Goal: Information Seeking & Learning: Learn about a topic

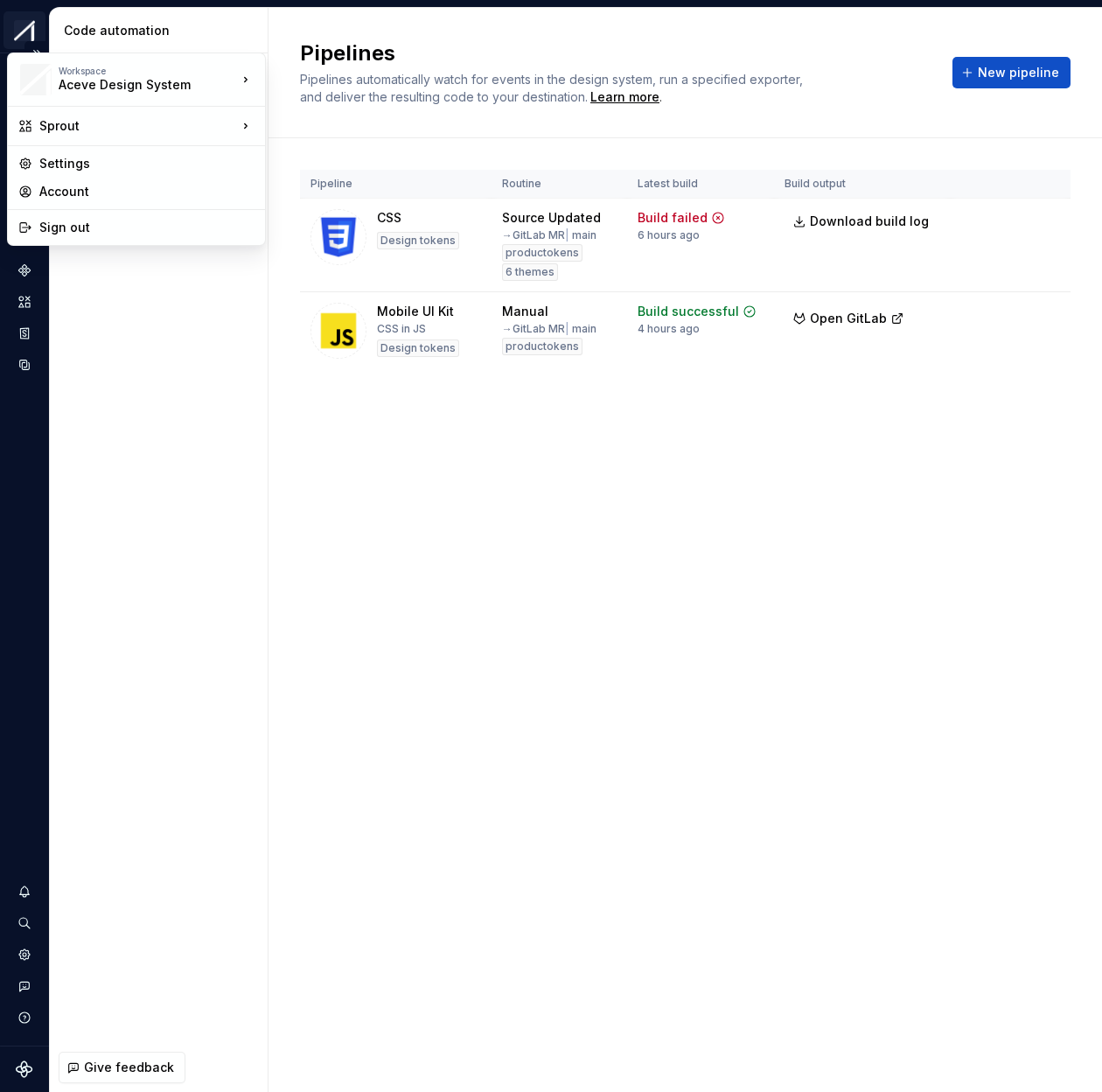
click at [33, 36] on html "Sprout BK Design system data Code automation Pipelines 2 Exporters Assets 8 Des…" at bounding box center [551, 546] width 1102 height 1092
click at [43, 26] on html "Sprout BK Design system data Code automation Pipelines 2 Exporters Assets 8 Des…" at bounding box center [551, 546] width 1102 height 1092
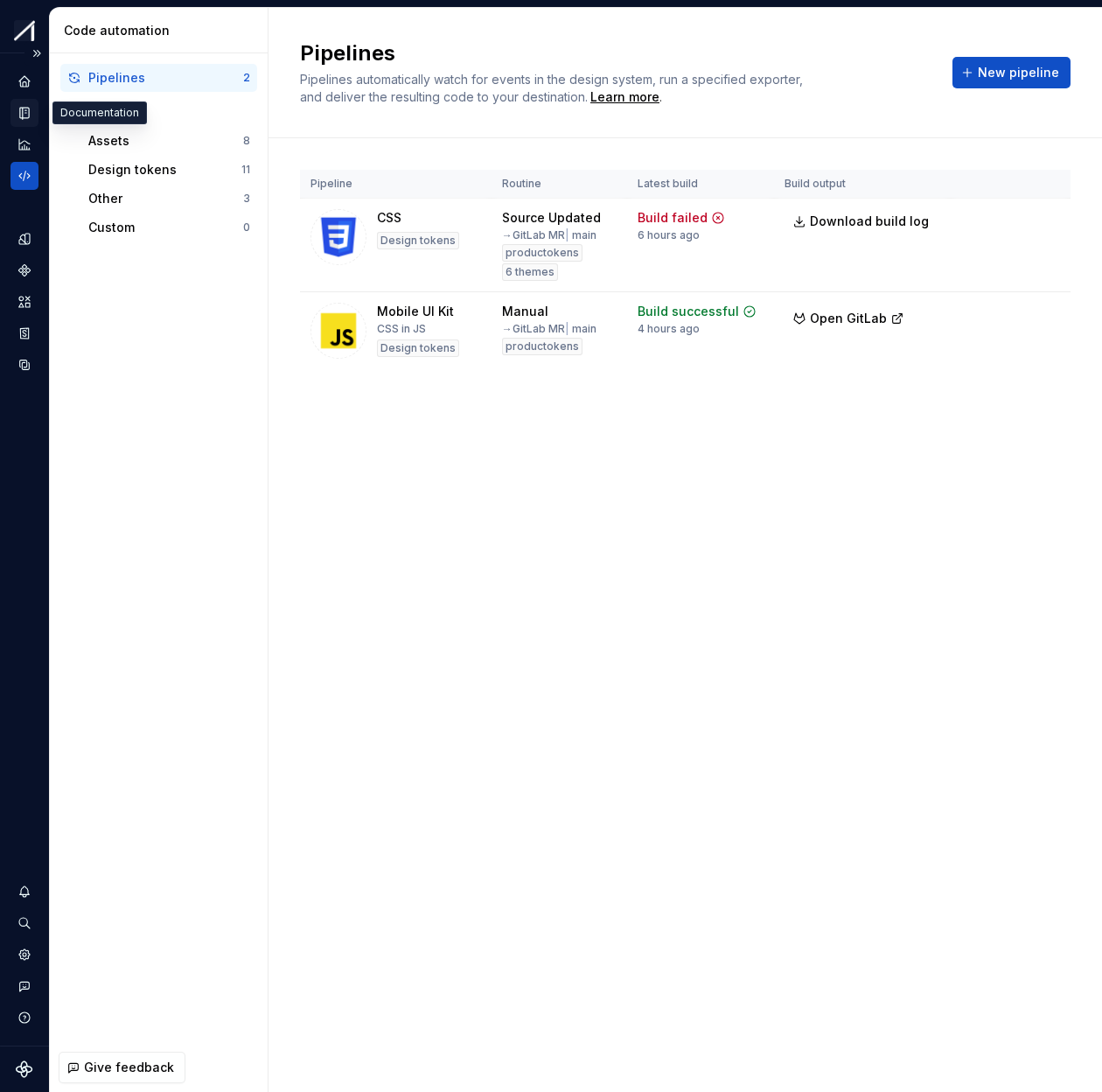
click at [36, 104] on div "Documentation" at bounding box center [24, 113] width 28 height 28
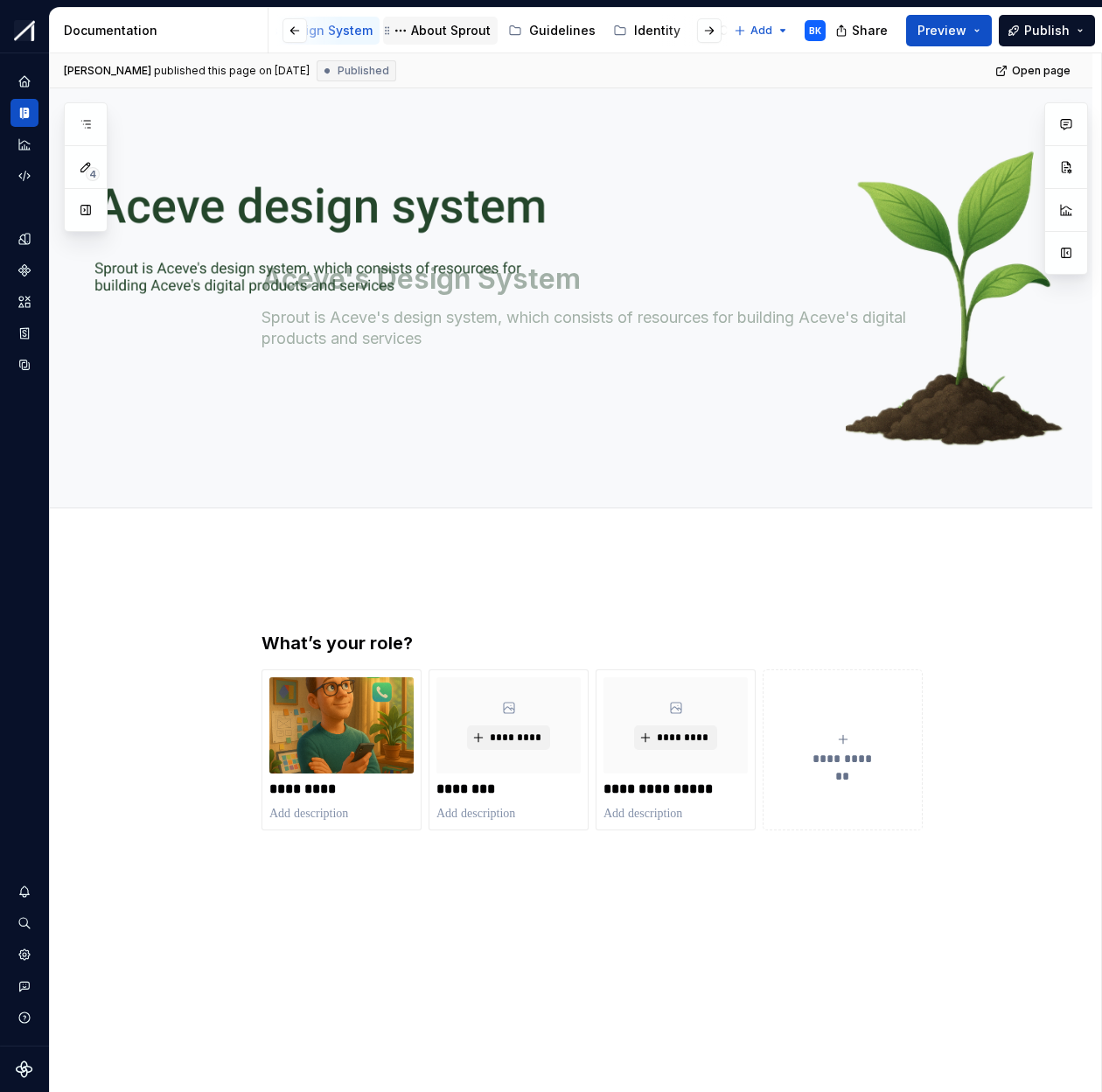
scroll to position [0, 75]
click at [531, 37] on div "Guidelines" at bounding box center [564, 30] width 66 height 18
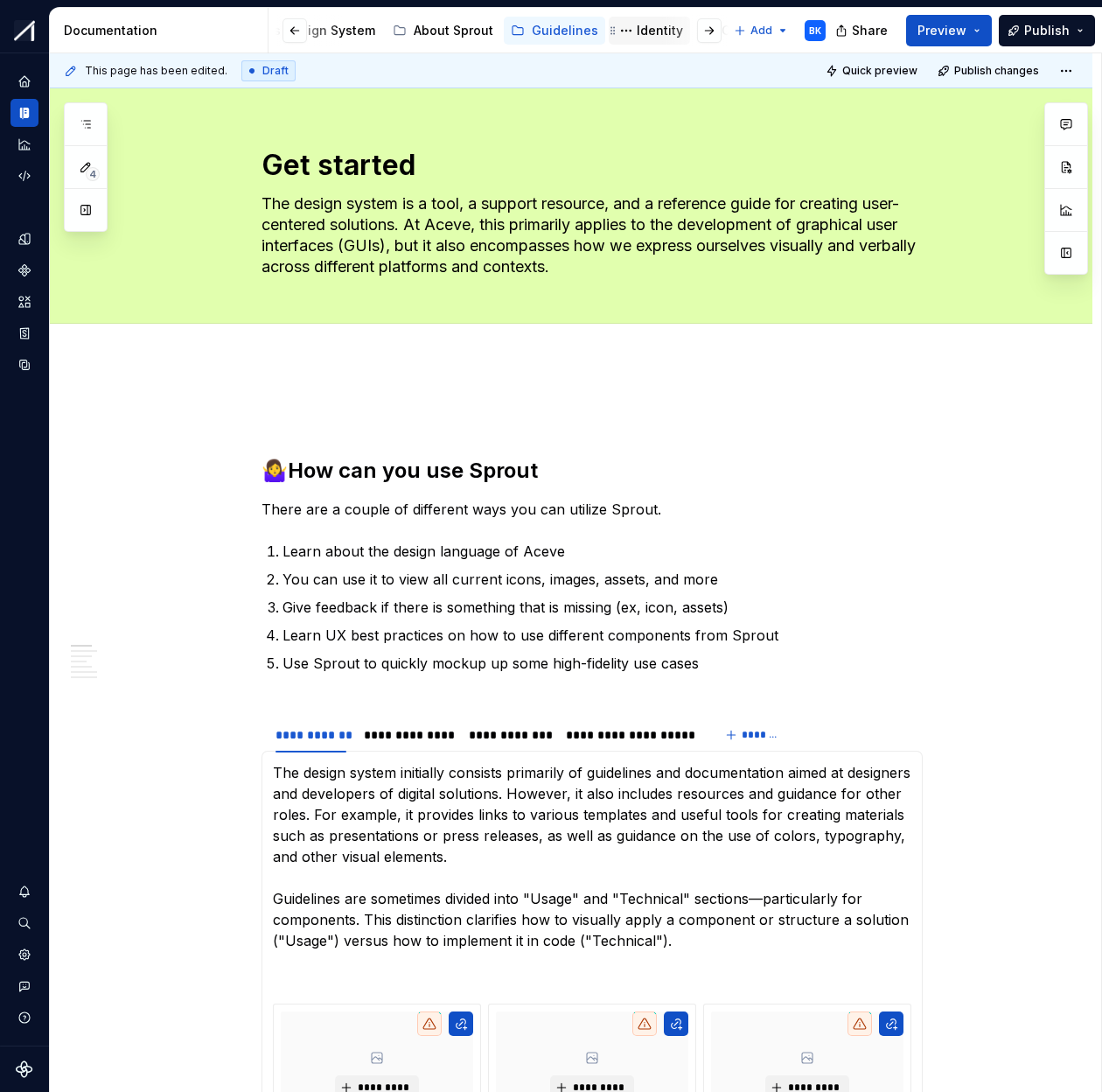
click at [637, 35] on div "Identity" at bounding box center [660, 30] width 47 height 18
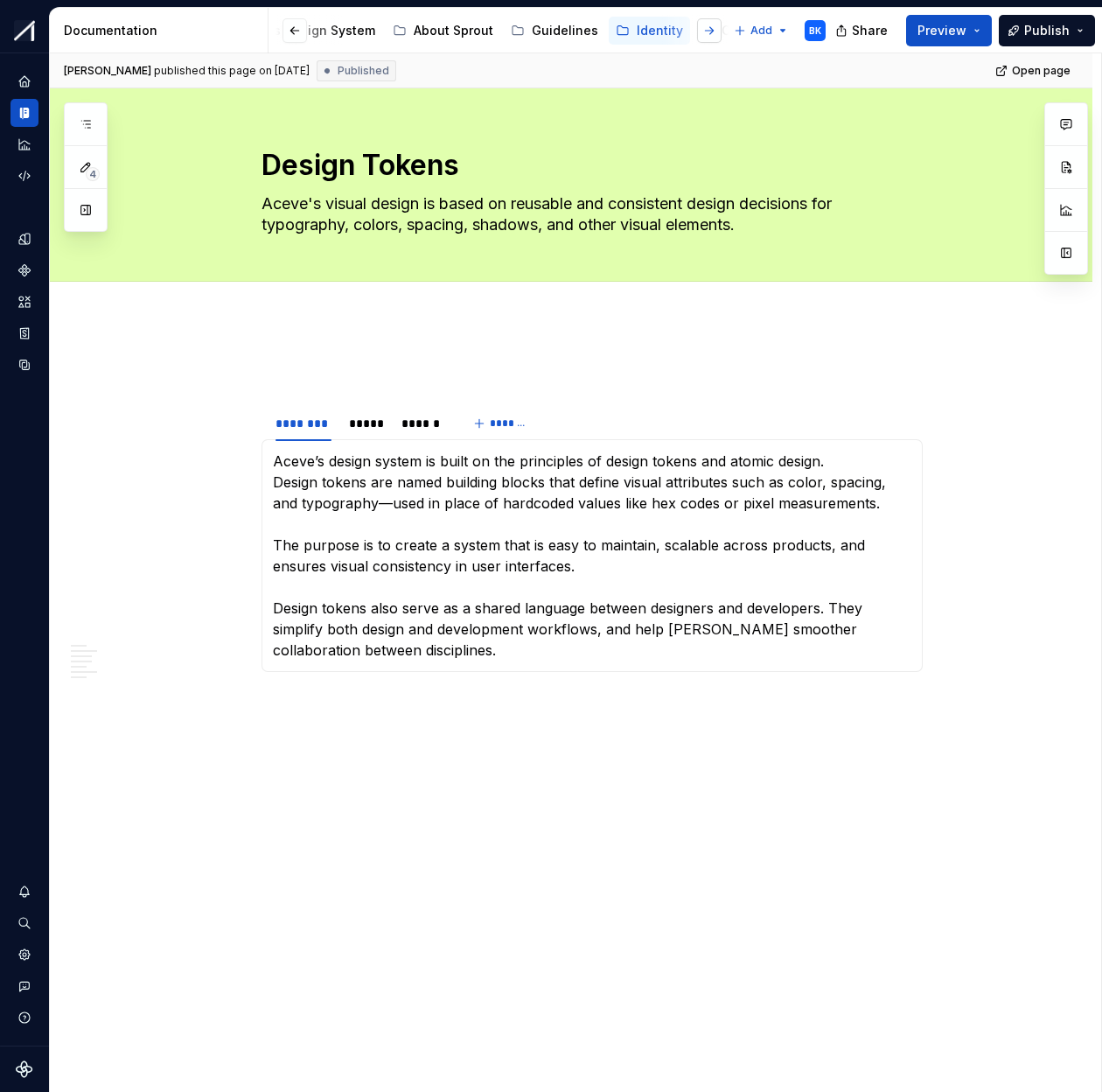
click at [707, 31] on button "button" at bounding box center [709, 31] width 24 height 24
click at [628, 35] on div "Personas" at bounding box center [646, 30] width 58 height 18
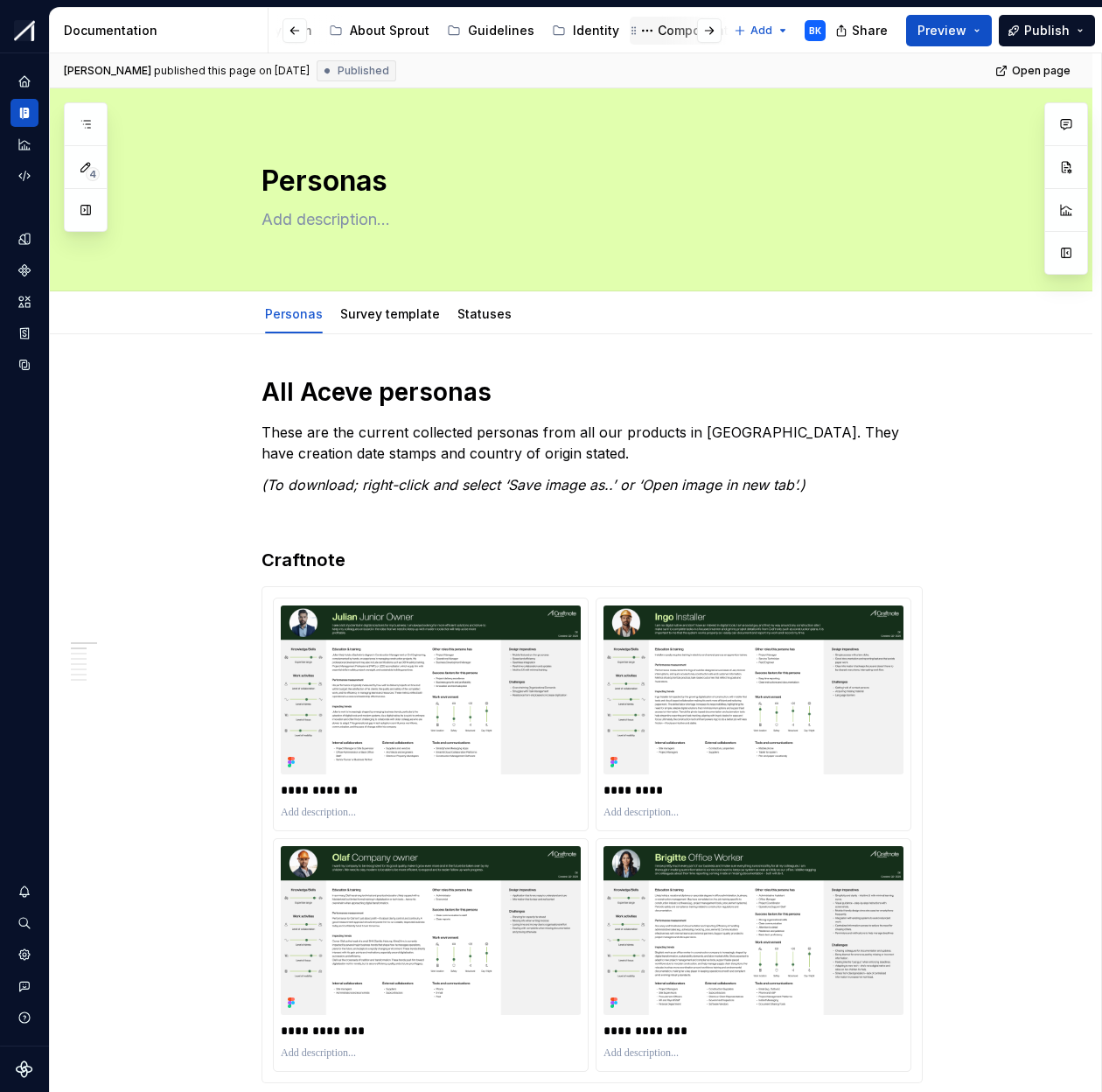
scroll to position [0, 301]
click at [508, 27] on div "Components" at bounding box center [533, 30] width 78 height 18
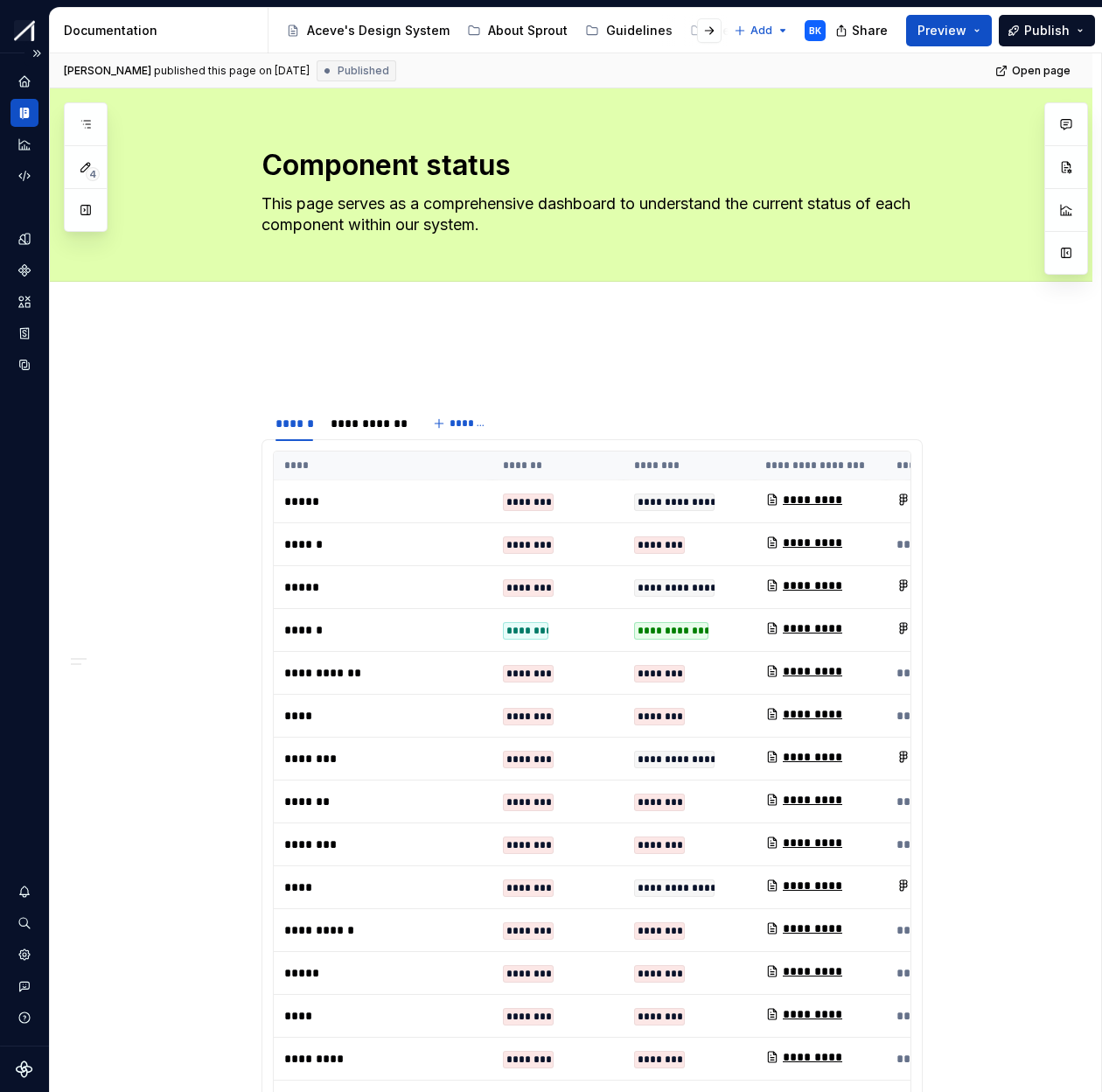
type textarea "*"
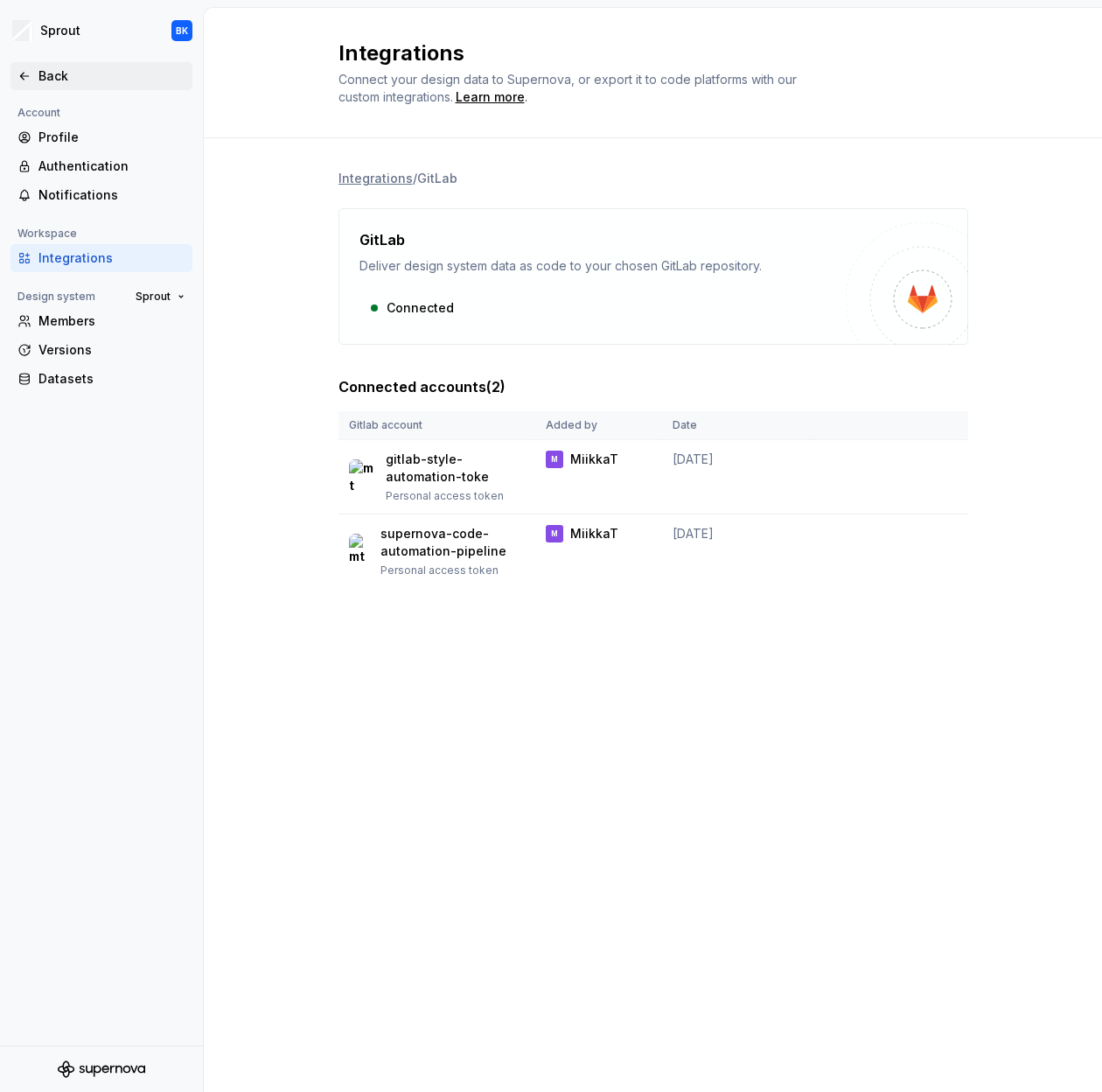
click at [41, 75] on div "Back" at bounding box center [111, 76] width 147 height 18
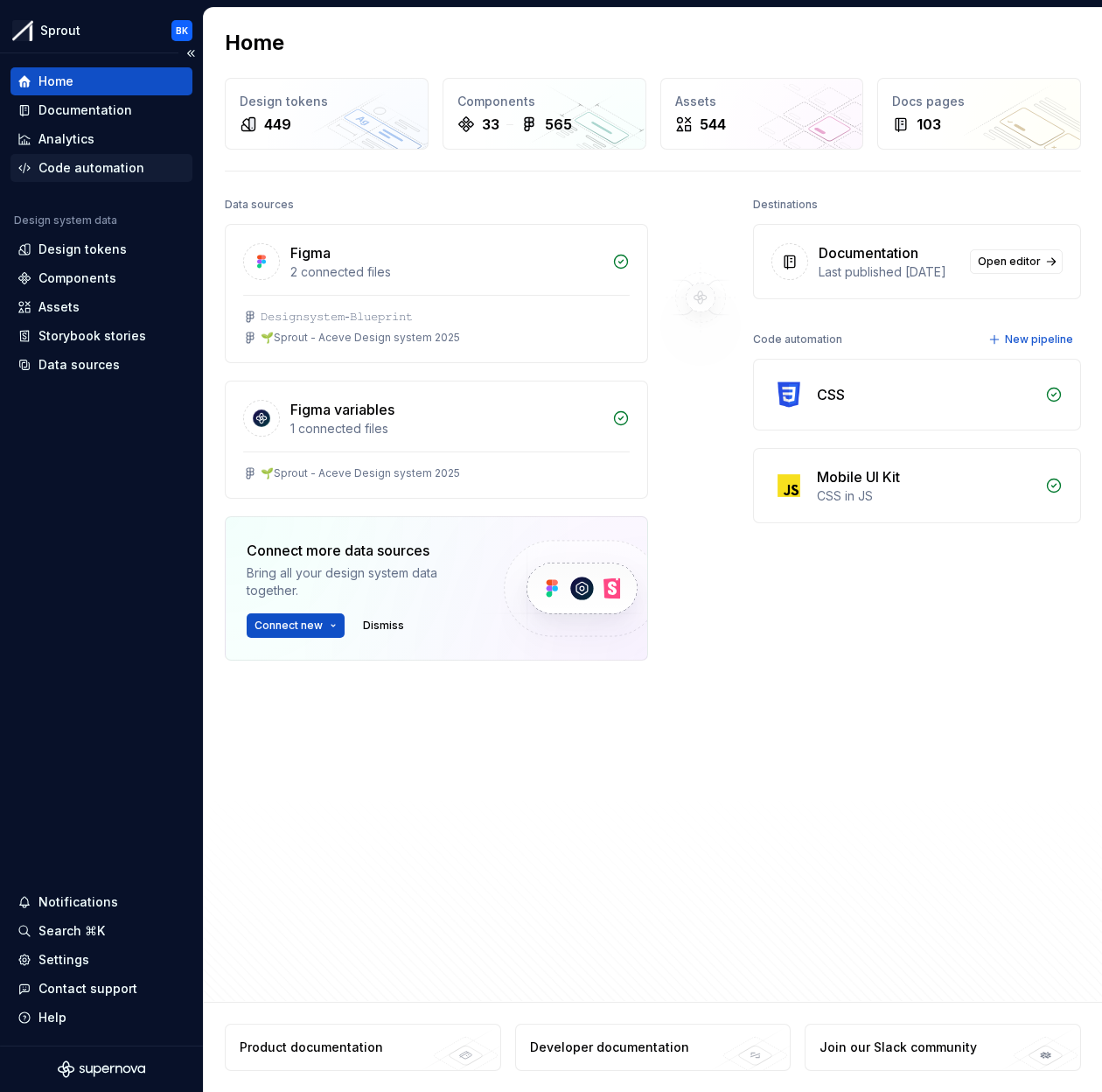
click at [98, 172] on div "Code automation" at bounding box center [91, 167] width 106 height 18
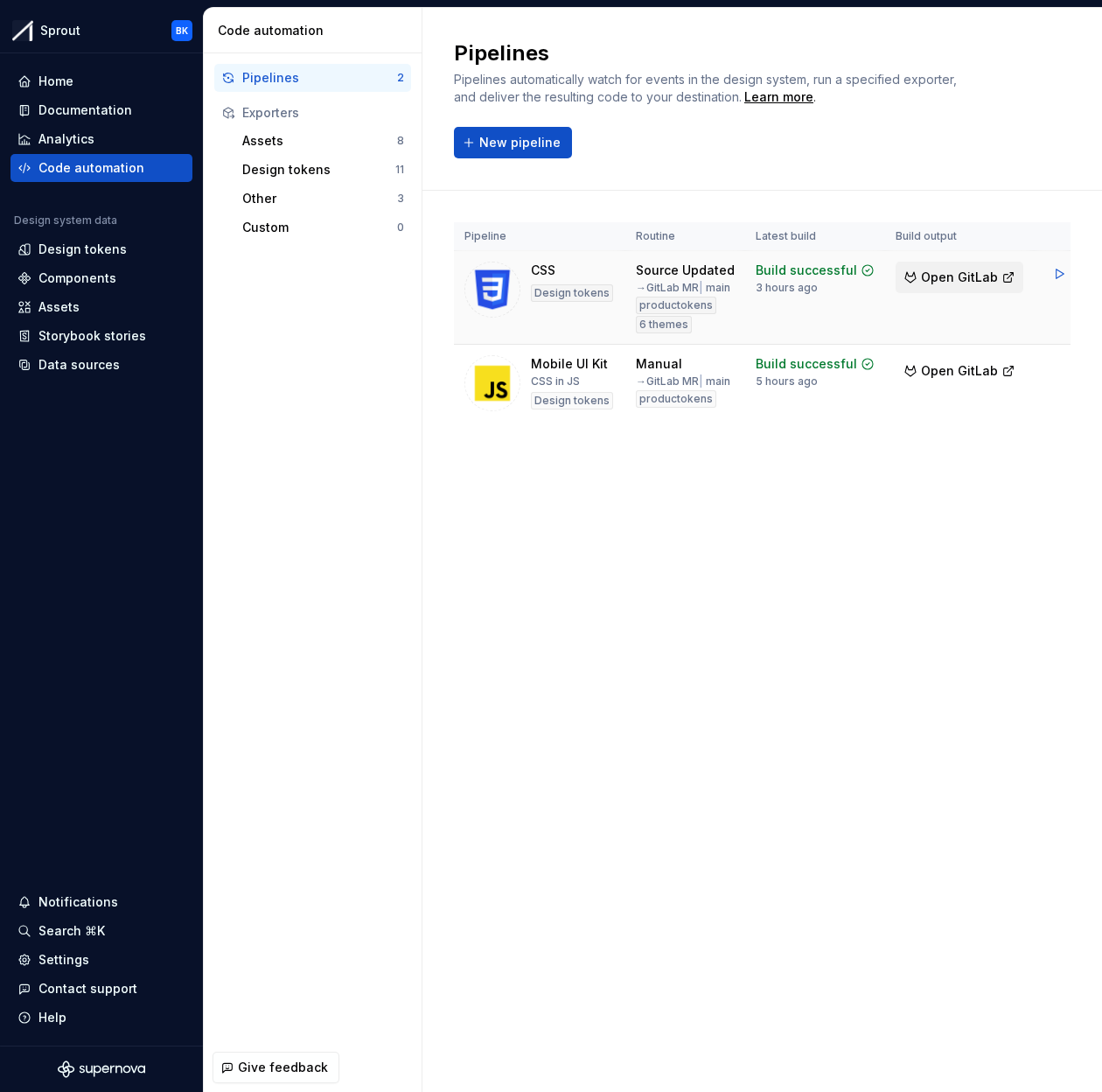
scroll to position [0, 11]
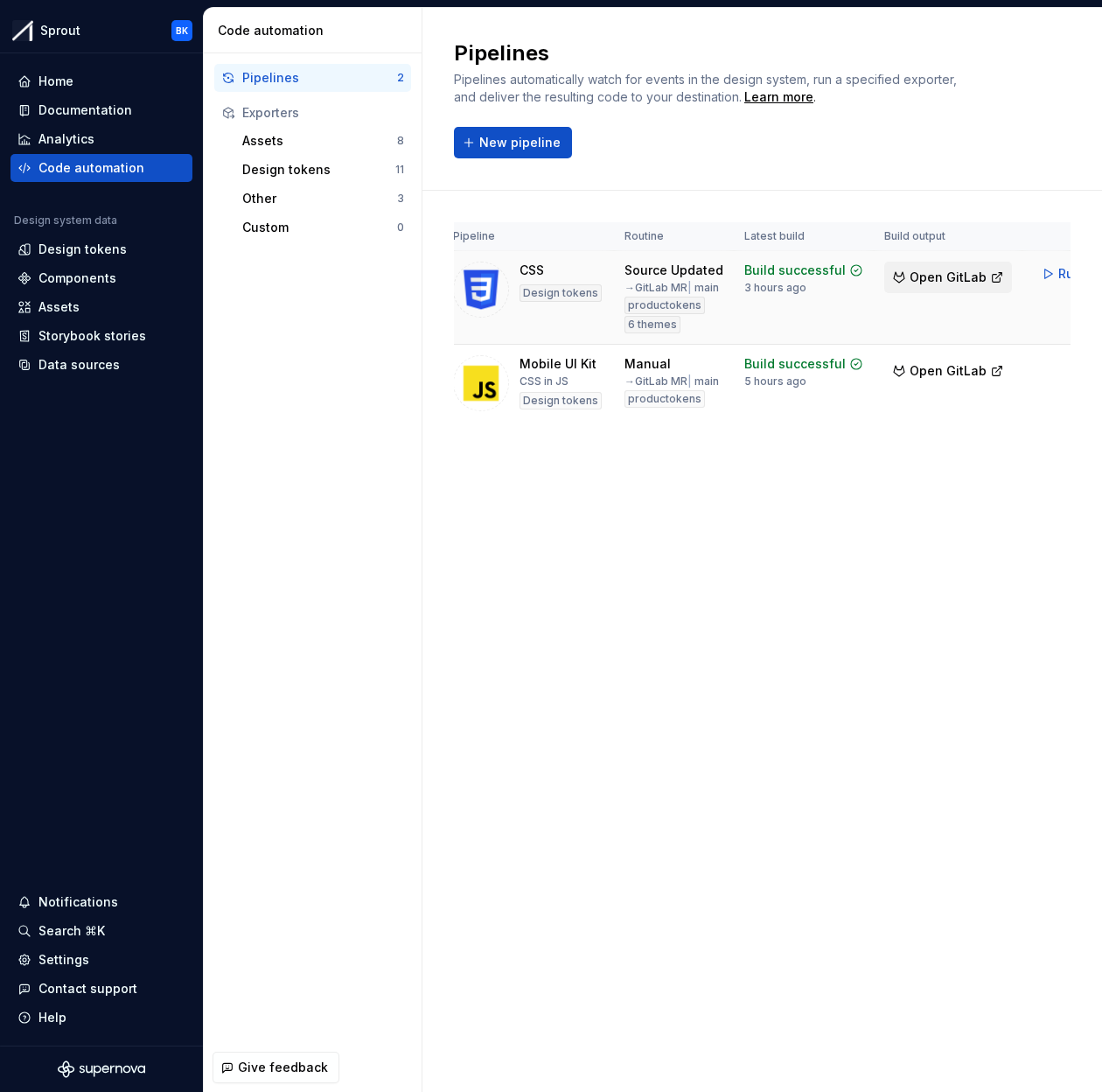
click at [897, 279] on button "Open GitLab" at bounding box center [948, 277] width 128 height 32
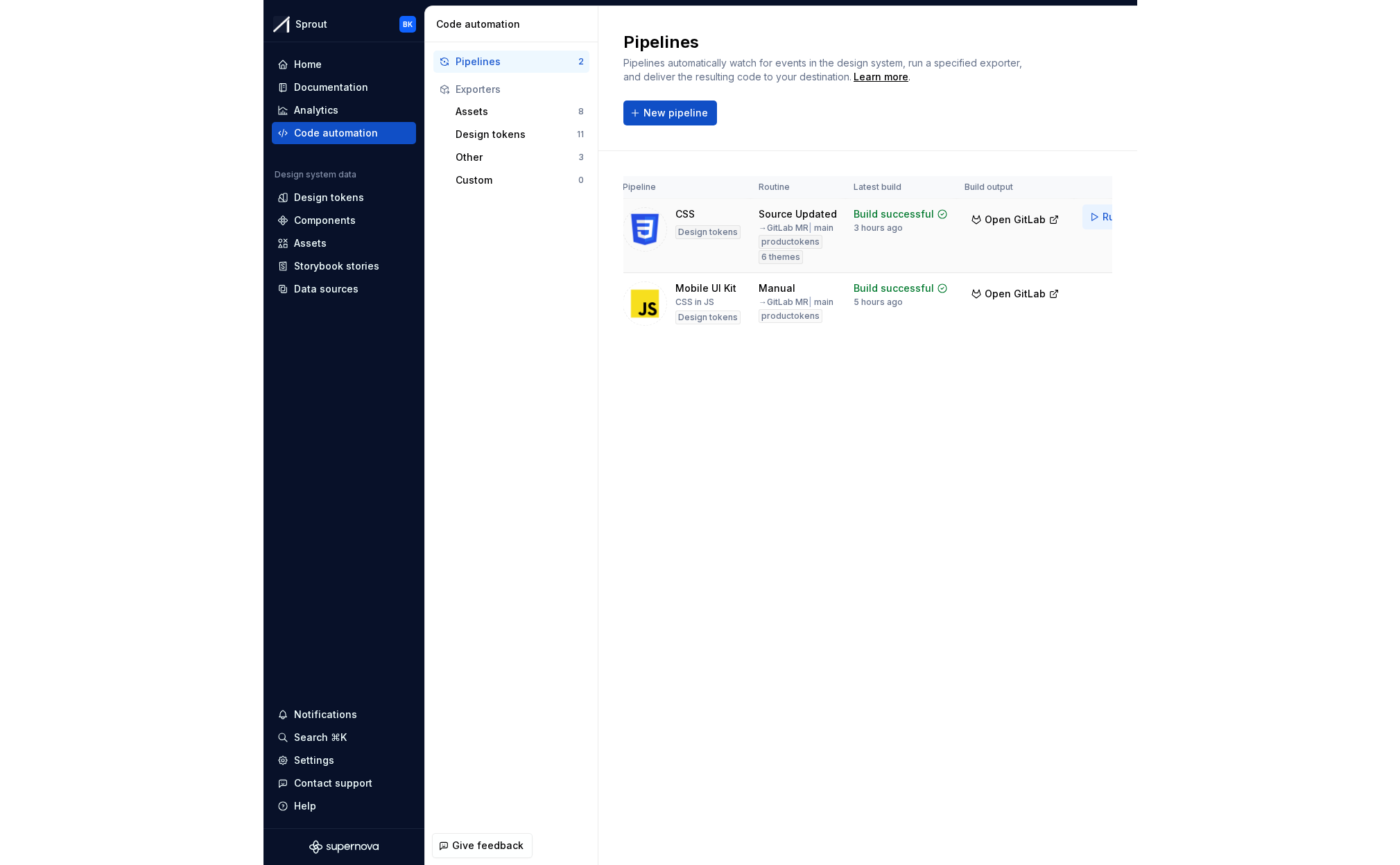
scroll to position [0, 54]
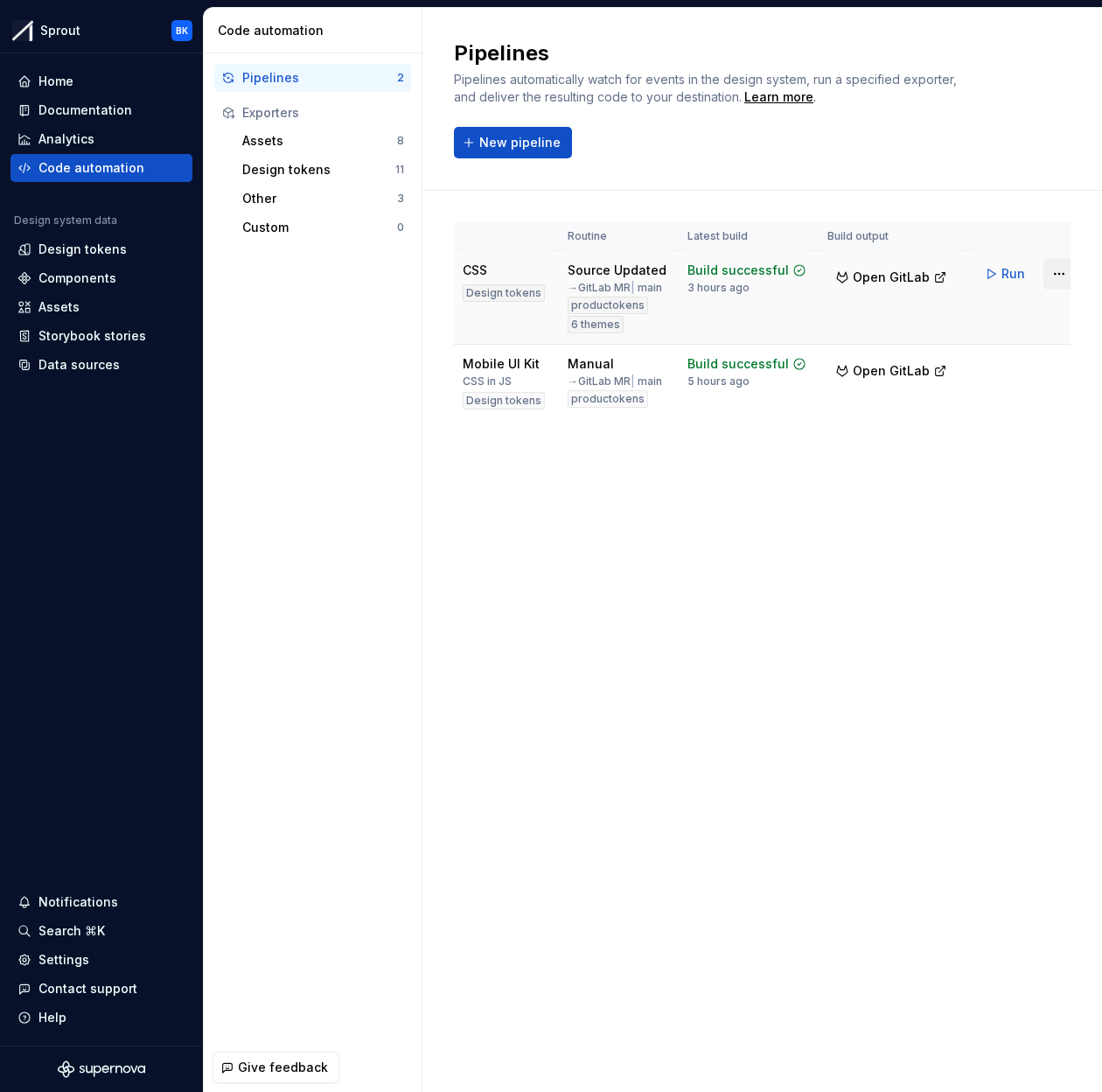
click at [1039, 271] on html "Sprout BK Home Documentation Analytics Code automation Design system data Desig…" at bounding box center [551, 546] width 1102 height 1092
click at [1017, 308] on div "Edit pipeline" at bounding box center [1022, 311] width 149 height 18
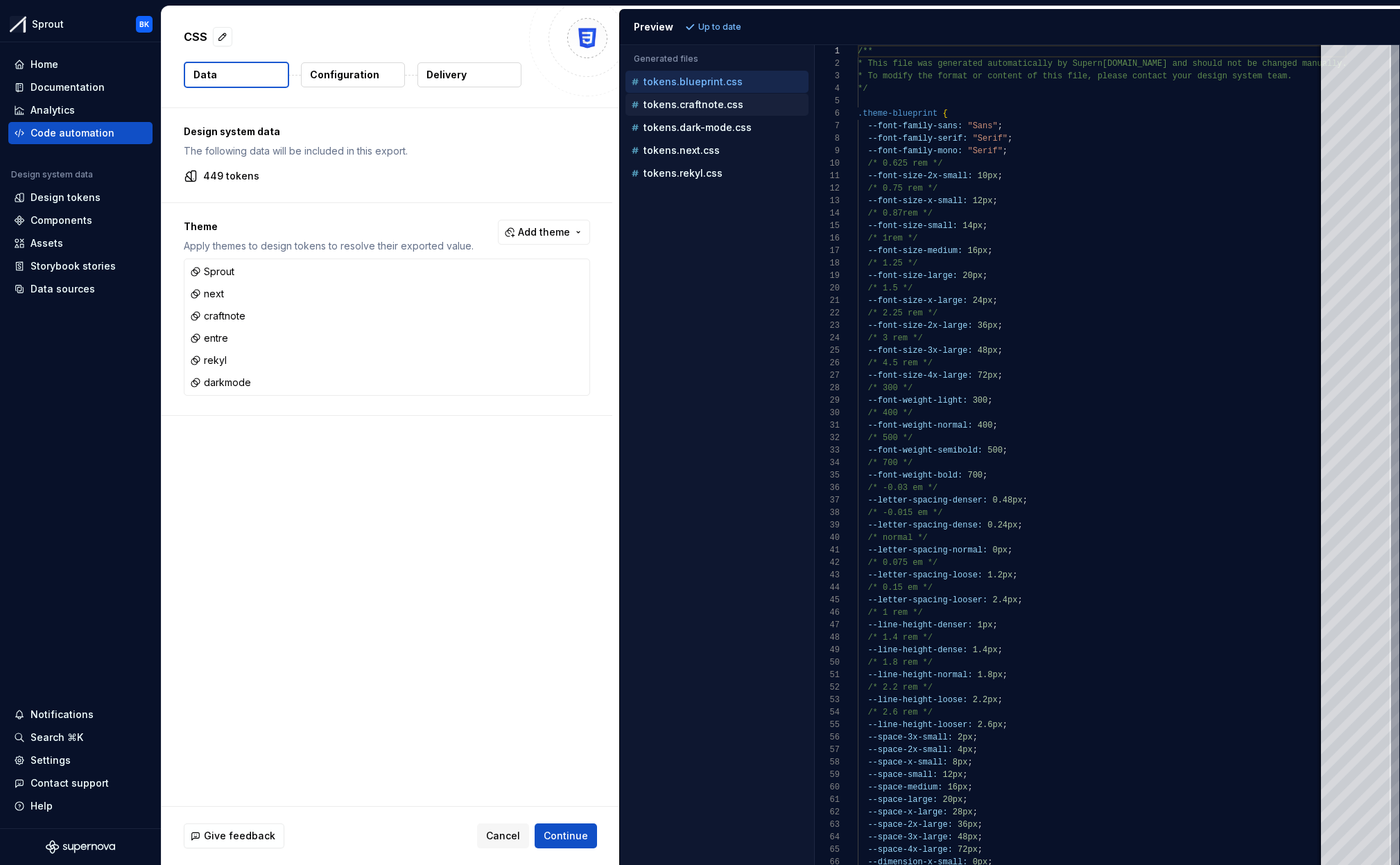
click at [717, 106] on p "tokens.craftnote.css" at bounding box center [693, 104] width 100 height 11
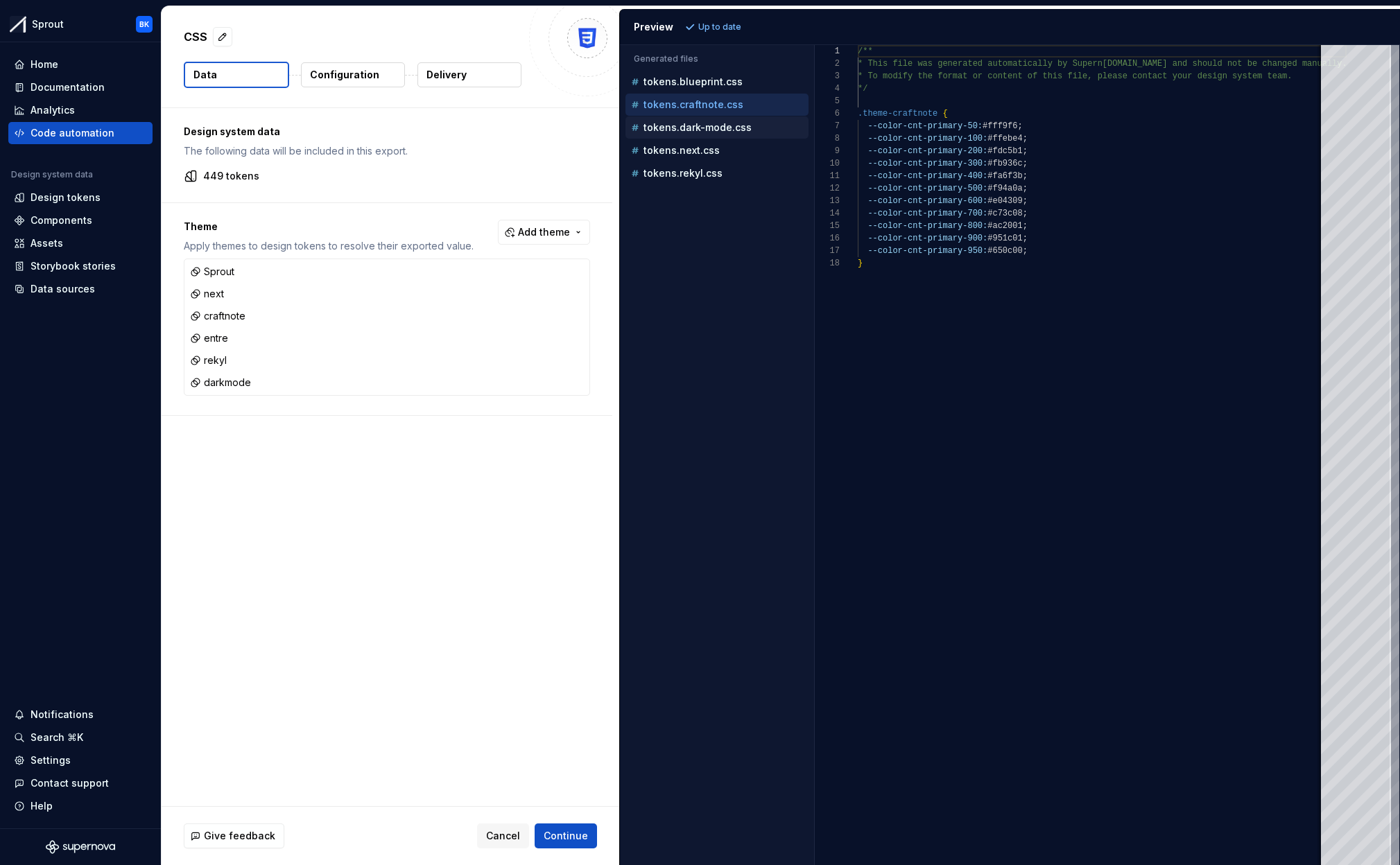
click at [734, 123] on p "tokens.dark-mode.css" at bounding box center [697, 127] width 108 height 11
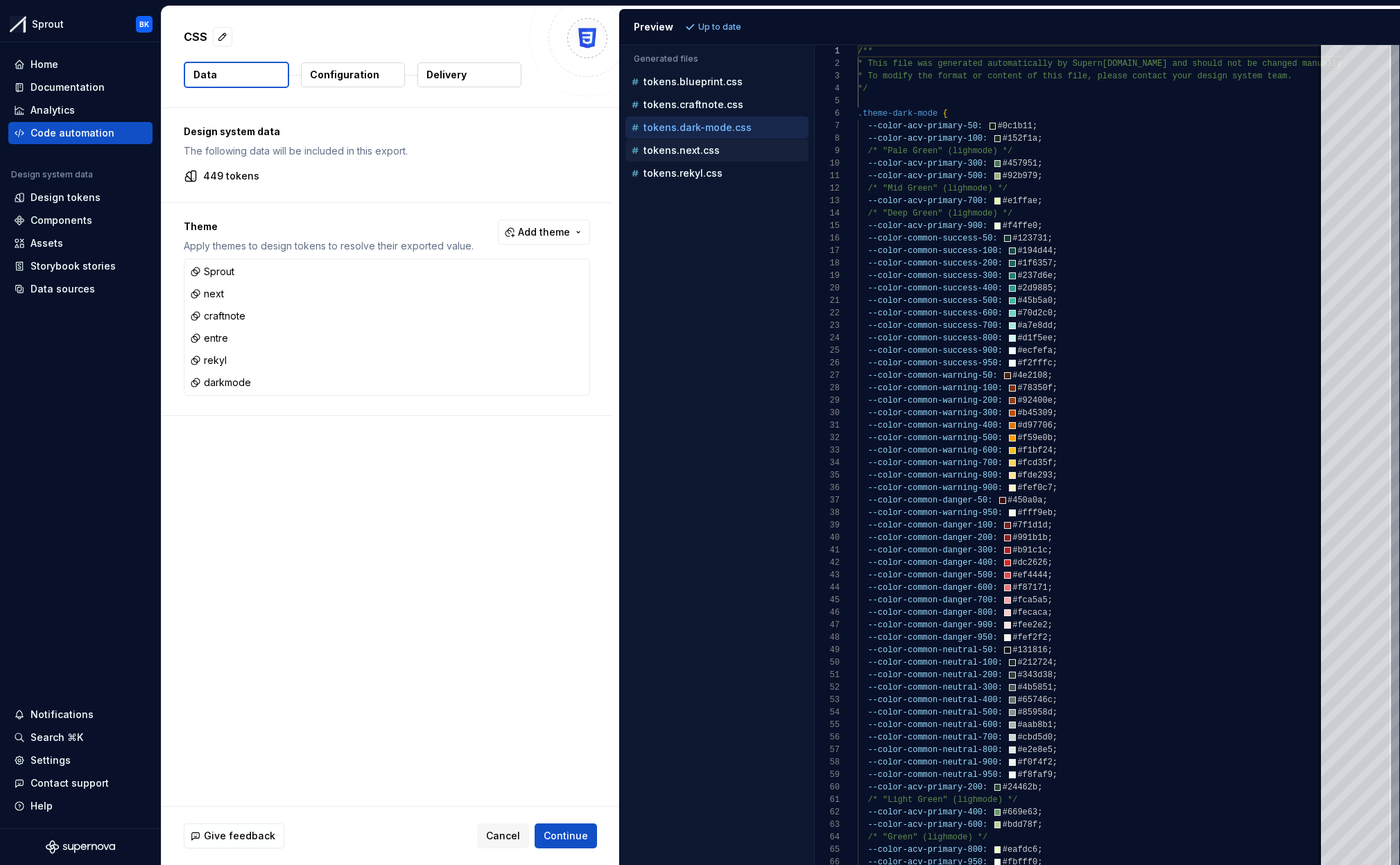
click at [729, 152] on div "tokens.next.css" at bounding box center [717, 150] width 180 height 14
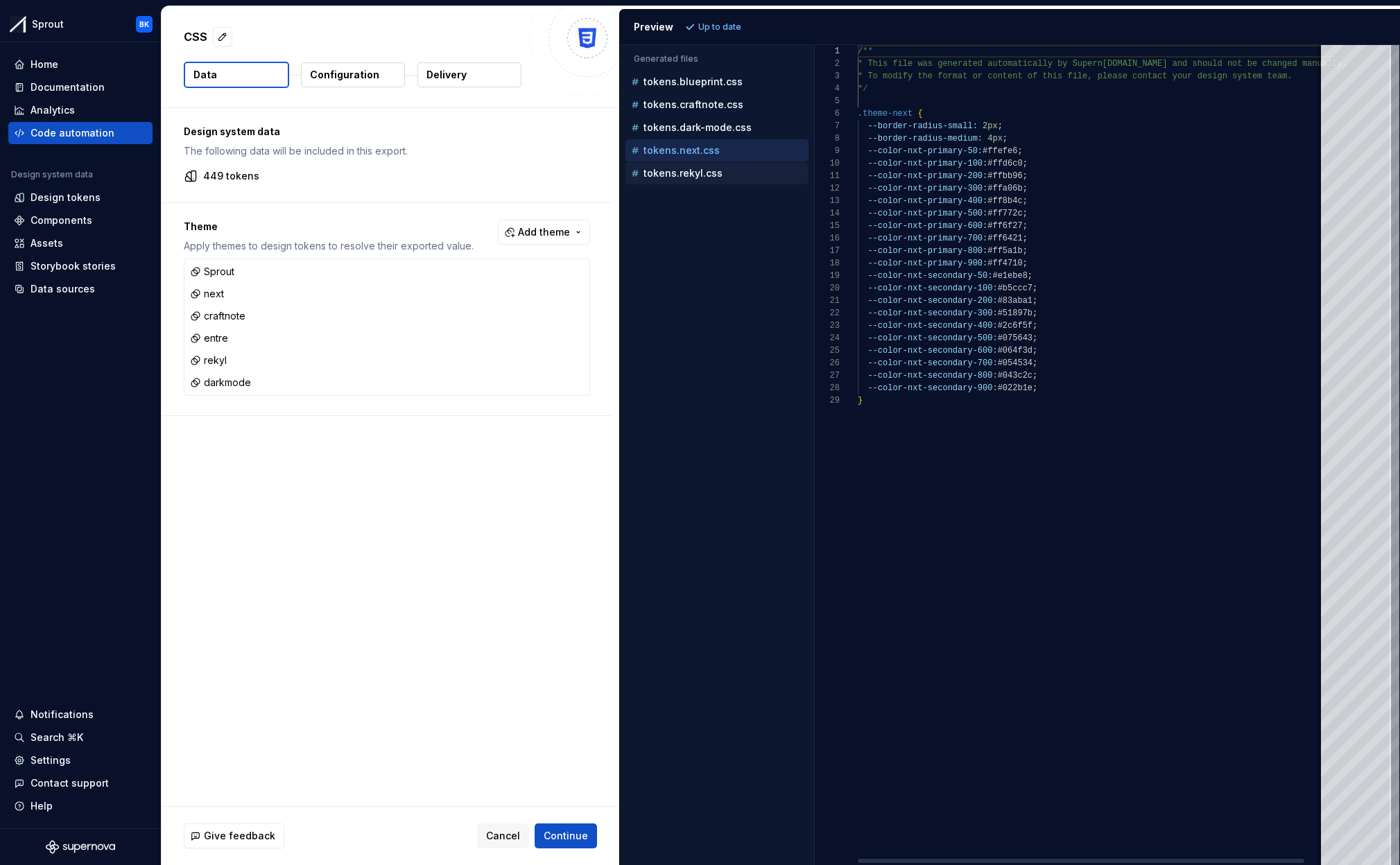
click at [727, 175] on div "tokens.rekyl.css" at bounding box center [717, 173] width 180 height 14
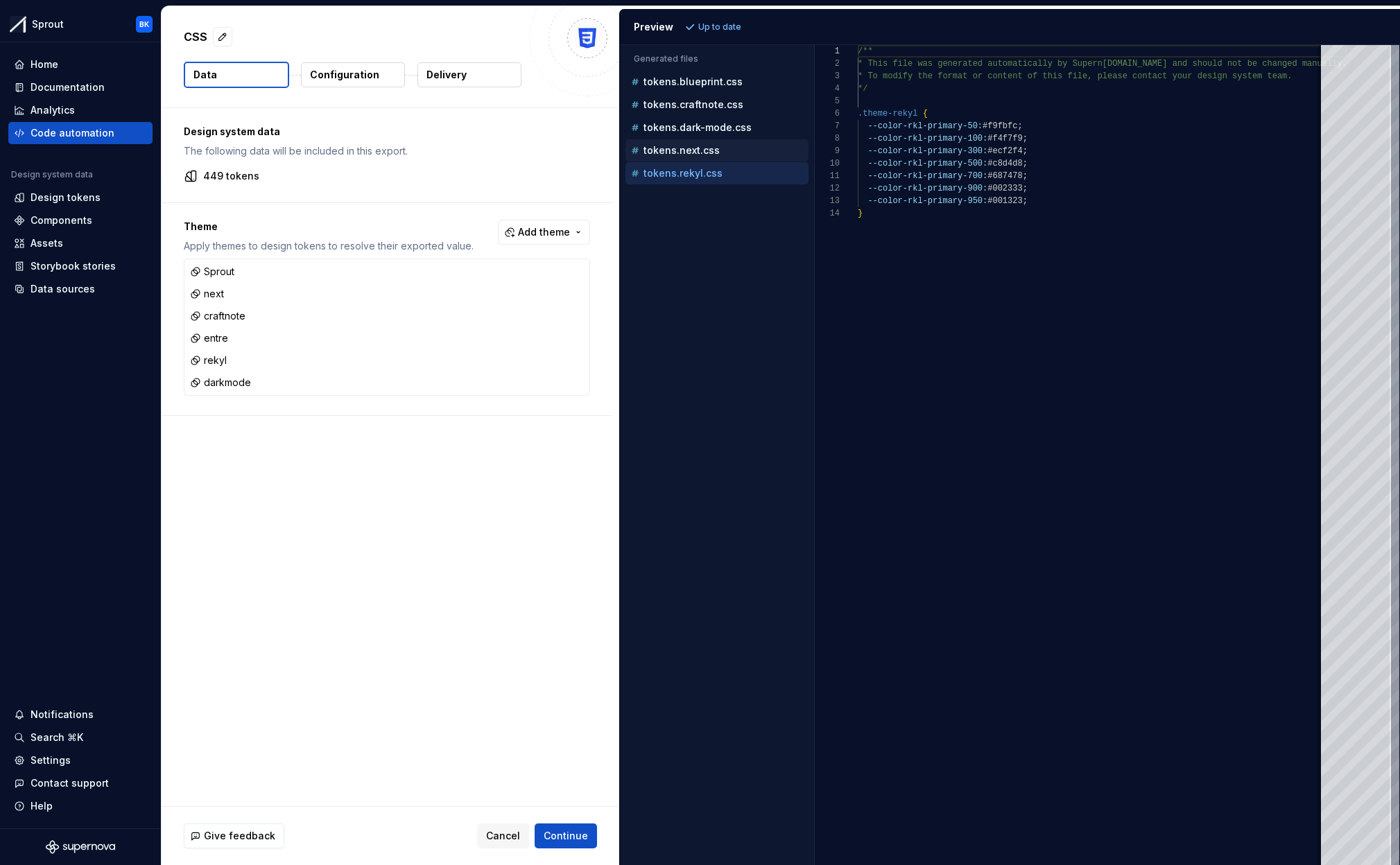
click at [720, 144] on div "tokens.next.css" at bounding box center [717, 150] width 180 height 14
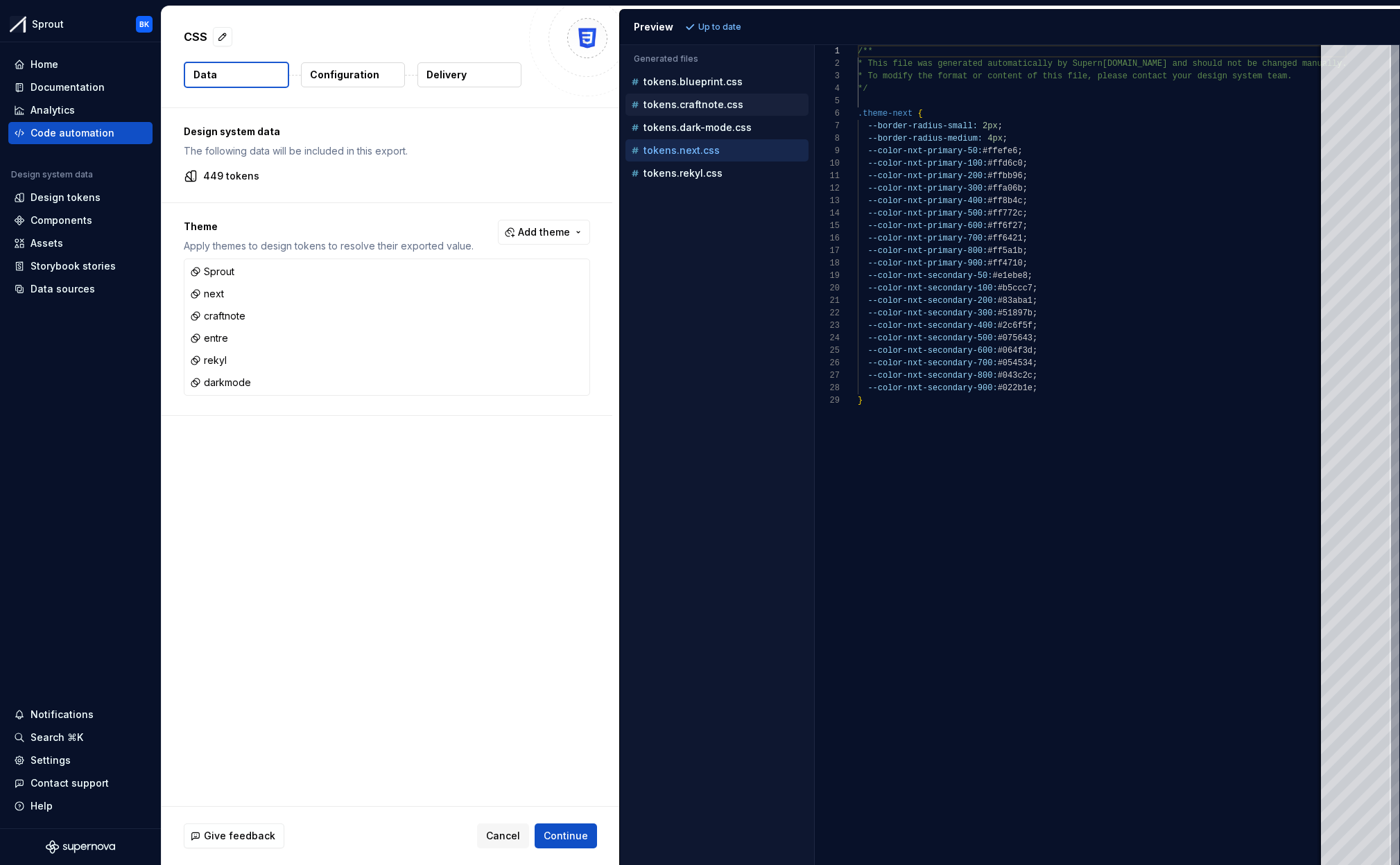
click at [720, 102] on p "tokens.craftnote.css" at bounding box center [693, 104] width 100 height 11
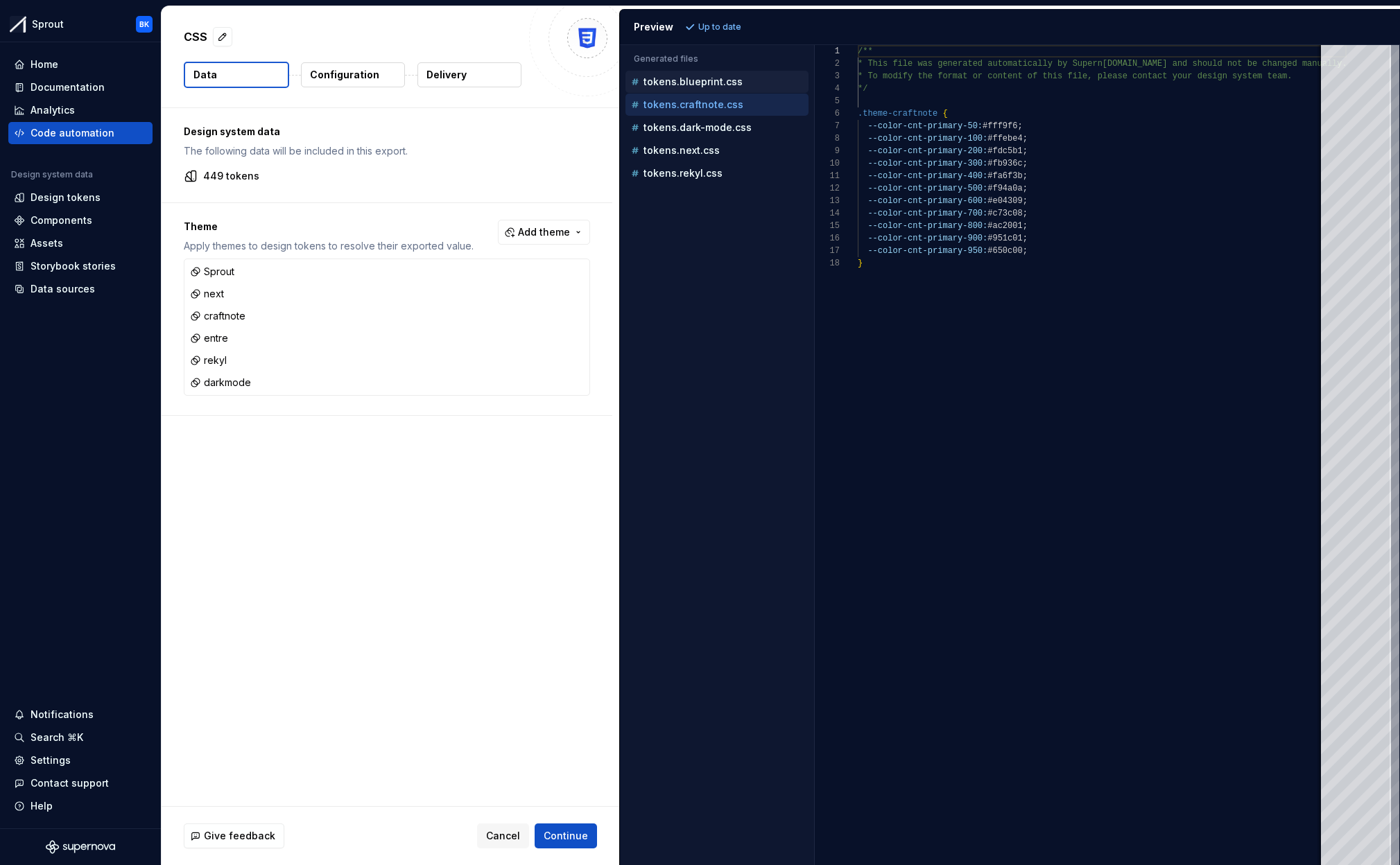
click at [720, 86] on p "tokens.blueprint.css" at bounding box center [693, 81] width 99 height 11
type textarea "**********"
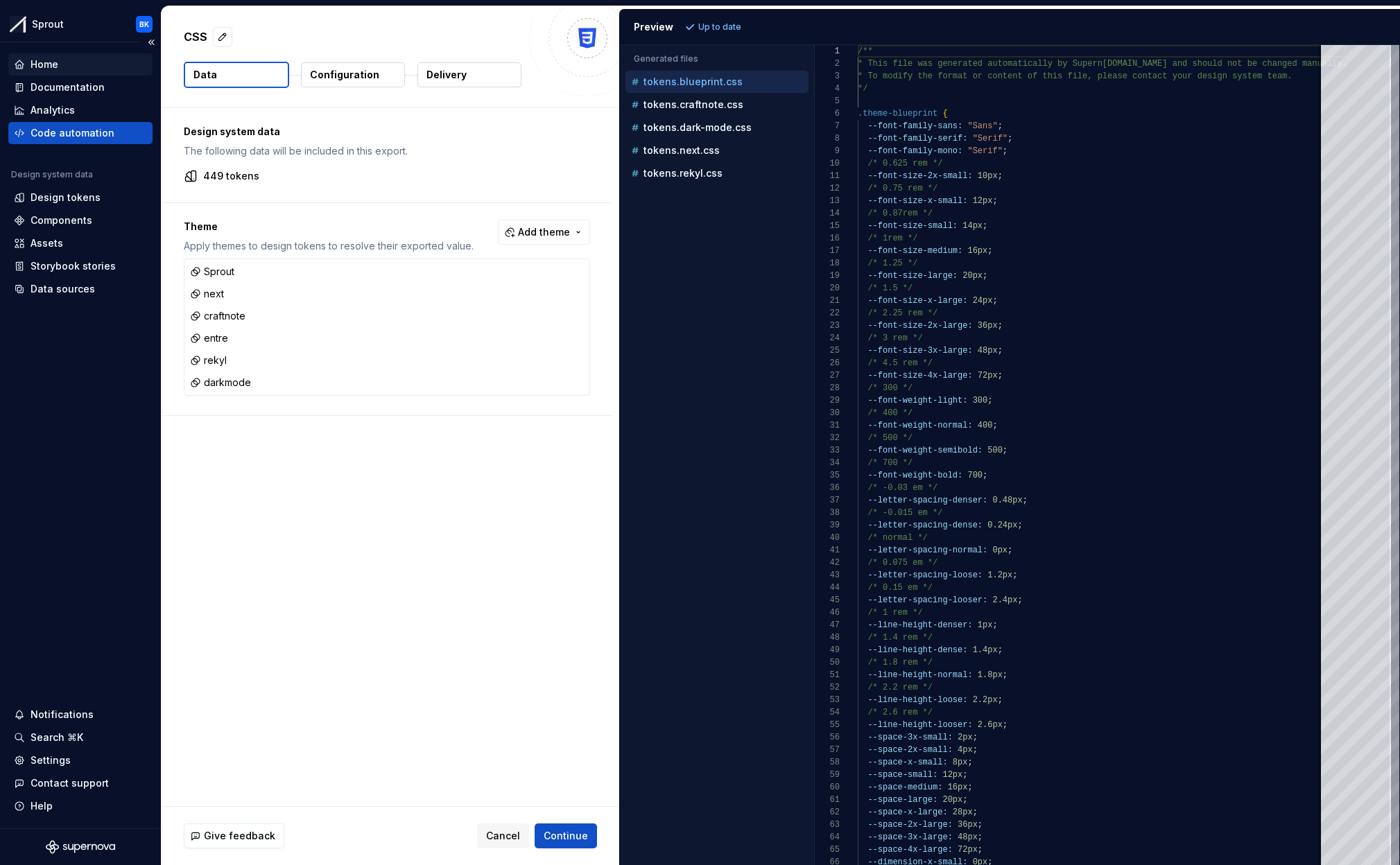
click at [57, 54] on div "Home" at bounding box center [80, 64] width 144 height 22
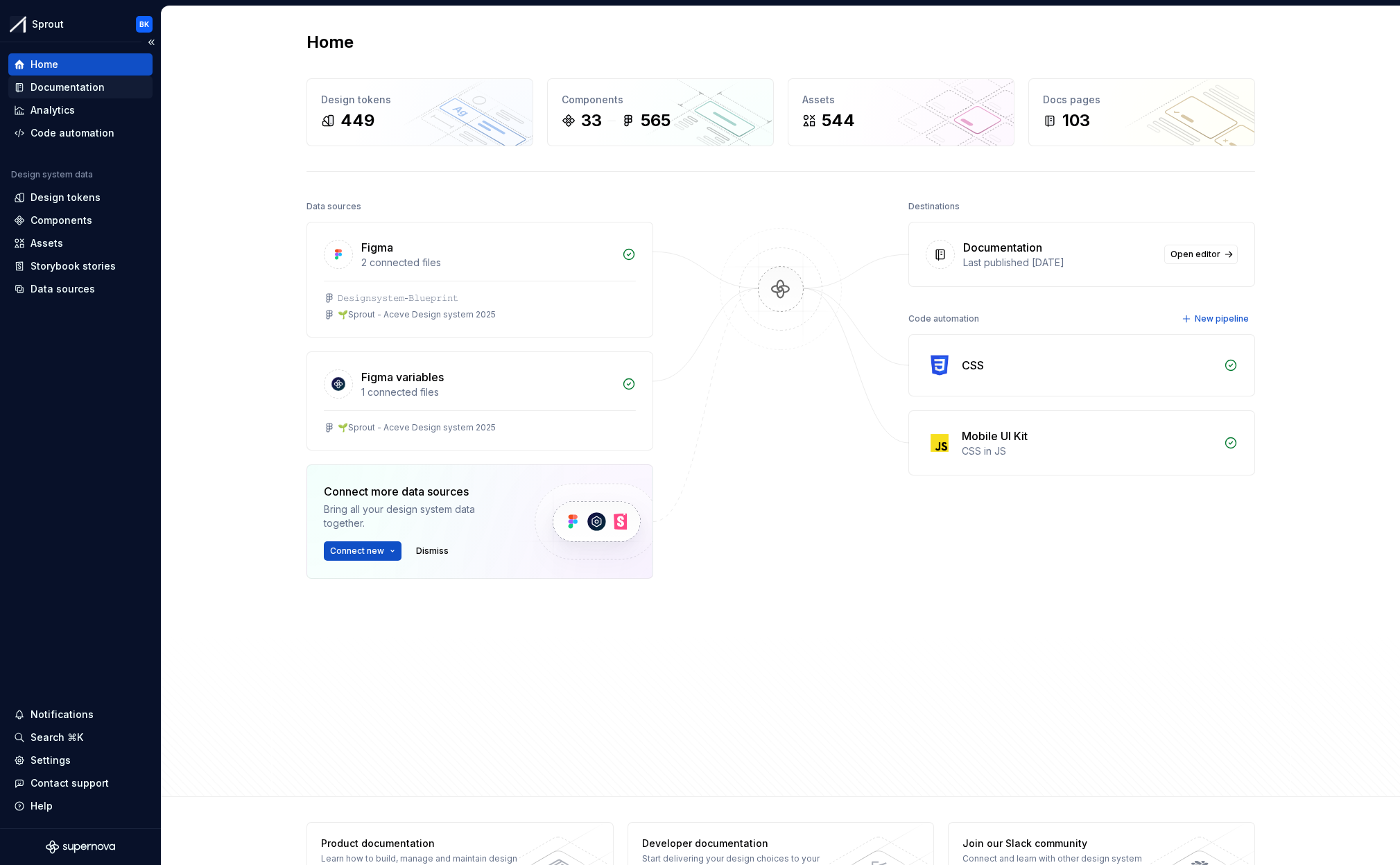
click at [65, 85] on div "Documentation" at bounding box center [67, 87] width 74 height 14
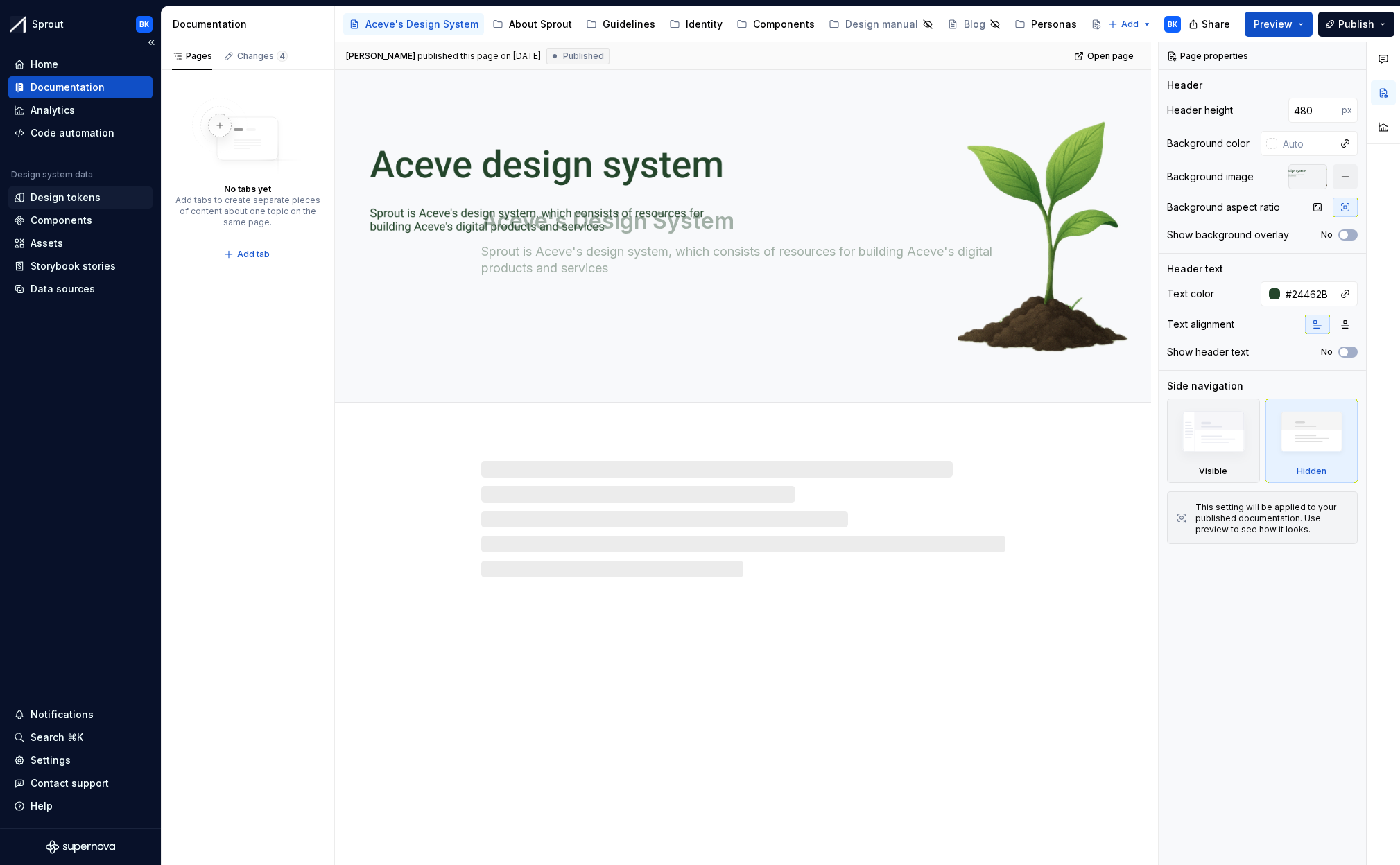
type textarea "*"
click at [108, 196] on div "Design tokens" at bounding box center [81, 198] width 133 height 14
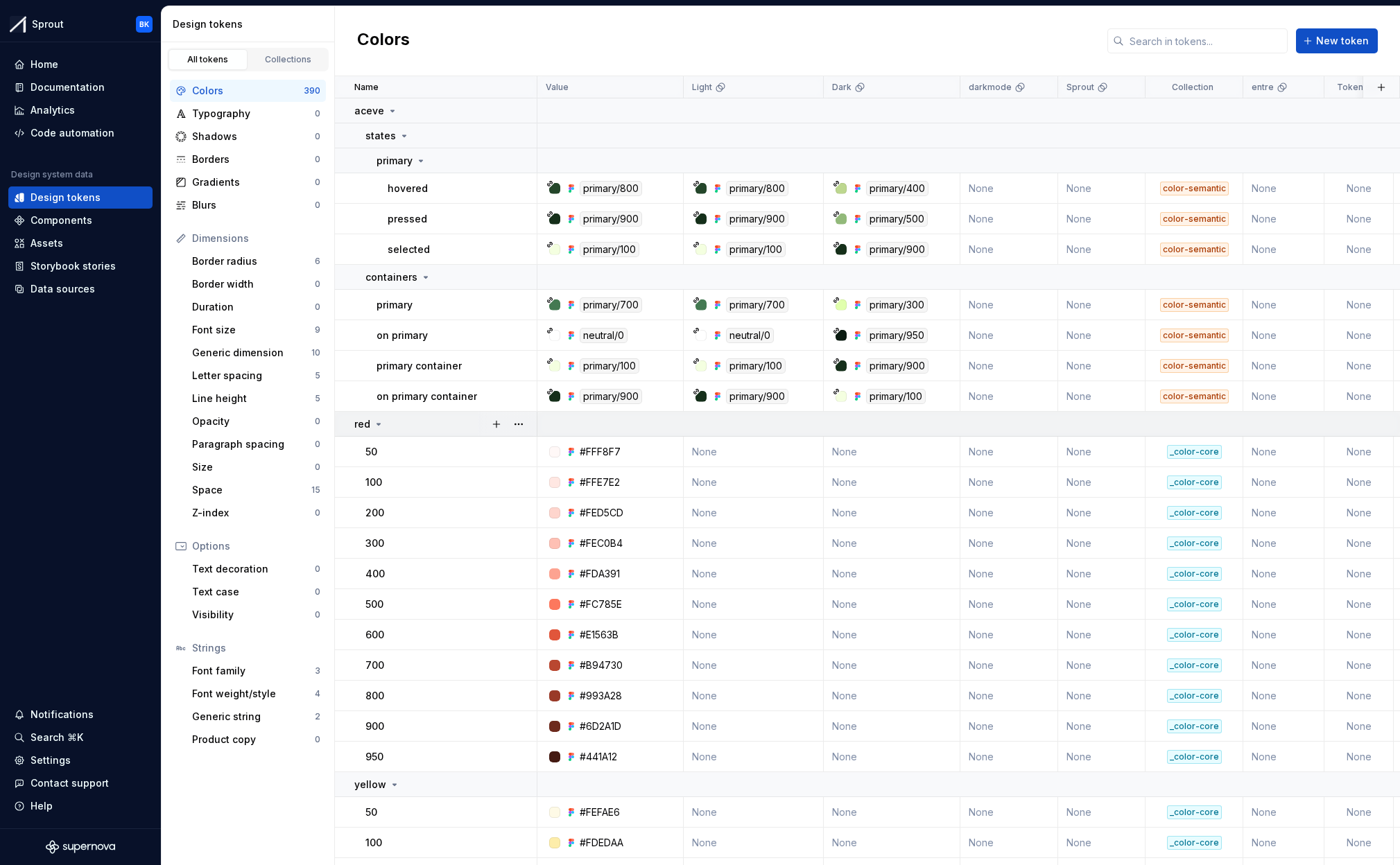
click at [379, 429] on icon at bounding box center [378, 424] width 11 height 11
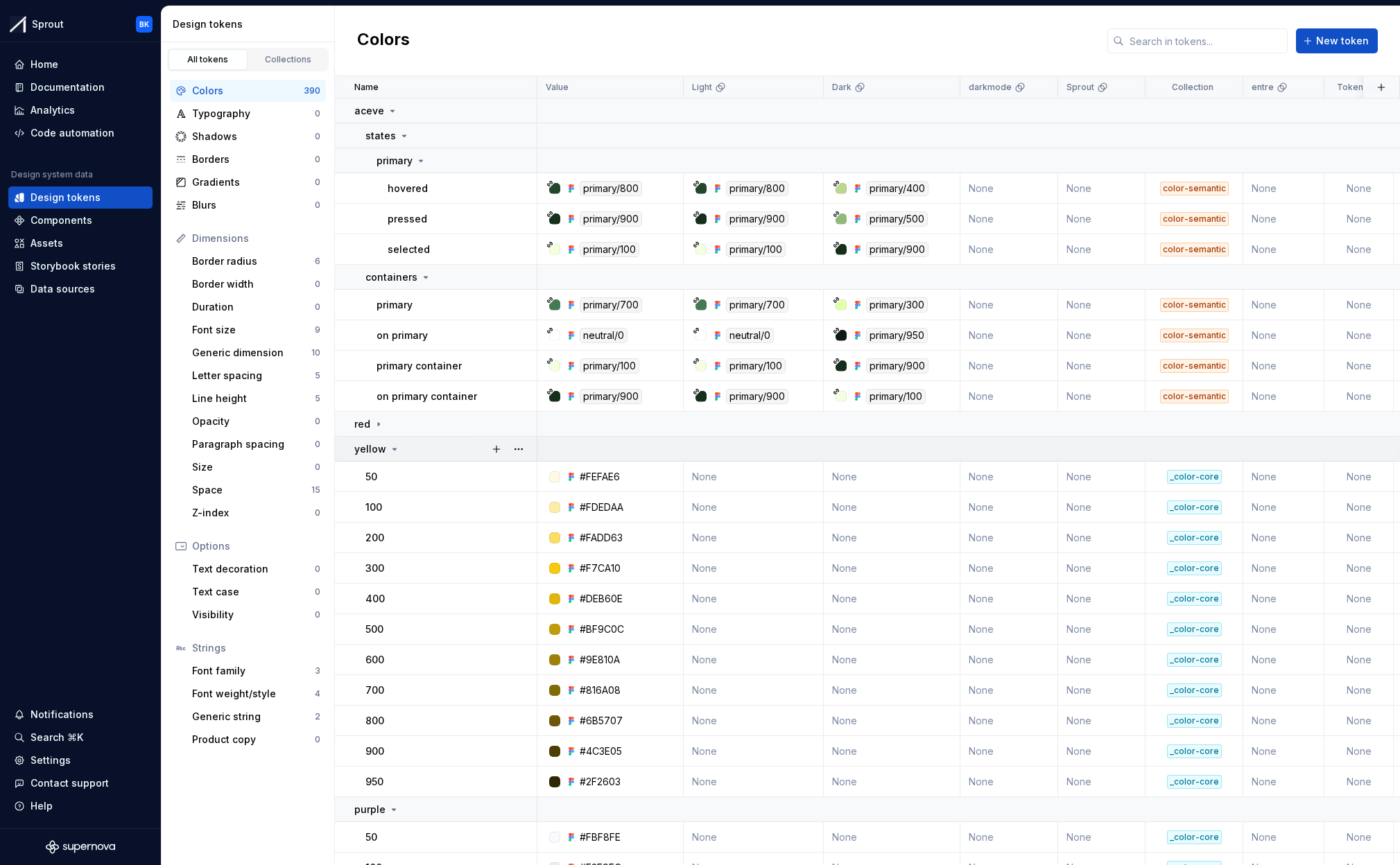
click at [406, 438] on td "yellow" at bounding box center [435, 449] width 202 height 25
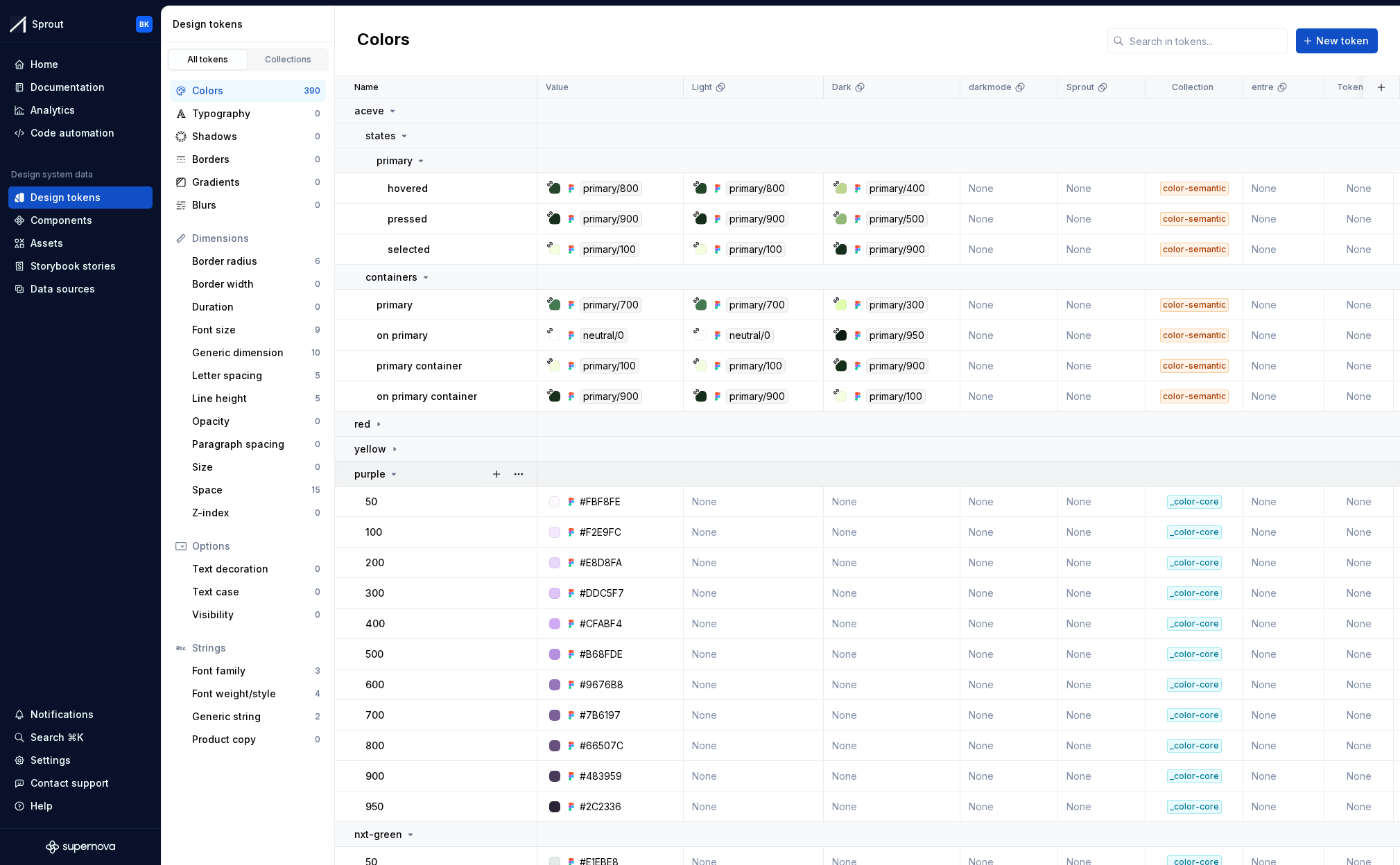
click at [415, 475] on div "purple" at bounding box center [445, 474] width 181 height 14
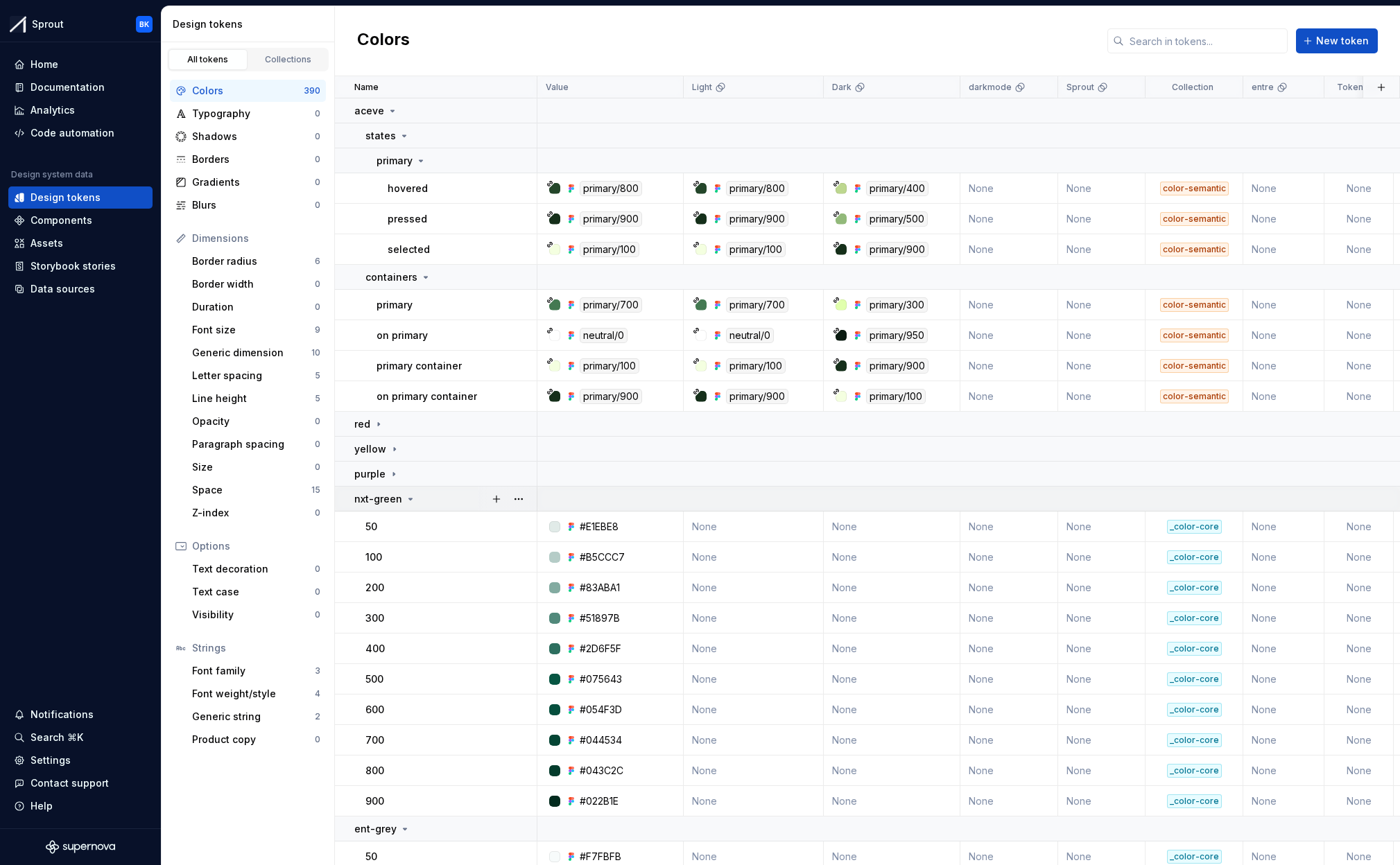
click at [415, 494] on div "nxt-green" at bounding box center [445, 499] width 181 height 14
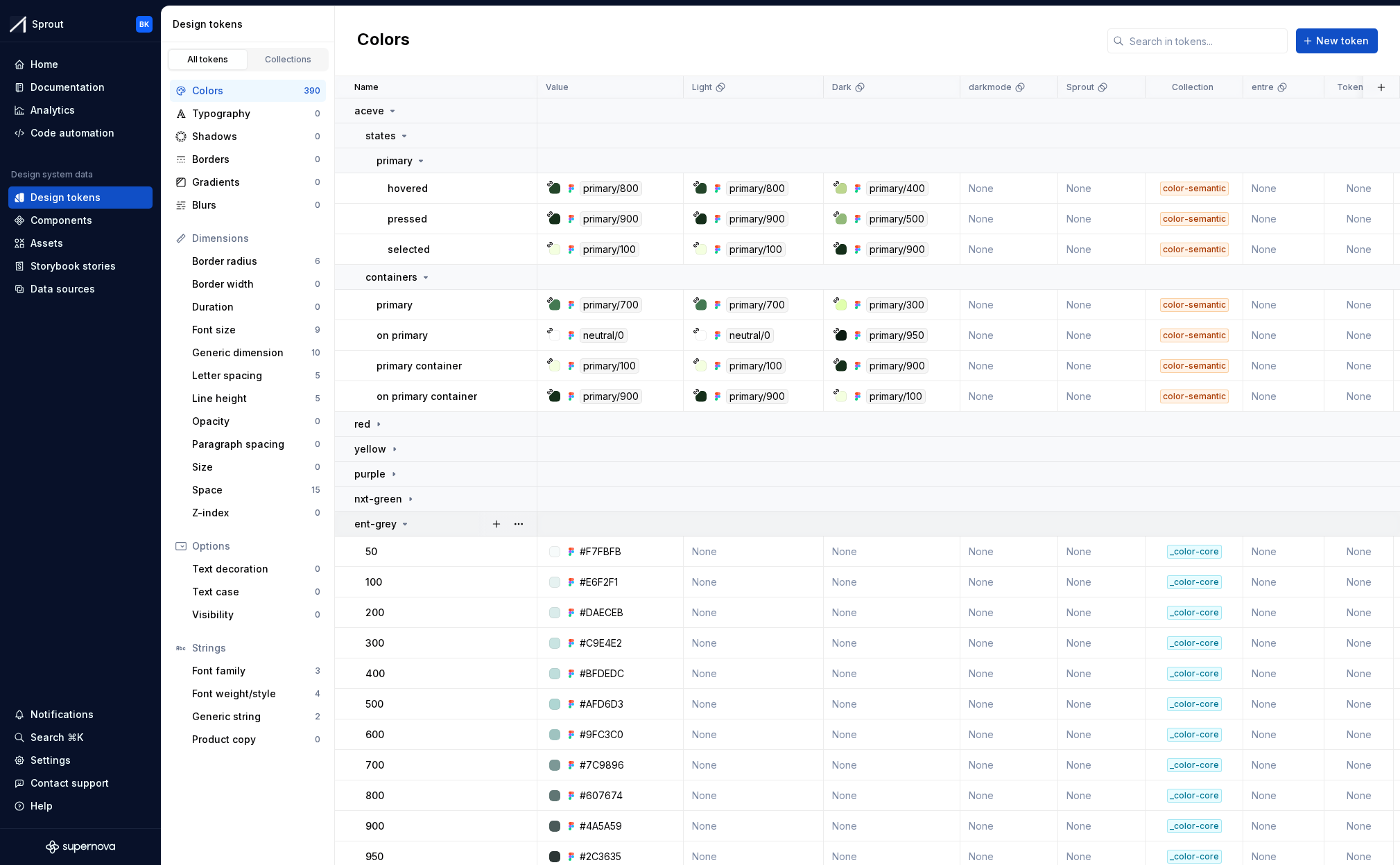
click at [426, 518] on div "ent-grey" at bounding box center [445, 524] width 181 height 14
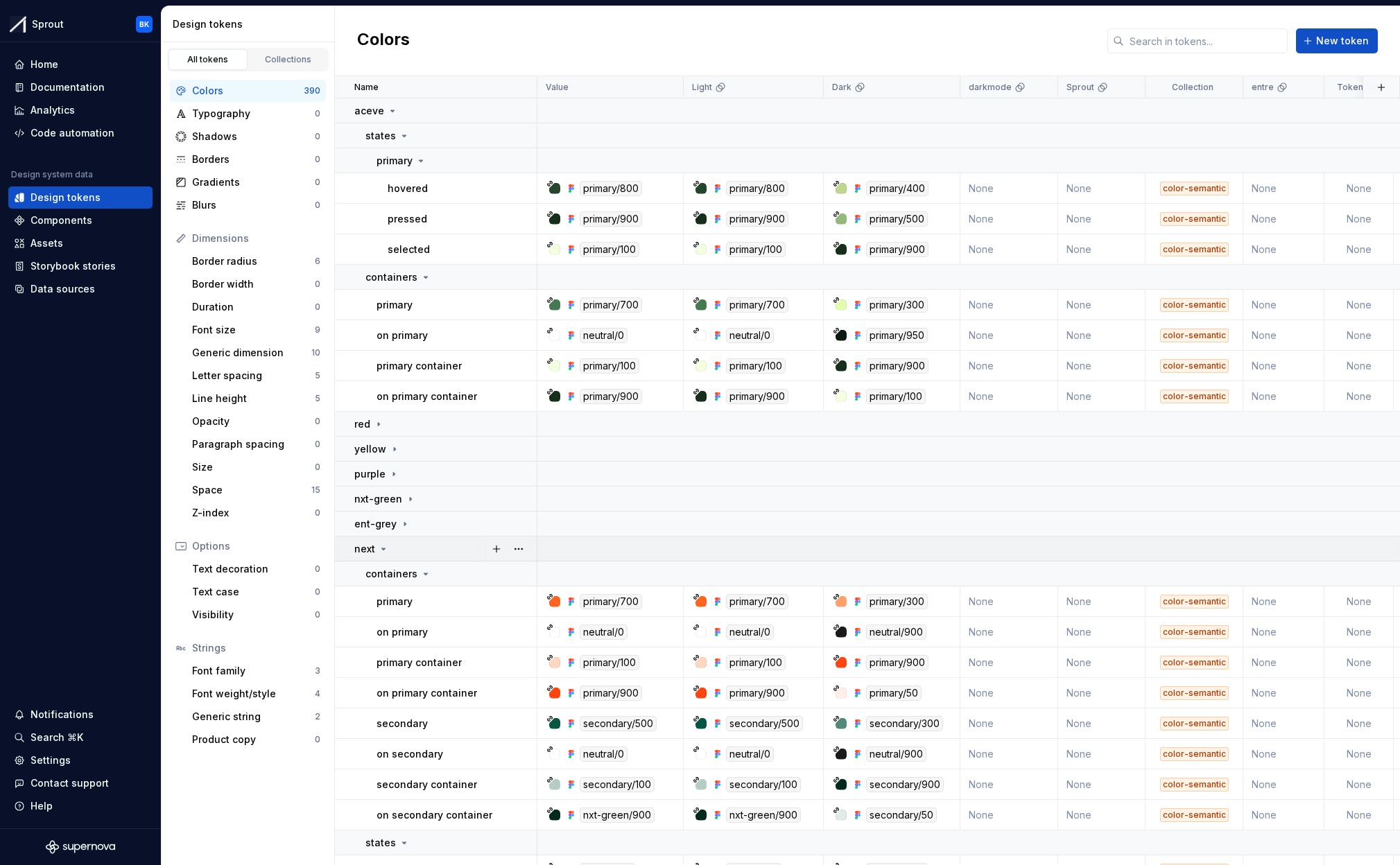
click at [434, 542] on div "next" at bounding box center [445, 548] width 181 height 14
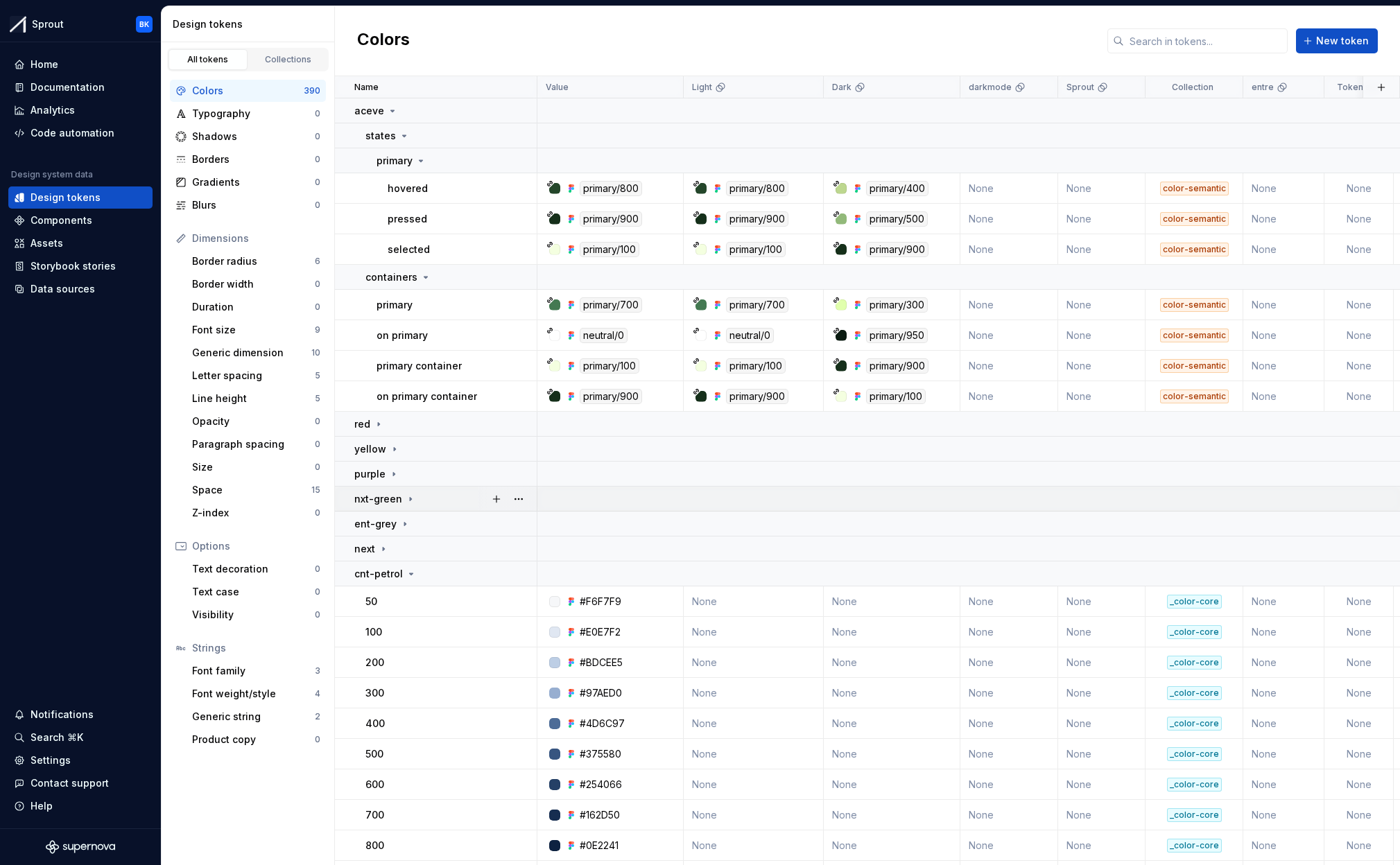
click at [431, 505] on div "nxt-green" at bounding box center [445, 499] width 181 height 14
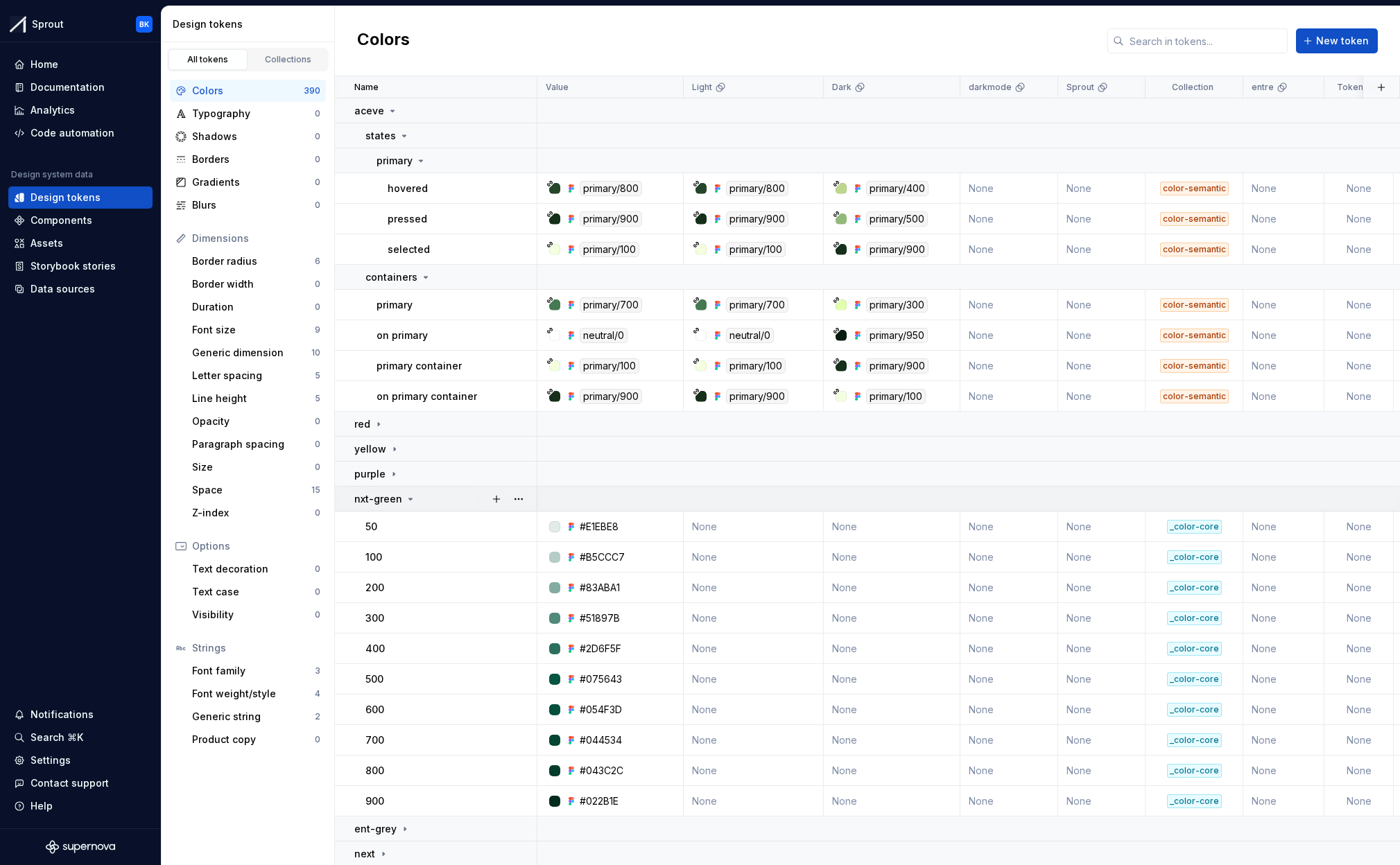
click at [431, 502] on div "nxt-green" at bounding box center [445, 499] width 181 height 14
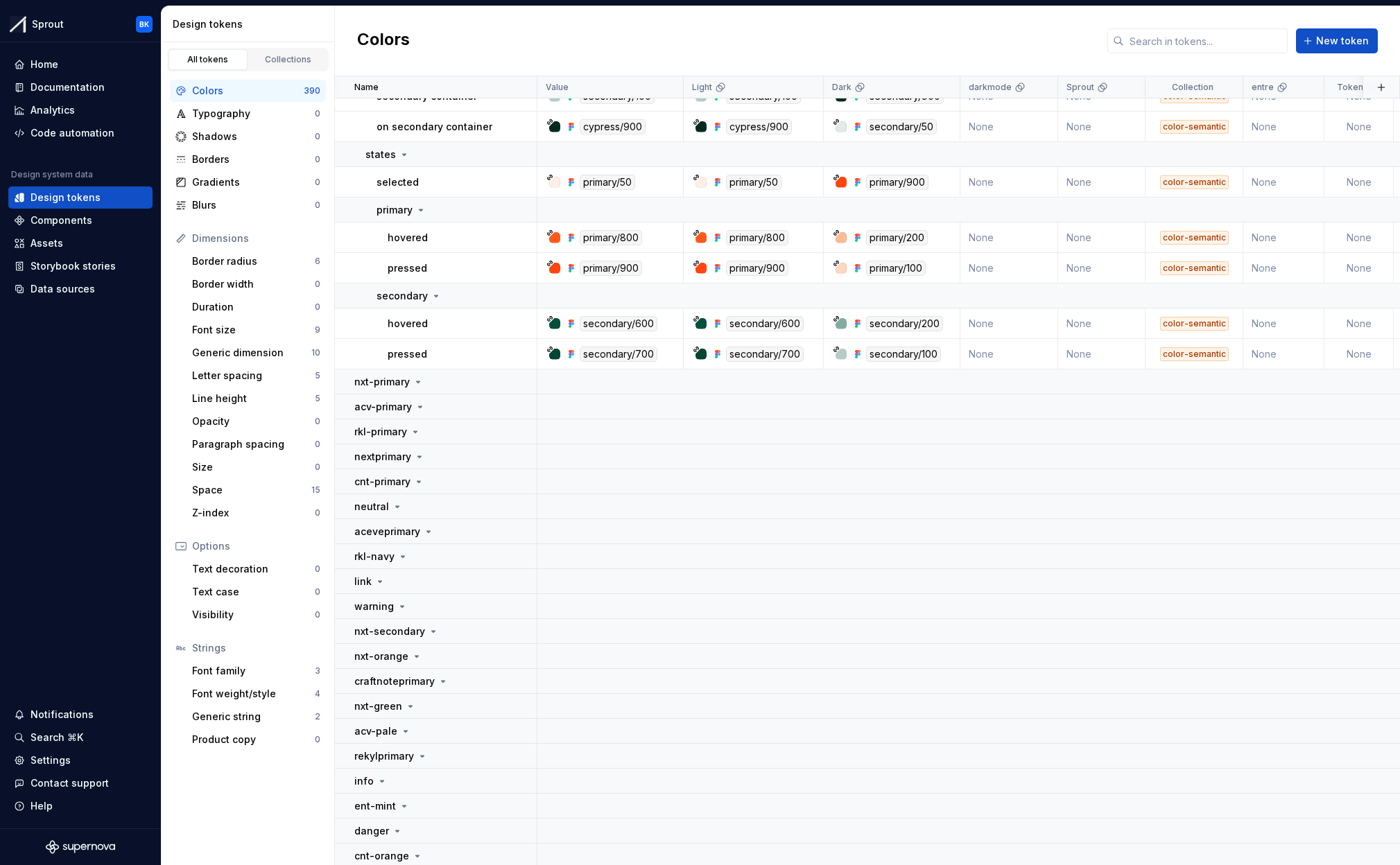
scroll to position [13121, 0]
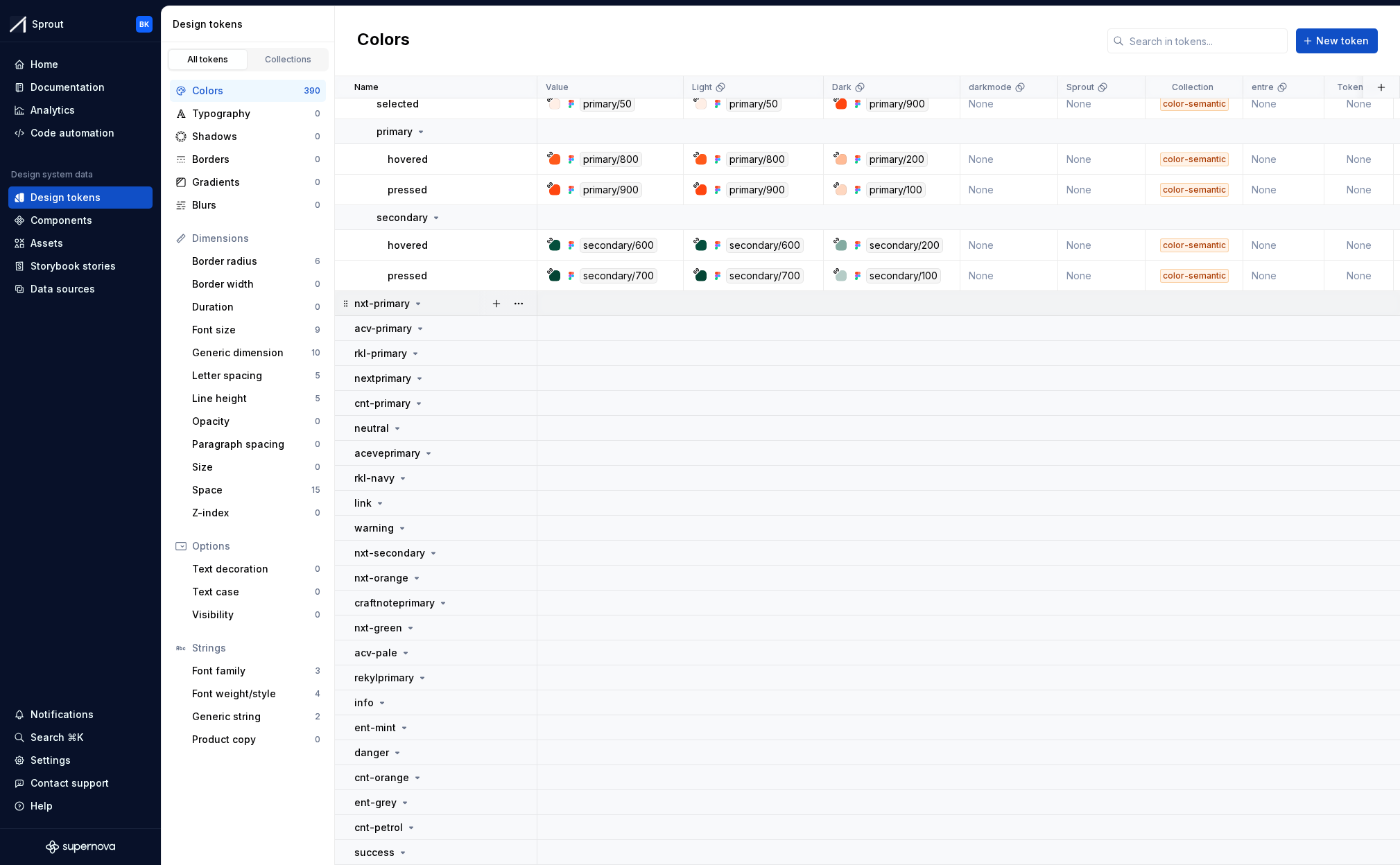
click at [429, 302] on div "nxt-primary" at bounding box center [445, 303] width 181 height 14
click at [445, 505] on div "link" at bounding box center [445, 503] width 181 height 14
click at [458, 653] on div "acv-pale" at bounding box center [445, 653] width 181 height 14
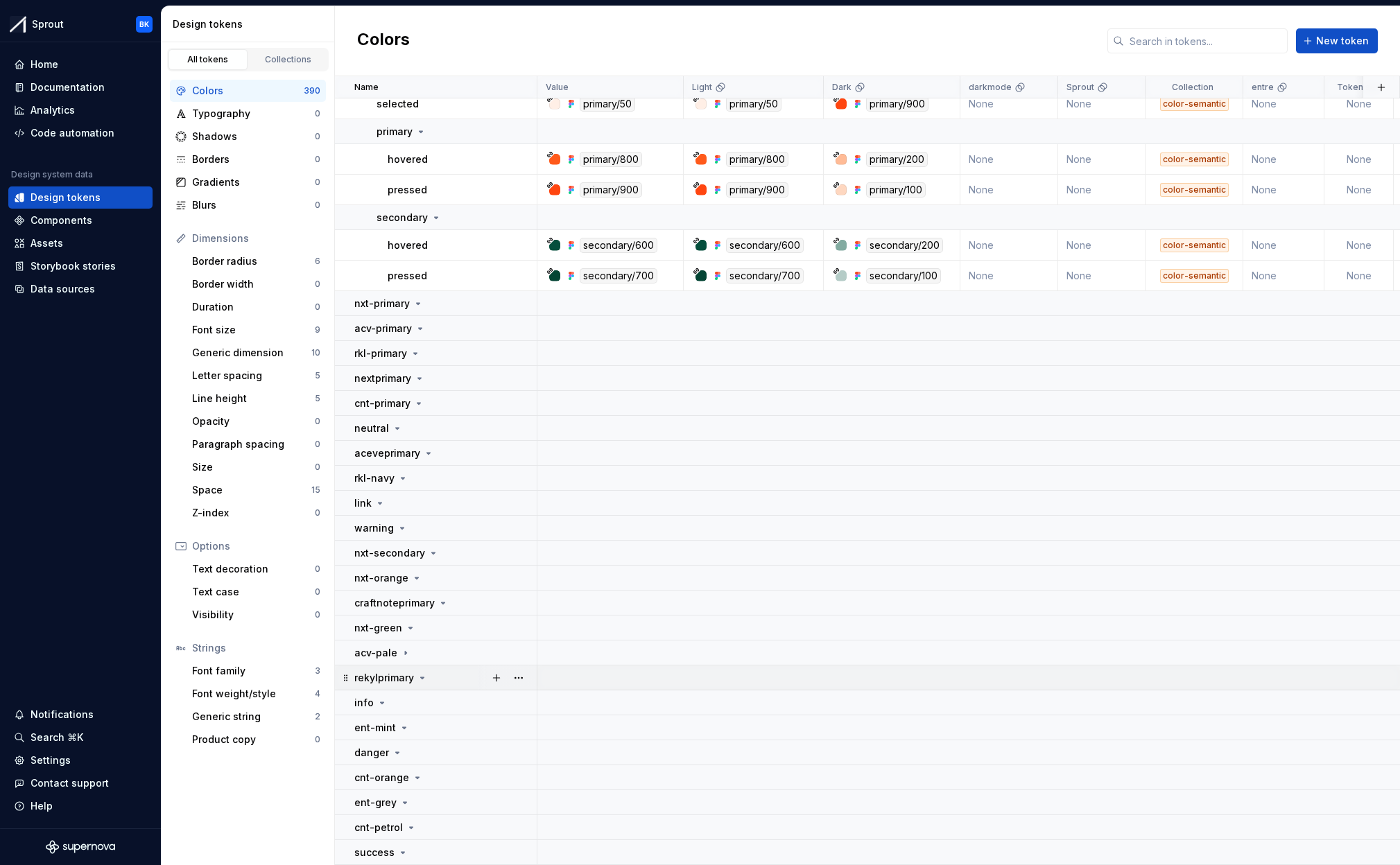
drag, startPoint x: 458, startPoint y: 653, endPoint x: 455, endPoint y: 670, distance: 17.3
click at [458, 653] on div "acv-pale" at bounding box center [445, 653] width 181 height 14
click at [456, 671] on div "rekylprimary" at bounding box center [445, 678] width 181 height 14
click at [429, 725] on div "ent-mint" at bounding box center [445, 727] width 181 height 14
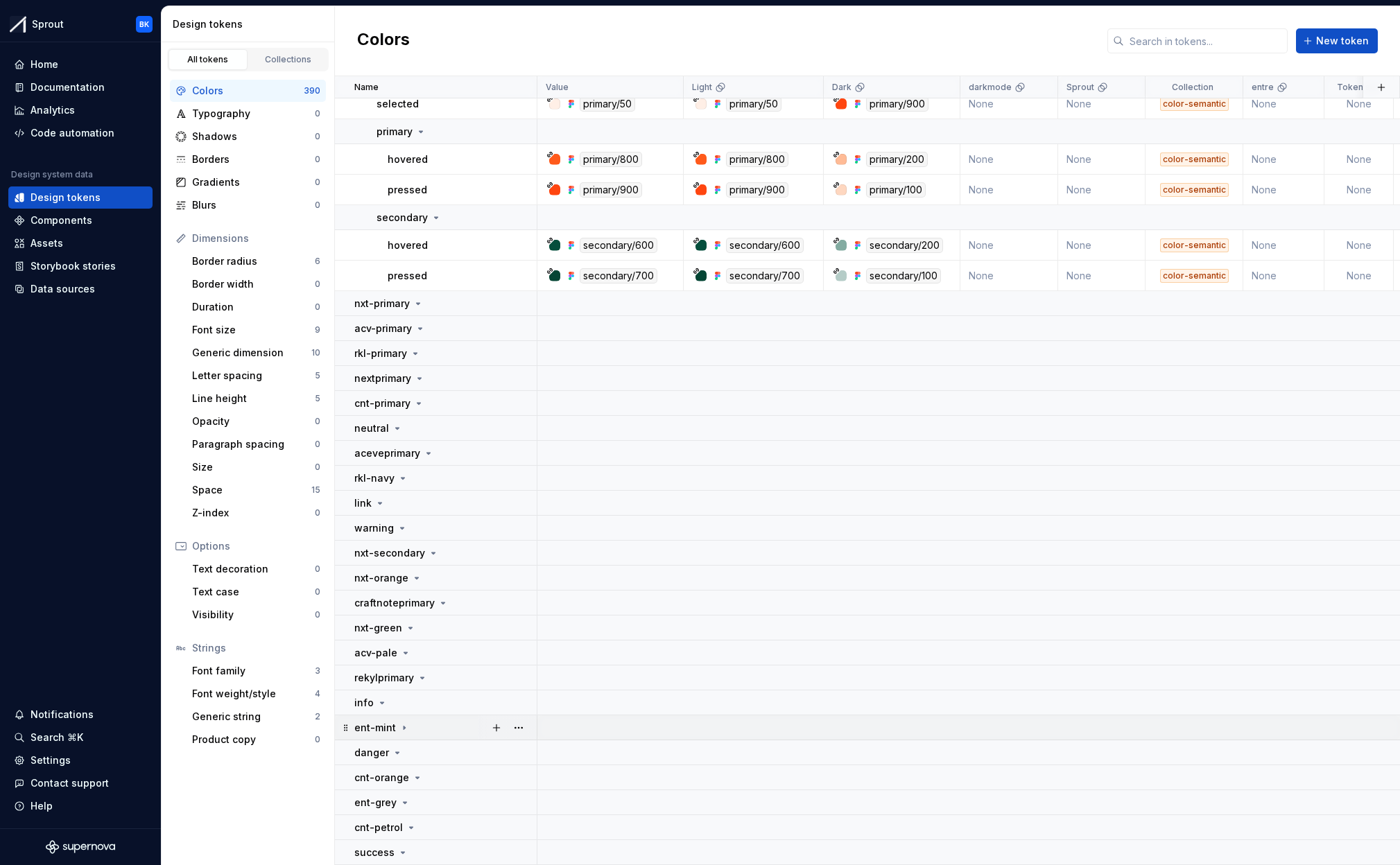
click at [429, 725] on div "ent-mint" at bounding box center [445, 727] width 181 height 14
click at [435, 818] on td "cnt-petrol" at bounding box center [435, 827] width 202 height 25
click at [434, 304] on div "nxt-primary" at bounding box center [445, 303] width 181 height 14
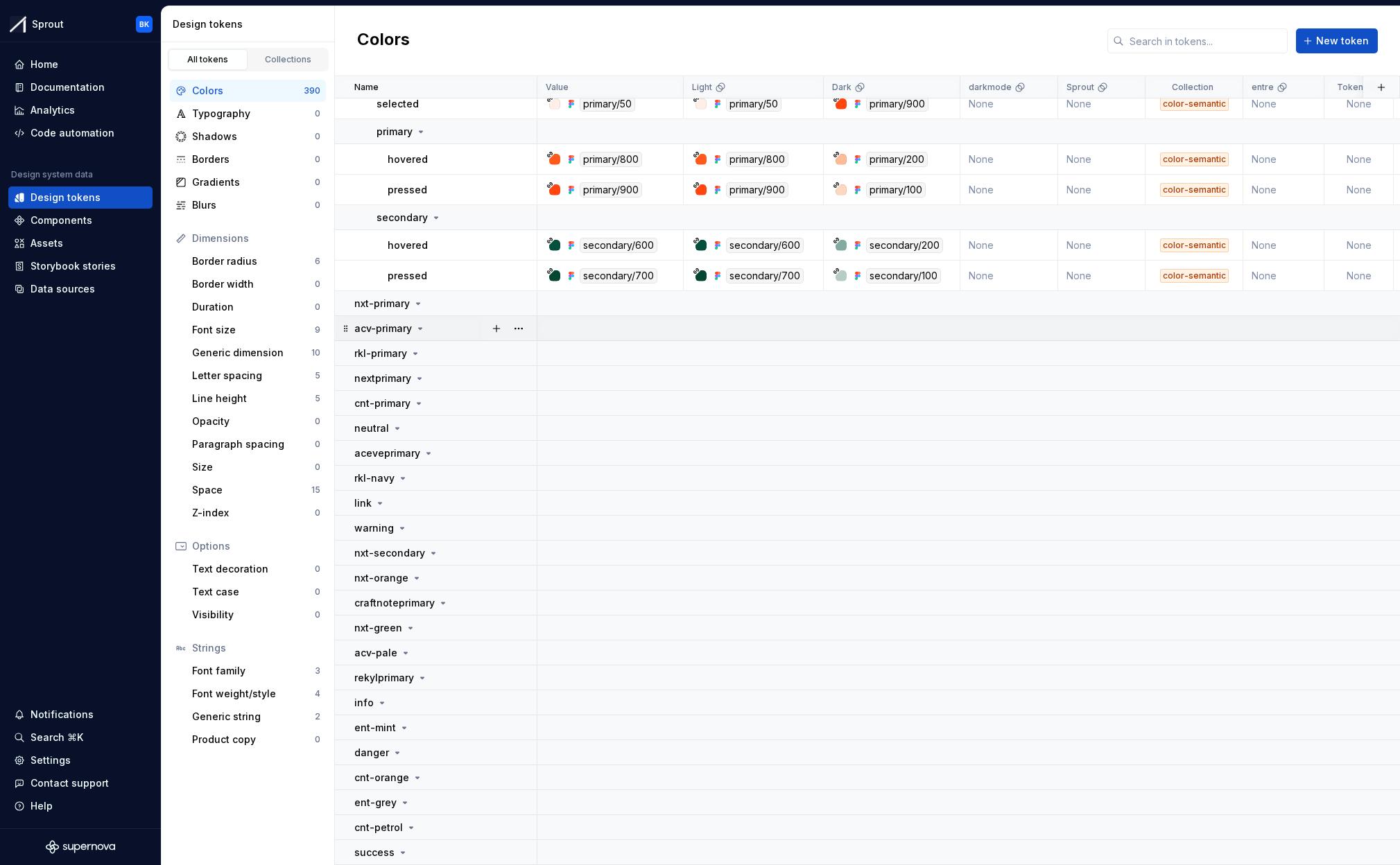
click at [435, 322] on div "acv-primary" at bounding box center [445, 329] width 181 height 14
click at [438, 343] on td "rkl-primary" at bounding box center [435, 354] width 202 height 25
click at [436, 377] on div "nextprimary" at bounding box center [445, 378] width 181 height 14
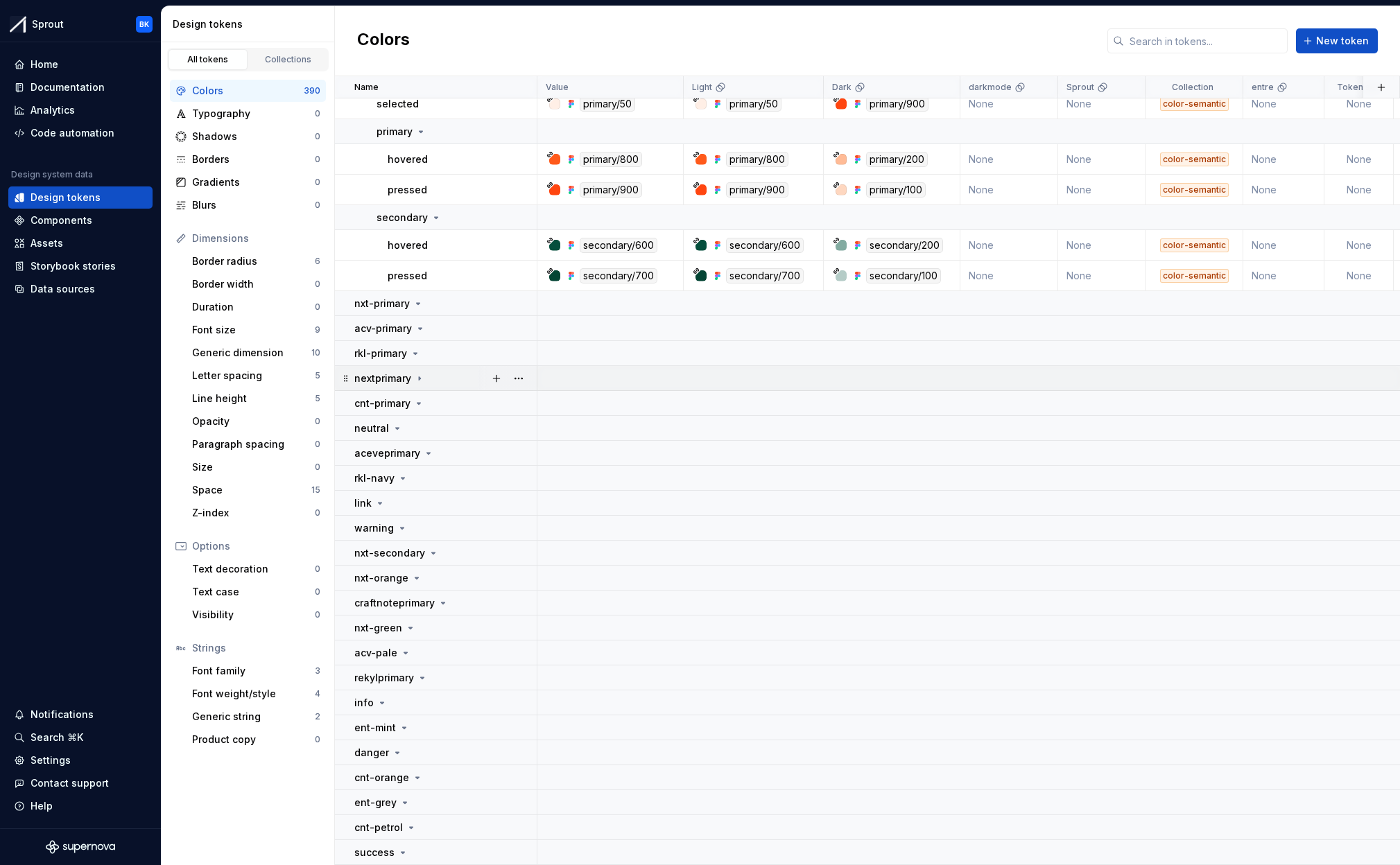
click at [436, 377] on div "nextprimary" at bounding box center [445, 378] width 181 height 14
click at [435, 402] on div "cnt-primary" at bounding box center [445, 403] width 181 height 14
click at [432, 421] on div "neutral" at bounding box center [445, 428] width 181 height 14
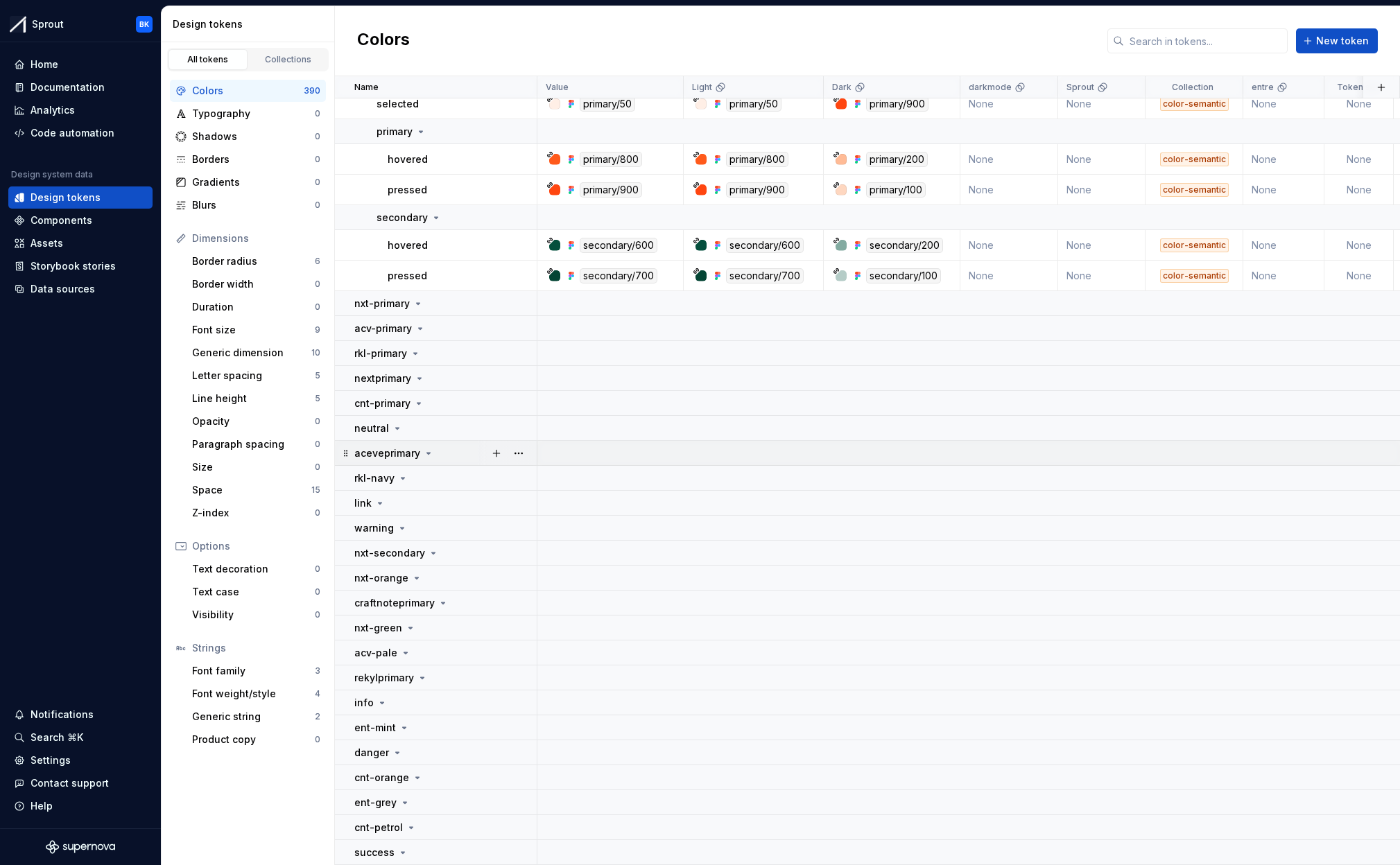
click at [465, 457] on div "aceveprimary" at bounding box center [445, 453] width 181 height 14
click at [453, 486] on td "rkl-navy" at bounding box center [435, 478] width 202 height 25
click at [444, 507] on div "link" at bounding box center [445, 503] width 181 height 14
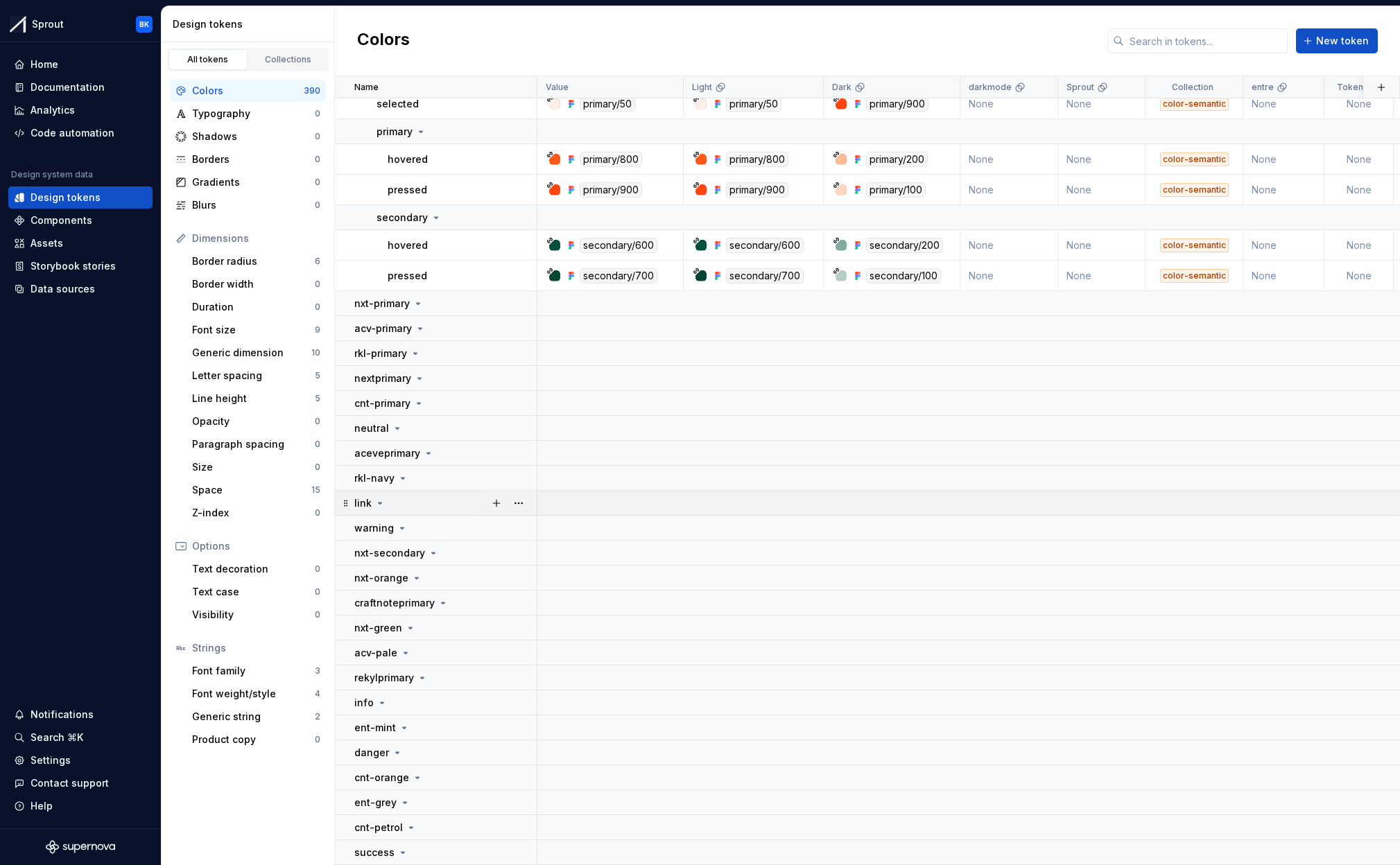
click at [444, 507] on div "link" at bounding box center [445, 503] width 181 height 14
click at [446, 523] on div "warning" at bounding box center [445, 528] width 181 height 14
click at [455, 556] on div "nxt-secondary" at bounding box center [445, 553] width 181 height 14
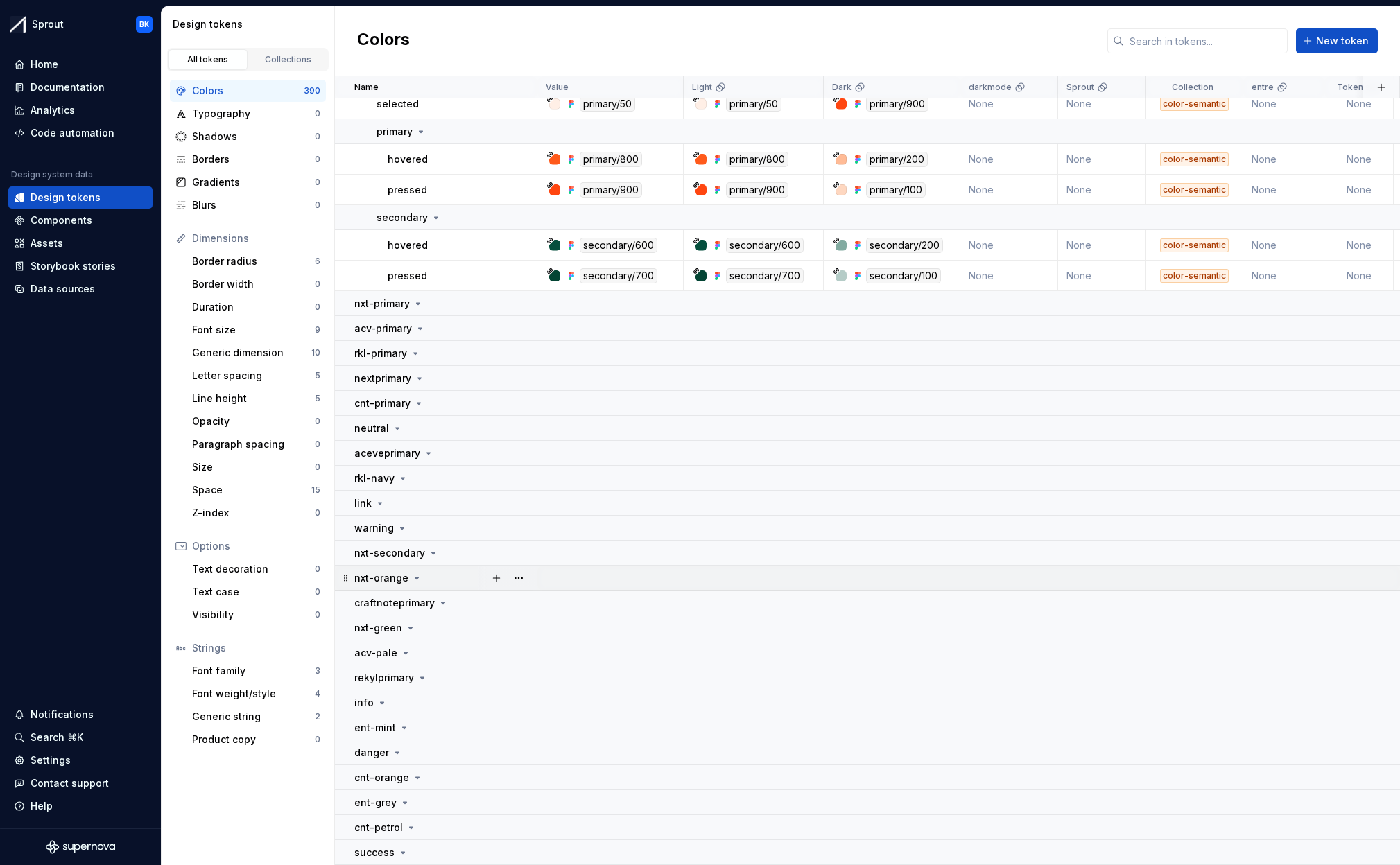
click at [458, 579] on div "nxt-orange" at bounding box center [445, 578] width 181 height 14
drag, startPoint x: 458, startPoint y: 579, endPoint x: 458, endPoint y: 603, distance: 24.0
click at [457, 579] on div "nxt-orange" at bounding box center [445, 578] width 181 height 14
click at [458, 607] on div "craftnoteprimary" at bounding box center [445, 602] width 181 height 14
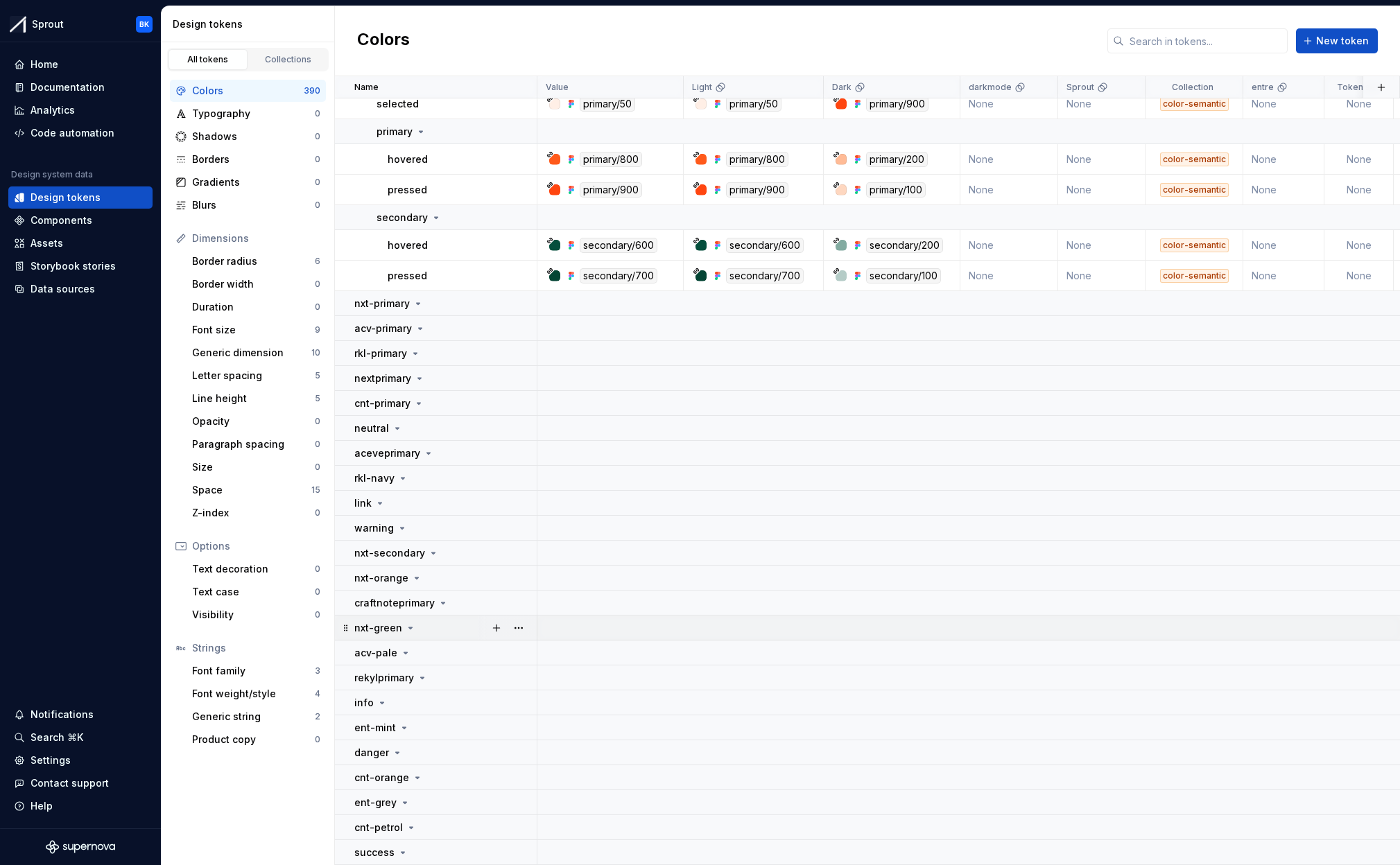
click at [455, 627] on div "nxt-green" at bounding box center [445, 627] width 181 height 14
click at [452, 673] on div "rekylprimary" at bounding box center [445, 678] width 181 height 14
click at [444, 642] on td "acv-pale" at bounding box center [435, 653] width 202 height 25
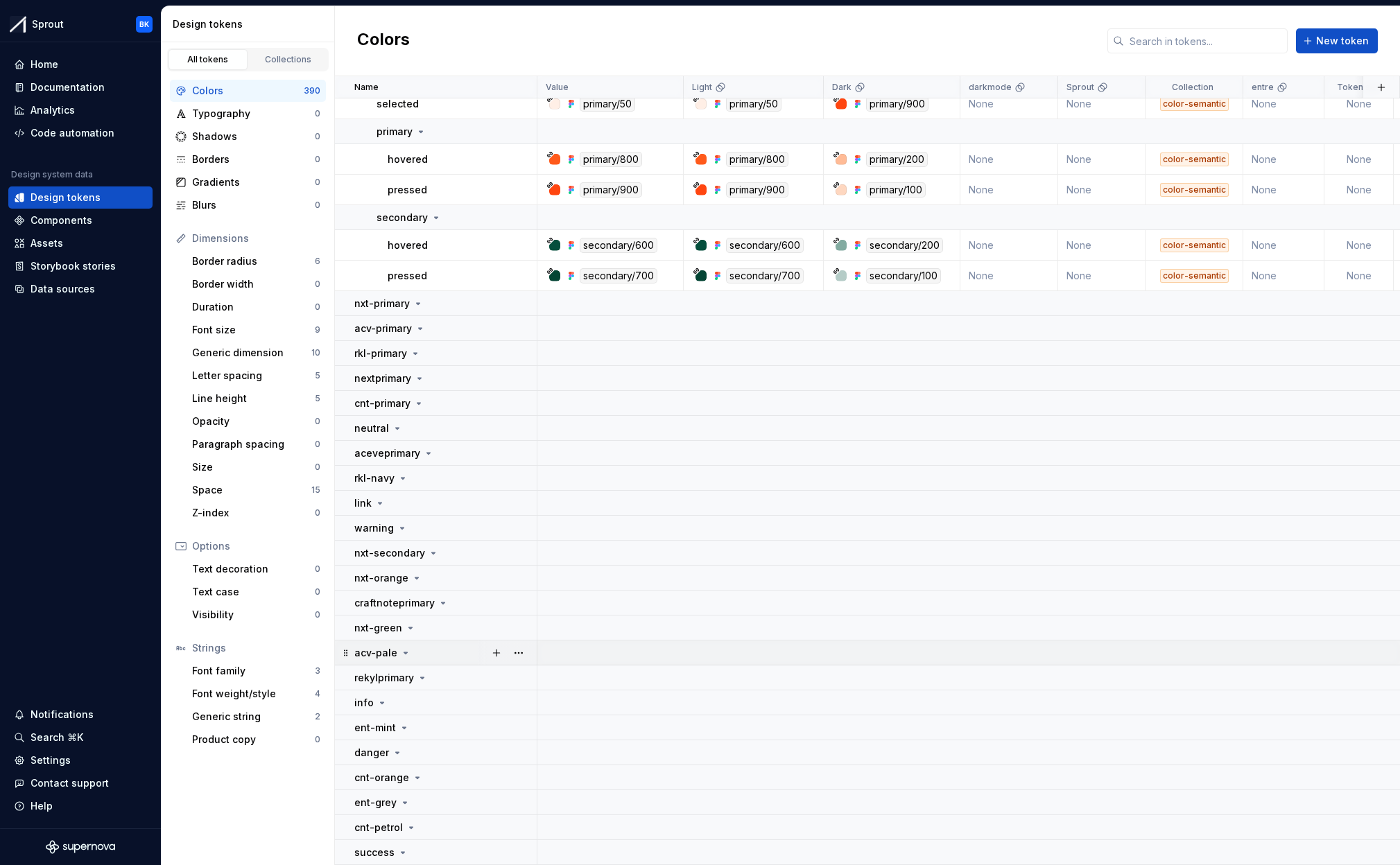
click at [444, 642] on td "acv-pale" at bounding box center [435, 653] width 202 height 25
click at [442, 702] on div "info" at bounding box center [445, 702] width 181 height 14
click at [441, 721] on div "ent-mint" at bounding box center [445, 727] width 181 height 14
drag, startPoint x: 441, startPoint y: 720, endPoint x: 442, endPoint y: 742, distance: 22.0
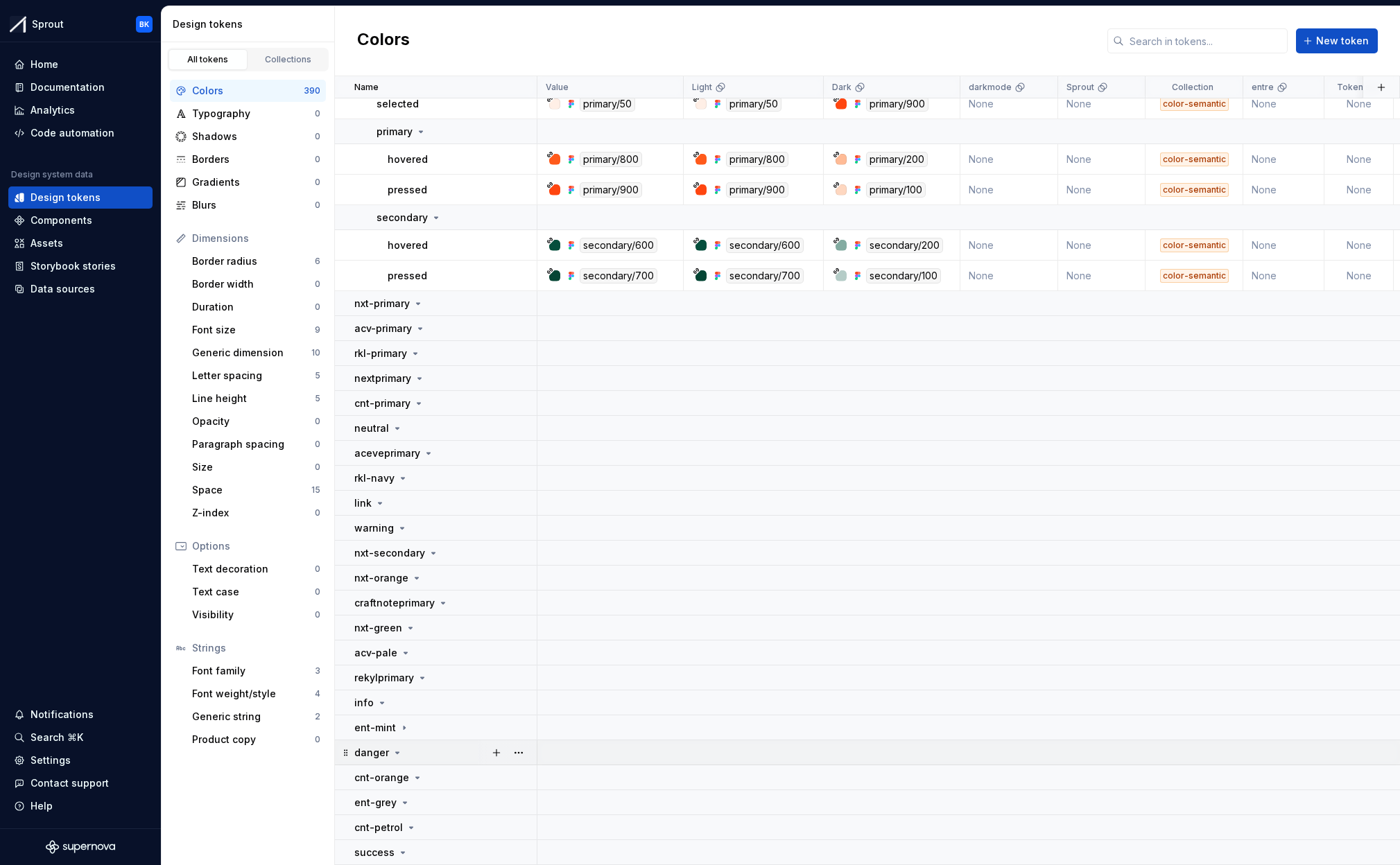
click at [441, 721] on div "ent-mint" at bounding box center [445, 727] width 181 height 14
click at [442, 742] on td "danger" at bounding box center [435, 753] width 202 height 25
click at [433, 783] on div "cnt-orange" at bounding box center [445, 777] width 181 height 14
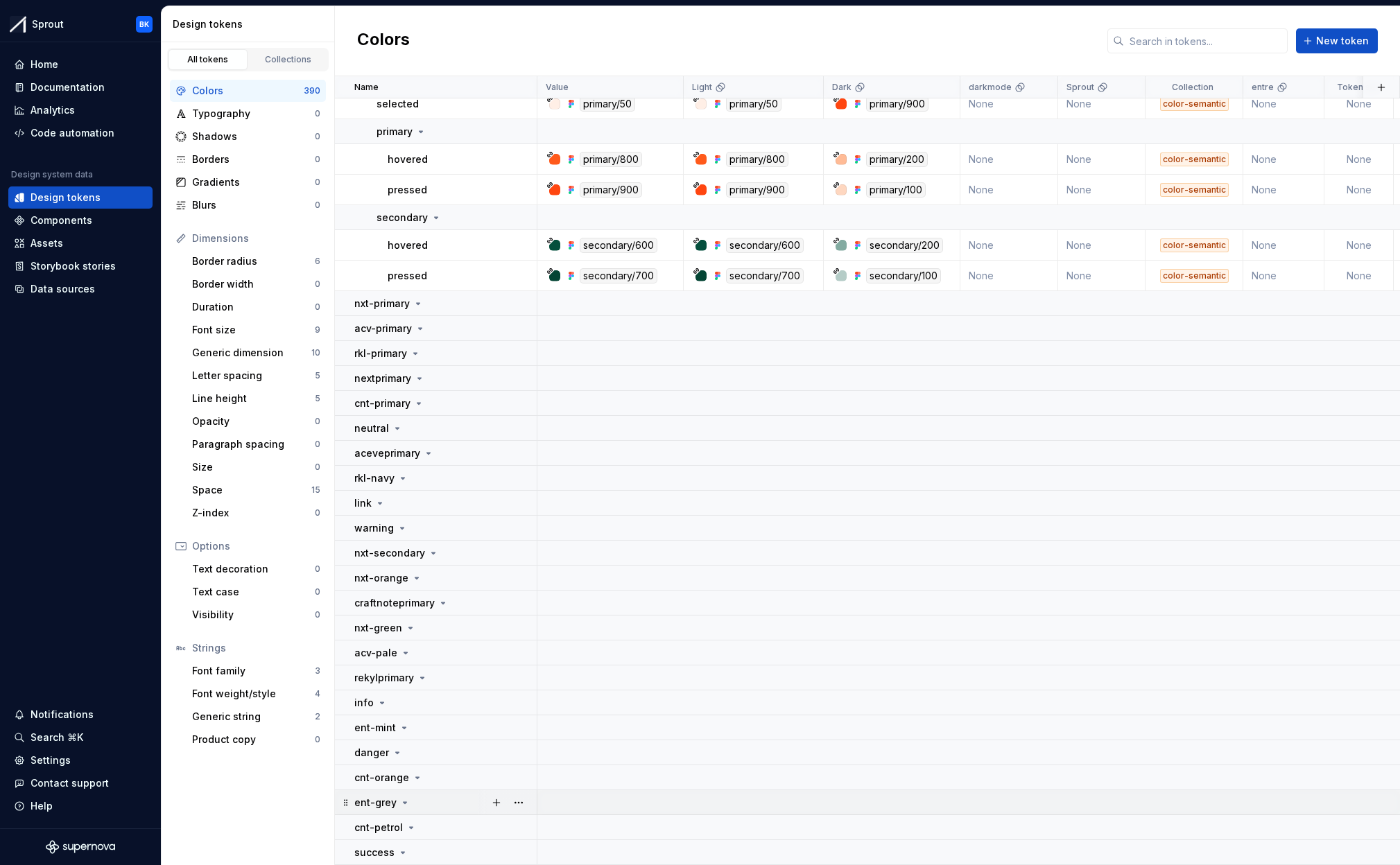
click at [435, 797] on div "ent-grey" at bounding box center [445, 802] width 181 height 14
click at [435, 796] on div "ent-grey" at bounding box center [445, 802] width 181 height 14
click at [435, 821] on div "cnt-petrol" at bounding box center [445, 827] width 181 height 14
click at [447, 844] on td "success" at bounding box center [435, 852] width 202 height 25
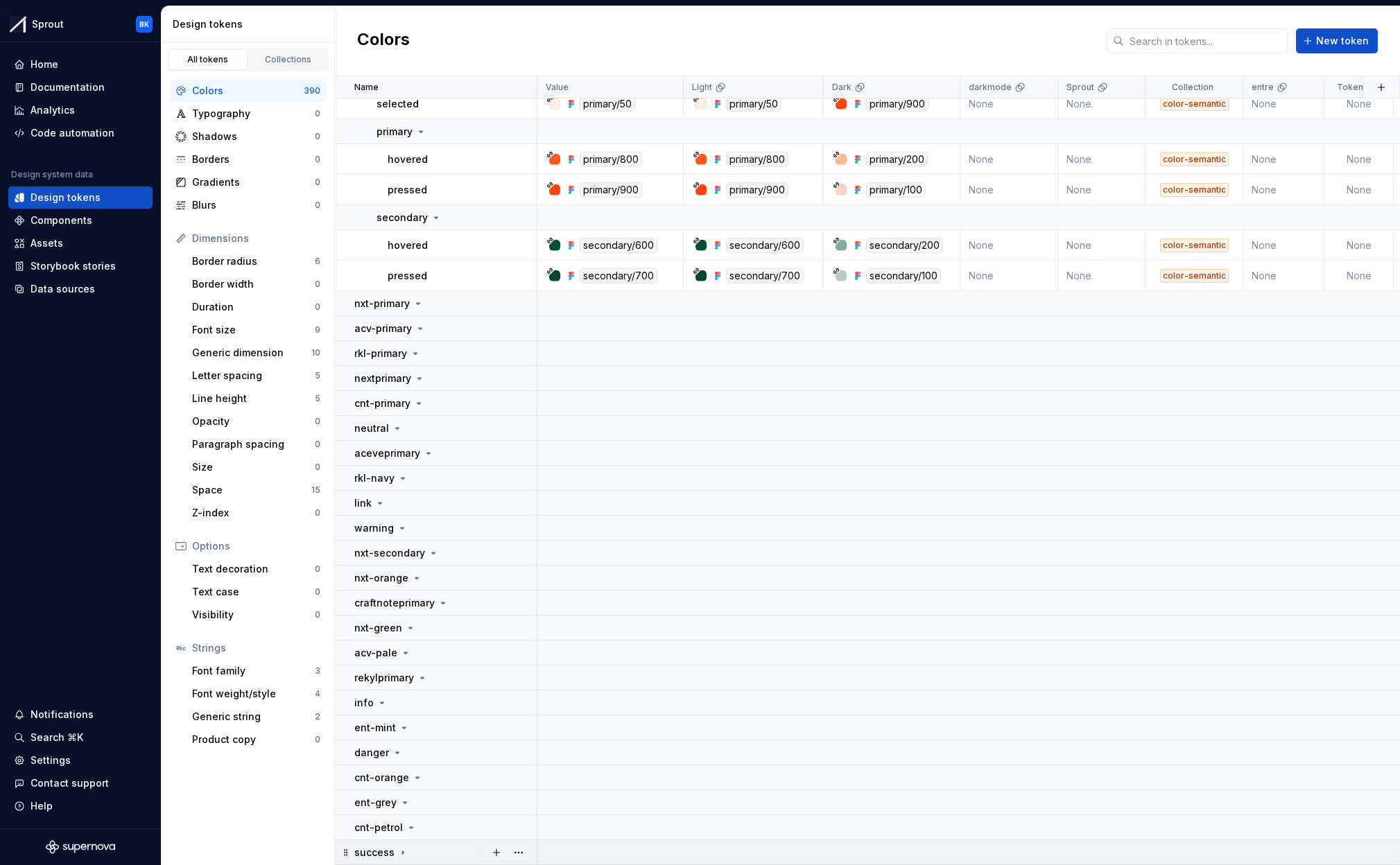
click at [447, 844] on td "success" at bounding box center [435, 852] width 202 height 25
click at [513, 300] on button "button" at bounding box center [518, 303] width 19 height 19
click at [540, 457] on div "Delete group" at bounding box center [580, 460] width 90 height 14
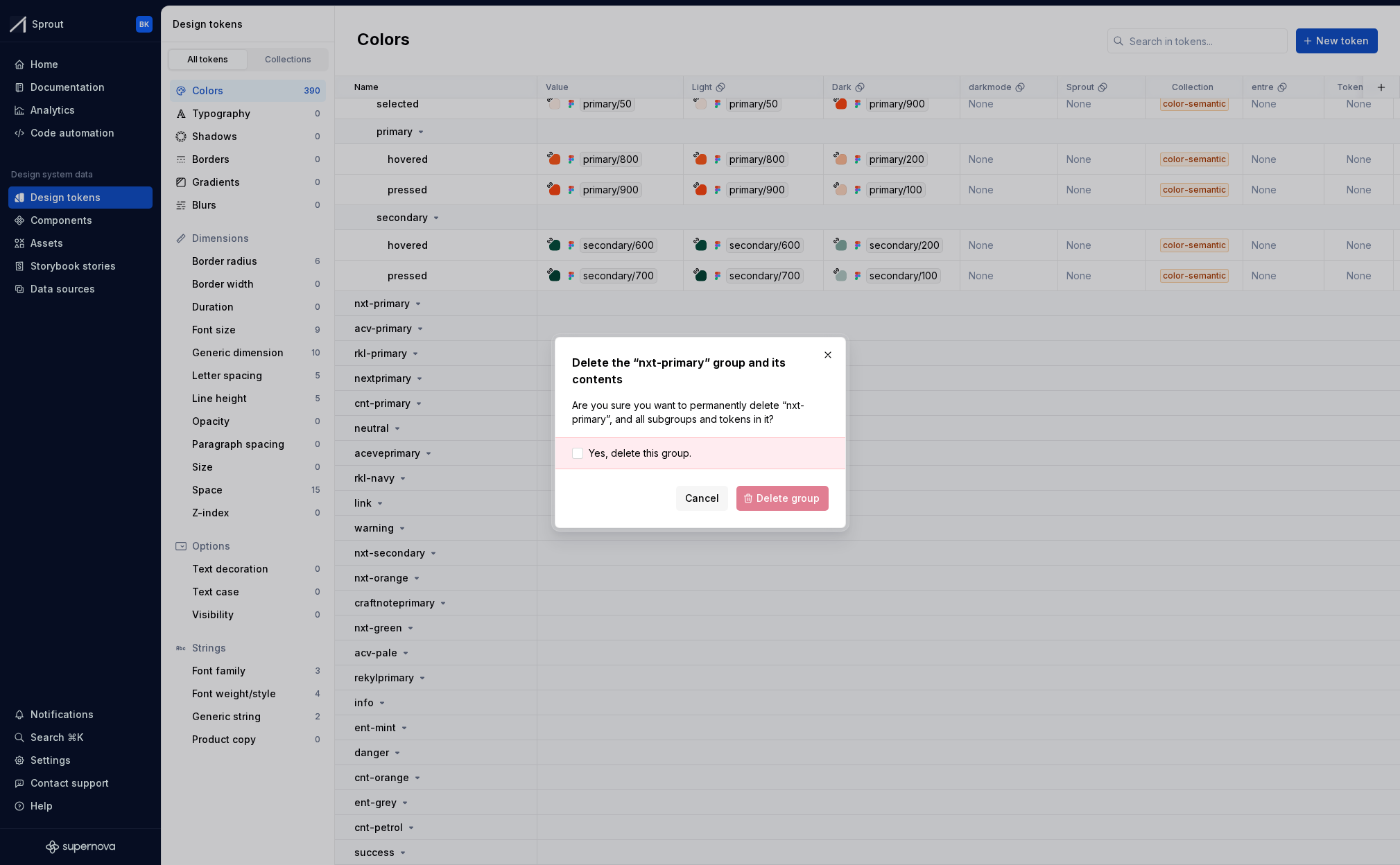
click at [769, 487] on div "Cancel Delete group" at bounding box center [700, 499] width 257 height 25
drag, startPoint x: 646, startPoint y: 443, endPoint x: 717, endPoint y: 491, distance: 85.7
click at [646, 446] on span "Yes, delete this group." at bounding box center [640, 453] width 103 height 14
drag, startPoint x: 772, startPoint y: 497, endPoint x: 600, endPoint y: 440, distance: 181.2
click at [772, 497] on span "Delete group" at bounding box center [788, 498] width 63 height 14
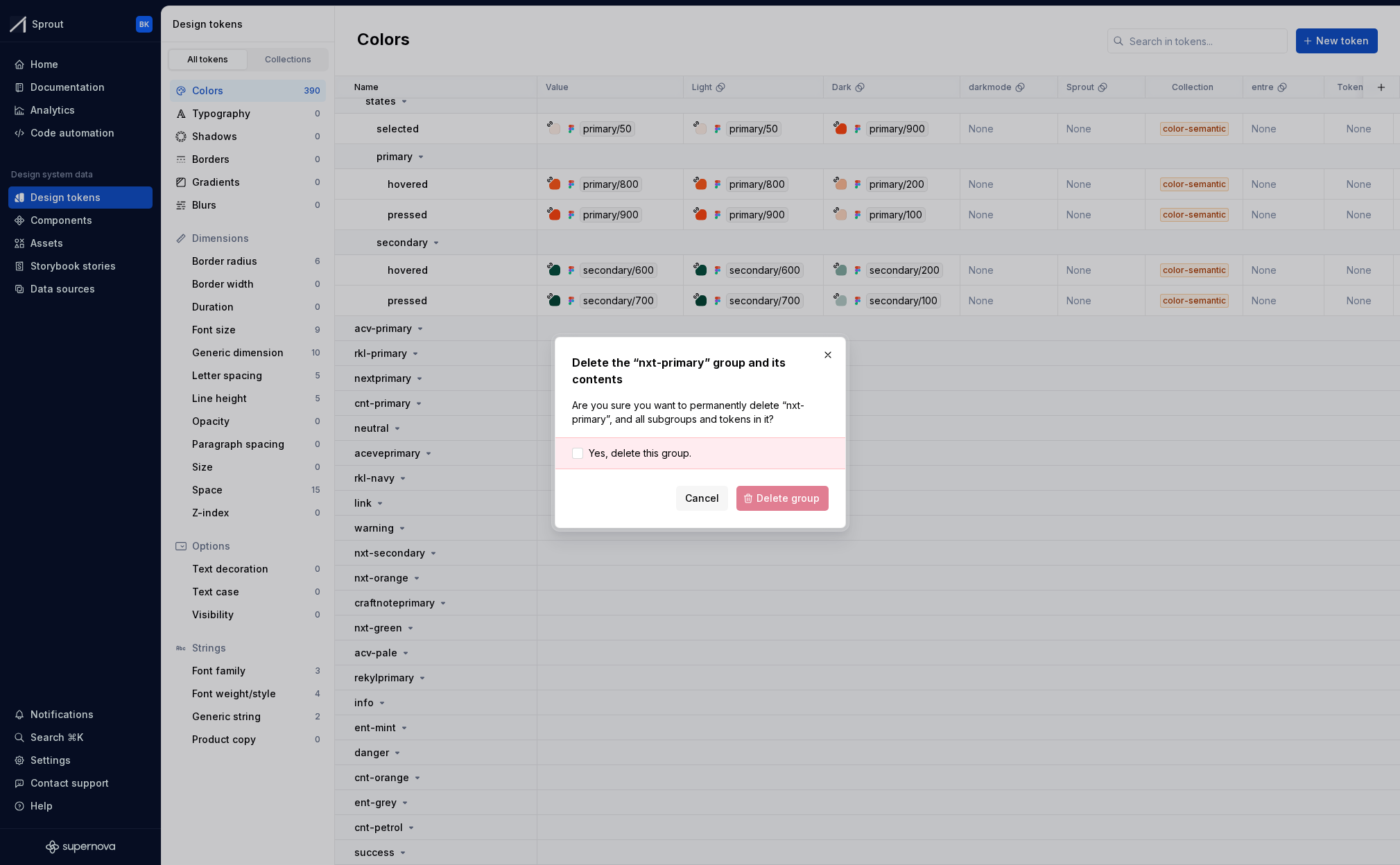
scroll to position [13096, 0]
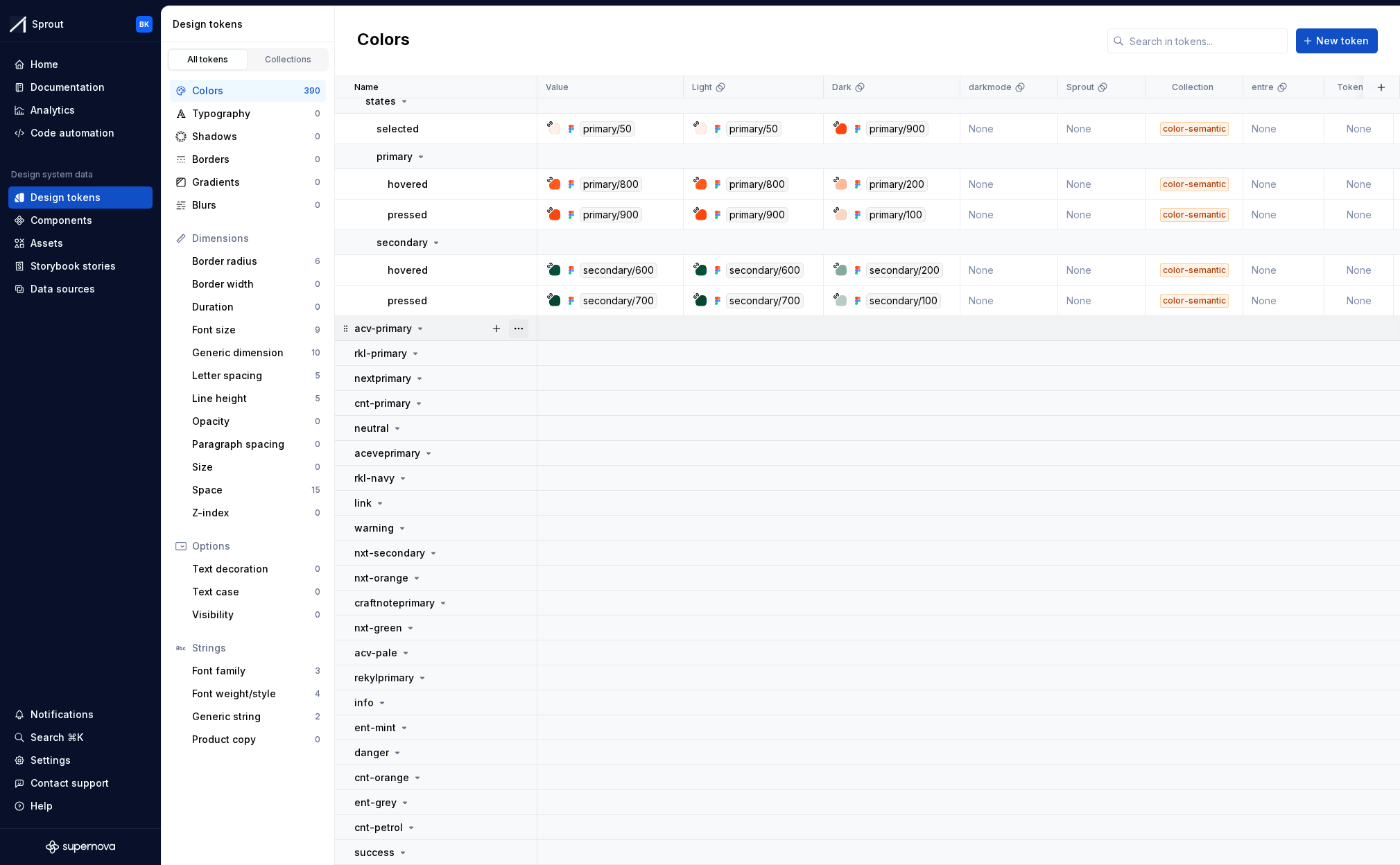
click at [526, 329] on button "button" at bounding box center [518, 329] width 19 height 19
click at [583, 485] on div "Delete group" at bounding box center [580, 485] width 90 height 14
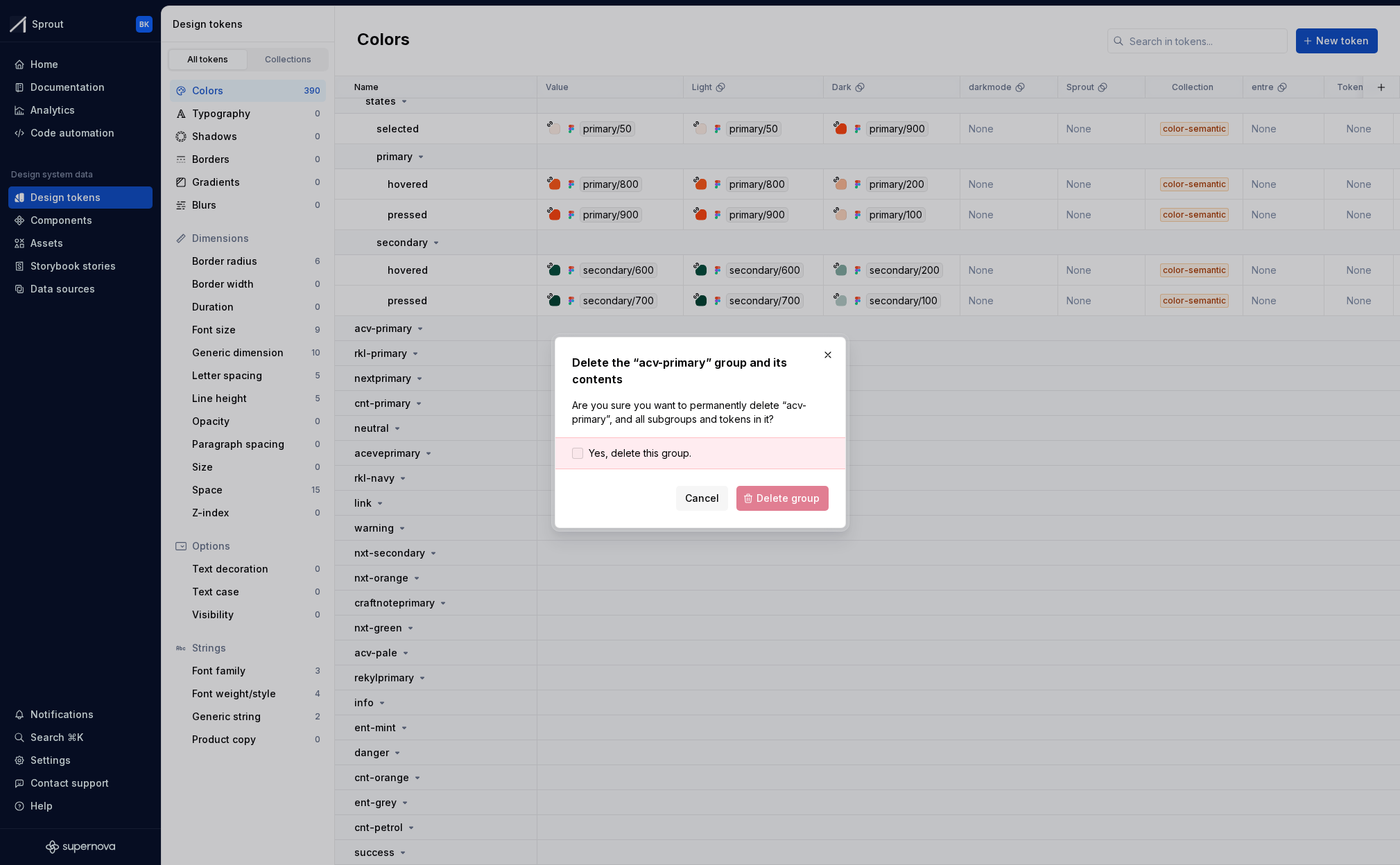
click at [634, 451] on span "Yes, delete this group." at bounding box center [640, 453] width 103 height 14
drag, startPoint x: 808, startPoint y: 503, endPoint x: 796, endPoint y: 502, distance: 12.0
click at [806, 503] on span "Delete group" at bounding box center [788, 498] width 63 height 14
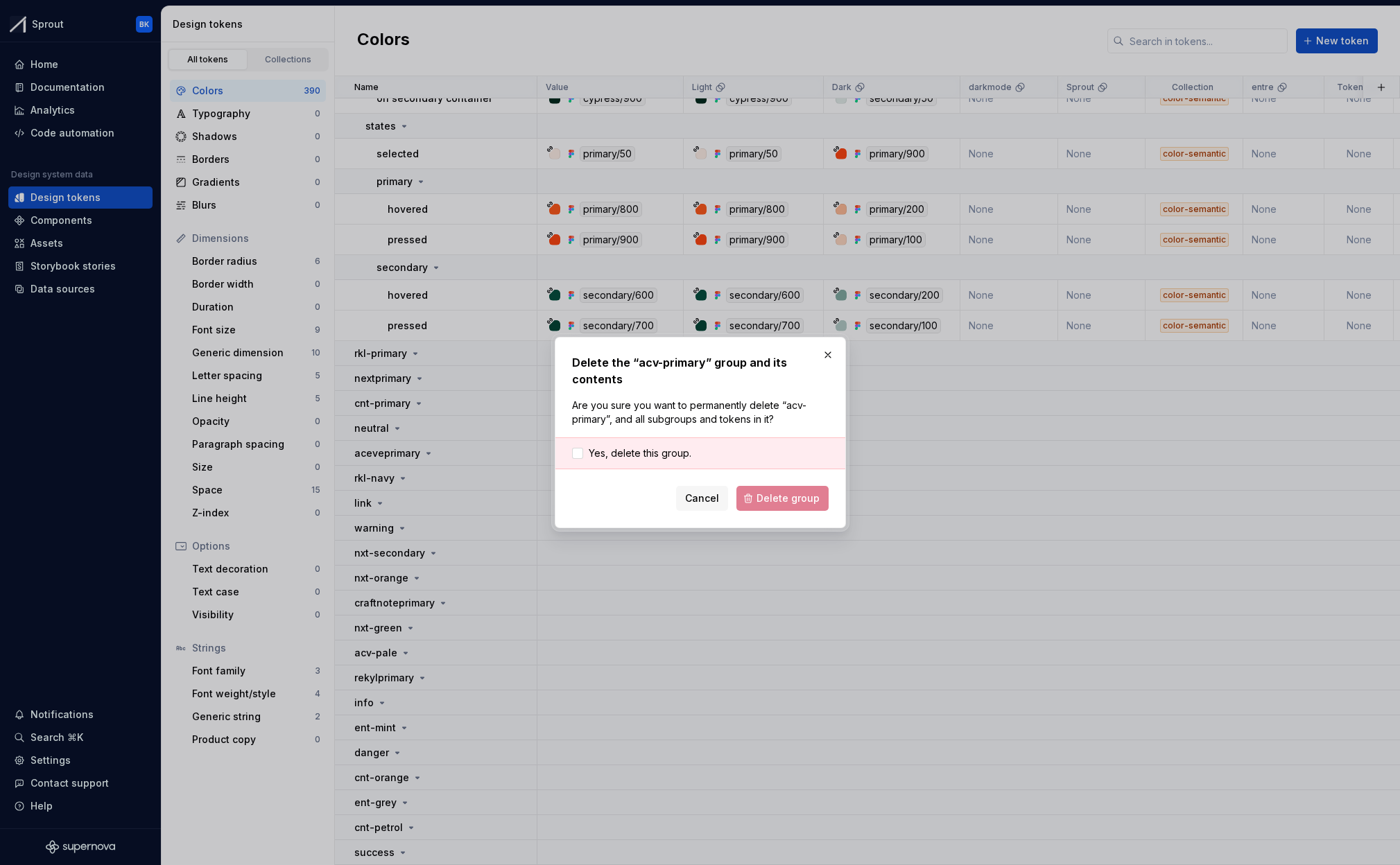
scroll to position [13071, 0]
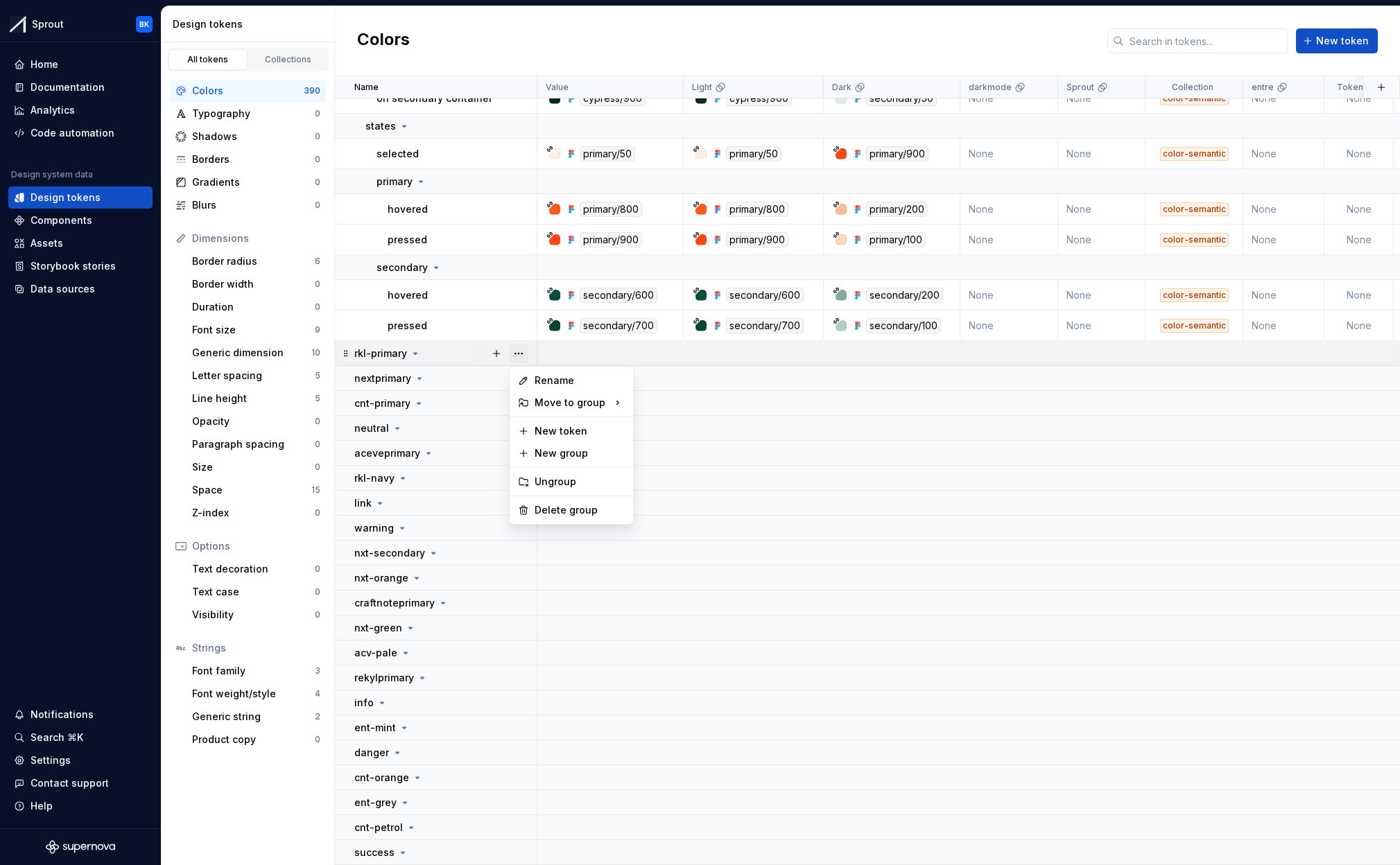
click at [523, 348] on button "button" at bounding box center [518, 354] width 19 height 19
click at [578, 508] on div "Delete group" at bounding box center [580, 510] width 90 height 14
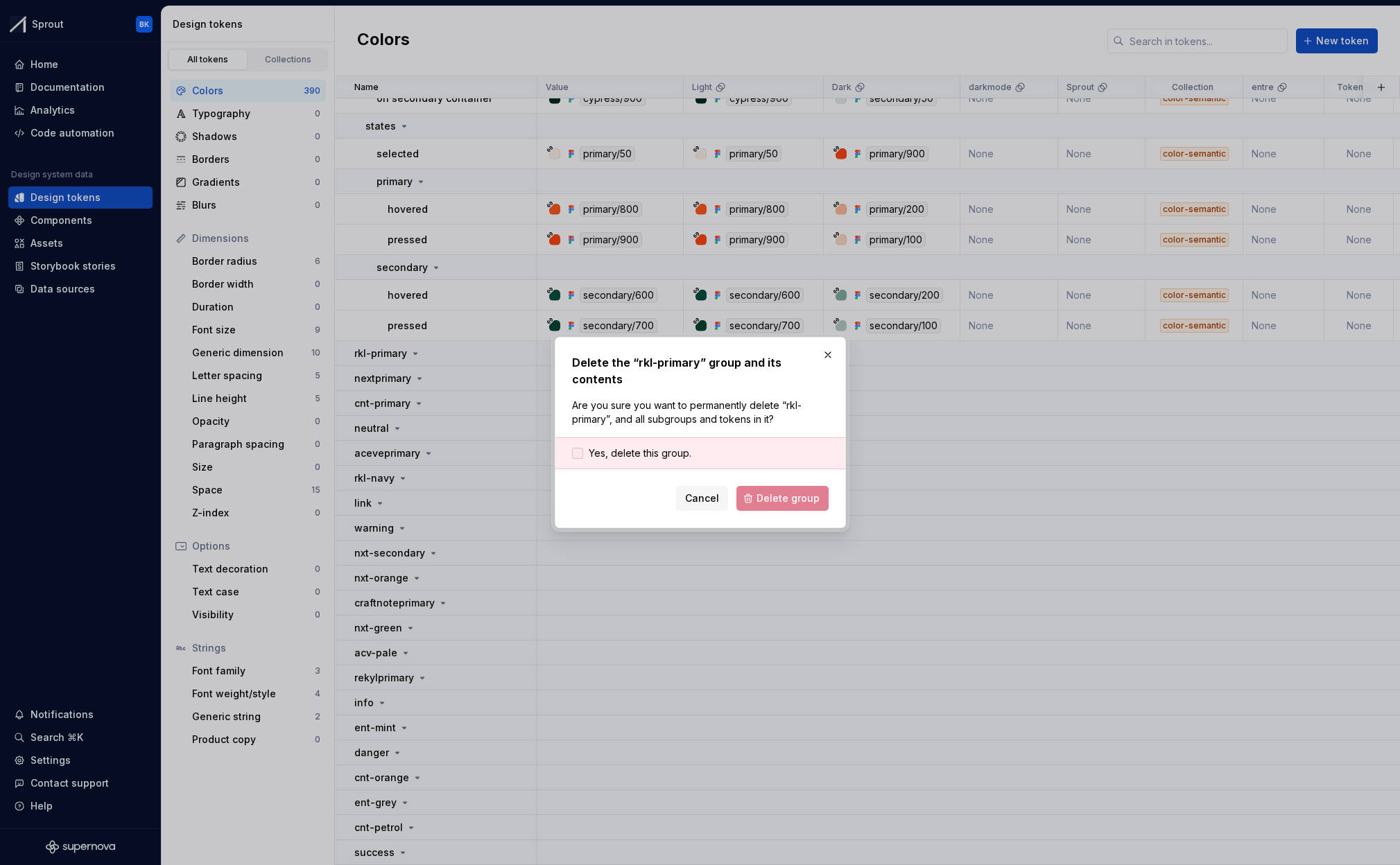
click at [643, 451] on span "Yes, delete this group." at bounding box center [640, 453] width 103 height 14
click at [791, 496] on span "Delete group" at bounding box center [788, 498] width 63 height 14
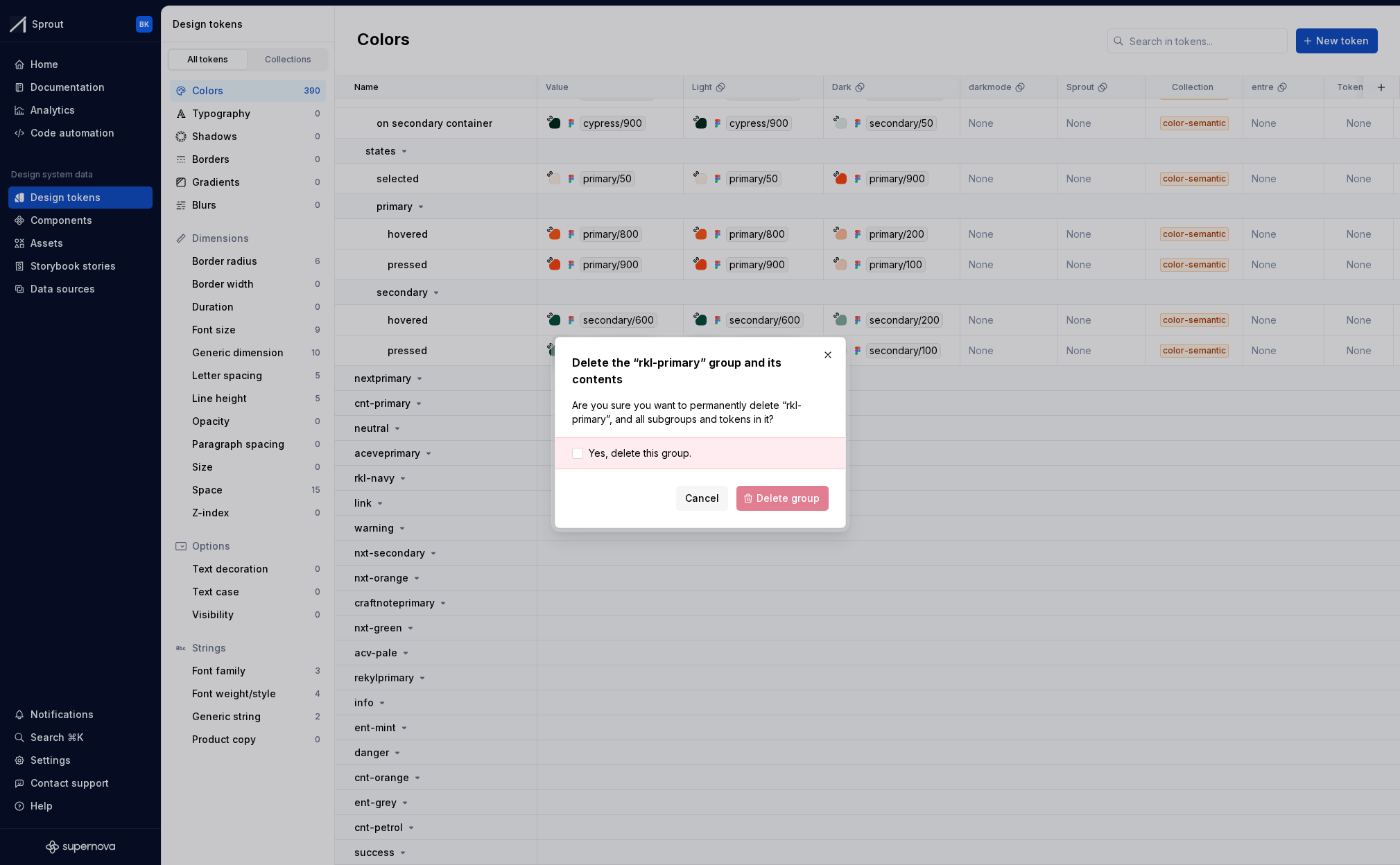
scroll to position [13046, 0]
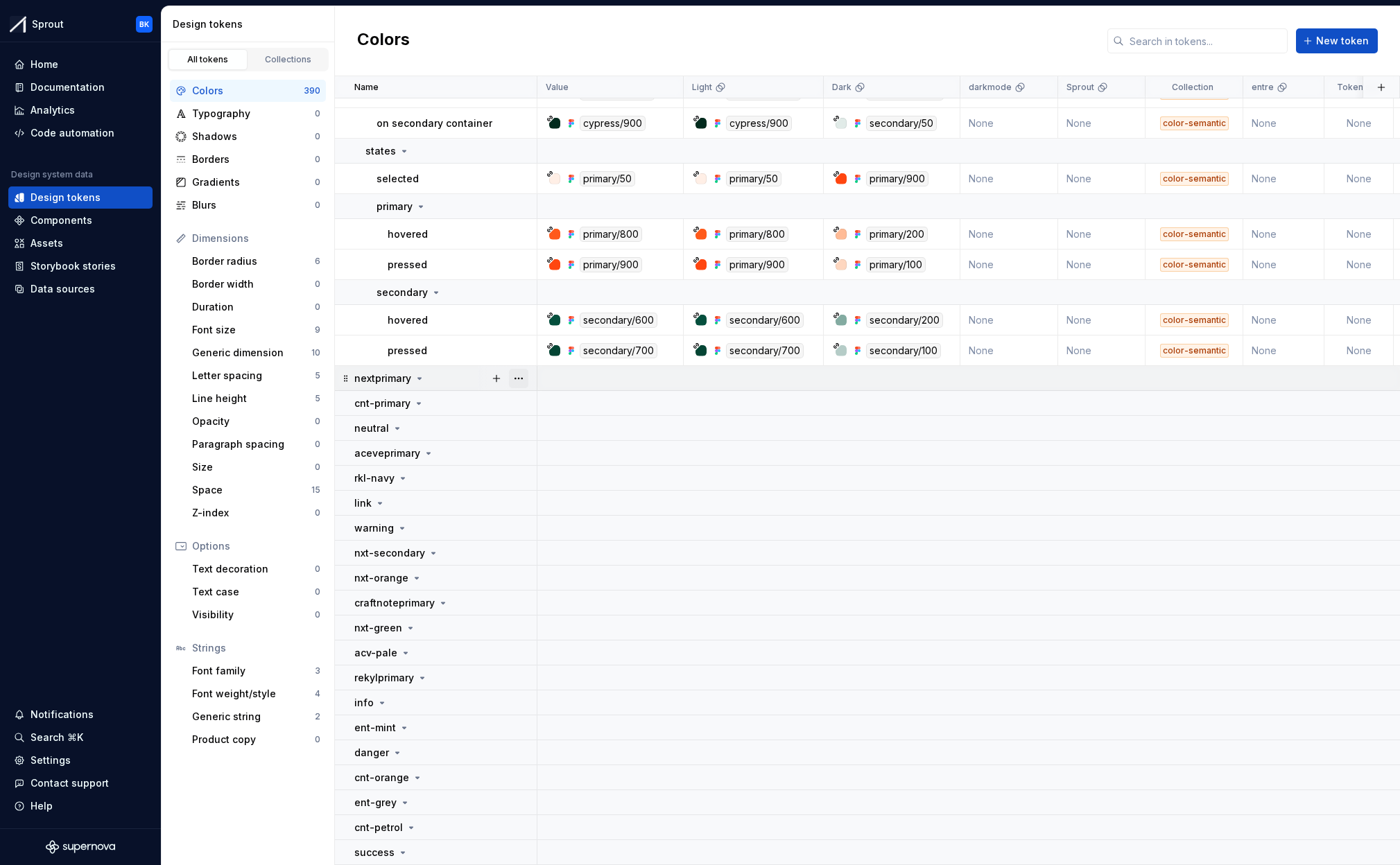
click at [523, 375] on button "button" at bounding box center [518, 378] width 19 height 19
click at [549, 534] on div "Delete group" at bounding box center [580, 535] width 90 height 14
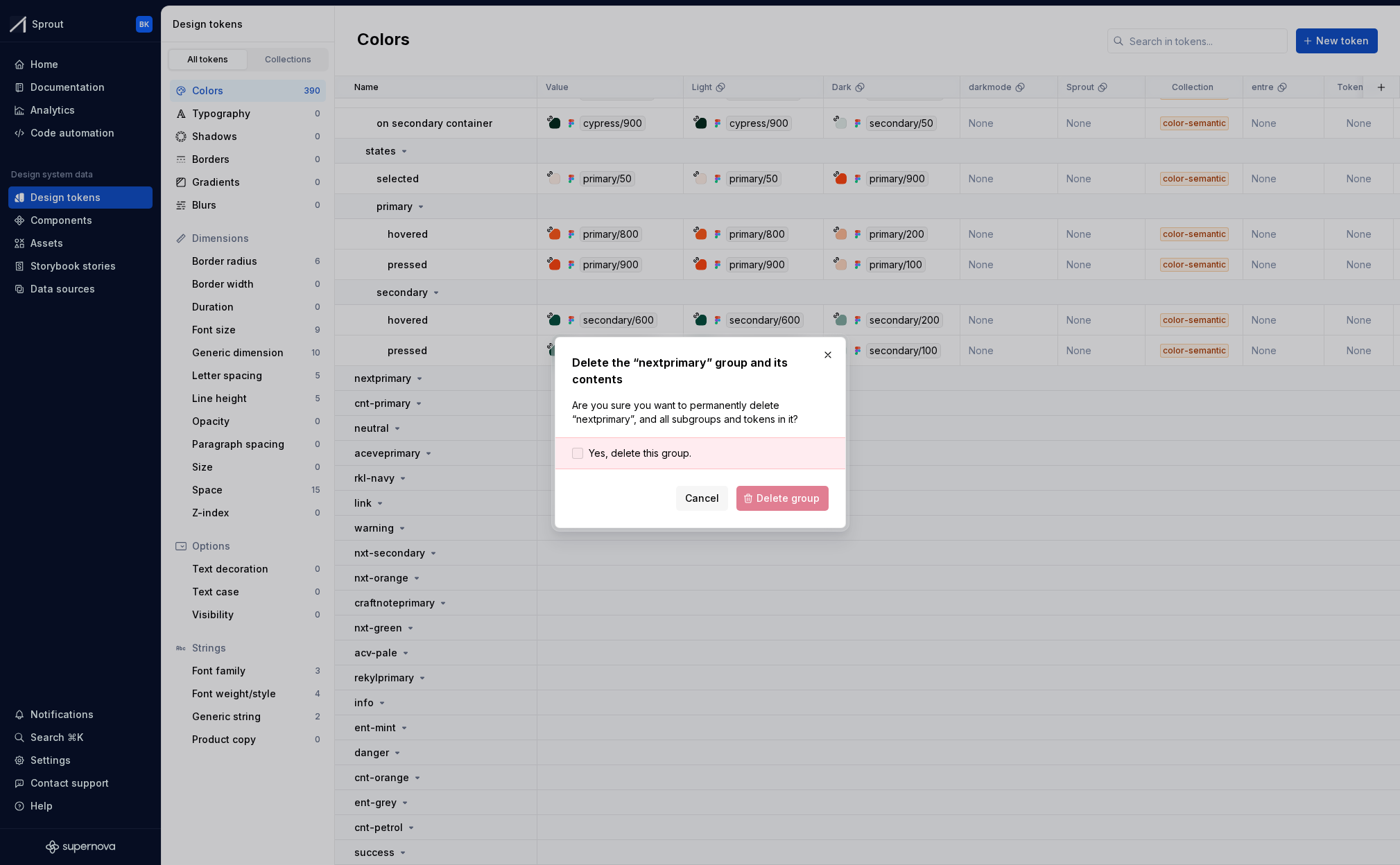
click at [626, 455] on span "Yes, delete this group." at bounding box center [640, 453] width 103 height 14
click at [771, 497] on span "Delete group" at bounding box center [788, 498] width 63 height 14
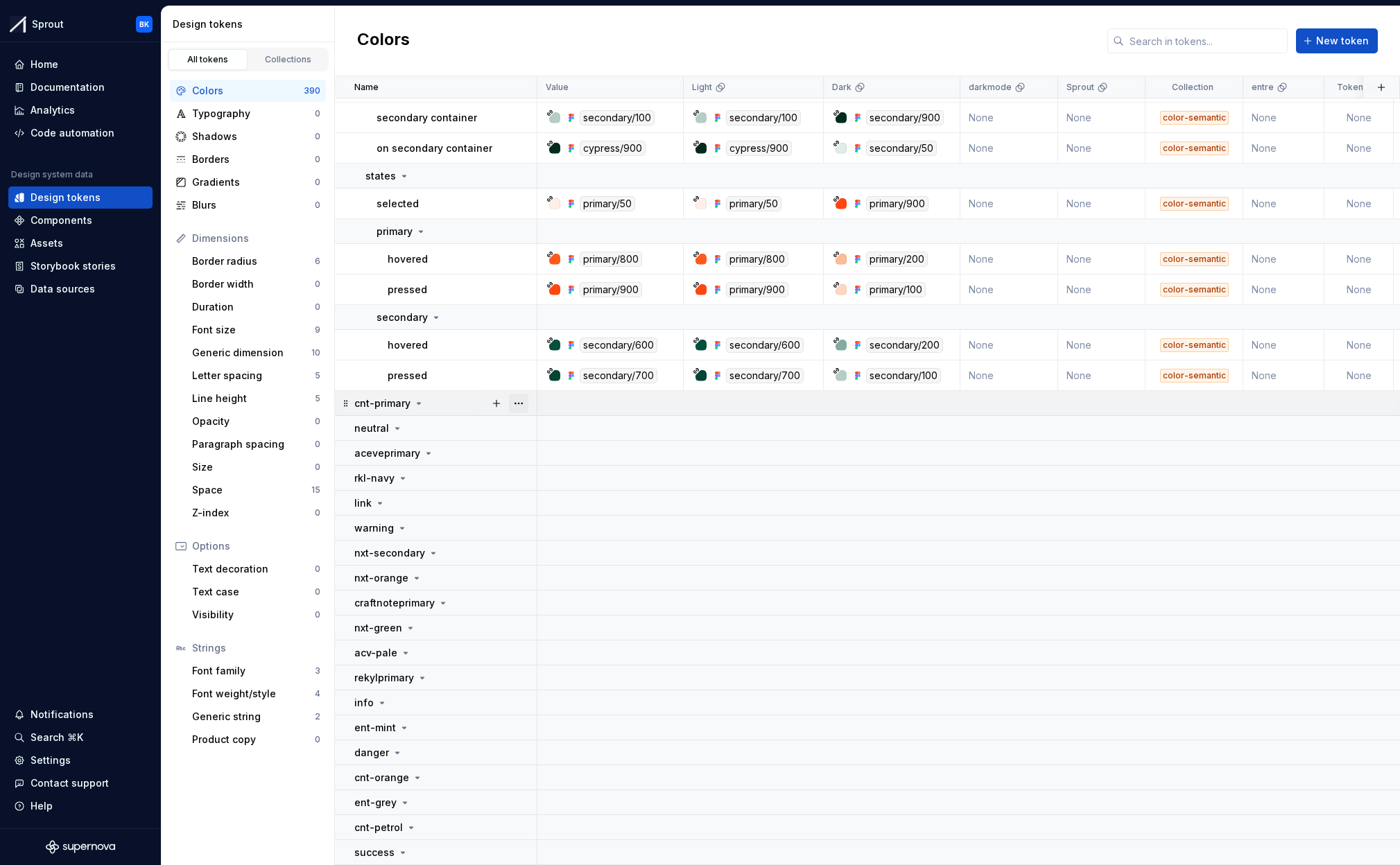
scroll to position [13021, 0]
click at [524, 405] on button "button" at bounding box center [518, 403] width 19 height 19
click at [555, 556] on div "Delete group" at bounding box center [580, 559] width 90 height 14
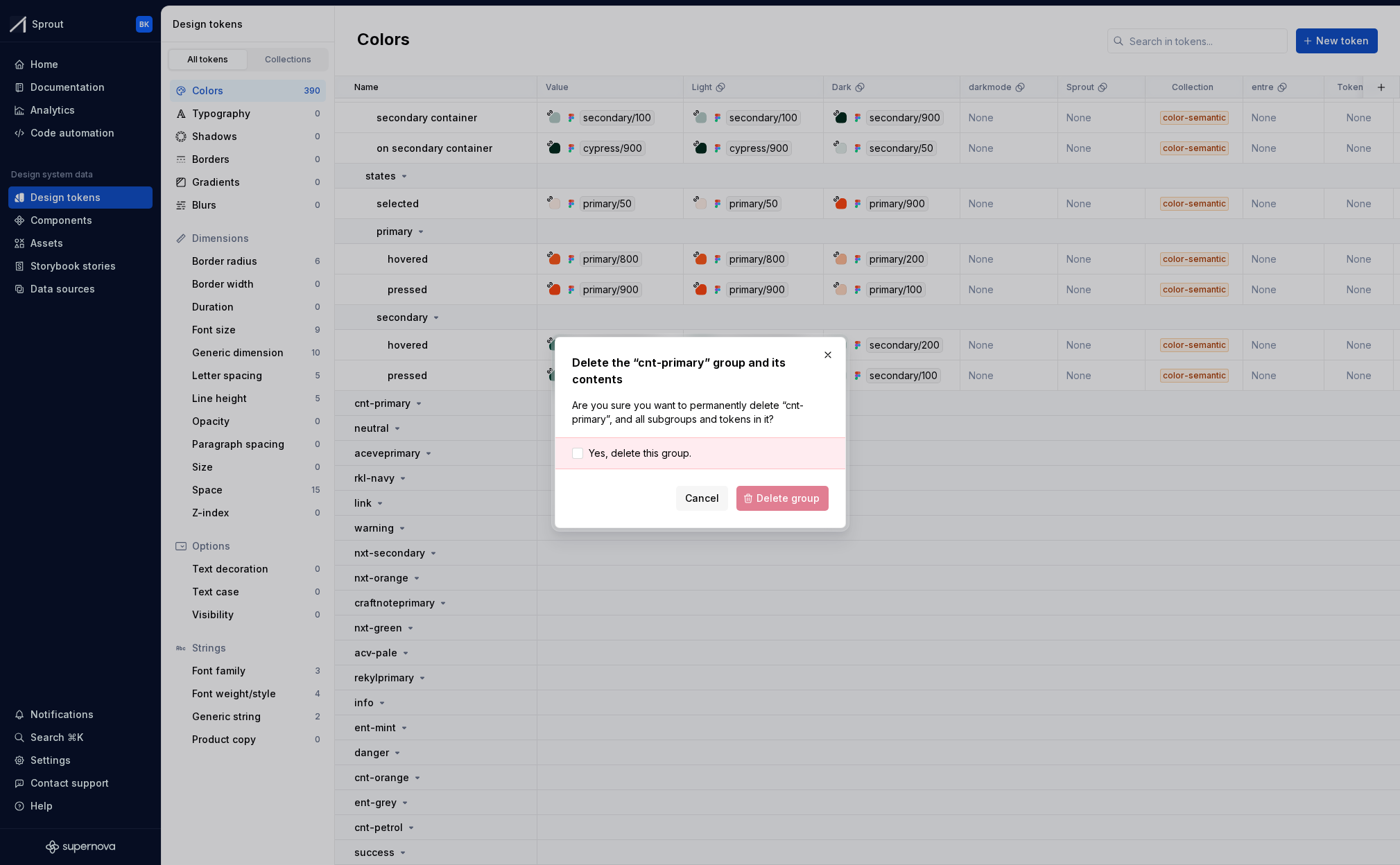
click at [601, 452] on div "Yes, delete this group." at bounding box center [700, 453] width 289 height 32
click at [607, 446] on span "Yes, delete this group." at bounding box center [640, 453] width 103 height 14
drag, startPoint x: 780, startPoint y: 491, endPoint x: 690, endPoint y: 486, distance: 90.1
click at [780, 491] on span "Delete group" at bounding box center [788, 498] width 63 height 14
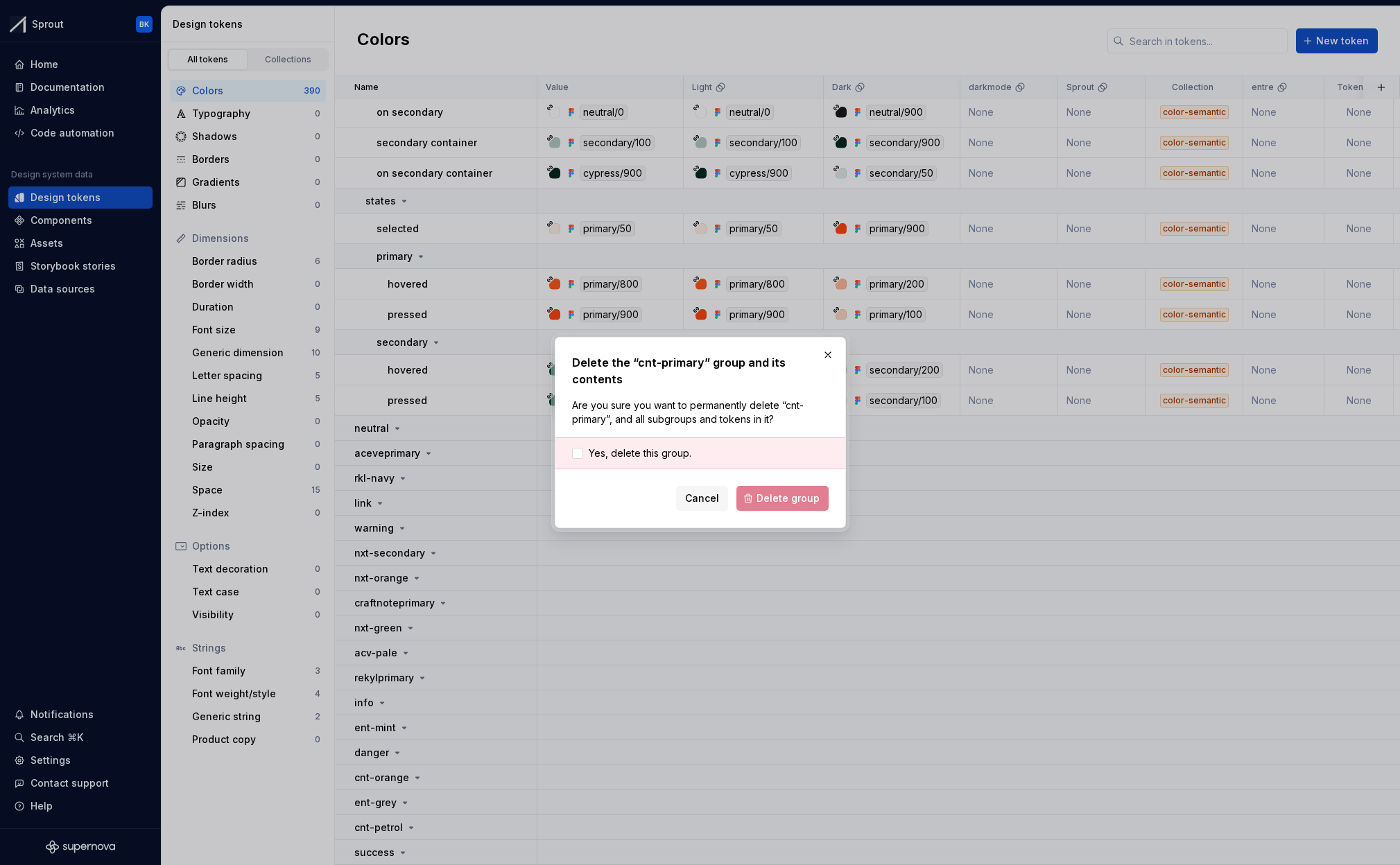
scroll to position [12996, 0]
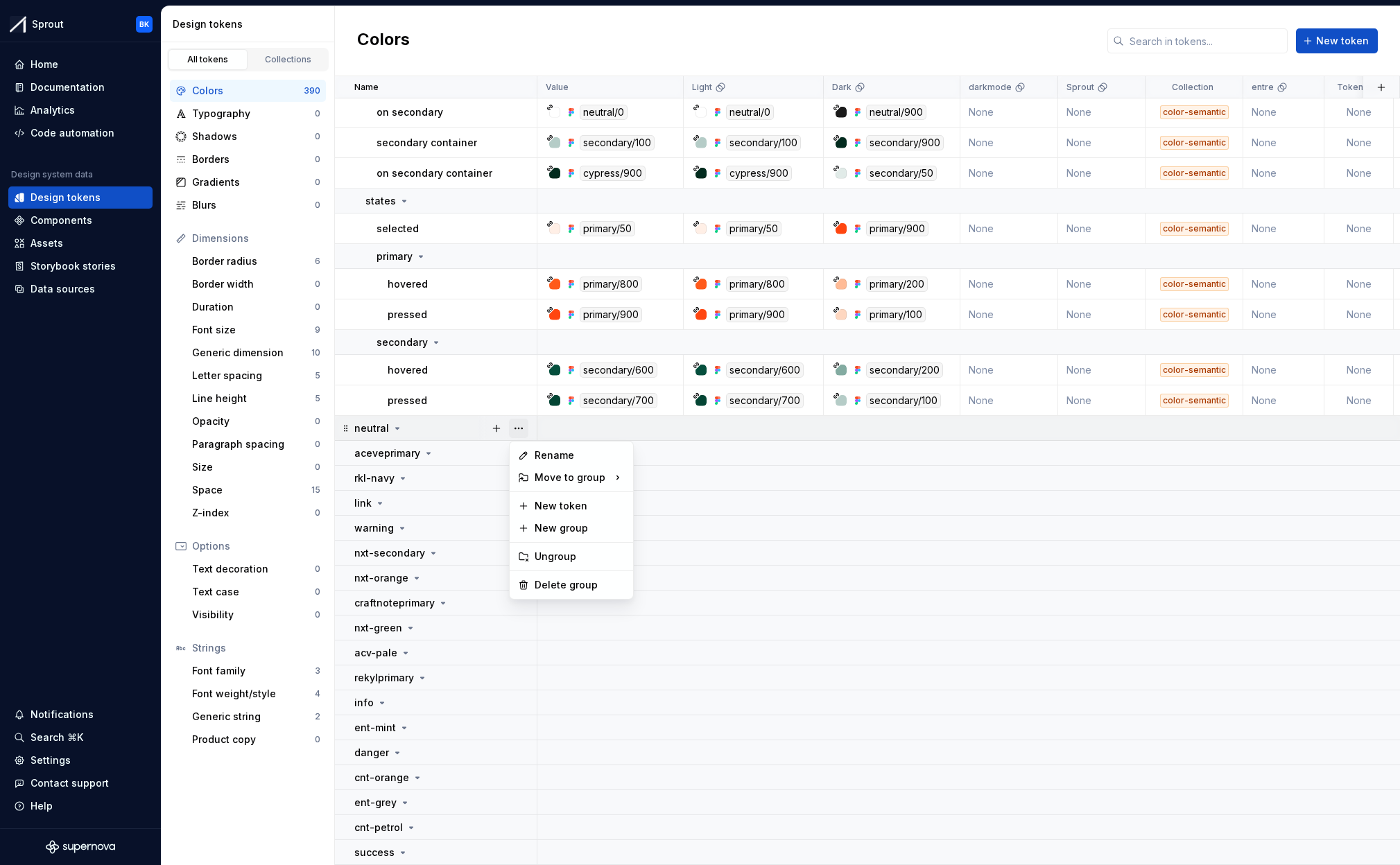
click at [528, 429] on button "button" at bounding box center [518, 428] width 19 height 19
click at [568, 582] on div "Delete group" at bounding box center [580, 585] width 90 height 14
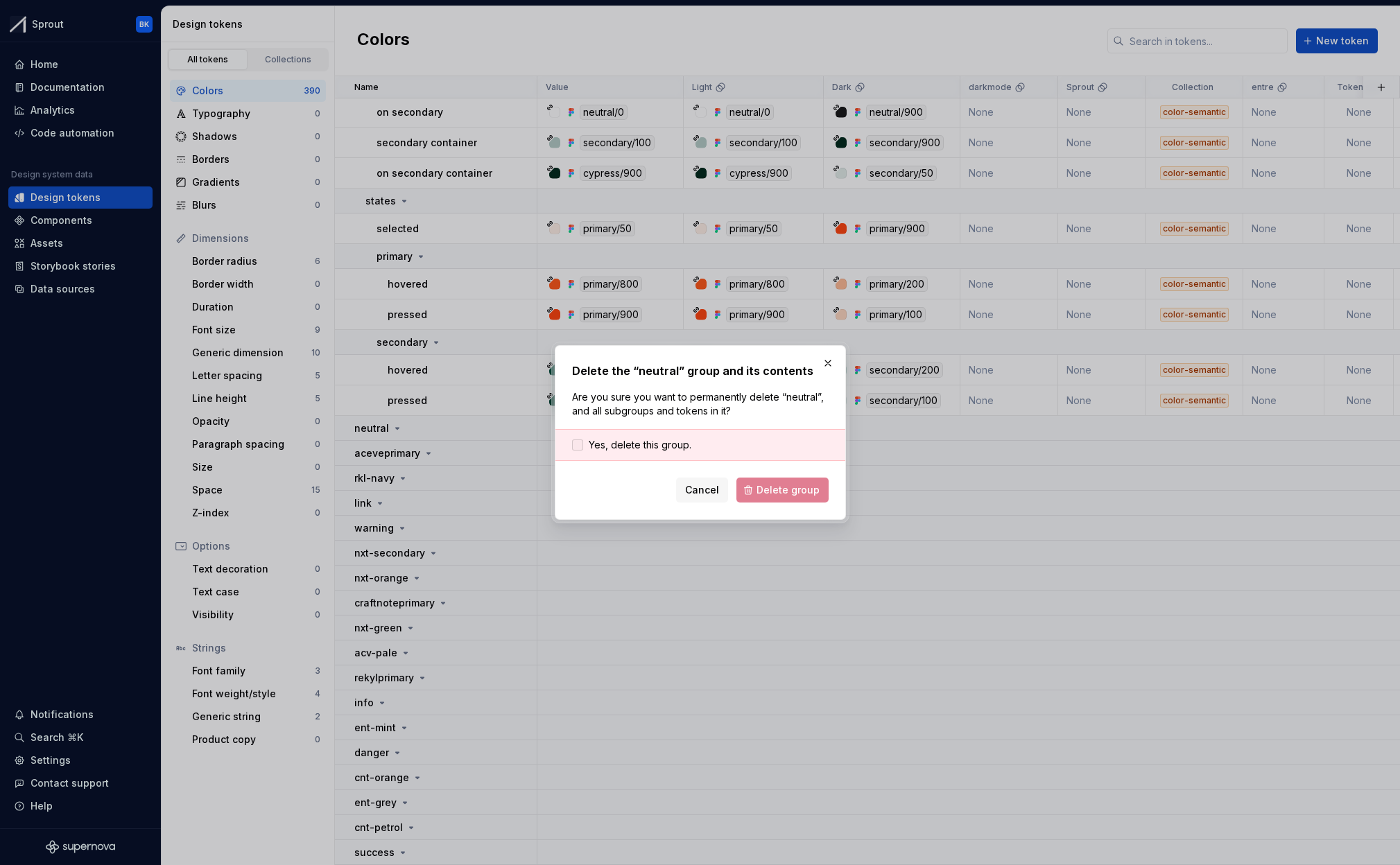
click at [617, 440] on span "Yes, delete this group." at bounding box center [640, 445] width 103 height 14
click at [804, 488] on span "Delete group" at bounding box center [788, 490] width 63 height 14
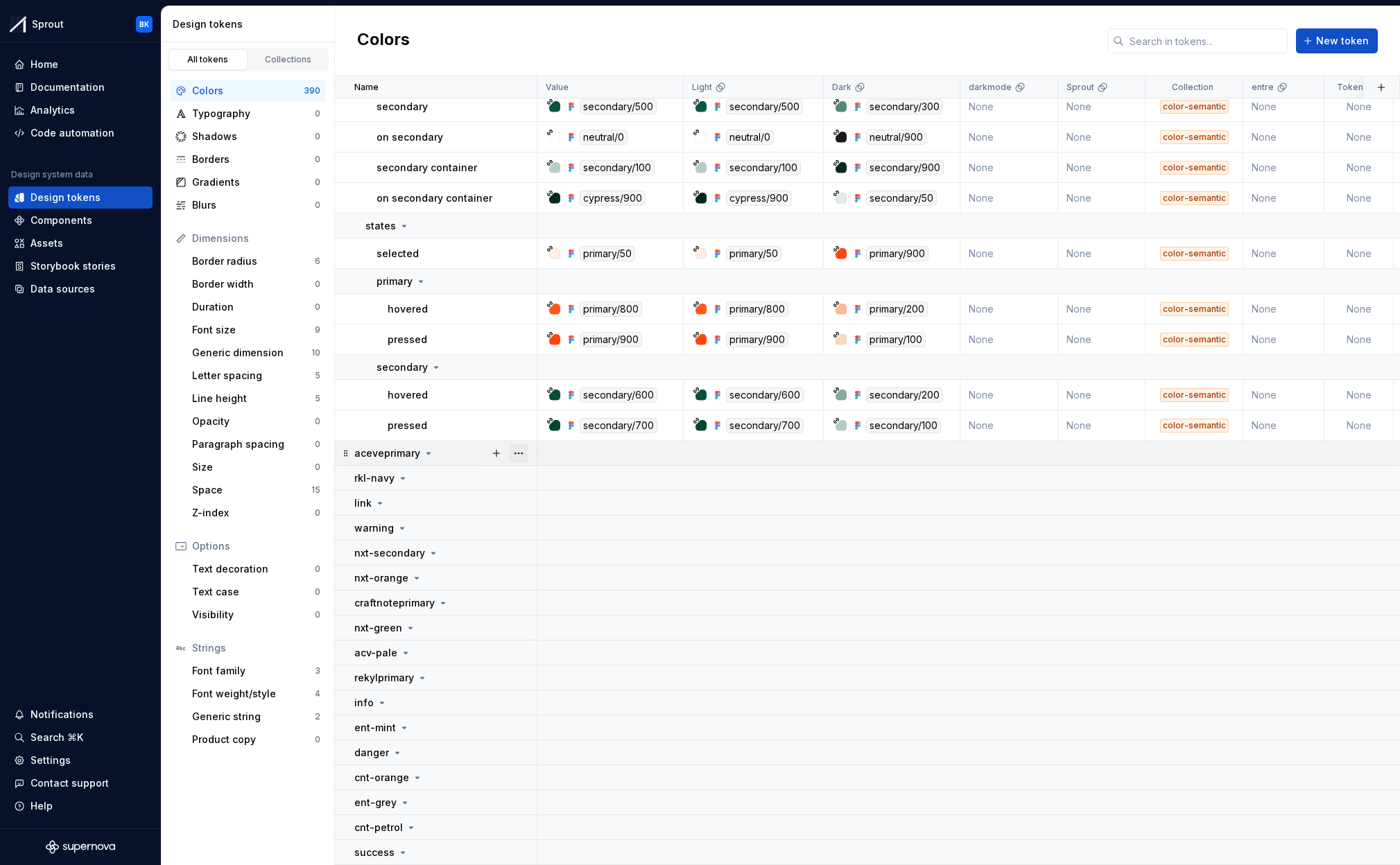
click at [523, 457] on button "button" at bounding box center [518, 453] width 19 height 19
click at [548, 607] on div "Delete group" at bounding box center [580, 610] width 90 height 14
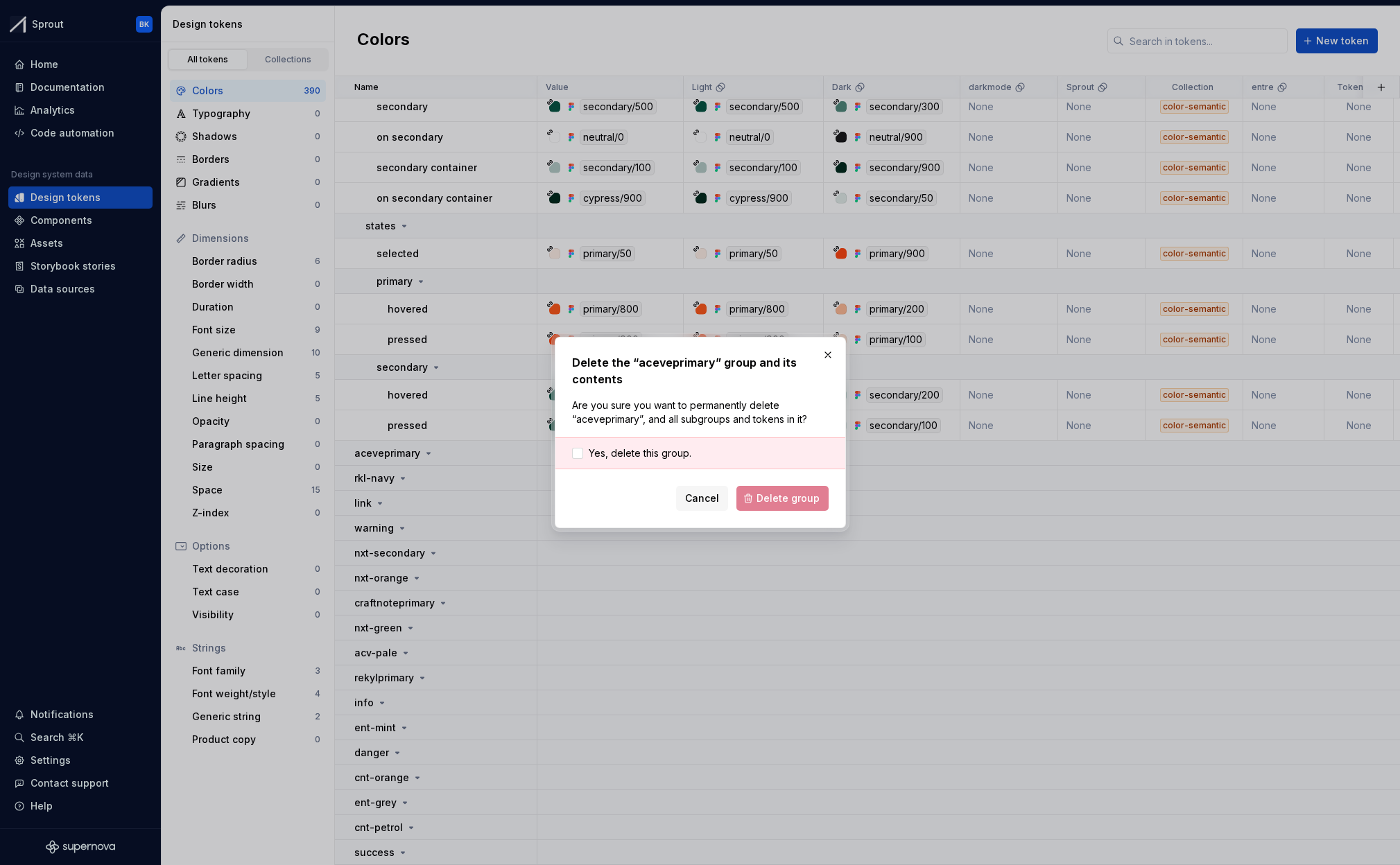
click at [627, 461] on div "Yes, delete this group." at bounding box center [700, 453] width 289 height 32
click at [630, 455] on span "Yes, delete this group." at bounding box center [640, 453] width 103 height 14
click at [769, 502] on span "Delete group" at bounding box center [788, 498] width 63 height 14
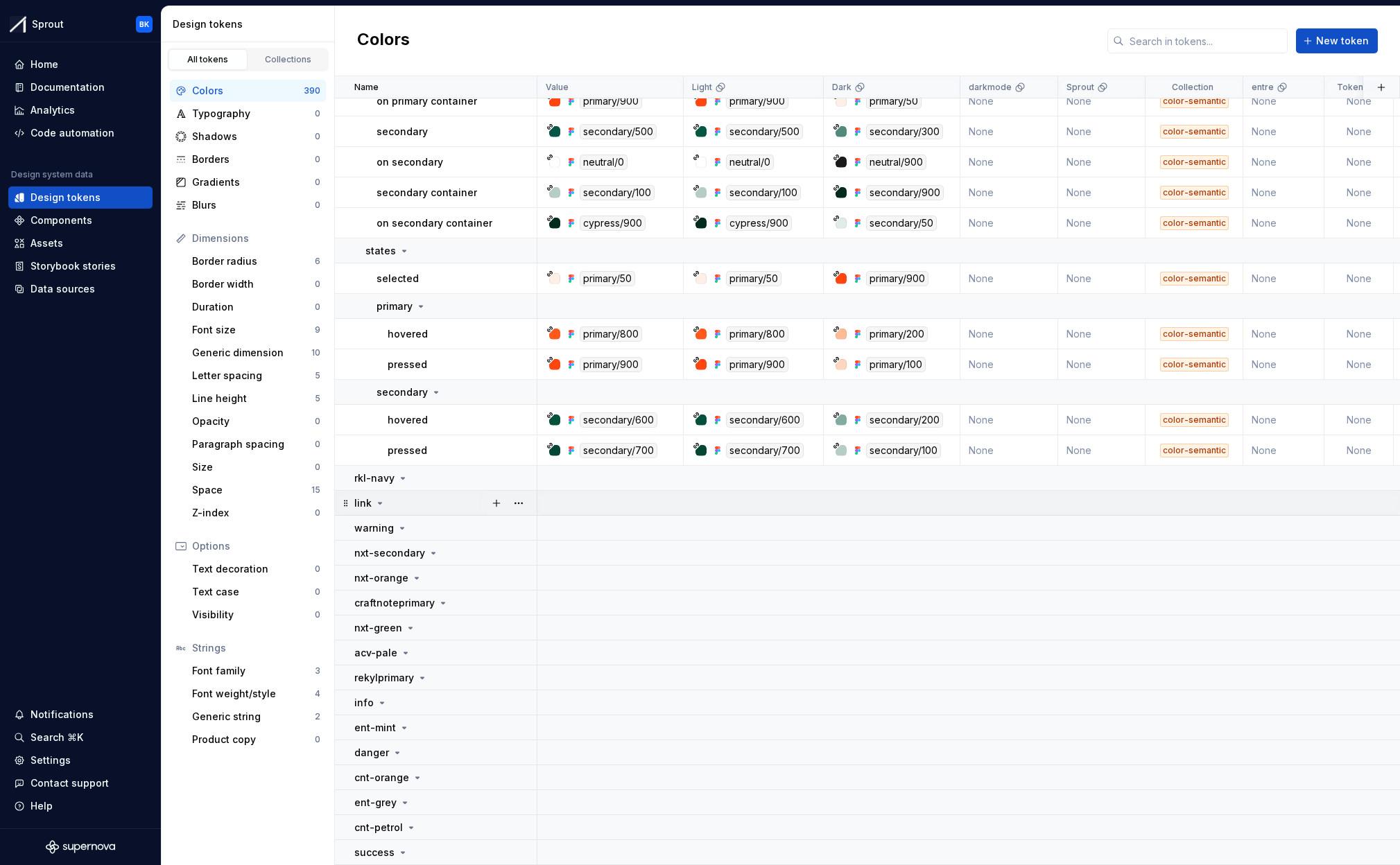
click at [457, 498] on div "link" at bounding box center [445, 503] width 181 height 14
click at [525, 474] on button "button" at bounding box center [518, 478] width 19 height 19
click at [577, 638] on div "Delete group" at bounding box center [580, 635] width 90 height 14
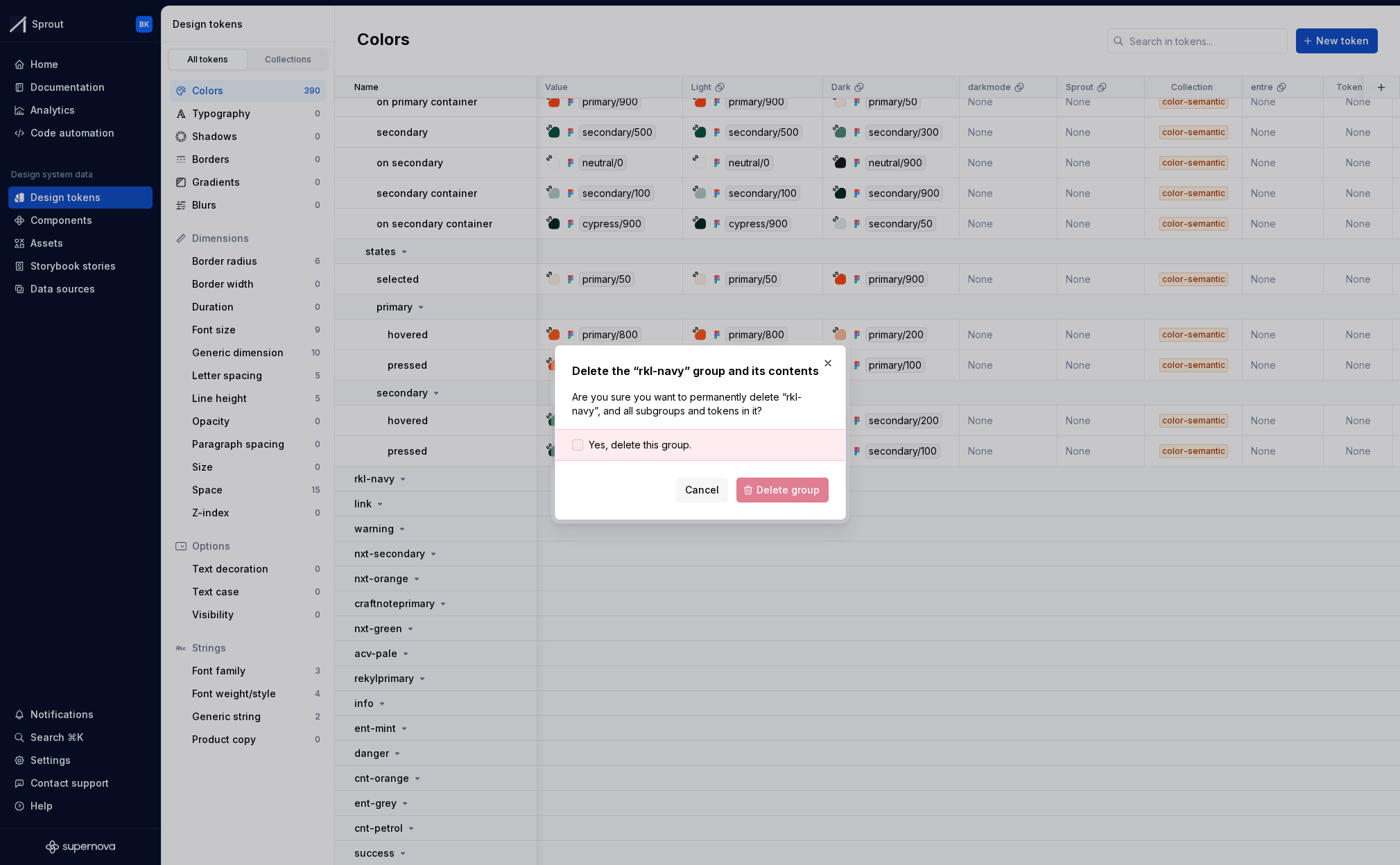
drag, startPoint x: 634, startPoint y: 434, endPoint x: 633, endPoint y: 442, distance: 8.1
click at [634, 434] on div "Yes, delete this group." at bounding box center [700, 445] width 289 height 32
click at [633, 442] on span "Yes, delete this group." at bounding box center [640, 445] width 103 height 14
drag, startPoint x: 809, startPoint y: 490, endPoint x: 595, endPoint y: 497, distance: 214.1
click at [808, 490] on span "Delete group" at bounding box center [788, 490] width 63 height 14
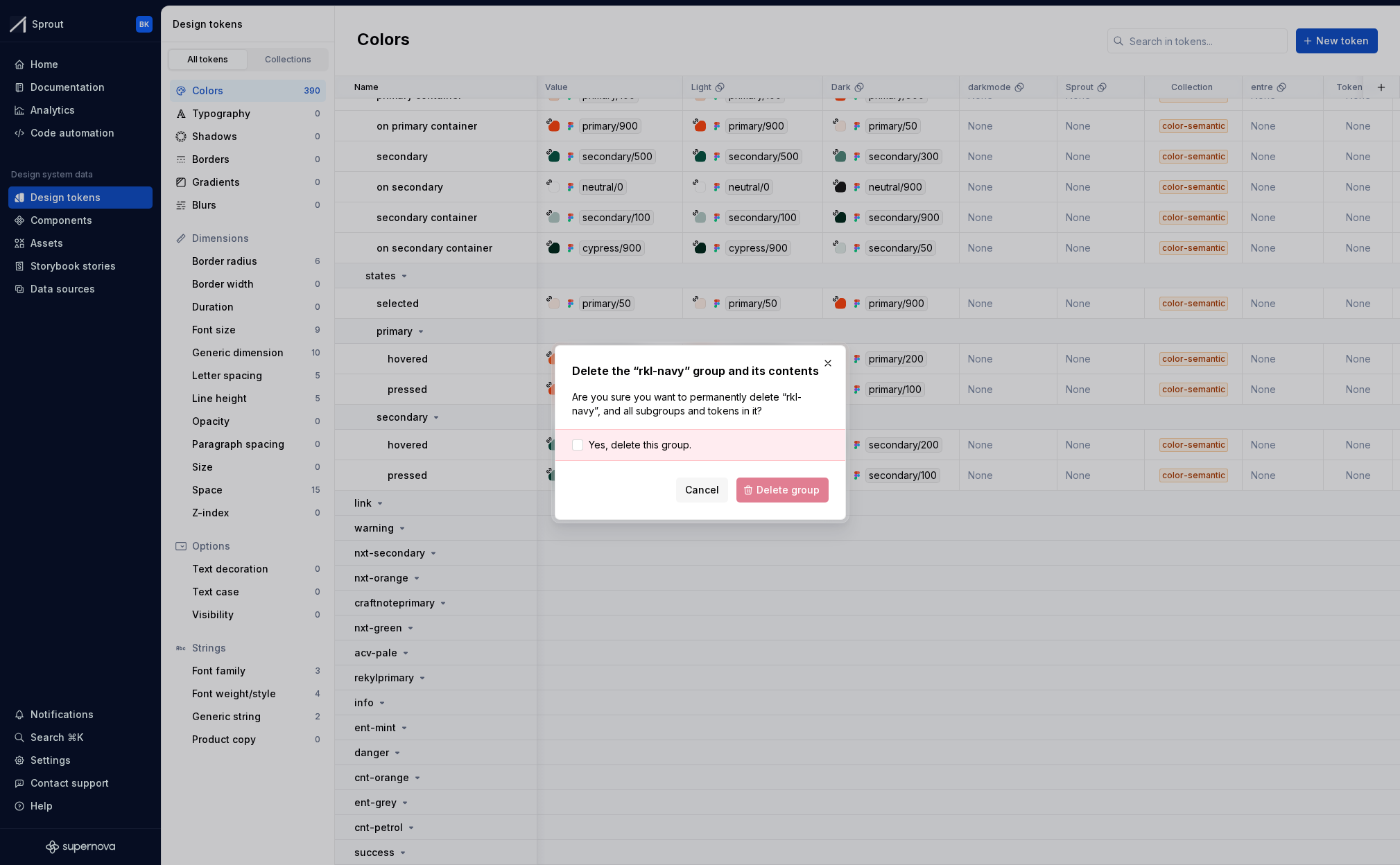
scroll to position [12921, 1]
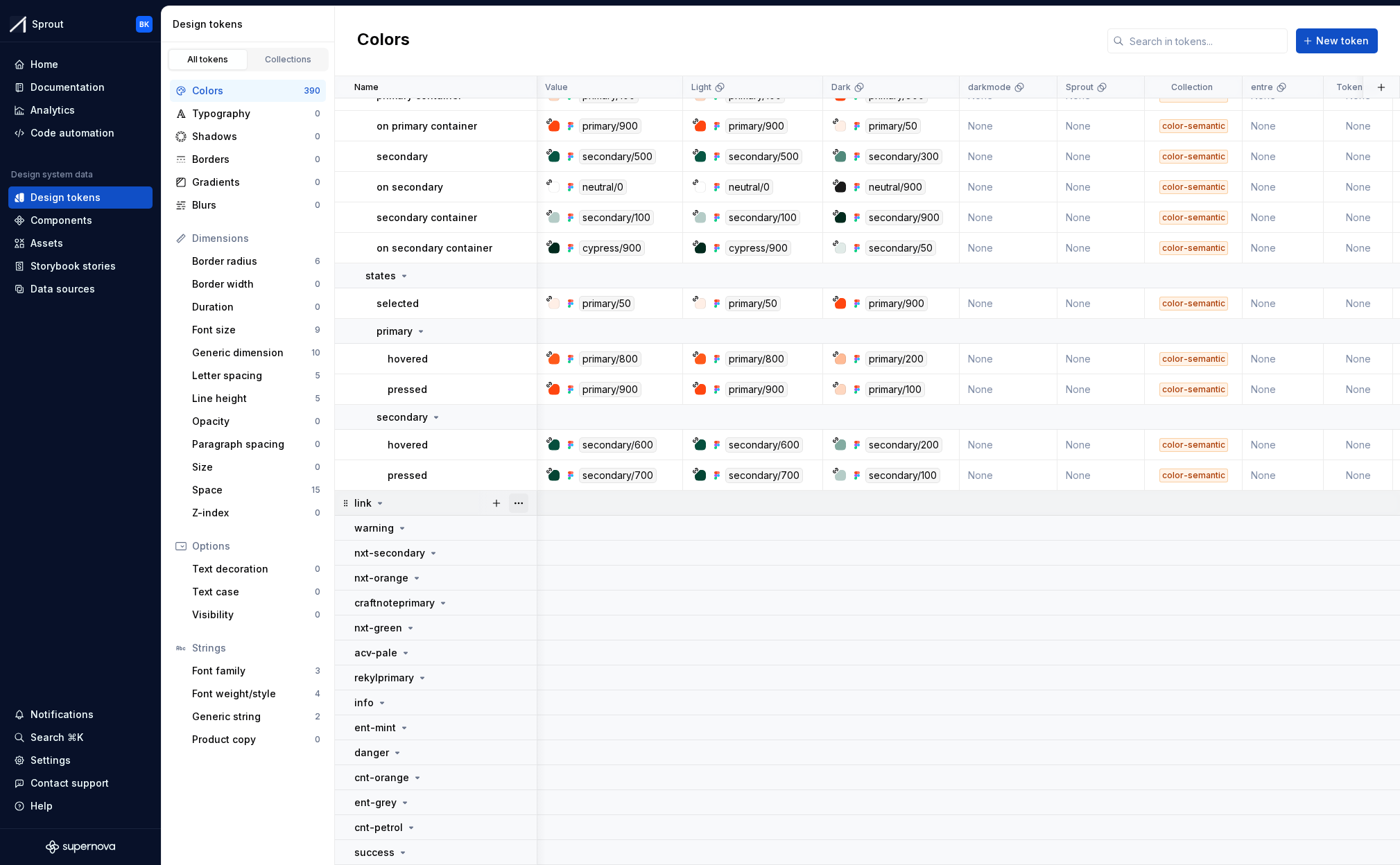
click at [523, 505] on button "button" at bounding box center [518, 503] width 19 height 19
click at [553, 658] on div "Delete group" at bounding box center [580, 659] width 90 height 14
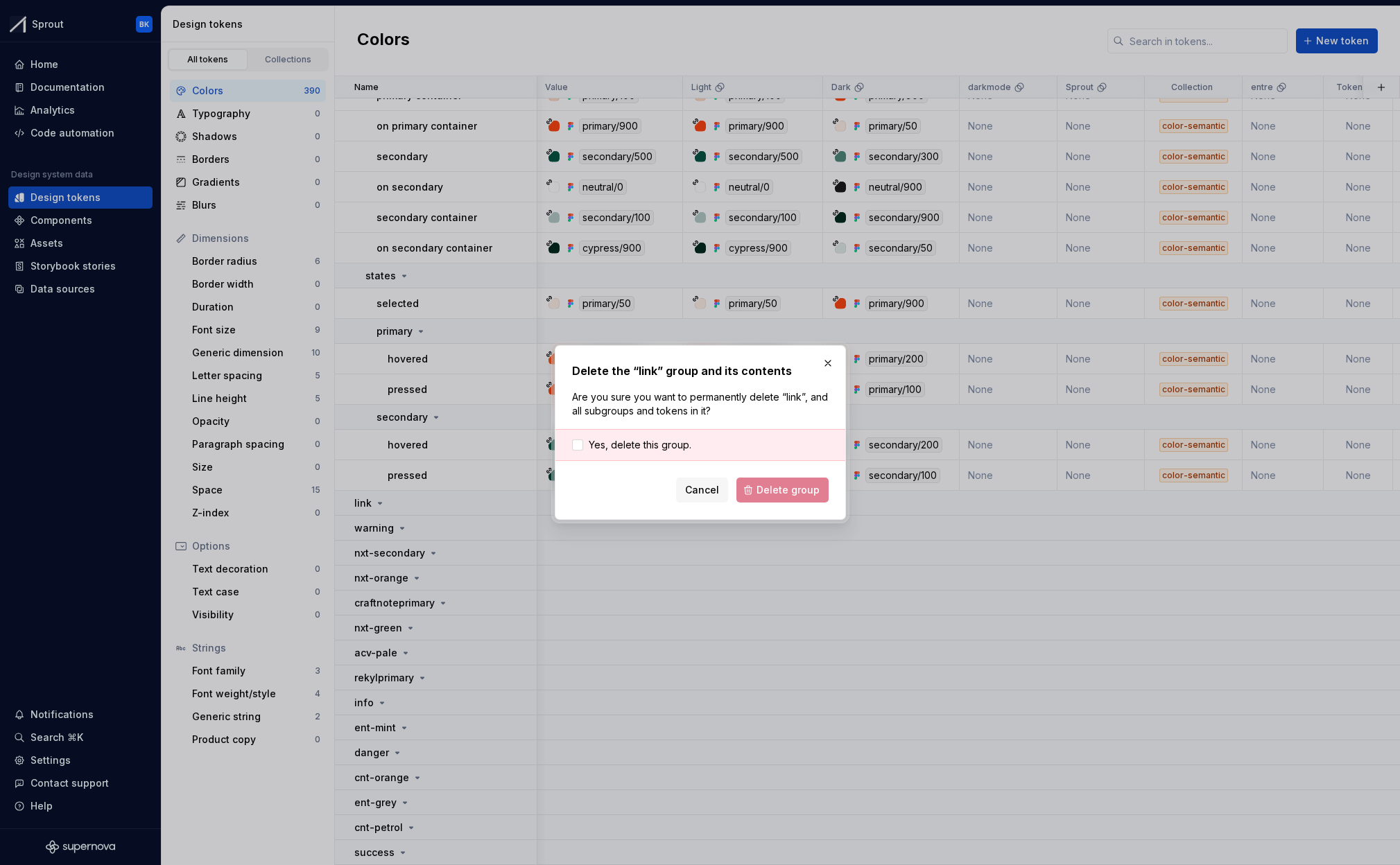
click at [609, 432] on div "Yes, delete this group." at bounding box center [700, 445] width 289 height 32
click at [611, 437] on div "Yes, delete this group." at bounding box center [700, 445] width 289 height 32
click at [616, 440] on span "Yes, delete this group." at bounding box center [640, 445] width 103 height 14
click at [794, 494] on span "Delete group" at bounding box center [788, 490] width 63 height 14
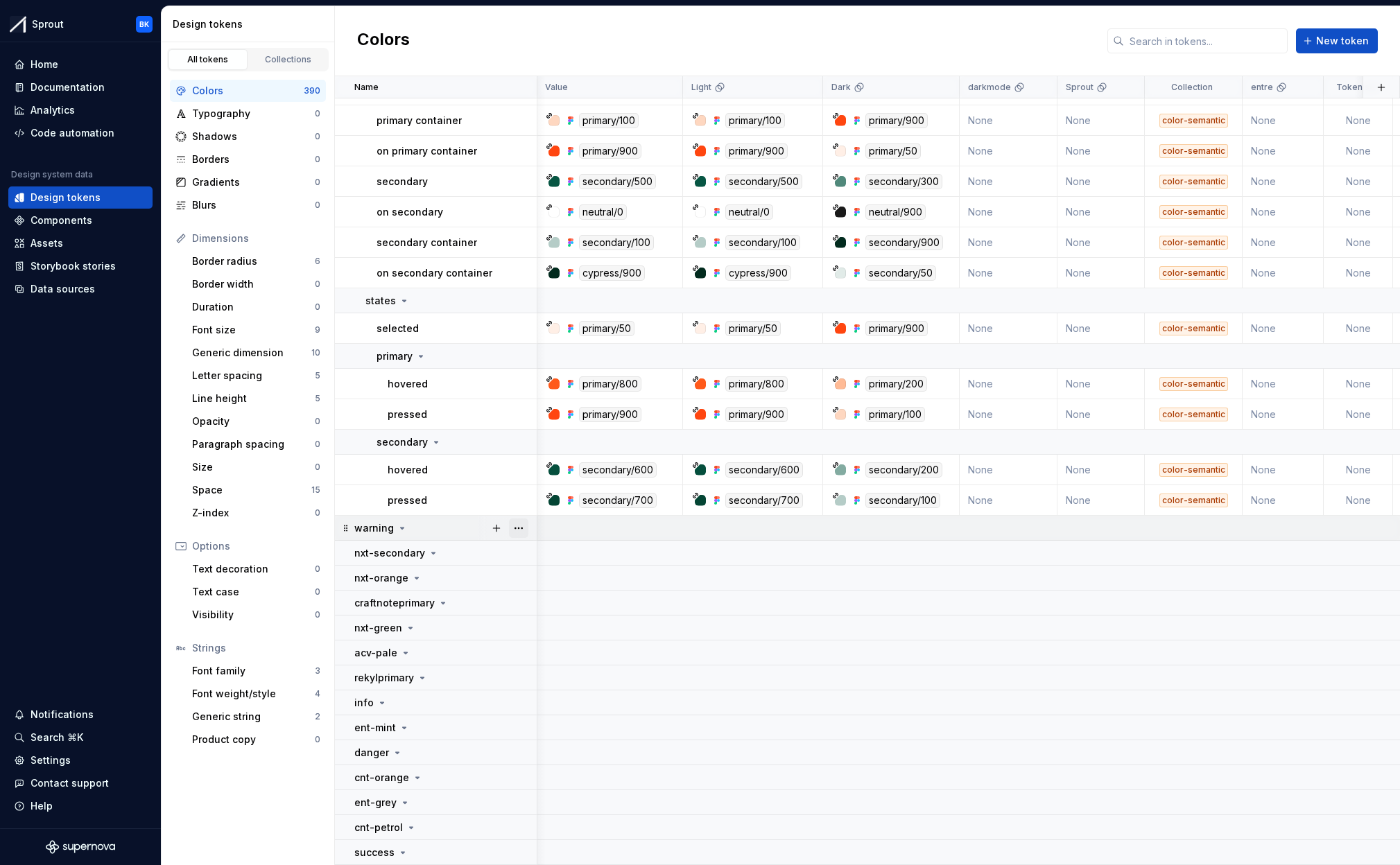
click at [515, 528] on button "button" at bounding box center [518, 528] width 19 height 19
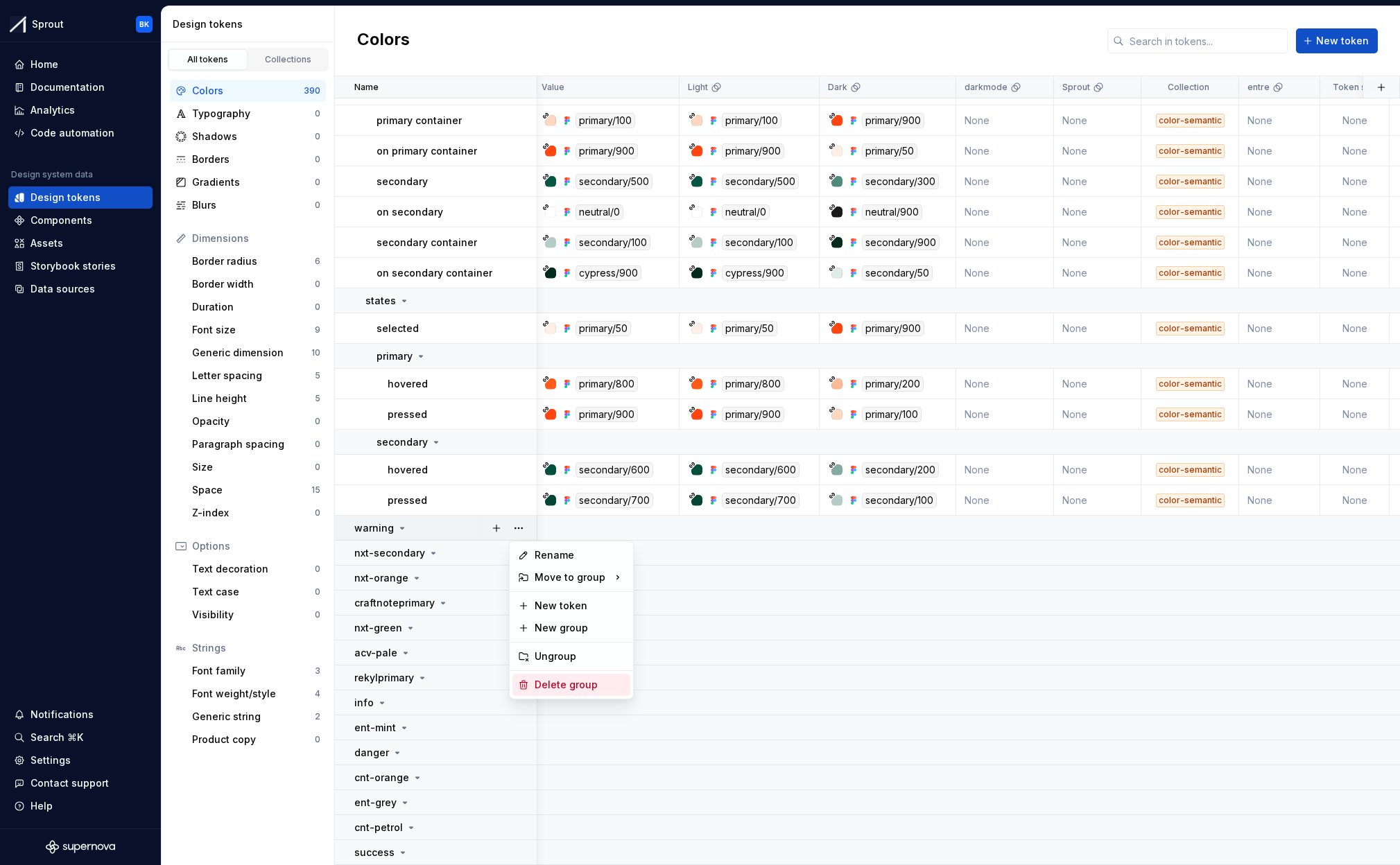
click at [566, 686] on div "Delete group" at bounding box center [580, 684] width 90 height 14
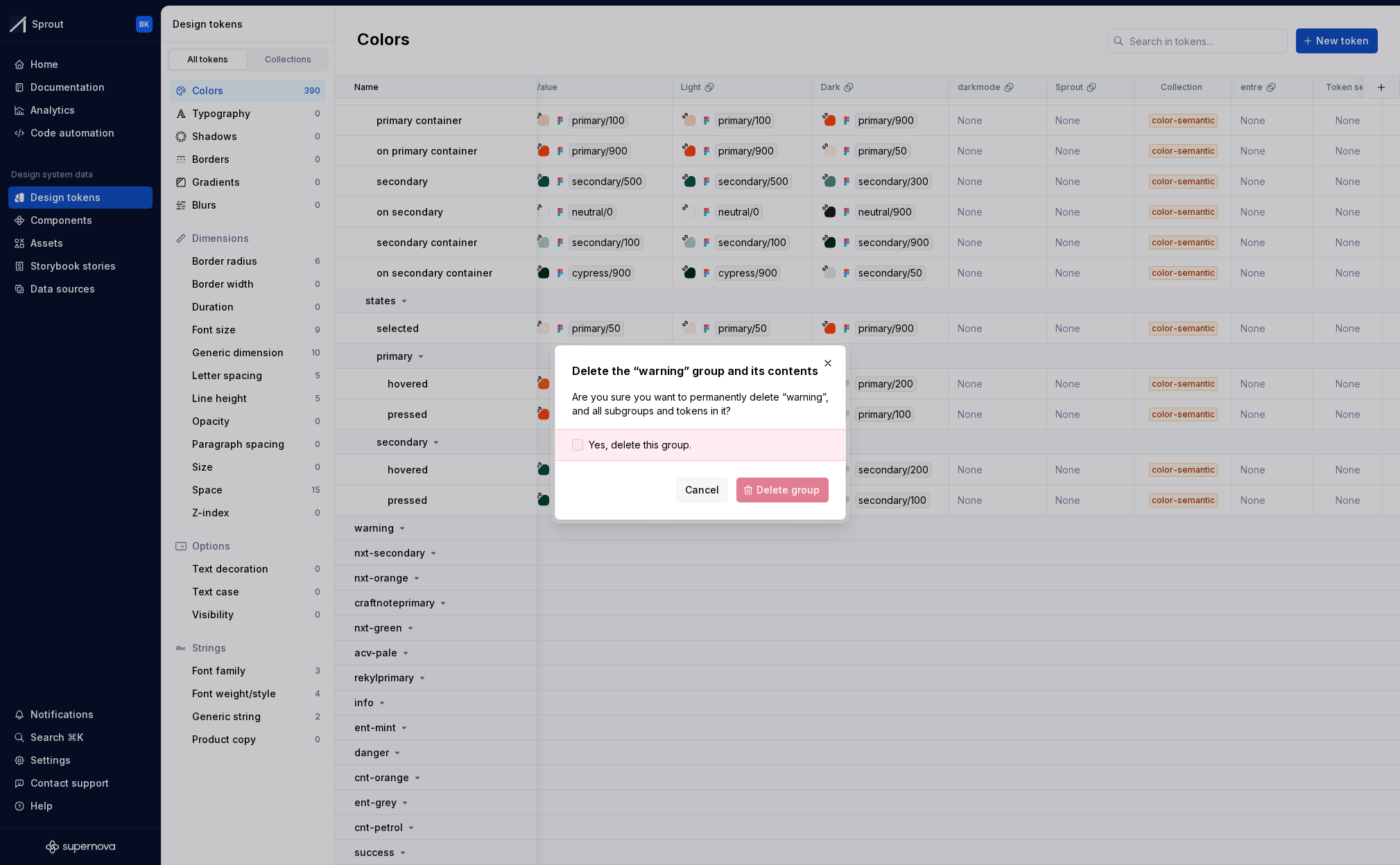
click at [639, 447] on span "Yes, delete this group." at bounding box center [640, 445] width 103 height 14
click at [774, 495] on span "Delete group" at bounding box center [788, 490] width 63 height 14
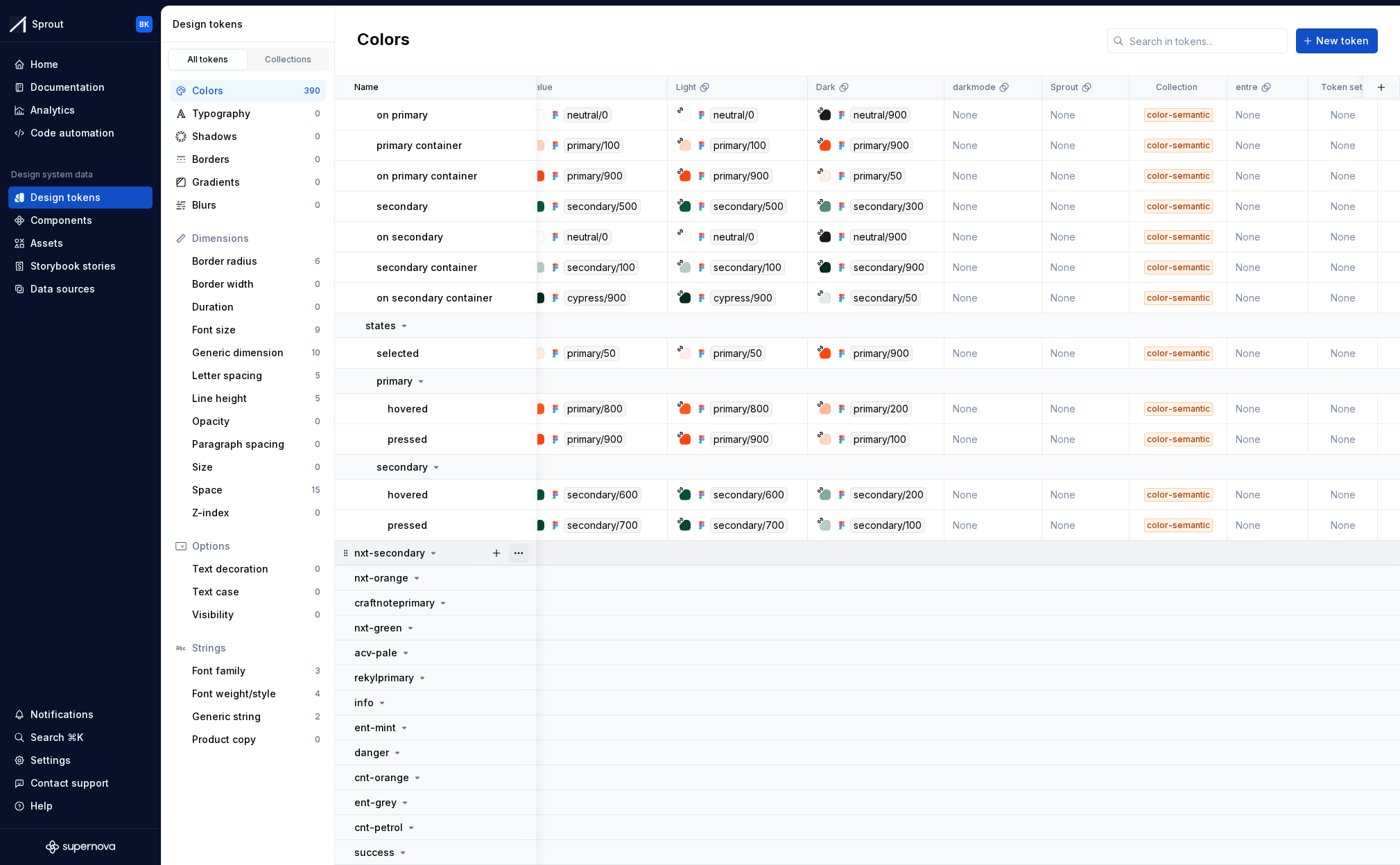
click at [526, 553] on button "button" at bounding box center [518, 553] width 19 height 19
click at [571, 703] on div "Delete group" at bounding box center [580, 710] width 90 height 14
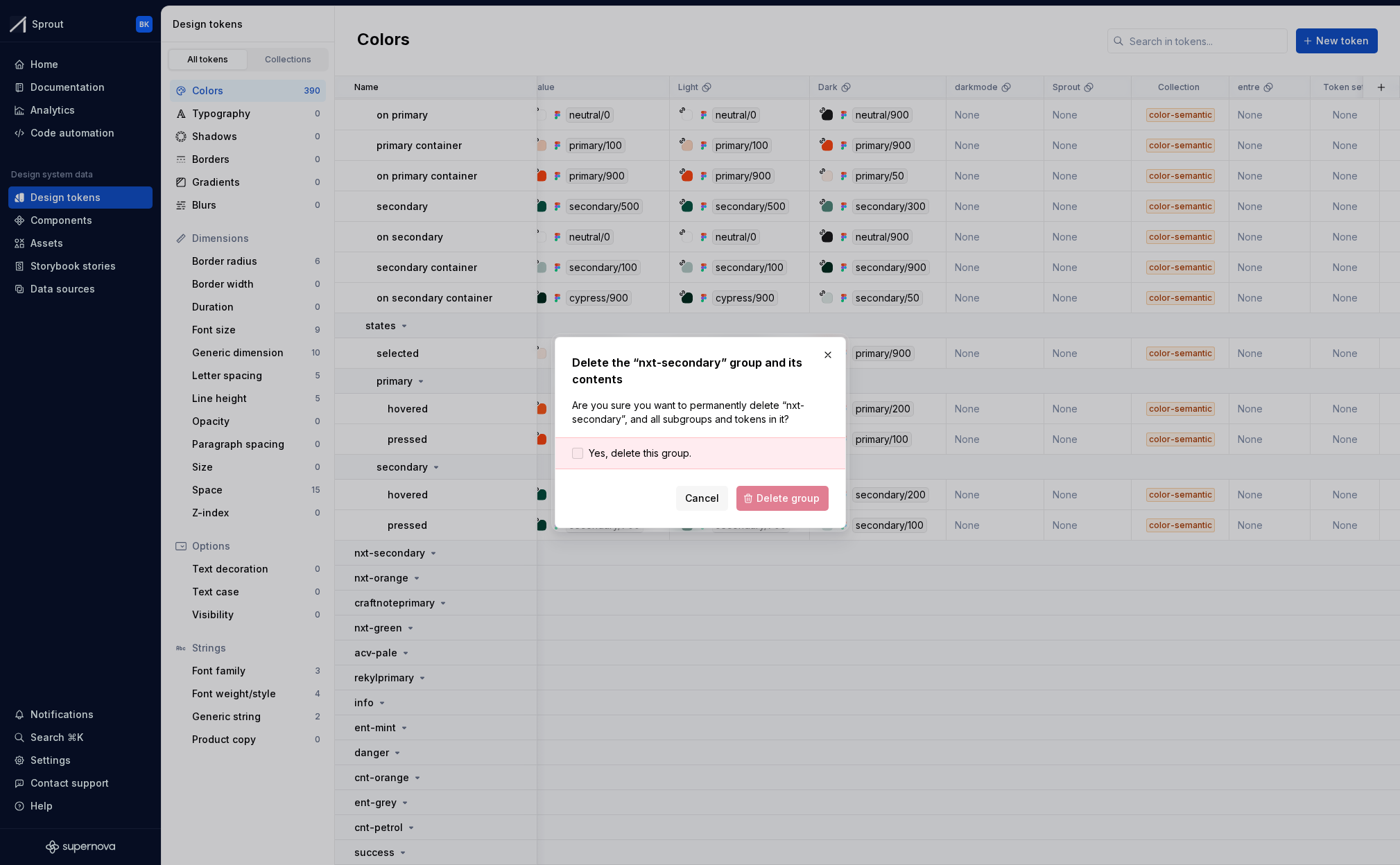
click at [613, 455] on span "Yes, delete this group." at bounding box center [640, 453] width 103 height 14
click at [781, 504] on span "Delete group" at bounding box center [788, 498] width 63 height 14
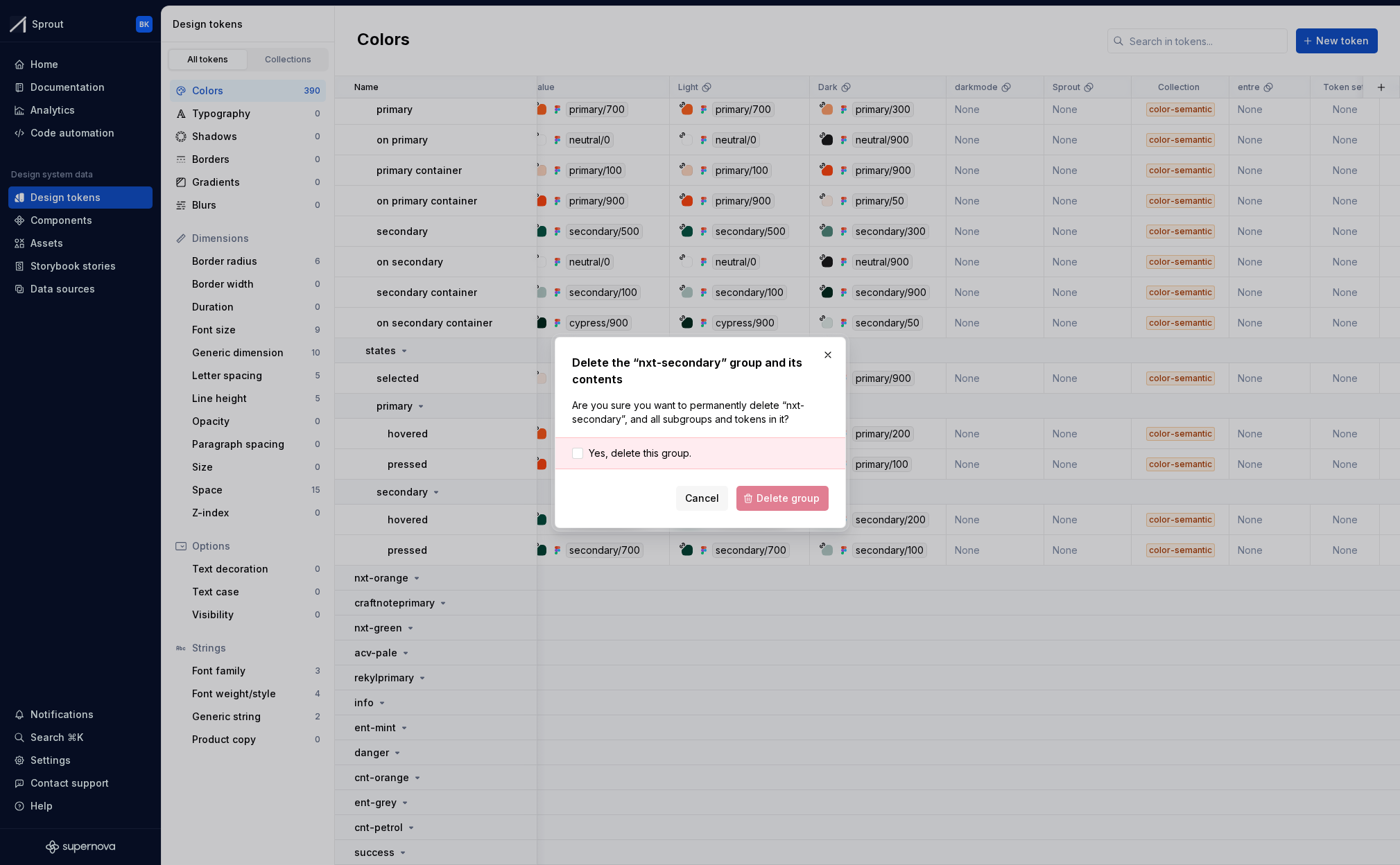
scroll to position [12846, 14]
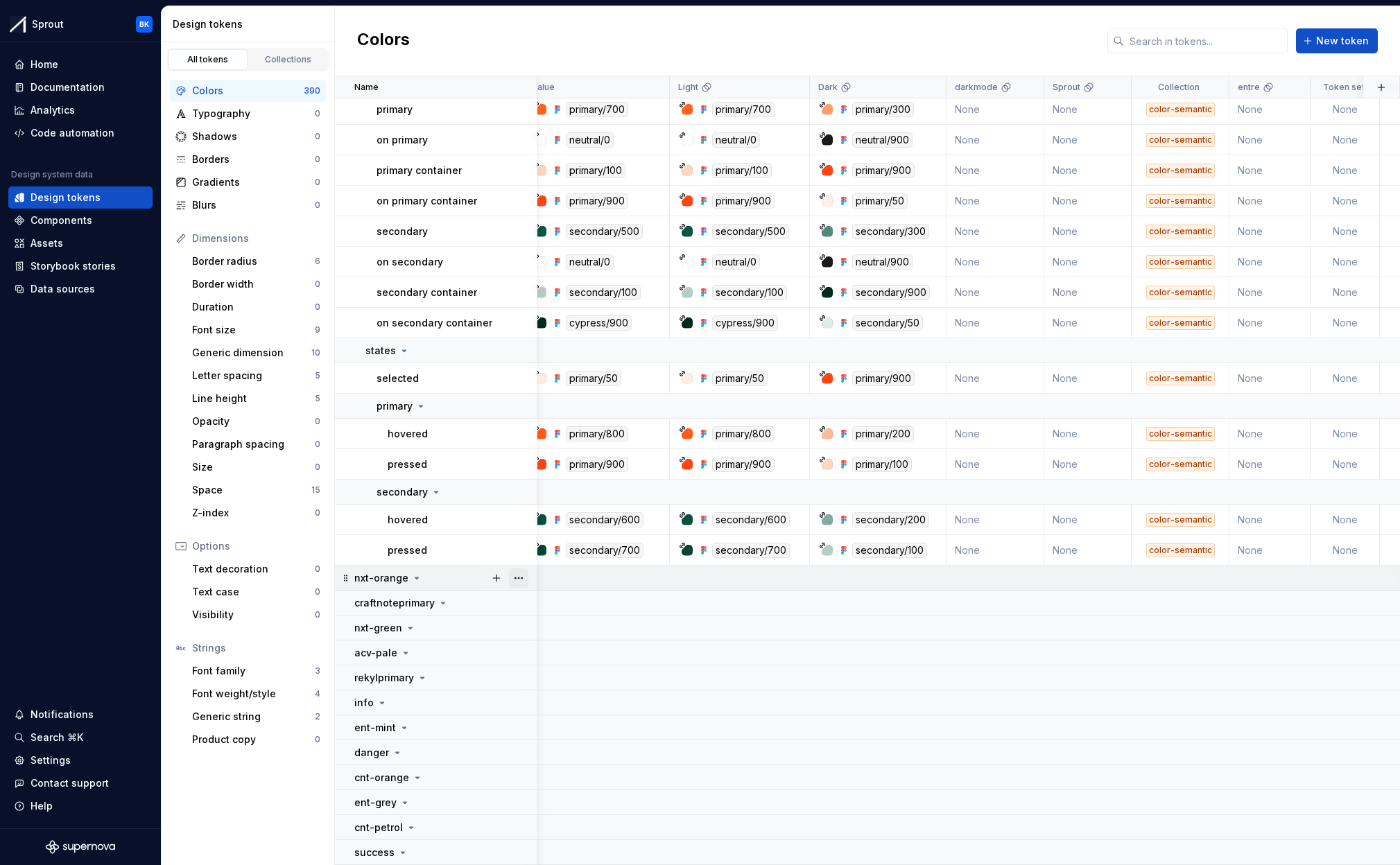
click at [521, 576] on button "button" at bounding box center [518, 578] width 19 height 19
click at [575, 729] on div "Delete group" at bounding box center [580, 734] width 90 height 14
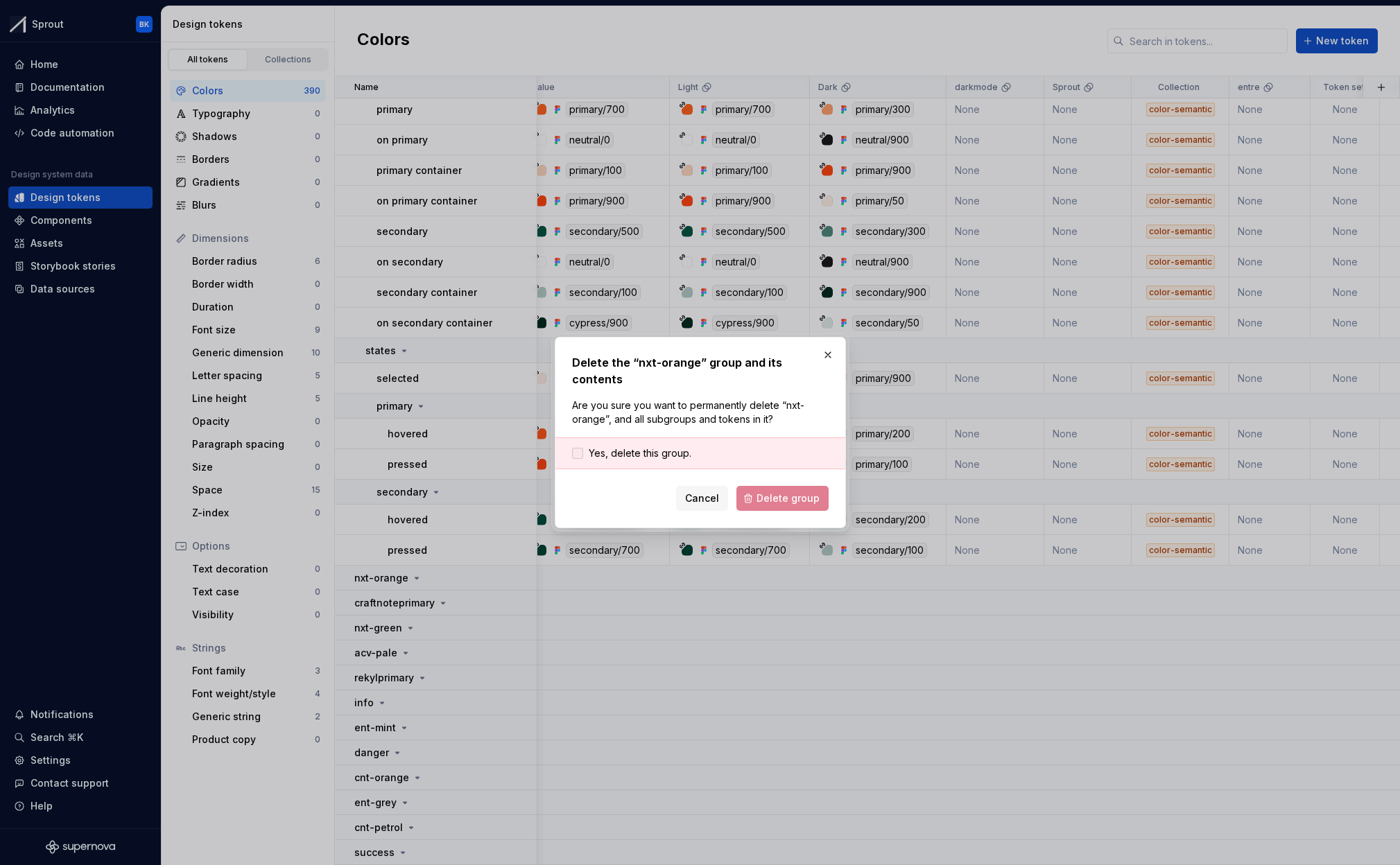
click at [633, 446] on span "Yes, delete this group." at bounding box center [640, 453] width 103 height 14
click at [753, 486] on button "Delete group" at bounding box center [783, 499] width 93 height 25
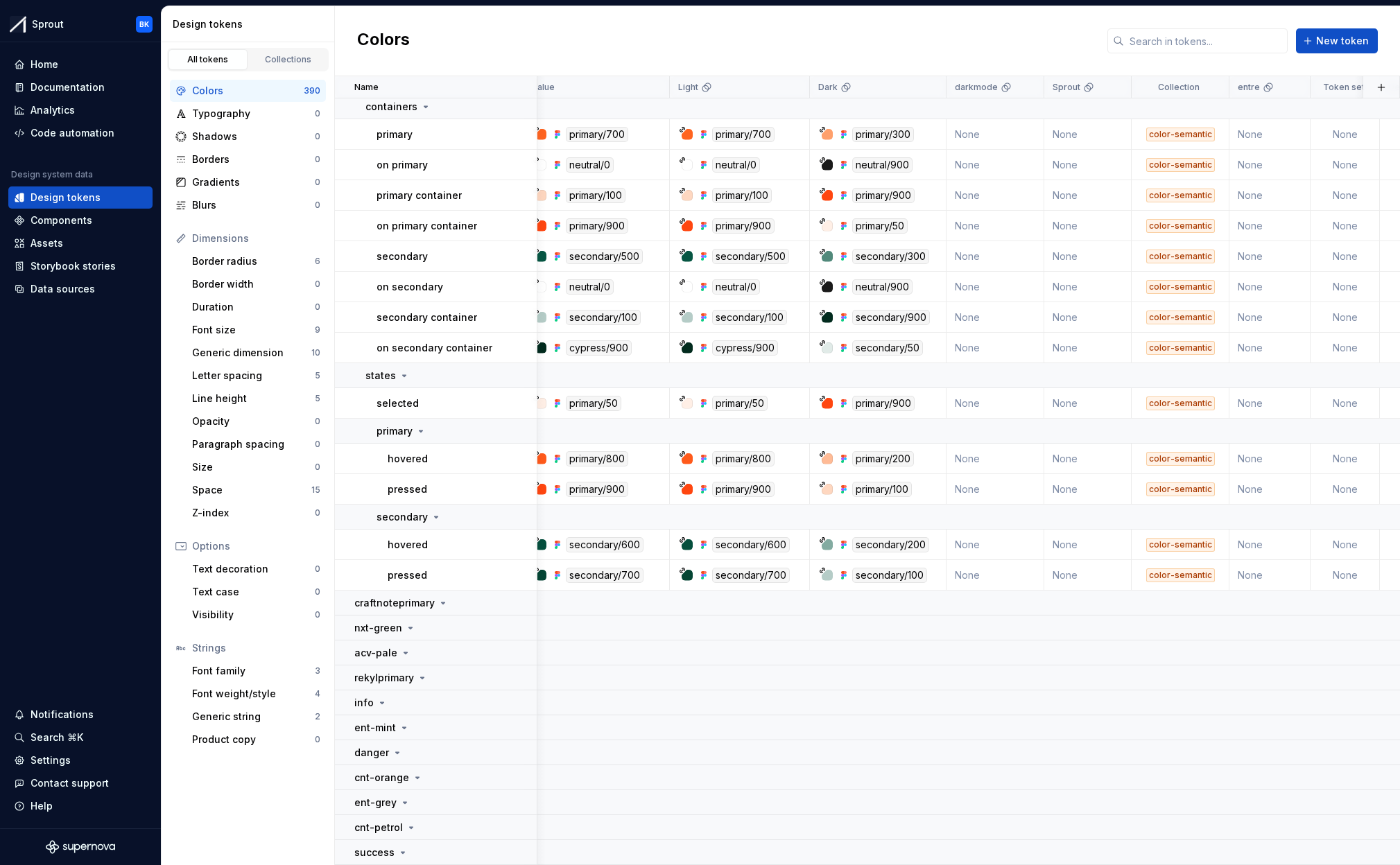
scroll to position [12822, 14]
click at [524, 603] on button "button" at bounding box center [518, 603] width 19 height 19
click at [568, 762] on div "Delete group" at bounding box center [580, 759] width 90 height 14
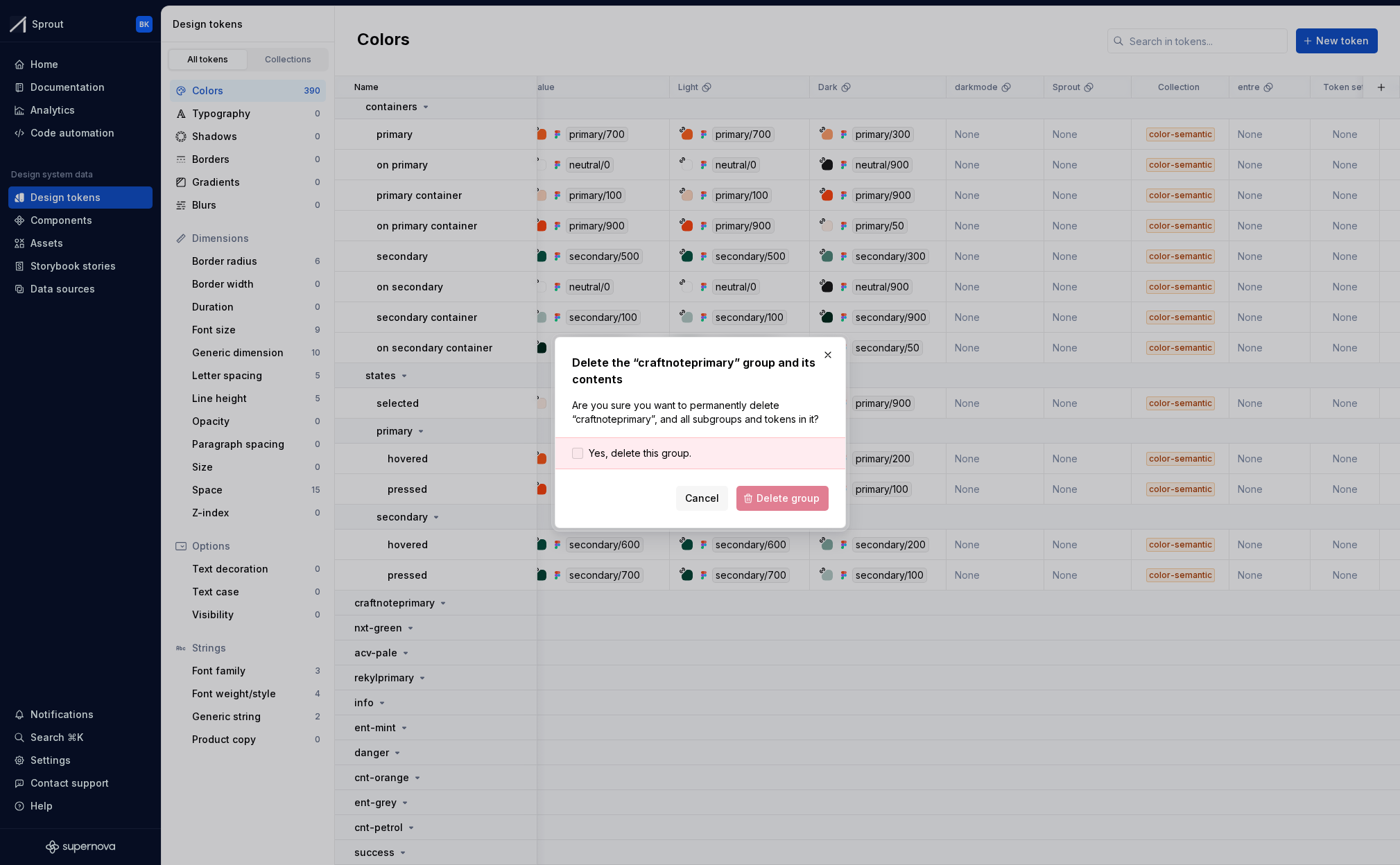
click at [597, 448] on span "Yes, delete this group." at bounding box center [640, 453] width 103 height 14
click at [763, 494] on span "Delete group" at bounding box center [788, 498] width 63 height 14
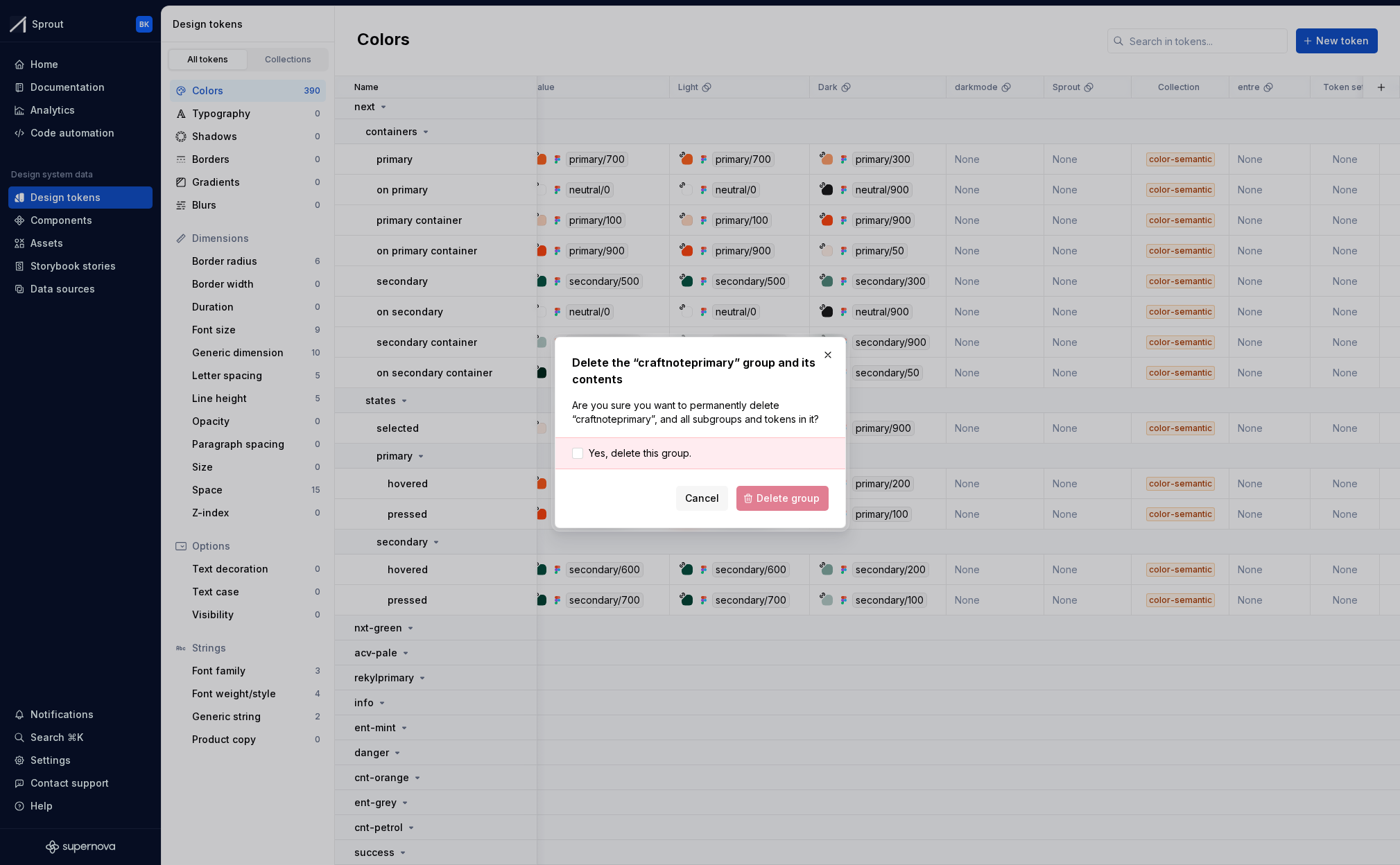
scroll to position [12797, 14]
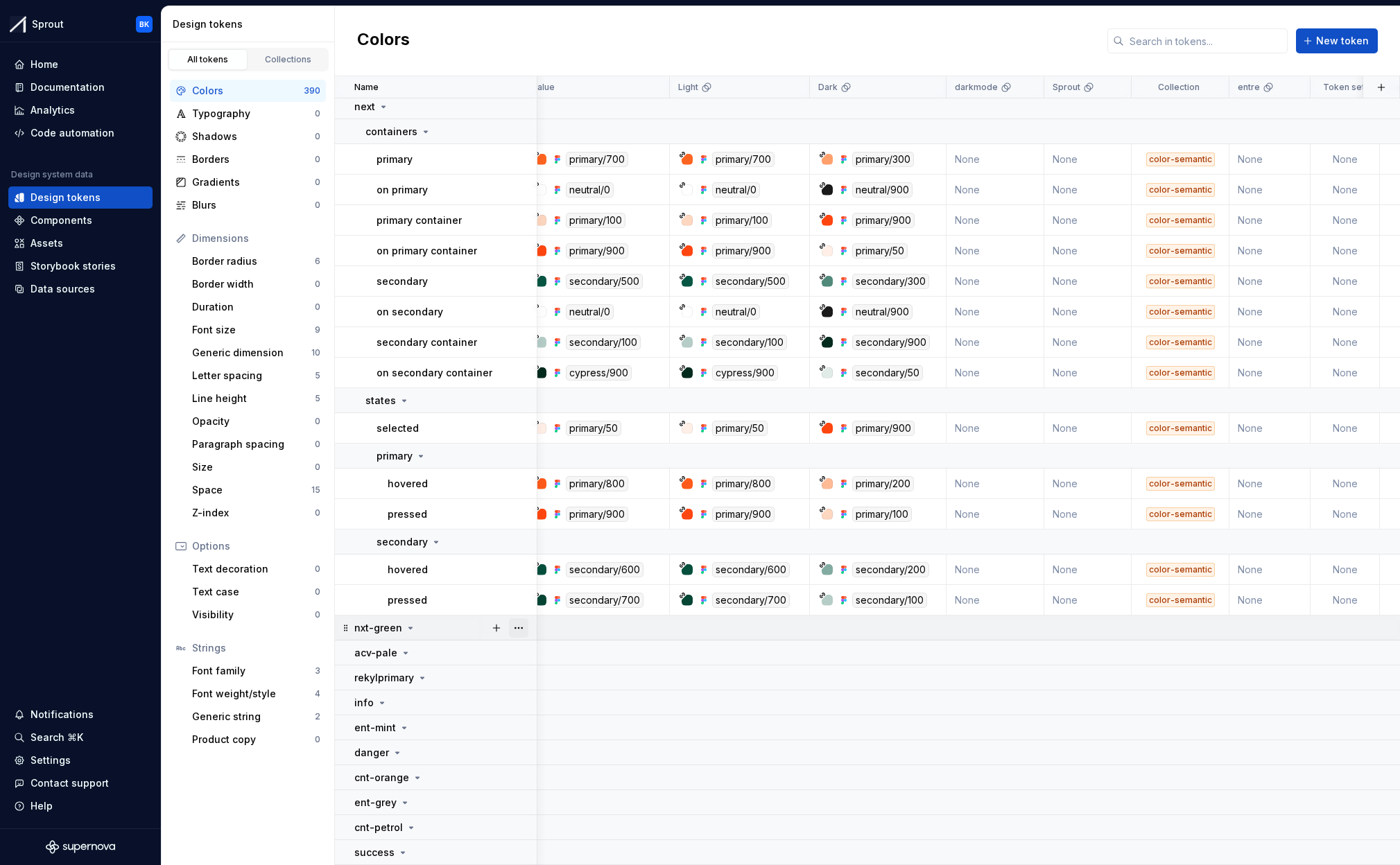
click at [518, 632] on button "button" at bounding box center [518, 627] width 19 height 19
click at [560, 783] on div "Delete group" at bounding box center [580, 784] width 90 height 14
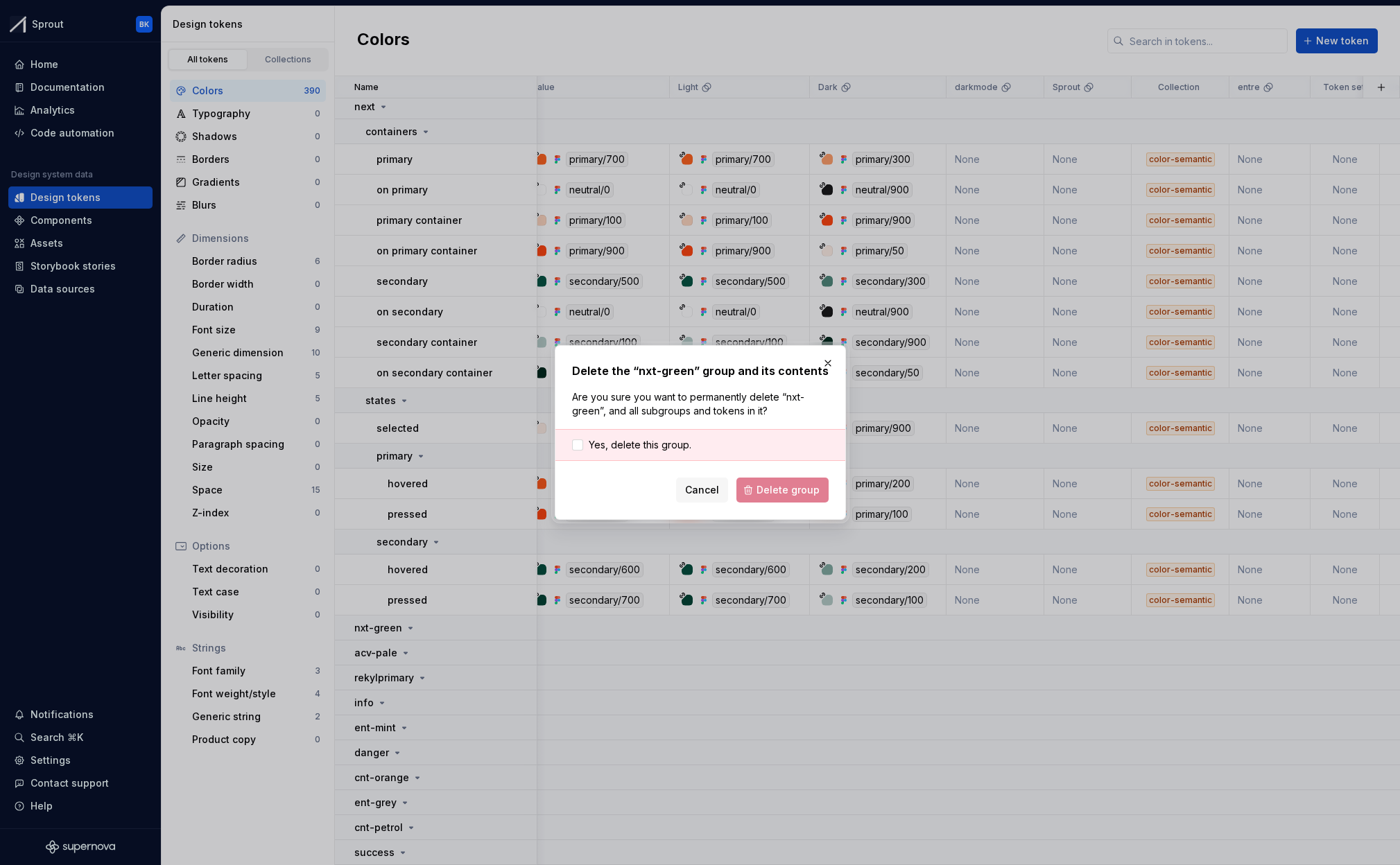
drag, startPoint x: 614, startPoint y: 449, endPoint x: 633, endPoint y: 454, distance: 19.6
click at [614, 449] on span "Yes, delete this group." at bounding box center [640, 445] width 103 height 14
click at [734, 482] on div "Cancel Delete group" at bounding box center [700, 490] width 257 height 25
click at [749, 484] on button "Delete group" at bounding box center [783, 490] width 93 height 25
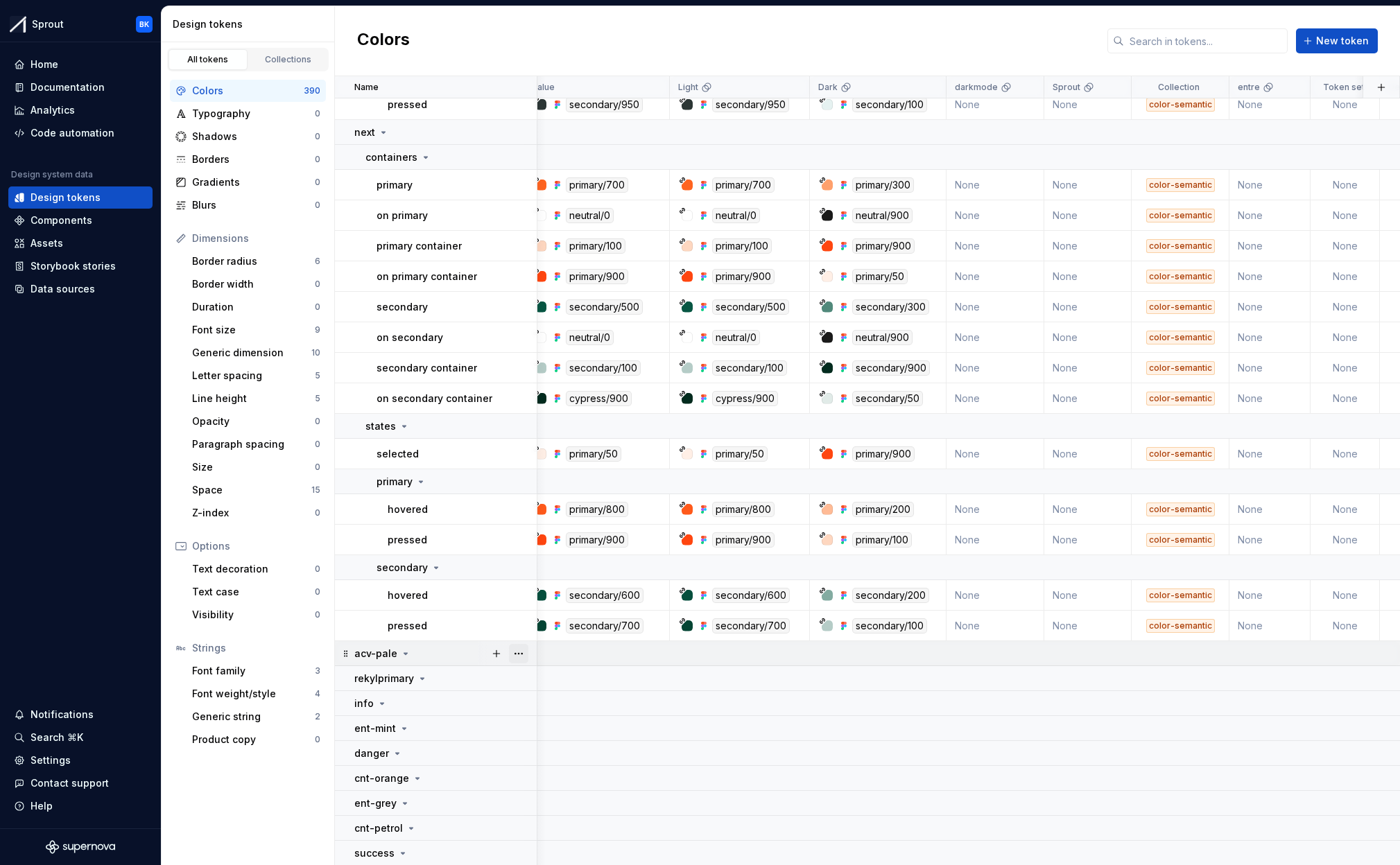
click at [515, 649] on button "button" at bounding box center [518, 653] width 19 height 19
click at [550, 802] on div "Delete group" at bounding box center [580, 809] width 90 height 14
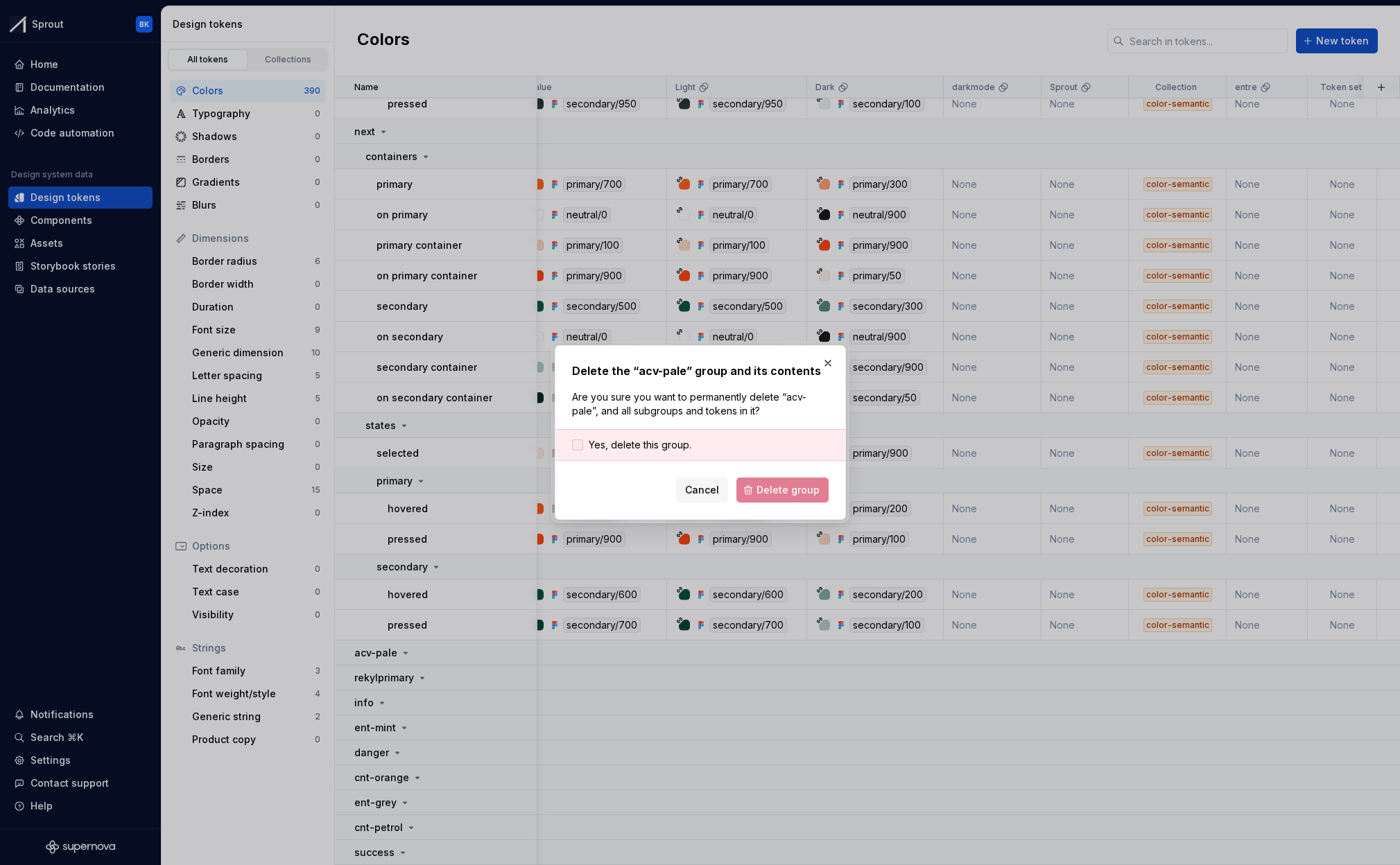
click at [658, 440] on span "Yes, delete this group." at bounding box center [640, 445] width 103 height 14
click at [780, 486] on span "Delete group" at bounding box center [788, 490] width 63 height 14
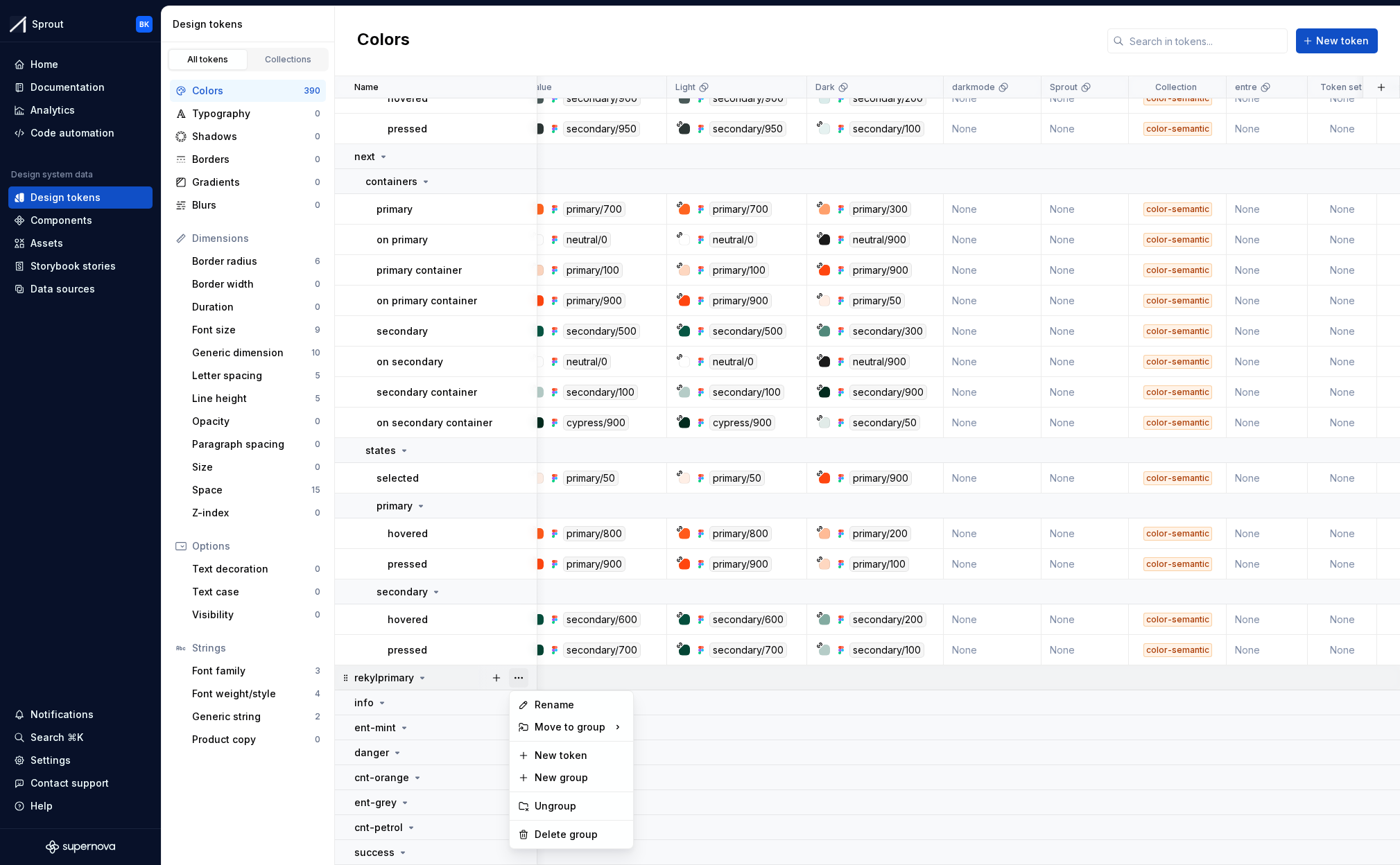
click at [523, 676] on button "button" at bounding box center [518, 678] width 19 height 19
click at [542, 835] on div "Delete group" at bounding box center [580, 834] width 90 height 14
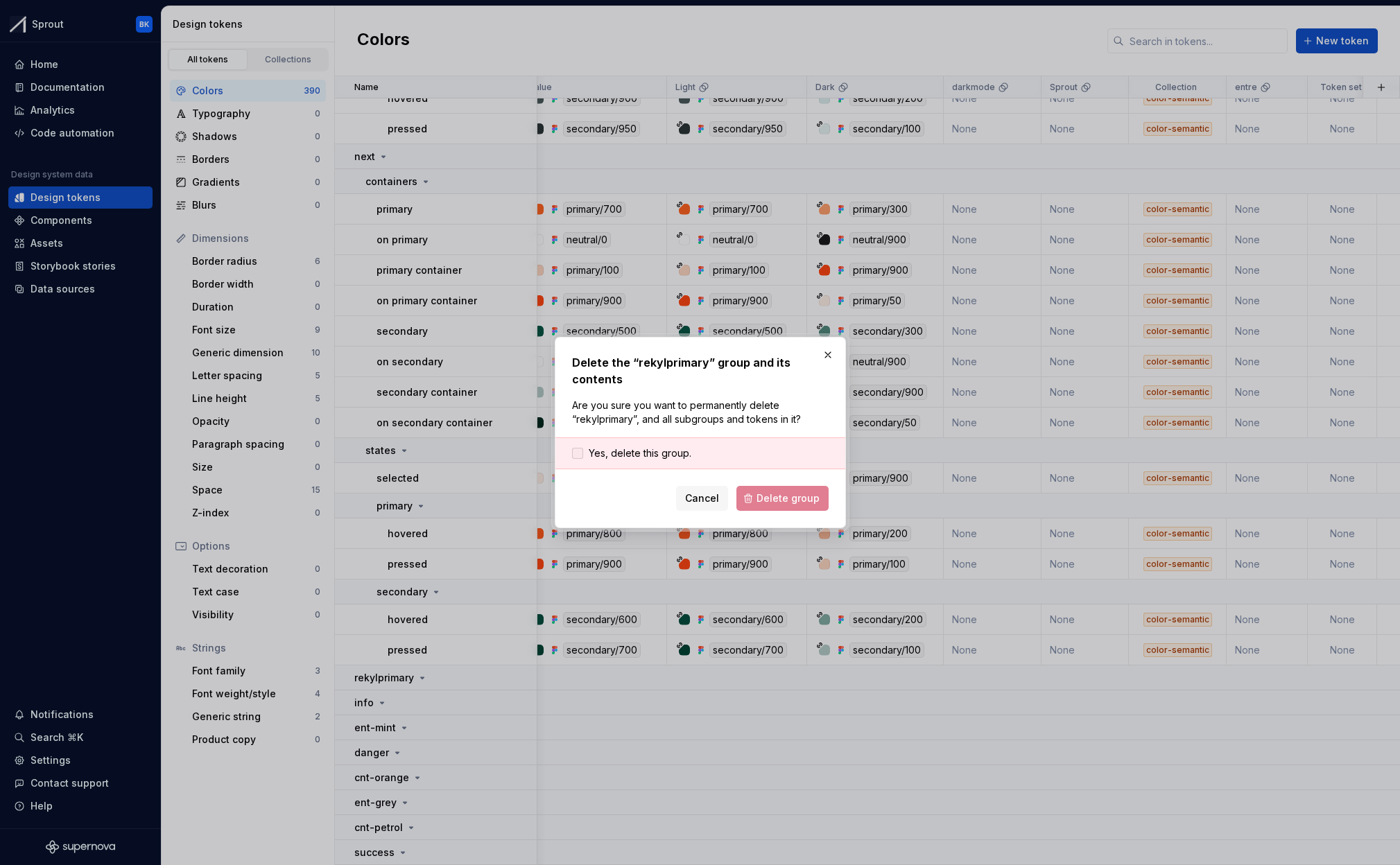
click at [627, 453] on span "Yes, delete this group." at bounding box center [640, 453] width 103 height 14
click at [764, 495] on span "Delete group" at bounding box center [788, 498] width 63 height 14
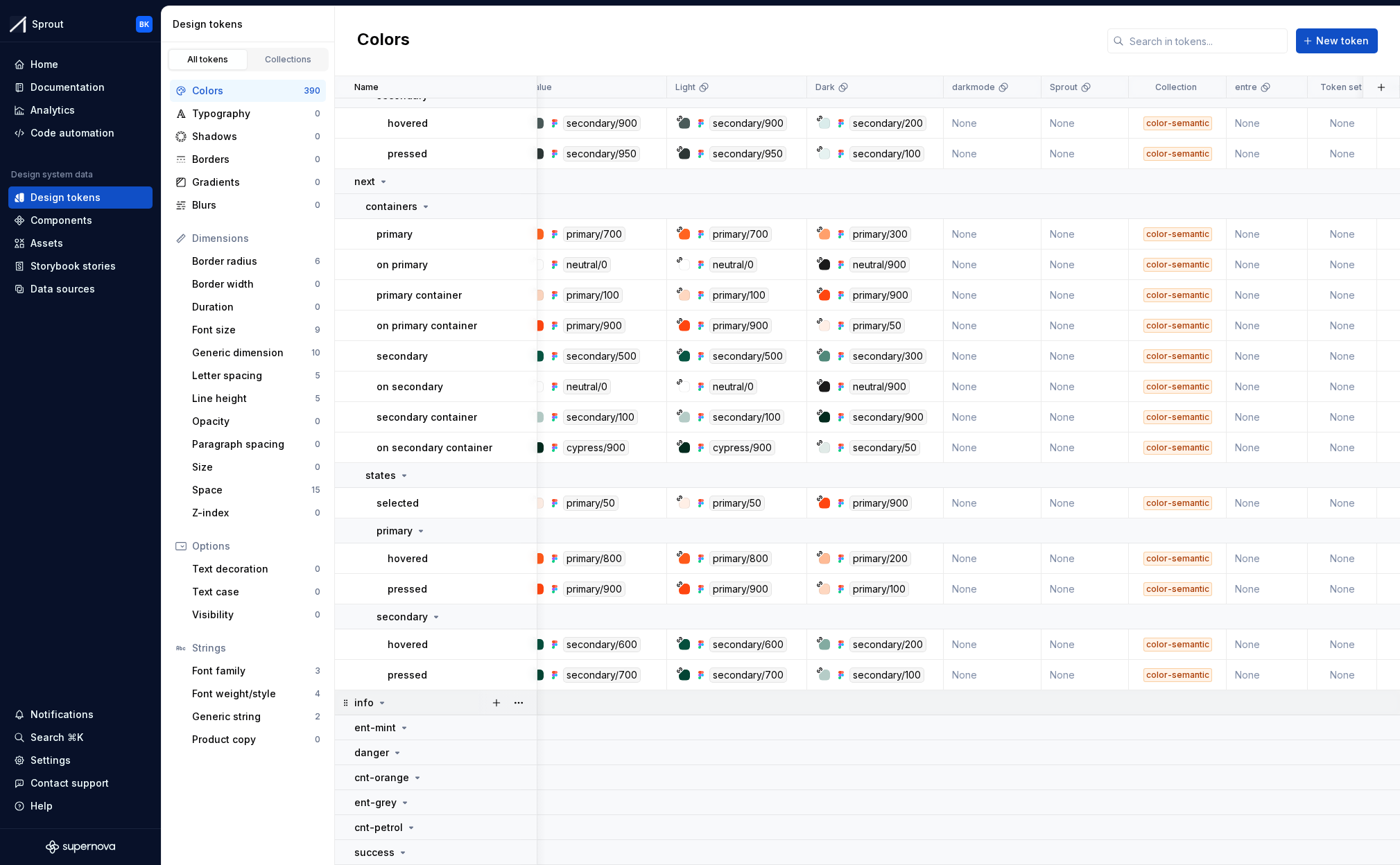
scroll to position [12722, 16]
click at [523, 704] on button "button" at bounding box center [518, 703] width 19 height 19
click at [537, 669] on div "Delete group" at bounding box center [580, 676] width 90 height 14
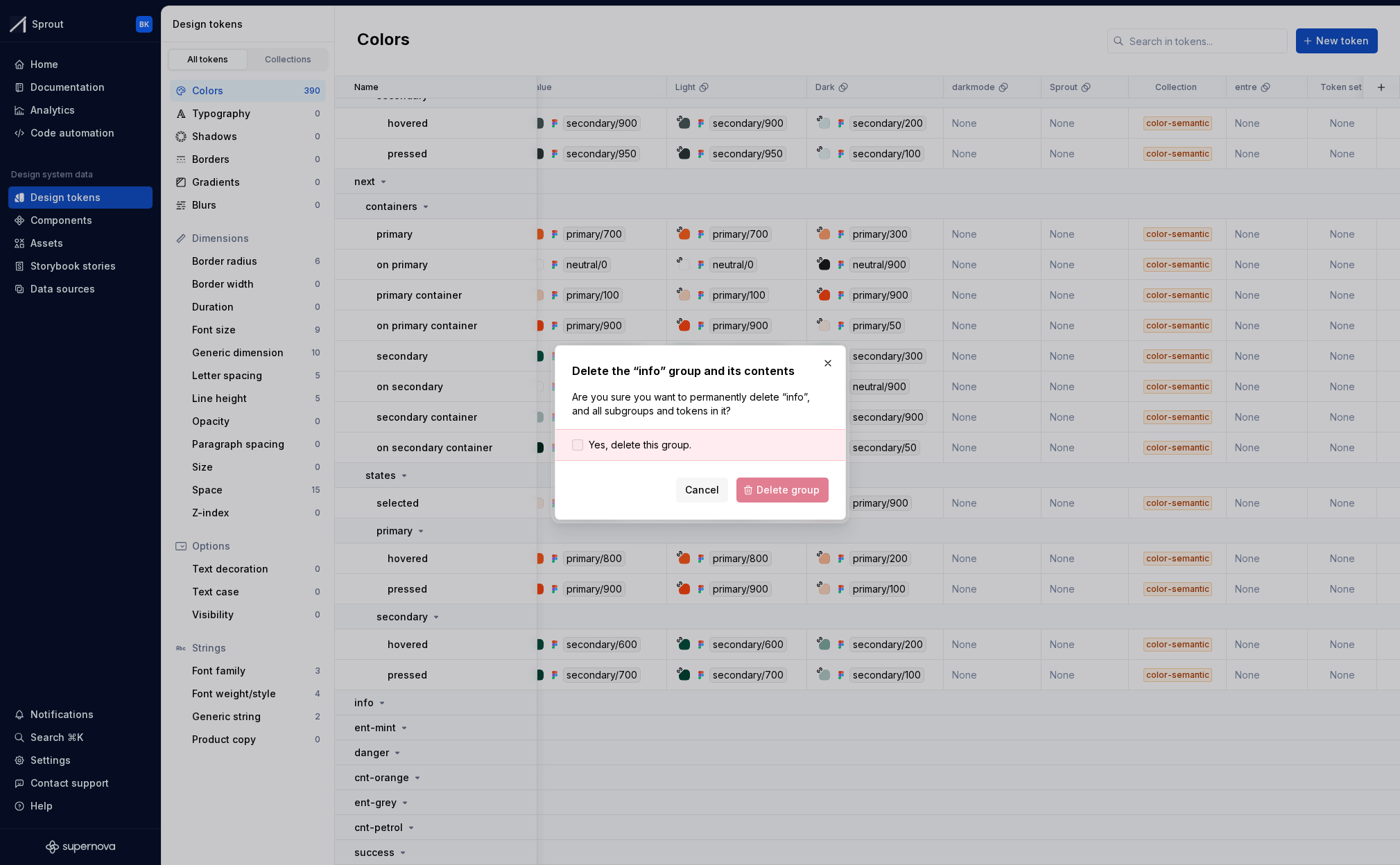
click at [589, 451] on span "Yes, delete this group." at bounding box center [640, 445] width 103 height 14
click at [774, 492] on span "Delete group" at bounding box center [788, 490] width 63 height 14
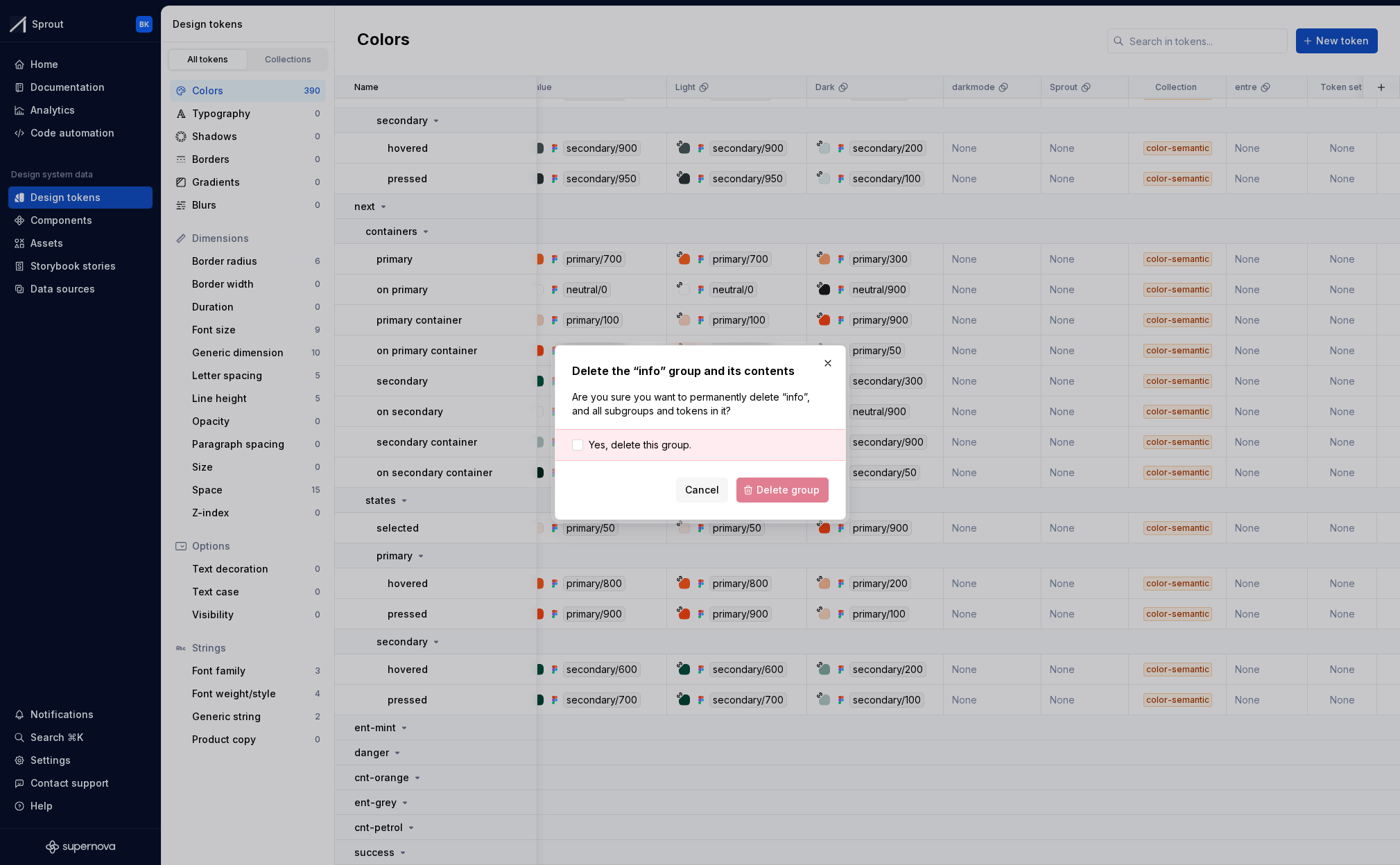
scroll to position [12697, 16]
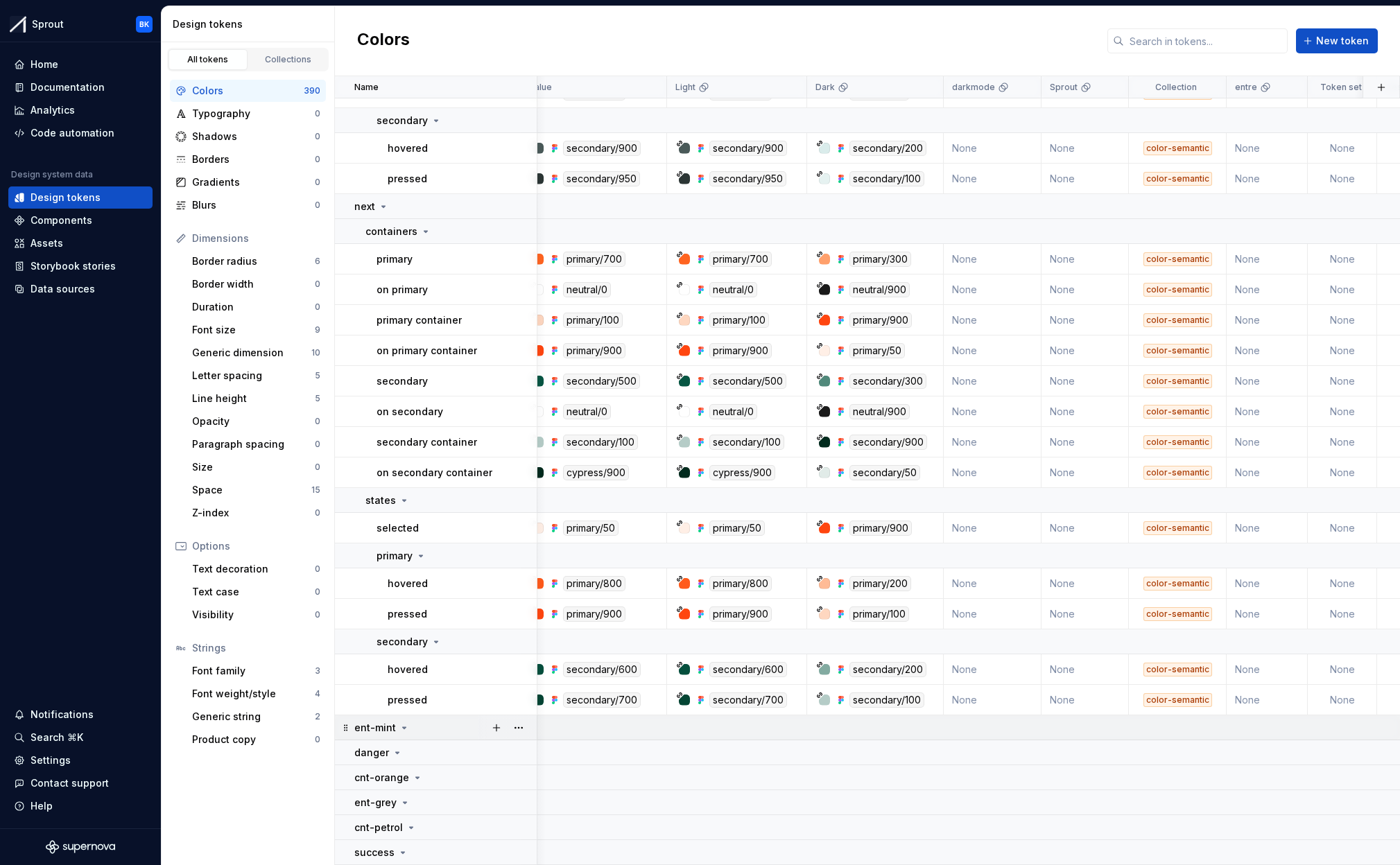
click at [430, 724] on div "ent-mint" at bounding box center [445, 727] width 181 height 14
click at [431, 744] on td "danger" at bounding box center [435, 753] width 202 height 25
click at [530, 725] on div at bounding box center [507, 727] width 58 height 24
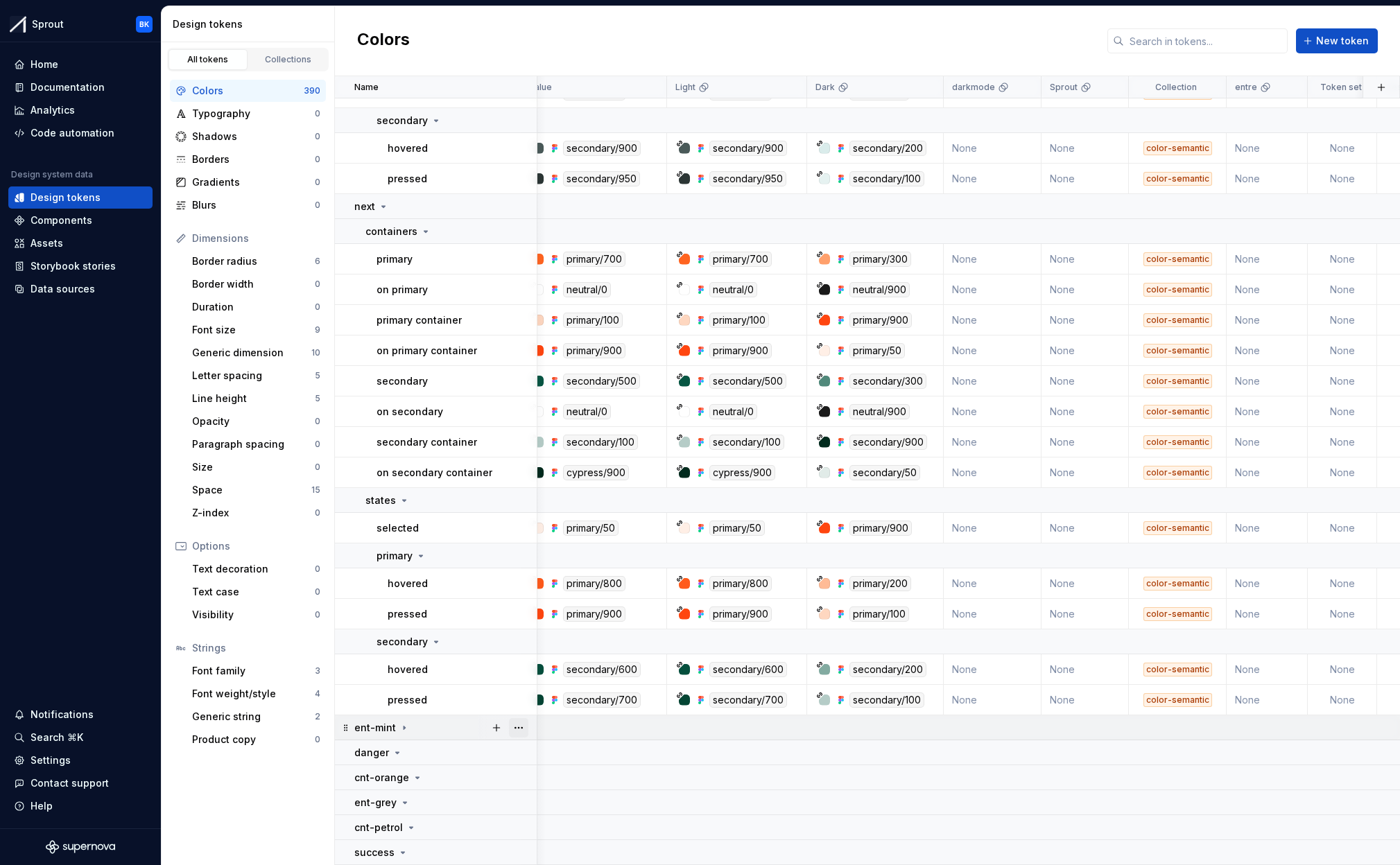
click at [524, 726] on button "button" at bounding box center [518, 727] width 19 height 19
click at [554, 699] on div "Delete group" at bounding box center [580, 700] width 90 height 14
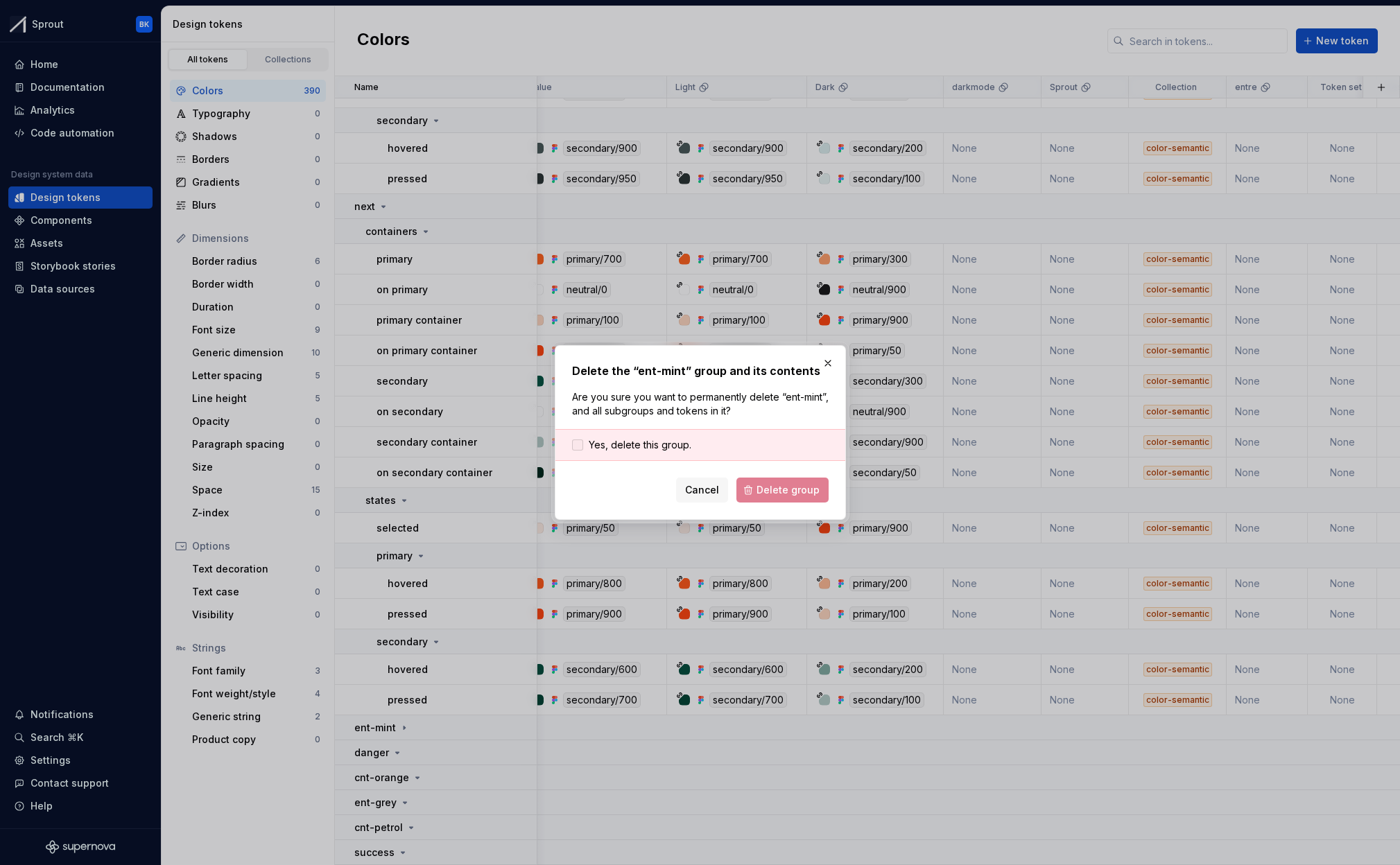
click at [625, 442] on span "Yes, delete this group." at bounding box center [640, 445] width 103 height 14
click at [757, 483] on button "Delete group" at bounding box center [783, 490] width 93 height 25
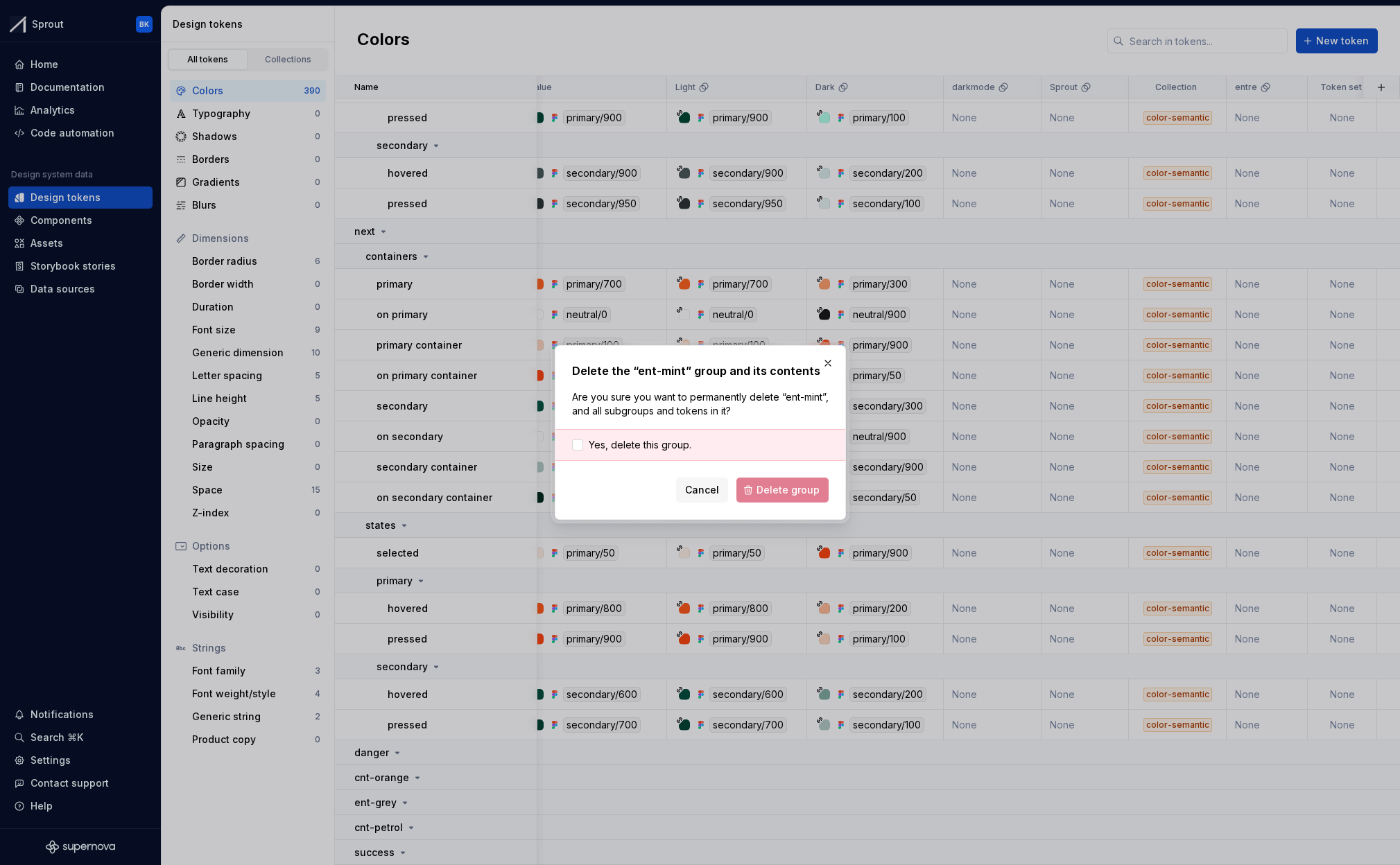
scroll to position [12672, 16]
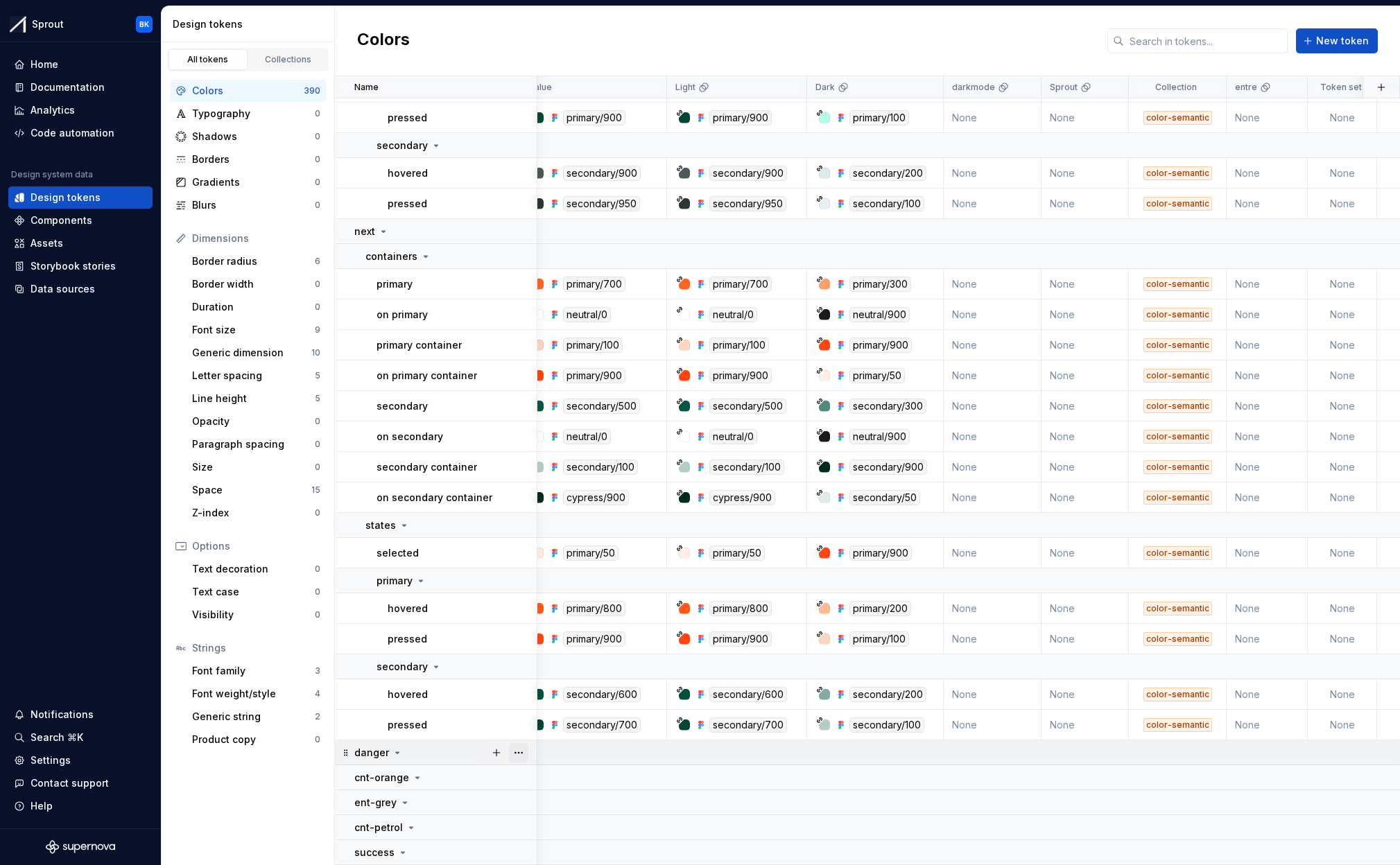
click at [523, 754] on button "button" at bounding box center [518, 753] width 19 height 19
click at [585, 721] on div "Delete group" at bounding box center [580, 725] width 90 height 14
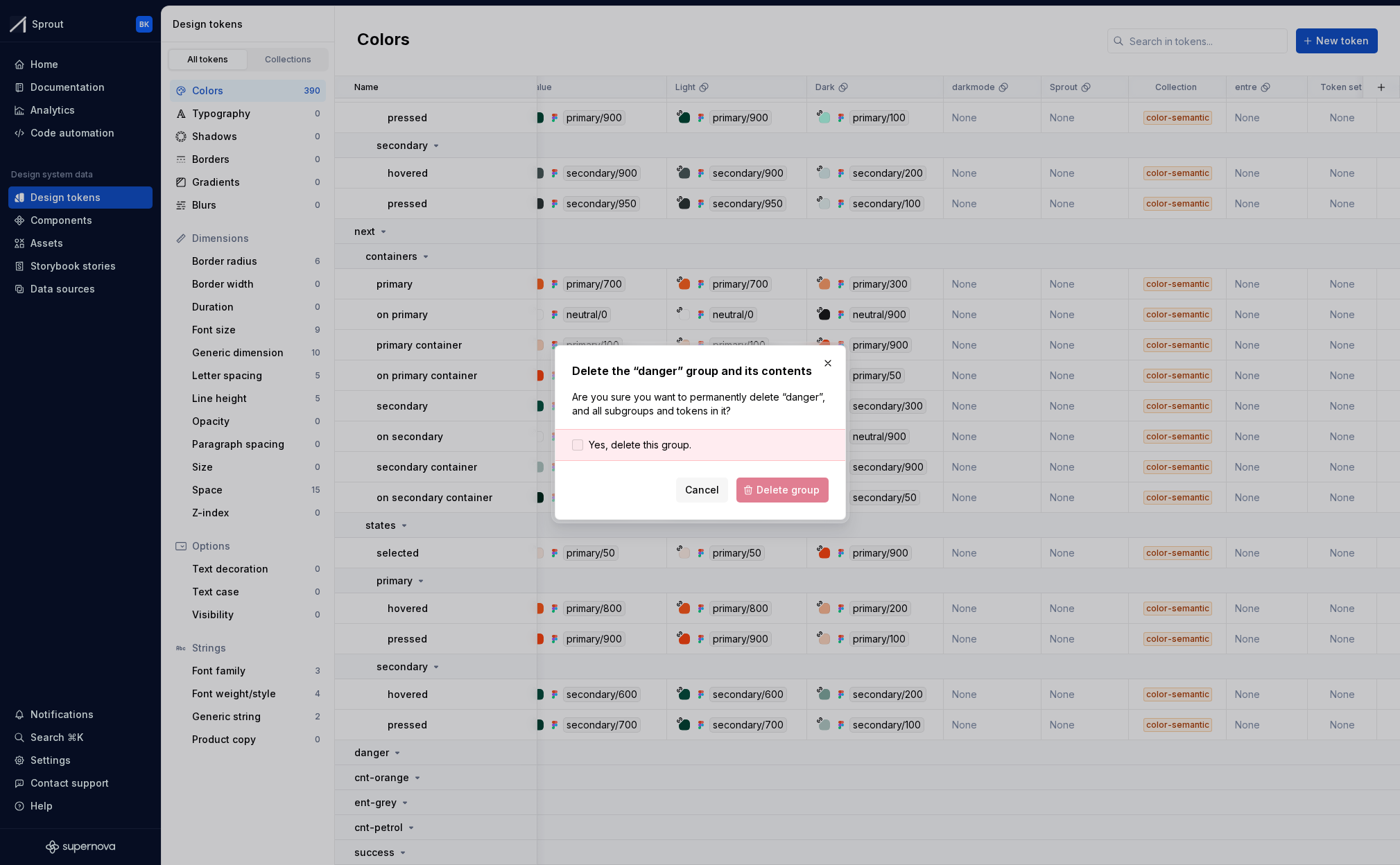
drag, startPoint x: 621, startPoint y: 442, endPoint x: 633, endPoint y: 448, distance: 13.4
click at [621, 442] on span "Yes, delete this group." at bounding box center [640, 445] width 103 height 14
click at [757, 480] on button "Delete group" at bounding box center [783, 490] width 93 height 25
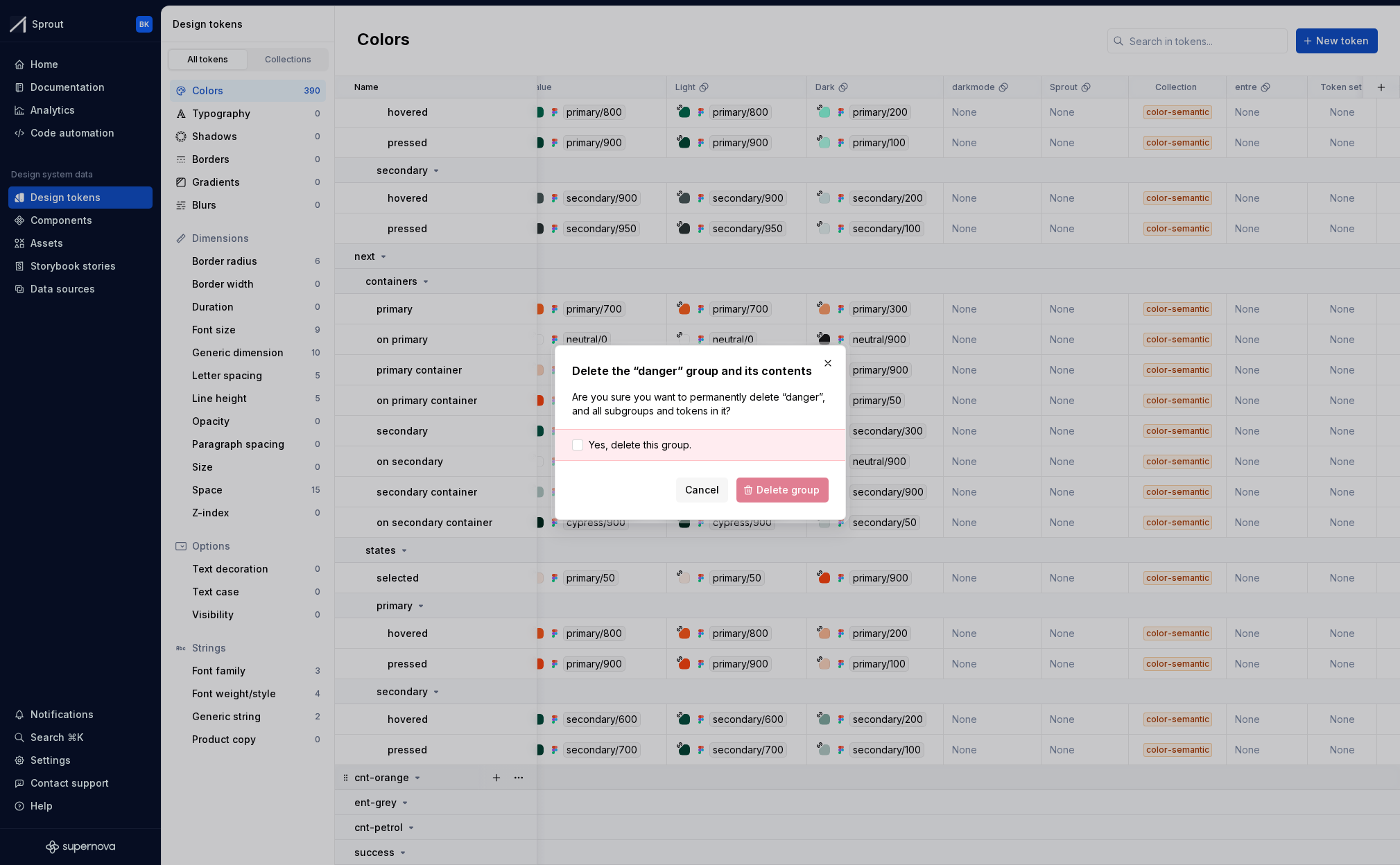
scroll to position [12647, 16]
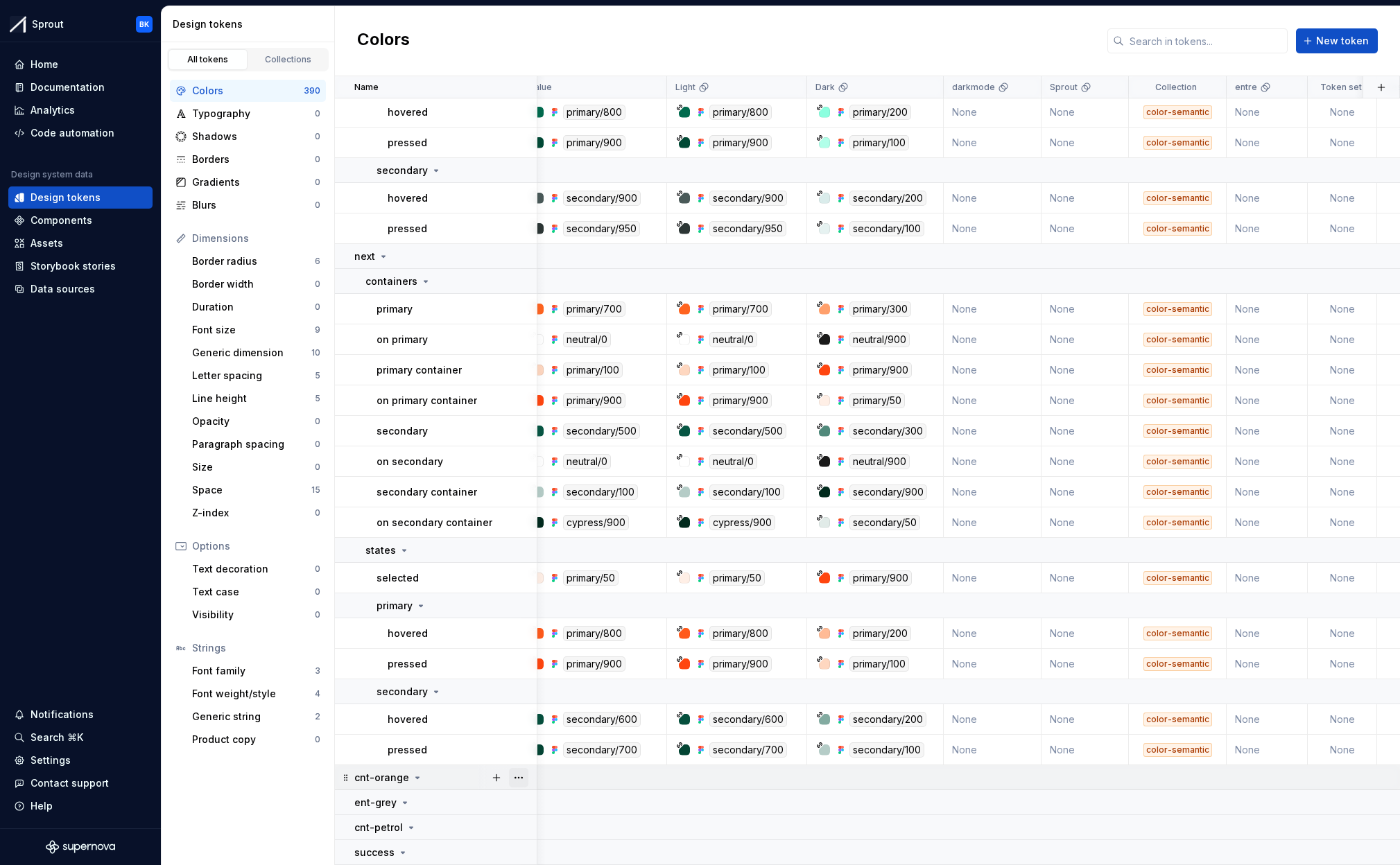
click at [520, 775] on button "button" at bounding box center [518, 778] width 19 height 19
click at [551, 747] on div "Delete group" at bounding box center [580, 750] width 90 height 14
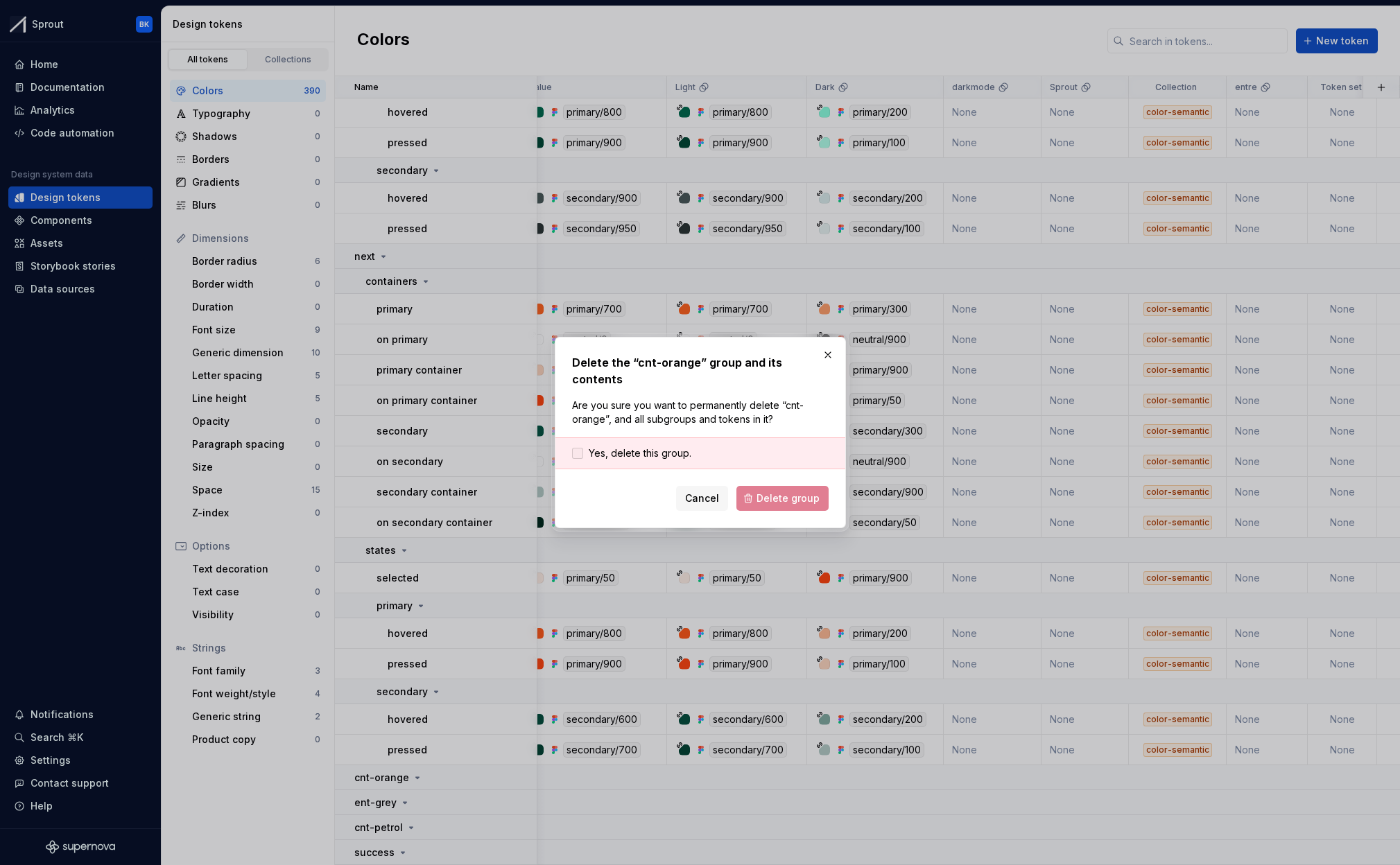
click at [615, 446] on span "Yes, delete this group." at bounding box center [640, 453] width 103 height 14
click at [748, 486] on button "Delete group" at bounding box center [783, 499] width 93 height 25
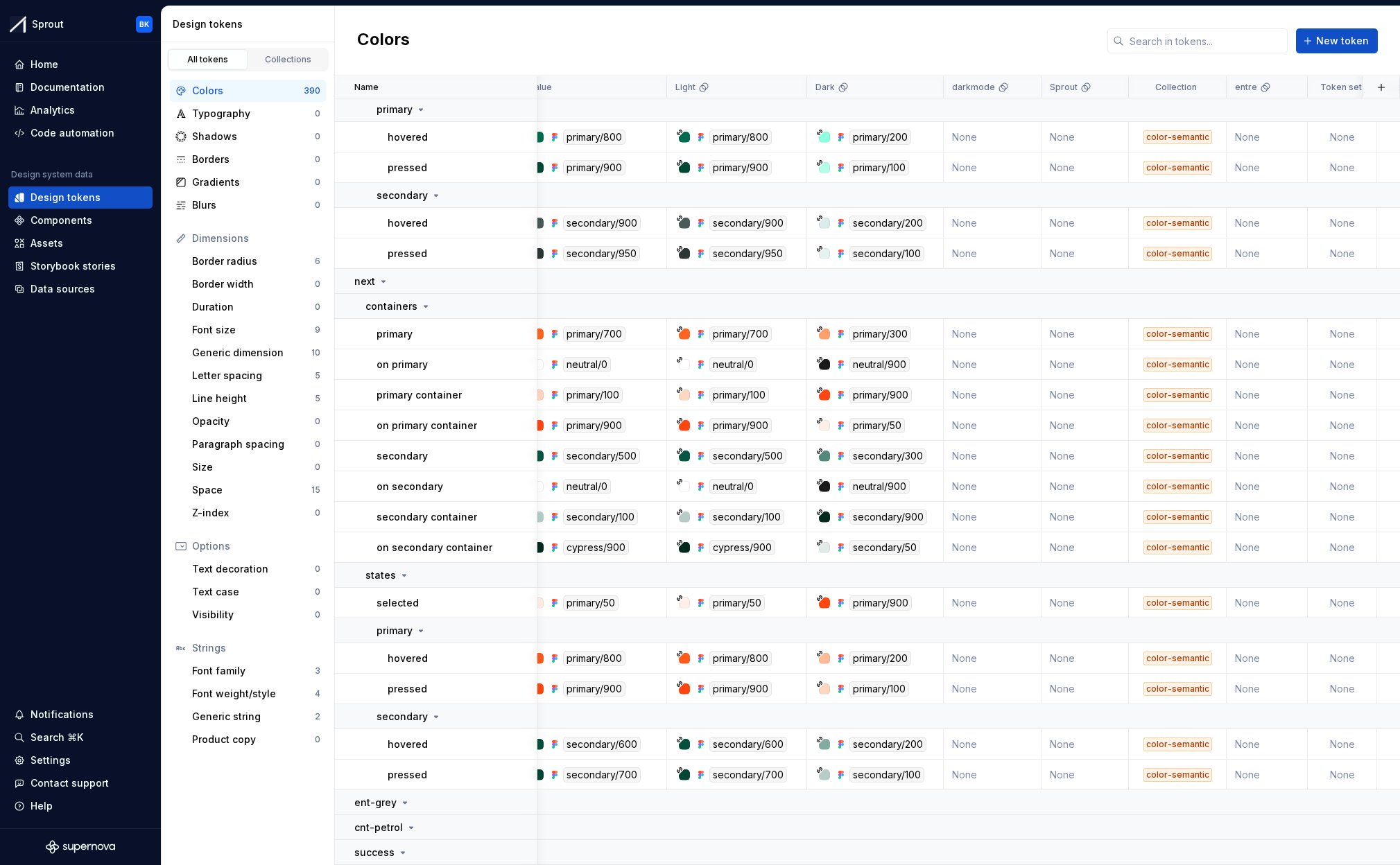
scroll to position [12622, 16]
click at [518, 808] on button "button" at bounding box center [518, 802] width 19 height 19
click at [555, 775] on div "Delete group" at bounding box center [580, 775] width 90 height 14
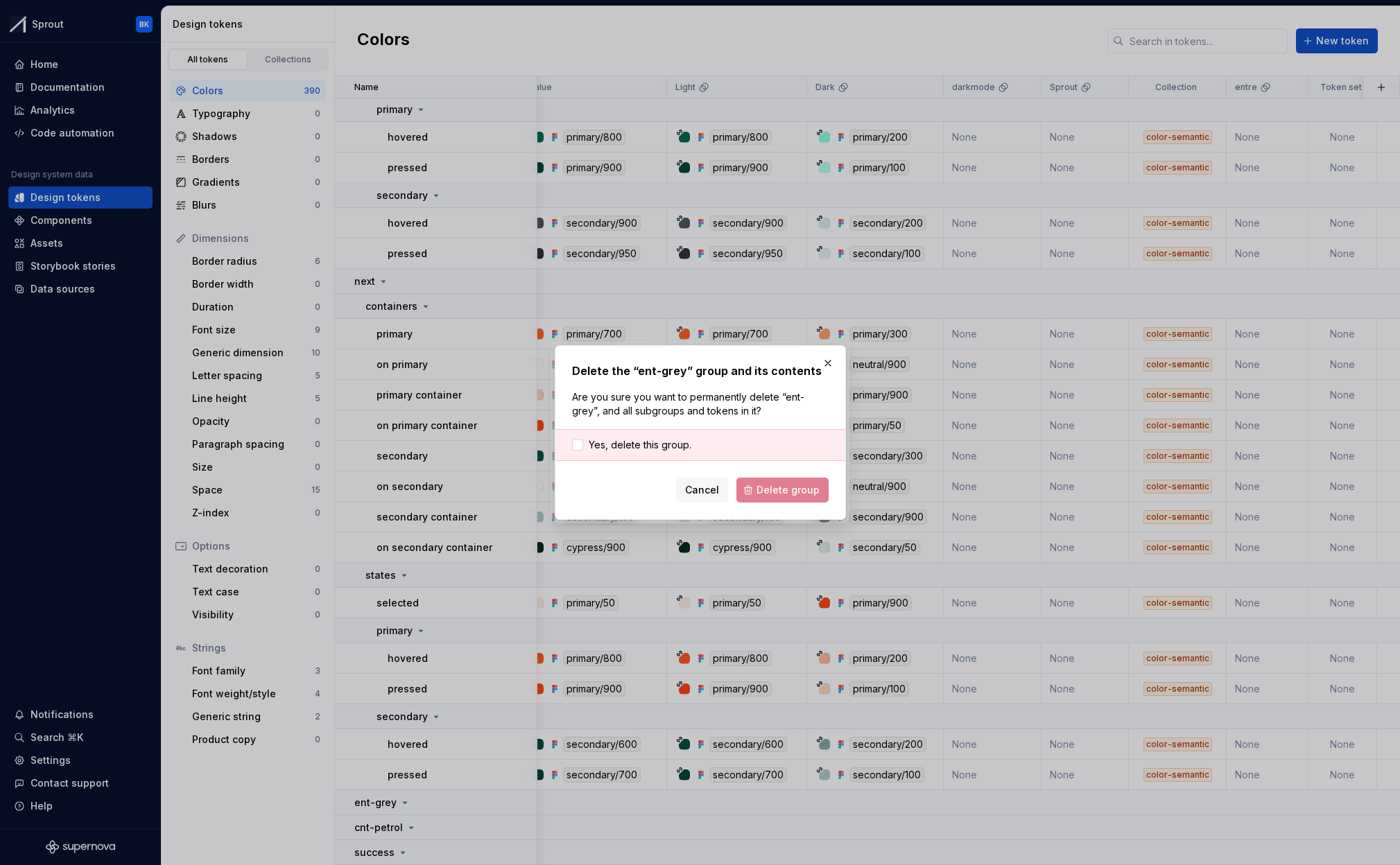
click at [601, 455] on div "Yes, delete this group." at bounding box center [700, 445] width 289 height 32
click at [618, 436] on div "Yes, delete this group." at bounding box center [700, 445] width 289 height 32
click at [617, 442] on span "Yes, delete this group." at bounding box center [640, 445] width 103 height 14
drag, startPoint x: 755, startPoint y: 487, endPoint x: 643, endPoint y: 646, distance: 194.5
click at [755, 488] on button "Delete group" at bounding box center [783, 490] width 93 height 25
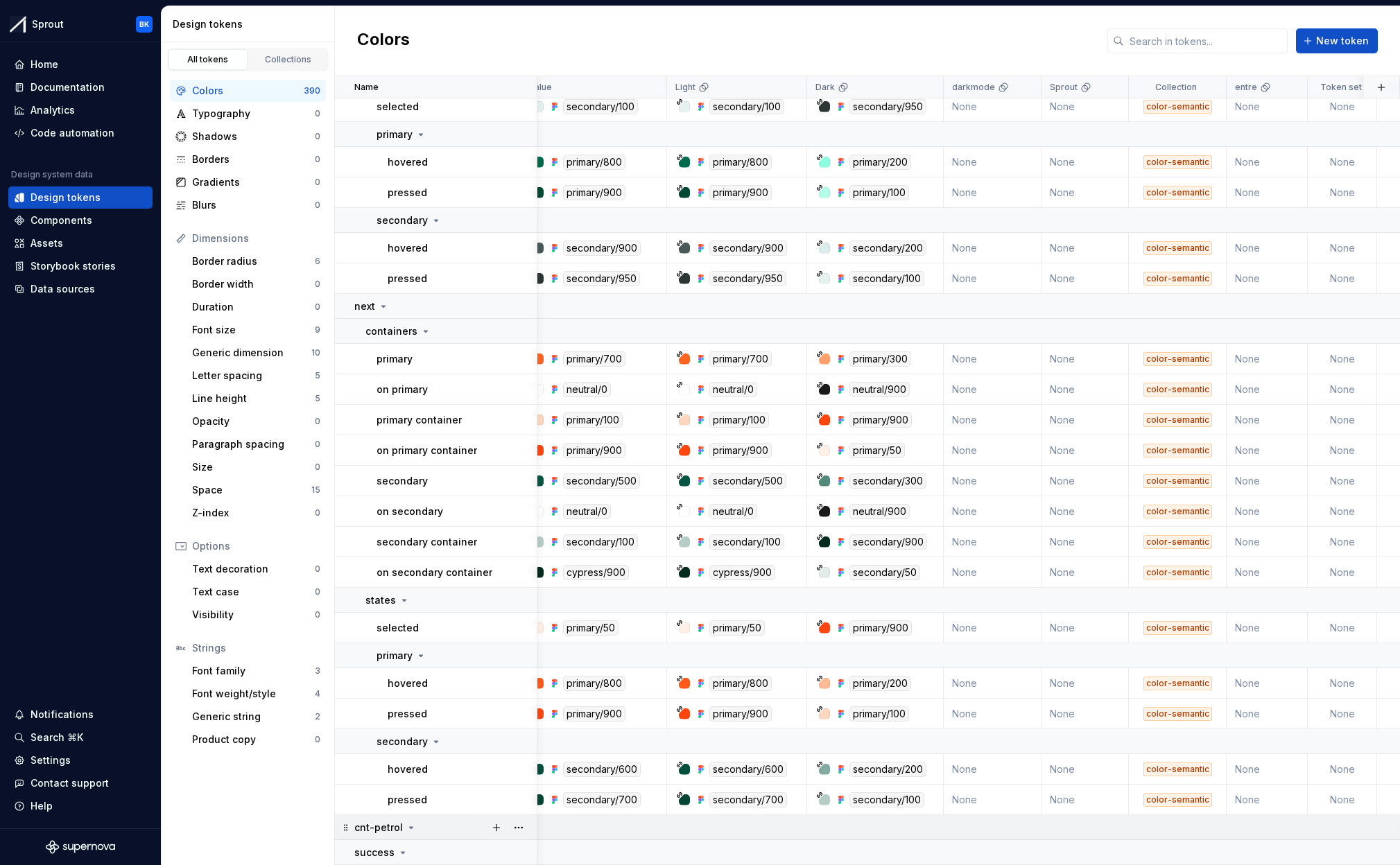
scroll to position [12597, 16]
click at [521, 824] on button "button" at bounding box center [518, 827] width 19 height 19
click at [547, 802] on div "Delete group" at bounding box center [580, 800] width 90 height 14
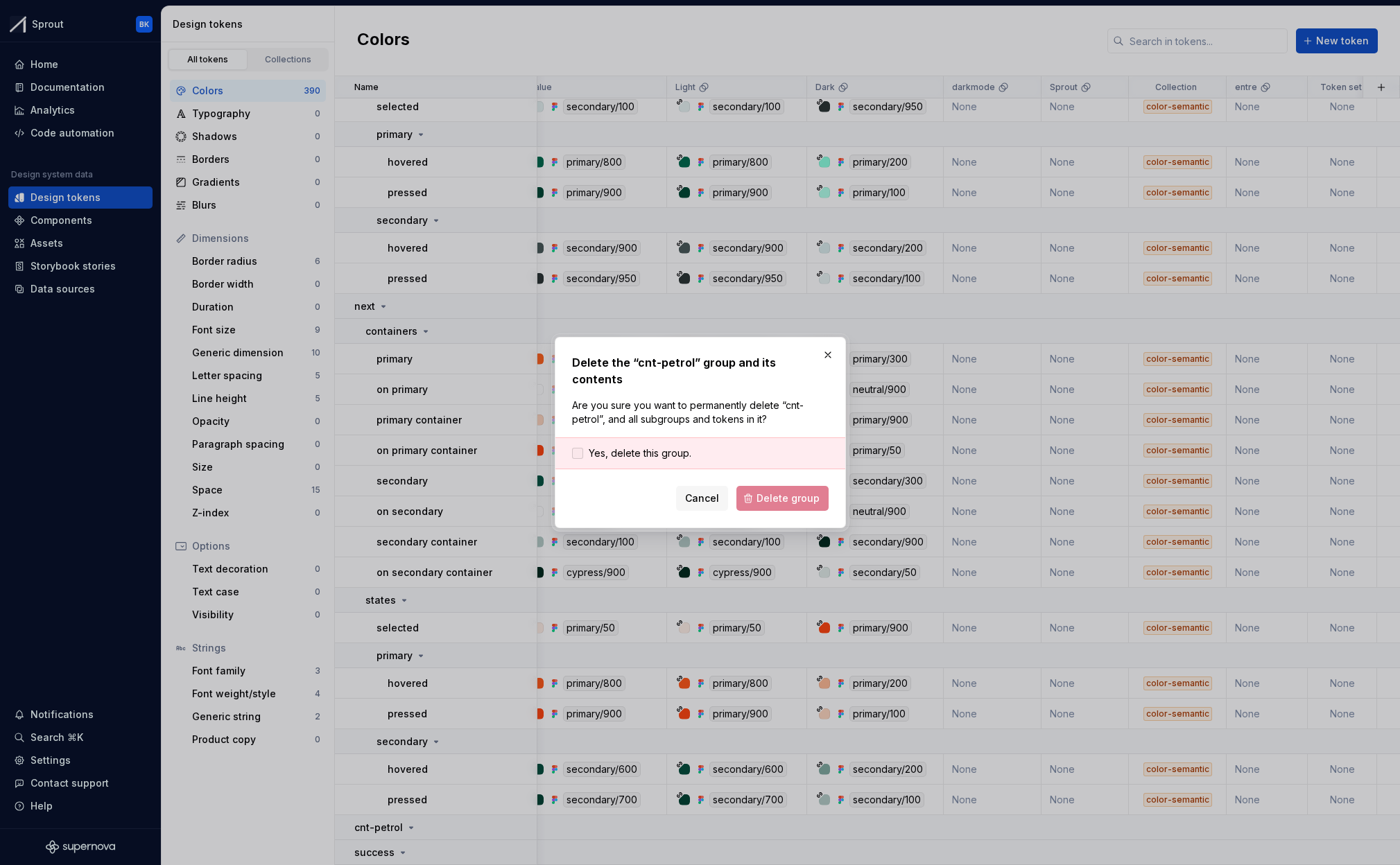
click at [677, 446] on span "Yes, delete this group." at bounding box center [640, 453] width 103 height 14
click at [748, 486] on button "Delete group" at bounding box center [783, 499] width 93 height 25
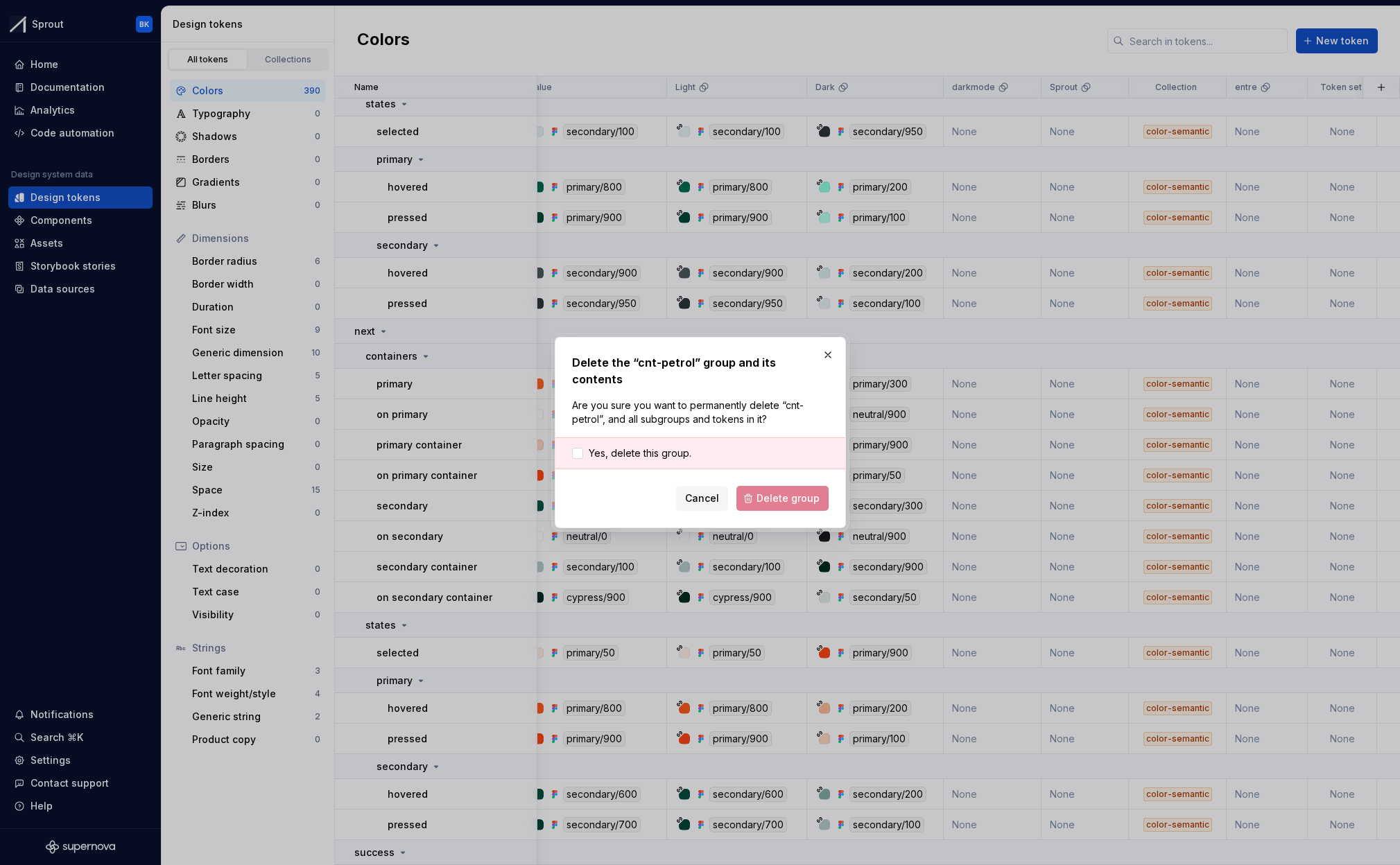
scroll to position [12572, 16]
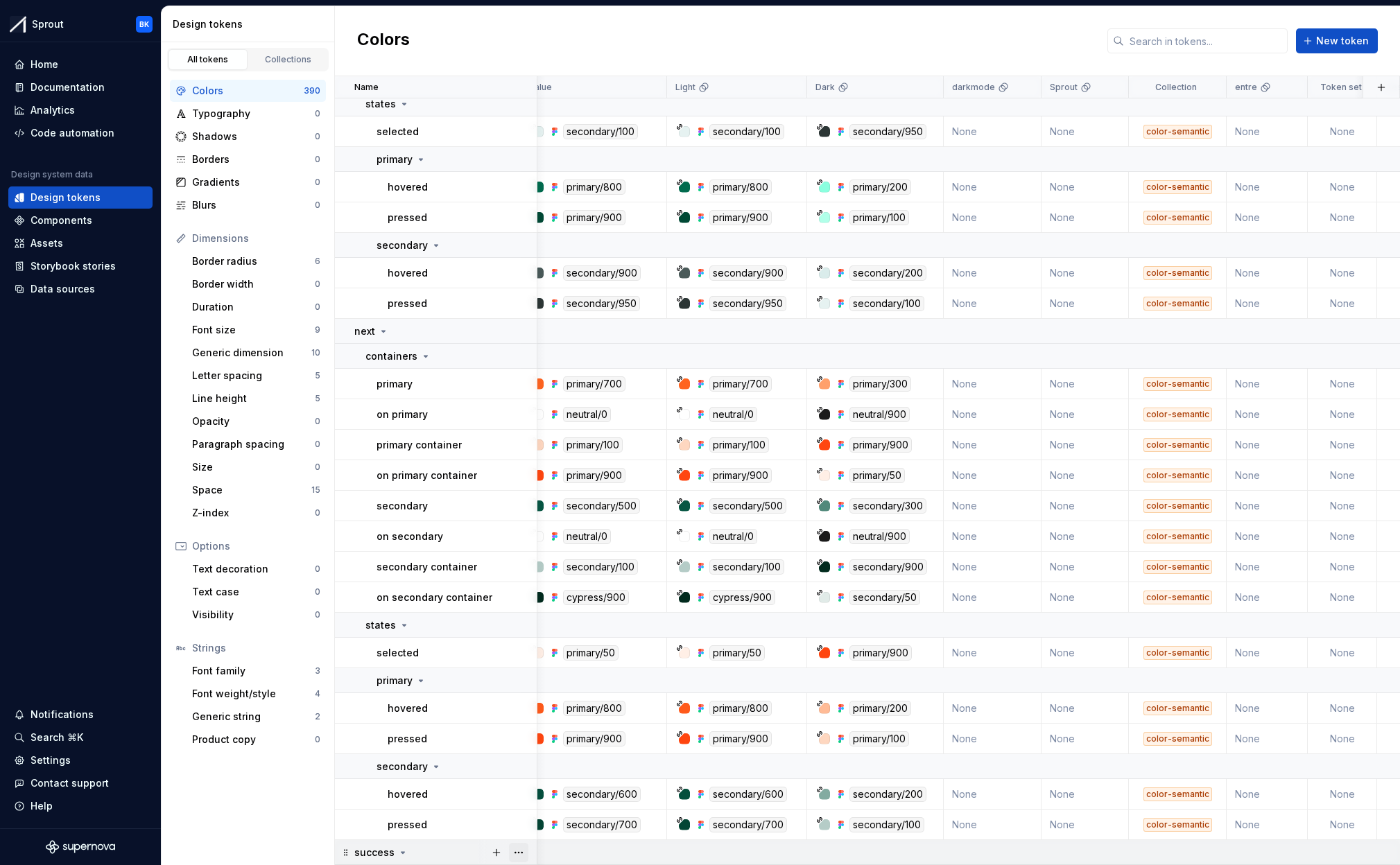
click at [512, 851] on button "button" at bounding box center [518, 852] width 19 height 19
click at [537, 815] on div "Delete group" at bounding box center [571, 825] width 118 height 22
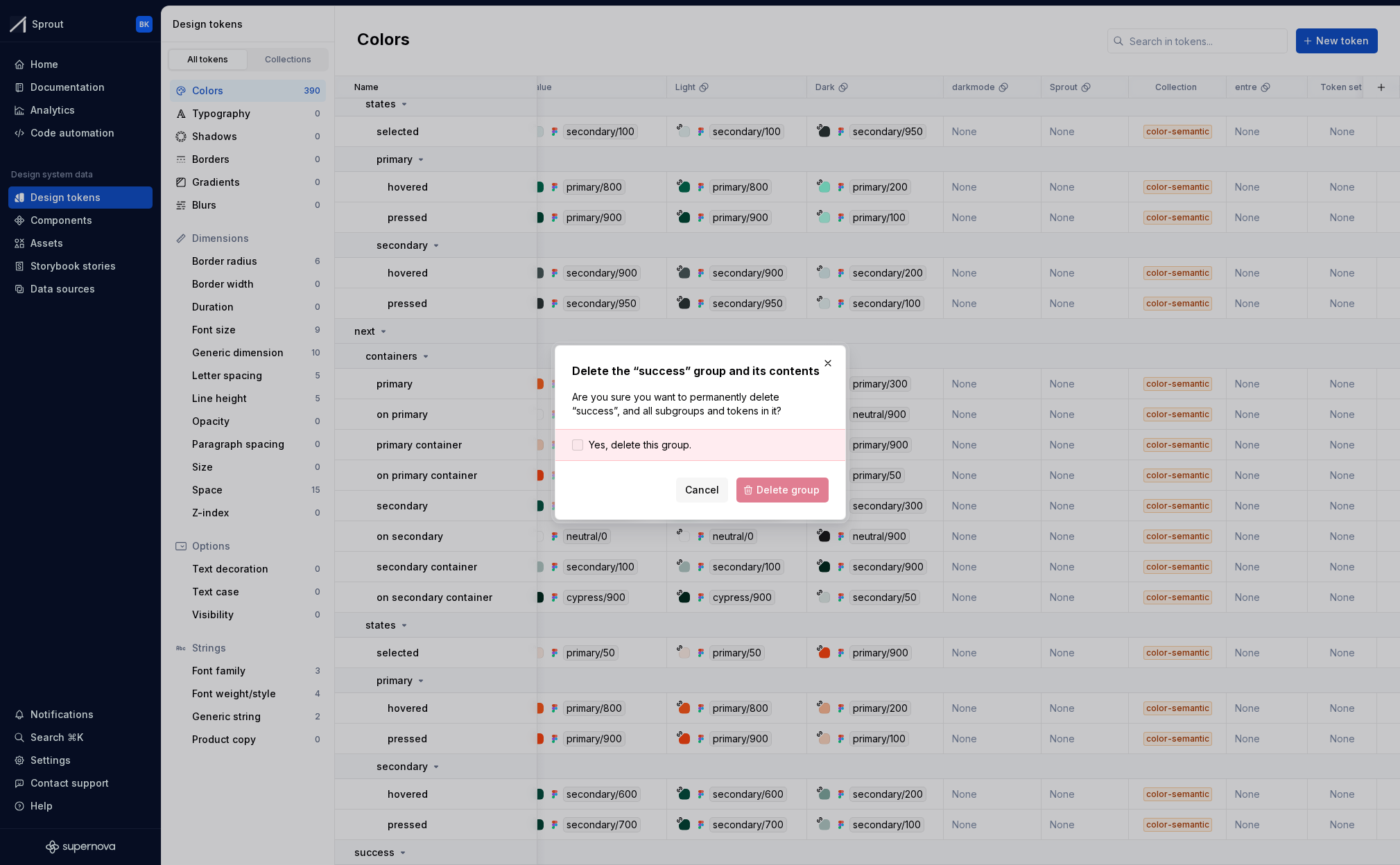
click at [646, 442] on span "Yes, delete this group." at bounding box center [640, 445] width 103 height 14
click at [788, 487] on span "Delete group" at bounding box center [788, 490] width 63 height 14
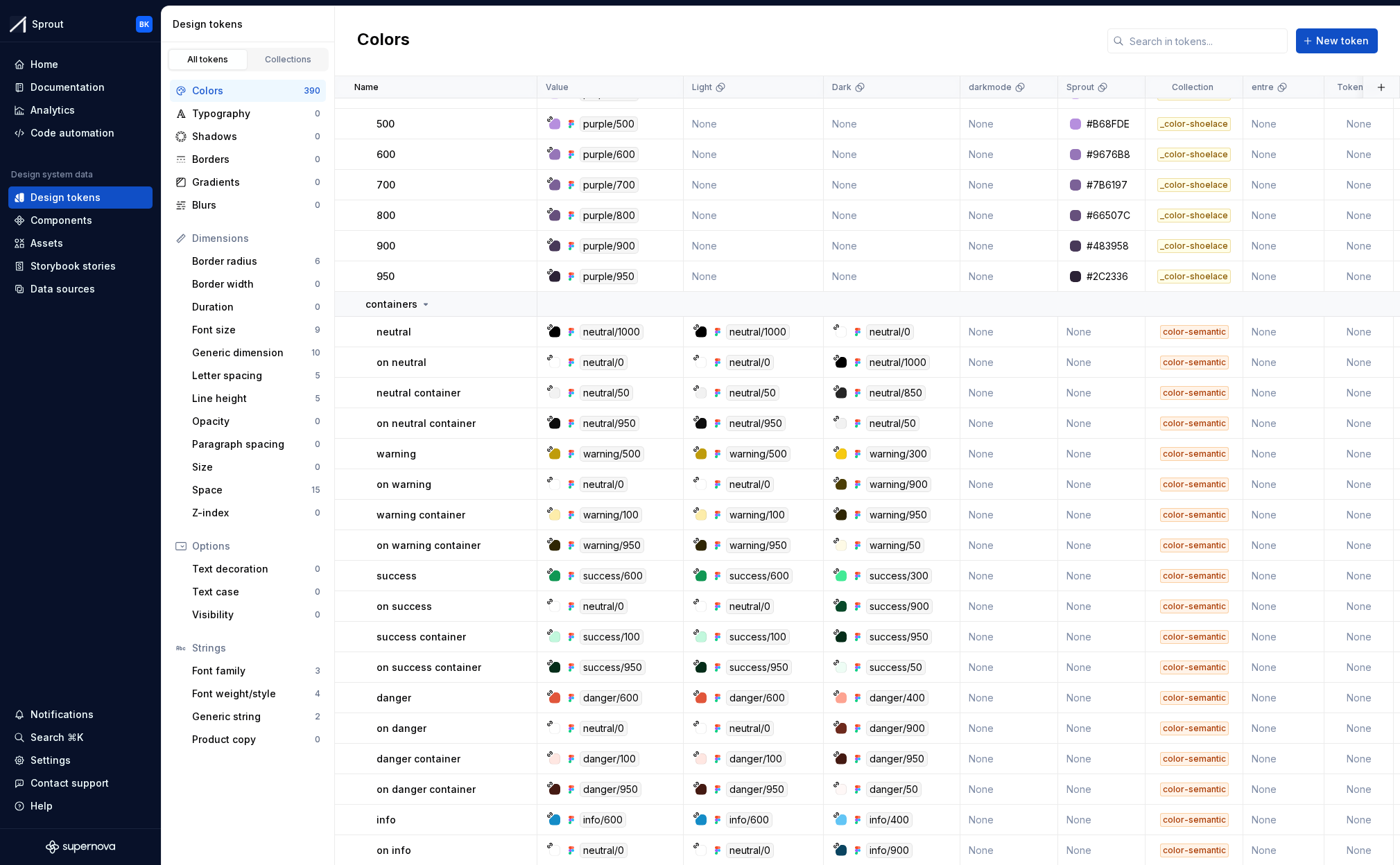
scroll to position [2270, 0]
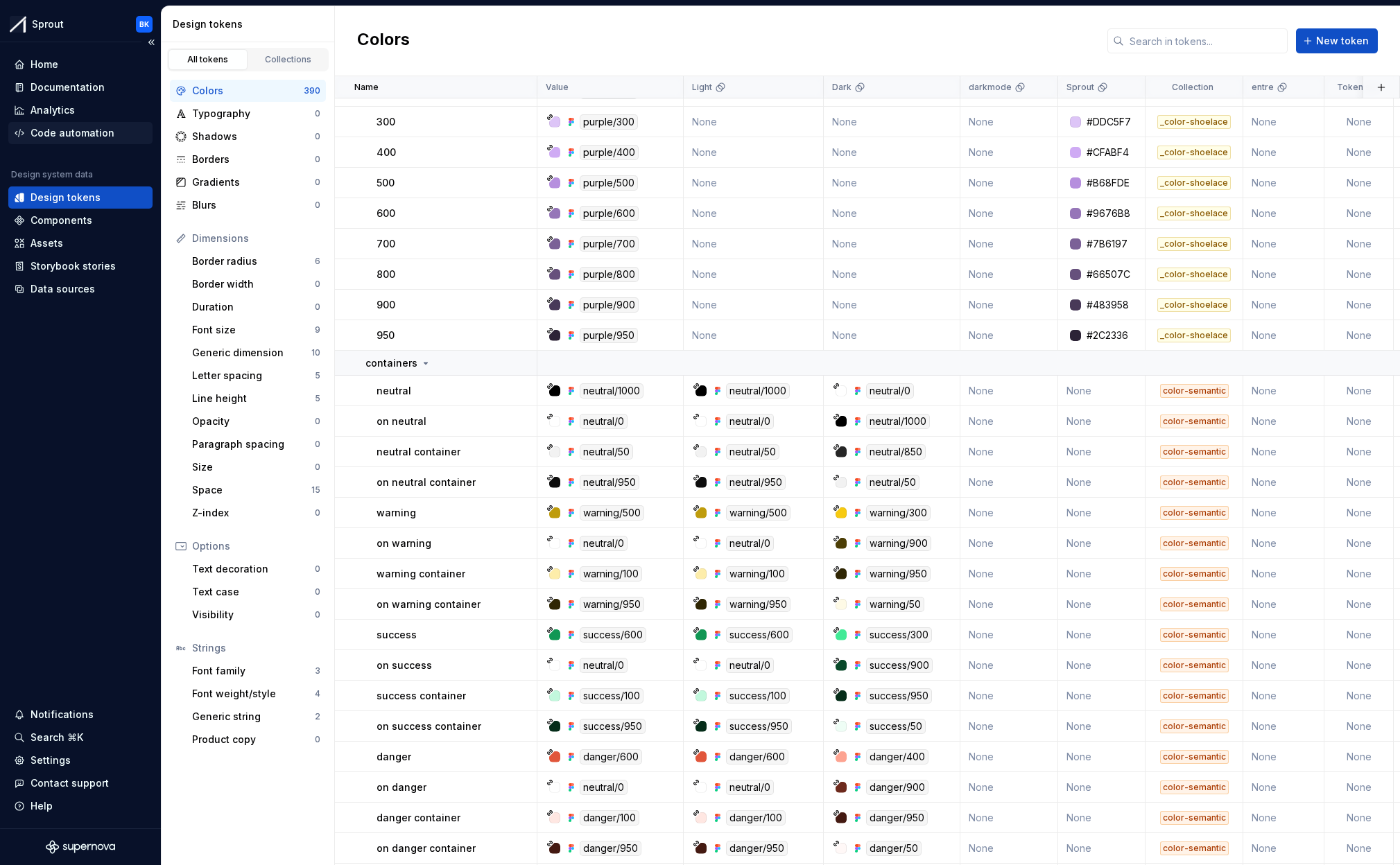
click at [73, 126] on div "Code automation" at bounding box center [72, 132] width 84 height 14
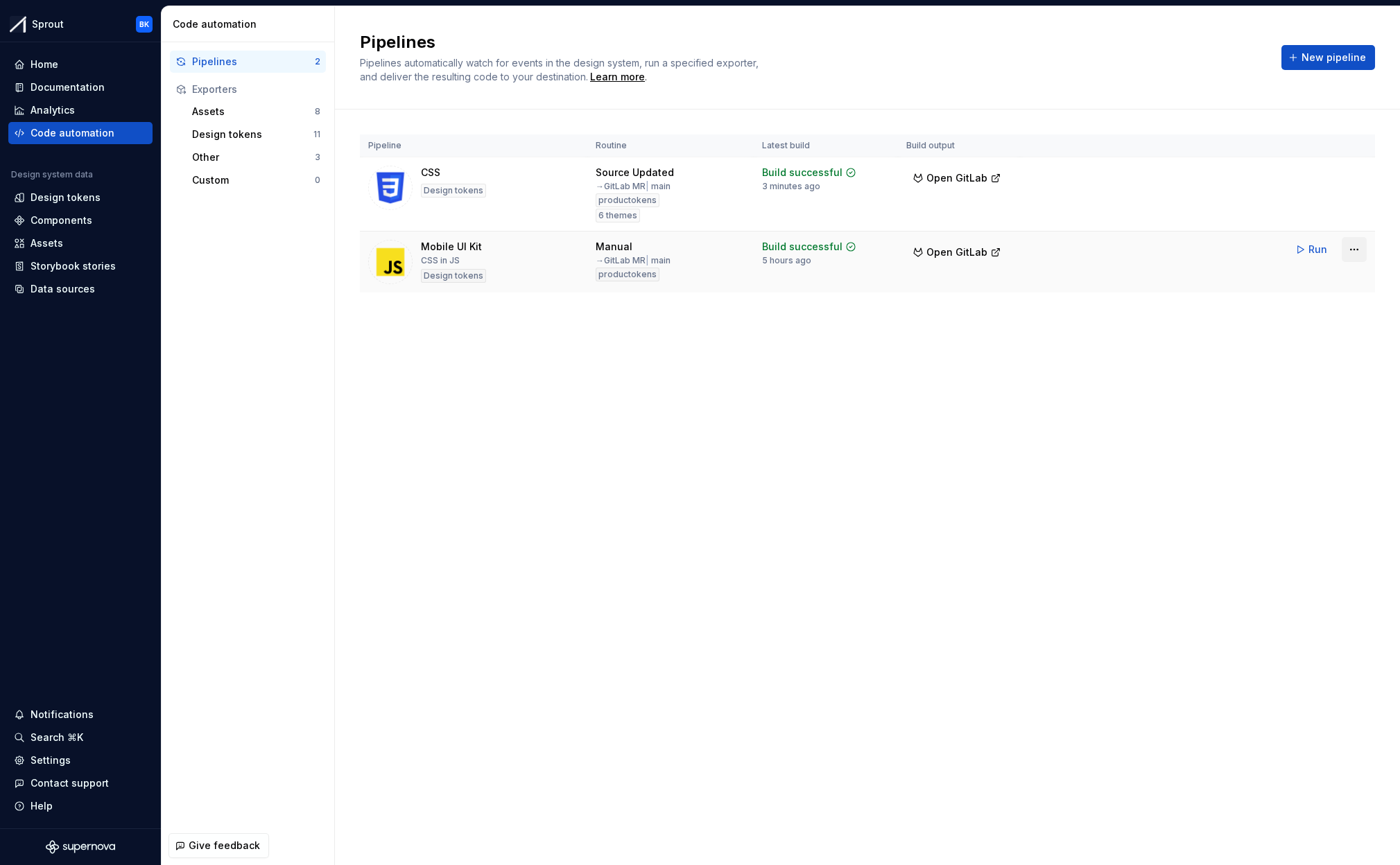
click at [1356, 255] on html "Sprout BK Home Documentation Analytics Code automation Design system data Desig…" at bounding box center [700, 432] width 1400 height 865
click at [1316, 283] on div "Edit pipeline" at bounding box center [1336, 279] width 118 height 14
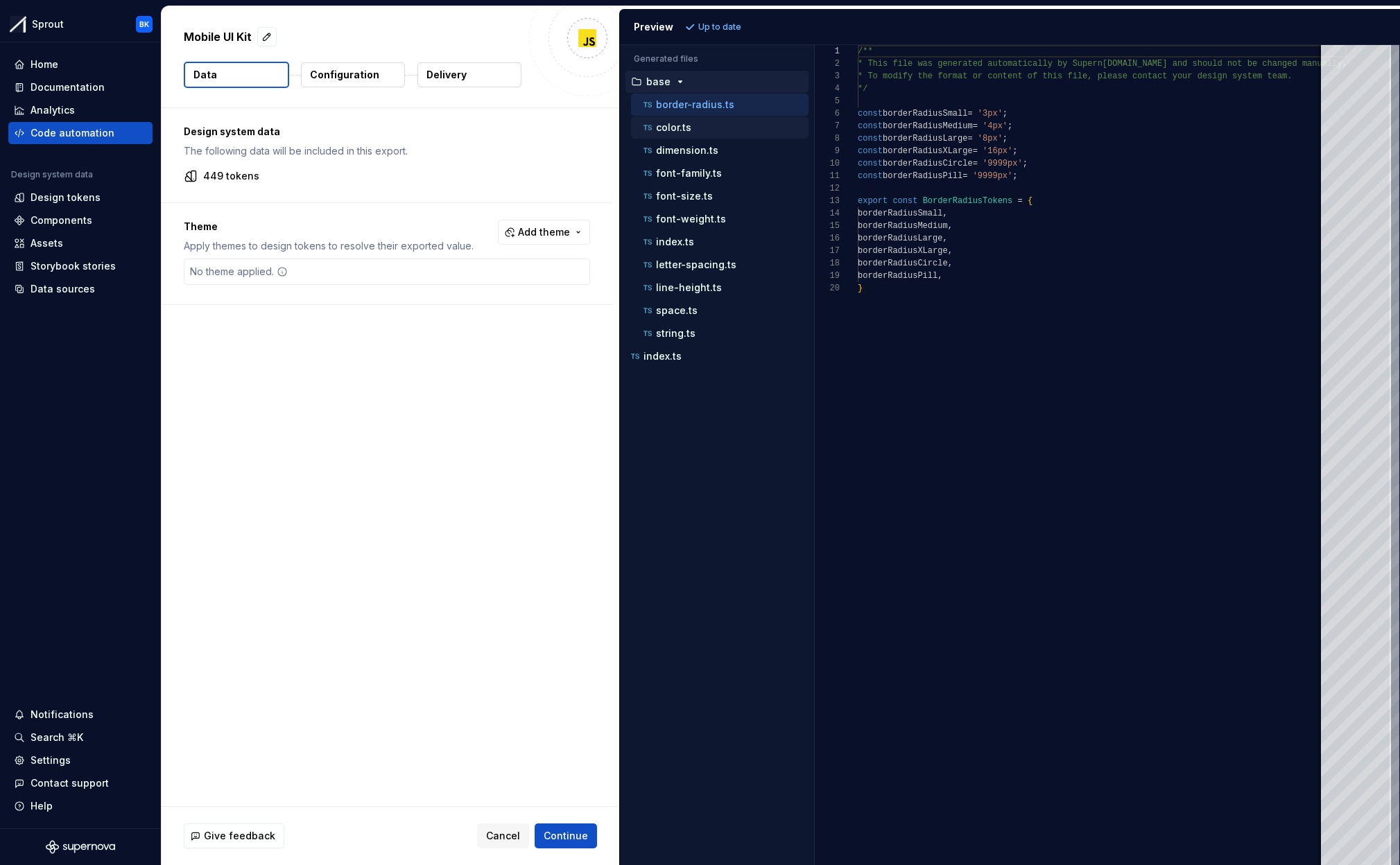
click at [708, 126] on div "color.ts" at bounding box center [724, 127] width 168 height 14
type textarea "**********"
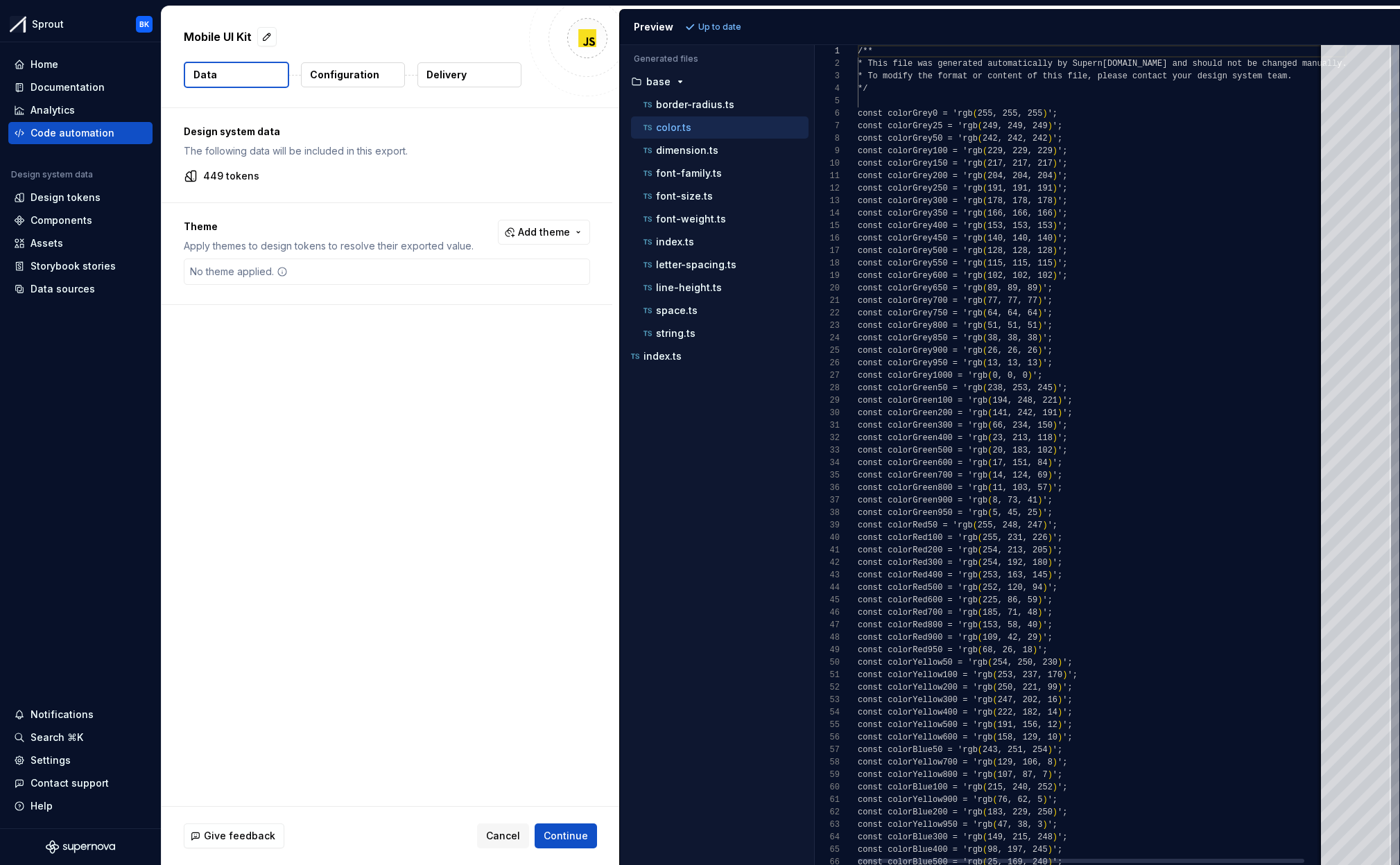
scroll to position [125, 0]
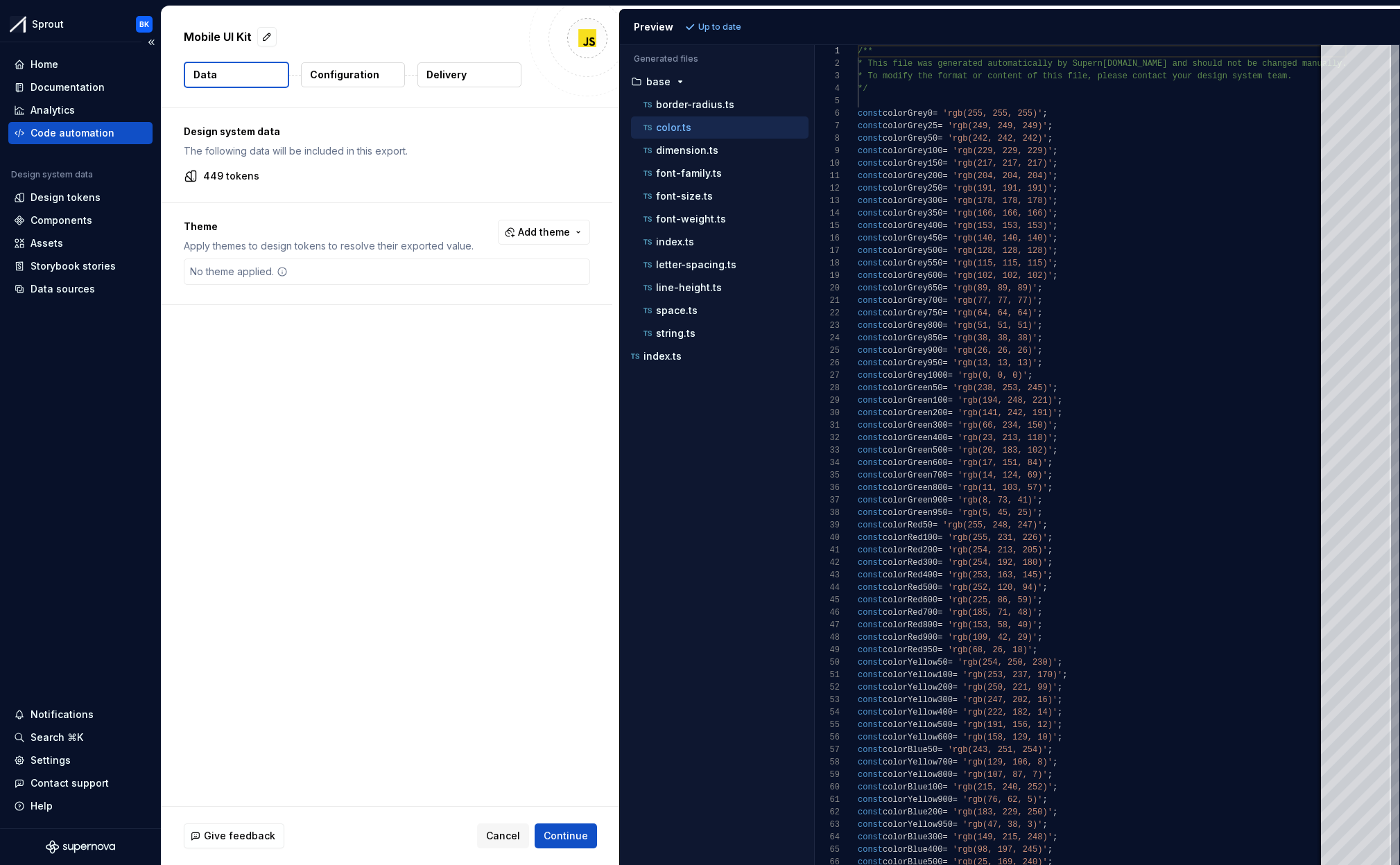
click at [79, 132] on div "Code automation" at bounding box center [72, 132] width 84 height 14
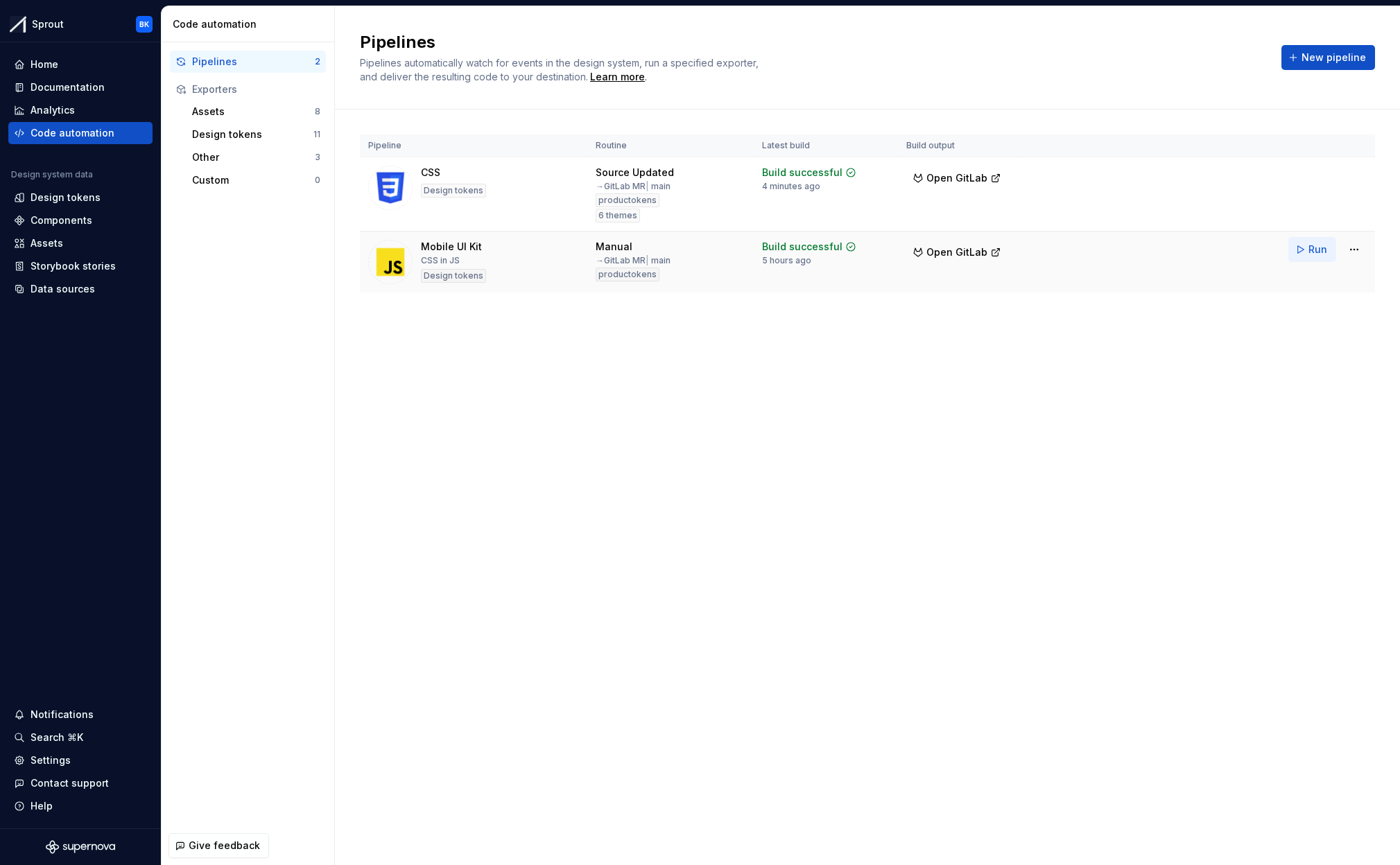
click at [1306, 254] on button "Run" at bounding box center [1312, 249] width 48 height 25
click at [53, 84] on div "Documentation" at bounding box center [67, 87] width 74 height 14
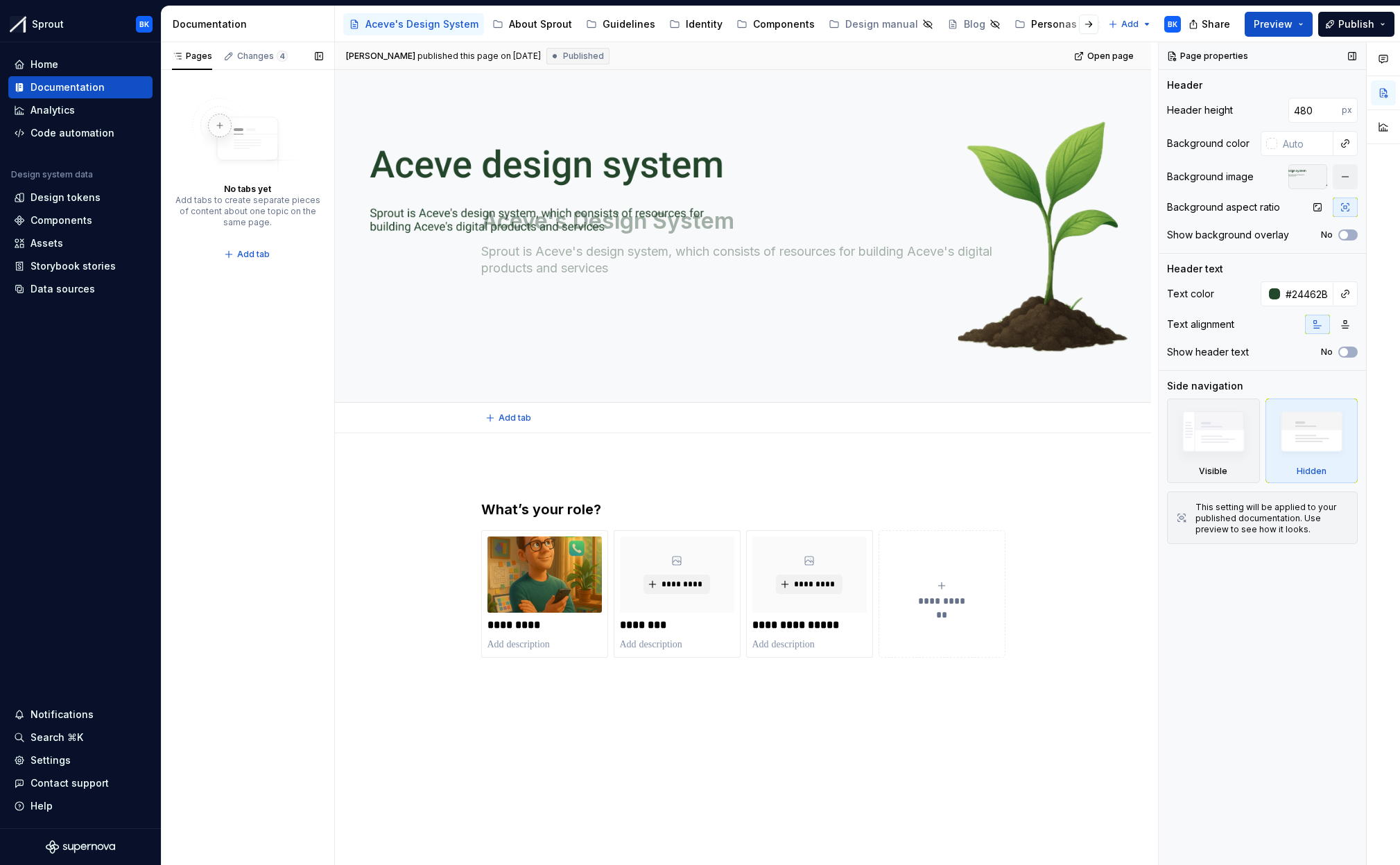
type textarea "*"
click at [1126, 27] on html "Sprout BK Home Documentation Analytics Code automation Design system data Desig…" at bounding box center [700, 432] width 1400 height 865
click at [1157, 69] on div "New group" at bounding box center [1176, 73] width 90 height 14
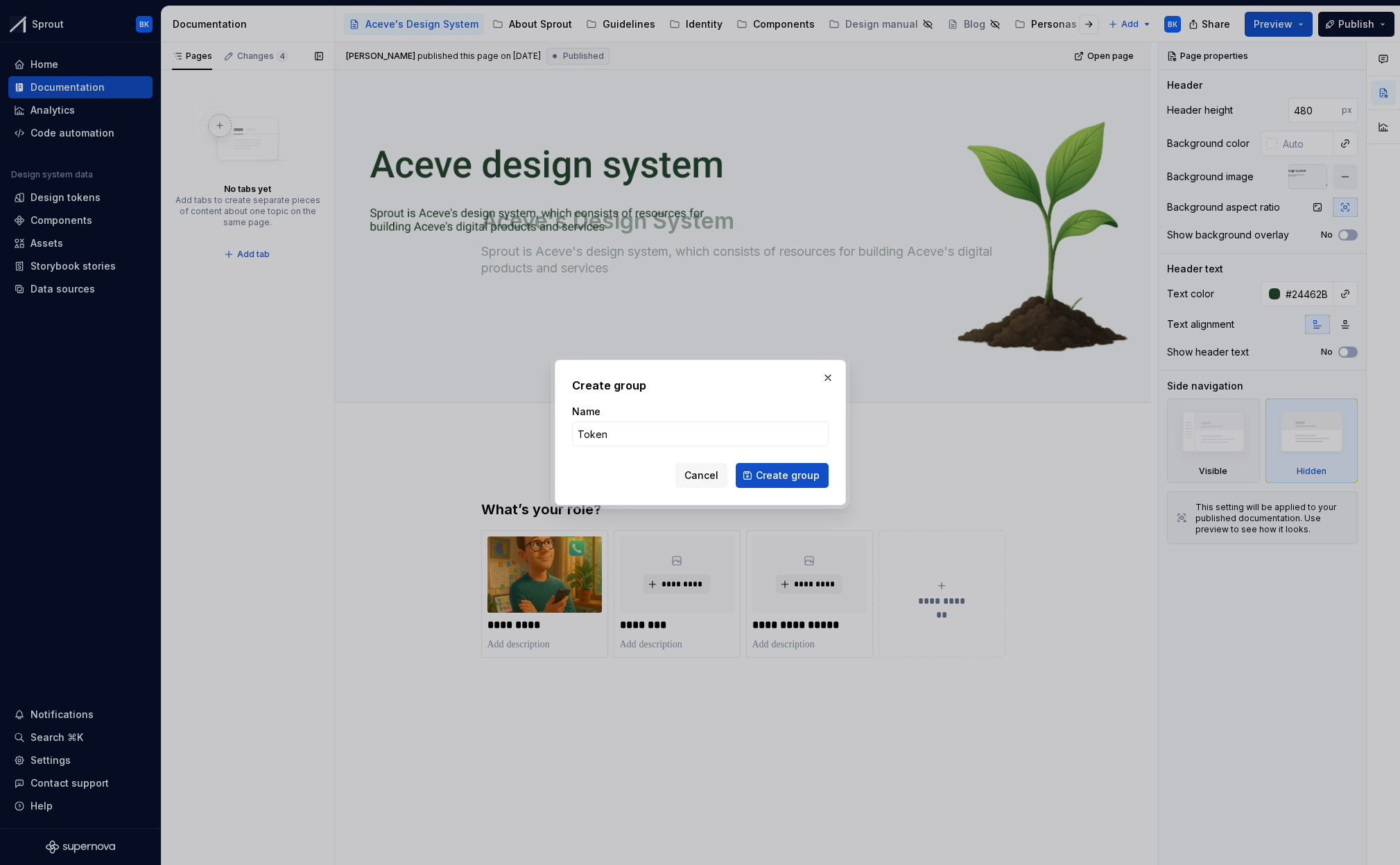
type input "Tokens"
click button "Create group" at bounding box center [782, 476] width 93 height 25
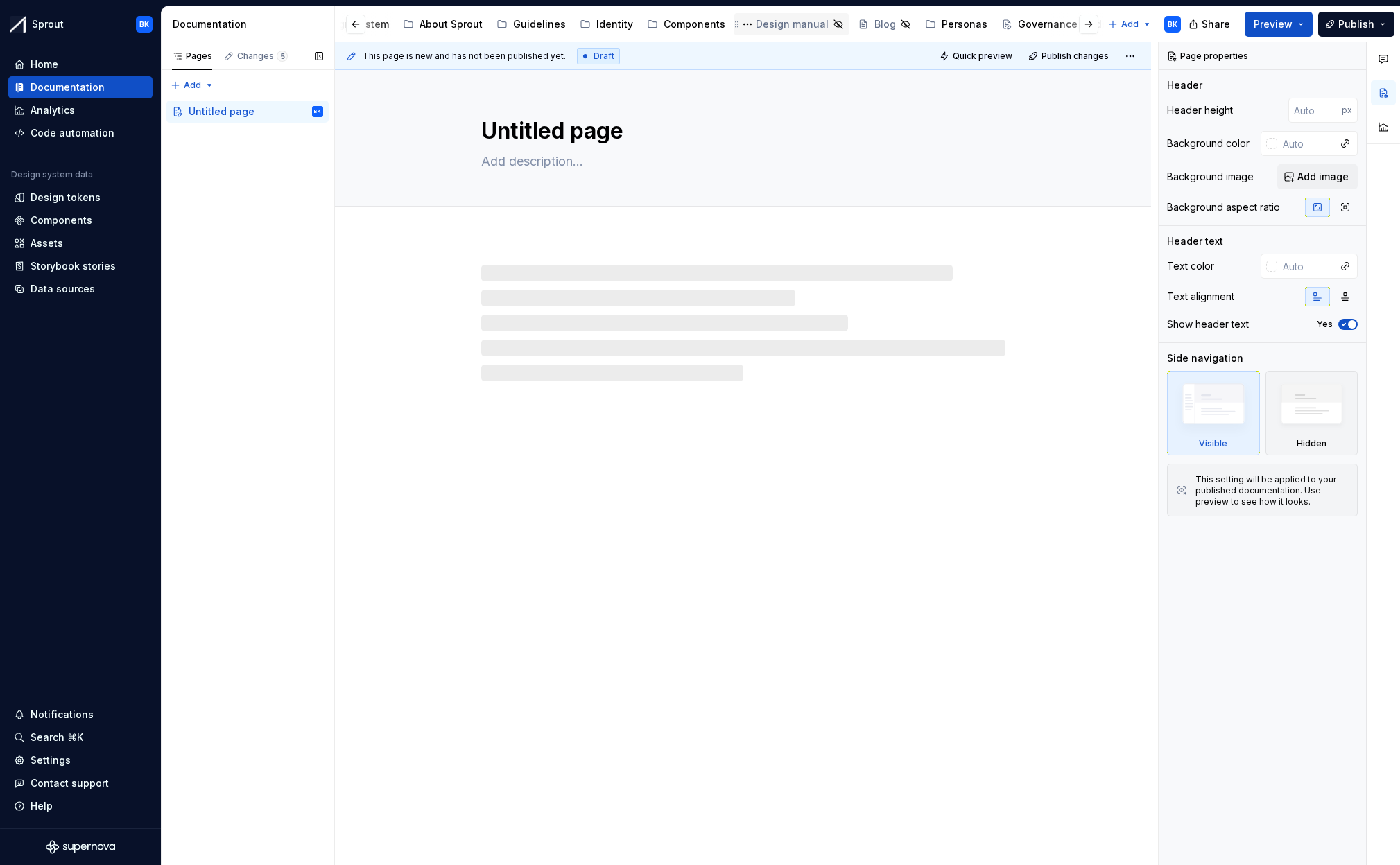
scroll to position [0, 138]
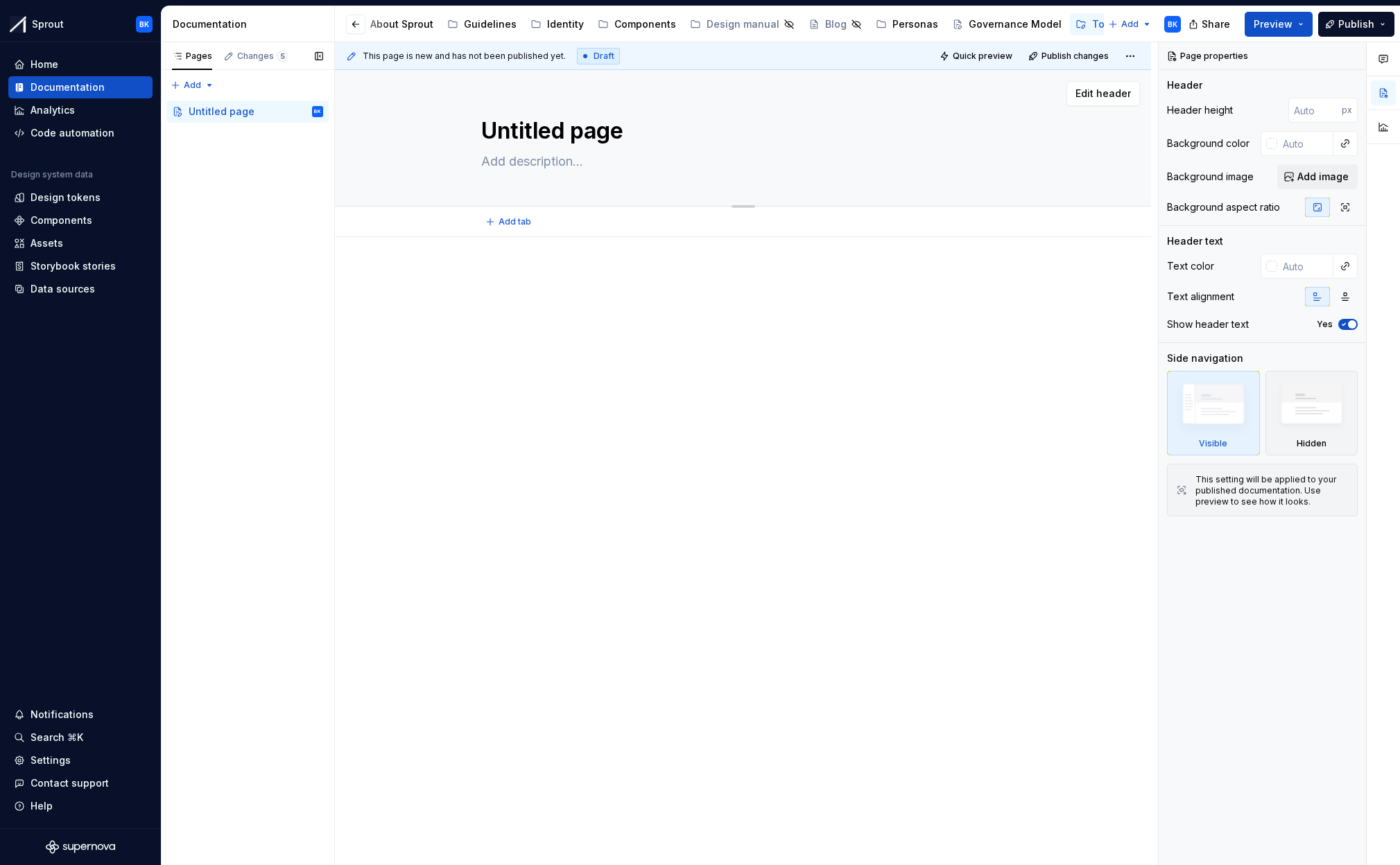
click at [555, 126] on textarea "Untitled page" at bounding box center [740, 131] width 524 height 33
type textarea "*"
type textarea "T"
type textarea "*"
type textarea "To"
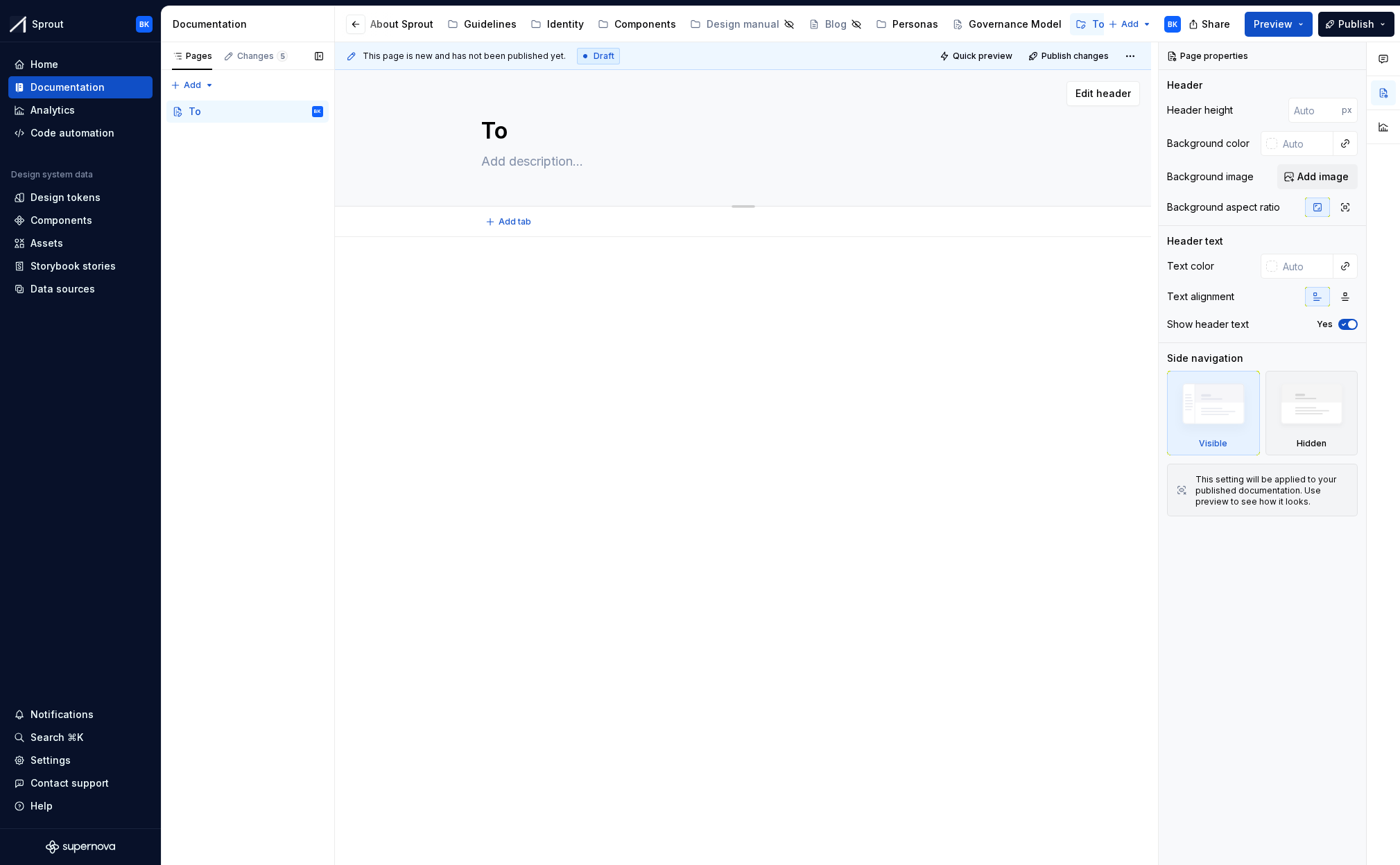
type textarea "*"
type textarea "Tok"
type textarea "*"
type textarea "Toke"
type textarea "*"
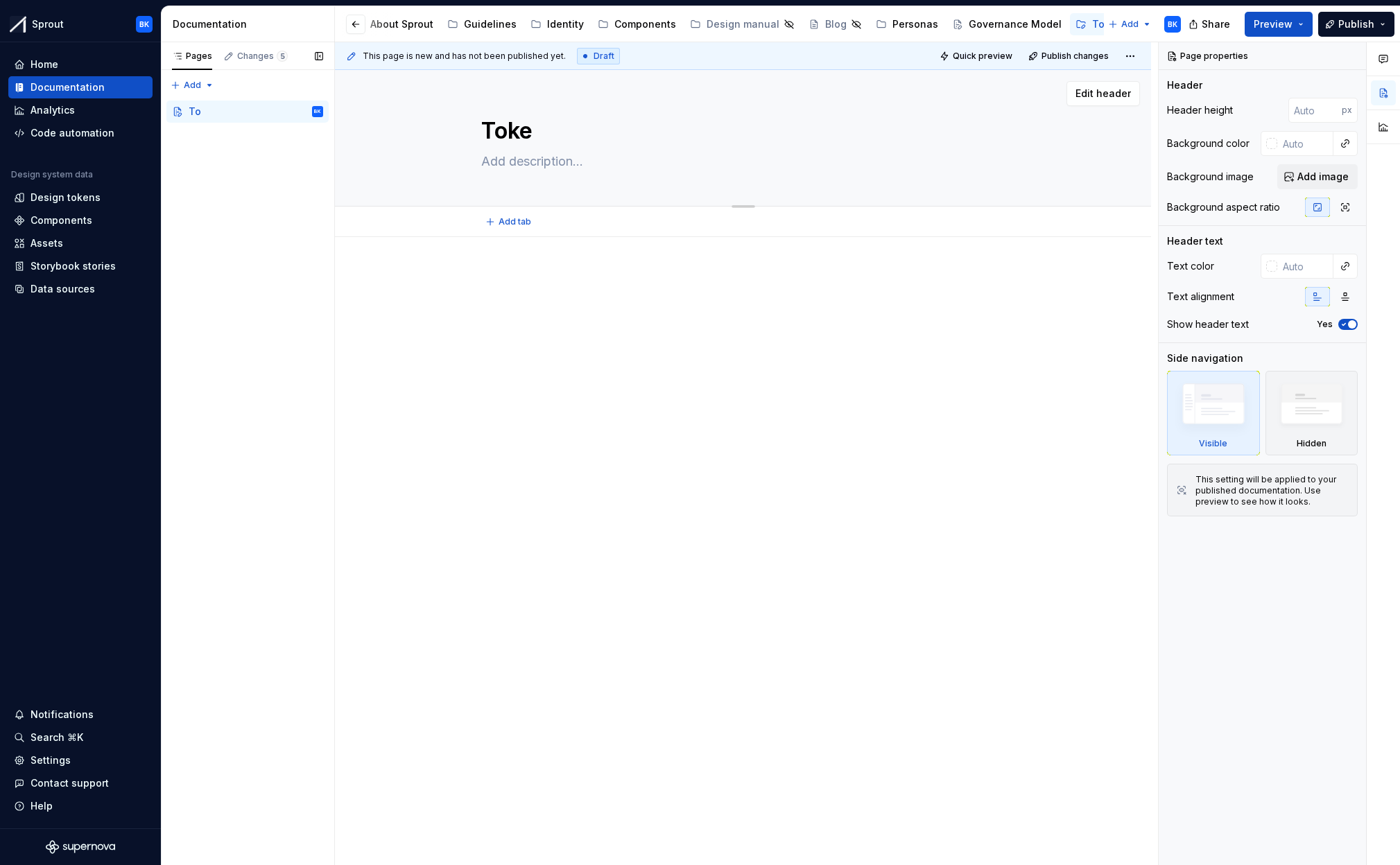
type textarea "Token"
type textarea "*"
type textarea "Tokens"
type textarea "*"
type textarea "Tokens"
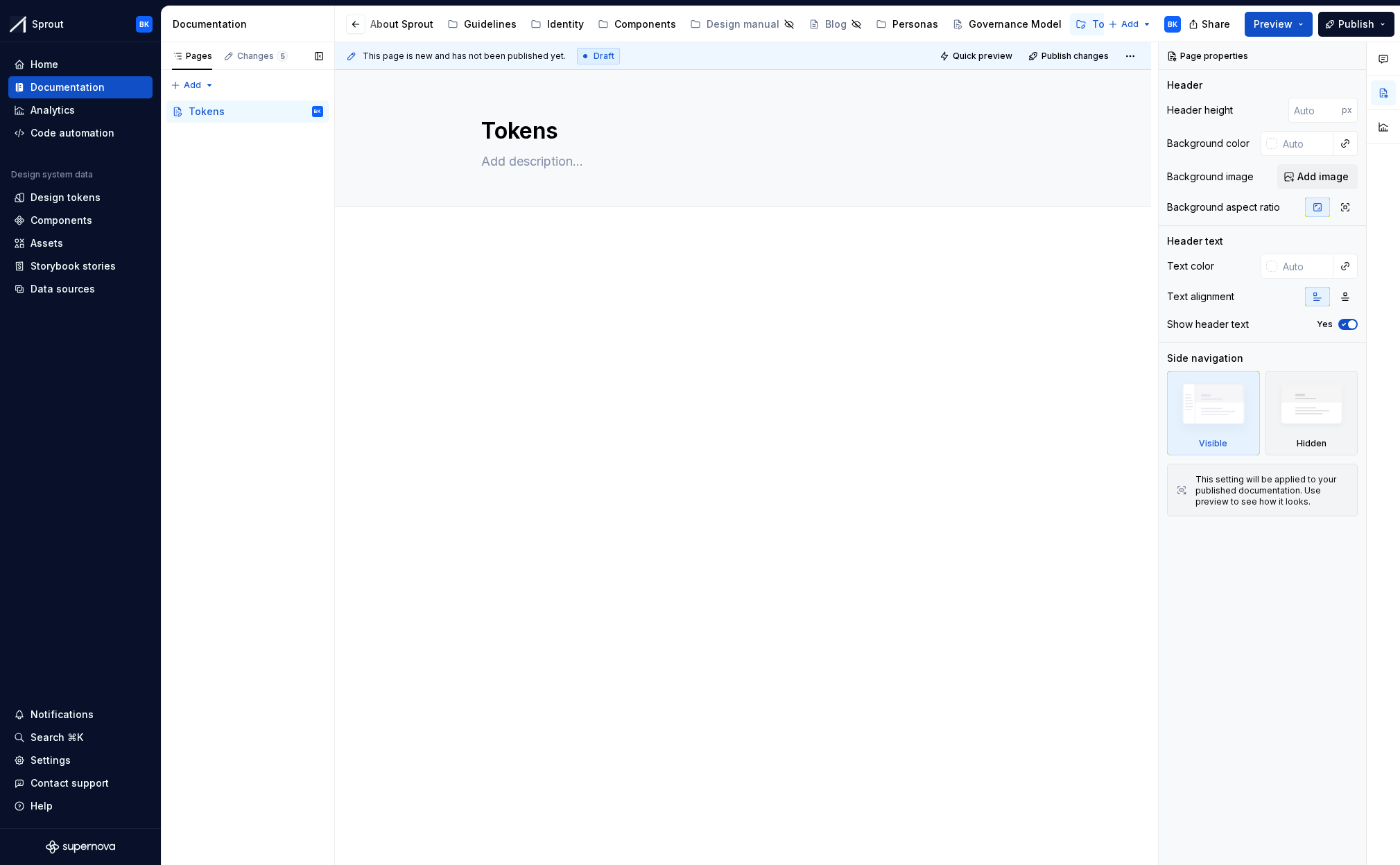
type textarea "*"
type textarea "Tokens"
click at [999, 279] on p at bounding box center [743, 278] width 524 height 16
click at [1092, 27] on div "Tokens" at bounding box center [1110, 24] width 36 height 14
click at [1141, 60] on html "Sprout BK Home Documentation Analytics Code automation Design system data Desig…" at bounding box center [700, 432] width 1400 height 865
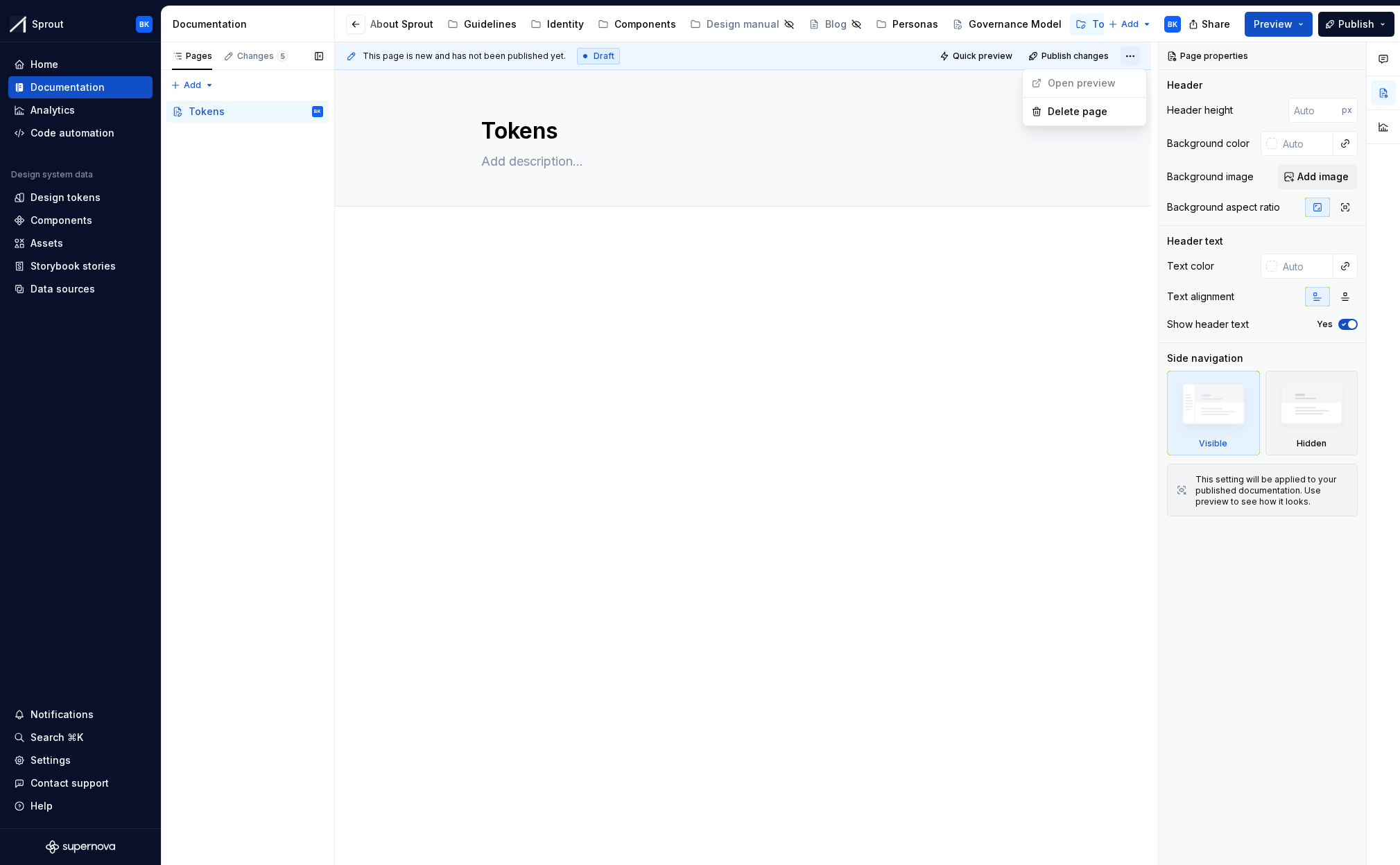
drag, startPoint x: 1139, startPoint y: 58, endPoint x: 1141, endPoint y: 48, distance: 10.2
click at [1139, 58] on html "Sprout BK Home Documentation Analytics Code automation Design system data Desig…" at bounding box center [700, 432] width 1400 height 865
click at [1142, 31] on html "Sprout BK Home Documentation Analytics Code automation Design system data Desig…" at bounding box center [700, 432] width 1400 height 865
click at [1142, 27] on html "Sprout BK Home Documentation Analytics Code automation Design system data Desig…" at bounding box center [700, 432] width 1400 height 865
click at [545, 280] on p at bounding box center [743, 278] width 524 height 16
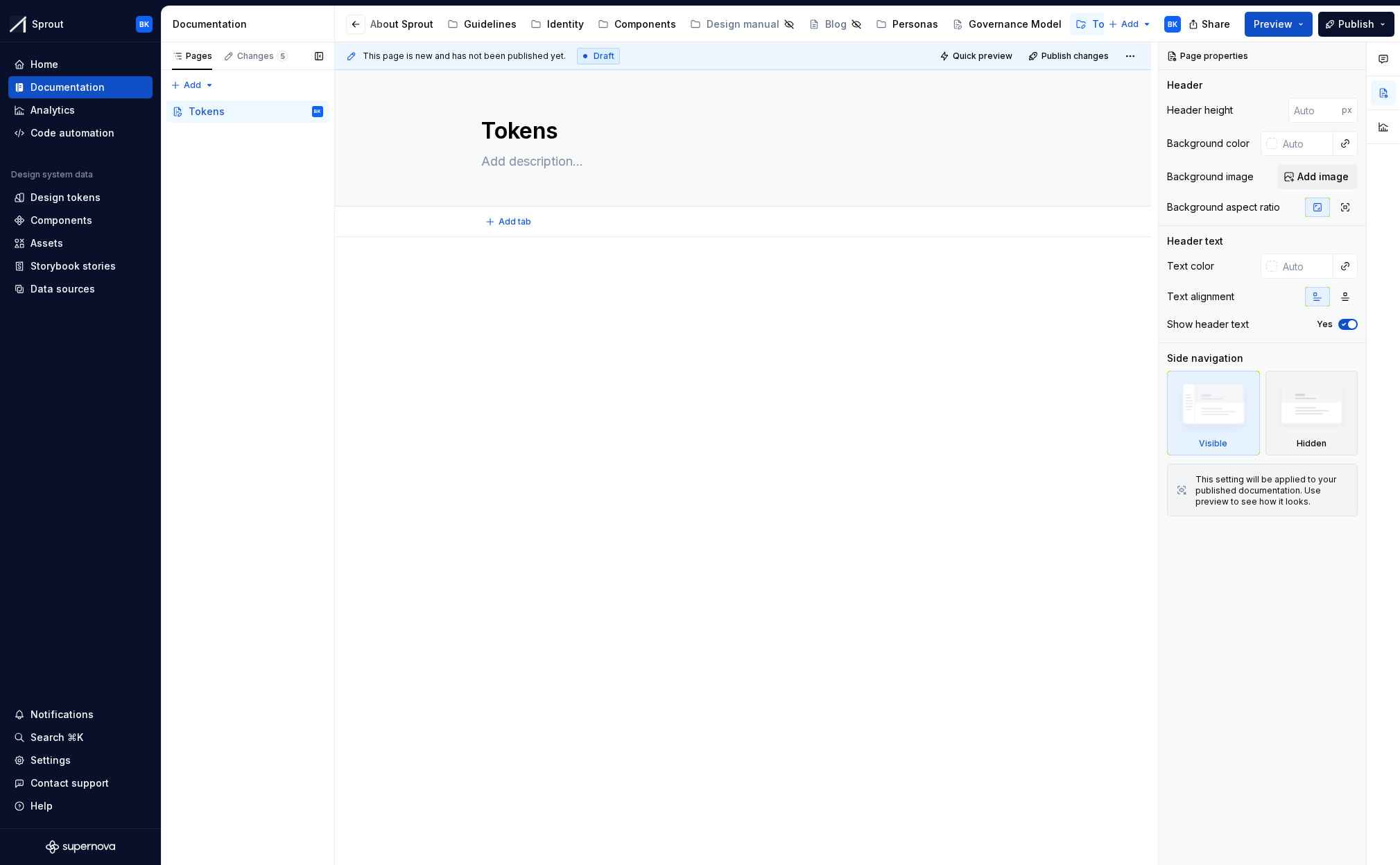
click at [582, 228] on div "Add tab" at bounding box center [743, 222] width 524 height 19
click at [1145, 26] on html "Sprout BK Home Documentation Analytics Code automation Design system data Desig…" at bounding box center [700, 432] width 1400 height 865
click at [1163, 52] on div "New page" at bounding box center [1176, 51] width 90 height 14
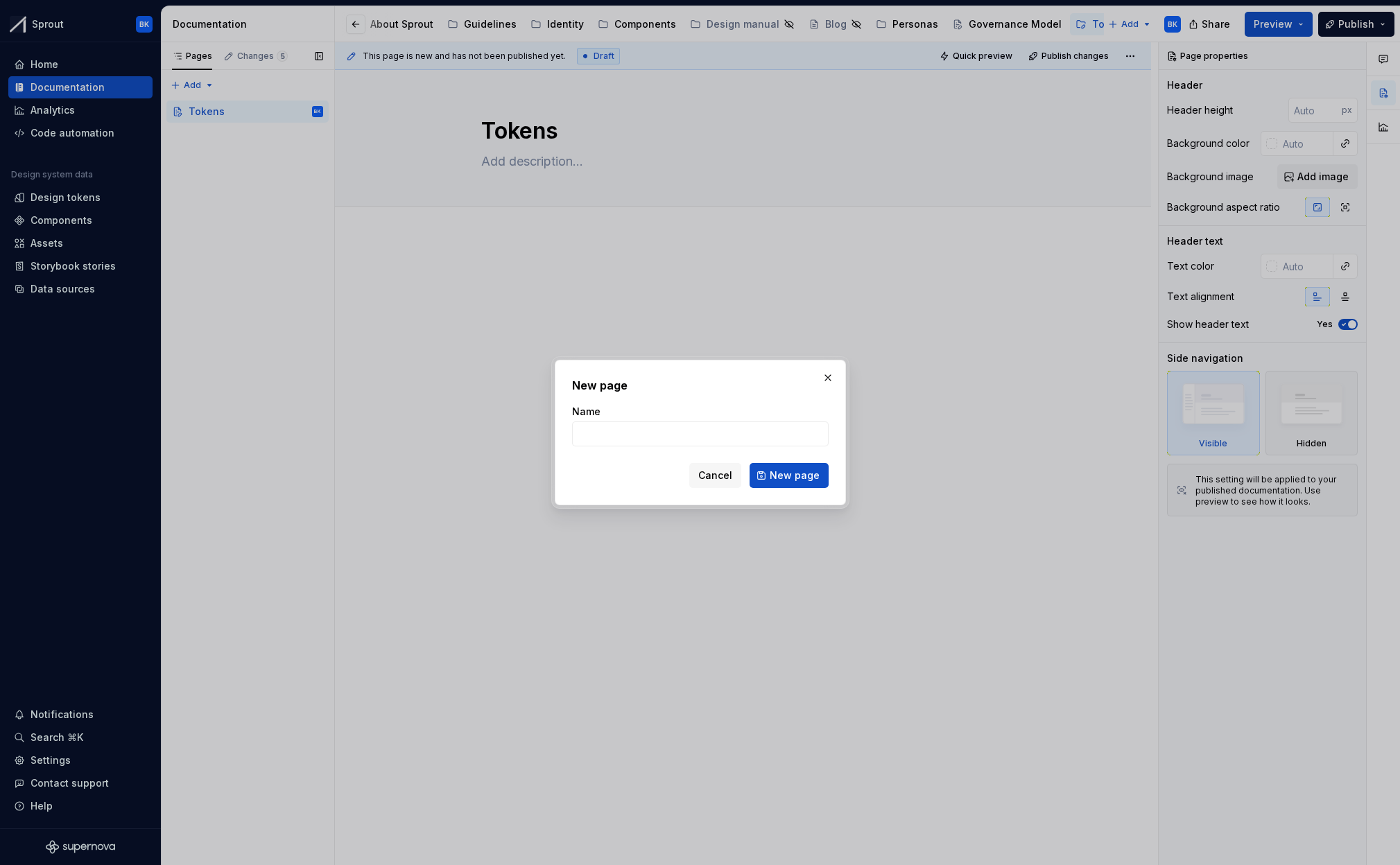
type textarea "*"
type input "Colors"
click button "New page" at bounding box center [788, 476] width 79 height 25
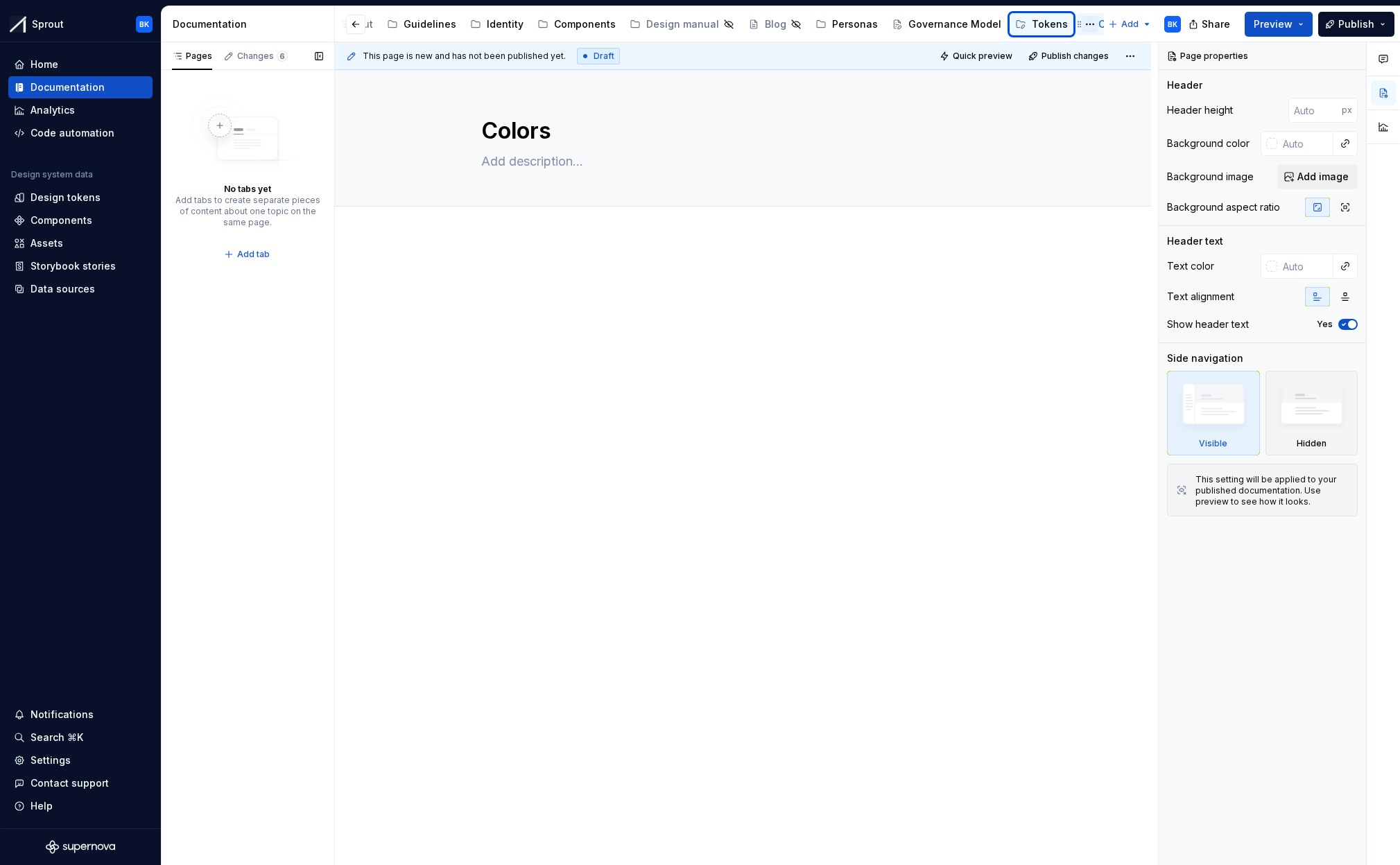
scroll to position [0, 138]
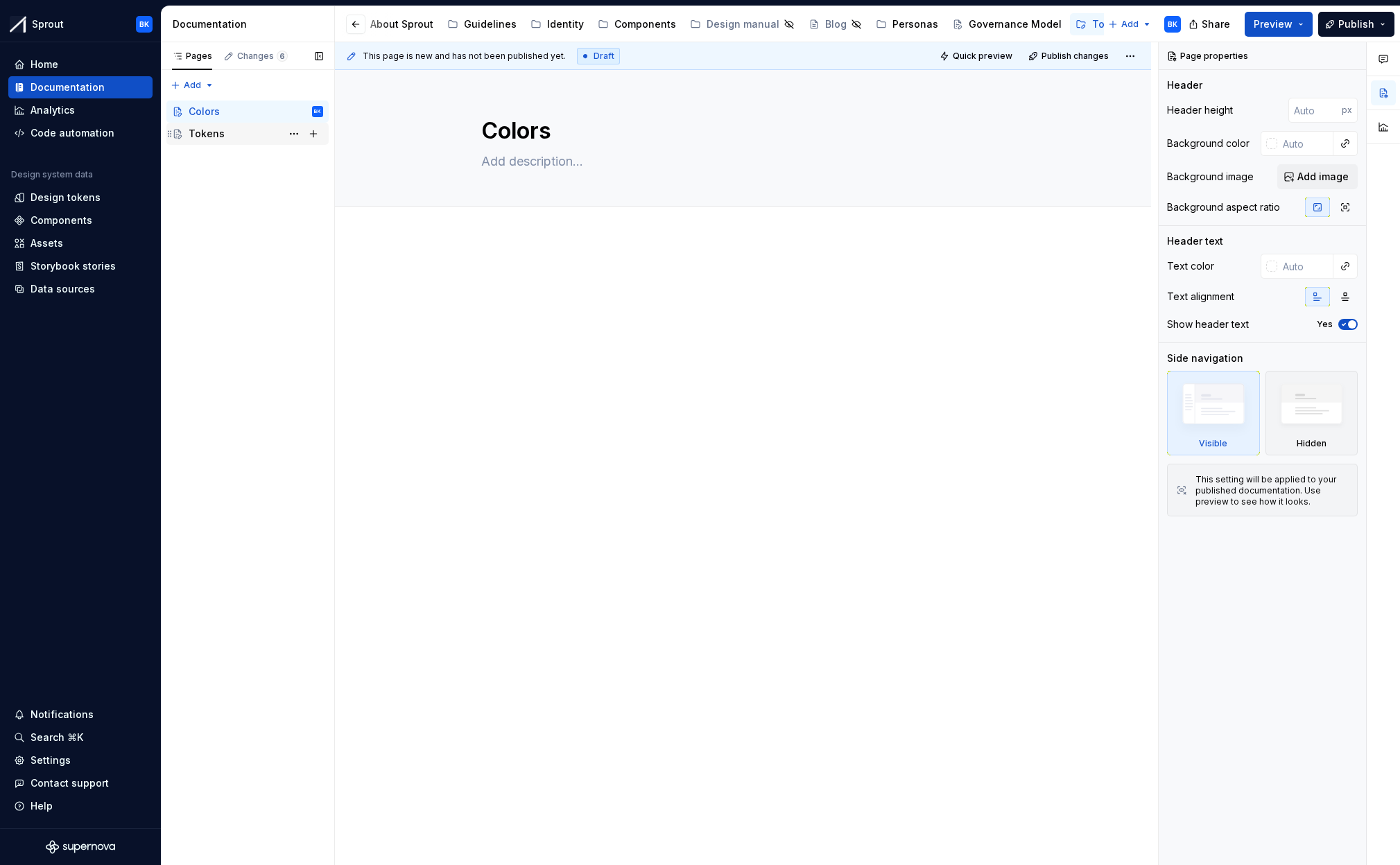
click at [261, 136] on div "Tokens" at bounding box center [256, 134] width 135 height 19
click at [250, 115] on div "Colors" at bounding box center [256, 112] width 135 height 19
click at [236, 129] on div "Tokens" at bounding box center [256, 134] width 135 height 19
click at [230, 132] on div "Colors" at bounding box center [256, 134] width 135 height 19
type textarea "*"
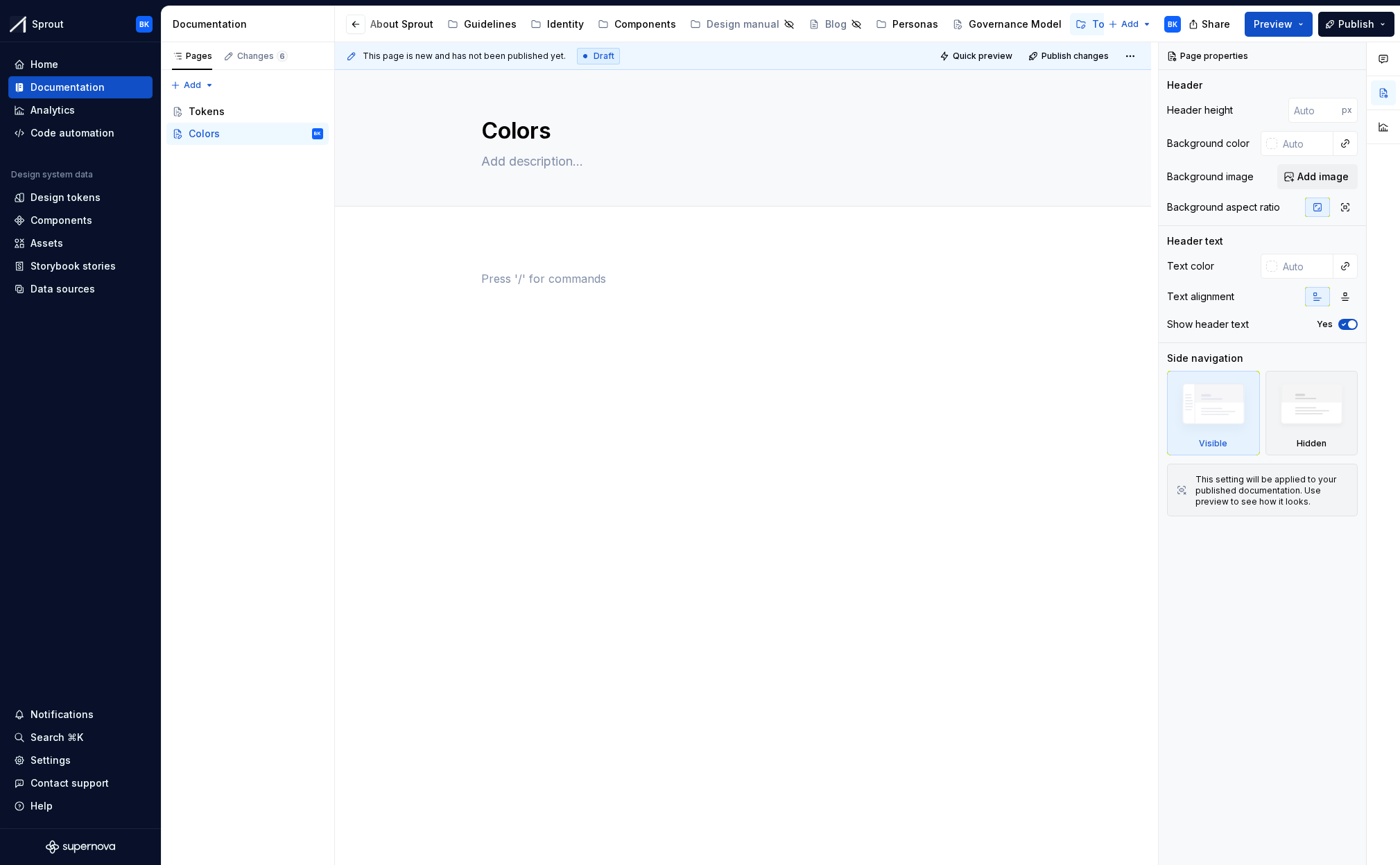
click at [704, 271] on p at bounding box center [743, 278] width 524 height 16
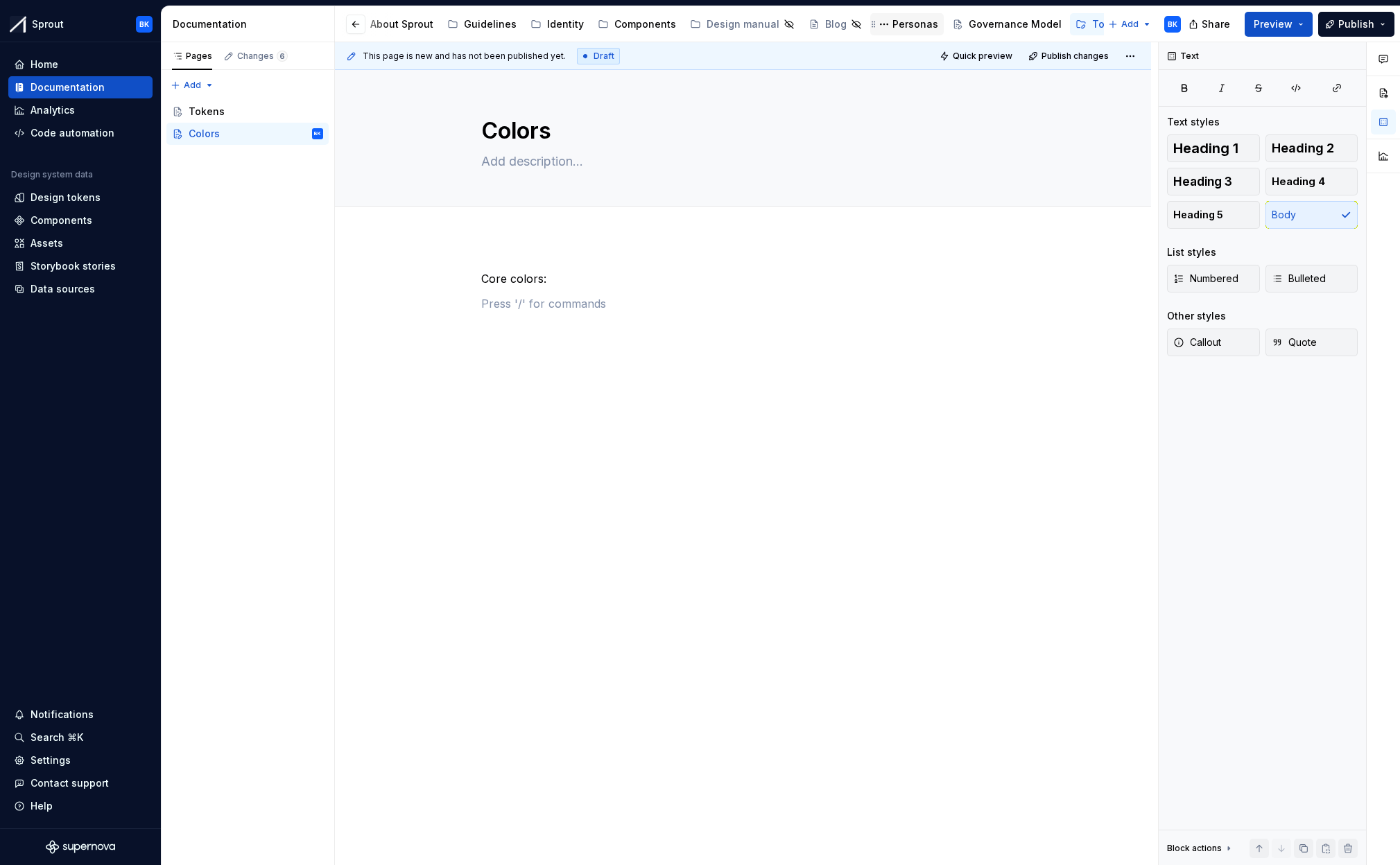
click at [900, 29] on div "Personas" at bounding box center [915, 24] width 46 height 14
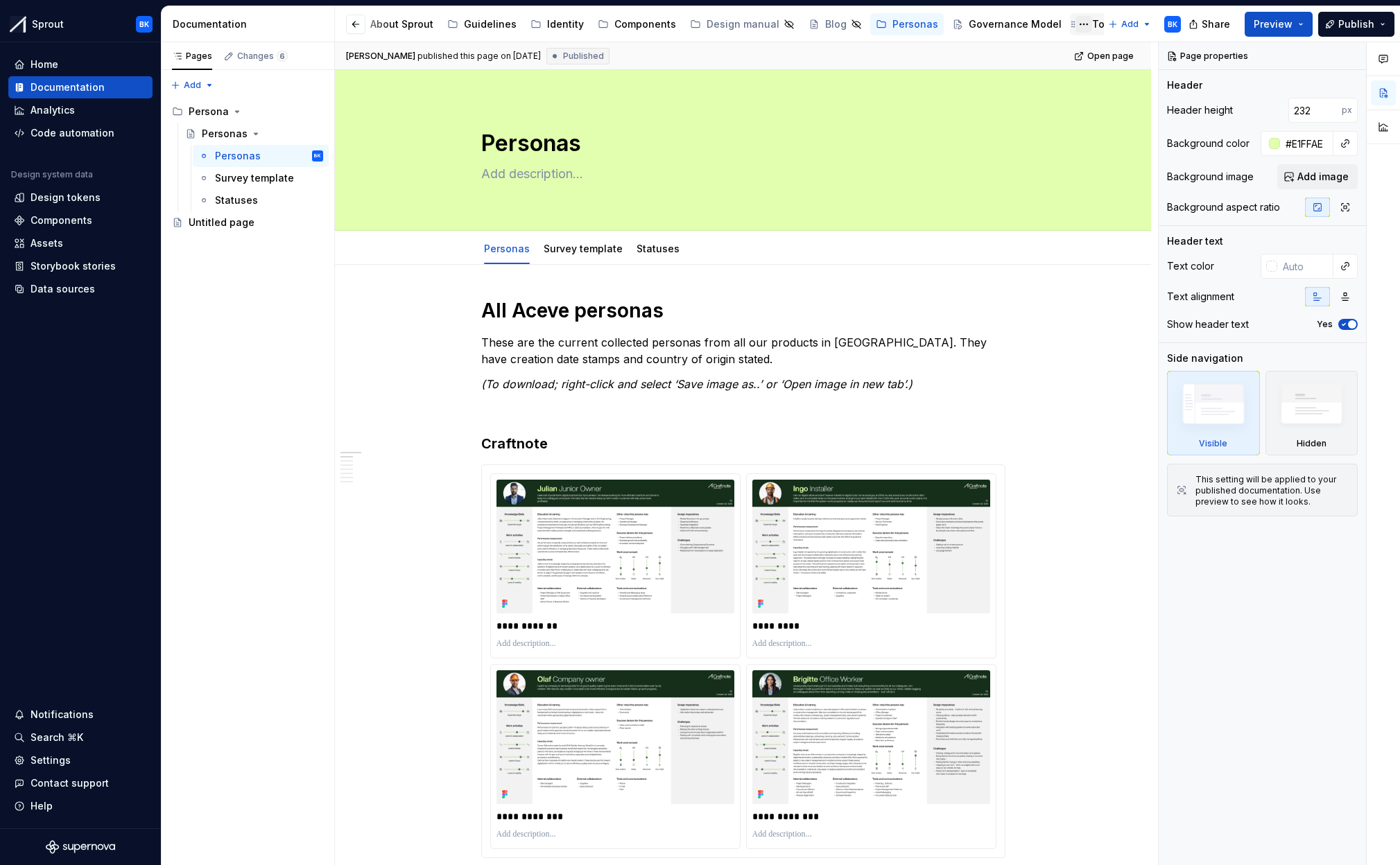
click at [1076, 27] on button "Page tree" at bounding box center [1084, 24] width 16 height 16
click at [1074, 23] on html "Sprout BK Home Documentation Analytics Code automation Design system data Desig…" at bounding box center [700, 432] width 1400 height 865
click at [1092, 25] on div "Tokens" at bounding box center [1110, 24] width 36 height 14
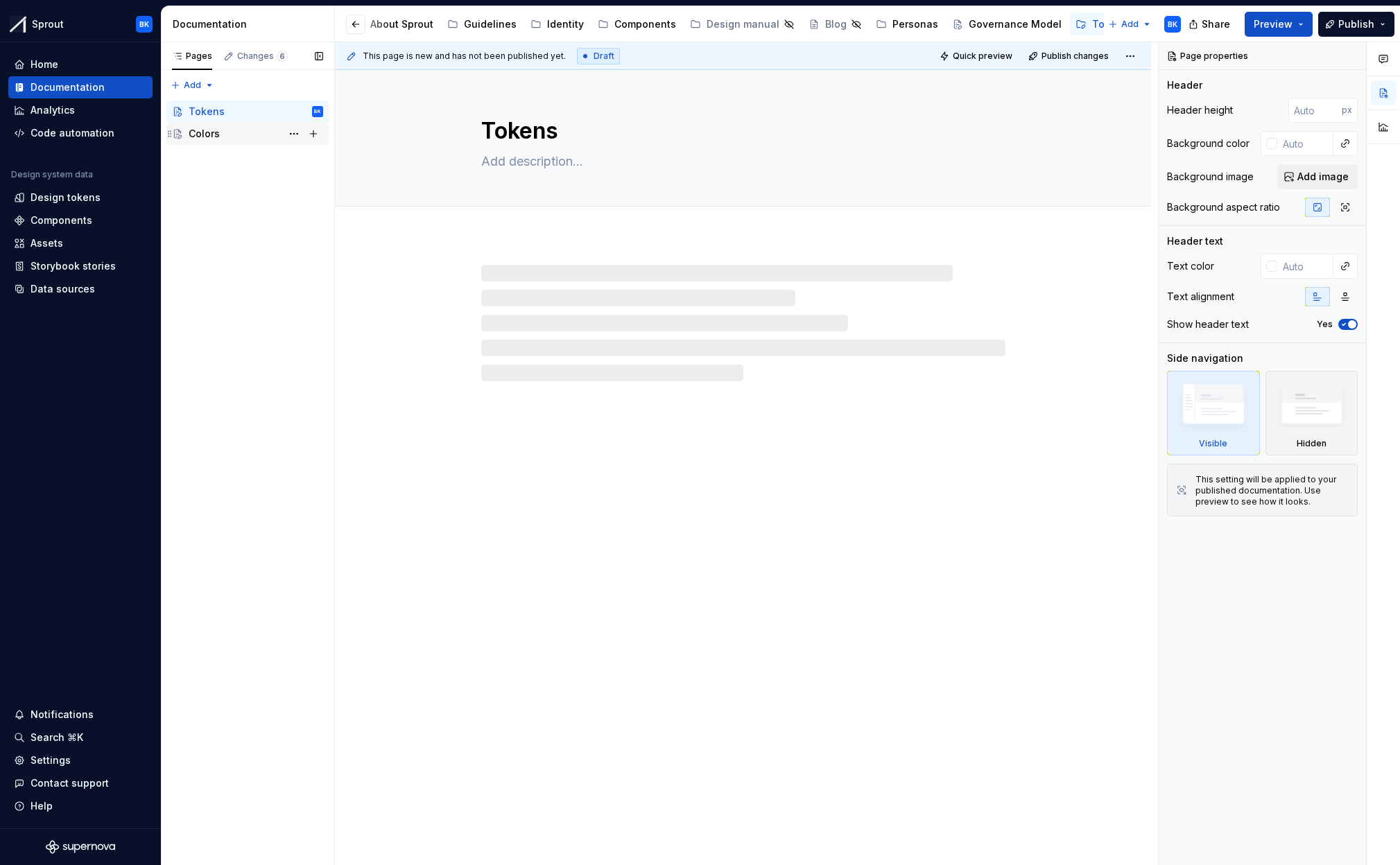
click at [256, 134] on div "Colors" at bounding box center [256, 134] width 135 height 19
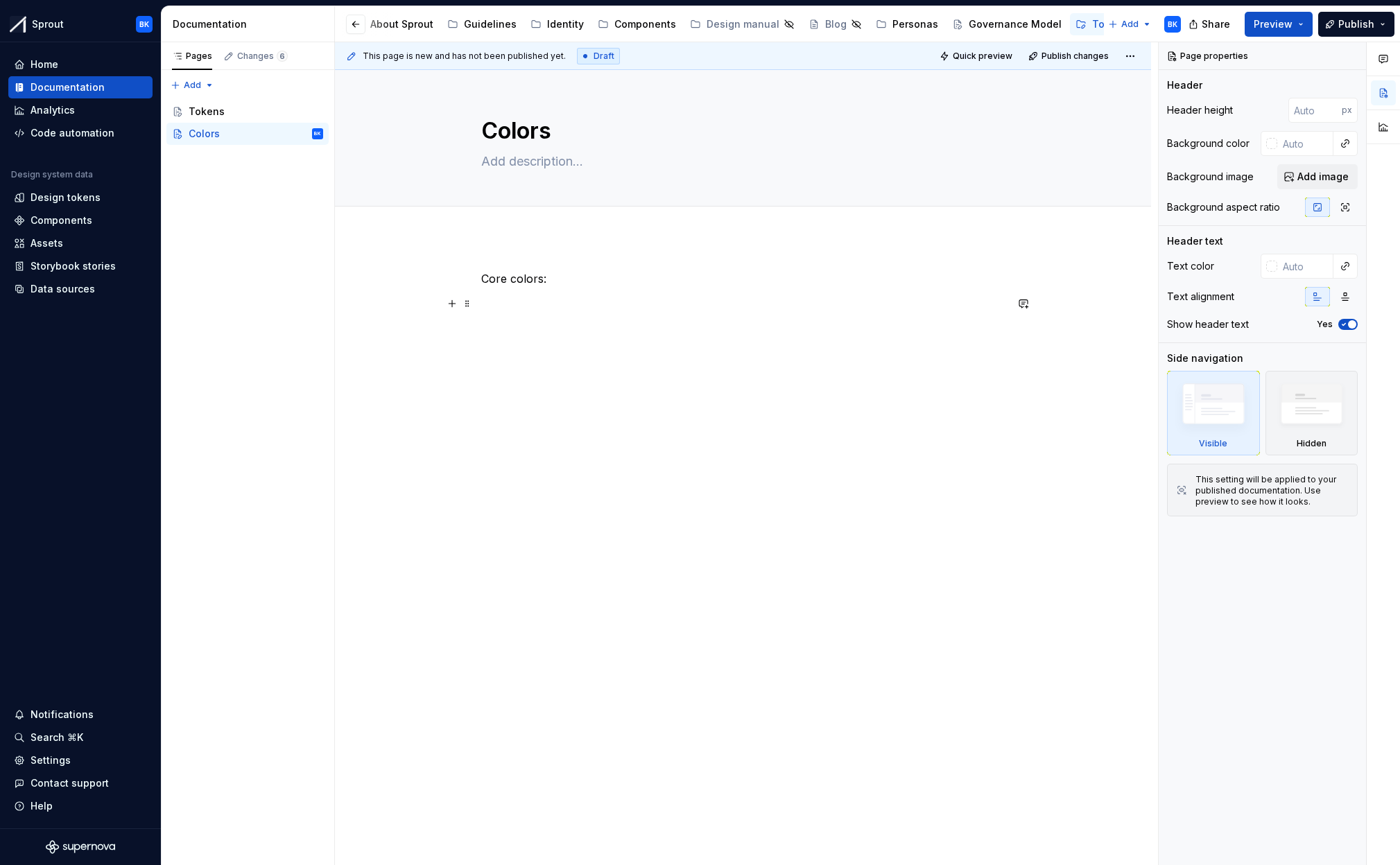
click at [625, 313] on div "Core colors:" at bounding box center [743, 296] width 524 height 53
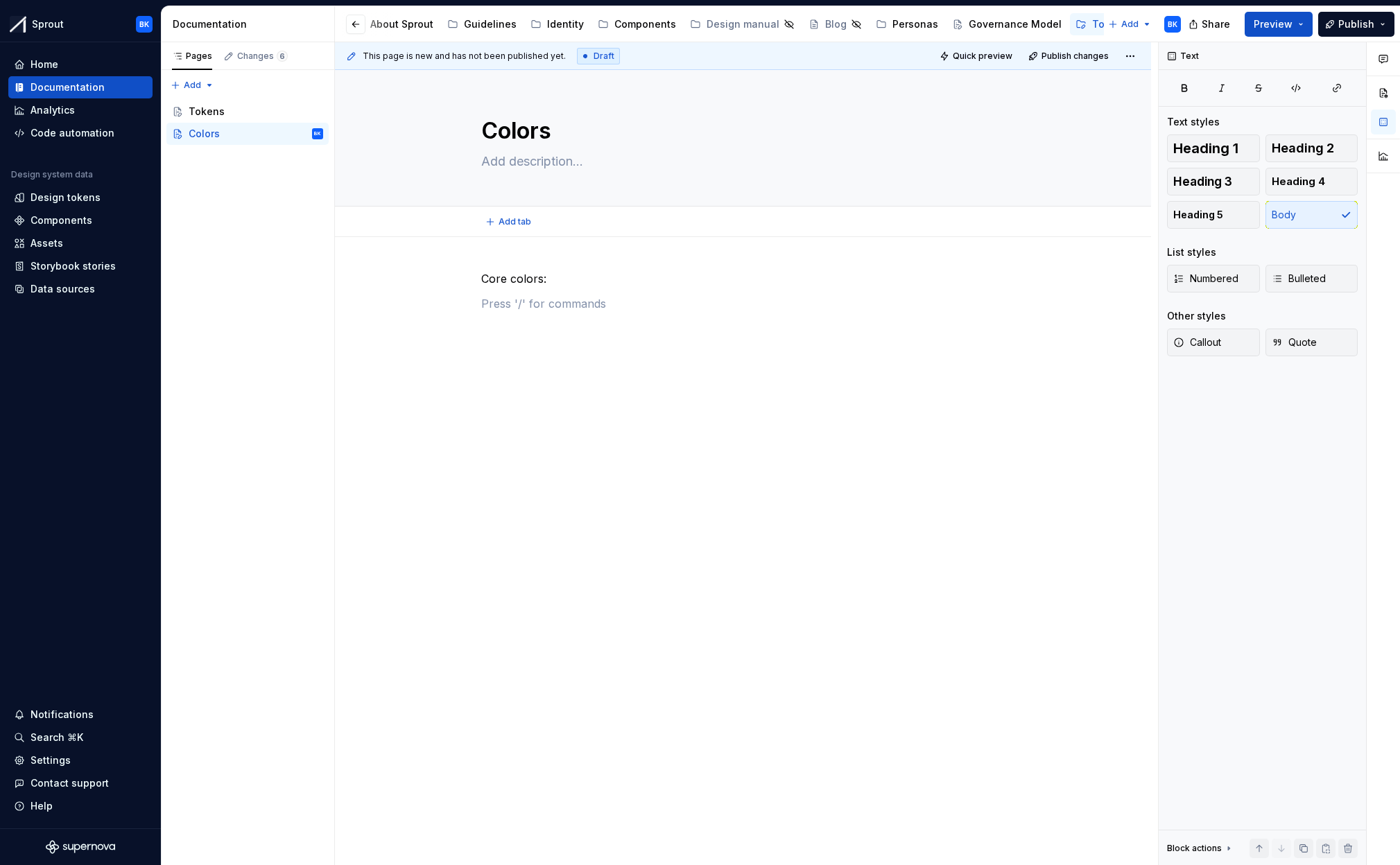
type textarea "*"
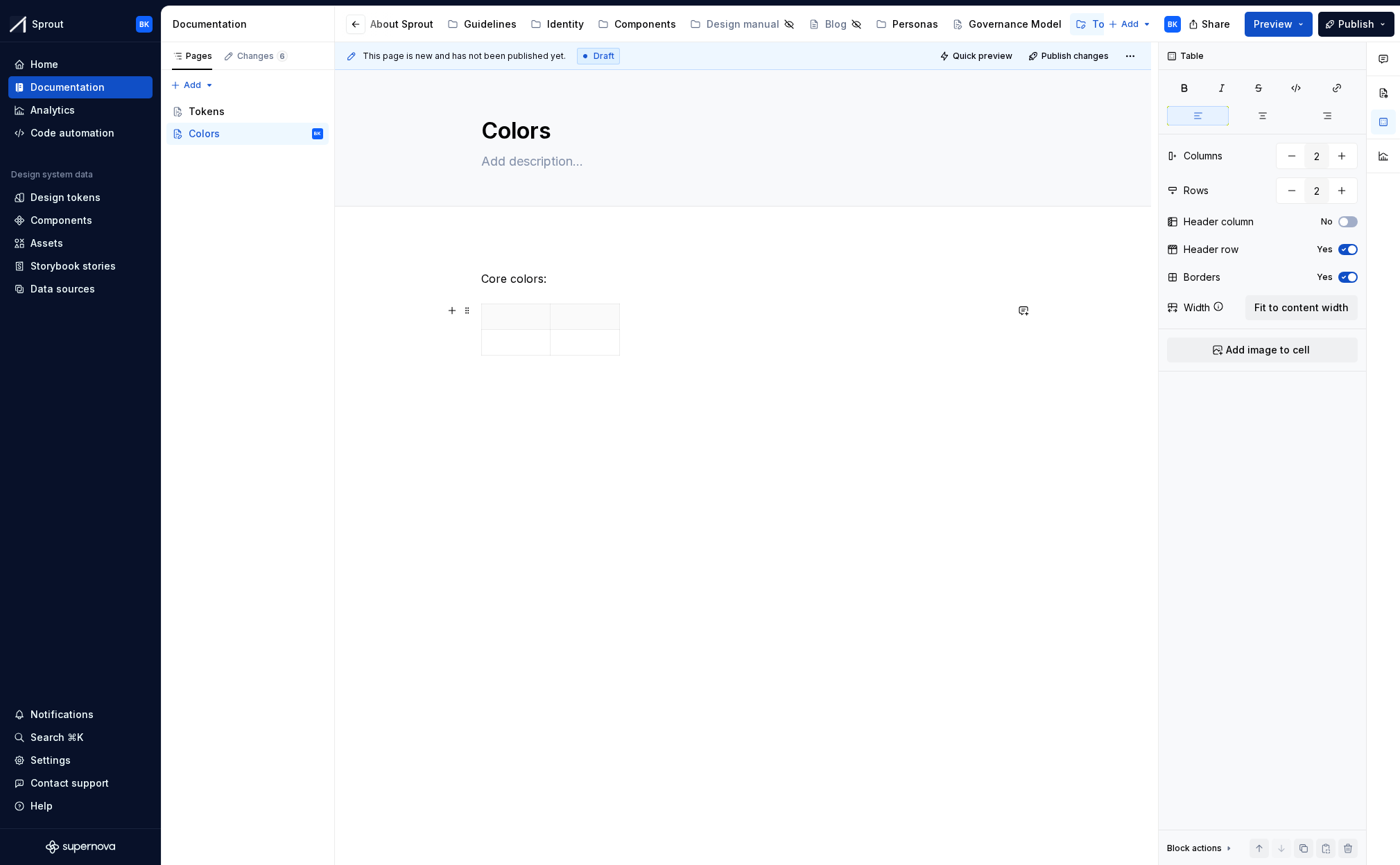
click at [712, 327] on div at bounding box center [743, 332] width 524 height 58
click at [656, 324] on div at bounding box center [743, 332] width 524 height 58
click at [652, 323] on div at bounding box center [743, 332] width 524 height 58
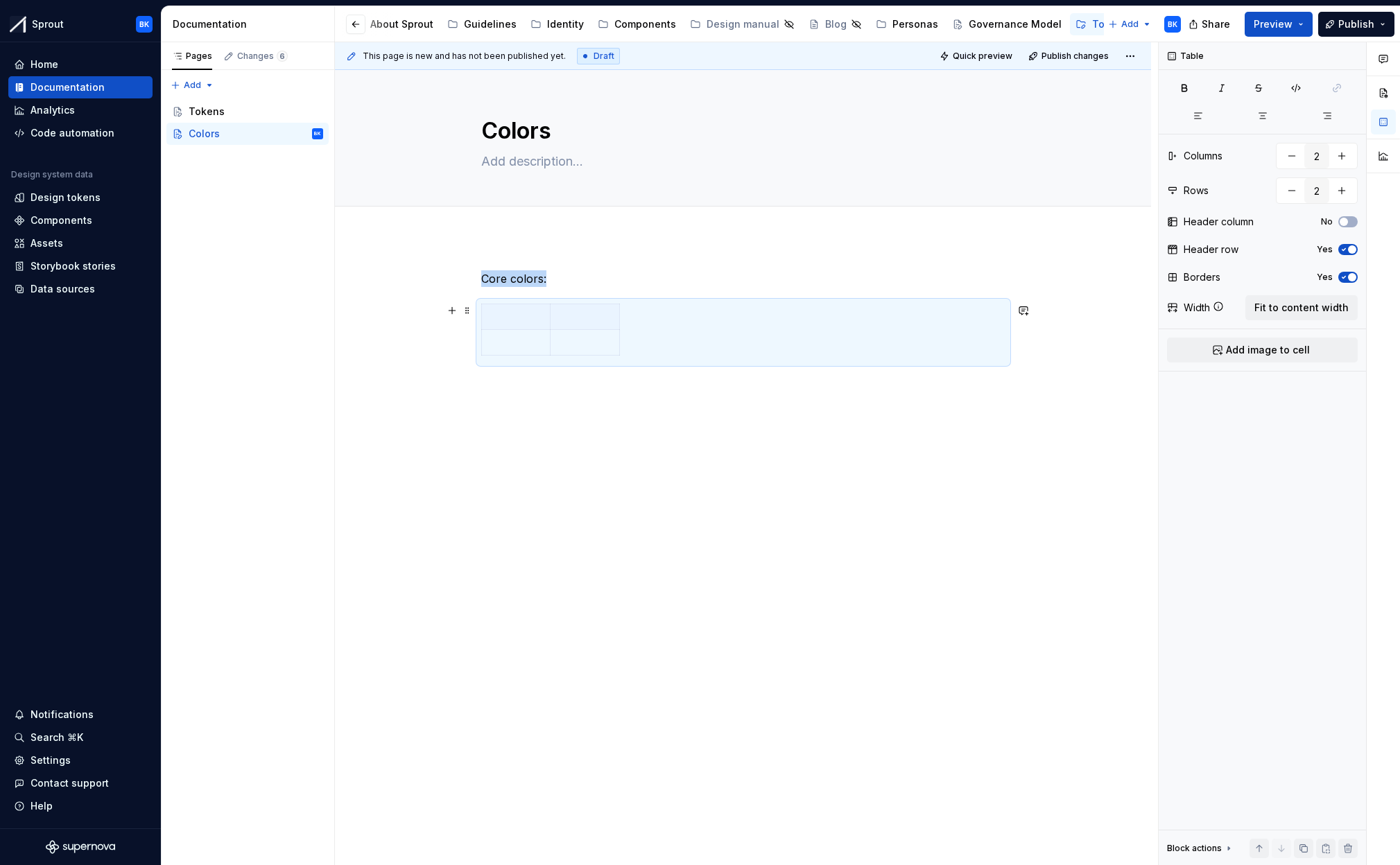
click at [652, 323] on div at bounding box center [743, 332] width 524 height 58
click at [512, 321] on p at bounding box center [516, 317] width 52 height 14
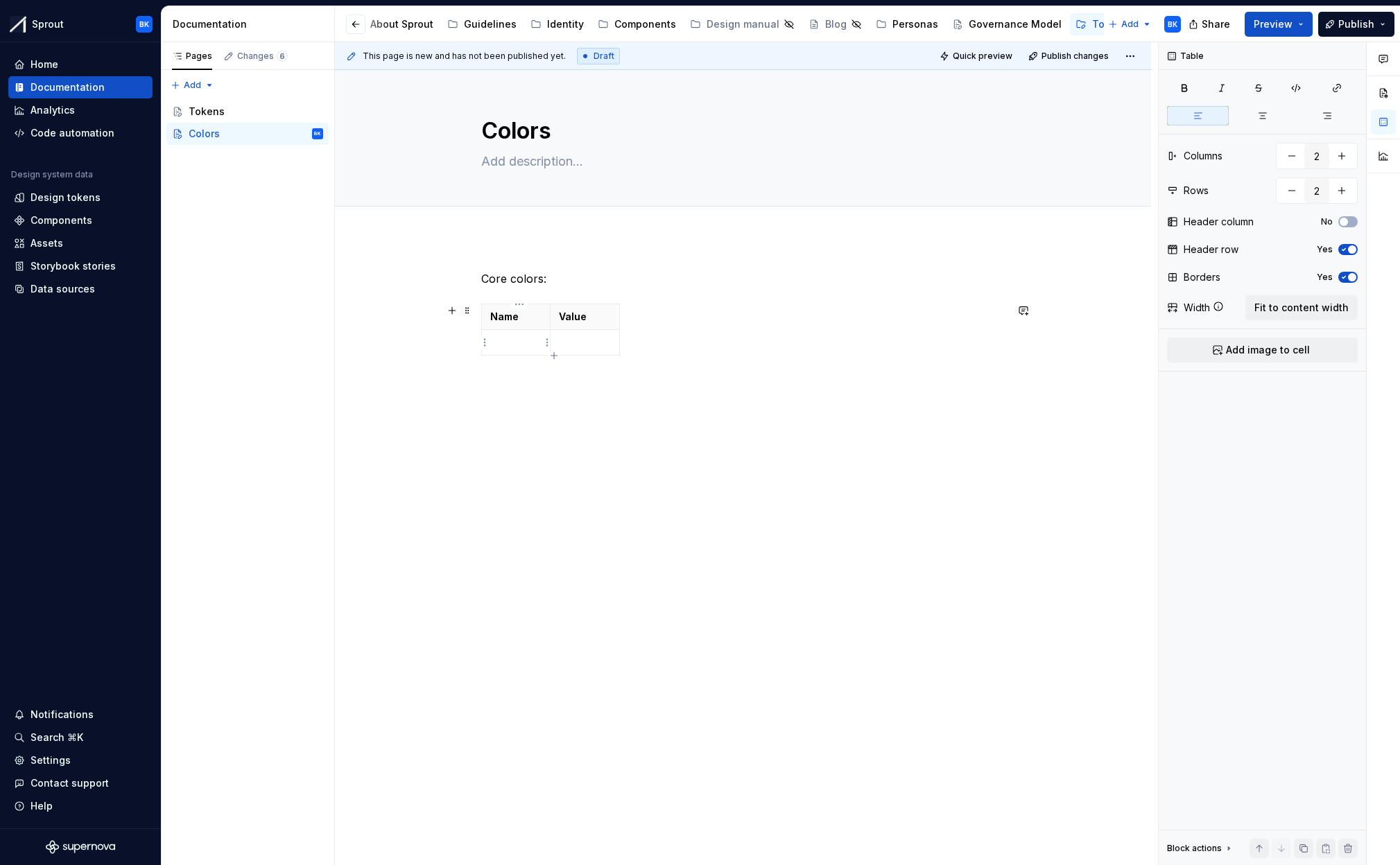
click at [521, 349] on p at bounding box center [516, 342] width 52 height 14
click at [696, 381] on div "Core colors: Name Value" at bounding box center [743, 437] width 816 height 400
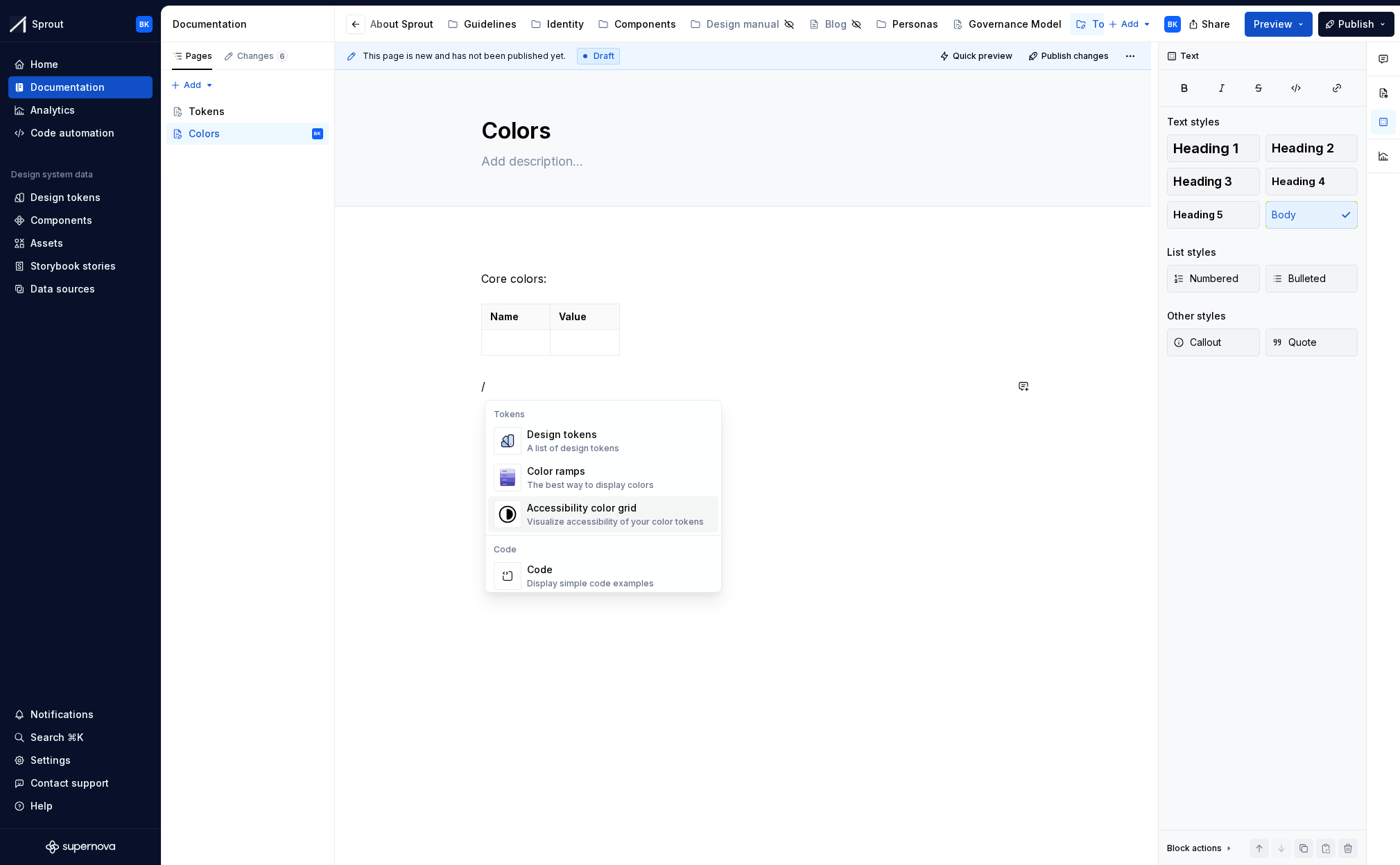
scroll to position [1002, 0]
click at [623, 453] on div "Design tokens A list of design tokens" at bounding box center [620, 445] width 186 height 27
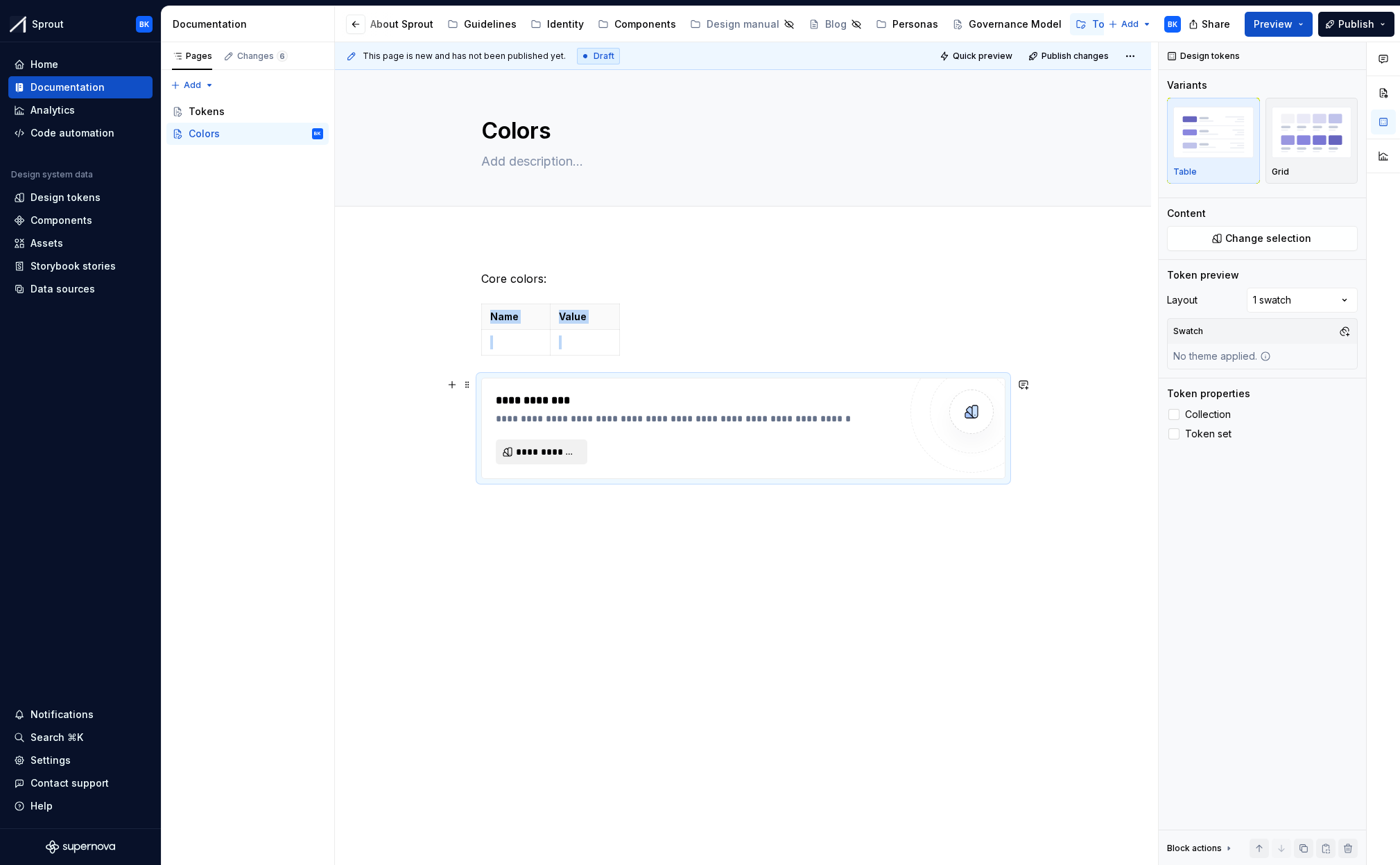
click at [540, 453] on span "**********" at bounding box center [547, 451] width 62 height 14
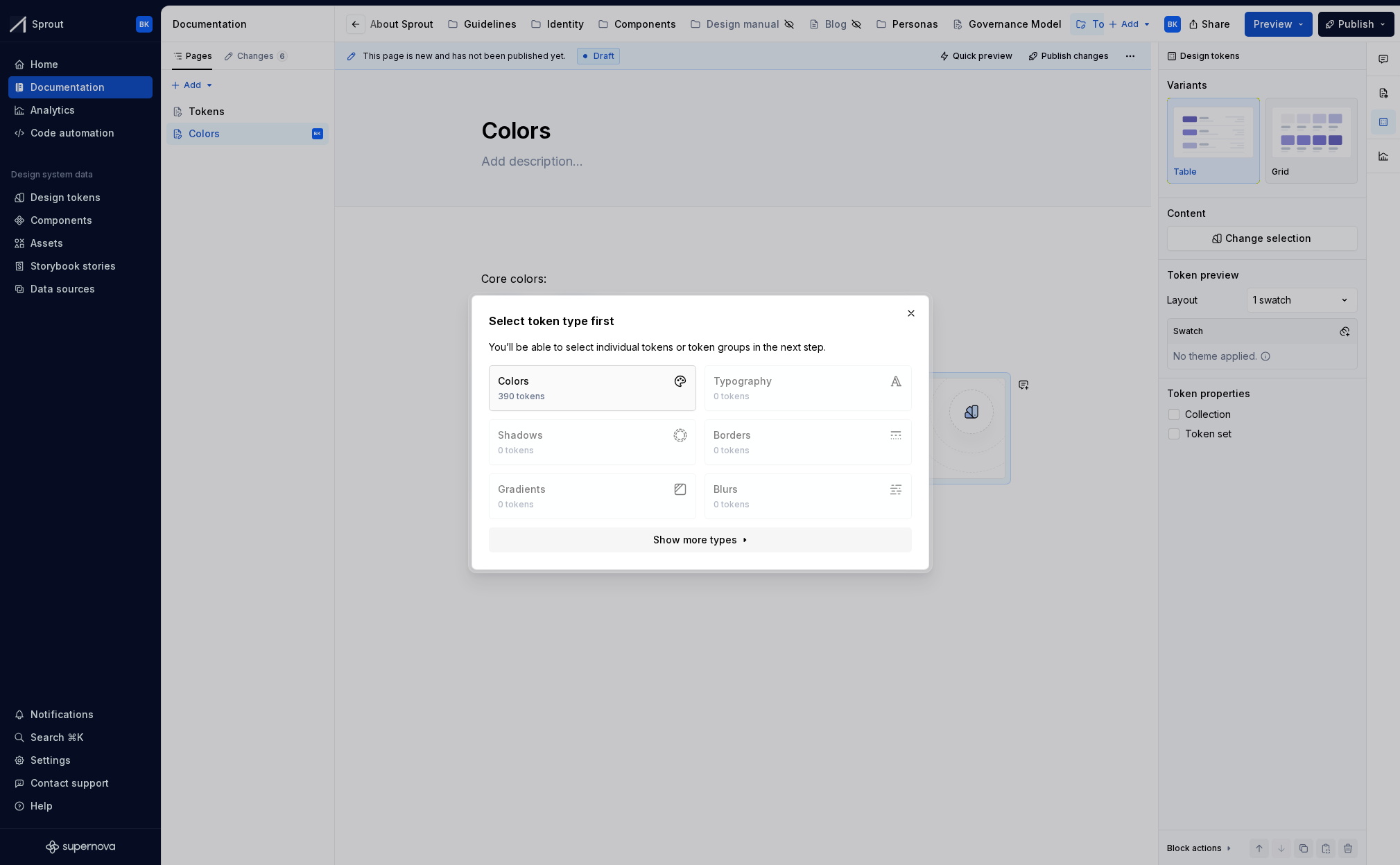
click at [632, 399] on button "Colors 390 tokens" at bounding box center [592, 388] width 207 height 46
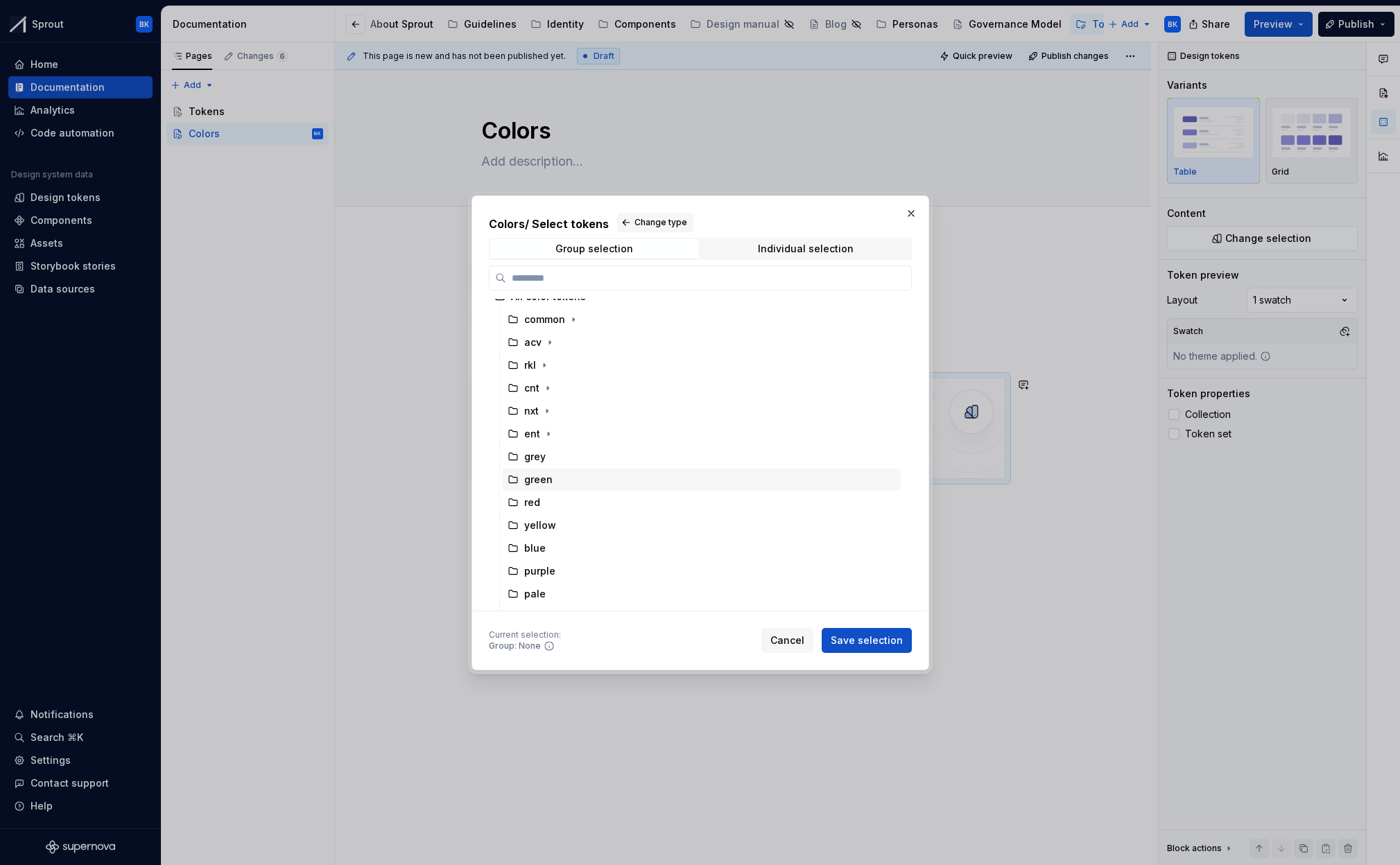
scroll to position [5, 0]
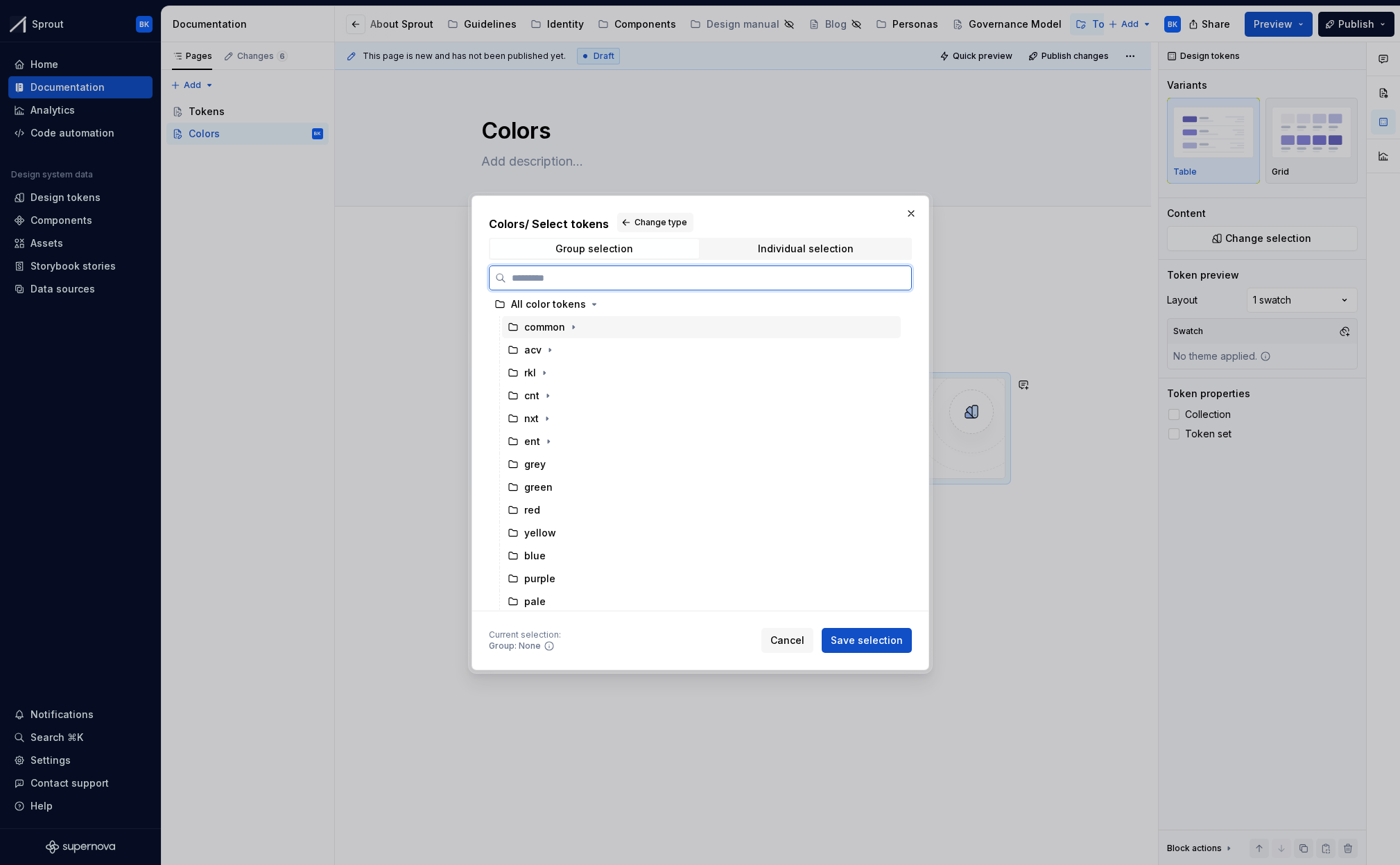
click at [606, 329] on div "common" at bounding box center [701, 327] width 399 height 22
click at [573, 329] on icon "button" at bounding box center [573, 327] width 11 height 11
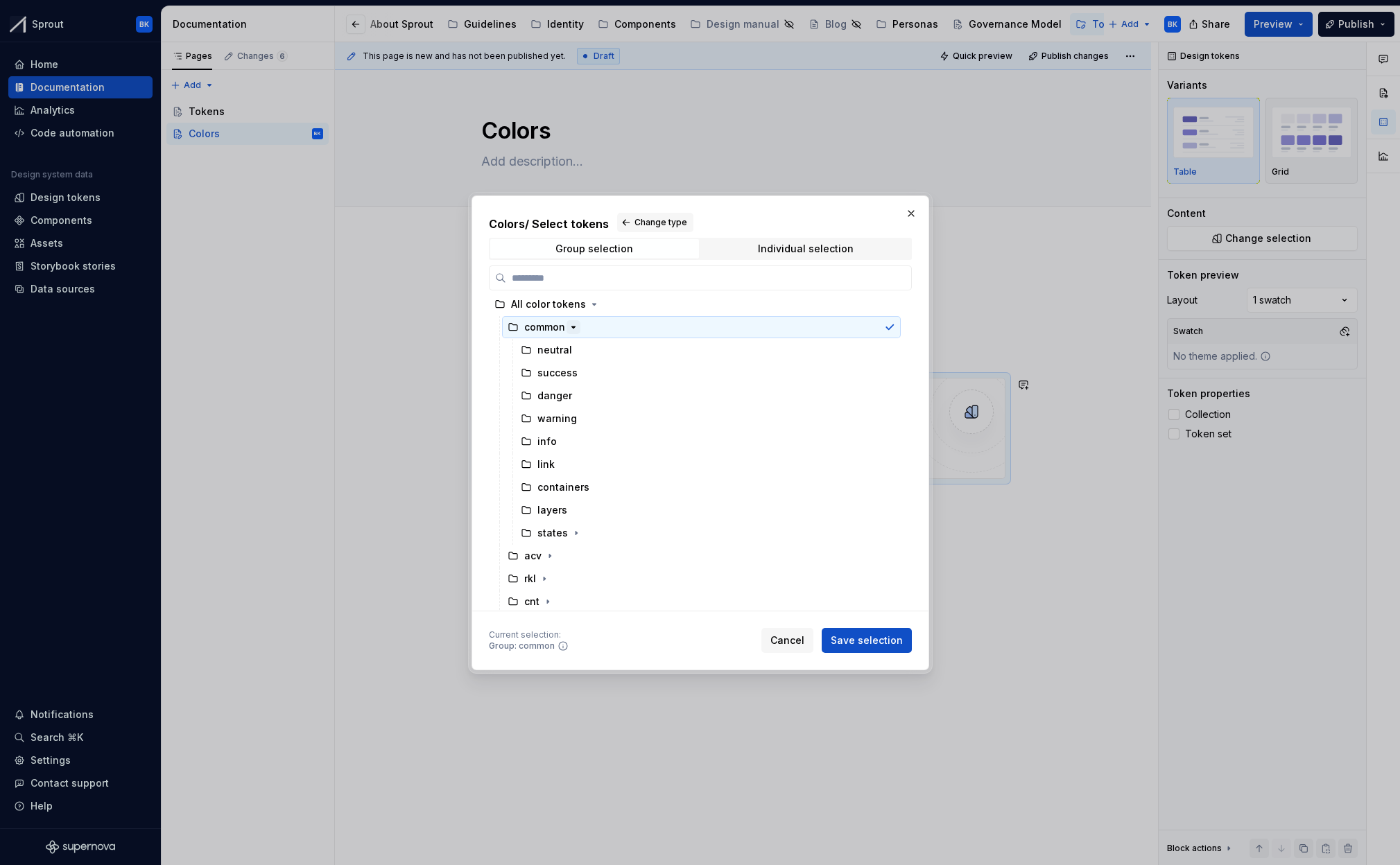
click at [573, 329] on icon "button" at bounding box center [573, 327] width 11 height 11
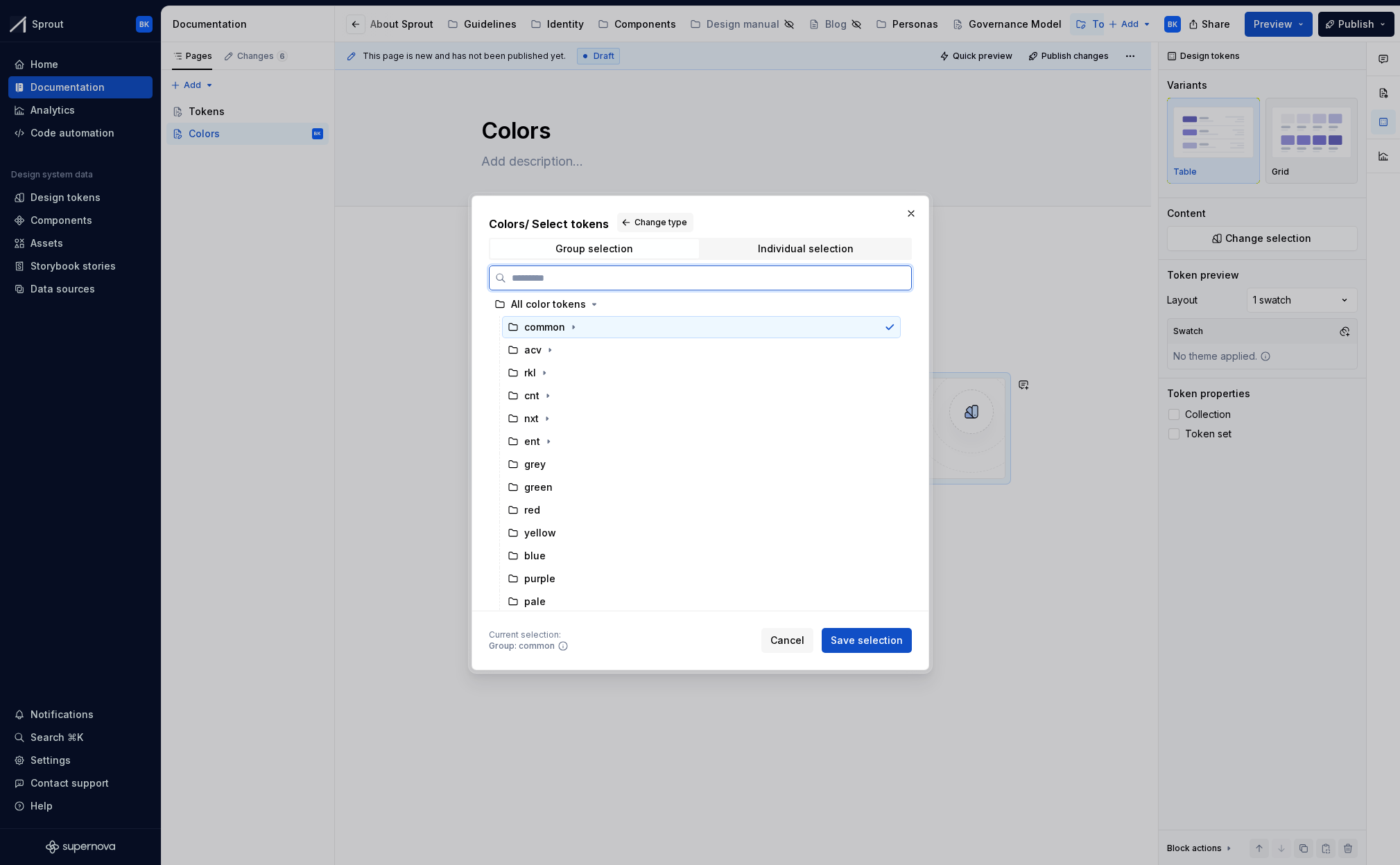
click at [654, 329] on div "common" at bounding box center [701, 327] width 399 height 22
click at [692, 329] on div "common" at bounding box center [701, 327] width 399 height 22
click at [890, 329] on div at bounding box center [887, 327] width 16 height 11
click at [630, 355] on div "acv" at bounding box center [701, 350] width 399 height 22
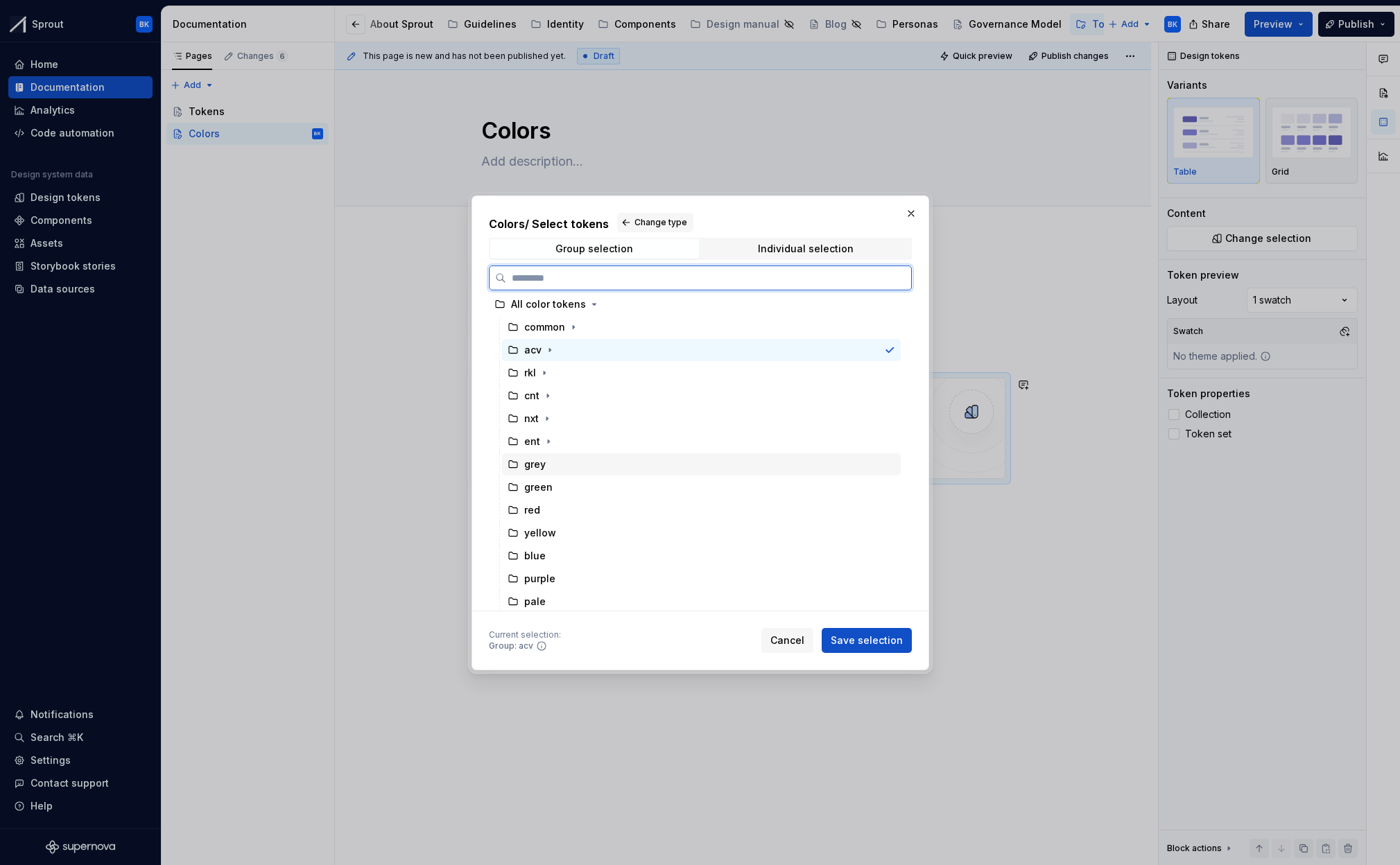
click at [580, 468] on div "grey" at bounding box center [701, 464] width 399 height 22
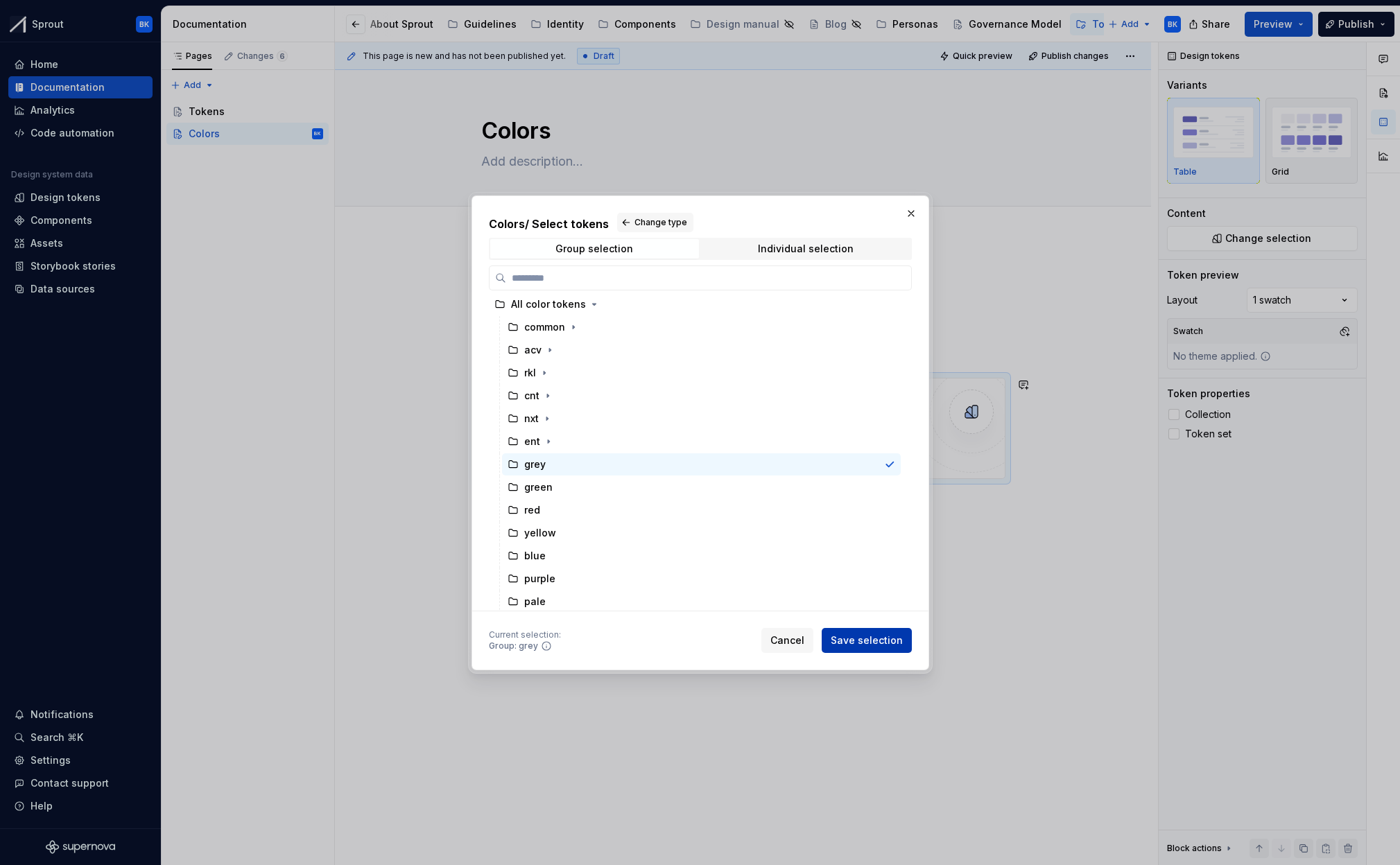
click at [893, 635] on span "Save selection" at bounding box center [866, 640] width 72 height 14
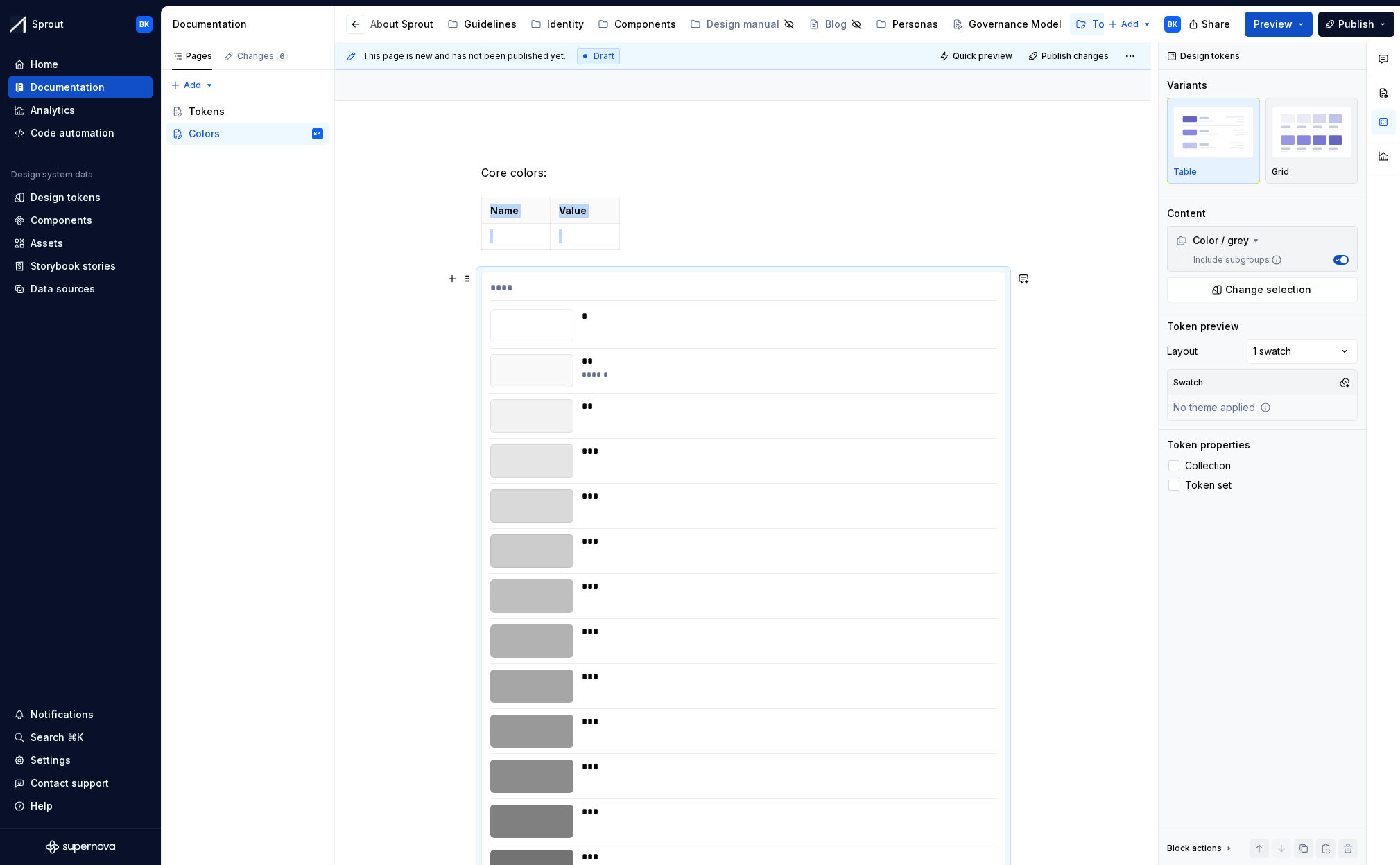
scroll to position [0, 0]
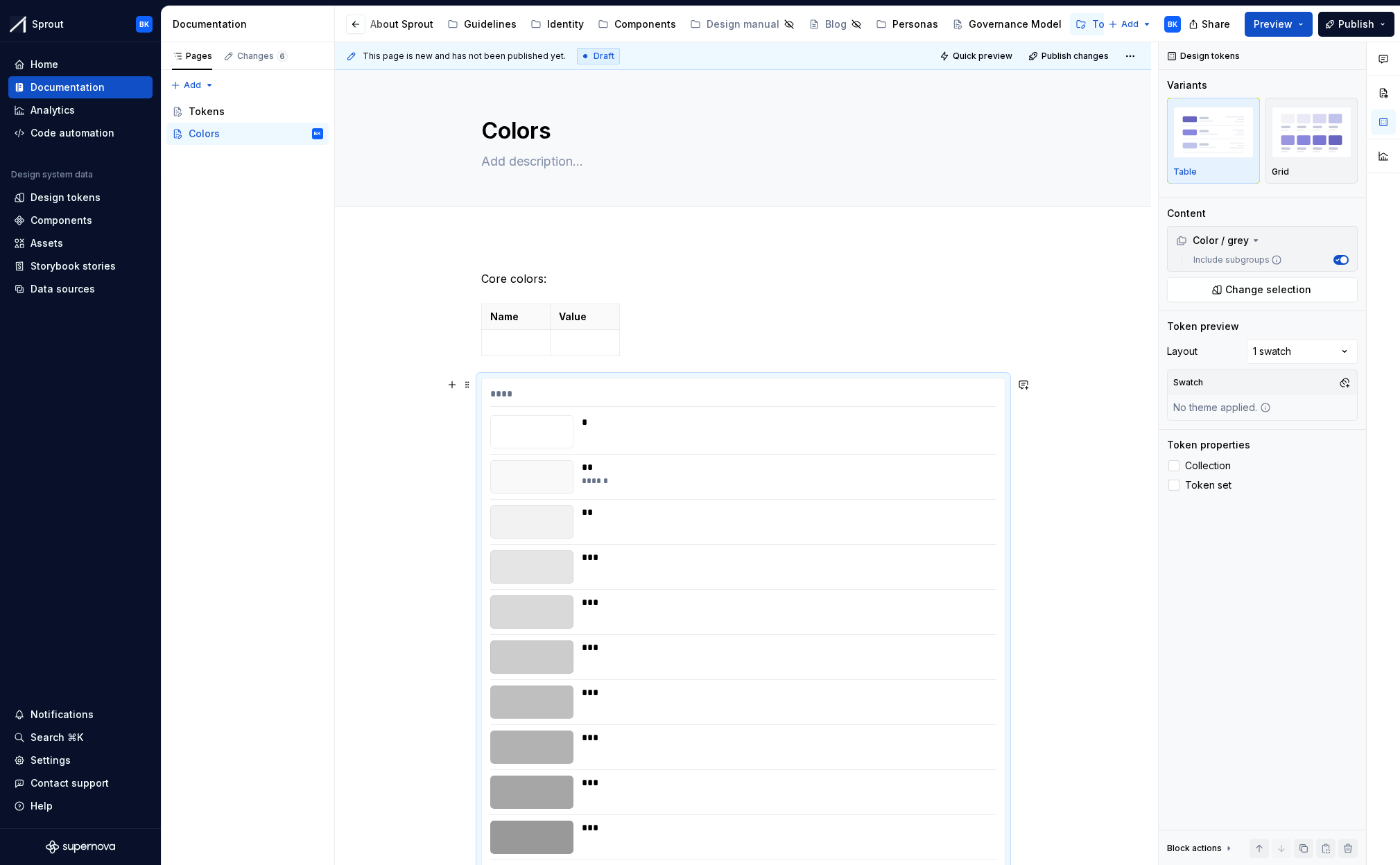
click at [615, 399] on div "****" at bounding box center [743, 397] width 506 height 20
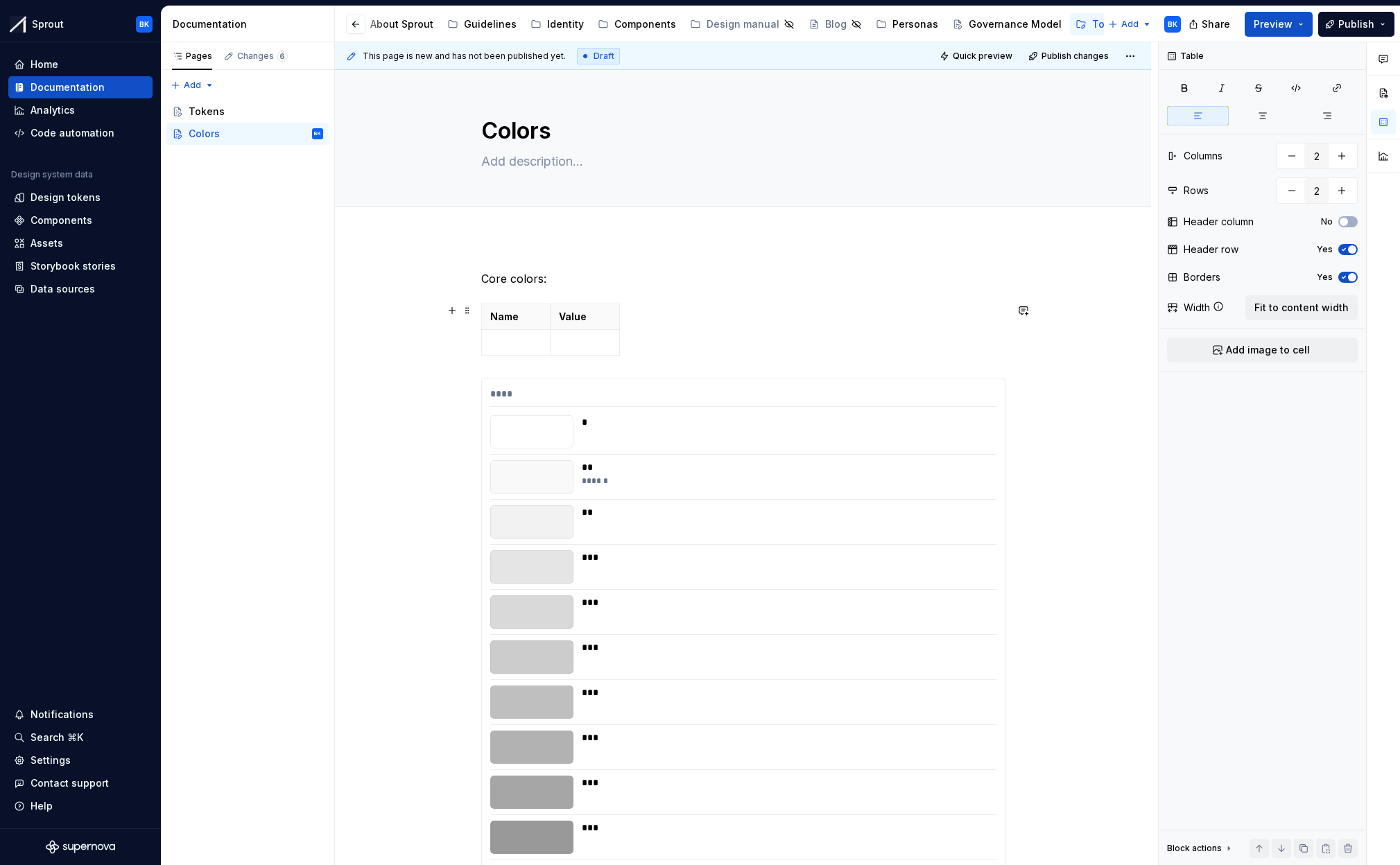
click at [644, 356] on div "Name Value" at bounding box center [743, 332] width 524 height 58
click at [649, 349] on div "Name Value" at bounding box center [743, 332] width 524 height 58
click at [654, 346] on div "Name Value" at bounding box center [743, 332] width 524 height 58
click at [964, 397] on div "****" at bounding box center [743, 397] width 506 height 20
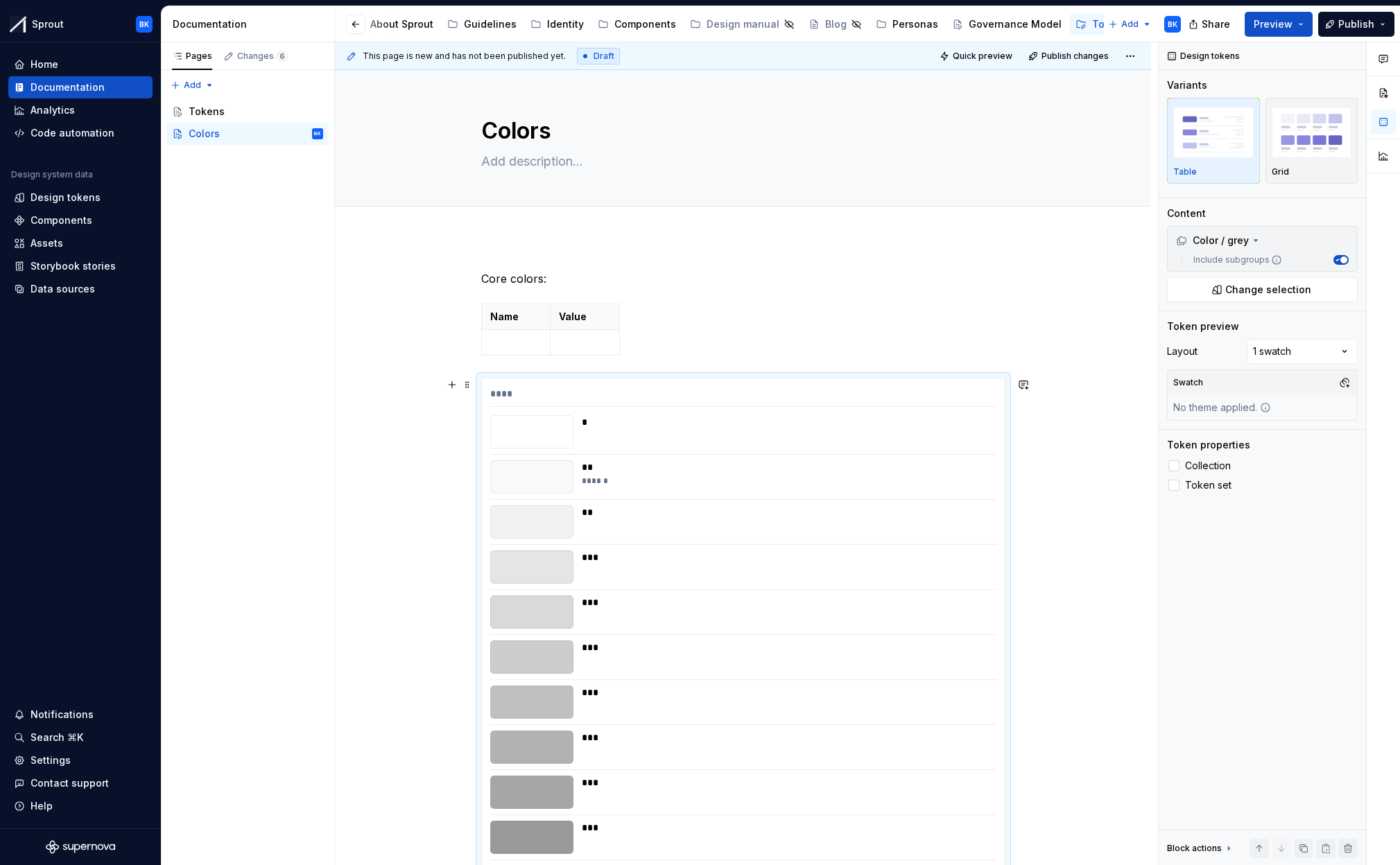
click at [771, 397] on div "****" at bounding box center [743, 397] width 506 height 20
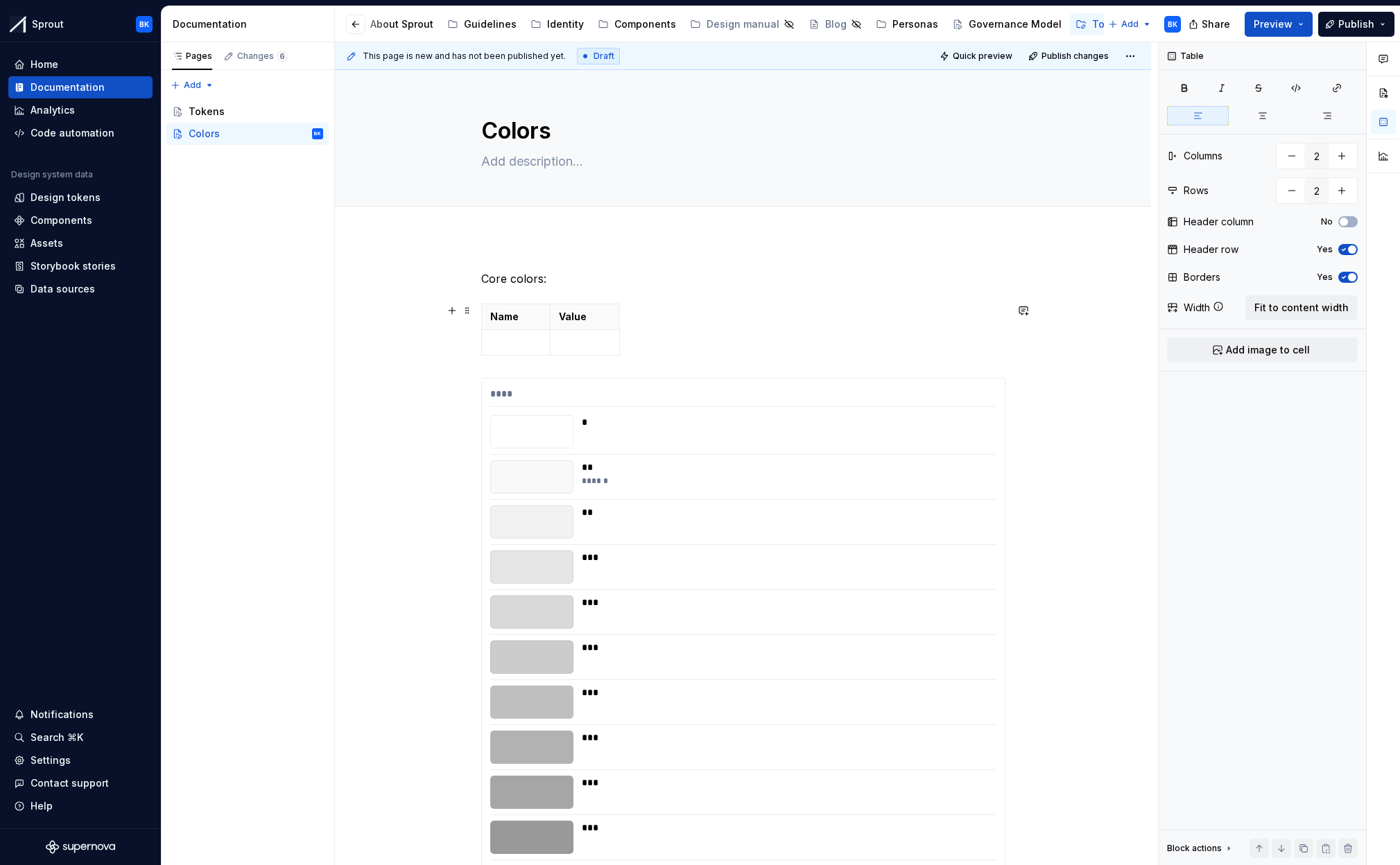
click at [662, 350] on div "Name Value" at bounding box center [743, 332] width 524 height 58
click at [657, 344] on div "Name Value" at bounding box center [743, 332] width 524 height 58
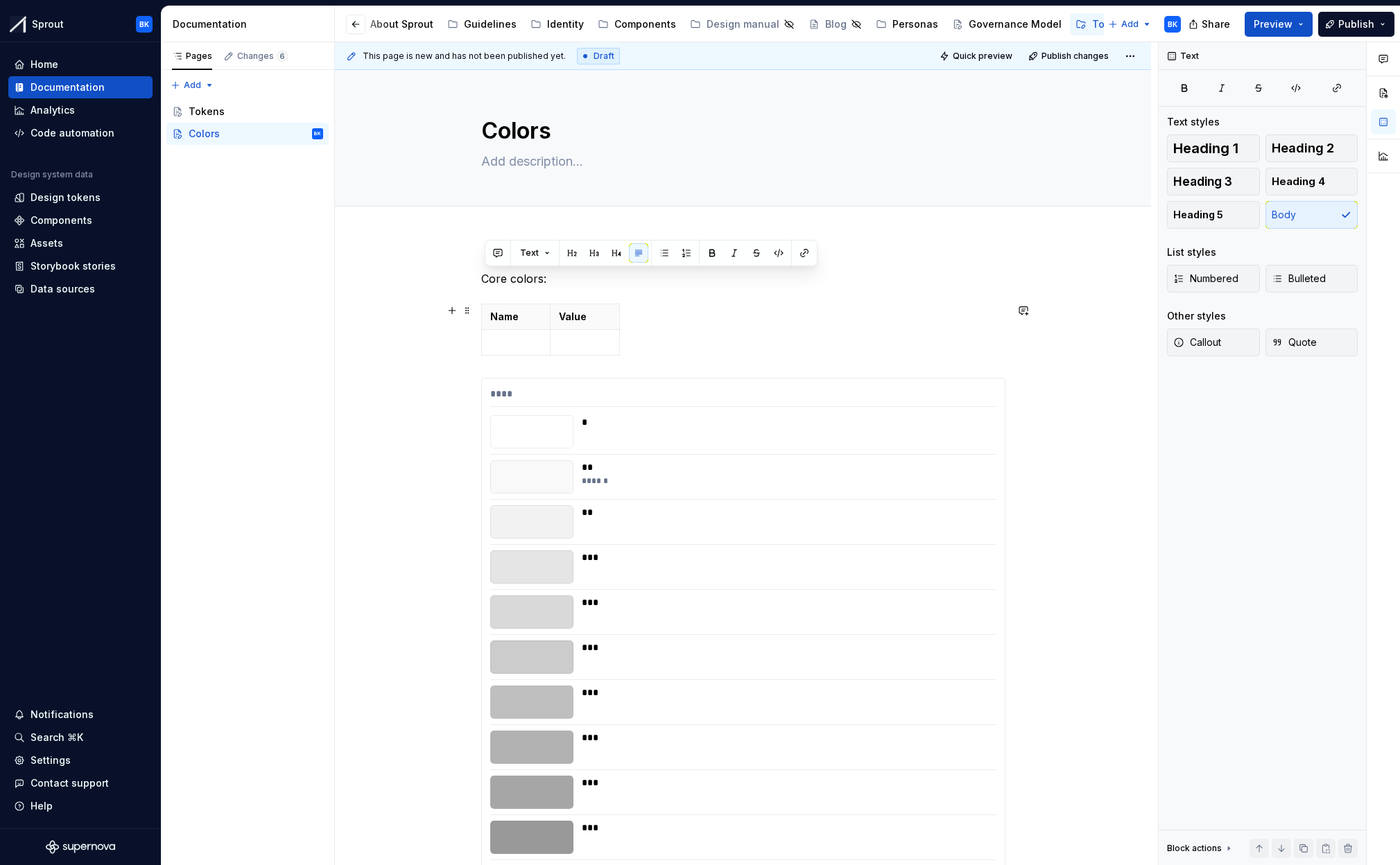
click at [657, 344] on div "Name Value" at bounding box center [743, 332] width 524 height 58
click at [676, 339] on div "Name Value" at bounding box center [743, 332] width 524 height 58
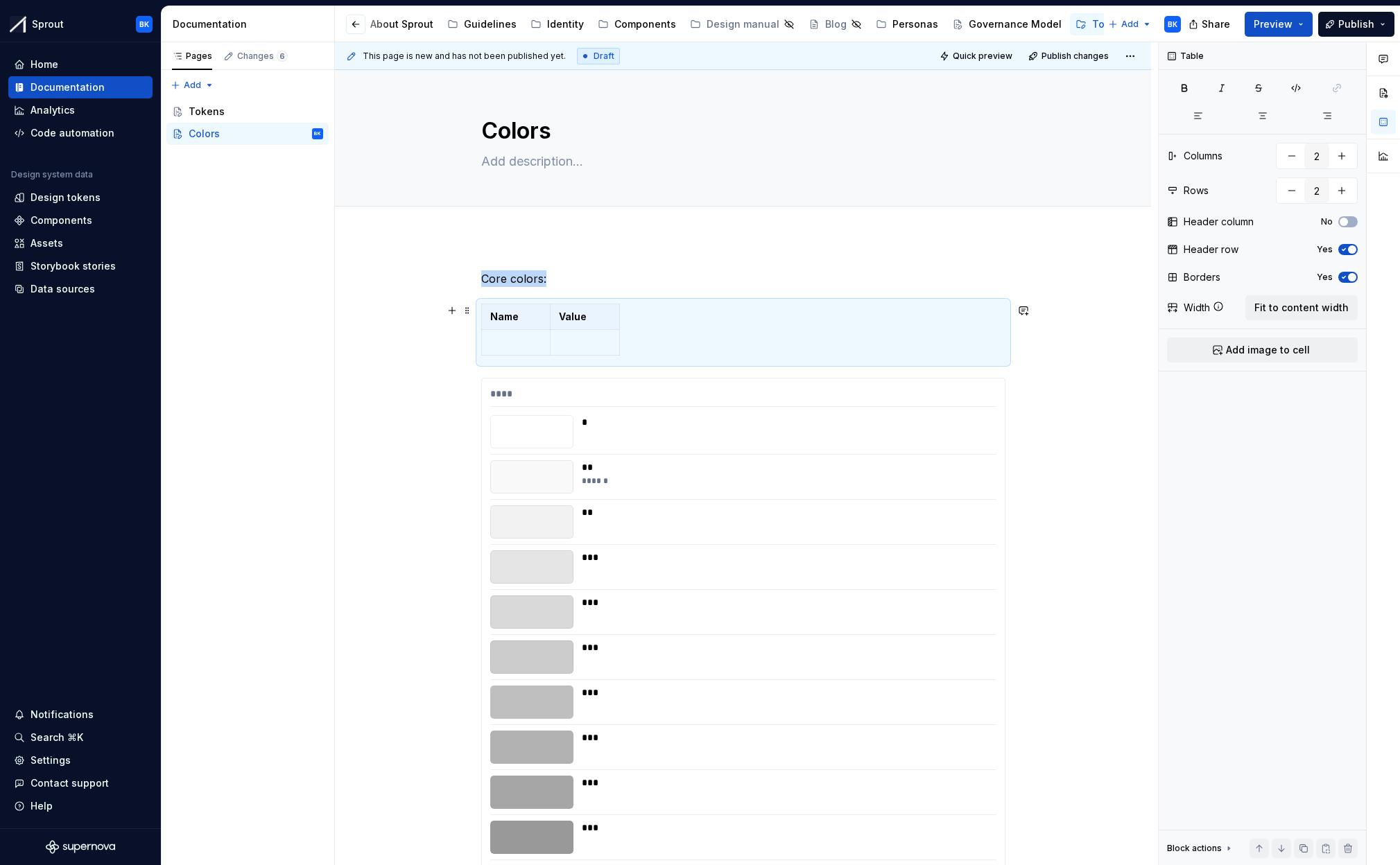
click at [652, 346] on div "Name Value" at bounding box center [743, 332] width 524 height 58
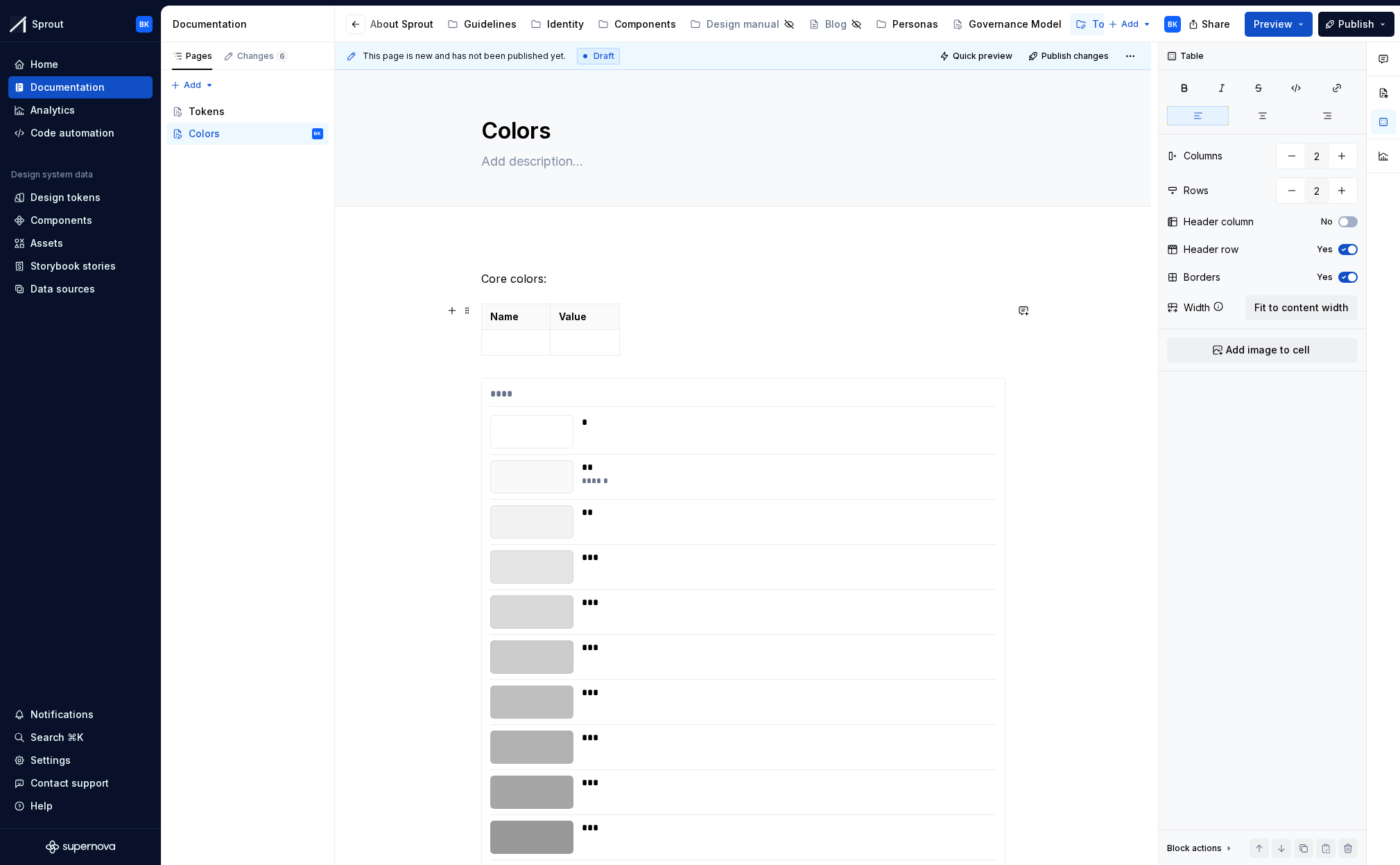
click at [652, 346] on div "Name Value" at bounding box center [743, 332] width 524 height 58
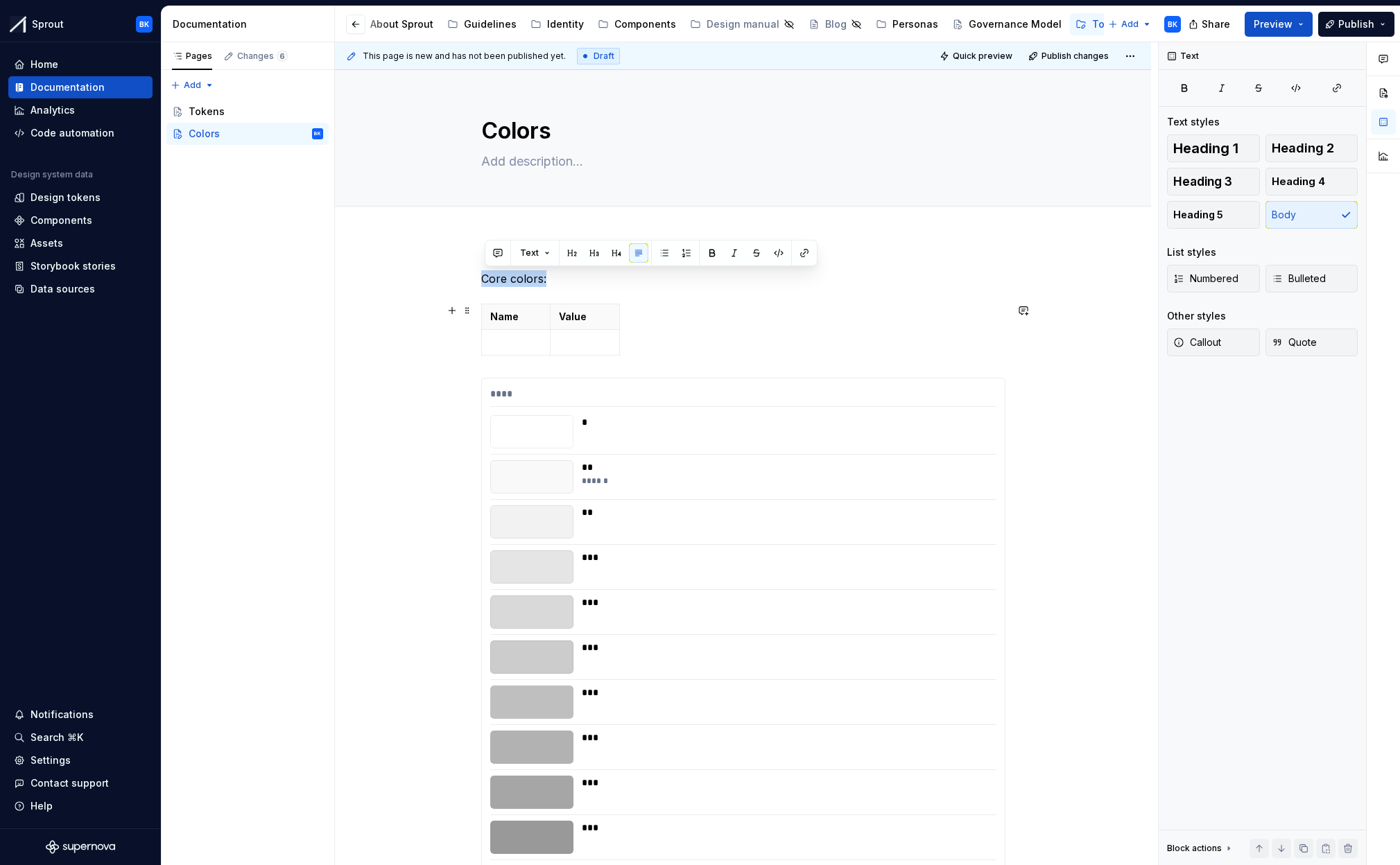
click at [652, 346] on div "Name Value" at bounding box center [743, 332] width 524 height 58
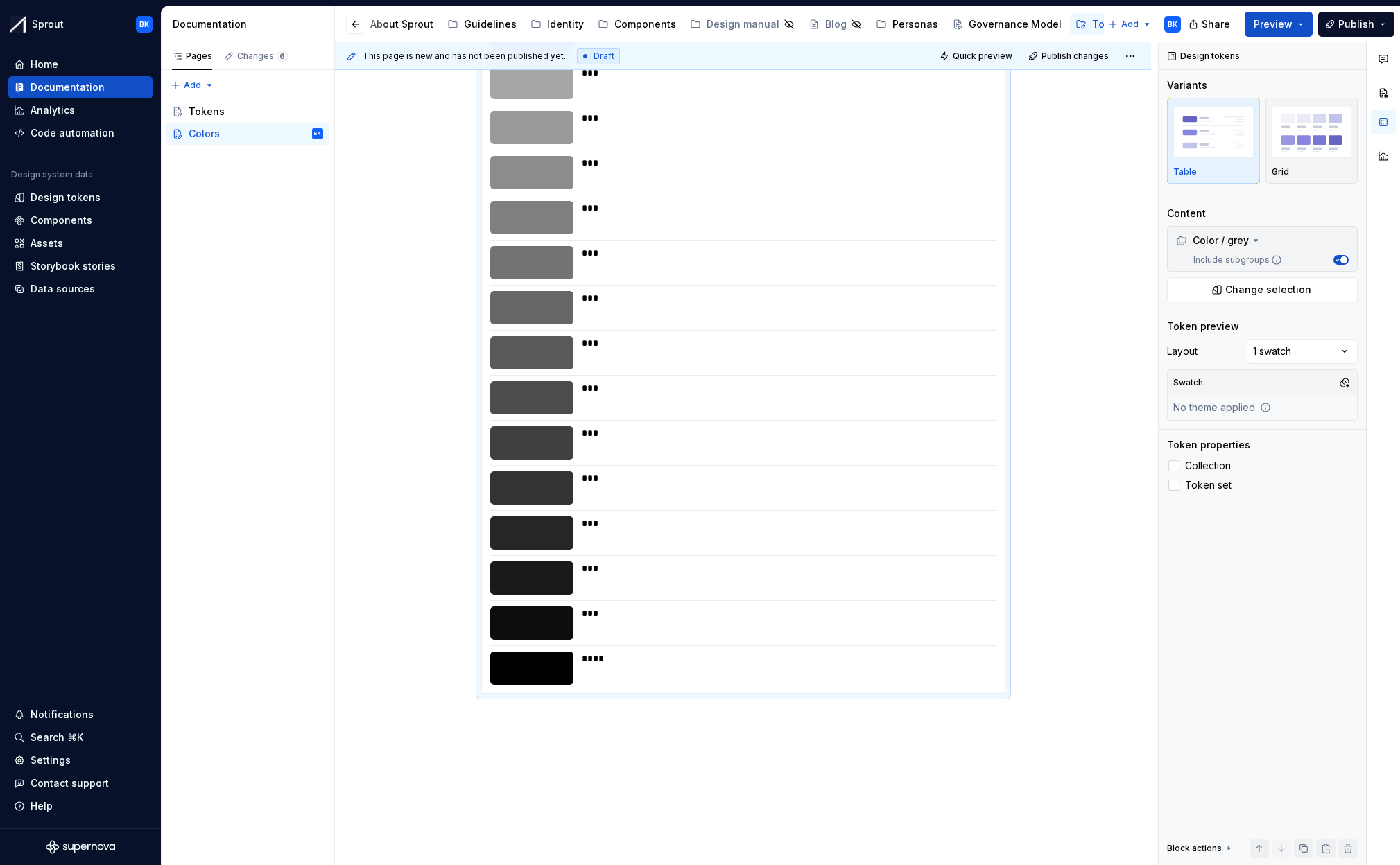
scroll to position [739, 0]
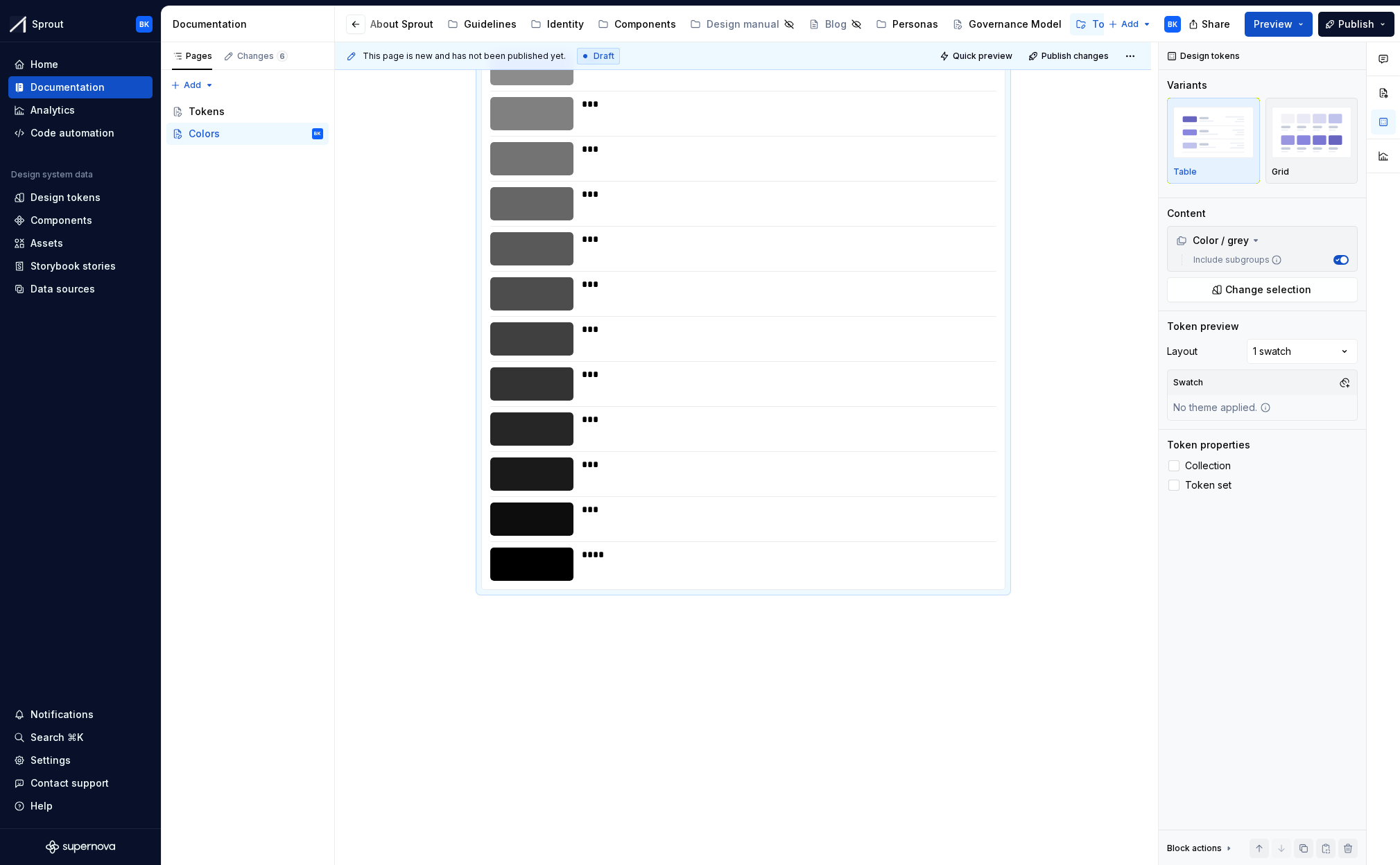
click at [990, 584] on div "**** * ** ****** ** *** *** *** *** *** *** *** *** *** *** *** *** *** *** ***…" at bounding box center [743, 77] width 523 height 1024
click at [1019, 590] on div "Core colors: **** * ** ****** ** *** *** *** *** *** *** *** *** *** *** *** **…" at bounding box center [743, 181] width 816 height 1368
click at [1005, 590] on div "**** * ** ****** ** *** *** *** *** *** *** *** *** *** *** *** *** *** *** ***…" at bounding box center [743, 77] width 524 height 1026
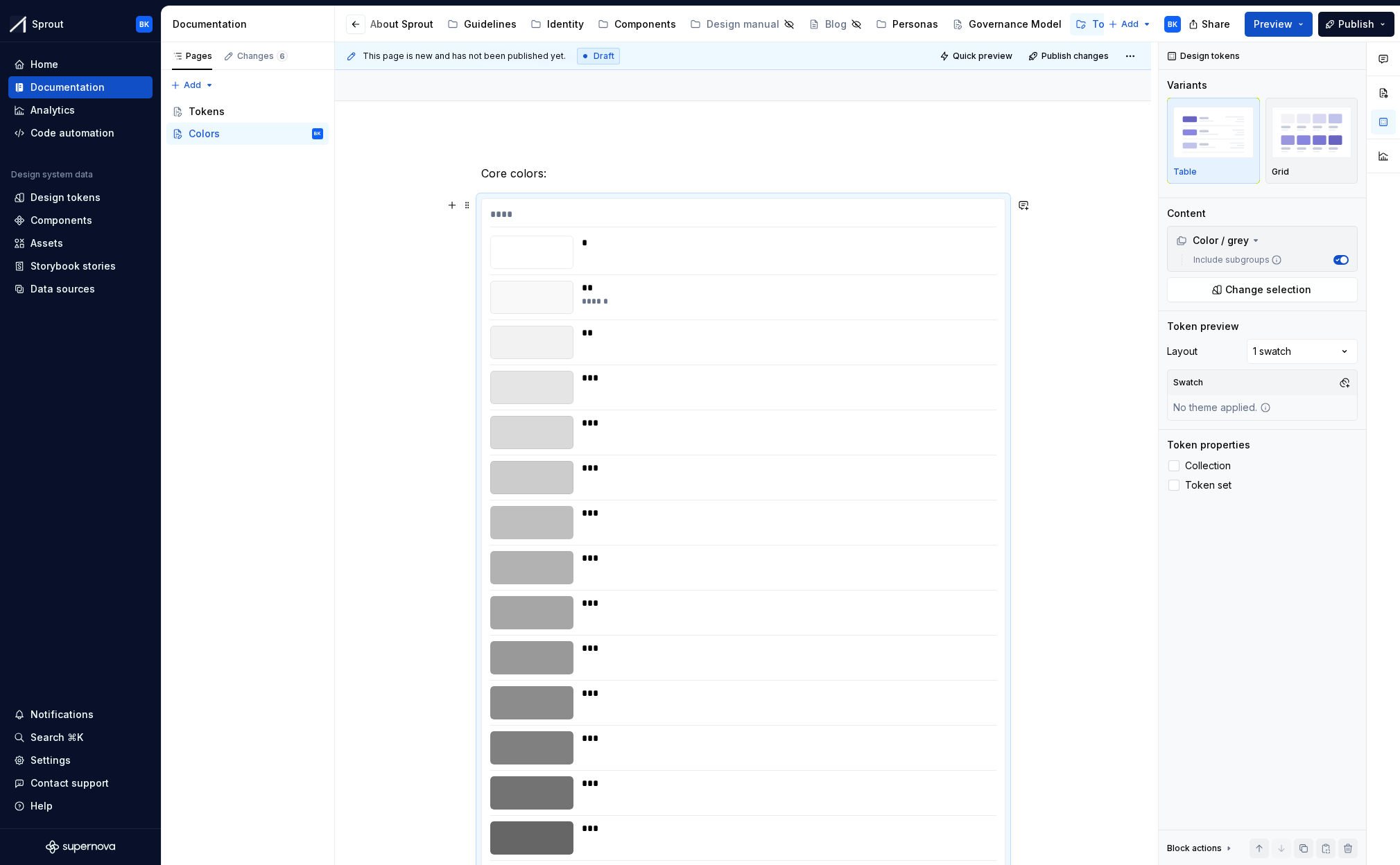
scroll to position [0, 0]
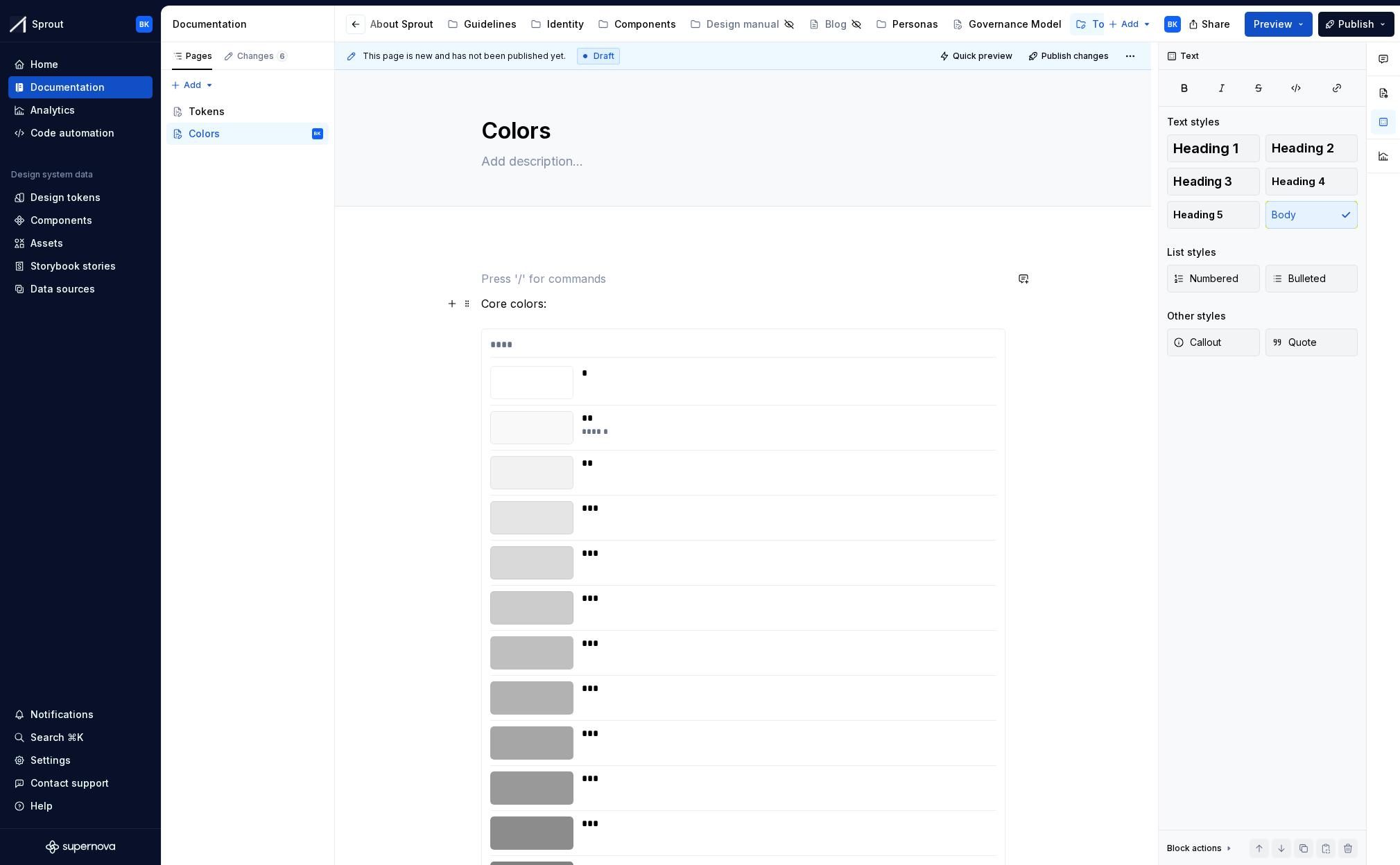
click at [684, 296] on p "Core colors:" at bounding box center [743, 303] width 524 height 16
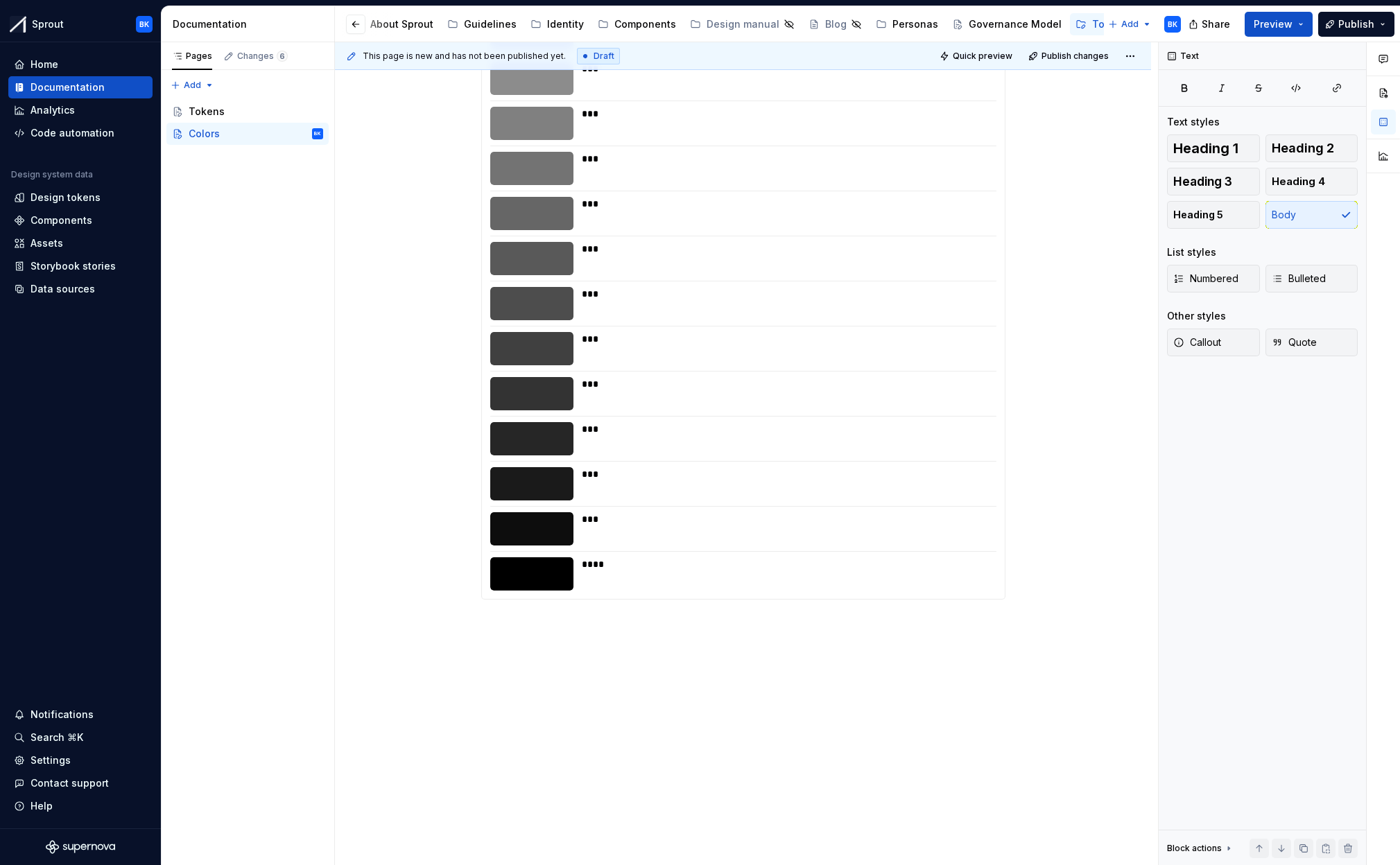
scroll to position [760, 0]
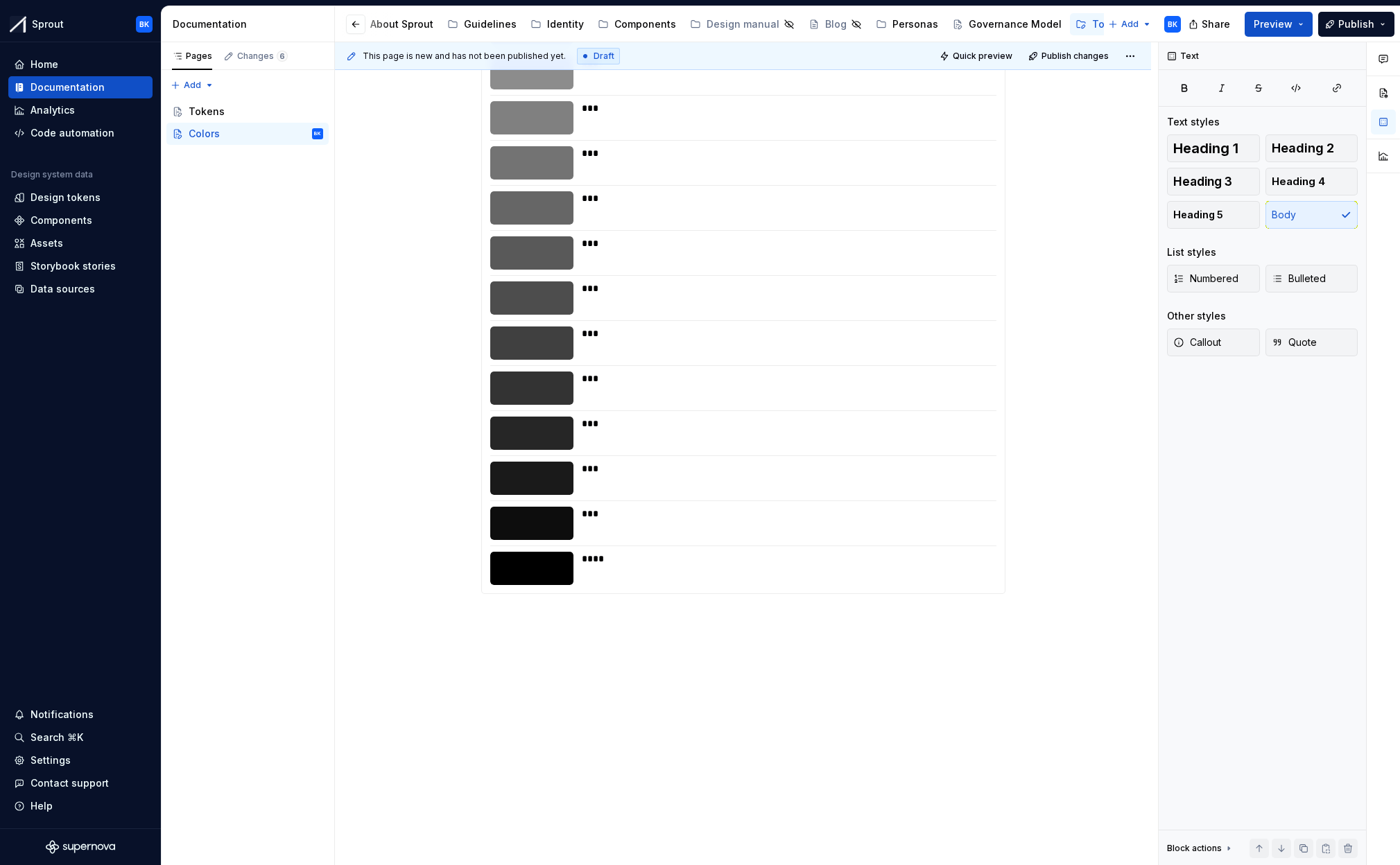
click at [621, 681] on div "Core colors: **** * ** ****** ** *** *** *** *** *** *** *** *** *** *** *** **…" at bounding box center [743, 173] width 816 height 1393
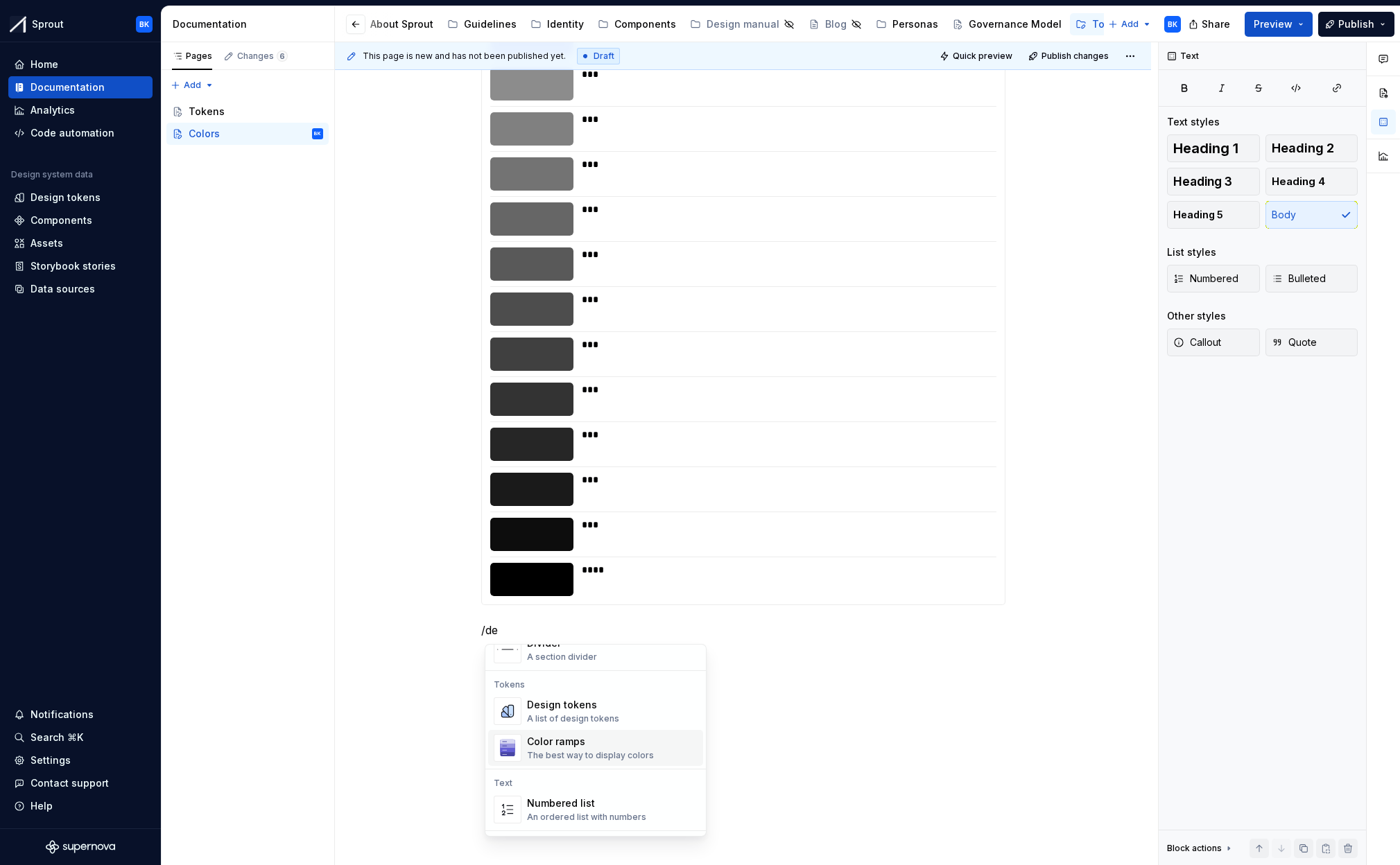
scroll to position [198, 0]
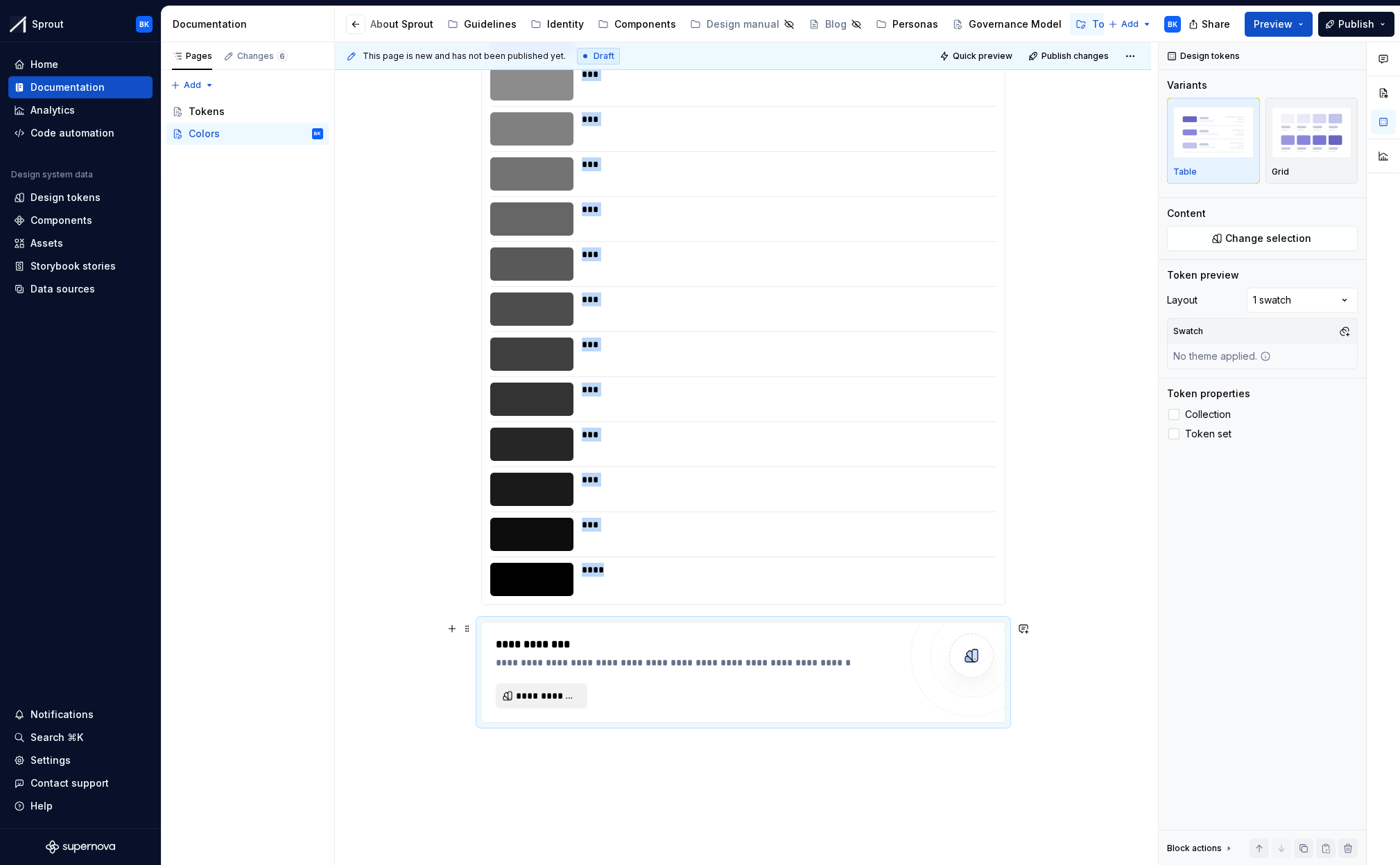
click at [577, 693] on span "**********" at bounding box center [547, 696] width 62 height 14
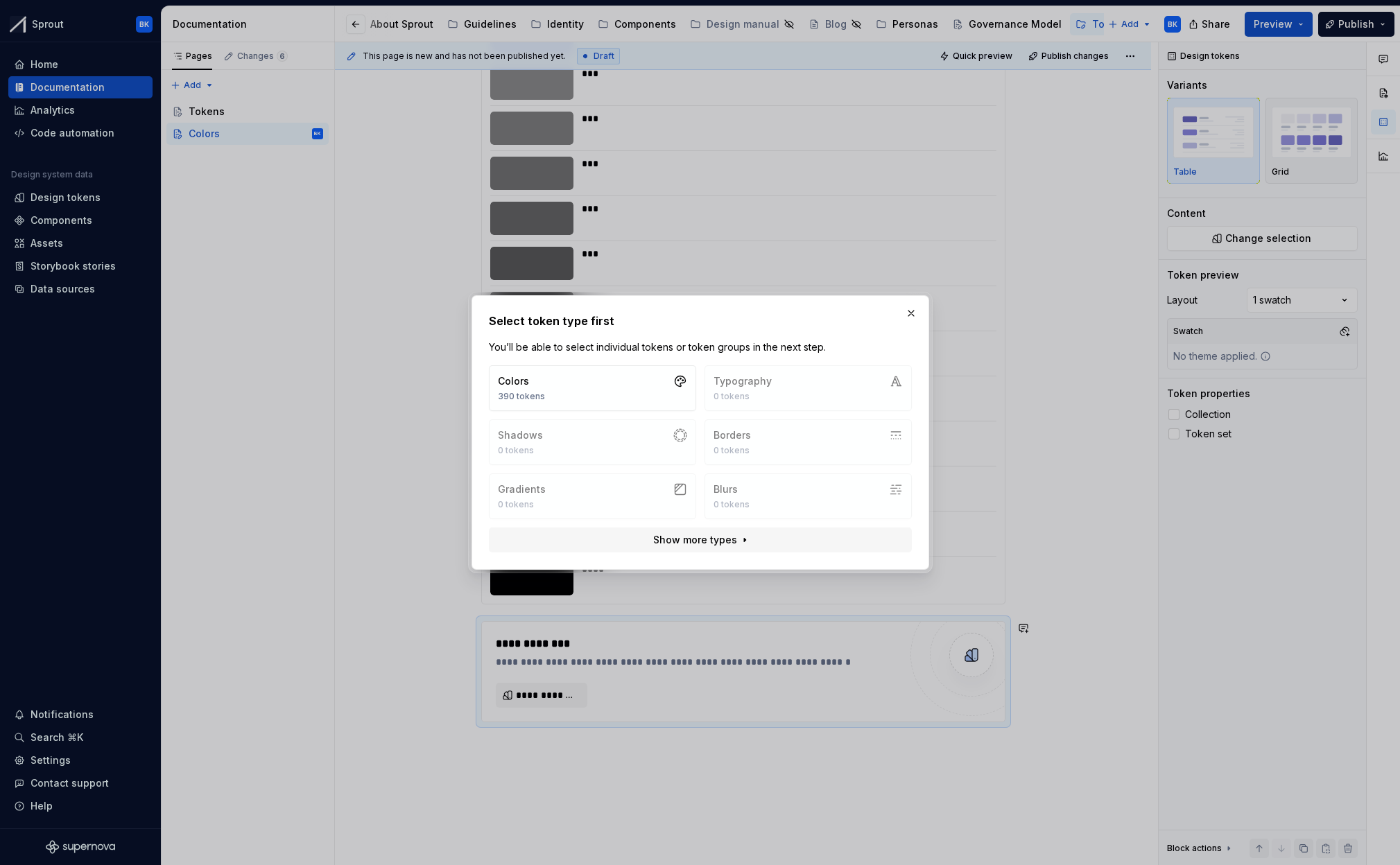
click at [603, 411] on div "Colors 390 tokens Typography 0 tokens Shadows 0 tokens Borders 0 tokens Gradien…" at bounding box center [700, 442] width 423 height 154
click at [626, 399] on button "Colors 390 tokens" at bounding box center [592, 388] width 207 height 46
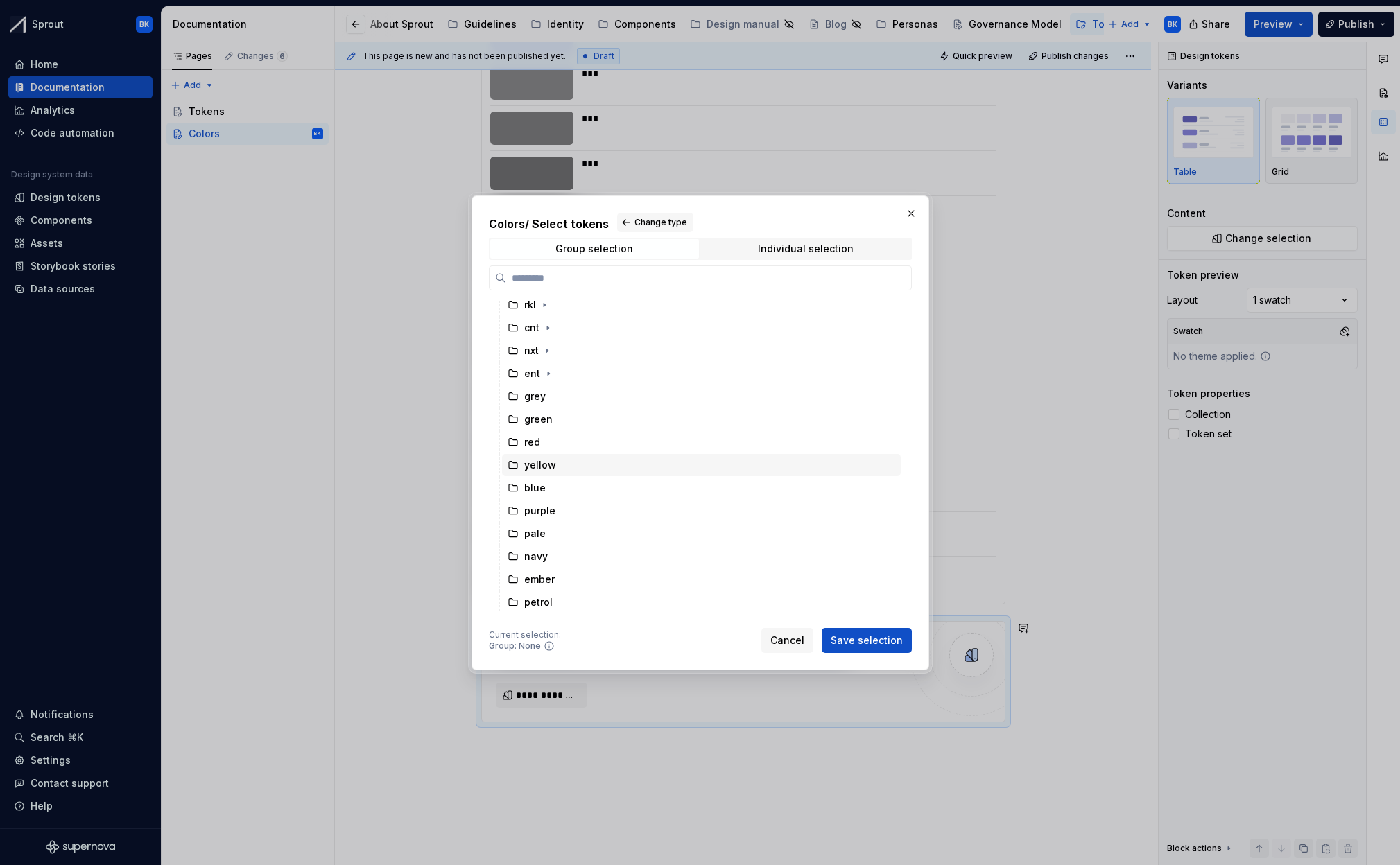
scroll to position [90, 0]
click at [579, 405] on div "green" at bounding box center [701, 403] width 399 height 22
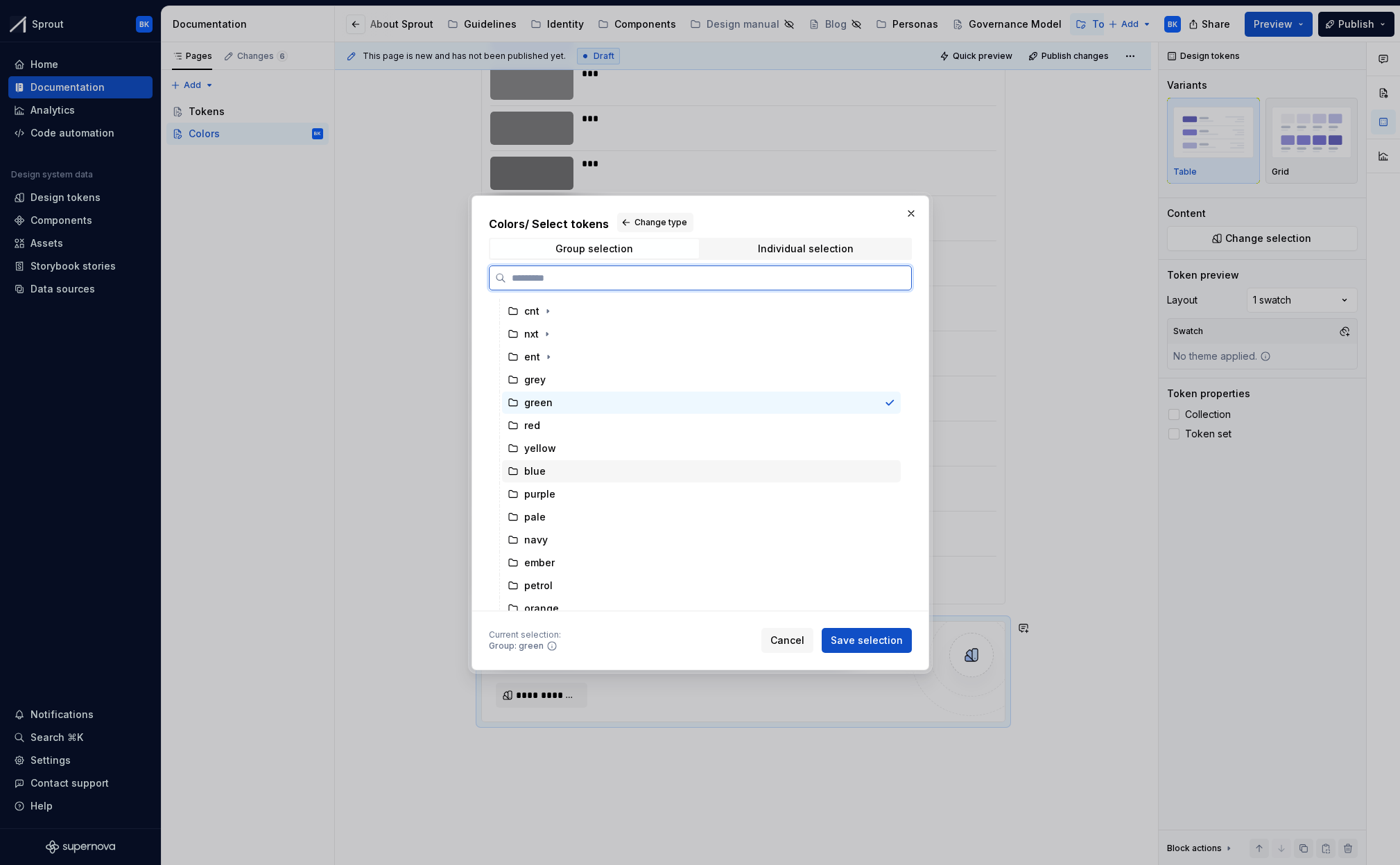
click at [592, 460] on div "blue" at bounding box center [701, 471] width 399 height 22
click at [591, 411] on div "green" at bounding box center [701, 403] width 399 height 22
click at [859, 639] on span "Save selection" at bounding box center [866, 640] width 72 height 14
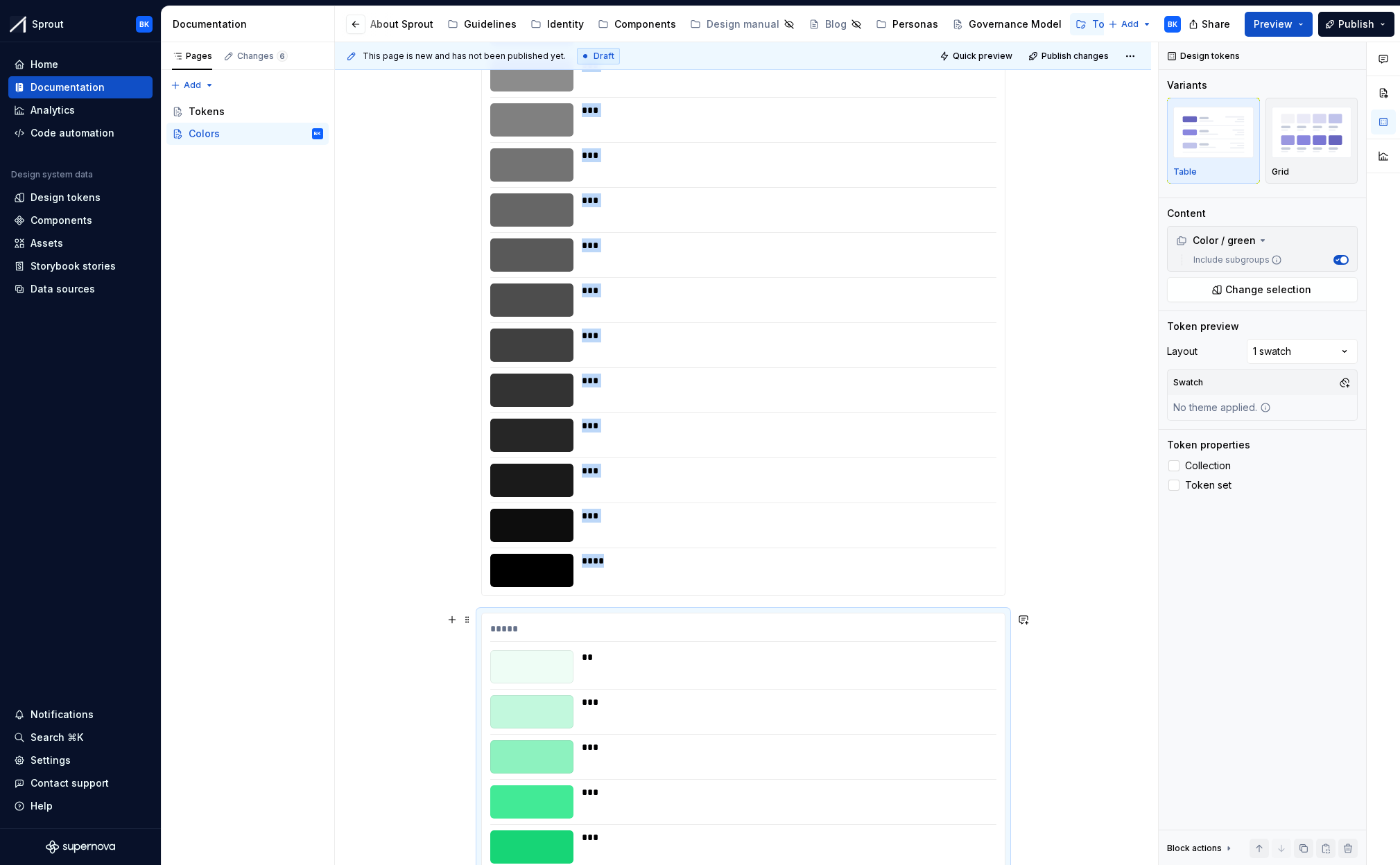
scroll to position [1311, 0]
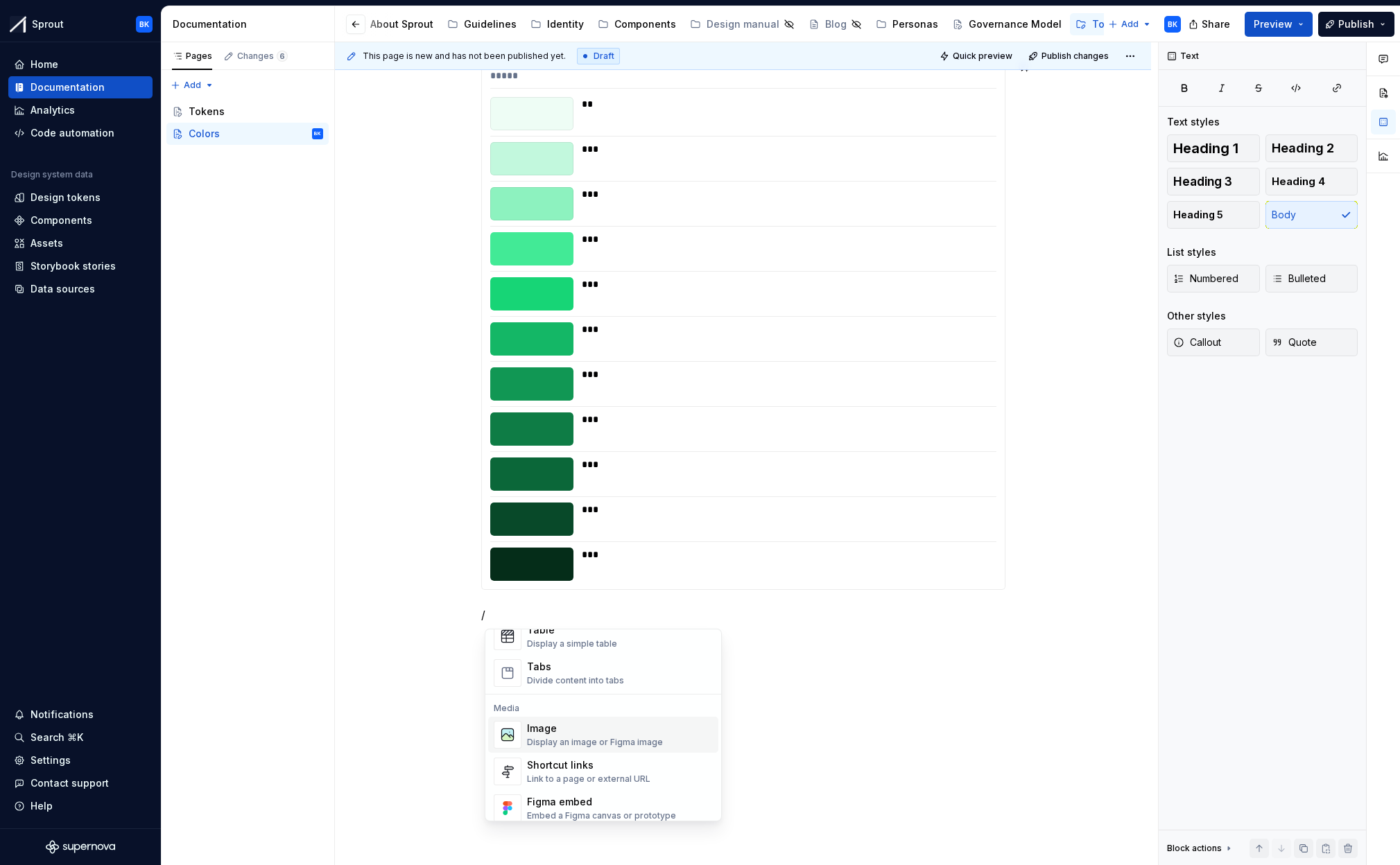
scroll to position [553, 0]
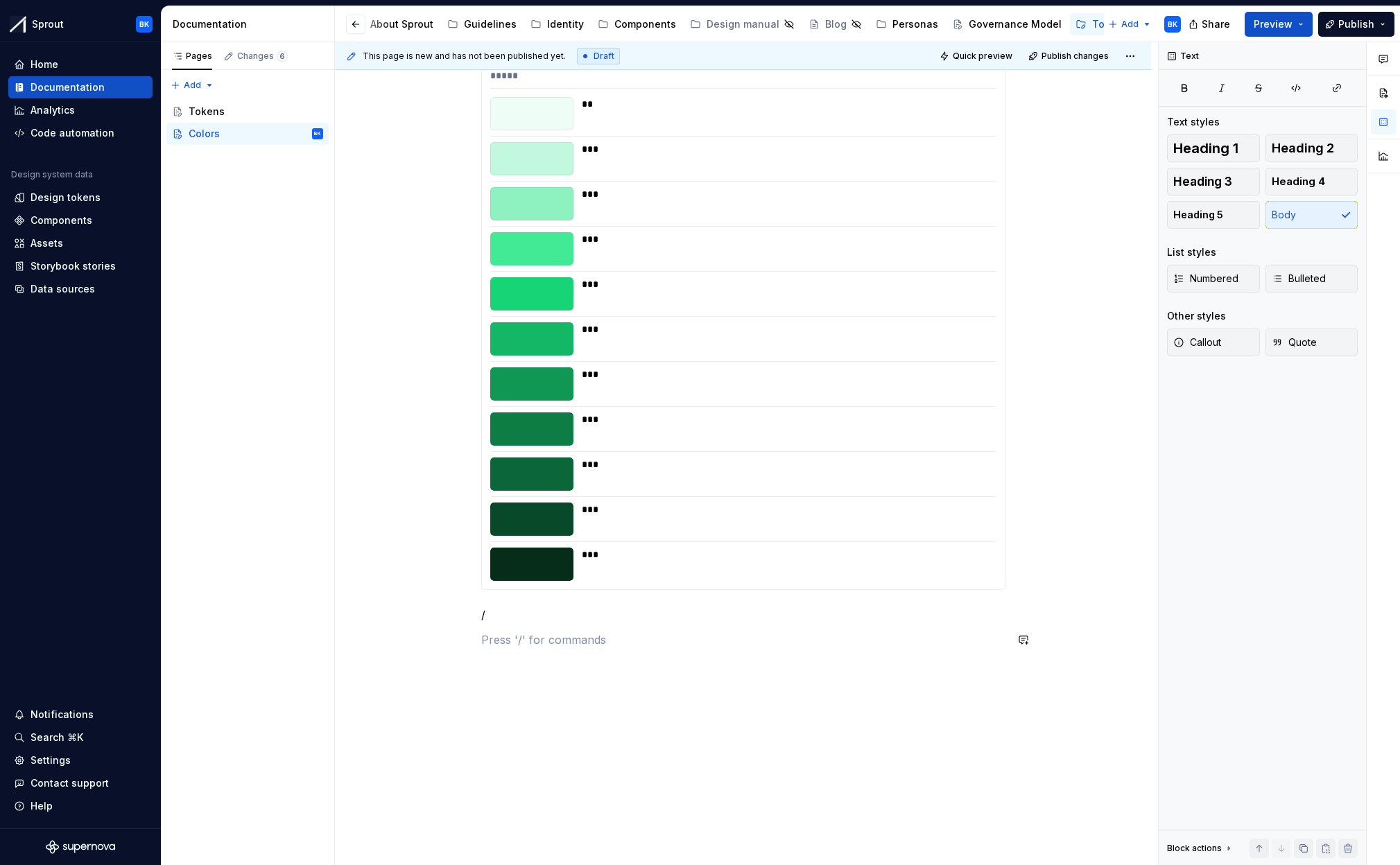
click at [532, 613] on p "/" at bounding box center [743, 614] width 524 height 16
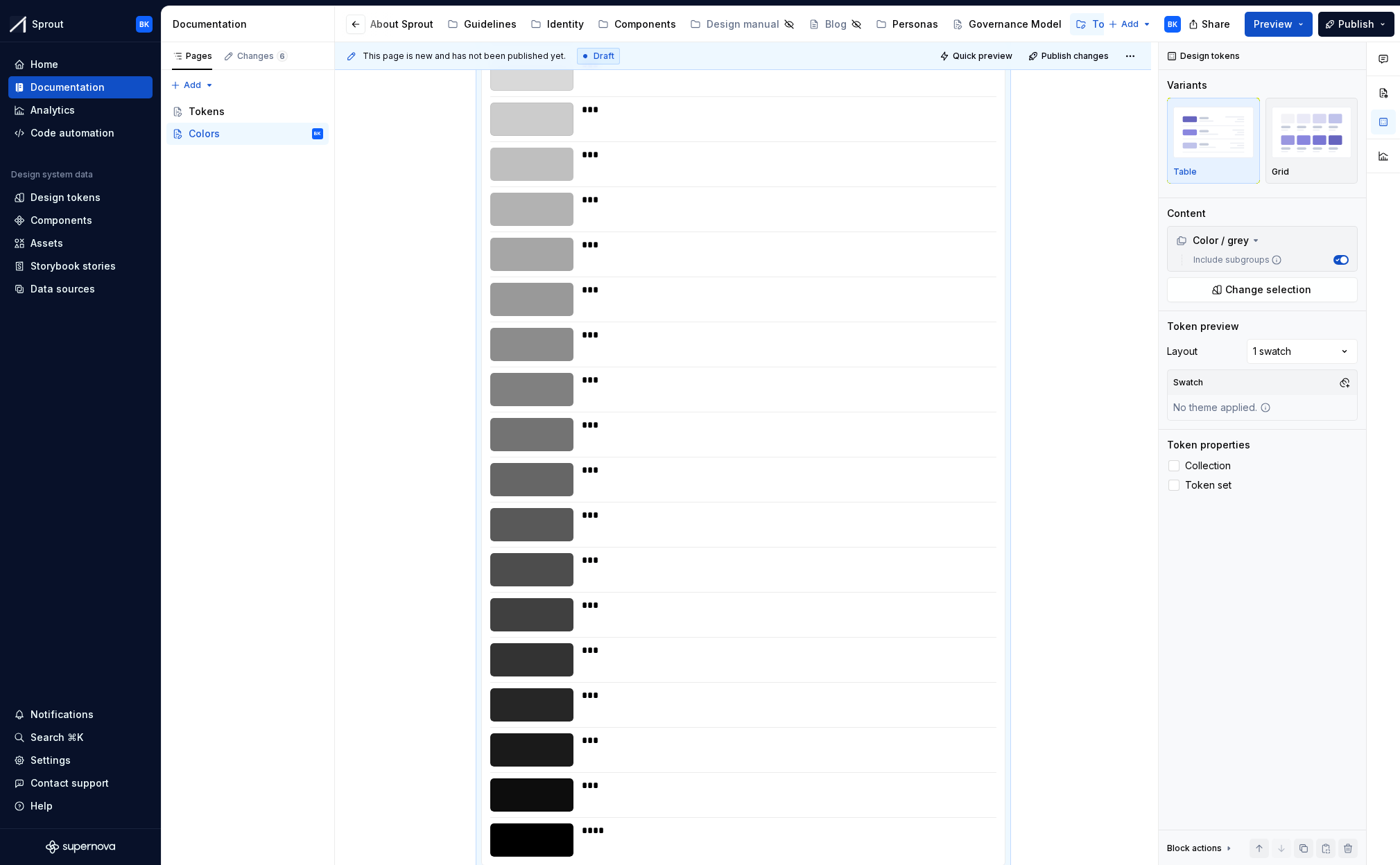
scroll to position [0, 0]
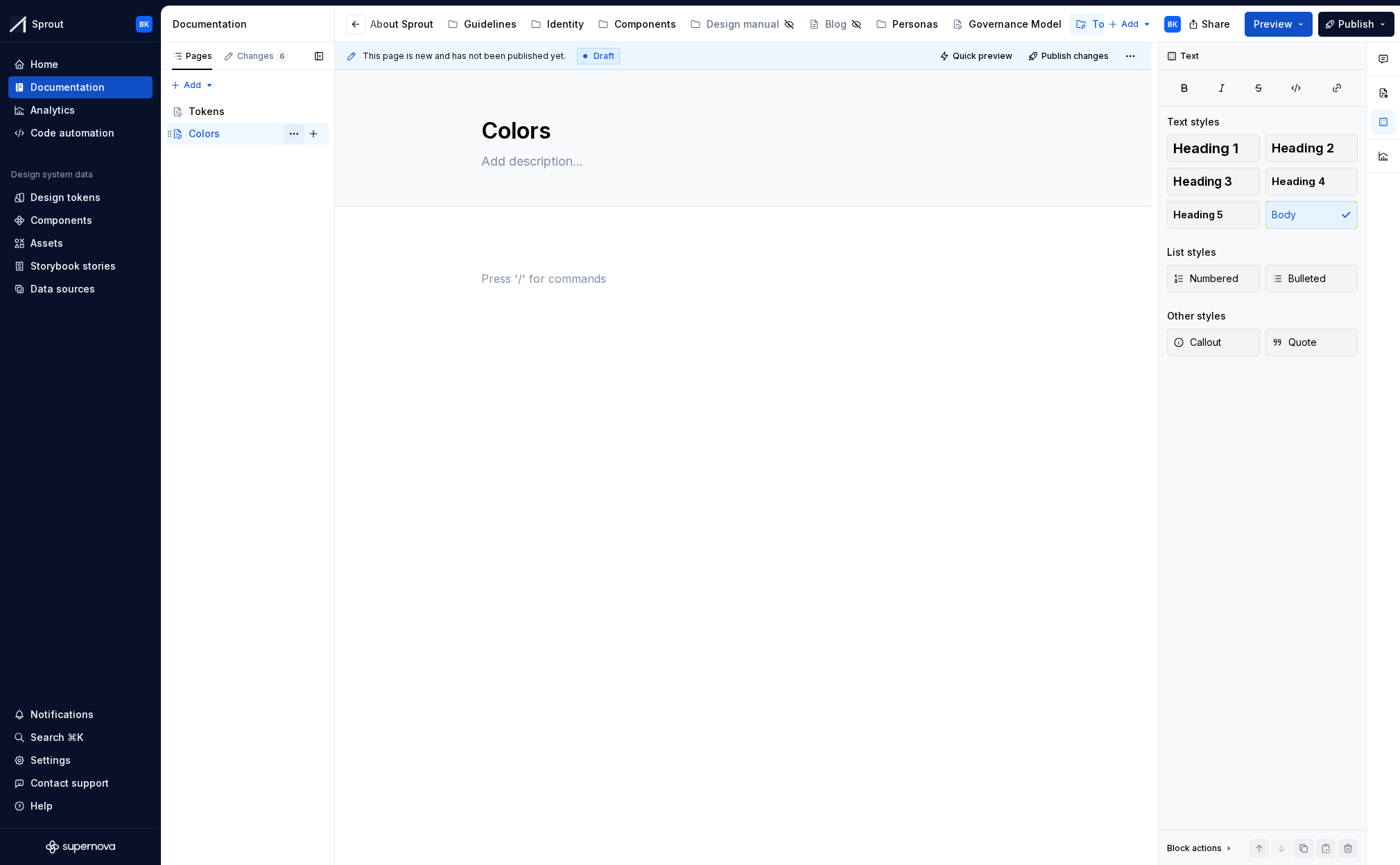
click at [290, 133] on button "Page tree" at bounding box center [294, 134] width 19 height 19
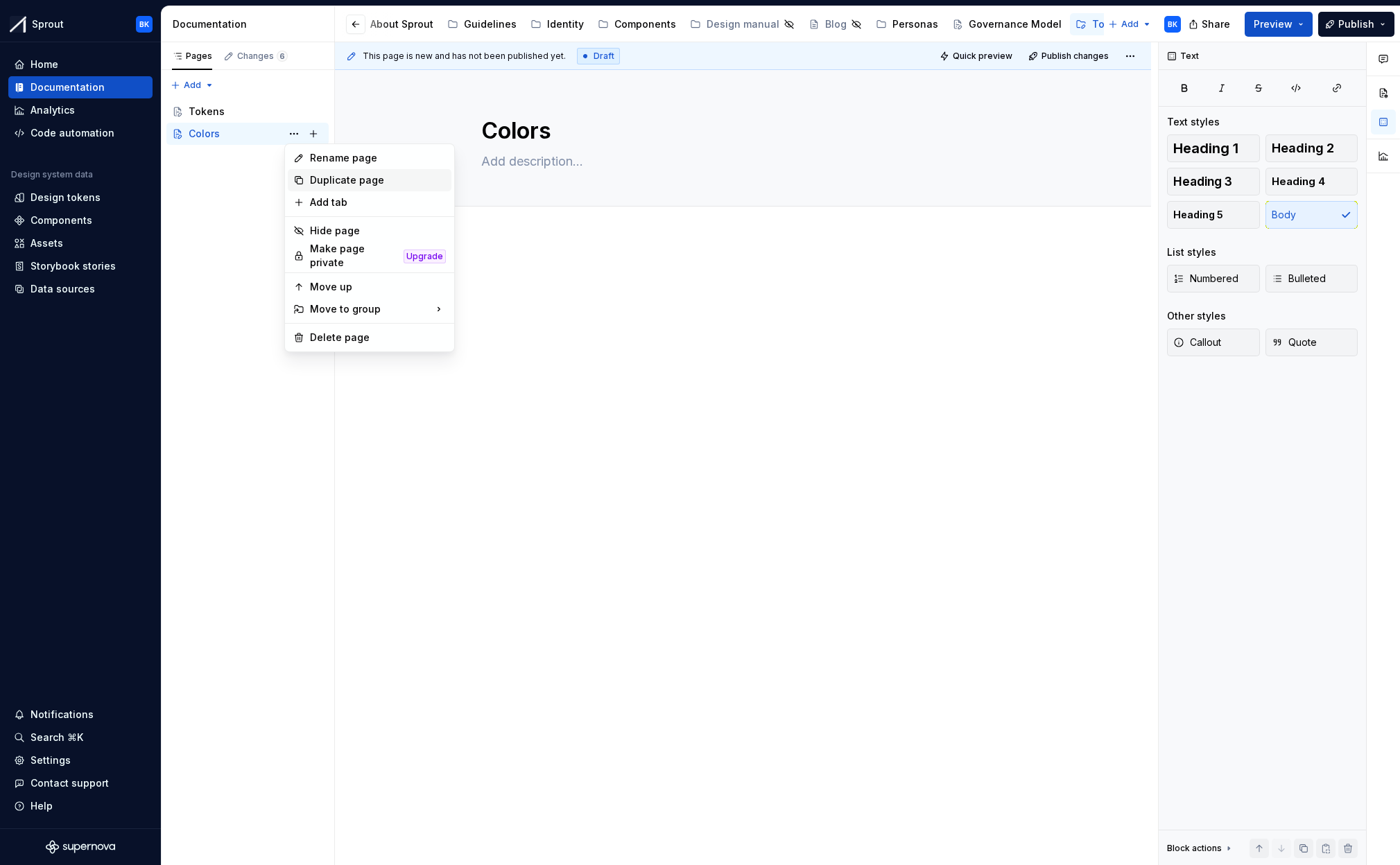
click at [345, 175] on div "Duplicate page" at bounding box center [378, 180] width 136 height 14
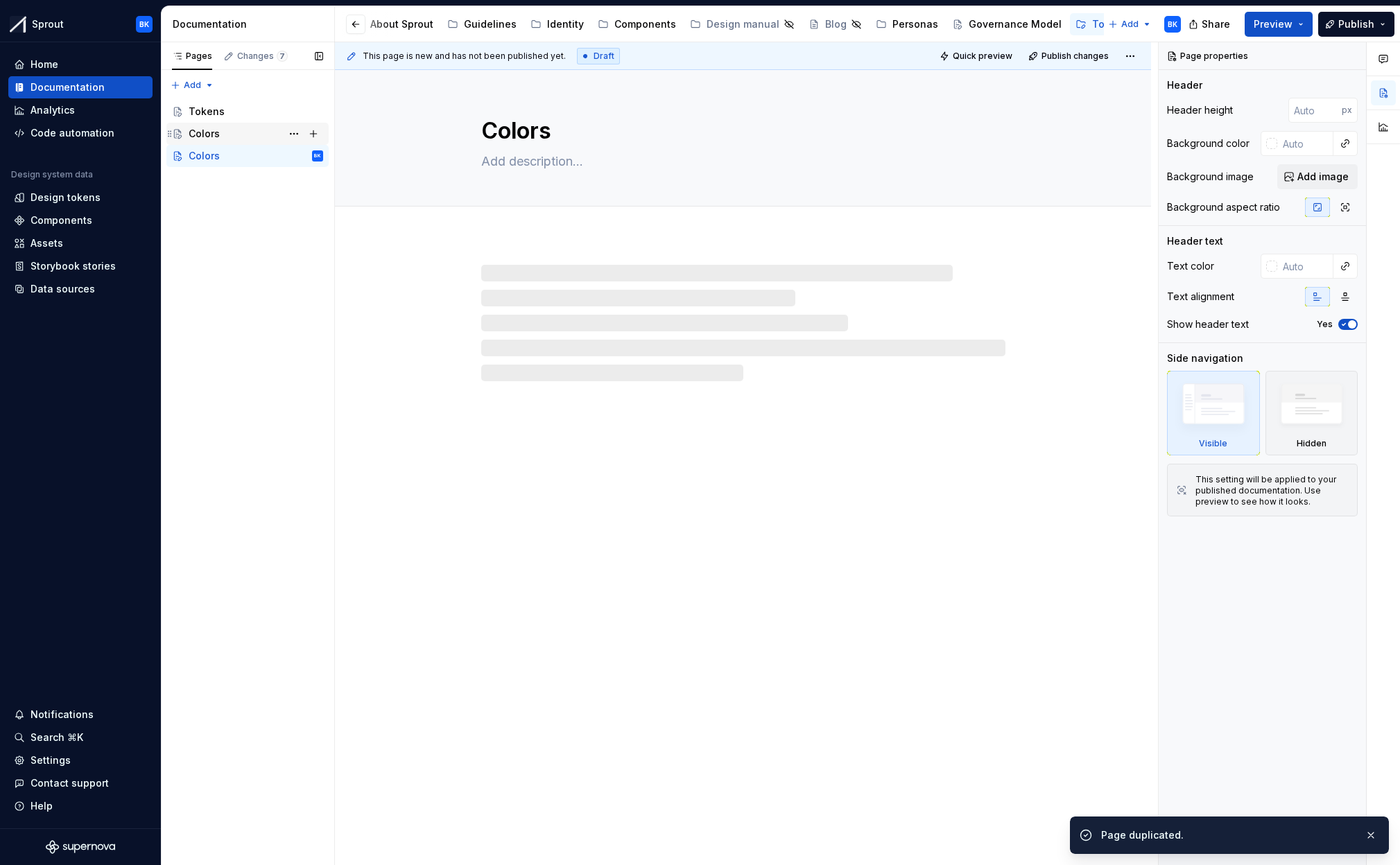
click at [205, 135] on div "Colors" at bounding box center [204, 133] width 31 height 14
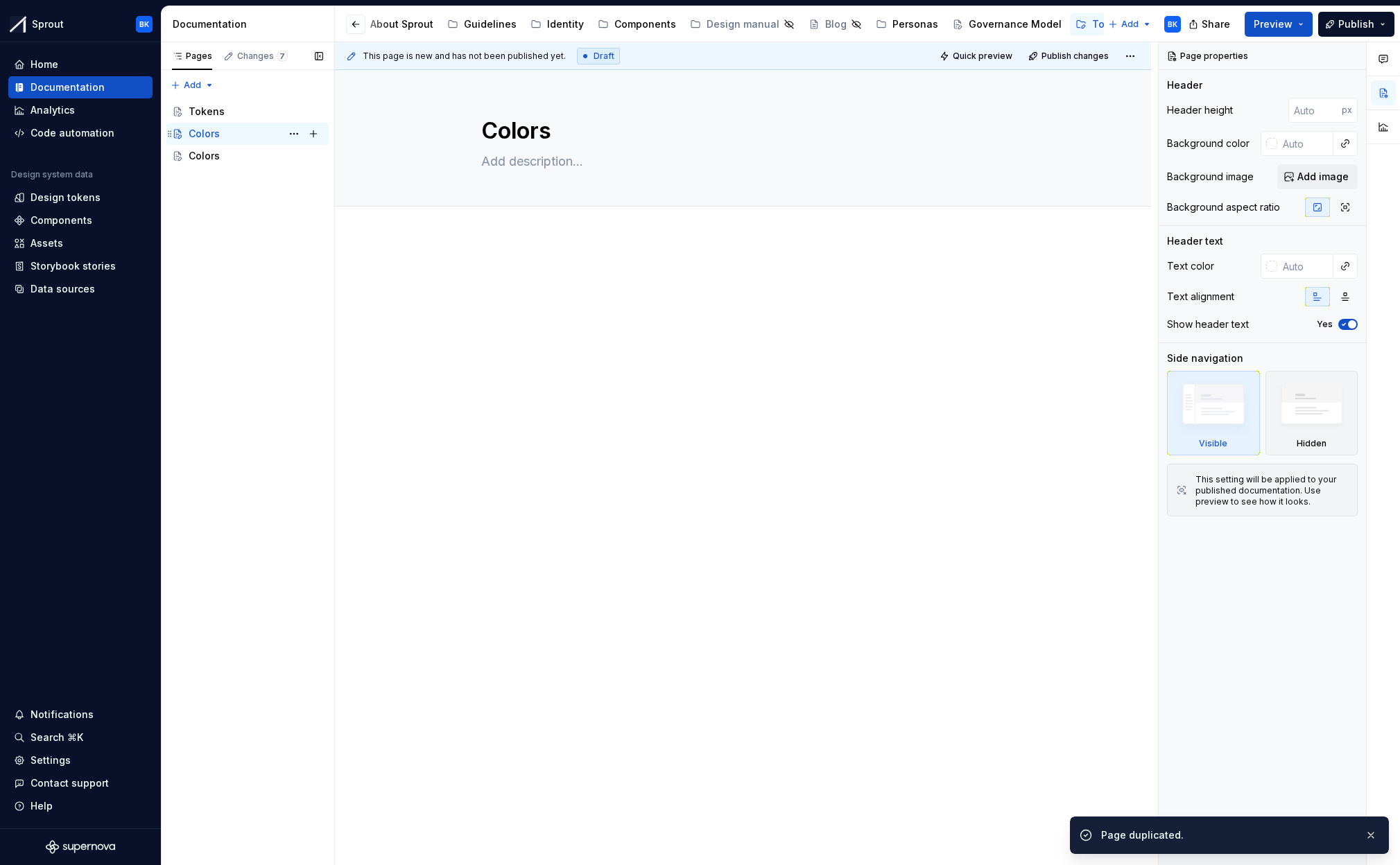
click at [208, 136] on div "Colors" at bounding box center [204, 133] width 31 height 14
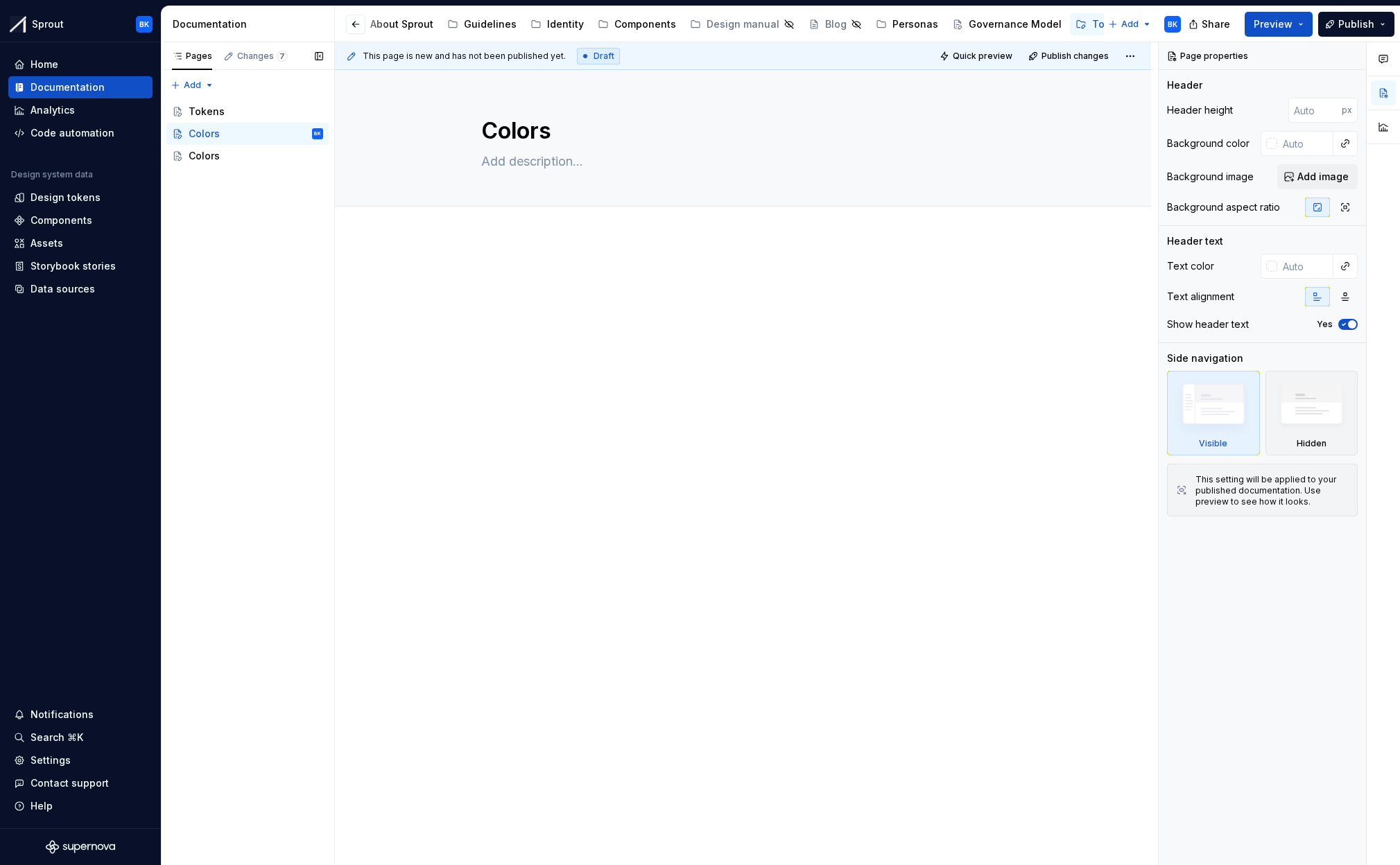
click at [253, 175] on div "Pages Changes 7 Add Accessibility guide for tree Page tree. Navigate the tree w…" at bounding box center [247, 454] width 173 height 824
click at [240, 156] on div "Colors" at bounding box center [256, 156] width 135 height 19
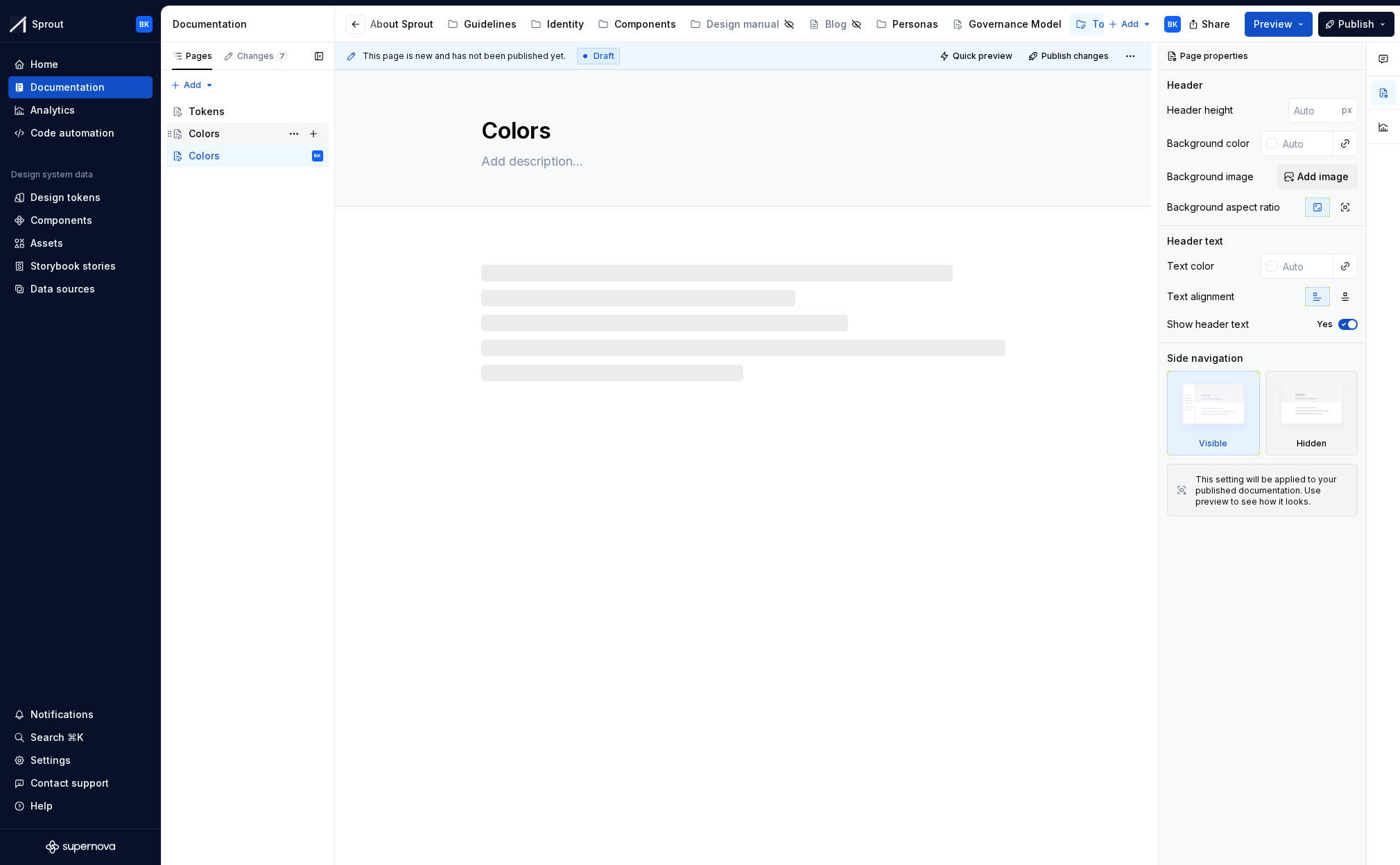
click at [272, 132] on div "Colors" at bounding box center [256, 134] width 135 height 19
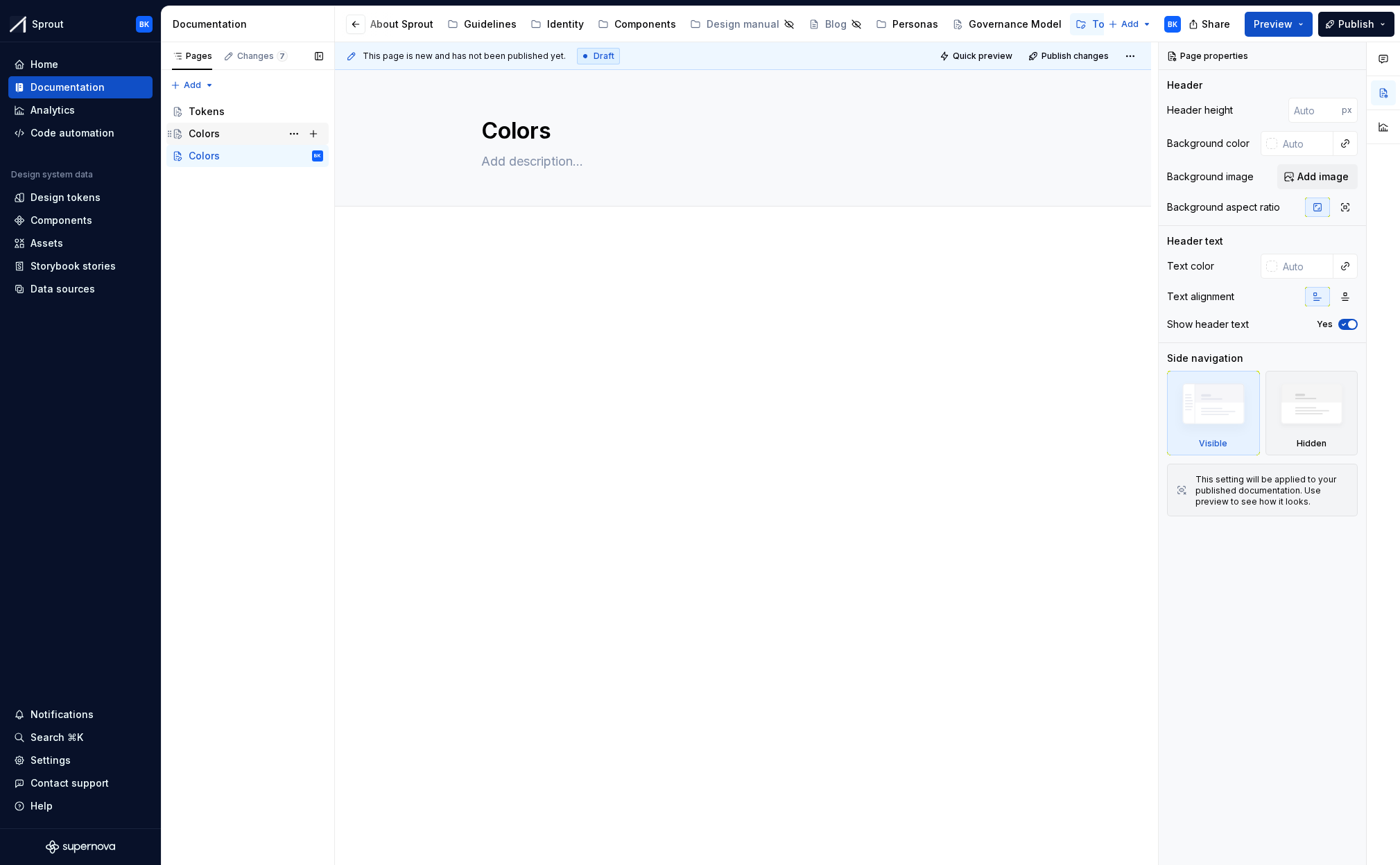
click at [247, 138] on div "Colors" at bounding box center [256, 134] width 135 height 19
click at [242, 138] on div "Colors" at bounding box center [256, 134] width 135 height 19
type textarea "*"
click at [266, 201] on div "Pages Changes 7 Add Accessibility guide for tree Page tree. Navigate the tree w…" at bounding box center [247, 454] width 173 height 824
click at [180, 75] on div "Pages Changes 7 Add Accessibility guide for tree Page tree. Navigate the tree w…" at bounding box center [247, 454] width 173 height 824
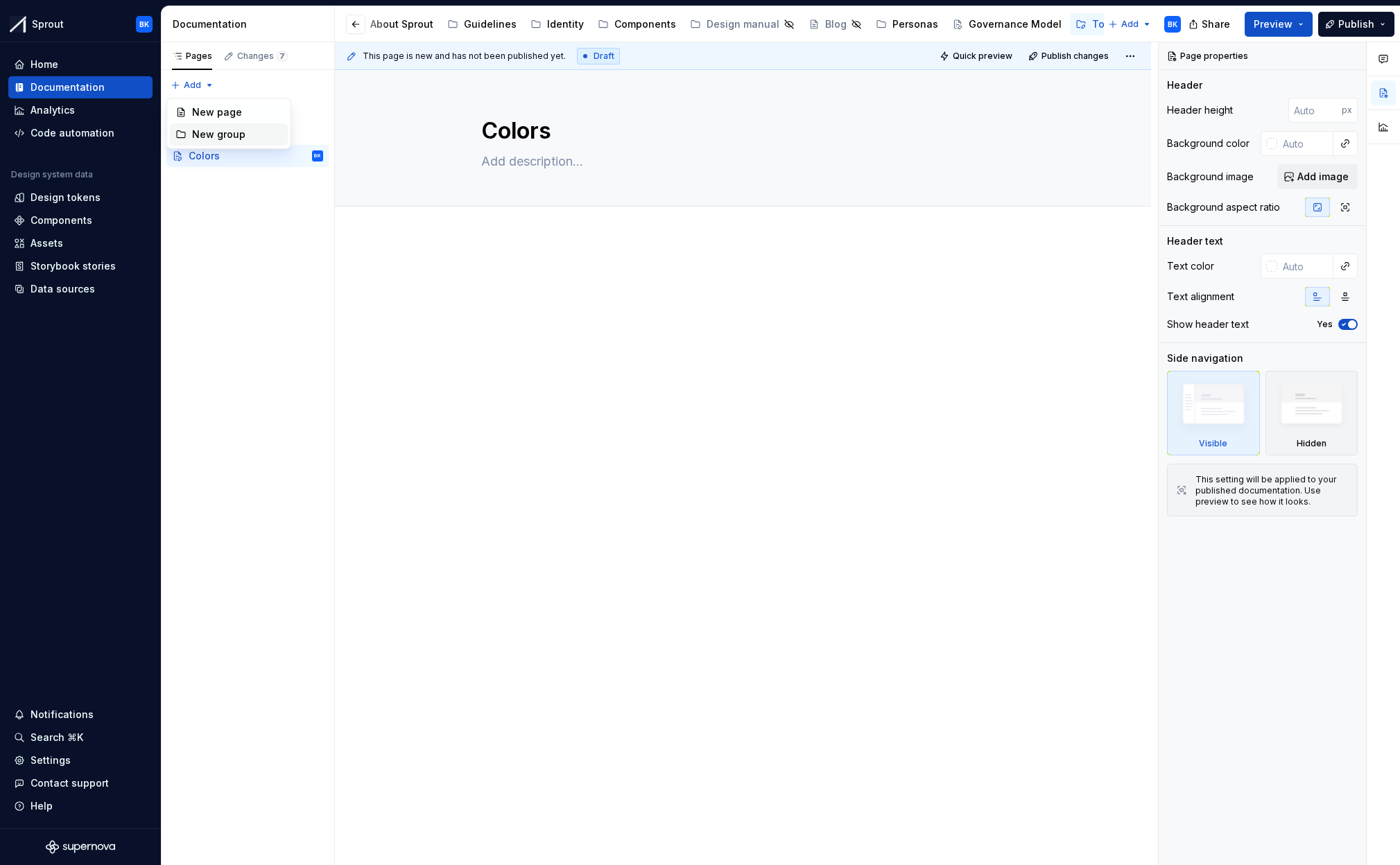
click at [224, 130] on div "New group" at bounding box center [237, 134] width 90 height 14
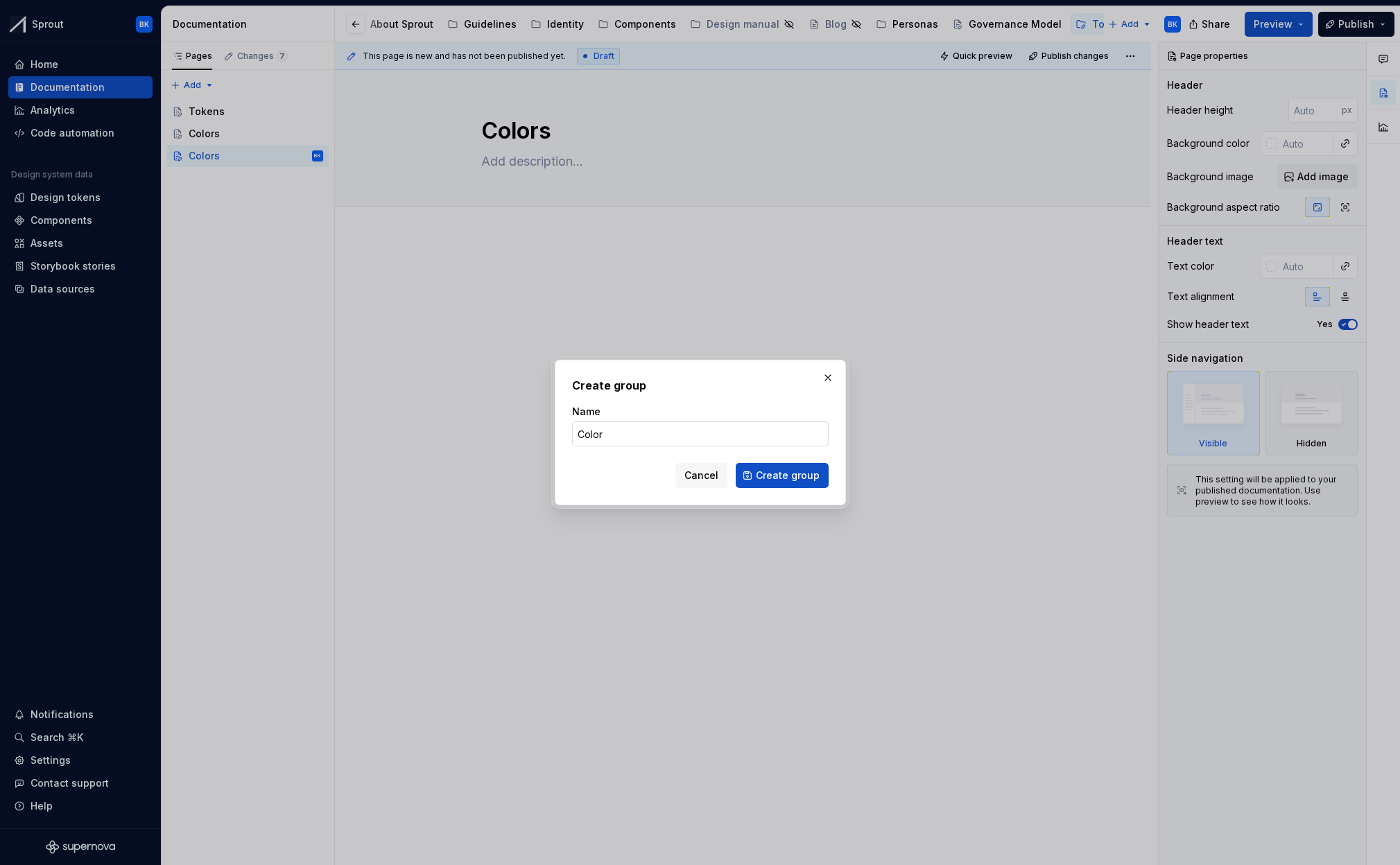
type input "Colors"
click button "Create group" at bounding box center [782, 476] width 93 height 25
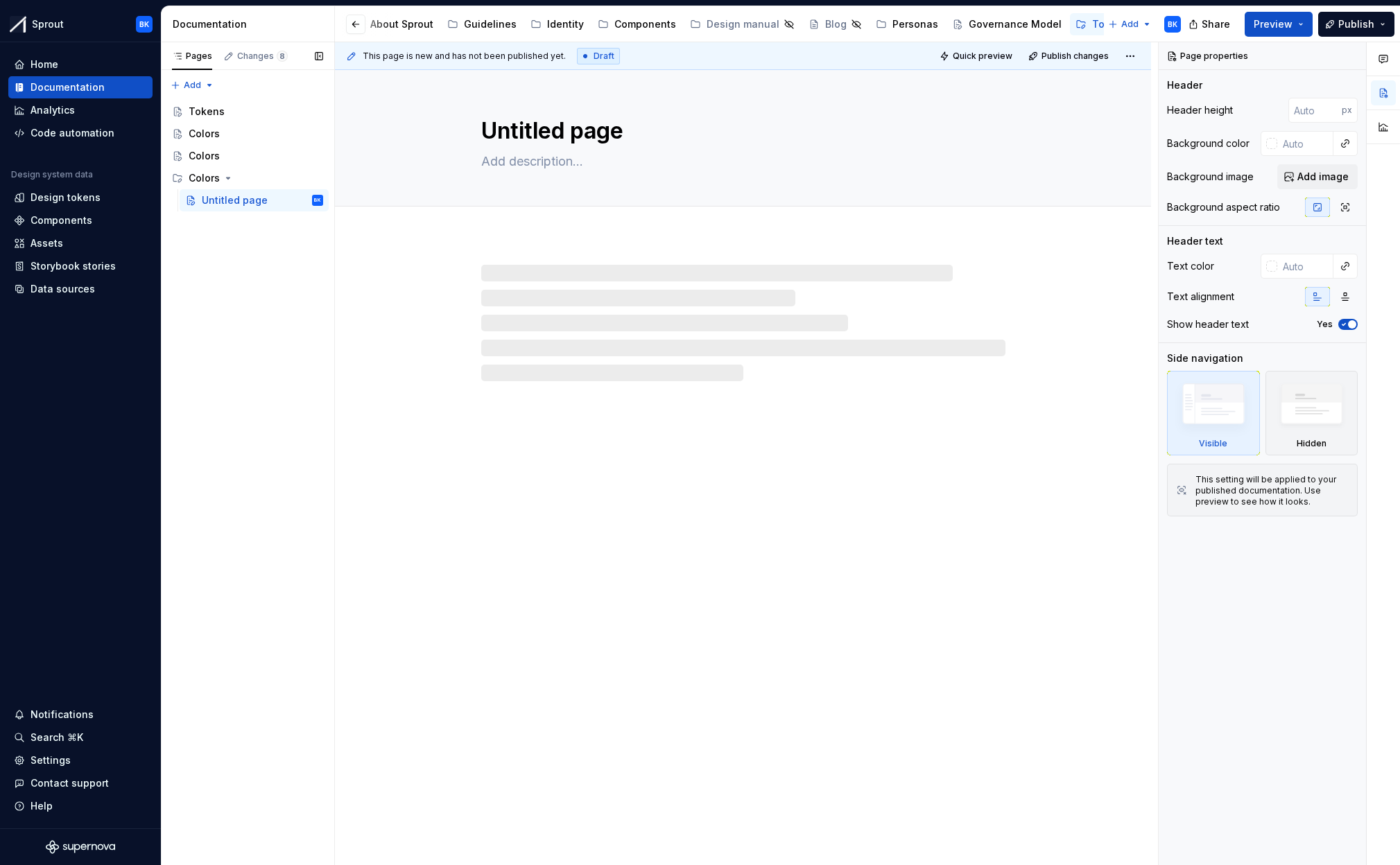
click at [260, 262] on div "Pages Changes 8 Add Accessibility guide for tree Page tree. Navigate the tree w…" at bounding box center [247, 454] width 173 height 824
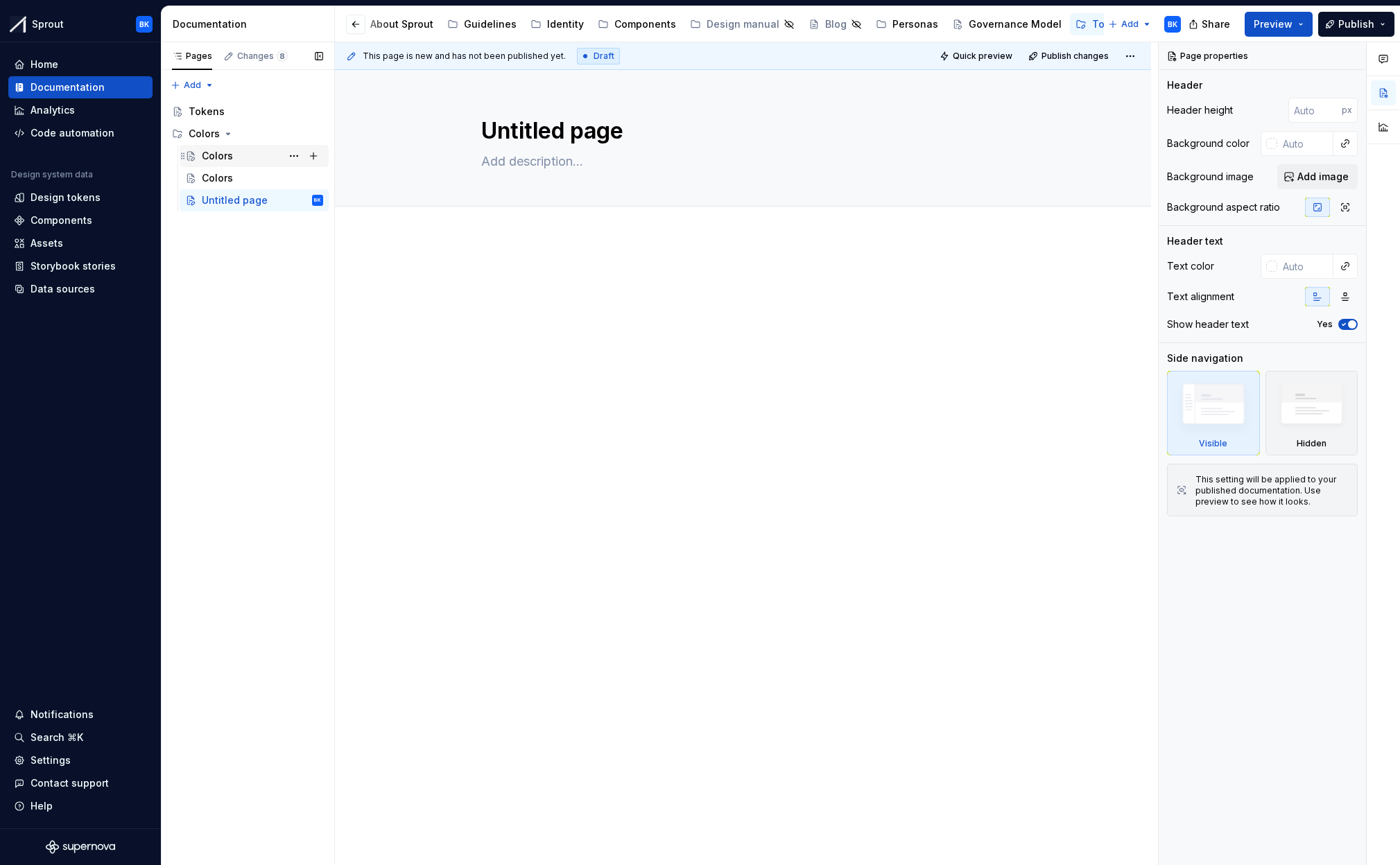
click at [225, 157] on div "Colors" at bounding box center [218, 155] width 31 height 14
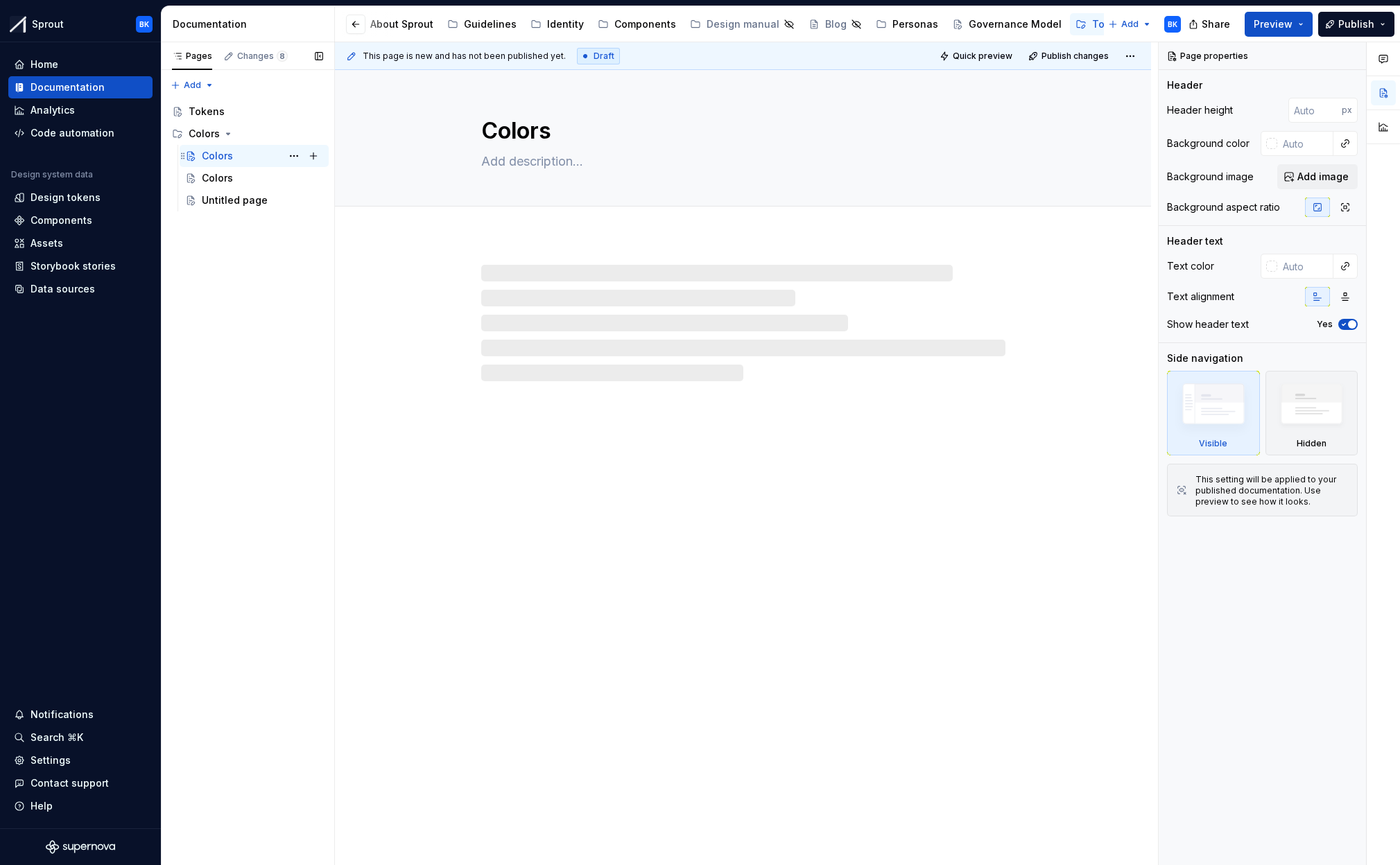
click at [224, 158] on div "Colors" at bounding box center [218, 155] width 31 height 14
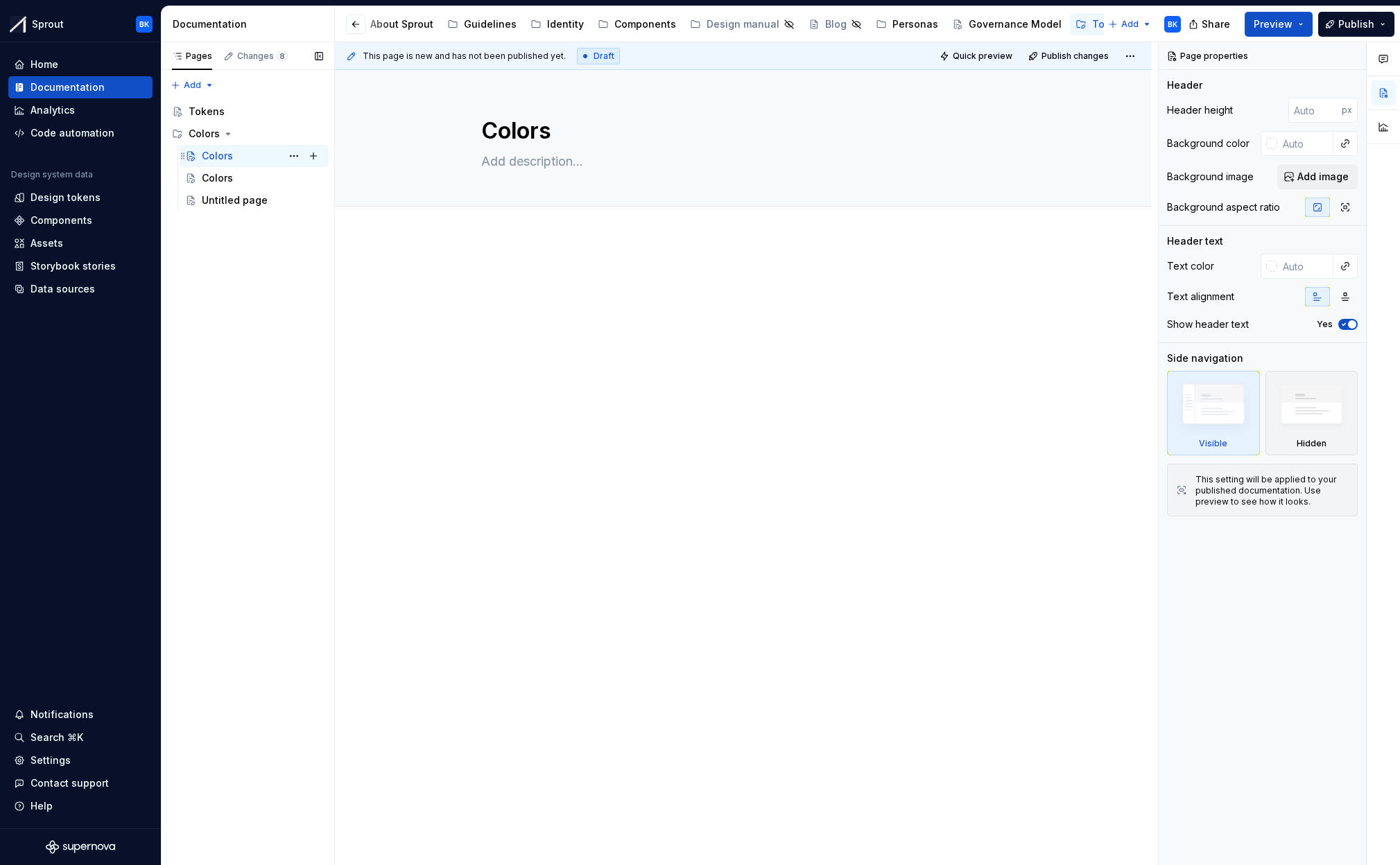
click at [224, 158] on div "Colors" at bounding box center [218, 155] width 31 height 14
click at [557, 130] on textarea "Colors" at bounding box center [740, 131] width 524 height 33
type textarea "*"
type textarea "C"
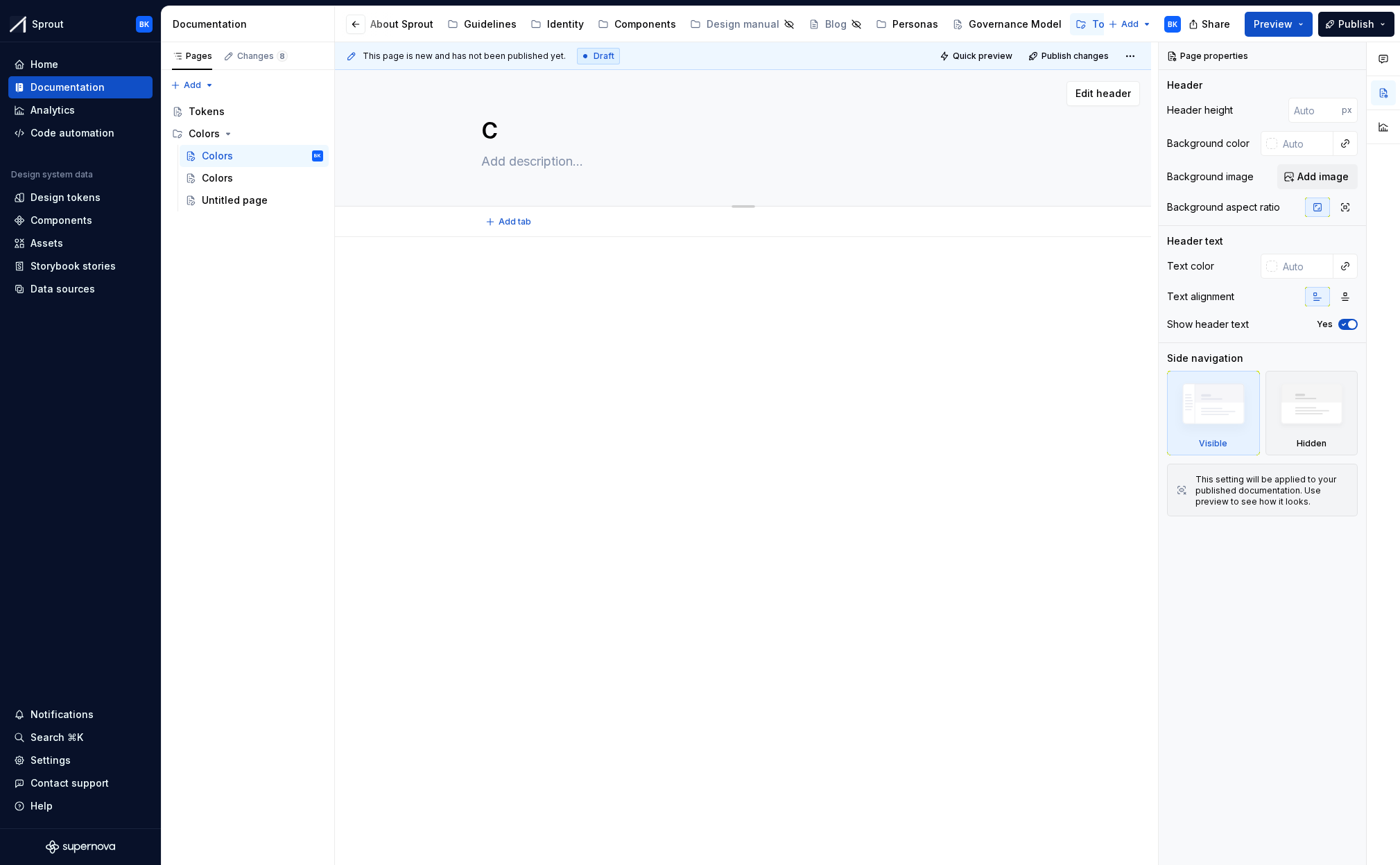
type textarea "*"
type textarea "Cor"
type textarea "*"
type textarea "Core"
type textarea "*"
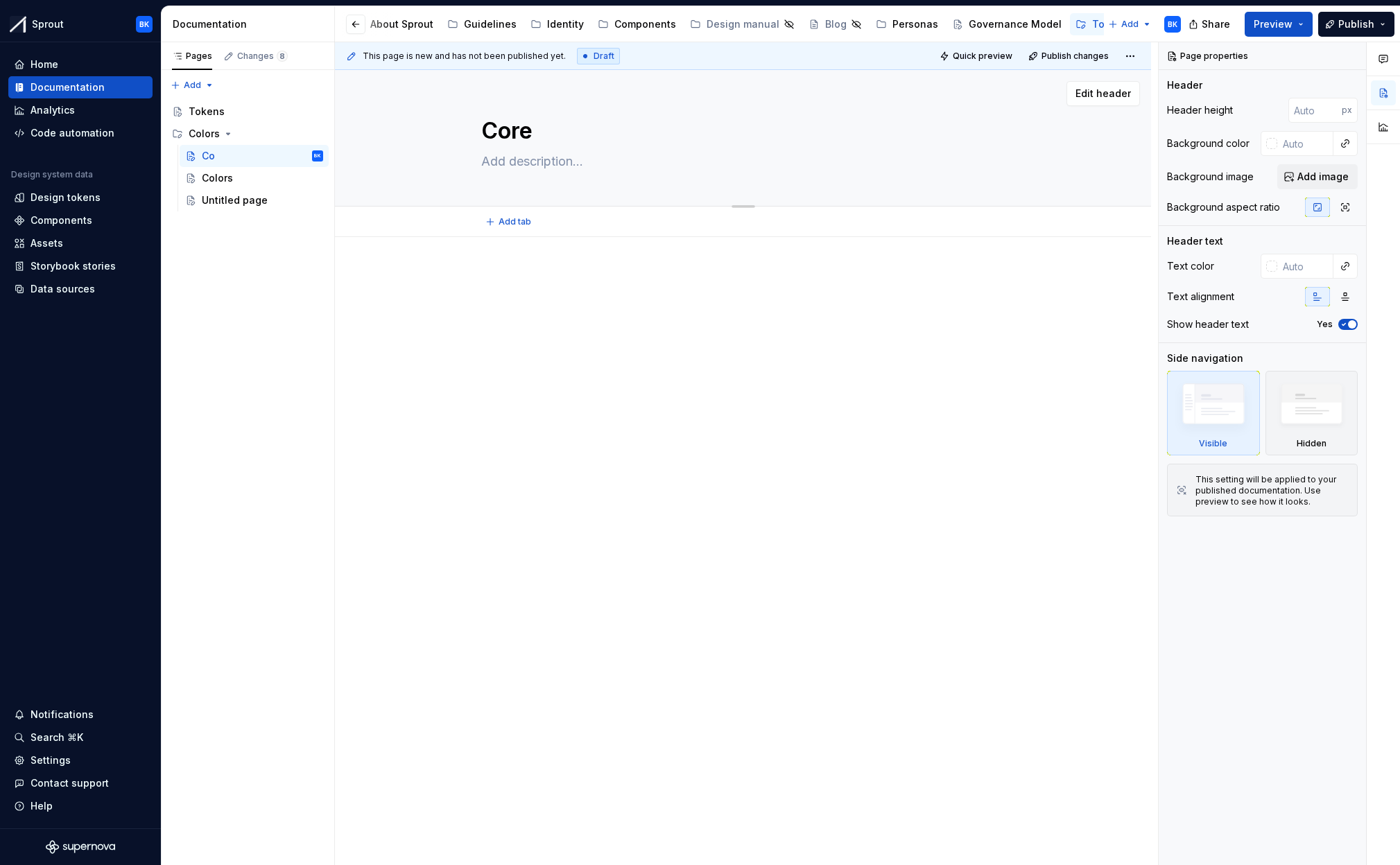
type textarea "Core"
type textarea "*"
type textarea "Core"
click at [230, 173] on div "Colors" at bounding box center [218, 178] width 31 height 14
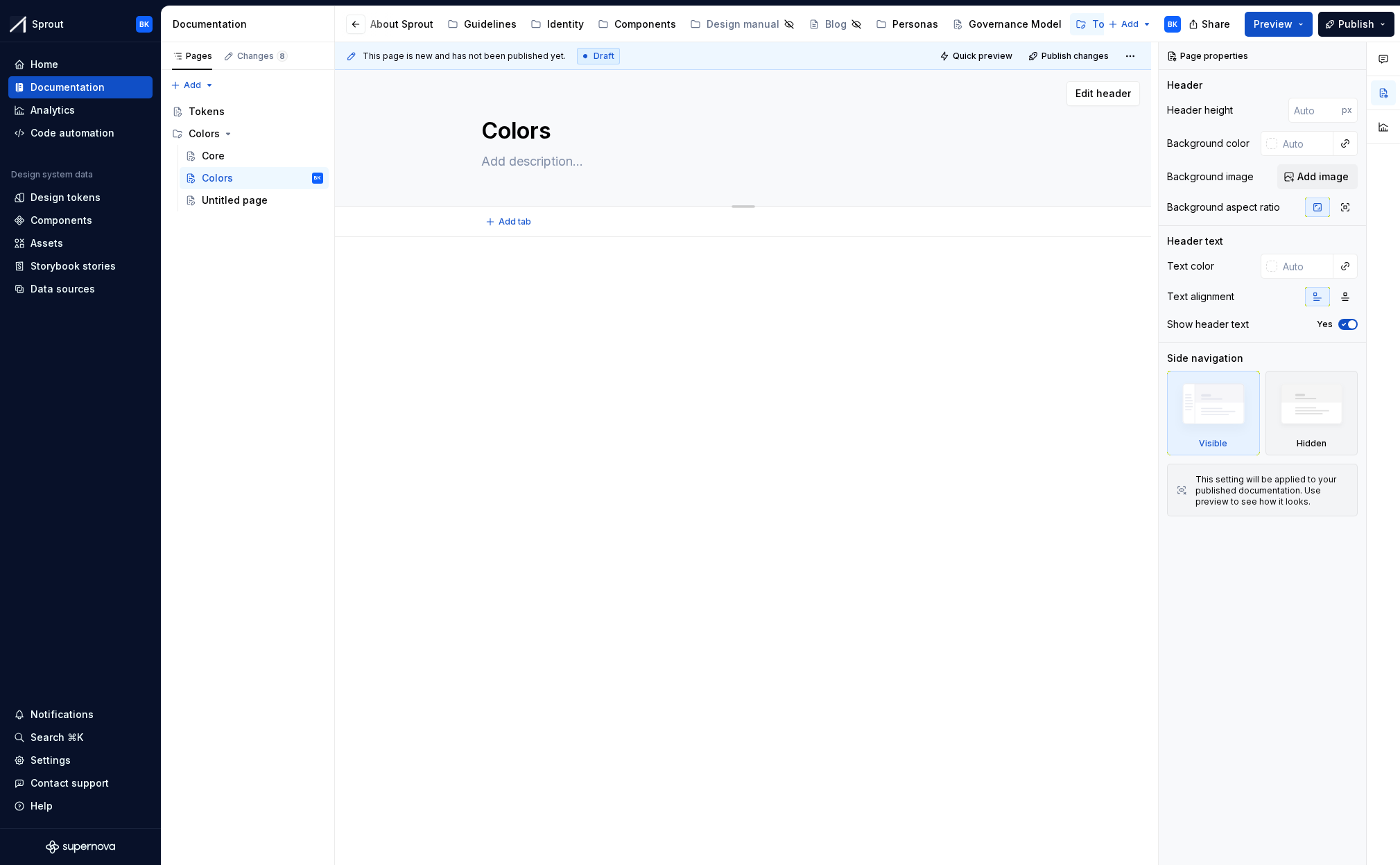
click at [558, 129] on textarea "Colors" at bounding box center [740, 131] width 524 height 33
type textarea "*"
type textarea "M"
type textarea "*"
type textarea "Mid"
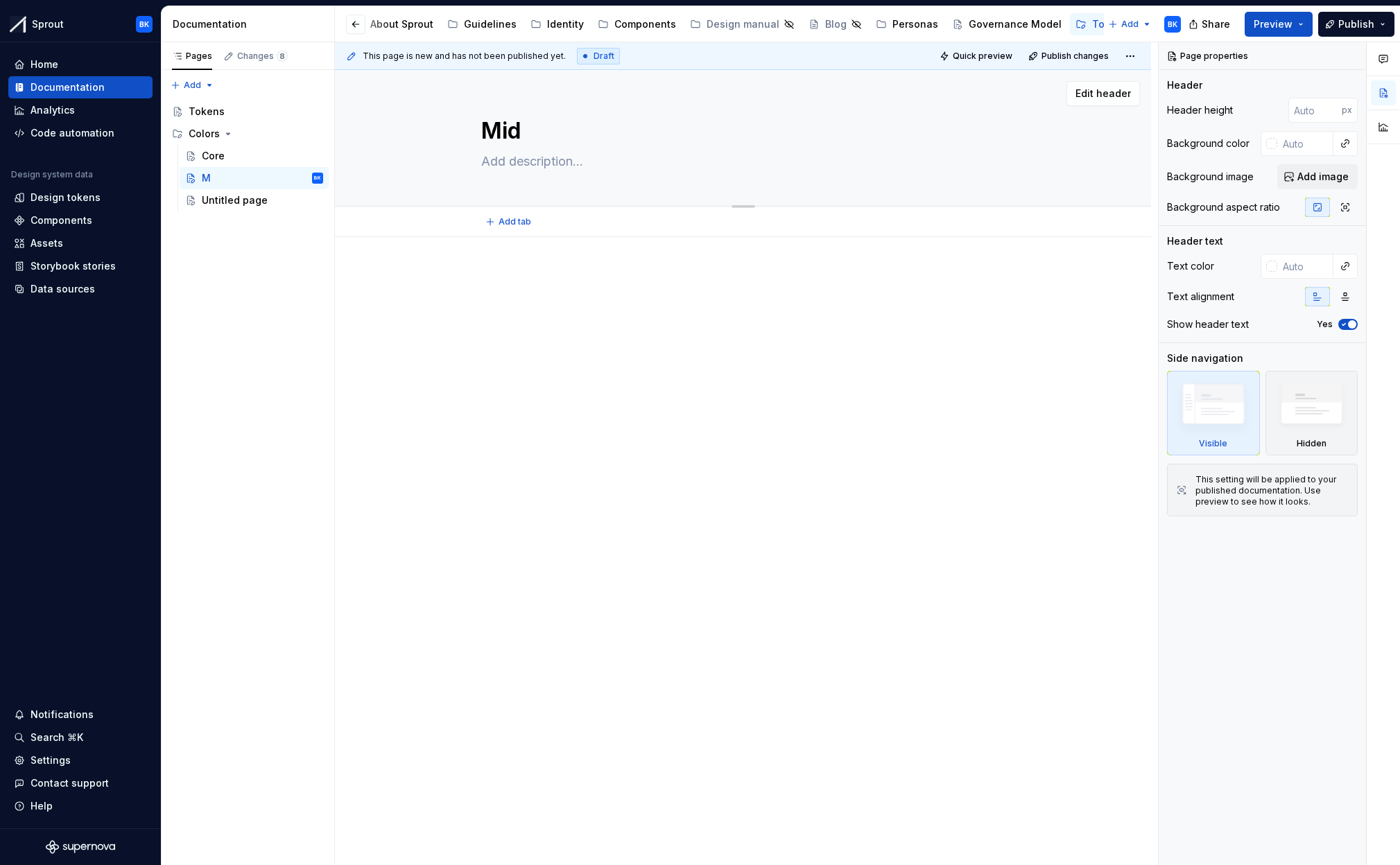
type textarea "*"
type textarea "Mid"
type textarea "*"
type textarea "Mid L"
type textarea "*"
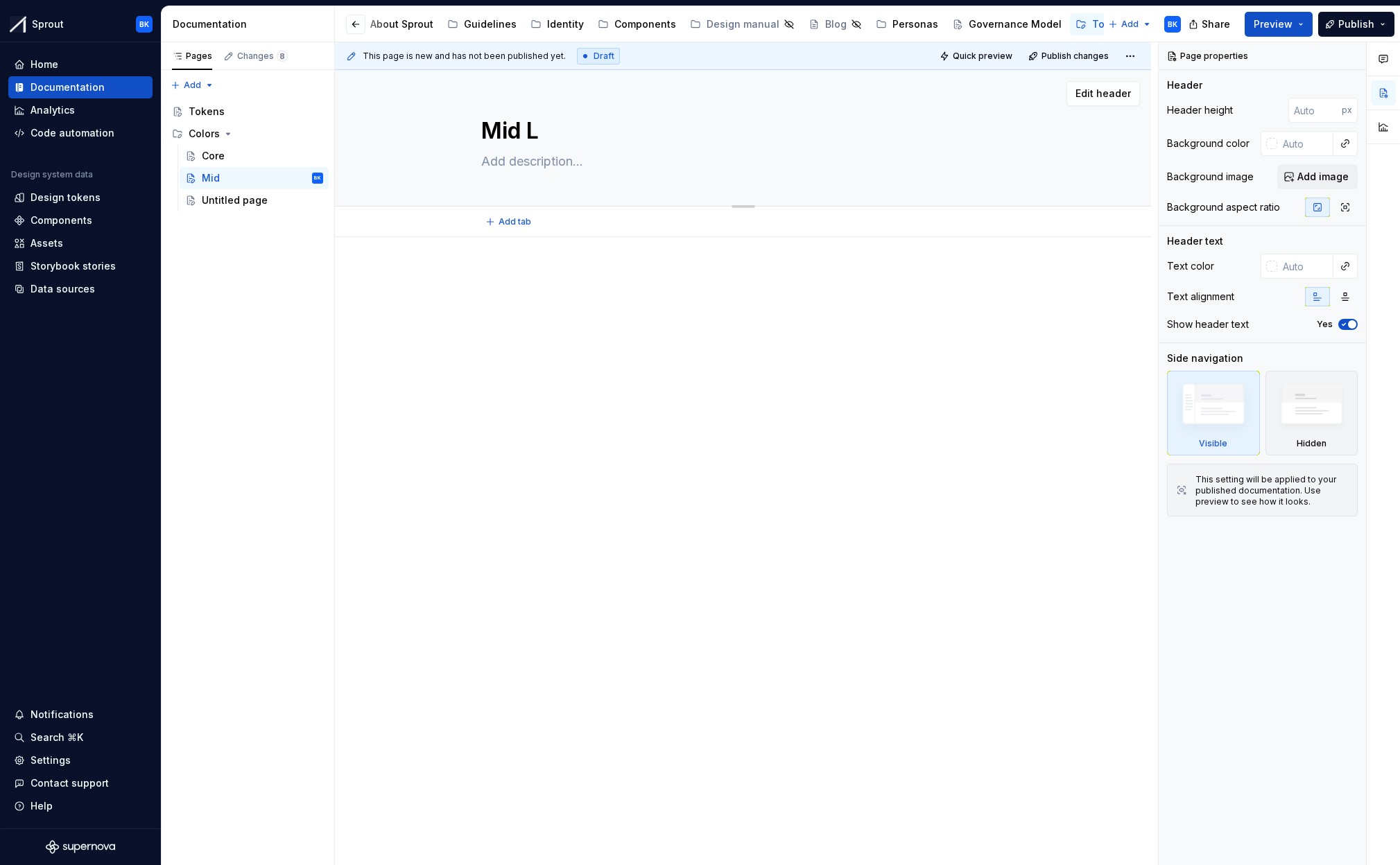
type textarea "Mid La"
type textarea "*"
type textarea "Mid Lay"
type textarea "*"
type textarea "Mid Laye"
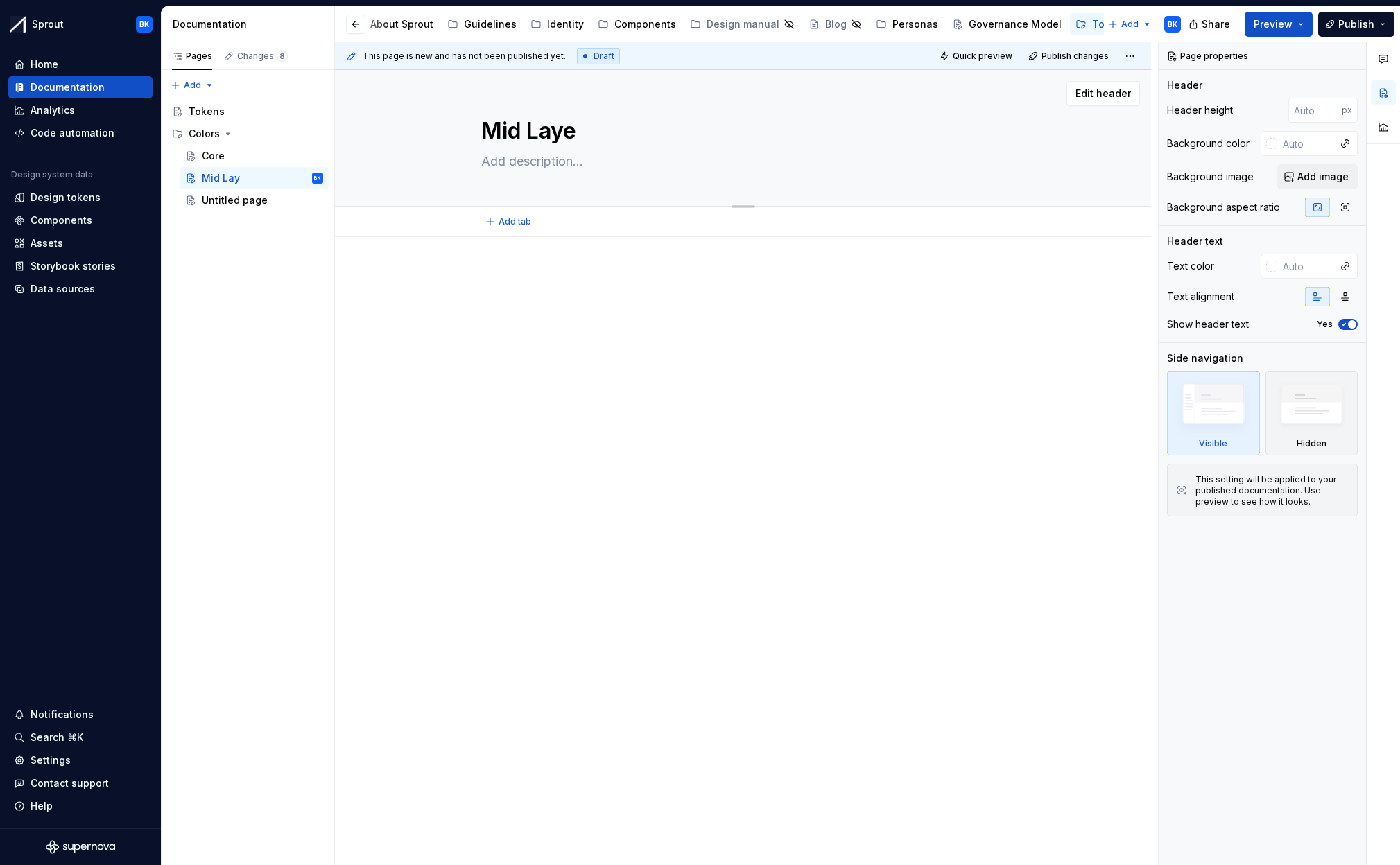
type textarea "*"
type textarea "Mid Layer"
type textarea "*"
type textarea "Mid Layer"
type textarea "*"
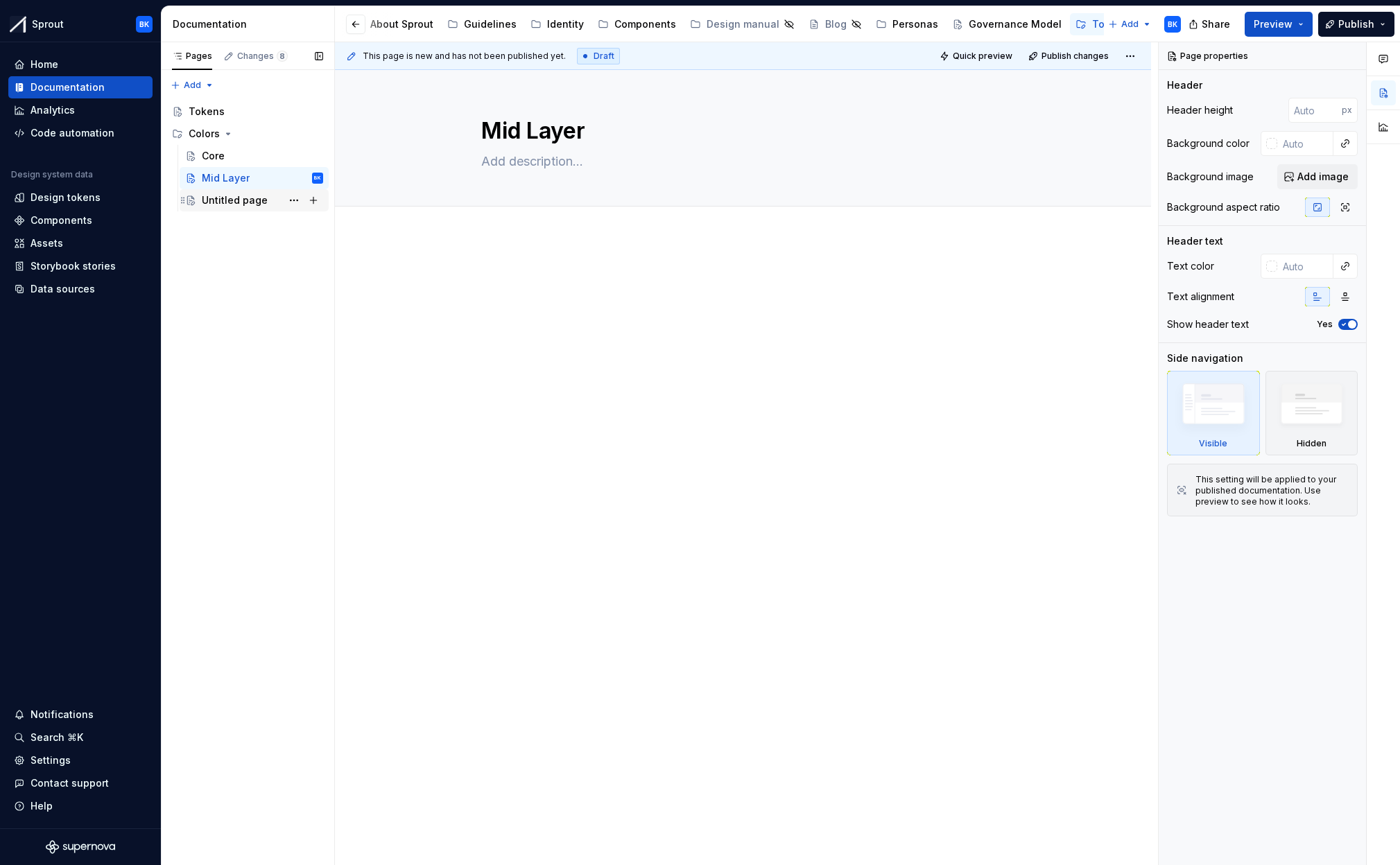
type textarea "Mid Layer"
click at [252, 200] on div "Untitled page" at bounding box center [235, 200] width 66 height 14
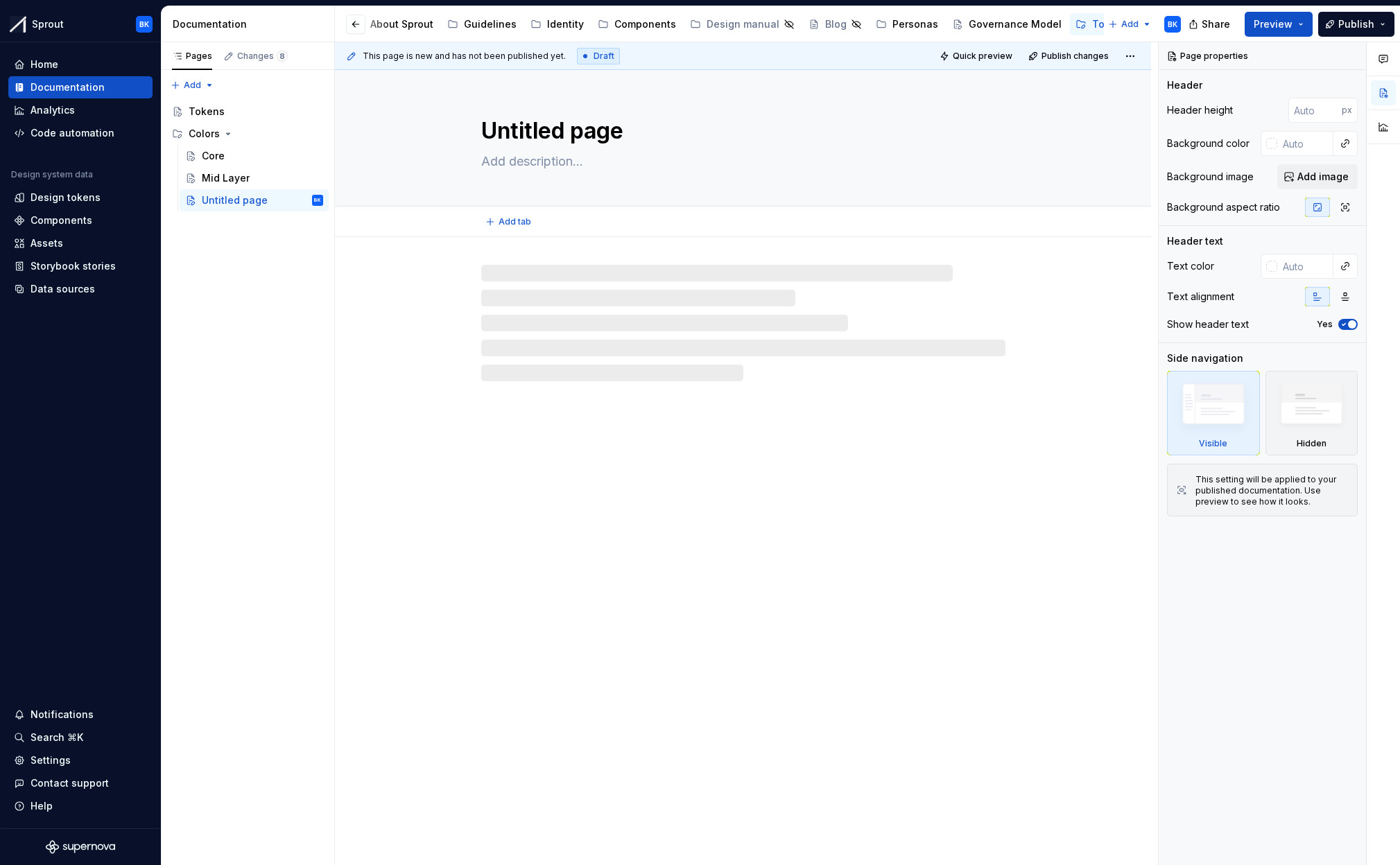
click at [546, 130] on textarea "Untitled page" at bounding box center [740, 131] width 524 height 33
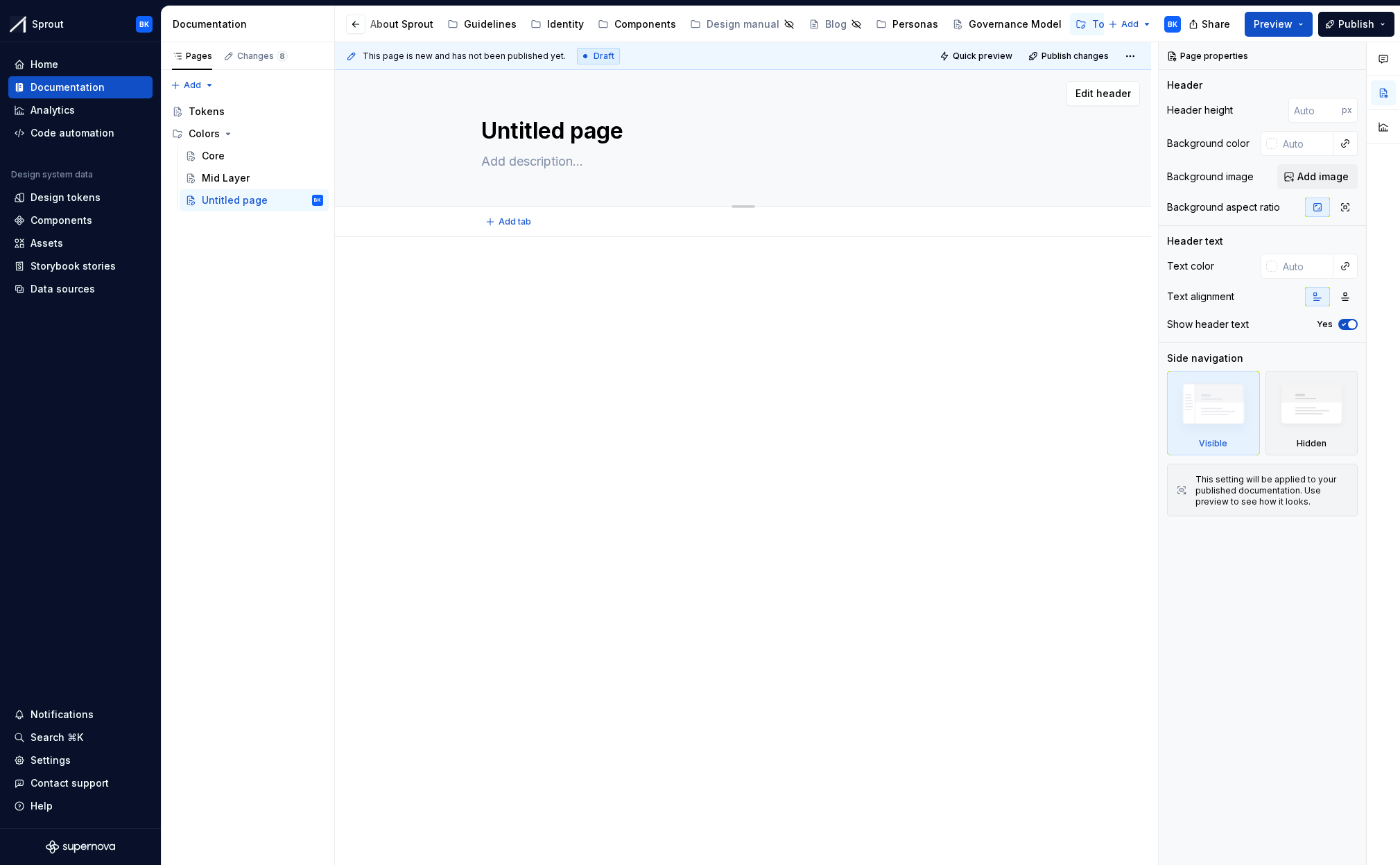
type textarea "*"
type textarea "S"
type textarea "*"
type textarea "Sem"
type textarea "*"
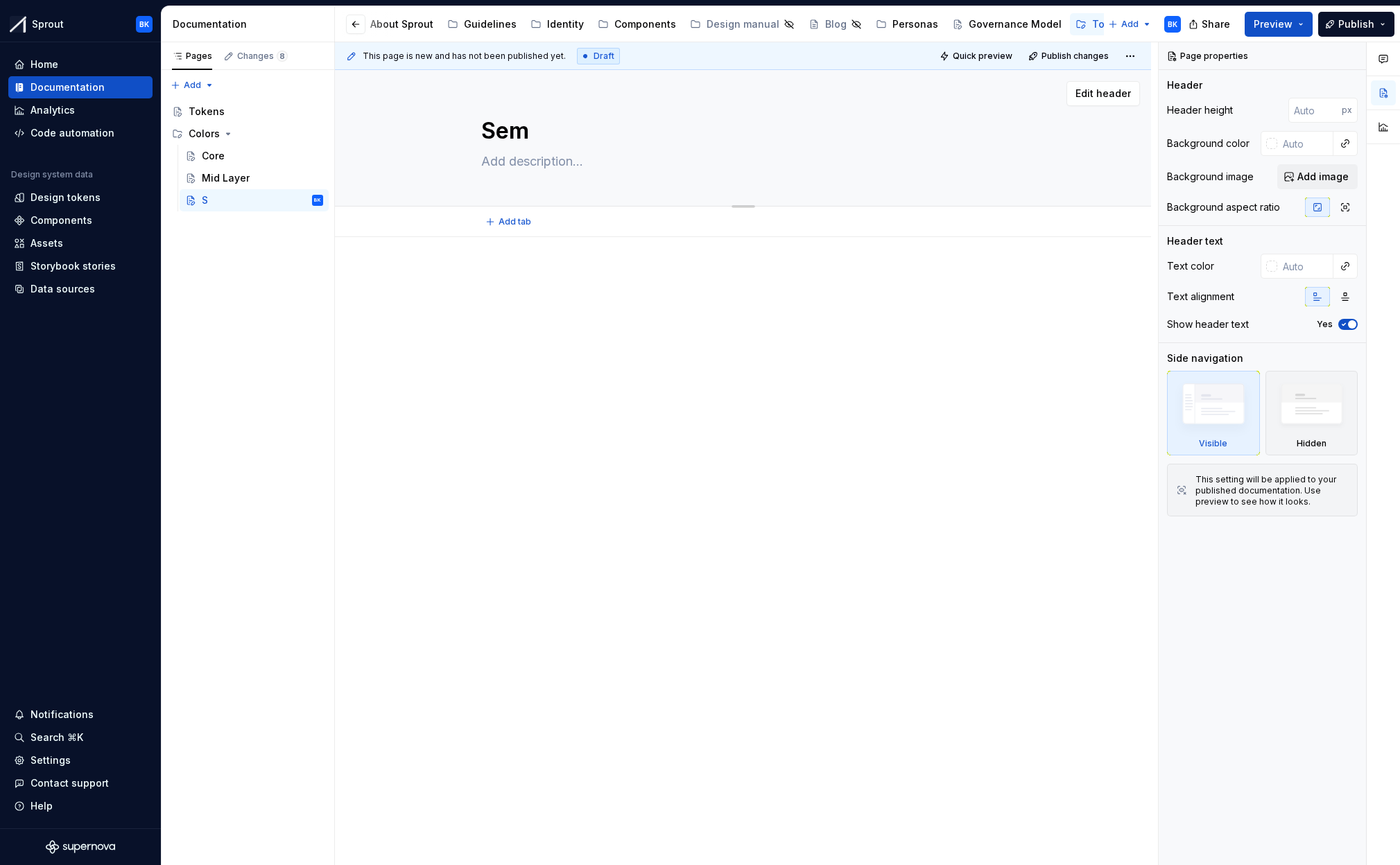
type textarea "Sema"
type textarea "*"
type textarea "Seman"
type textarea "*"
type textarea "Semant"
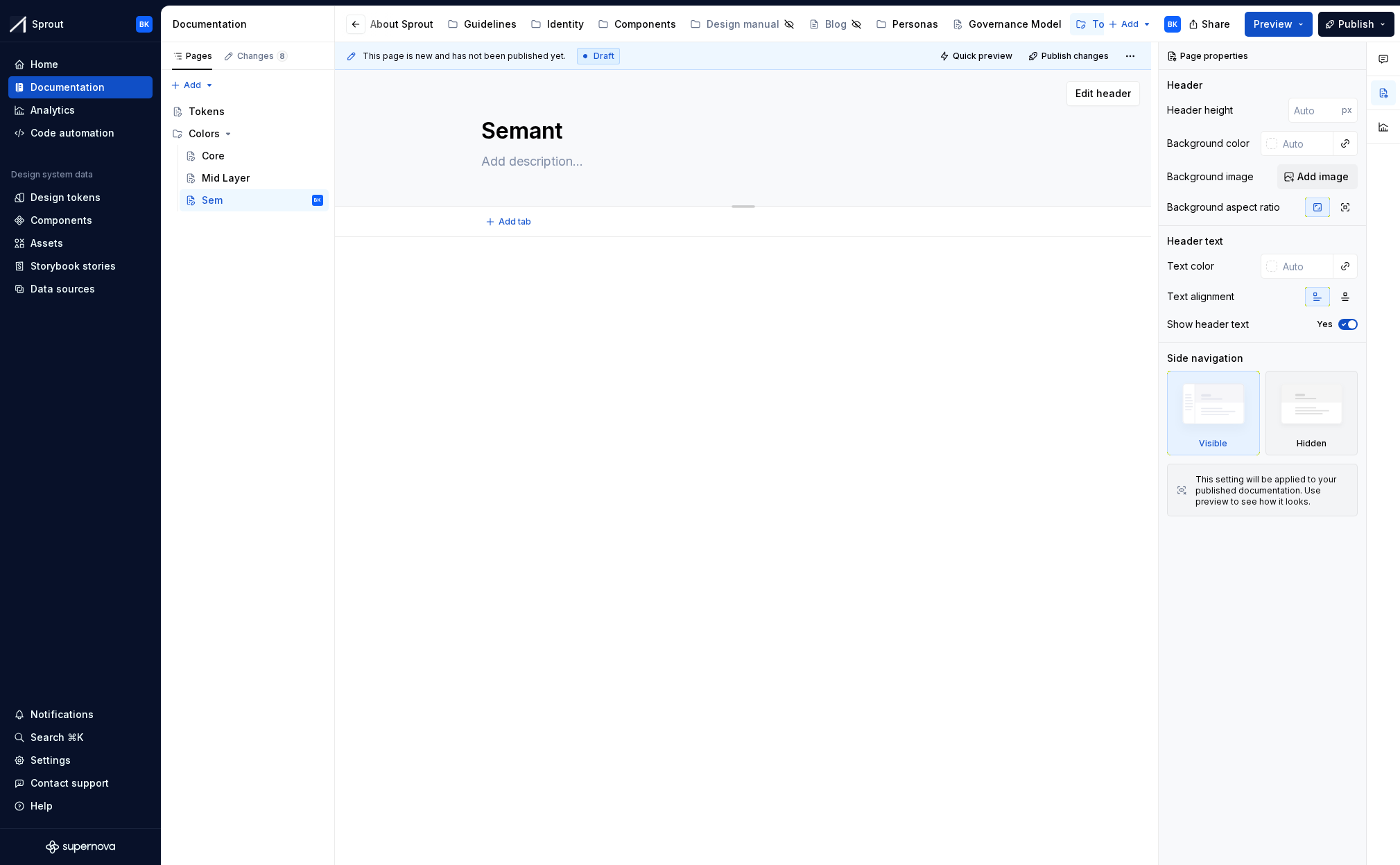
type textarea "*"
type textarea "Semanti"
type textarea "*"
type textarea "Semantic"
type textarea "*"
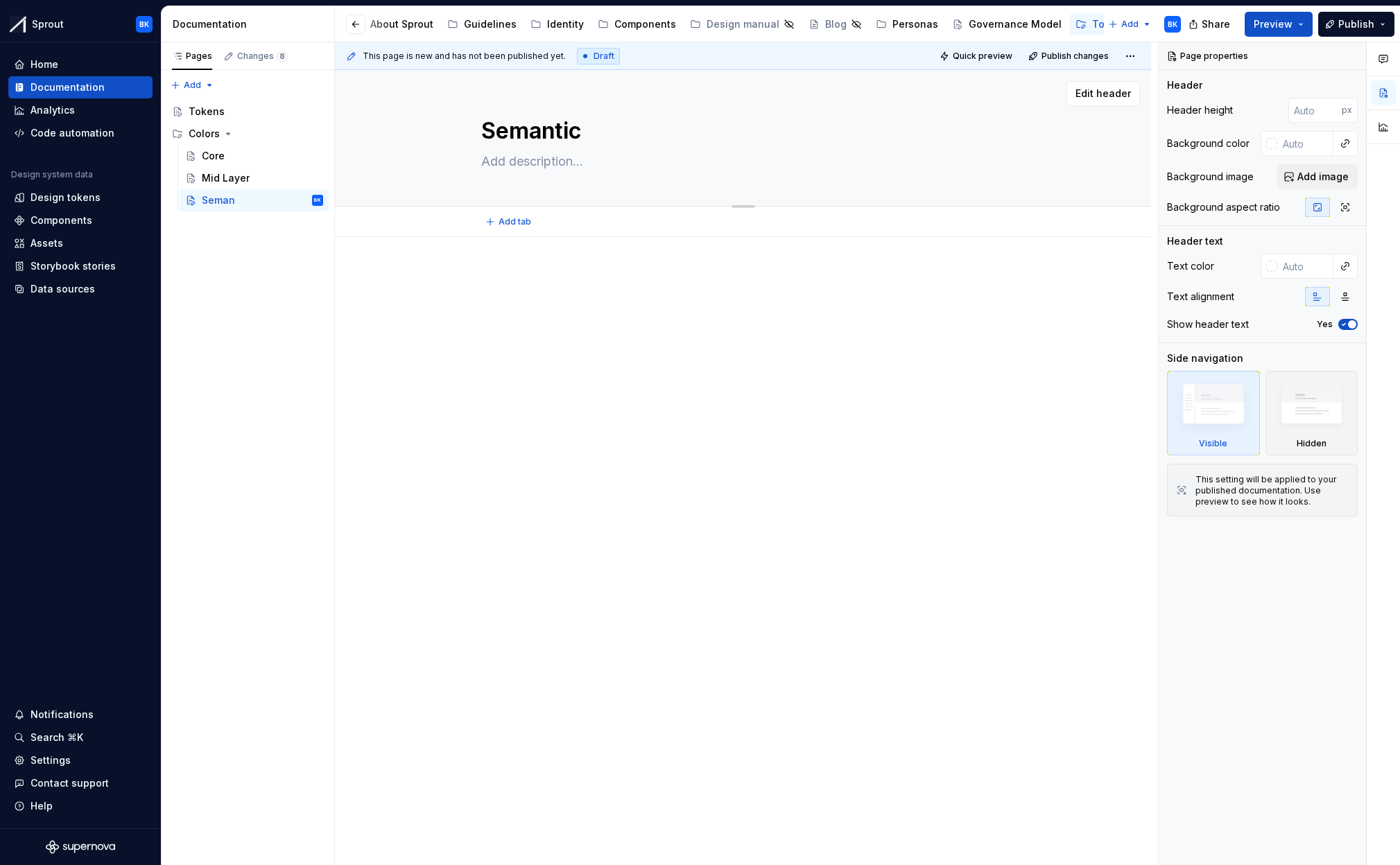
type textarea "Semantic"
type textarea "*"
type textarea "Semantic"
click at [257, 154] on div "Core" at bounding box center [263, 156] width 121 height 19
click at [575, 307] on div at bounding box center [743, 296] width 524 height 53
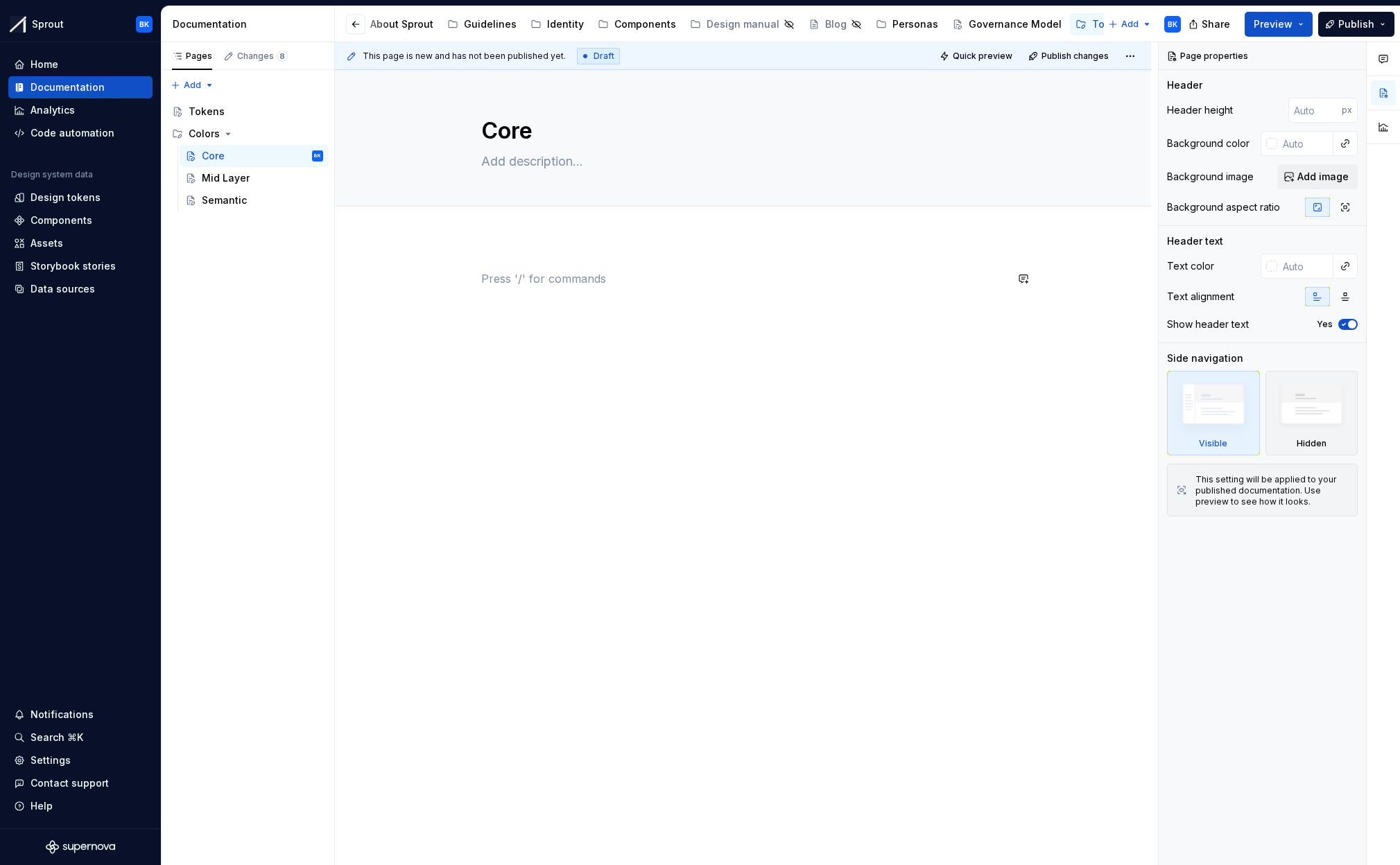
type textarea "*"
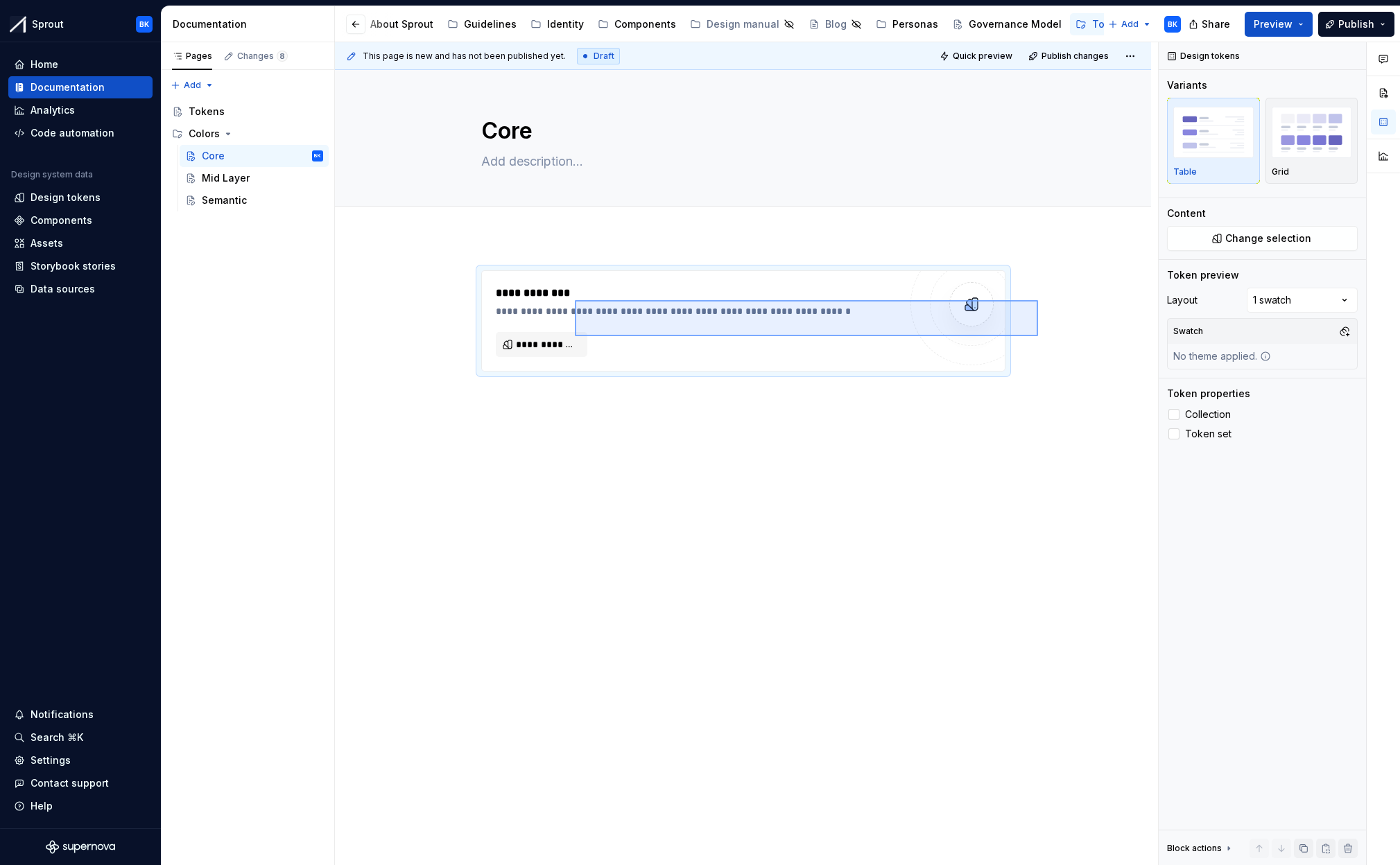
drag, startPoint x: 1038, startPoint y: 336, endPoint x: 499, endPoint y: 306, distance: 539.8
click at [401, 294] on div "**********" at bounding box center [746, 454] width 823 height 824
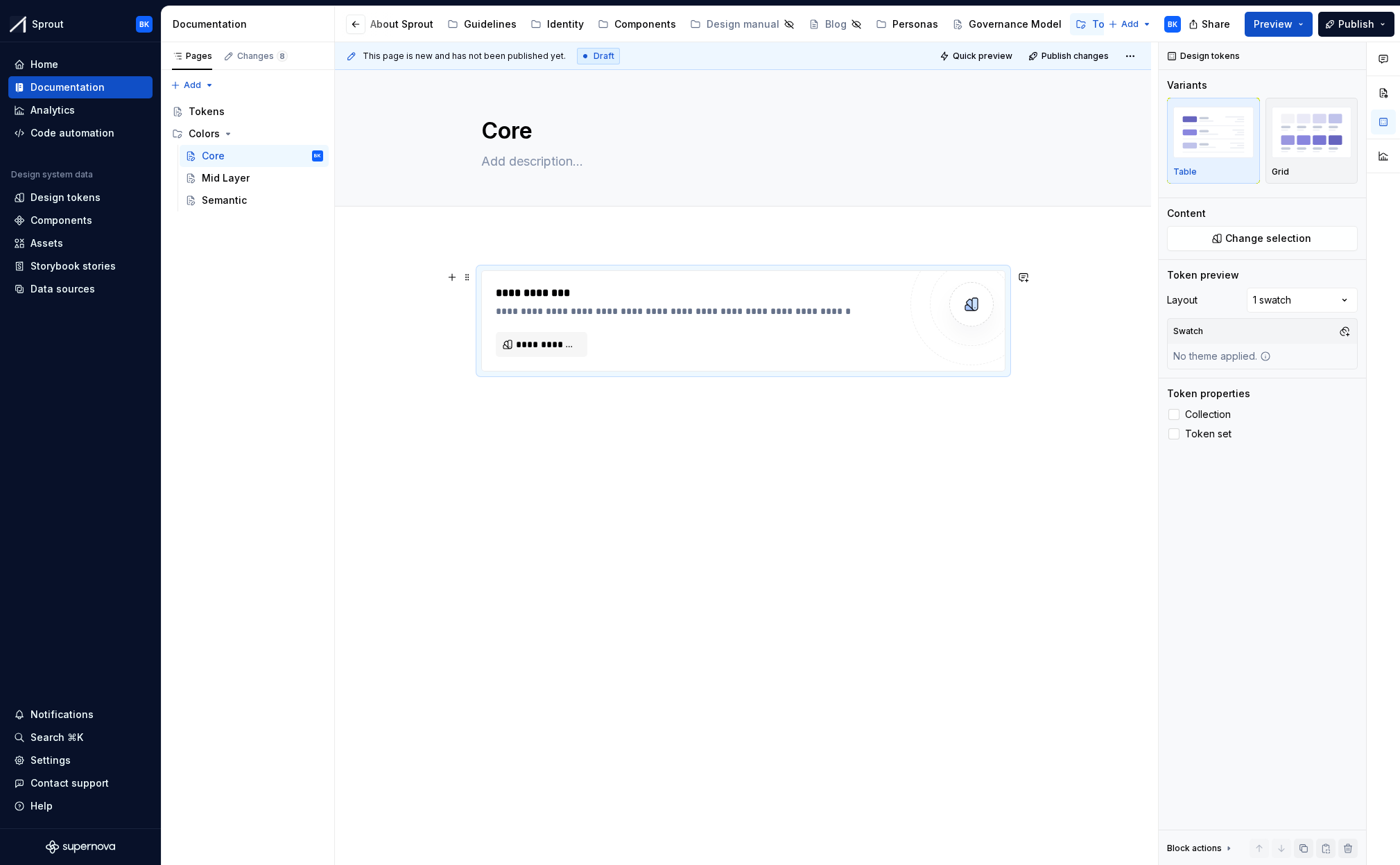
click at [1033, 375] on div "**********" at bounding box center [743, 442] width 816 height 410
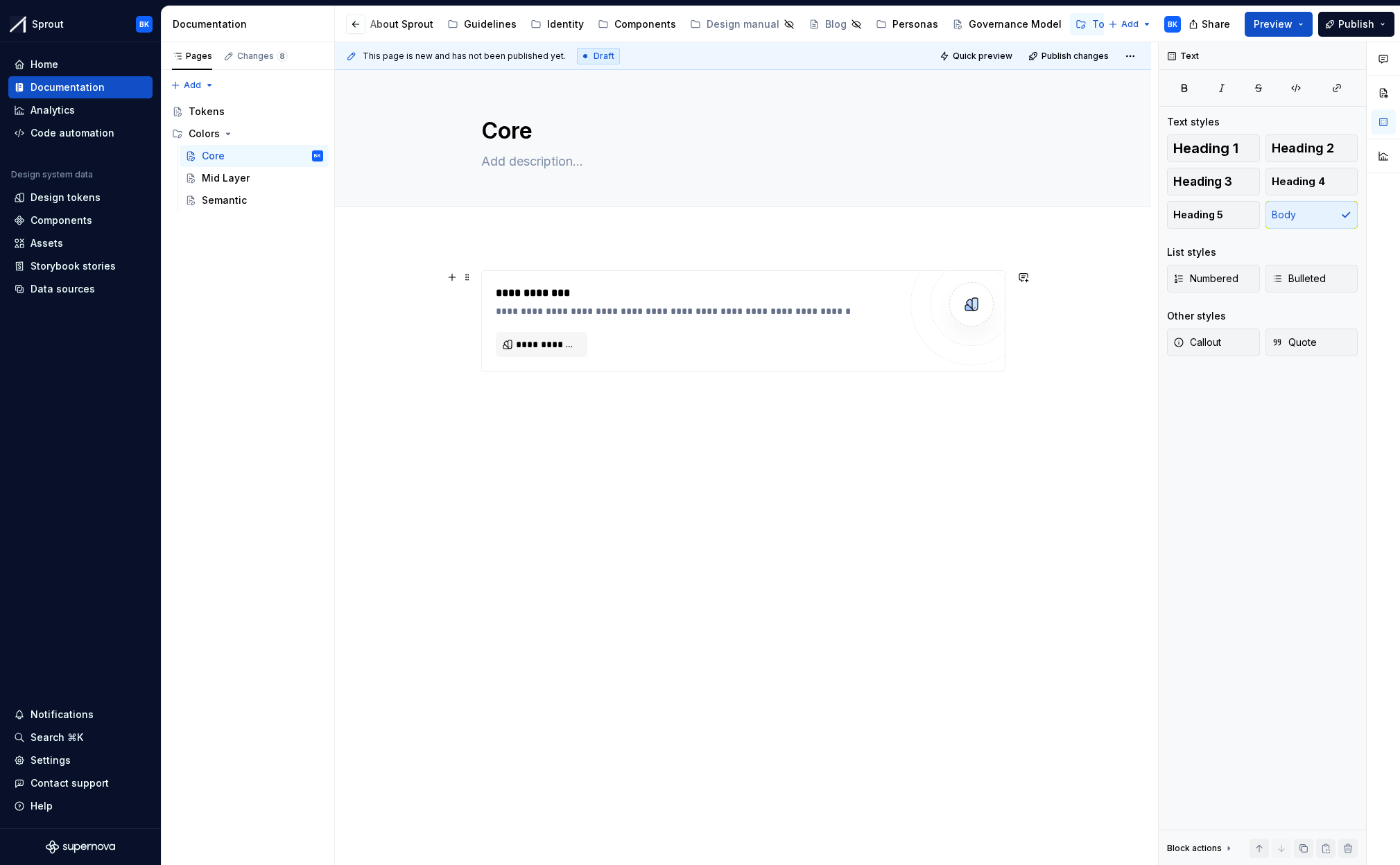
click at [1033, 375] on div "**********" at bounding box center [743, 458] width 816 height 443
click at [1029, 354] on div "**********" at bounding box center [743, 458] width 816 height 443
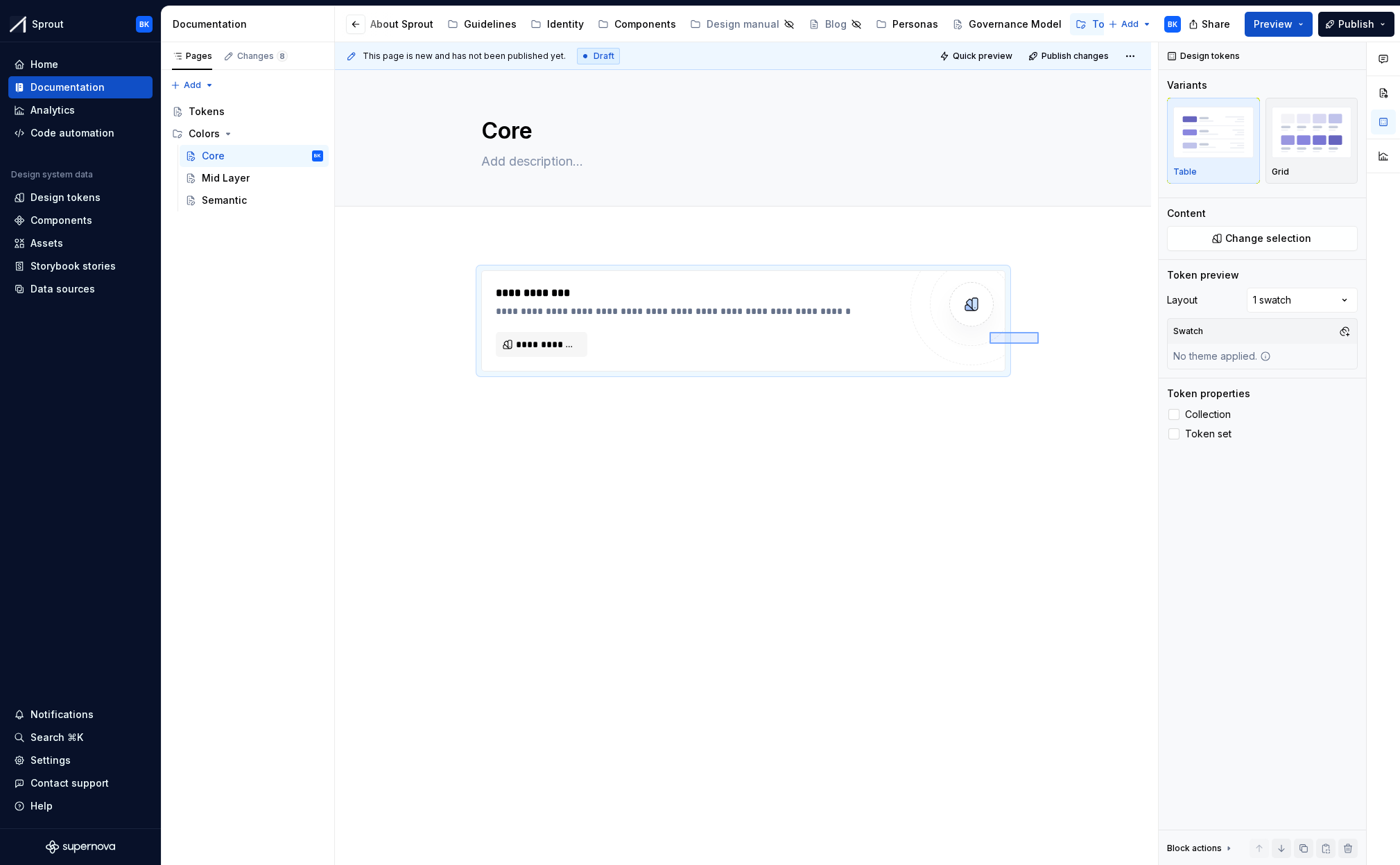
drag, startPoint x: 1028, startPoint y: 341, endPoint x: 944, endPoint y: 326, distance: 85.3
click at [943, 325] on div "**********" at bounding box center [746, 454] width 823 height 824
click at [769, 542] on div "**********" at bounding box center [746, 454] width 823 height 824
click at [794, 508] on div "**********" at bounding box center [743, 501] width 816 height 528
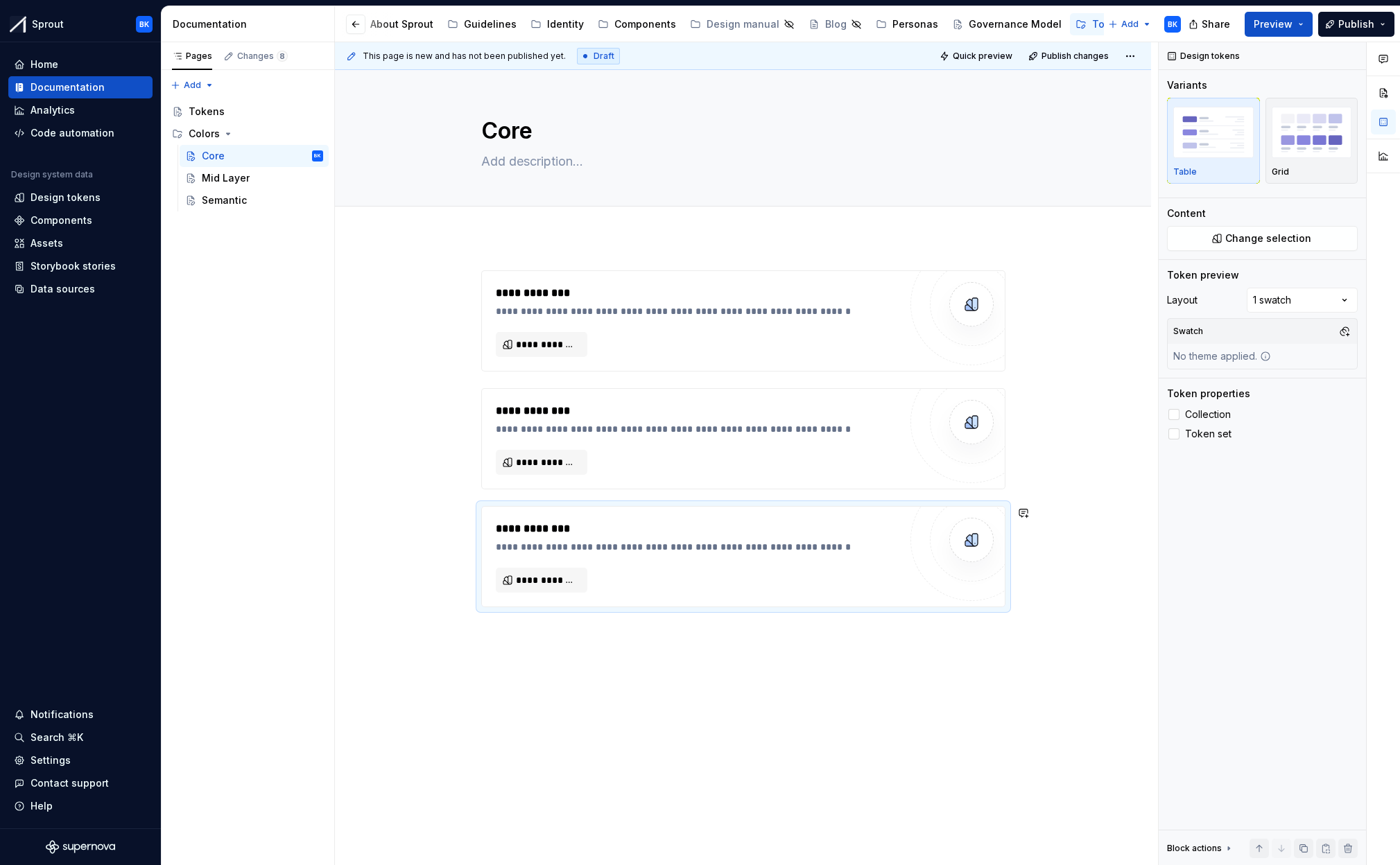
click at [649, 665] on div "**********" at bounding box center [746, 454] width 823 height 824
click at [658, 655] on div "**********" at bounding box center [743, 559] width 816 height 646
click at [541, 770] on div "**********" at bounding box center [746, 454] width 823 height 824
click at [570, 761] on div "**********" at bounding box center [743, 619] width 816 height 764
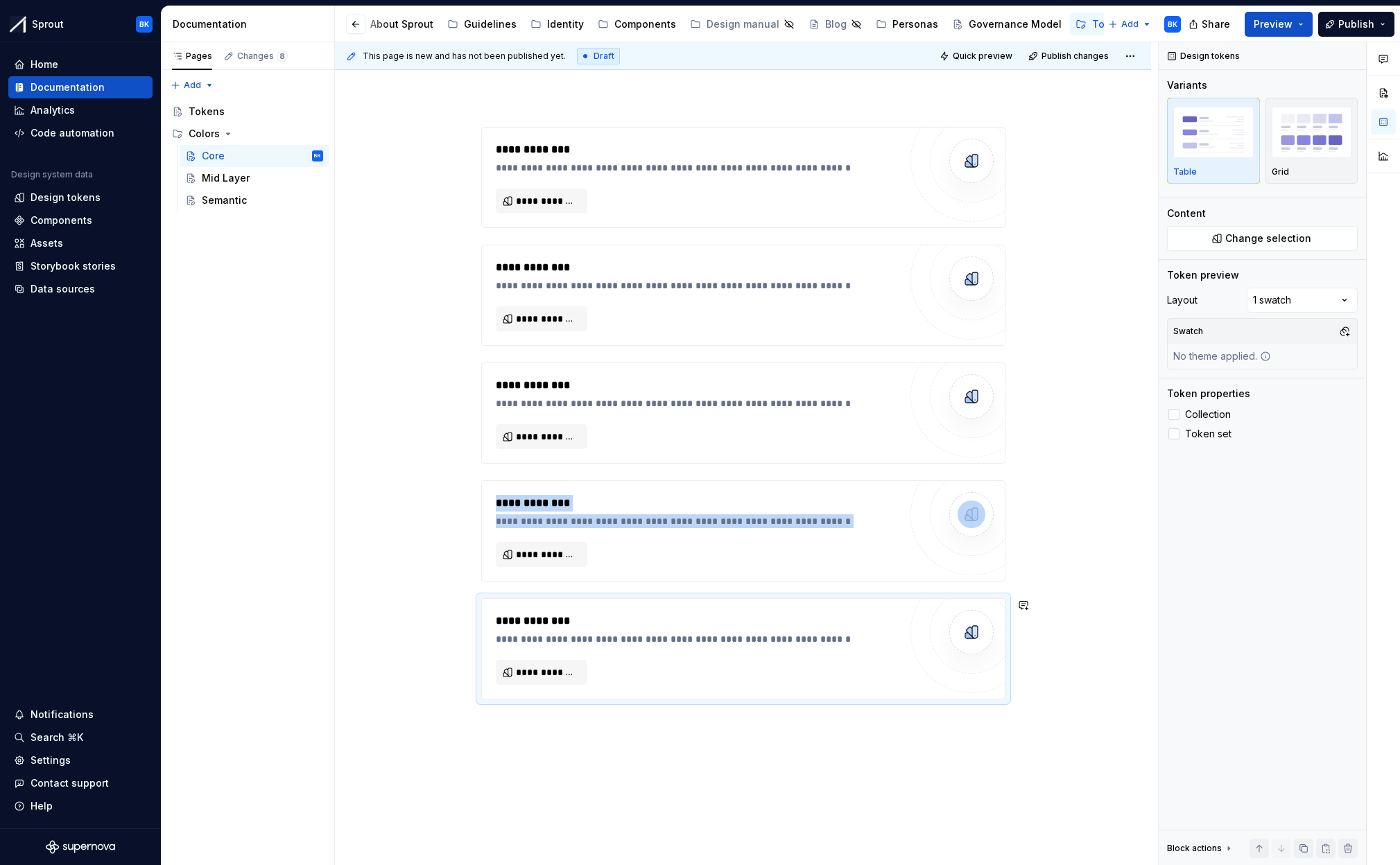
scroll to position [153, 0]
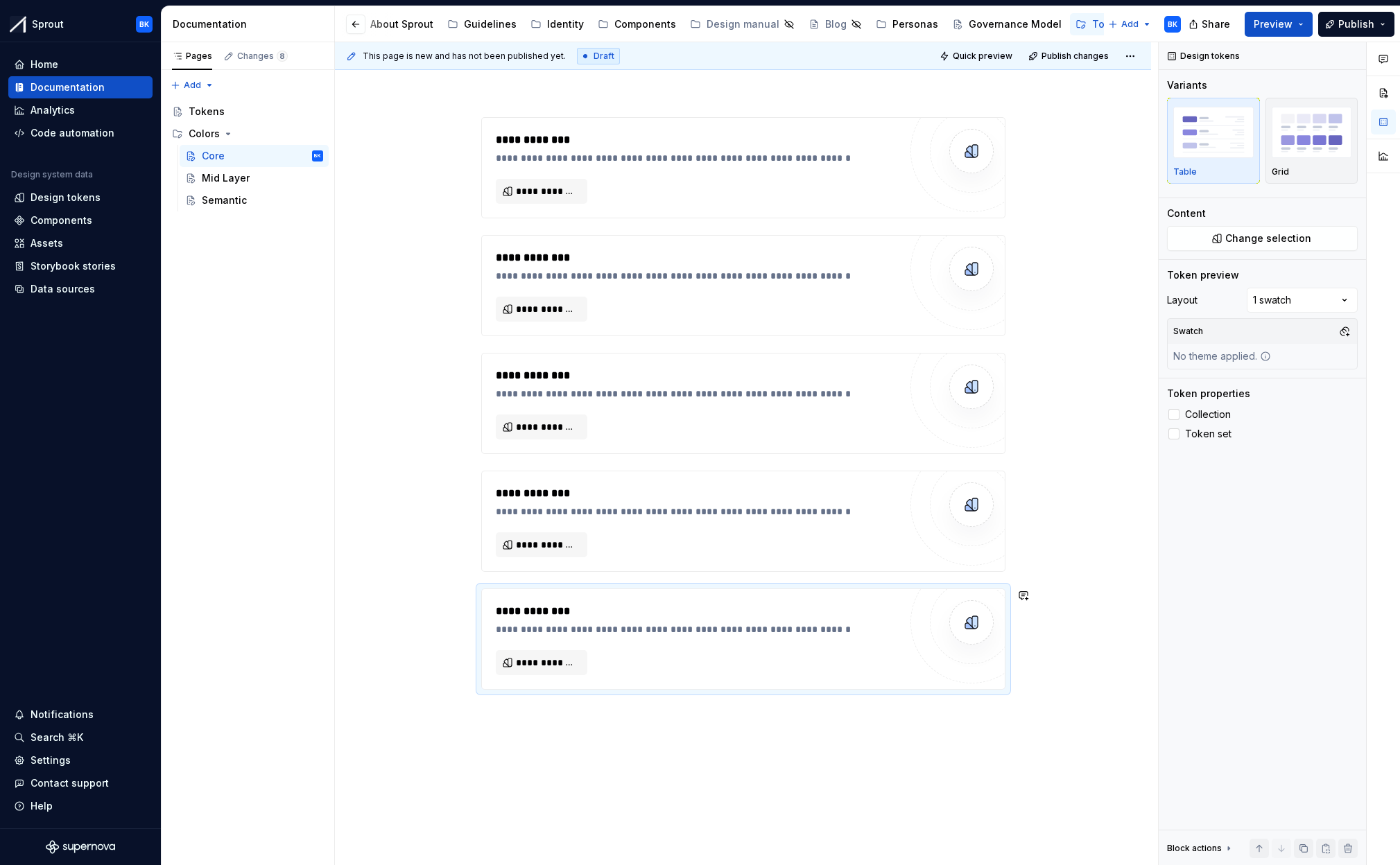
click at [569, 753] on div "**********" at bounding box center [743, 524] width 816 height 881
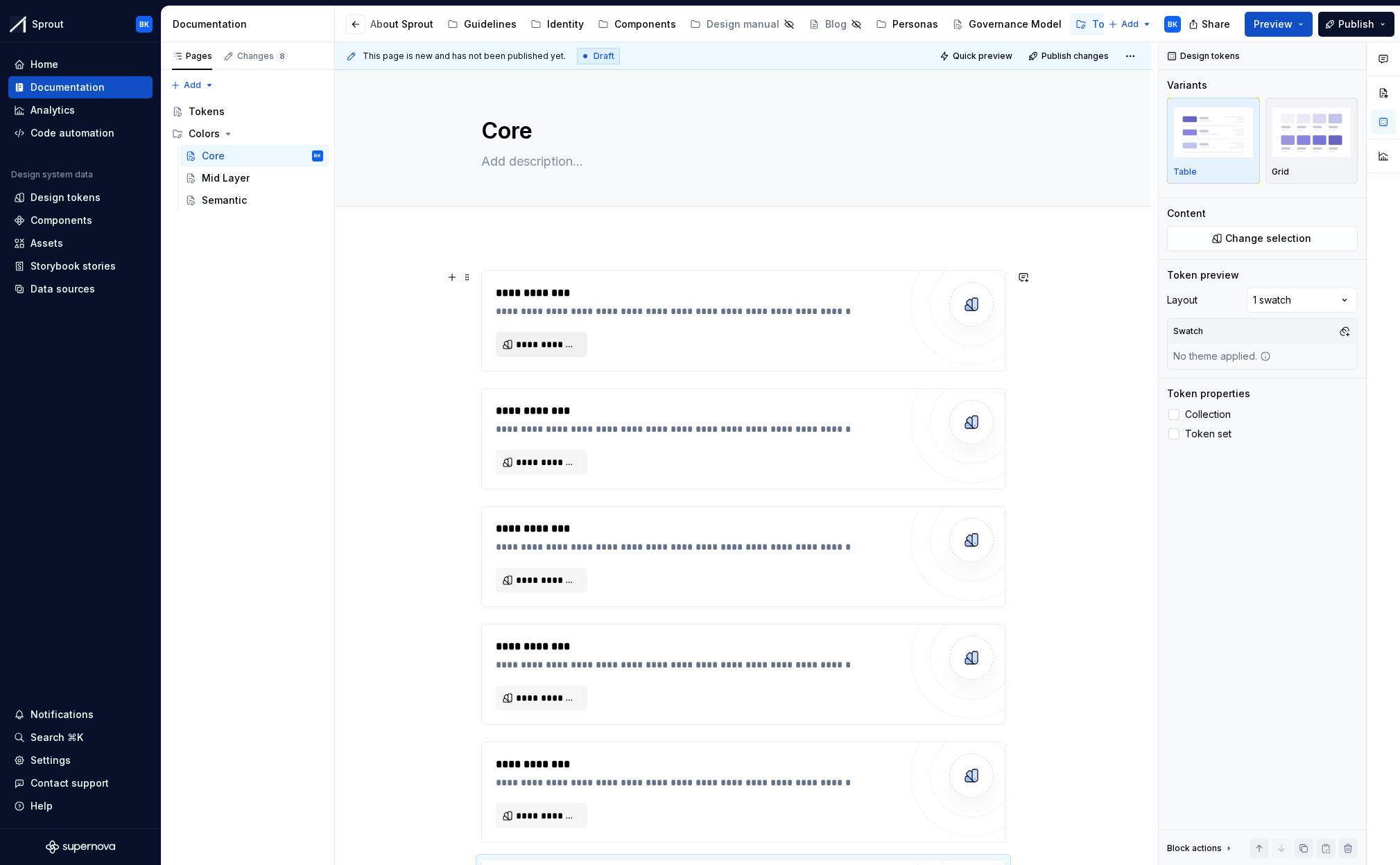
click at [532, 334] on button "**********" at bounding box center [542, 345] width 92 height 25
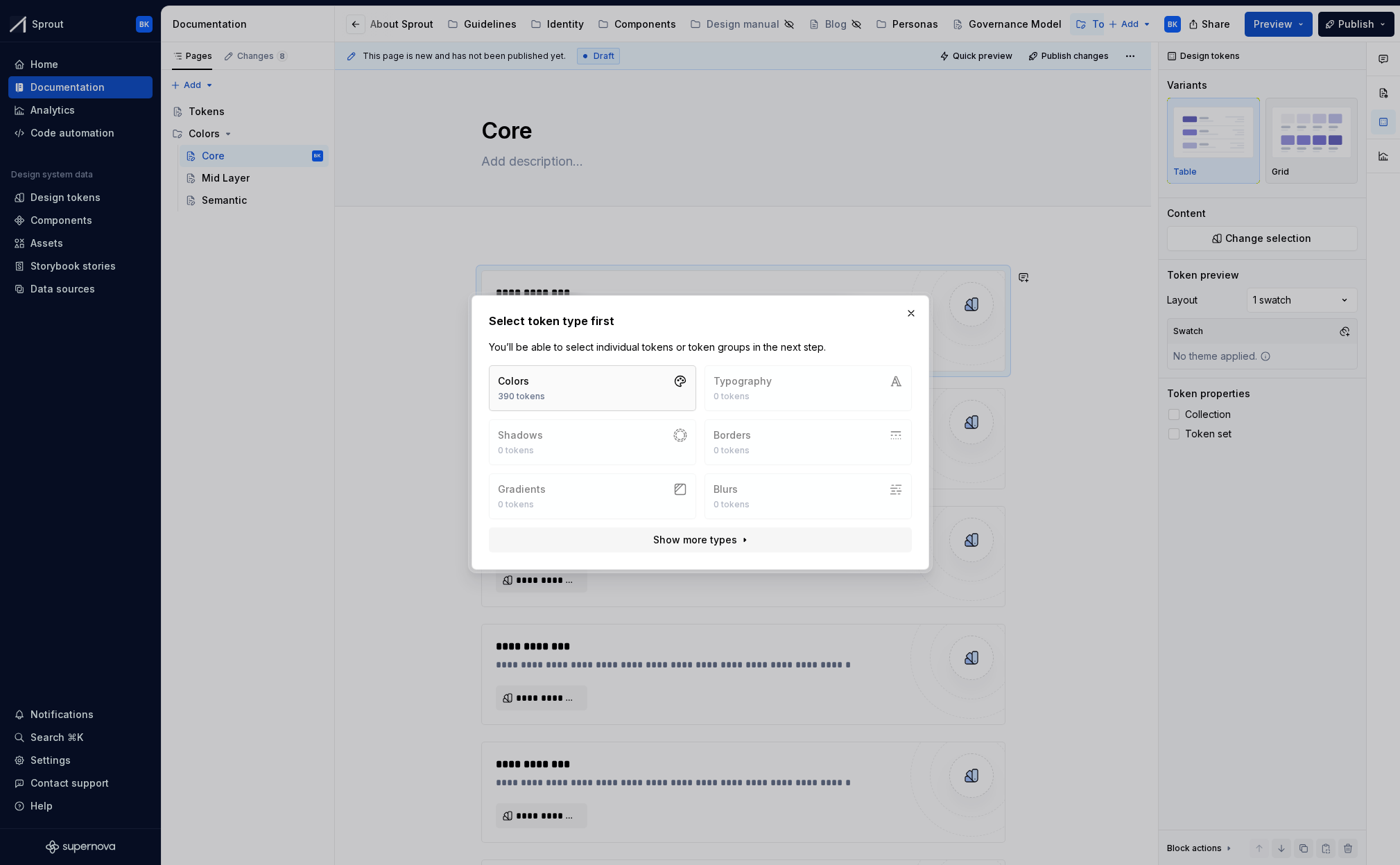
click at [578, 393] on button "Colors 390 tokens" at bounding box center [592, 388] width 207 height 46
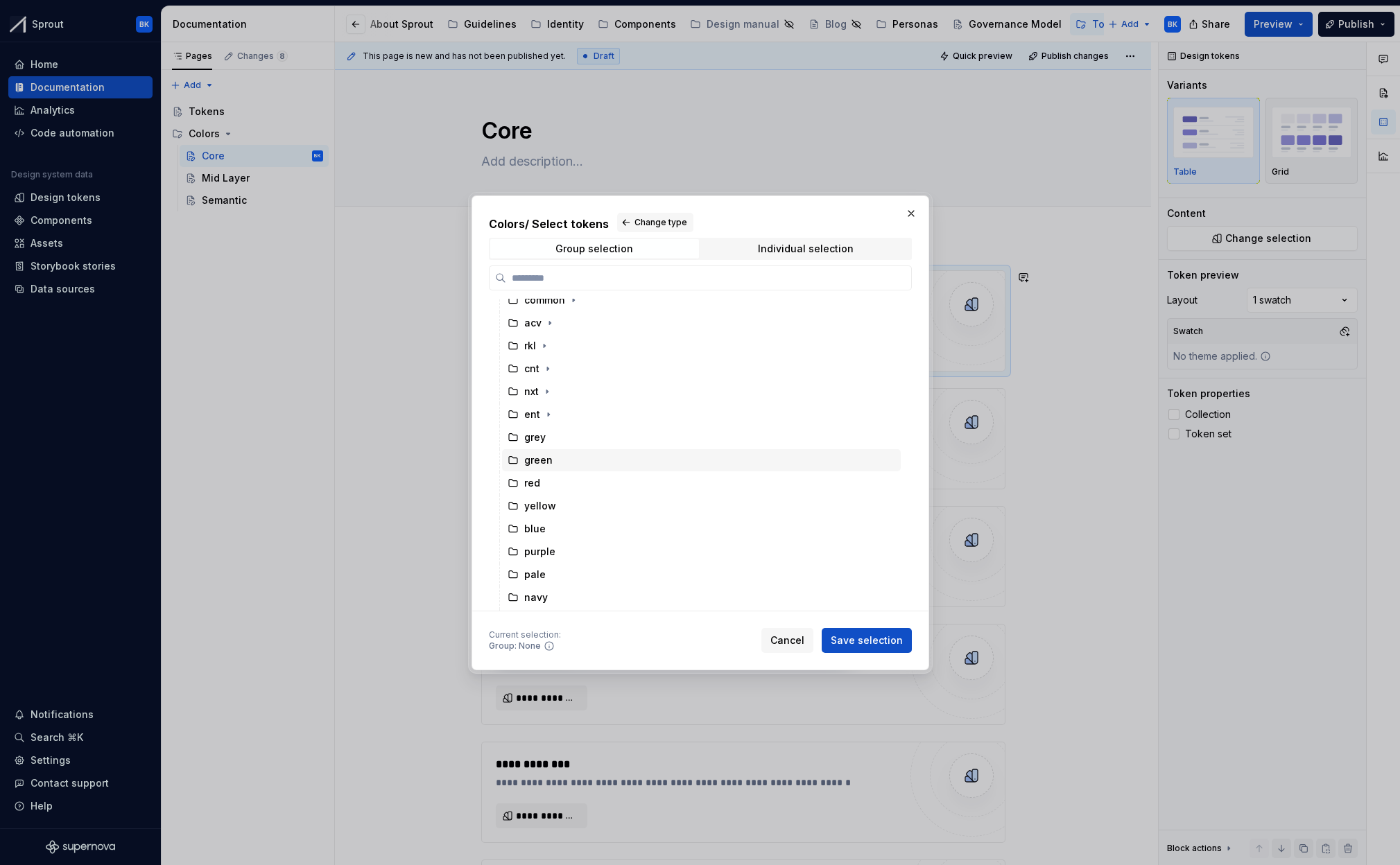
scroll to position [44, 0]
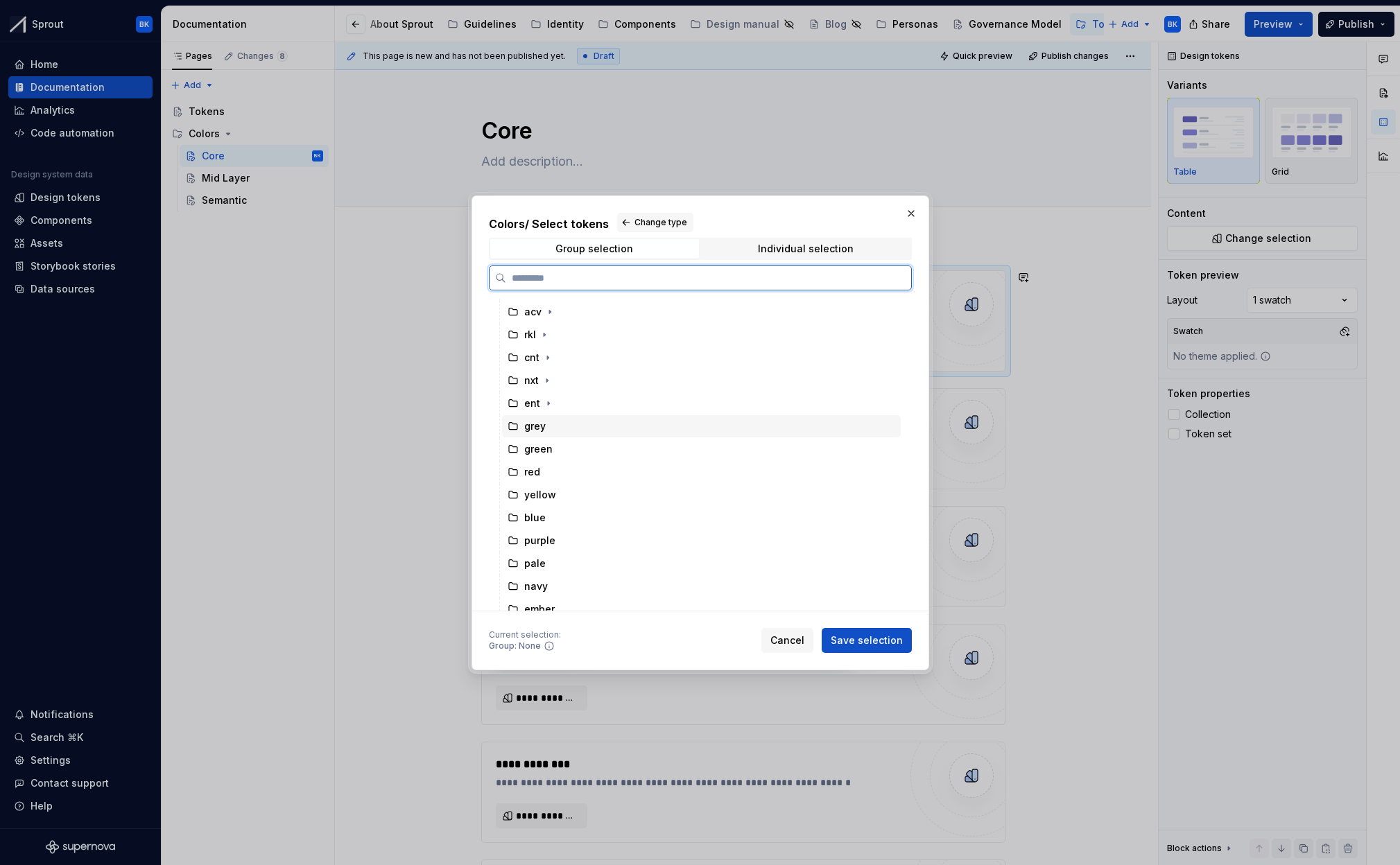
click at [557, 431] on div "grey" at bounding box center [701, 426] width 399 height 22
click at [873, 641] on span "Save selection" at bounding box center [866, 640] width 72 height 14
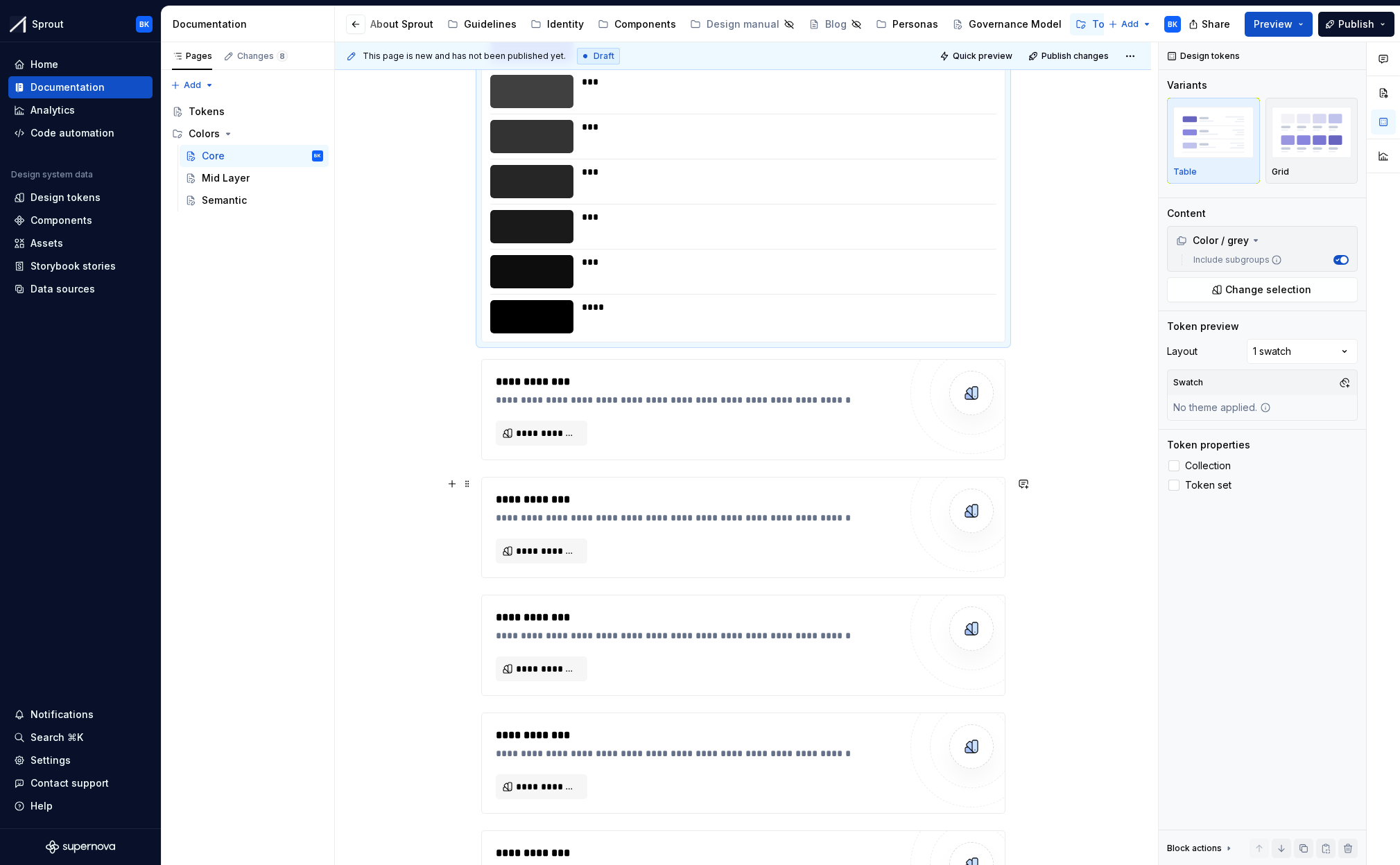
scroll to position [918, 0]
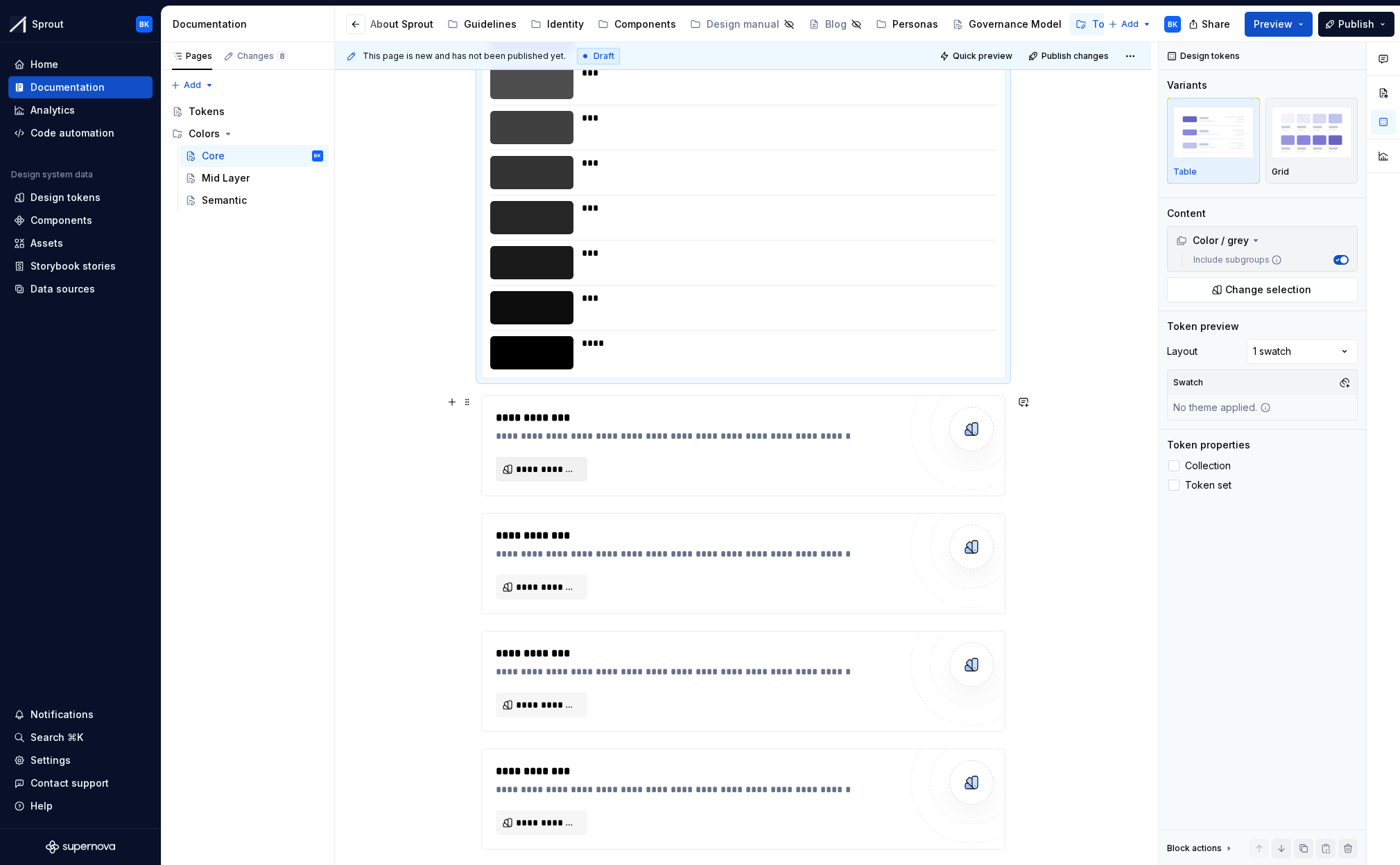
click at [552, 470] on span "**********" at bounding box center [547, 469] width 62 height 14
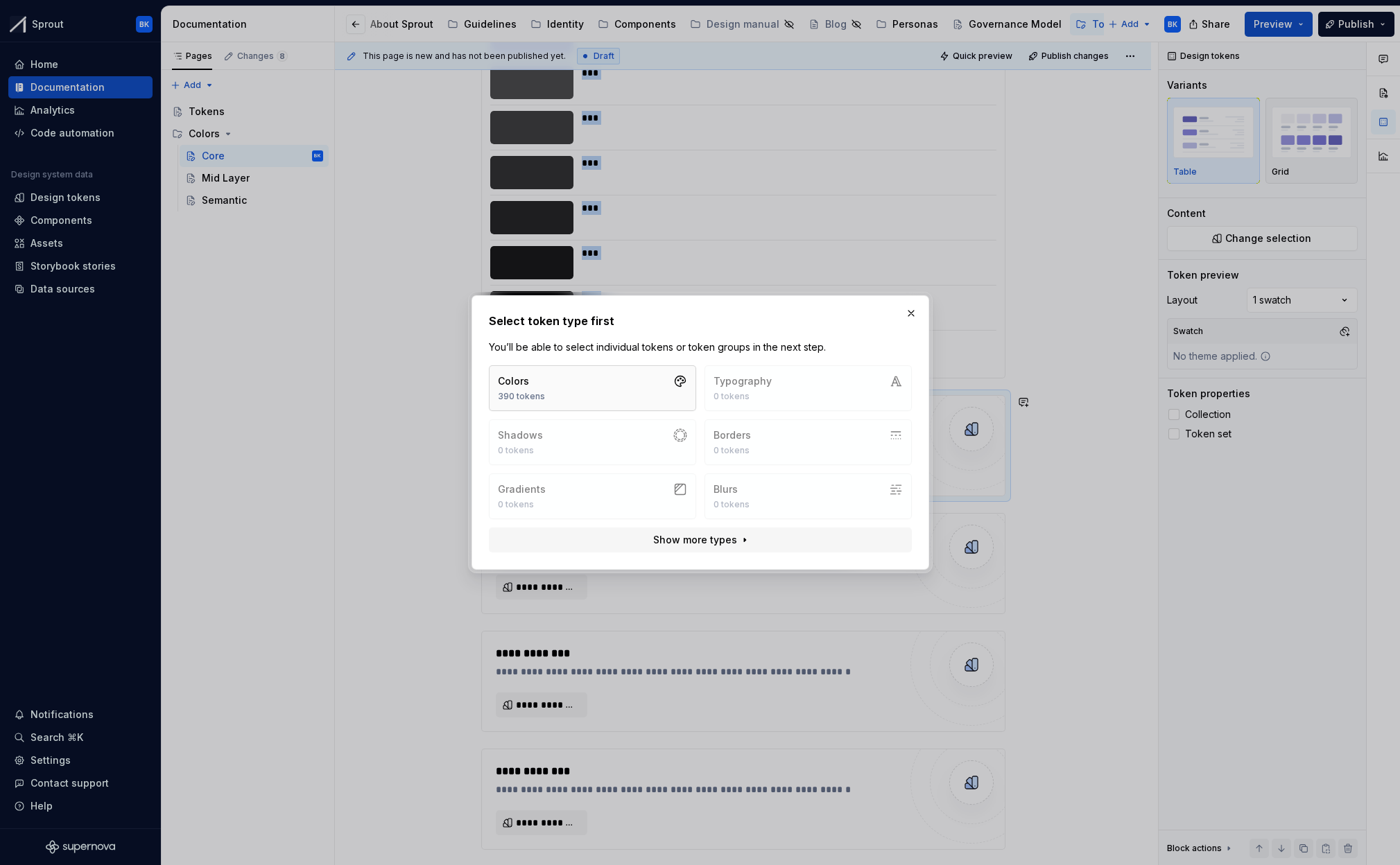
click at [614, 397] on button "Colors 390 tokens" at bounding box center [592, 388] width 207 height 46
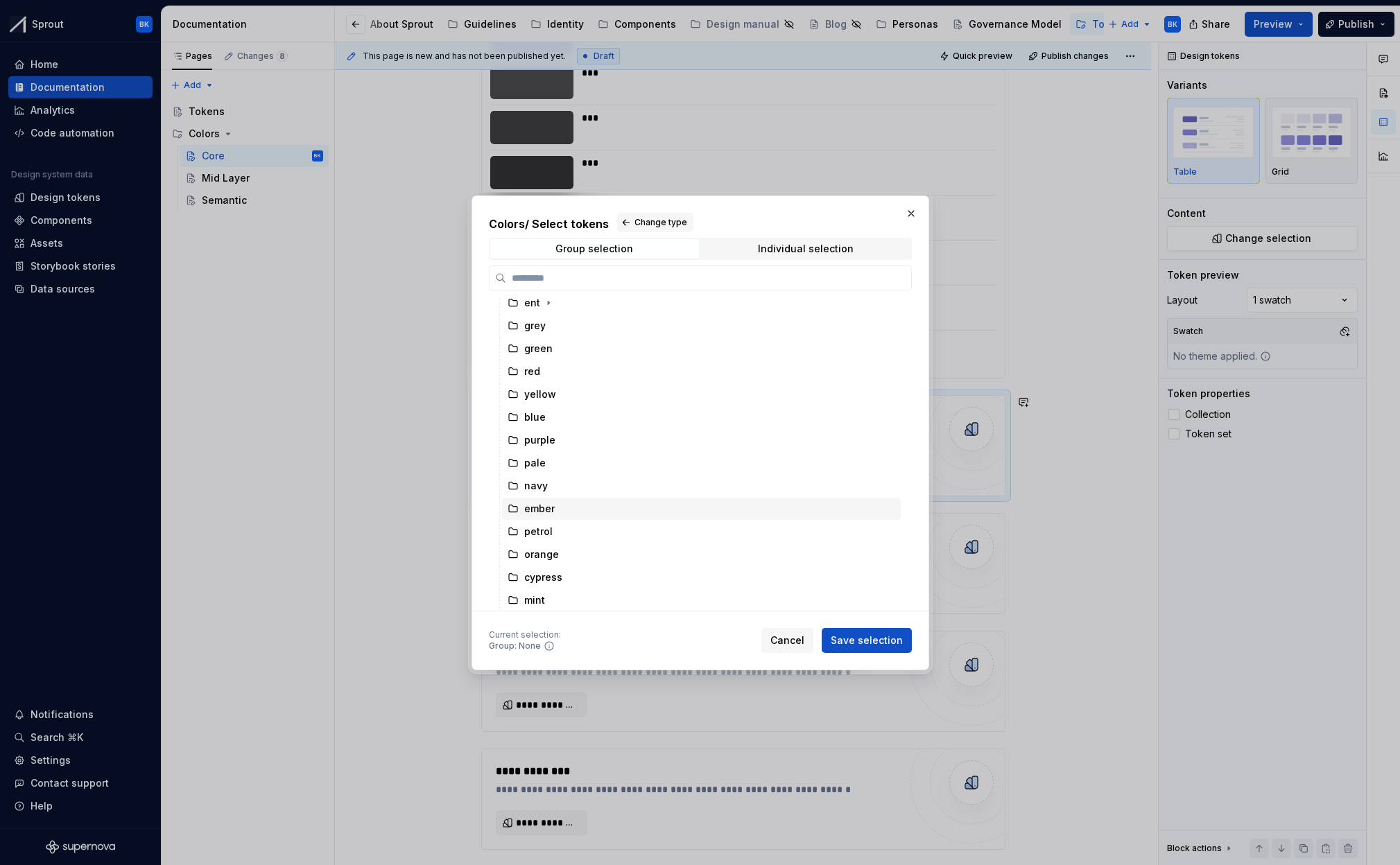
scroll to position [0, 0]
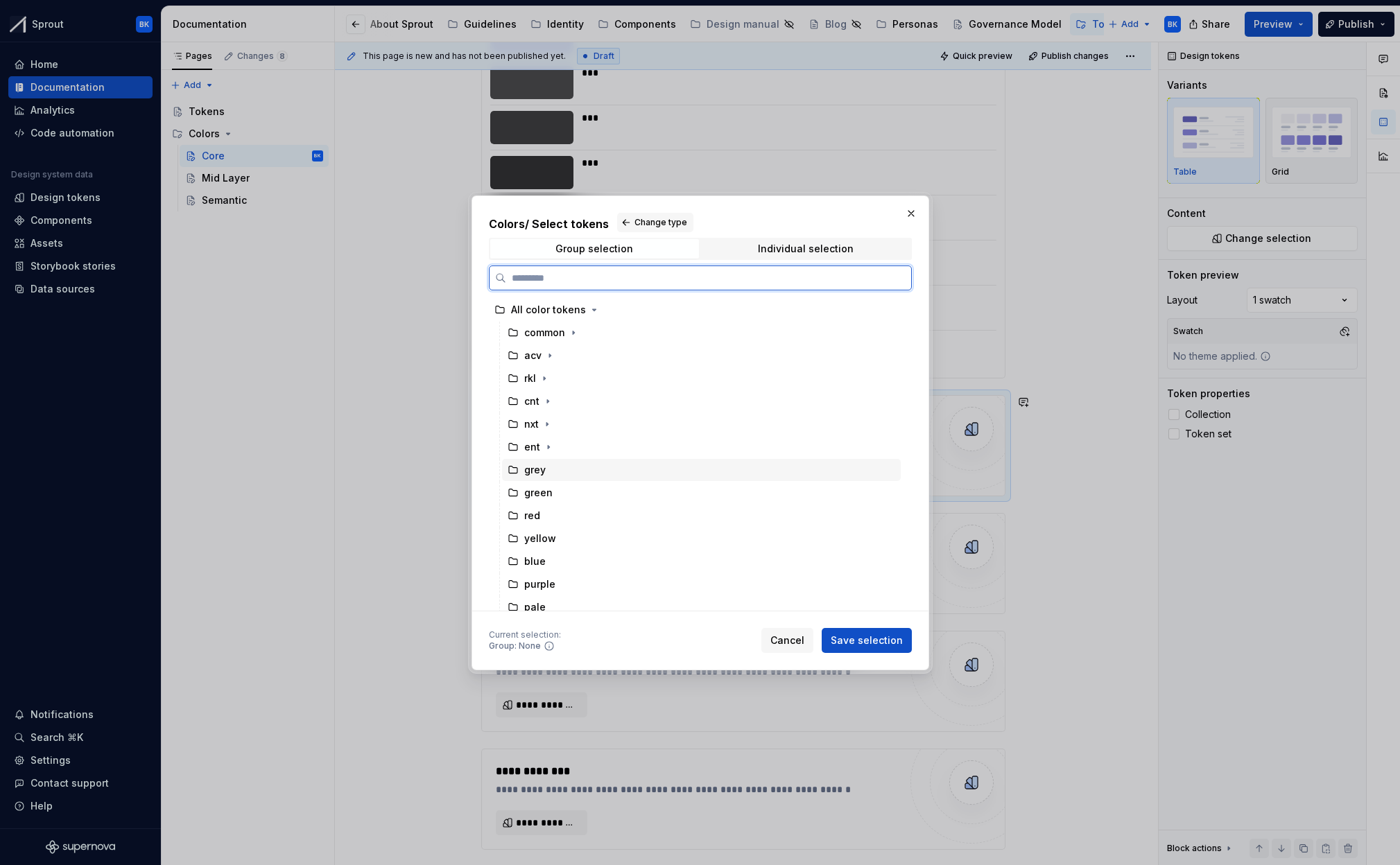
click at [547, 468] on div "grey" at bounding box center [701, 470] width 399 height 22
click at [884, 634] on span "Save selection" at bounding box center [866, 640] width 72 height 14
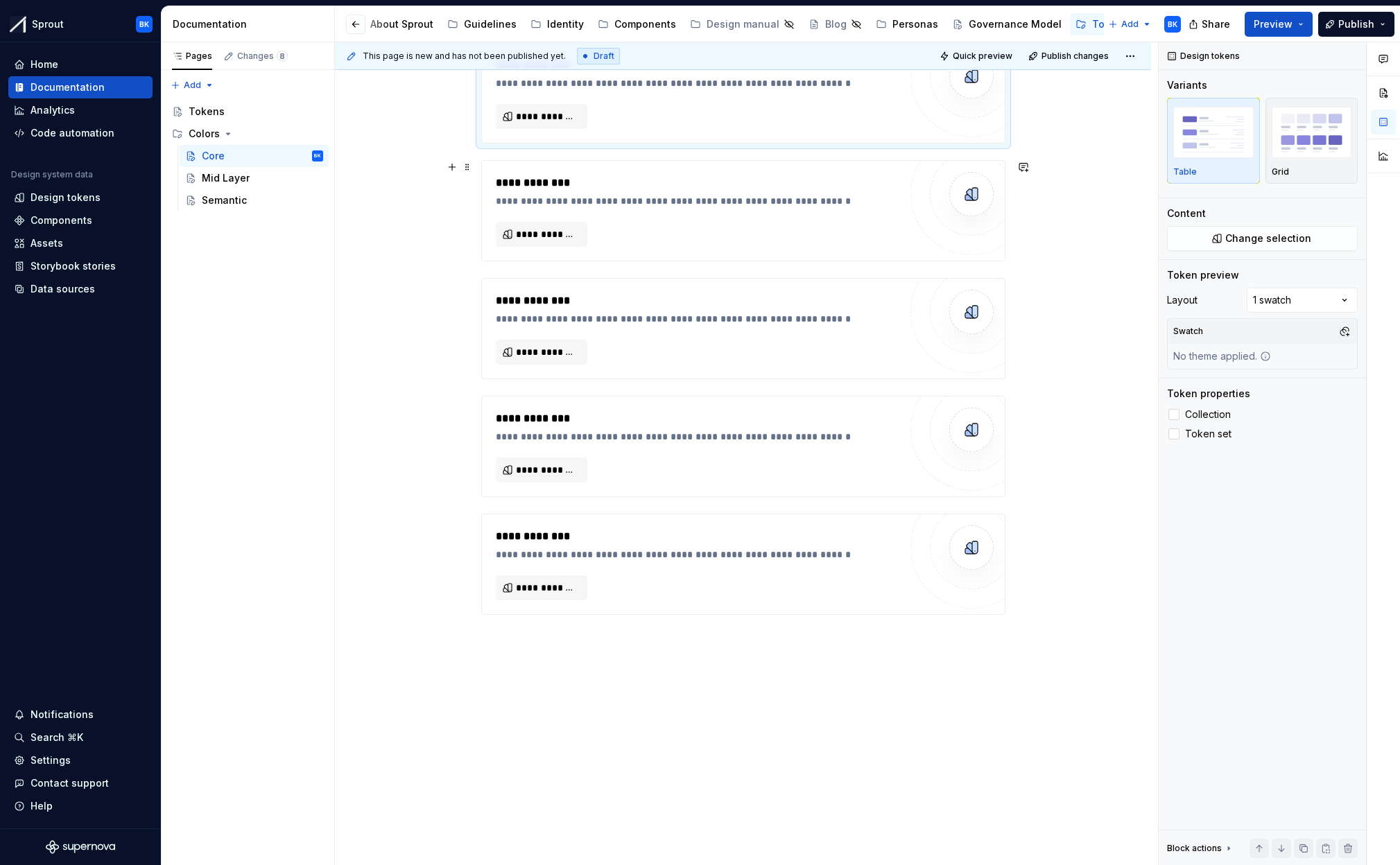
scroll to position [1086, 0]
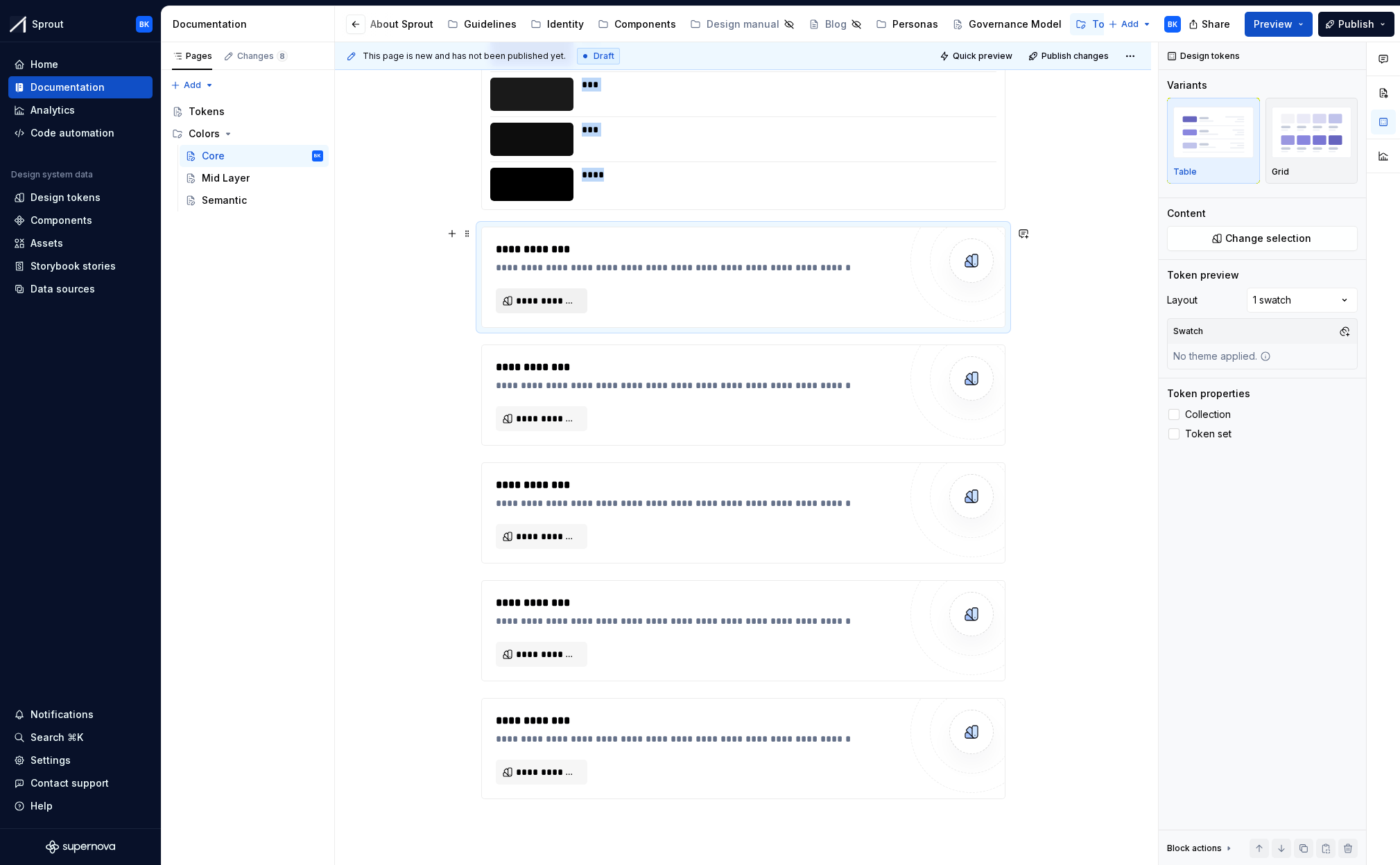
click at [543, 301] on span "**********" at bounding box center [547, 300] width 62 height 14
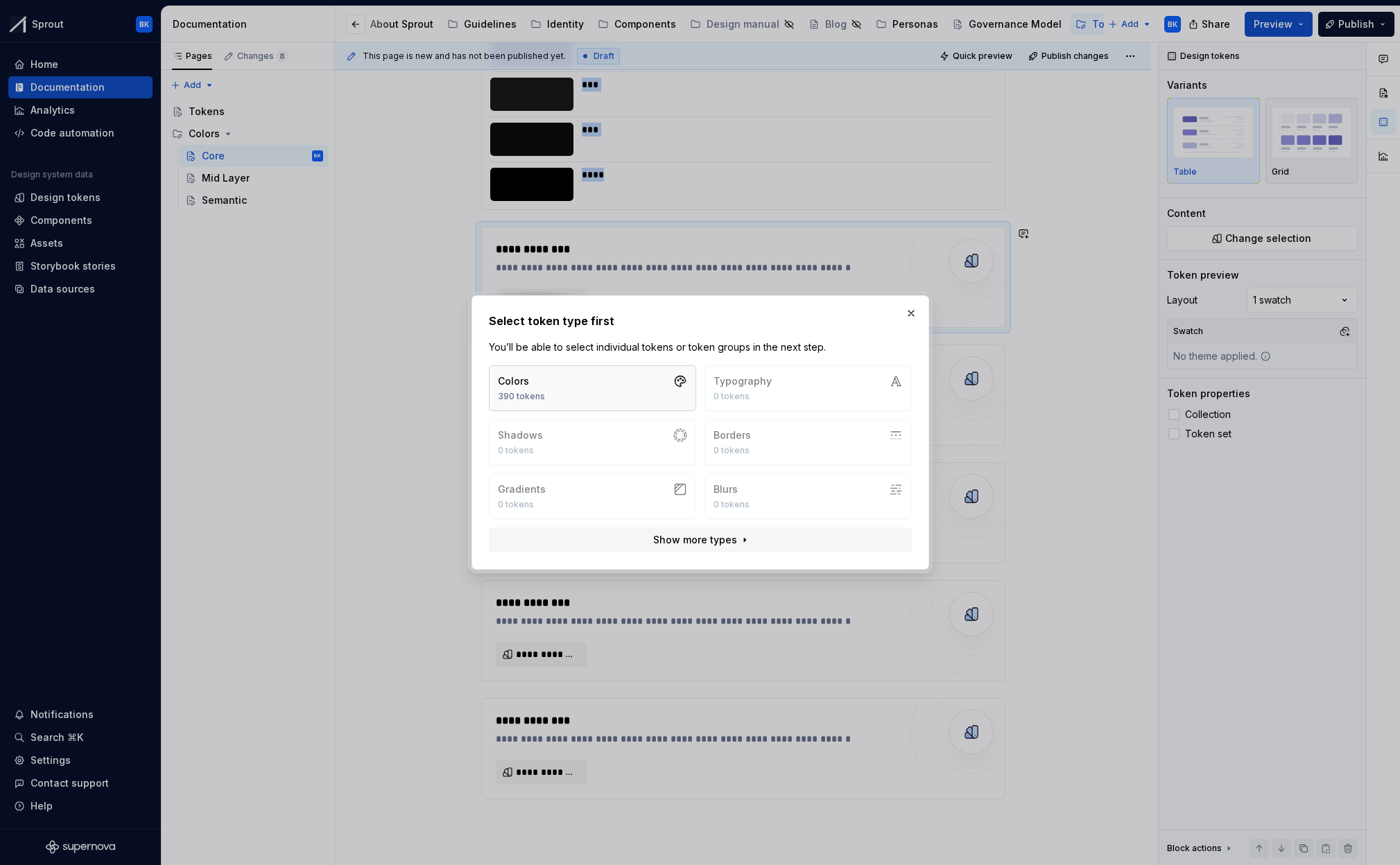
click at [584, 377] on button "Colors 390 tokens" at bounding box center [592, 388] width 207 height 46
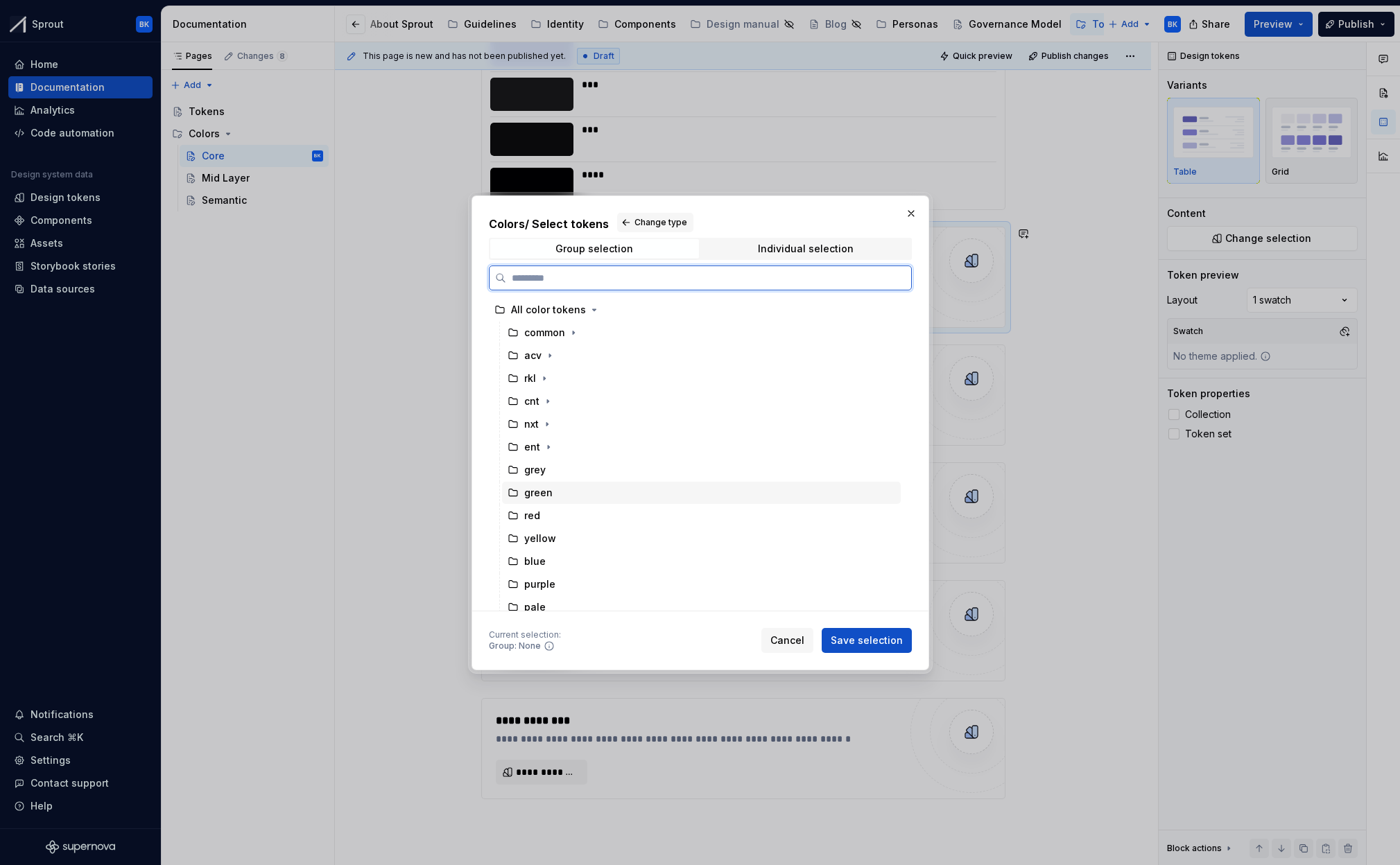
click at [554, 487] on div "green" at bounding box center [701, 493] width 399 height 22
click at [886, 639] on span "Save selection" at bounding box center [866, 640] width 72 height 14
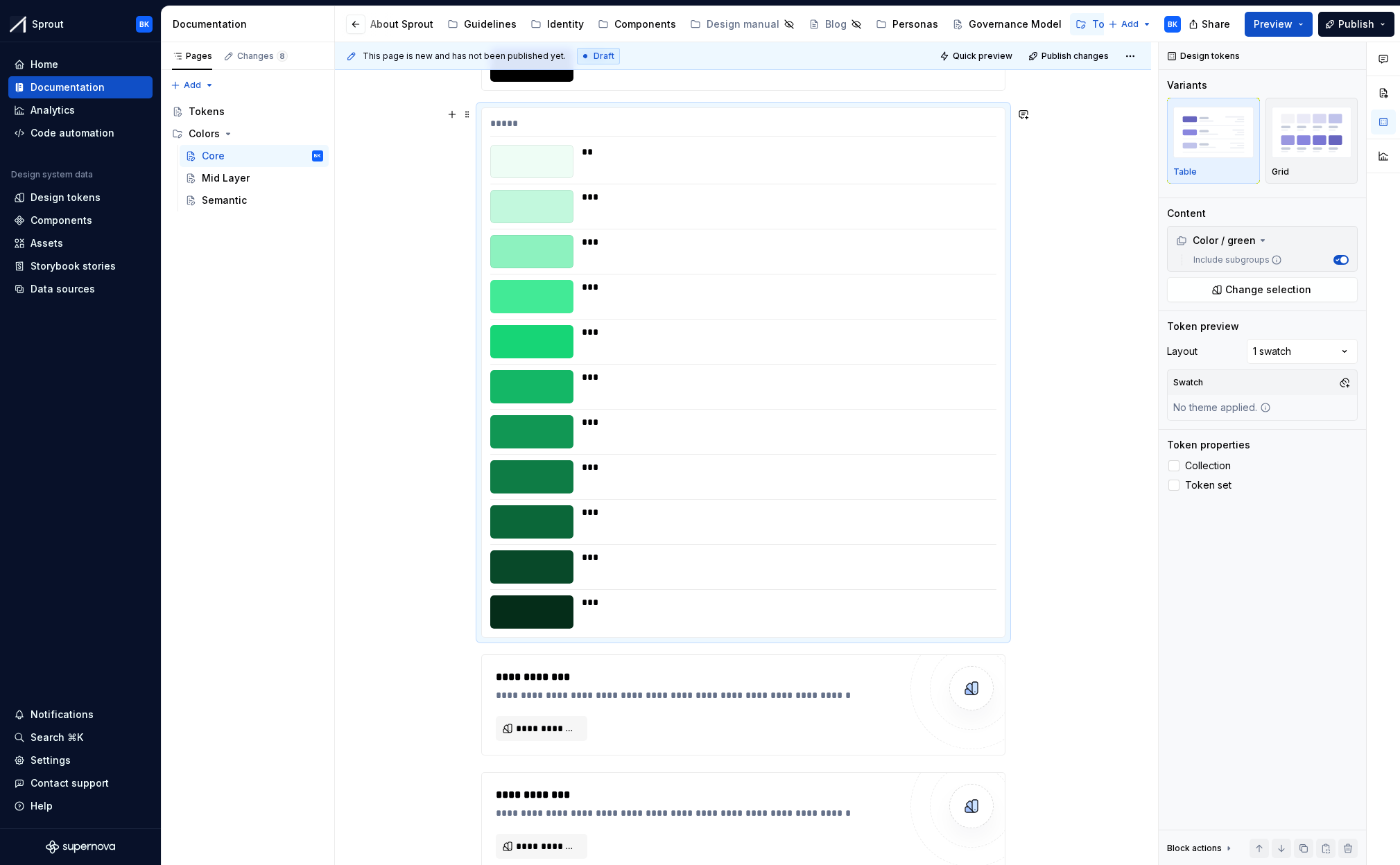
scroll to position [1272, 0]
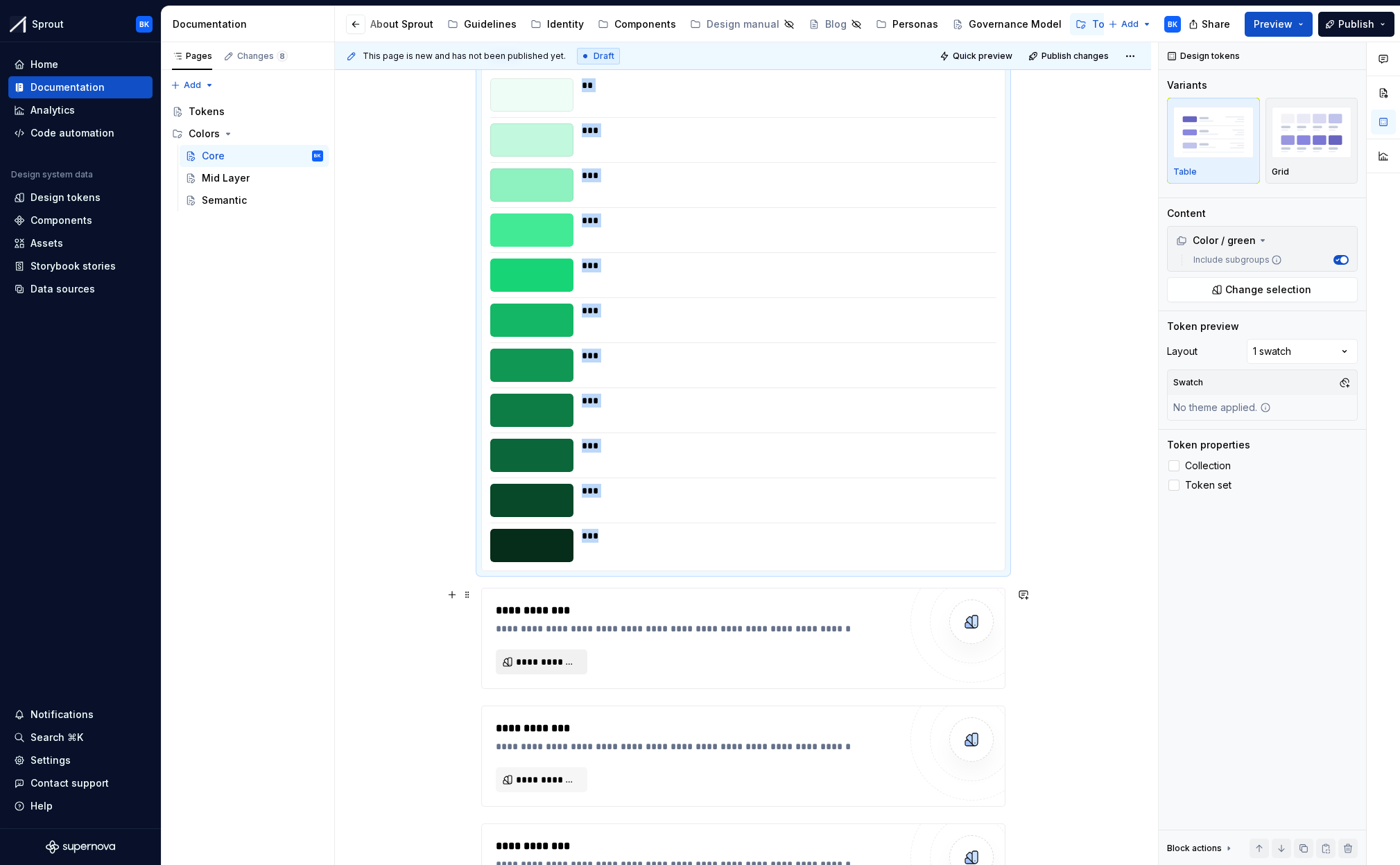
click at [568, 660] on span "**********" at bounding box center [547, 662] width 62 height 14
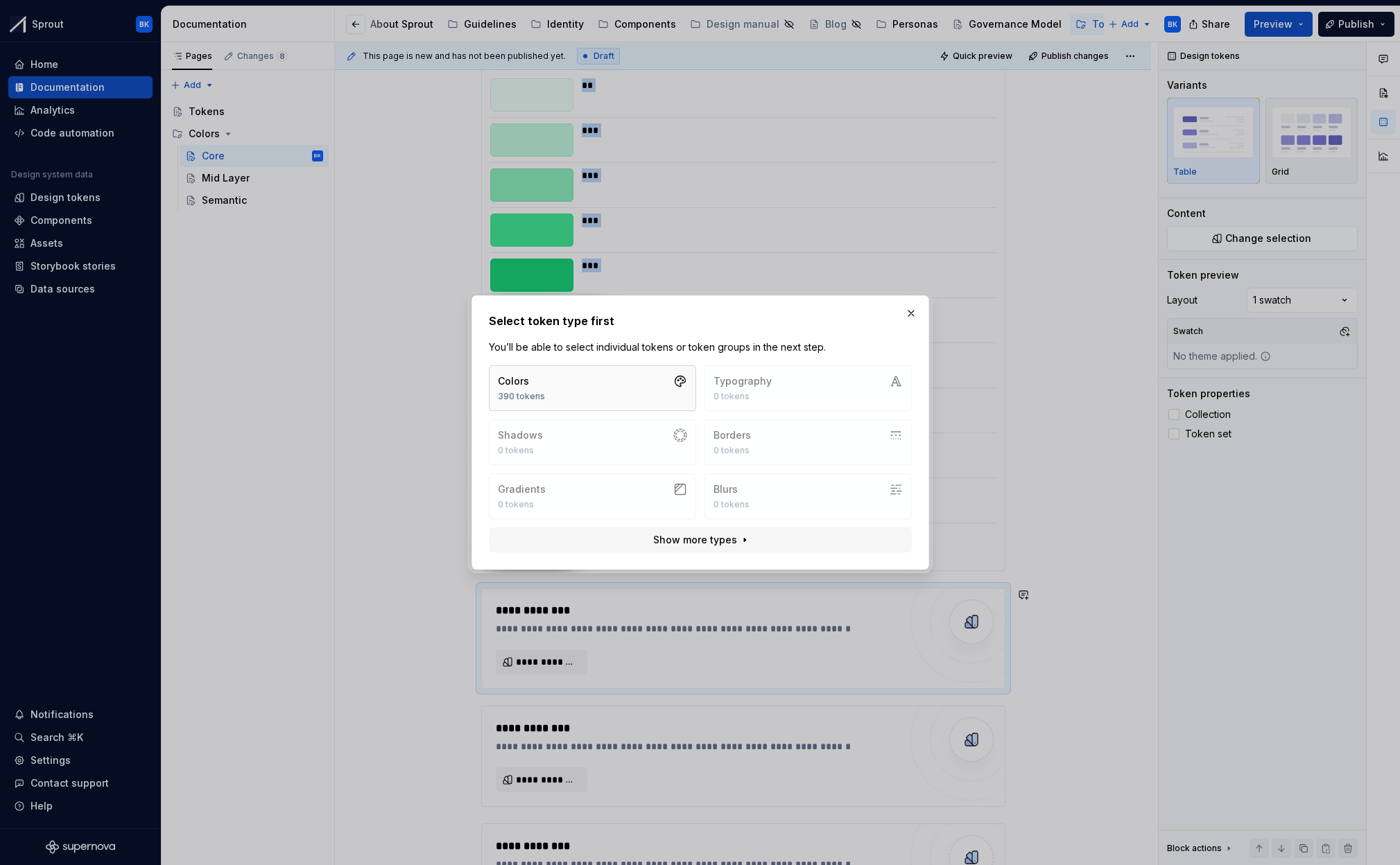
click at [601, 391] on button "Colors 390 tokens" at bounding box center [592, 388] width 207 height 46
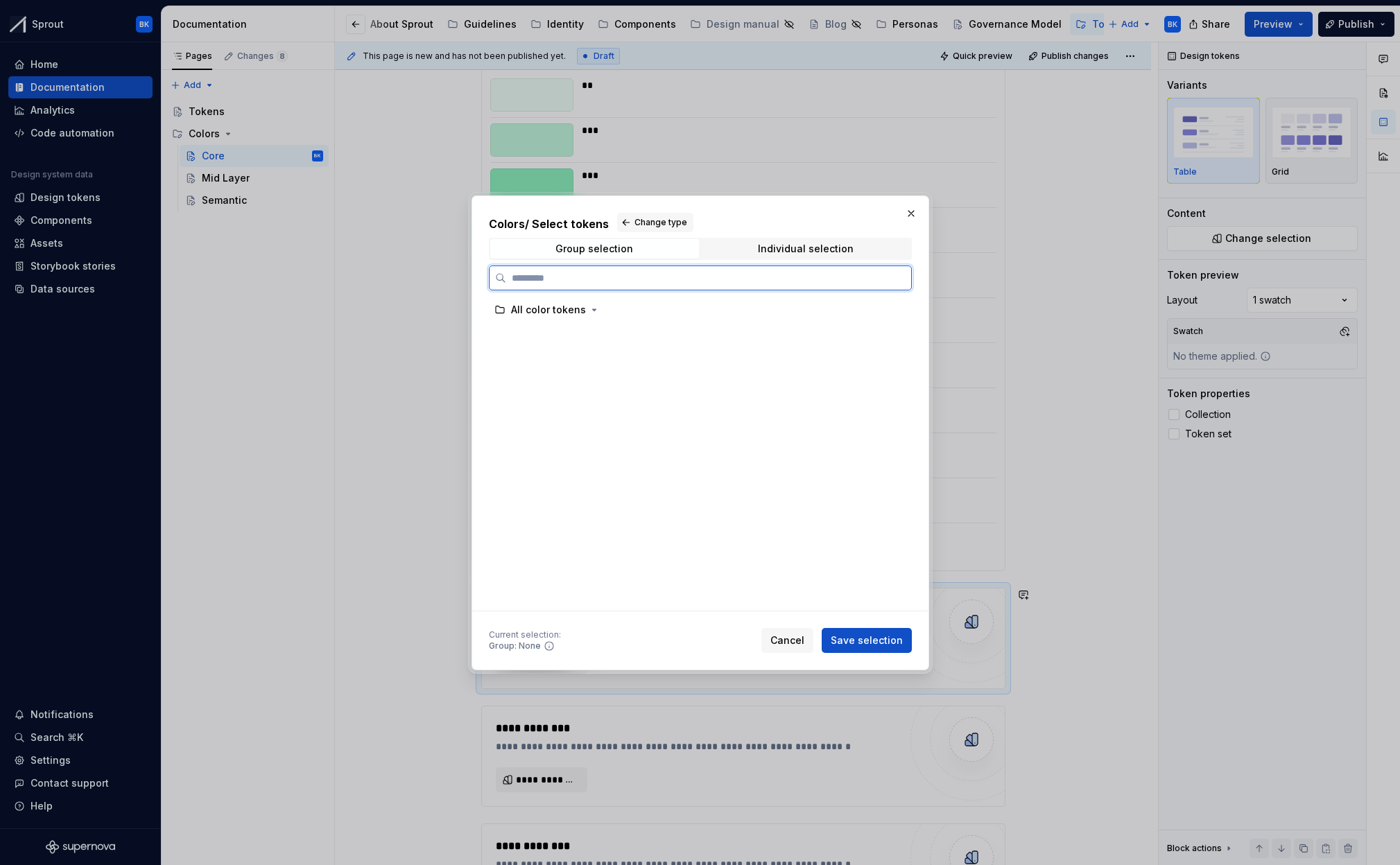
scroll to position [0, 2]
click at [569, 506] on div "red" at bounding box center [701, 505] width 399 height 22
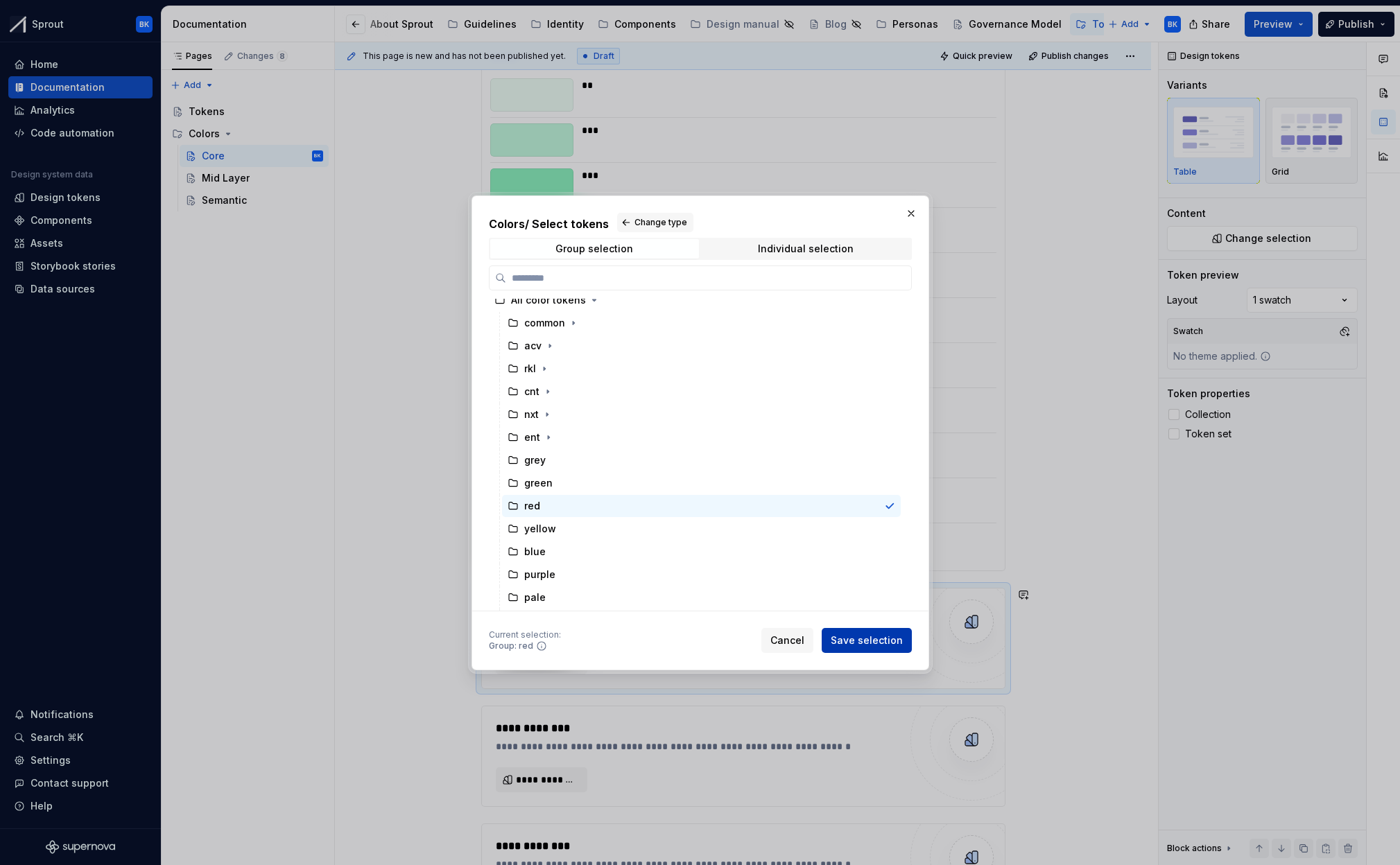
click at [858, 634] on span "Save selection" at bounding box center [866, 640] width 72 height 14
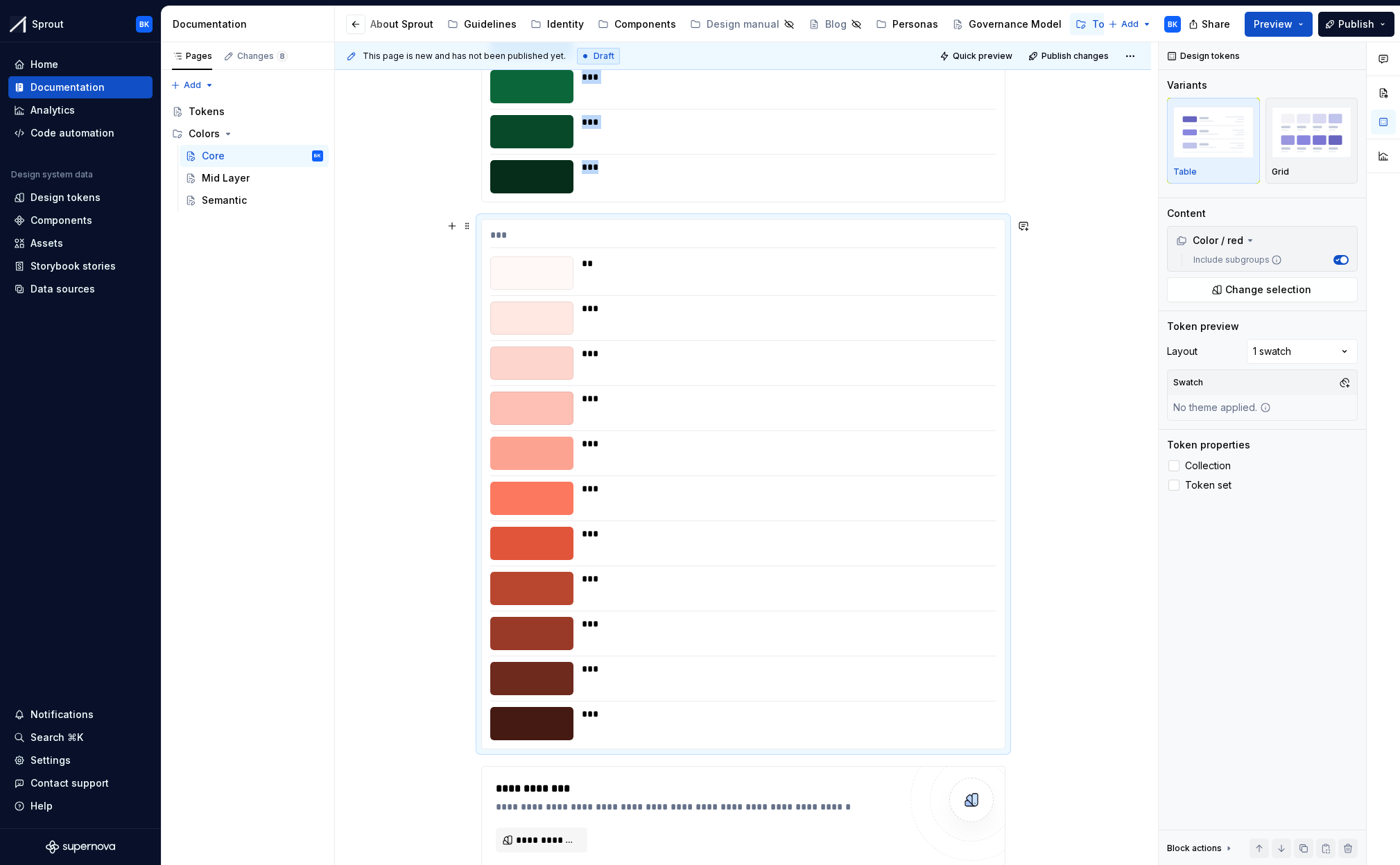
scroll to position [1974, 0]
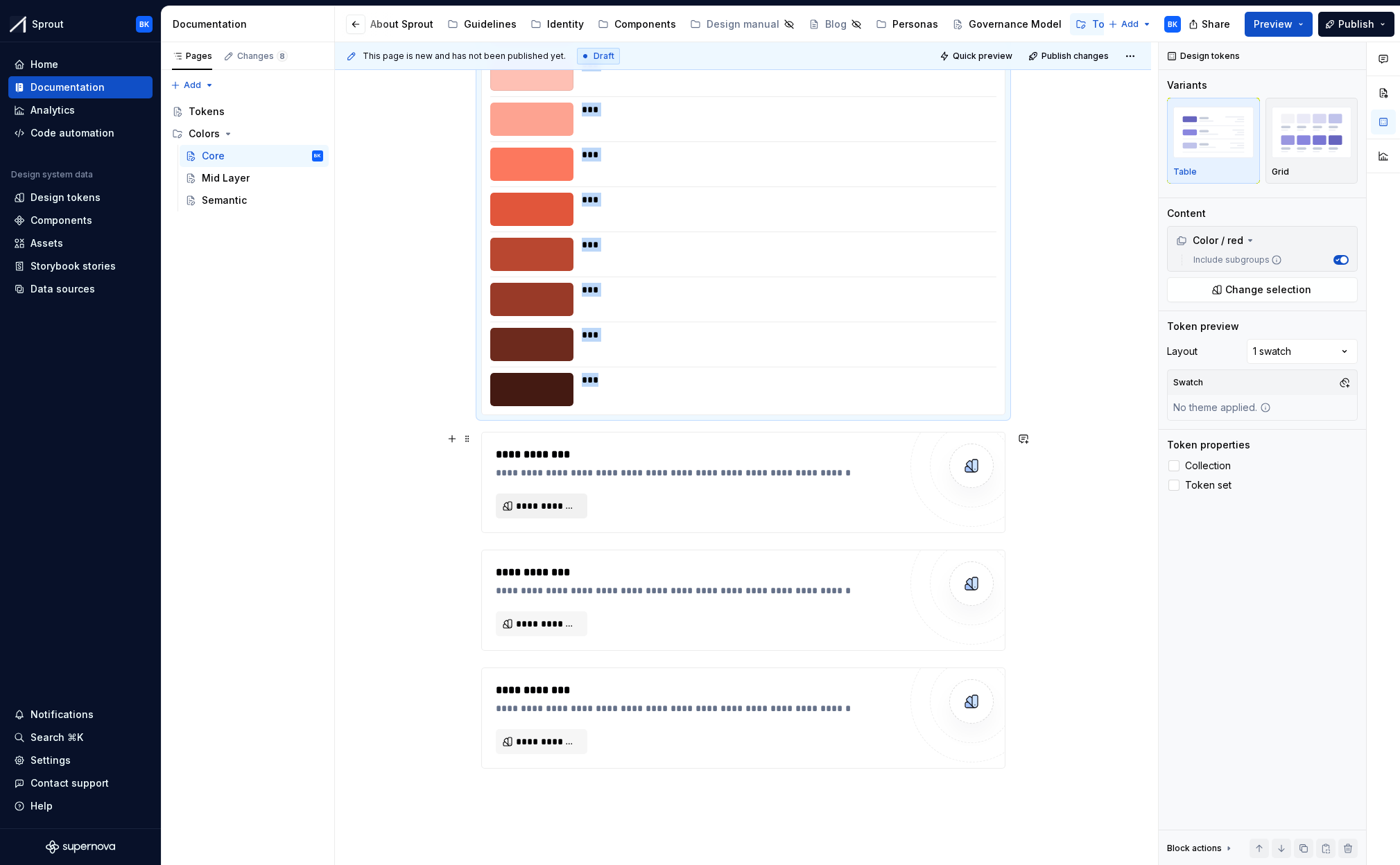
click at [535, 513] on button "**********" at bounding box center [542, 506] width 92 height 25
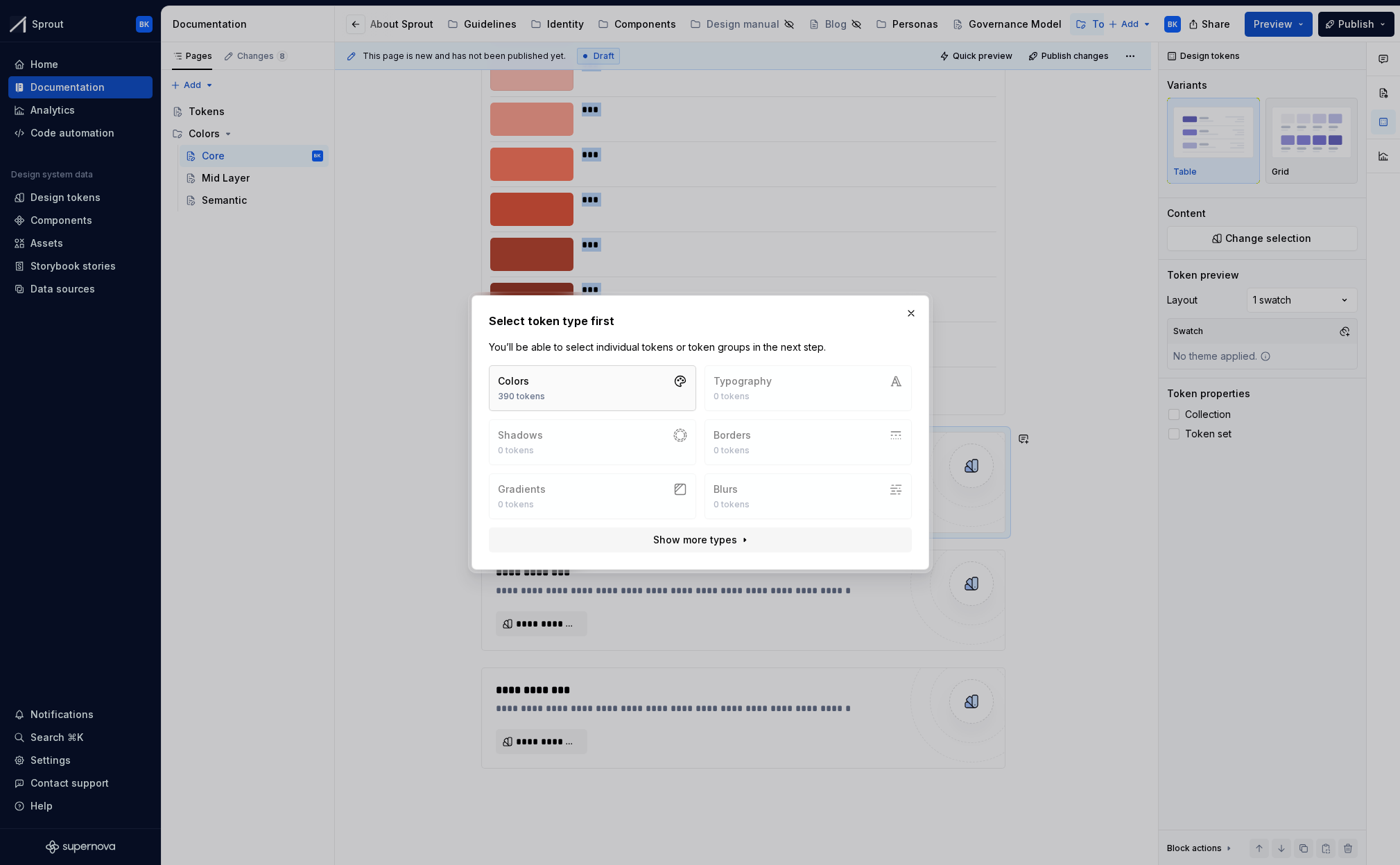
click at [575, 380] on button "Colors 390 tokens" at bounding box center [592, 388] width 207 height 46
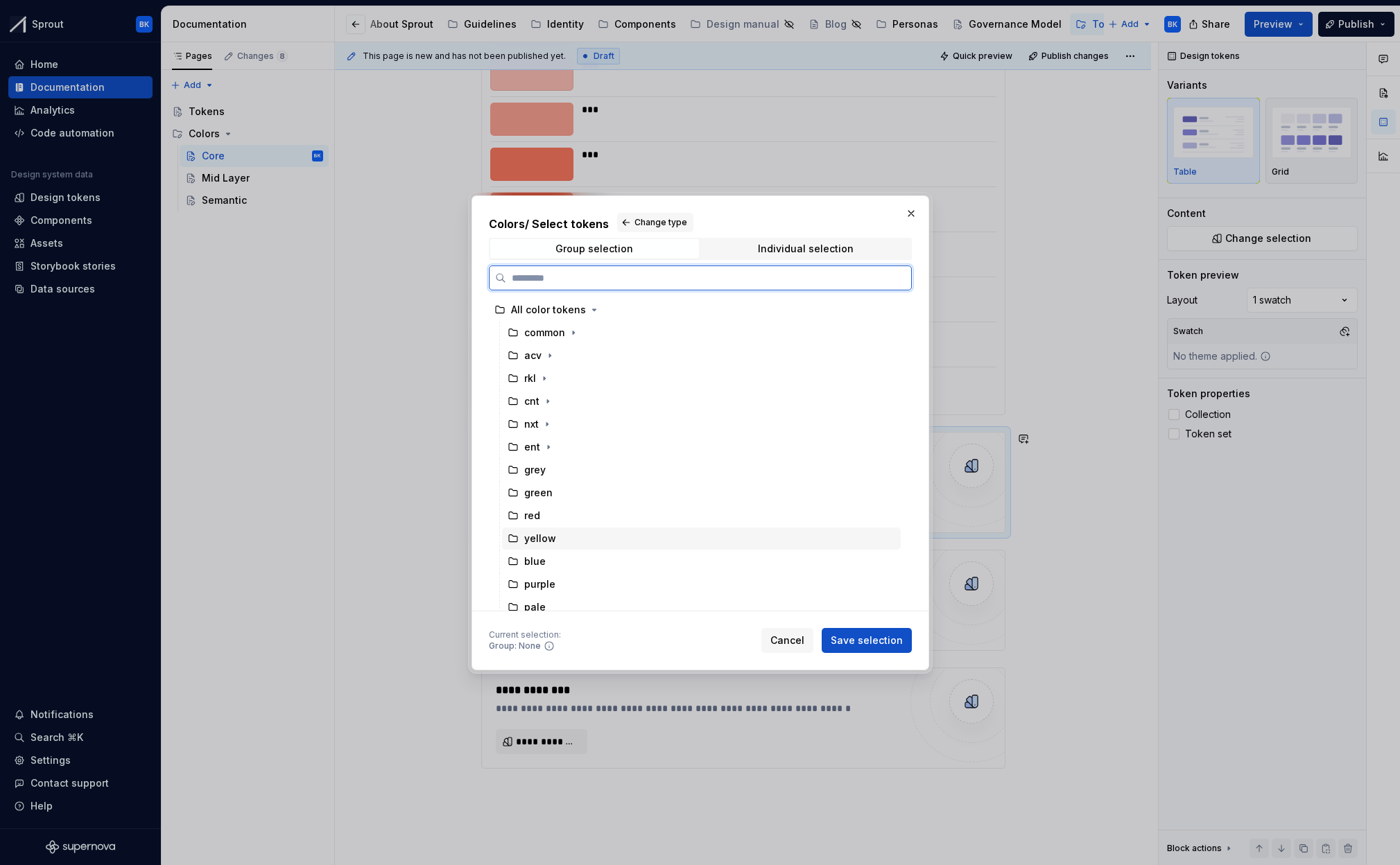
click at [570, 542] on div "yellow" at bounding box center [701, 539] width 399 height 22
click at [900, 634] on span "Save selection" at bounding box center [866, 640] width 72 height 14
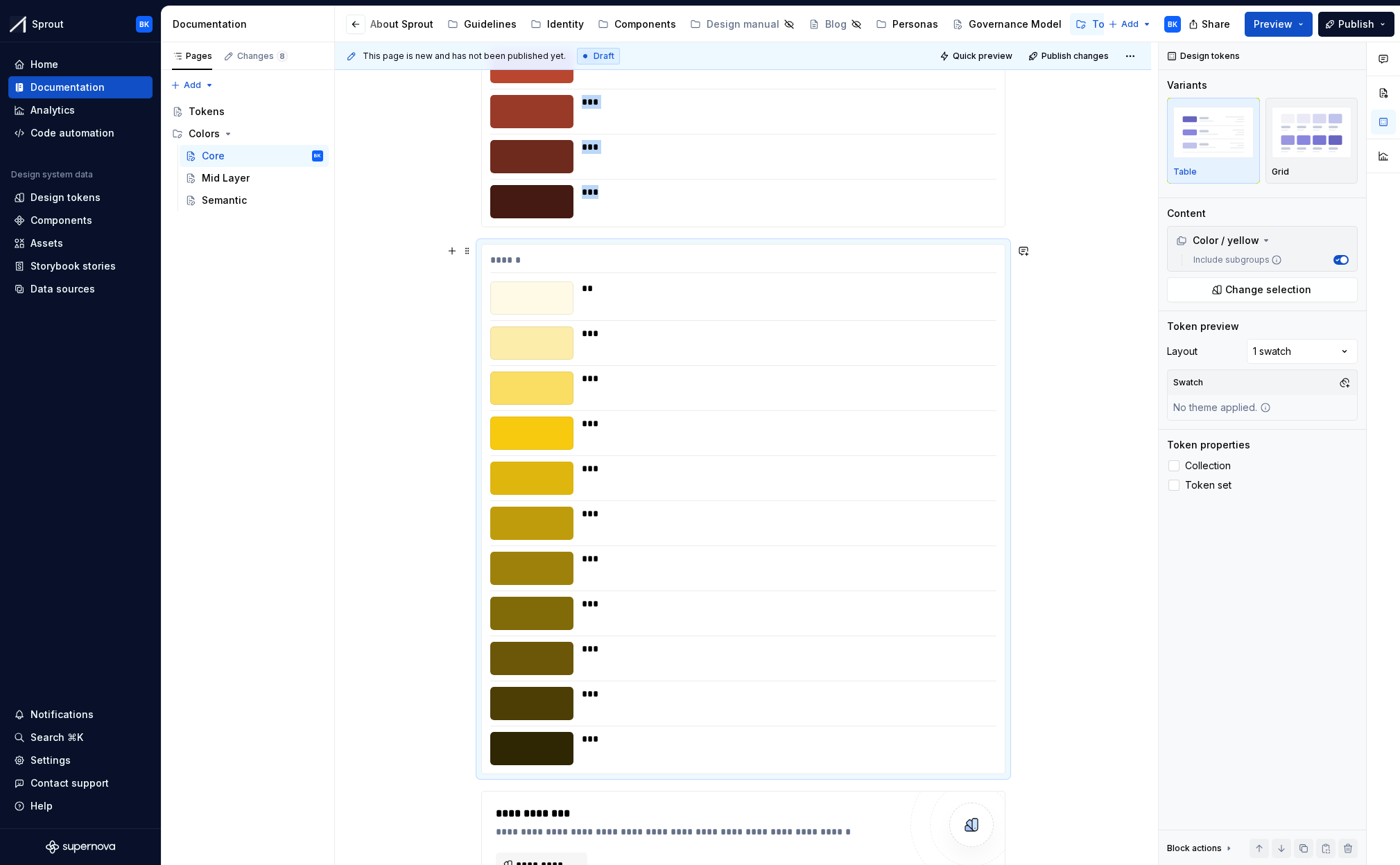
scroll to position [2453, 0]
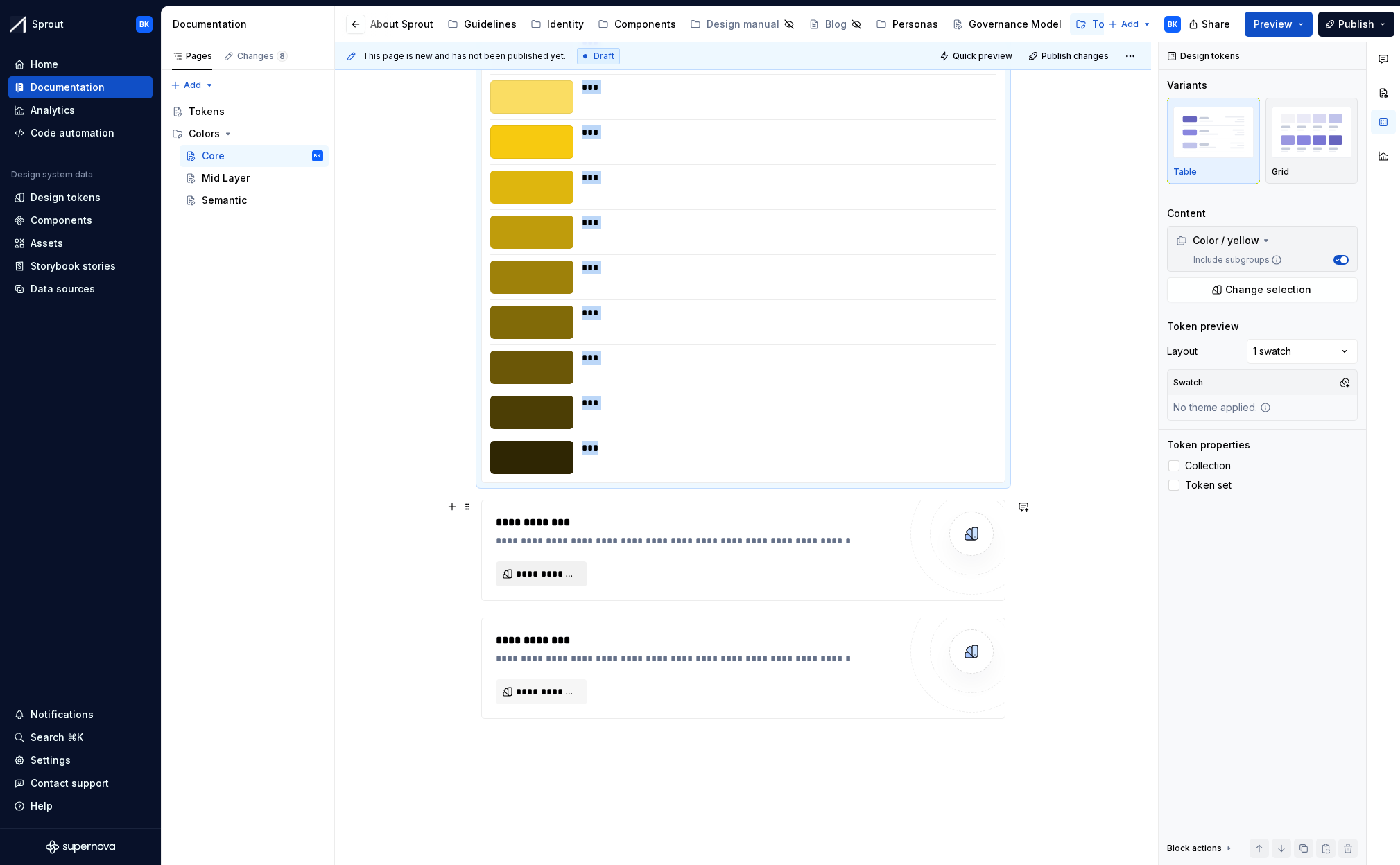
click at [538, 569] on span "**********" at bounding box center [547, 573] width 62 height 14
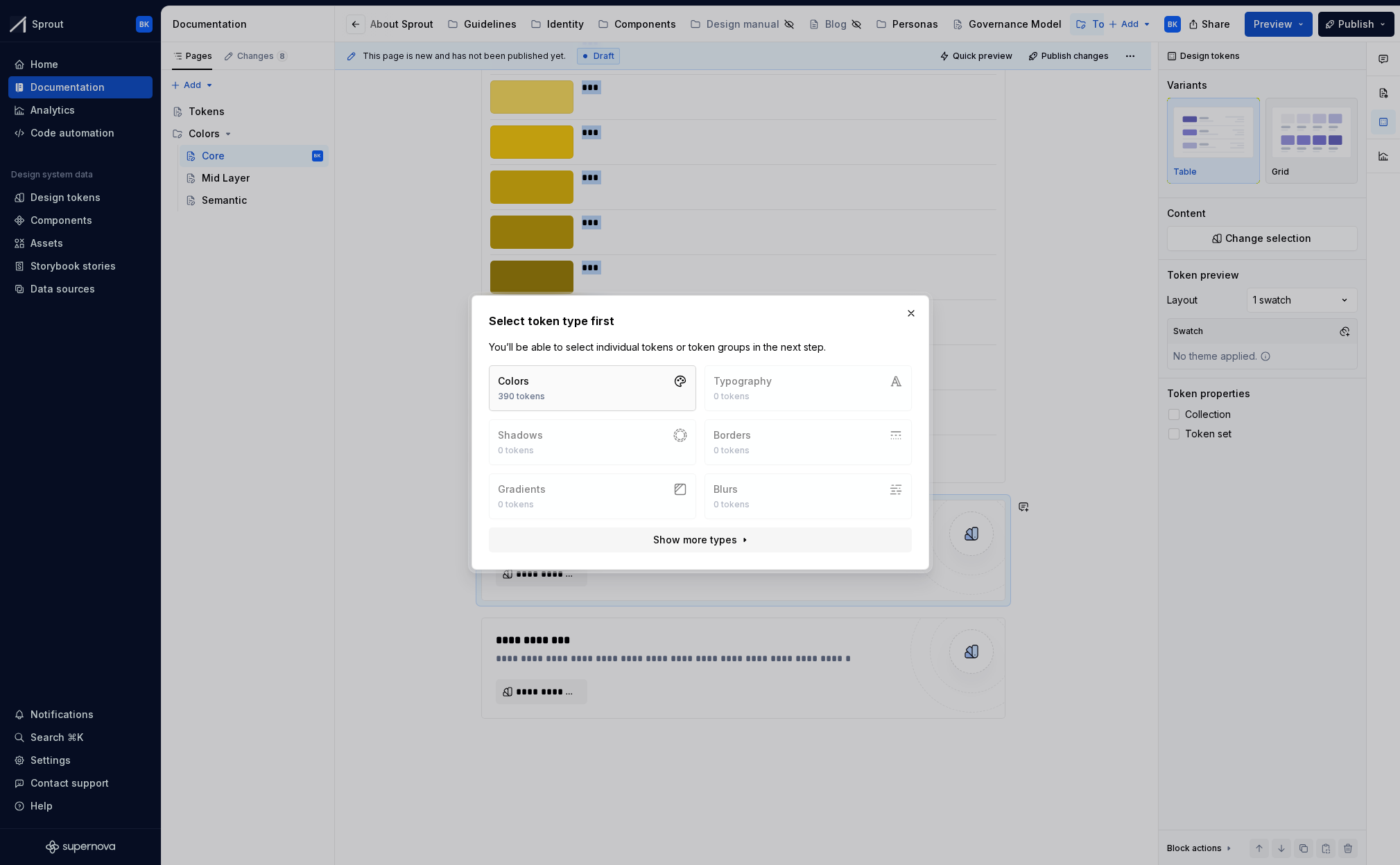
click at [561, 377] on button "Colors 390 tokens" at bounding box center [592, 388] width 207 height 46
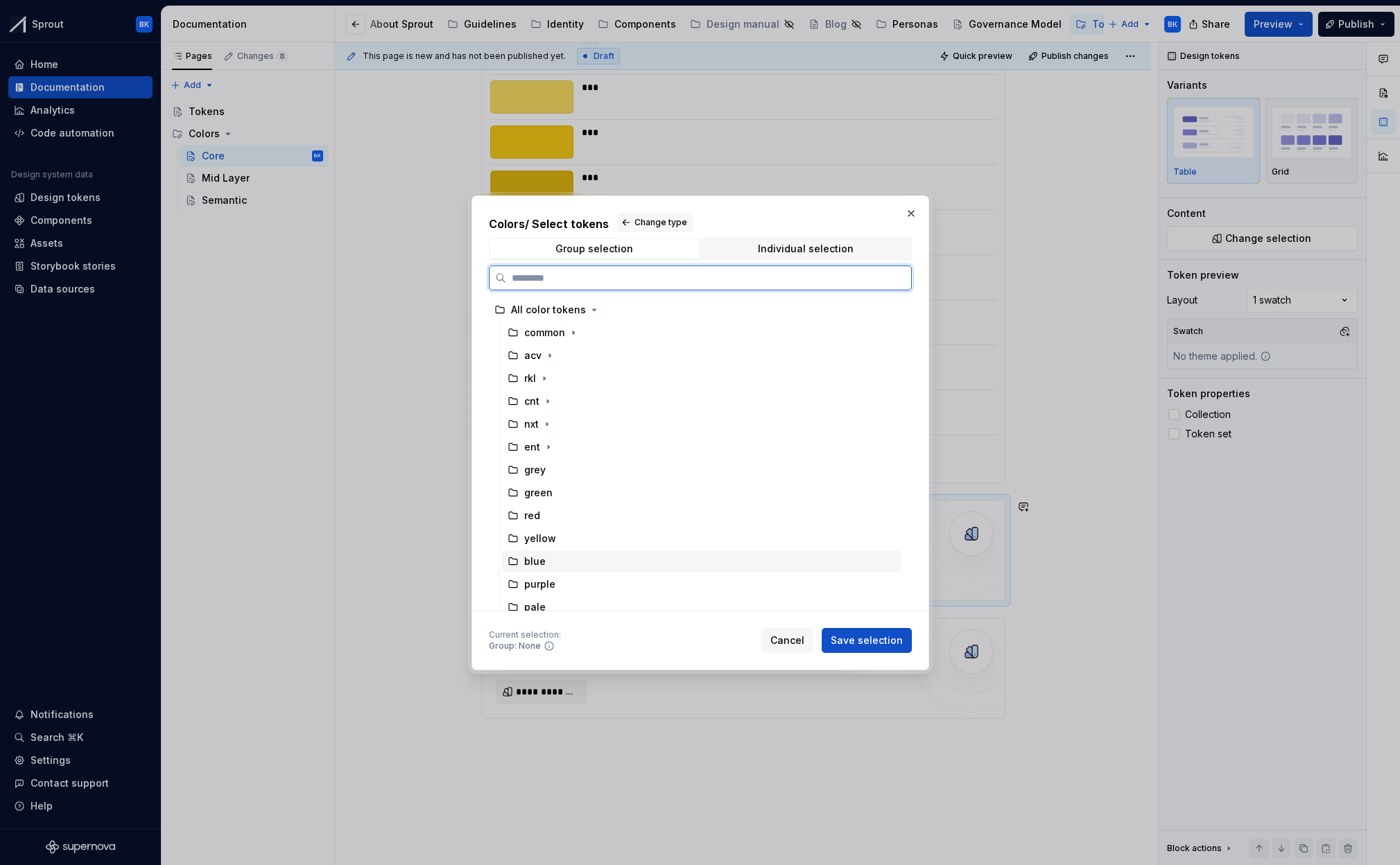
click at [609, 573] on div "purple" at bounding box center [701, 585] width 399 height 22
click at [609, 562] on div "blue" at bounding box center [701, 562] width 399 height 22
click at [862, 635] on span "Save selection" at bounding box center [866, 640] width 72 height 14
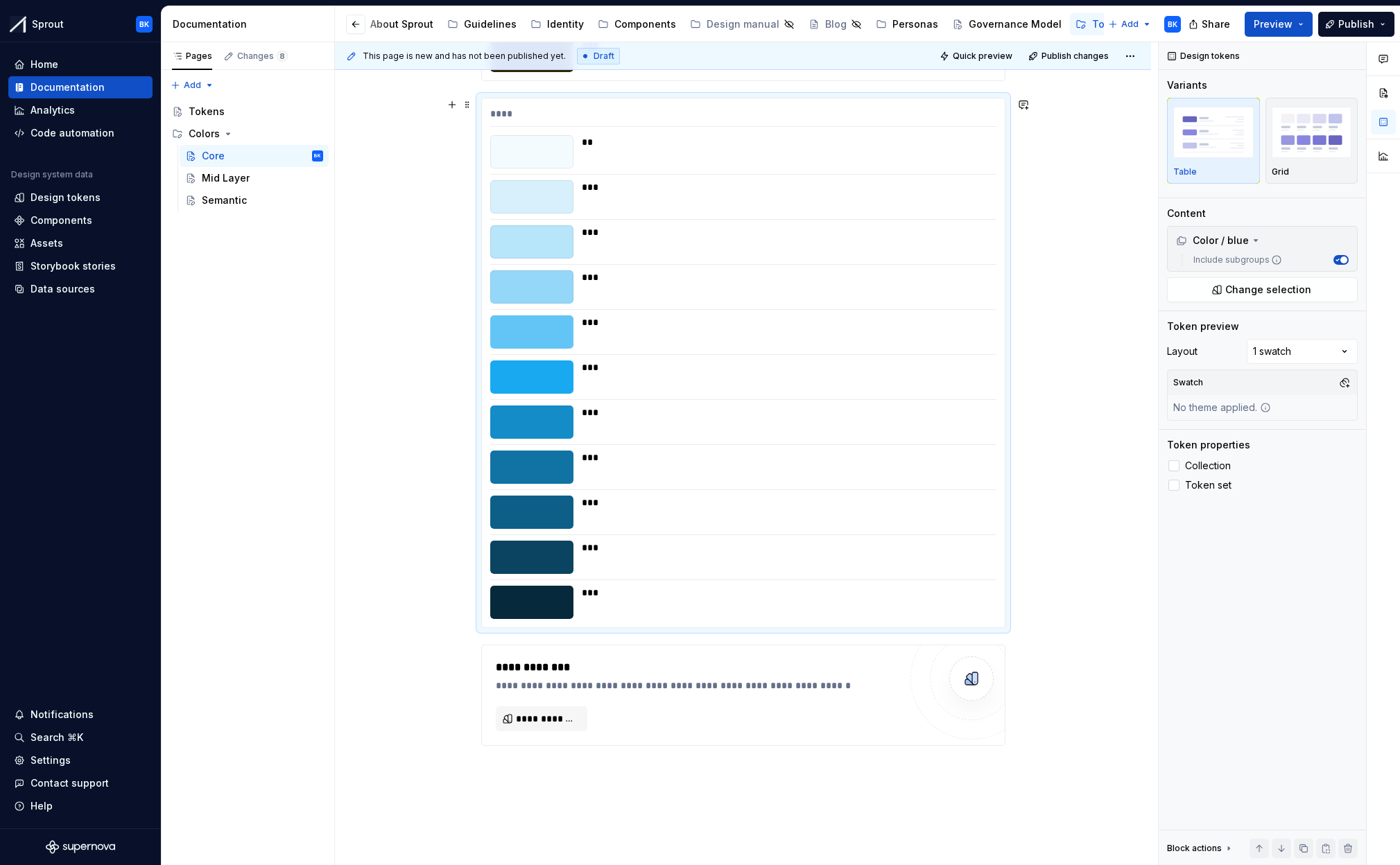
scroll to position [3011, 0]
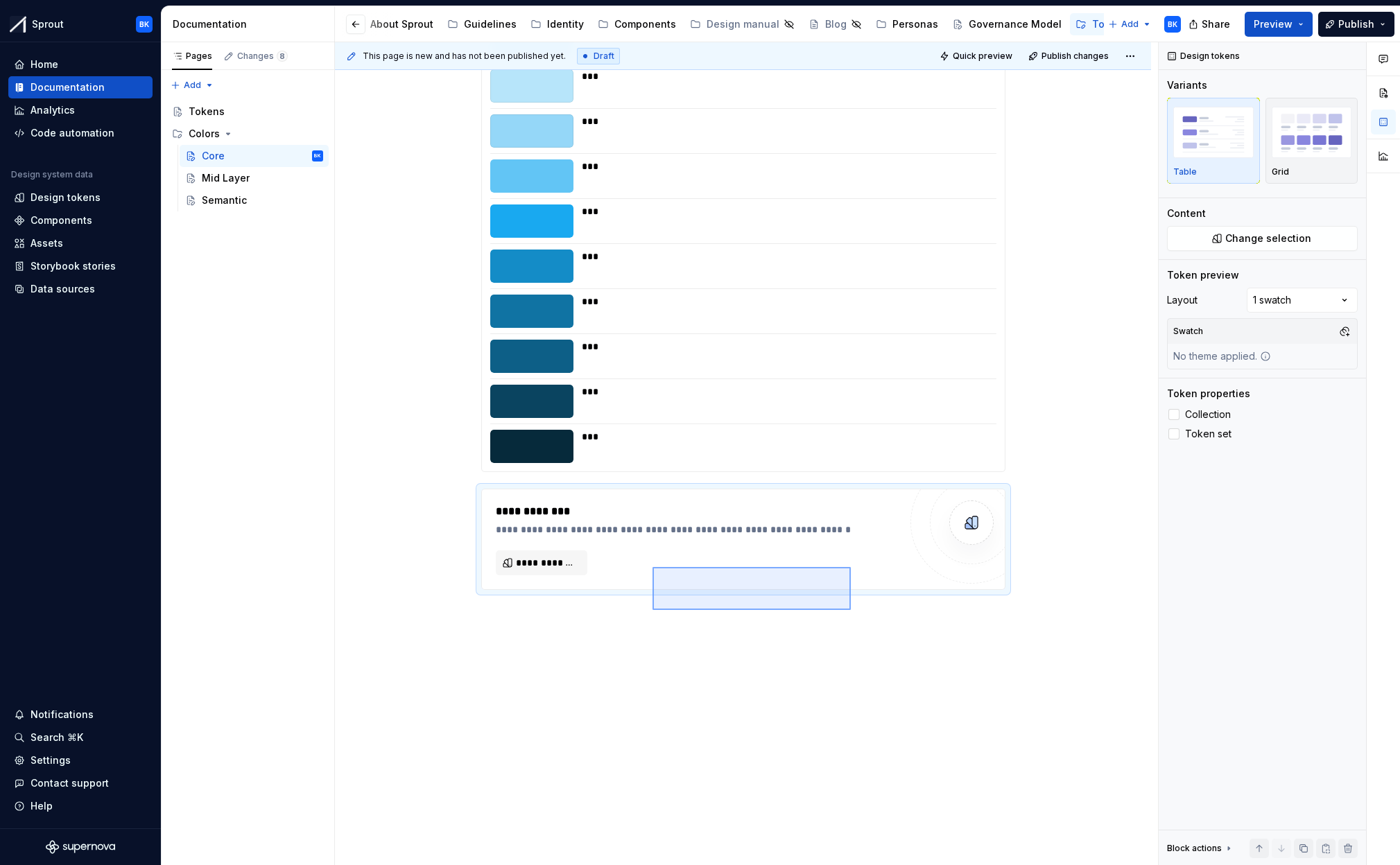
drag, startPoint x: 851, startPoint y: 610, endPoint x: 652, endPoint y: 567, distance: 203.6
click at [652, 567] on div "**********" at bounding box center [746, 454] width 823 height 824
copy div "**** ** *** *** *** *** *** *** *** *** *** ***"
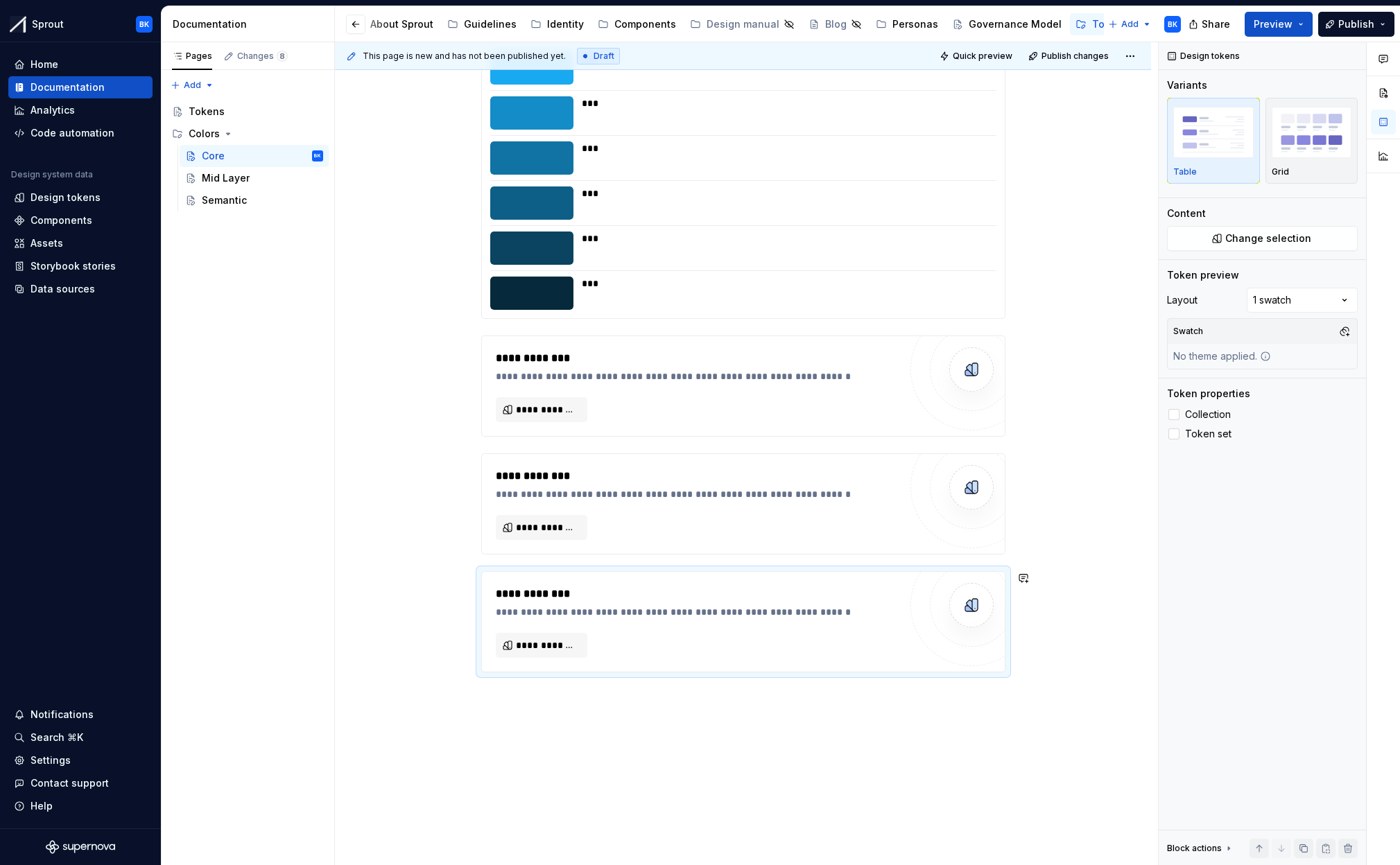
scroll to position [3161, 0]
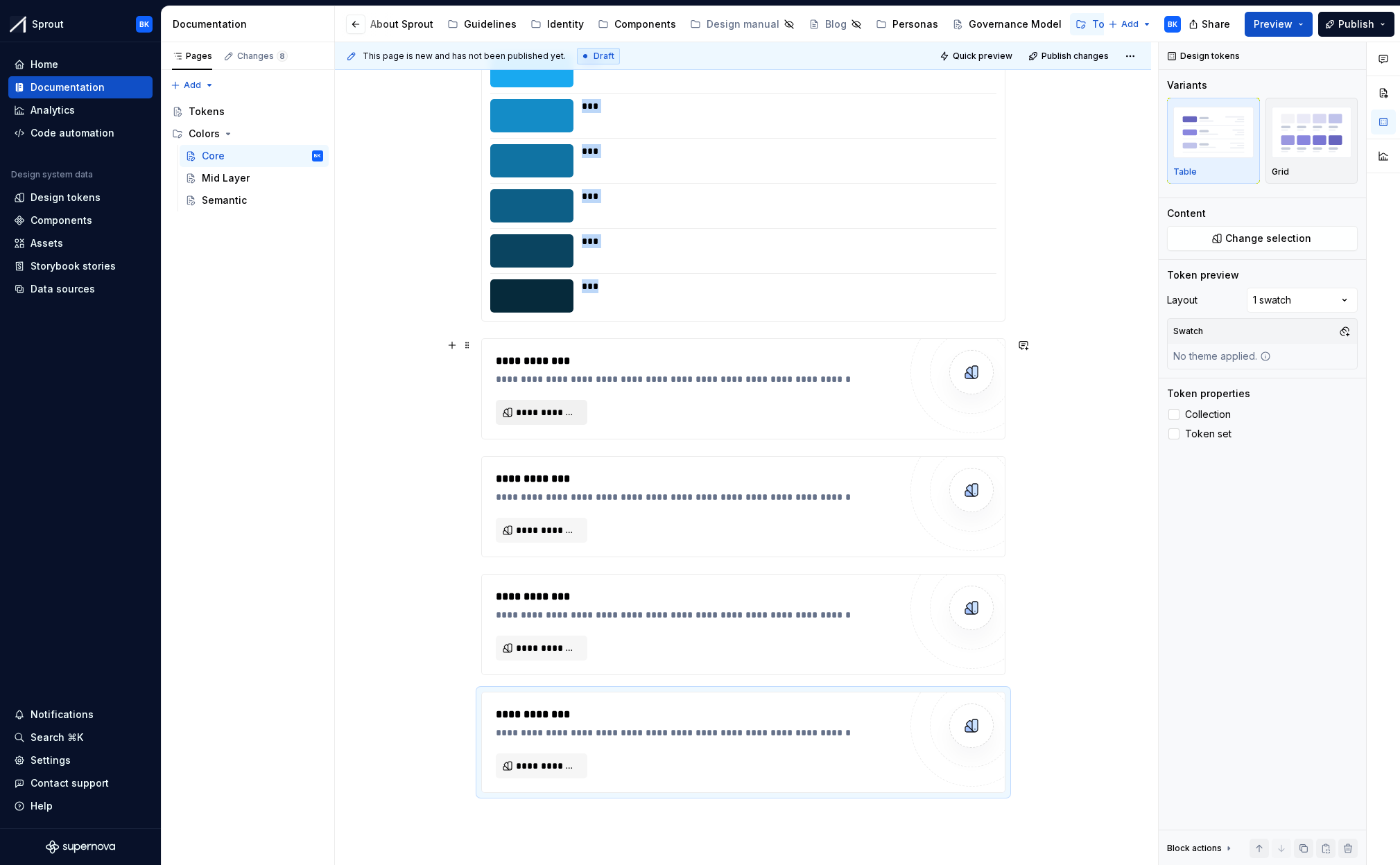
click at [555, 416] on span "**********" at bounding box center [547, 412] width 62 height 14
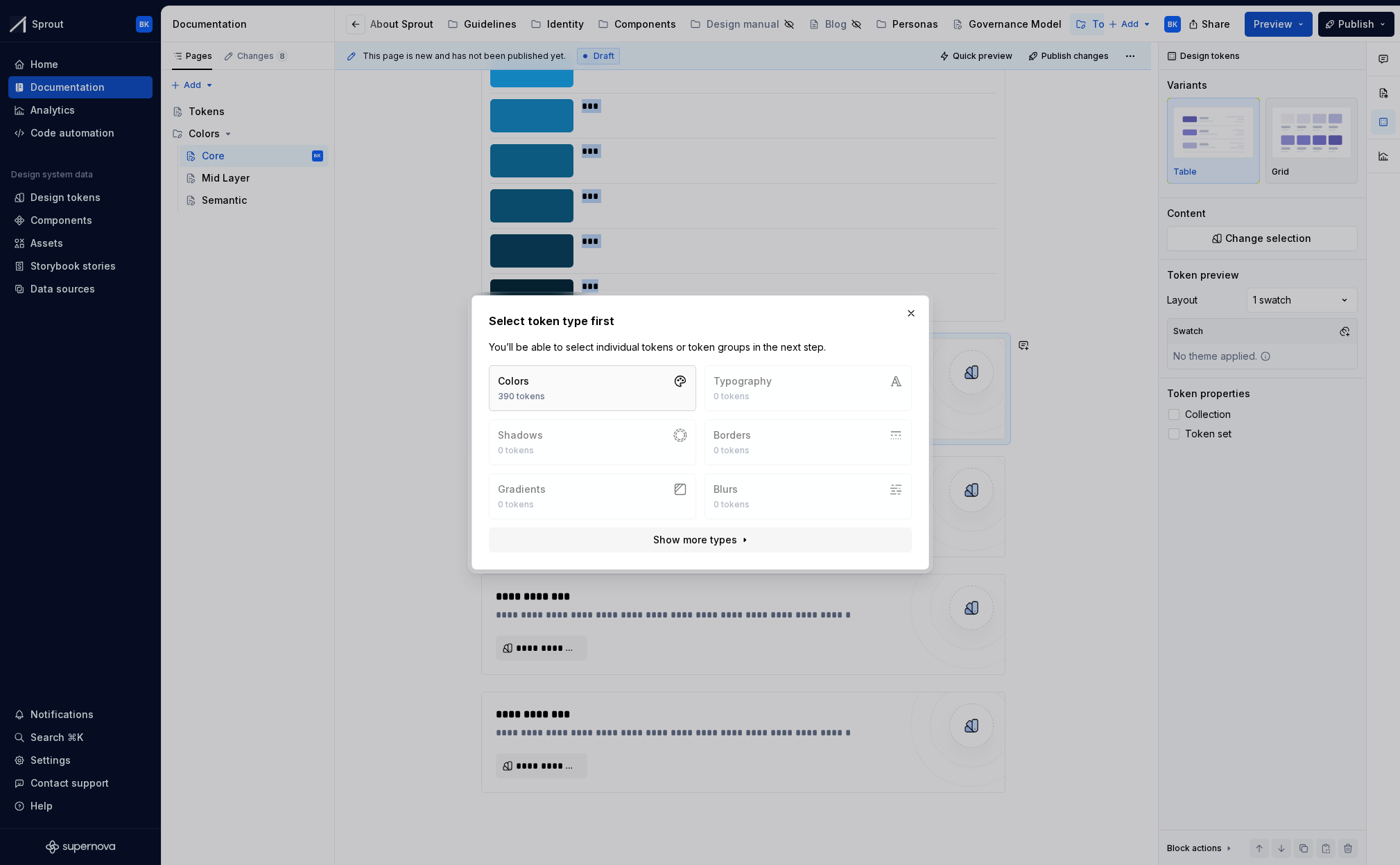
click at [554, 385] on button "Colors 390 tokens" at bounding box center [592, 388] width 207 height 46
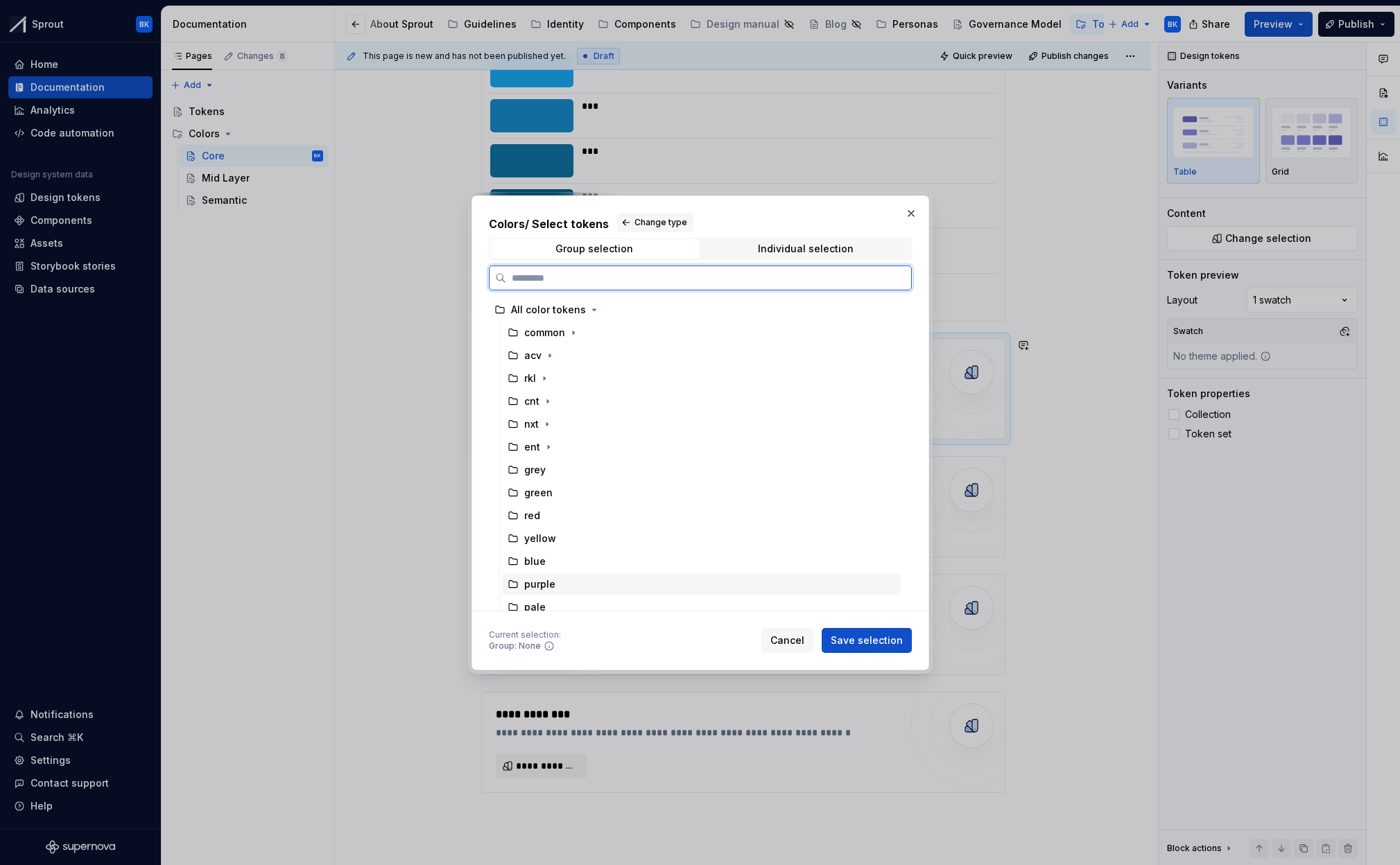
click at [571, 579] on div "purple" at bounding box center [701, 585] width 399 height 22
click at [900, 633] on span "Save selection" at bounding box center [866, 640] width 72 height 14
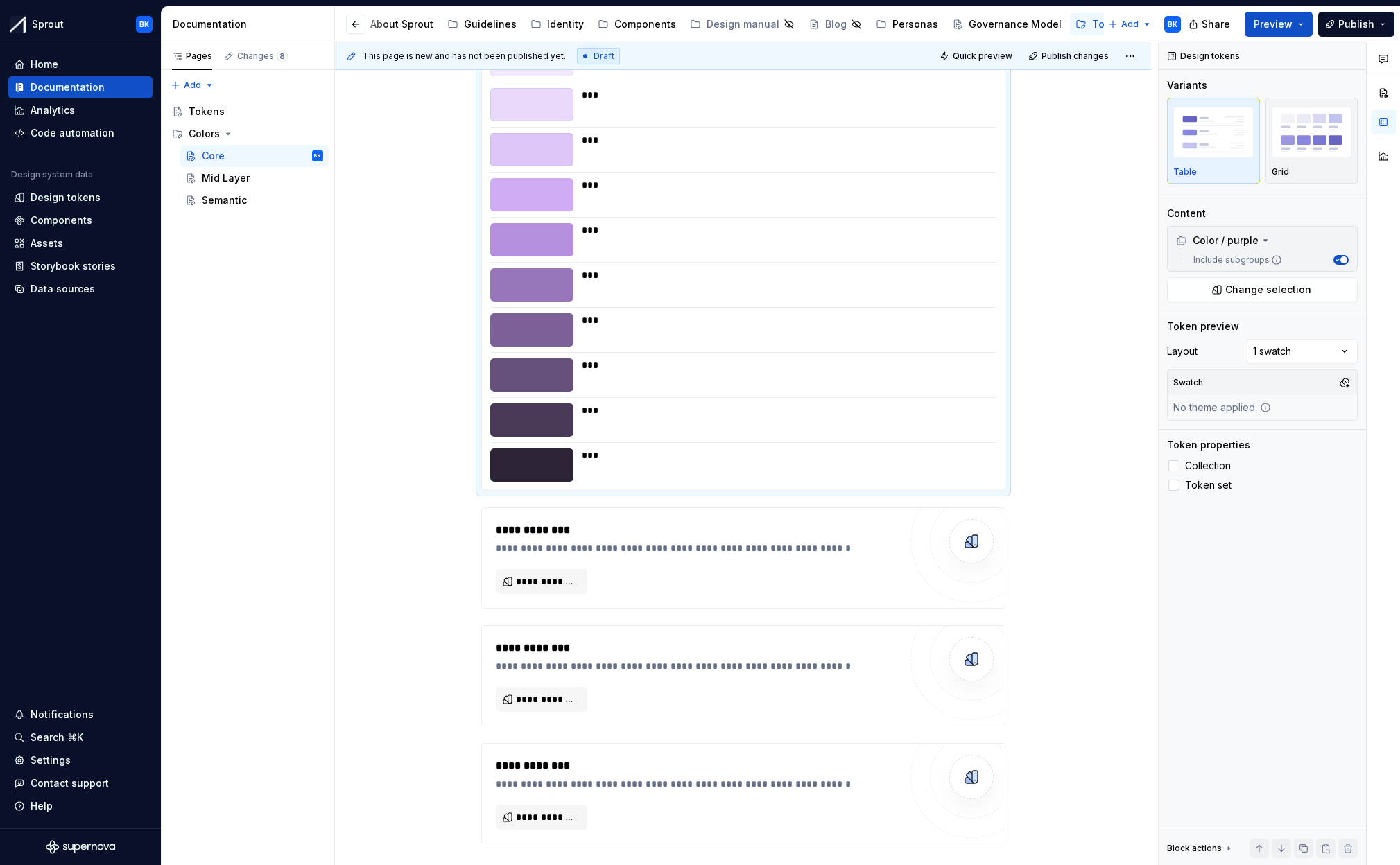
scroll to position [3608, 0]
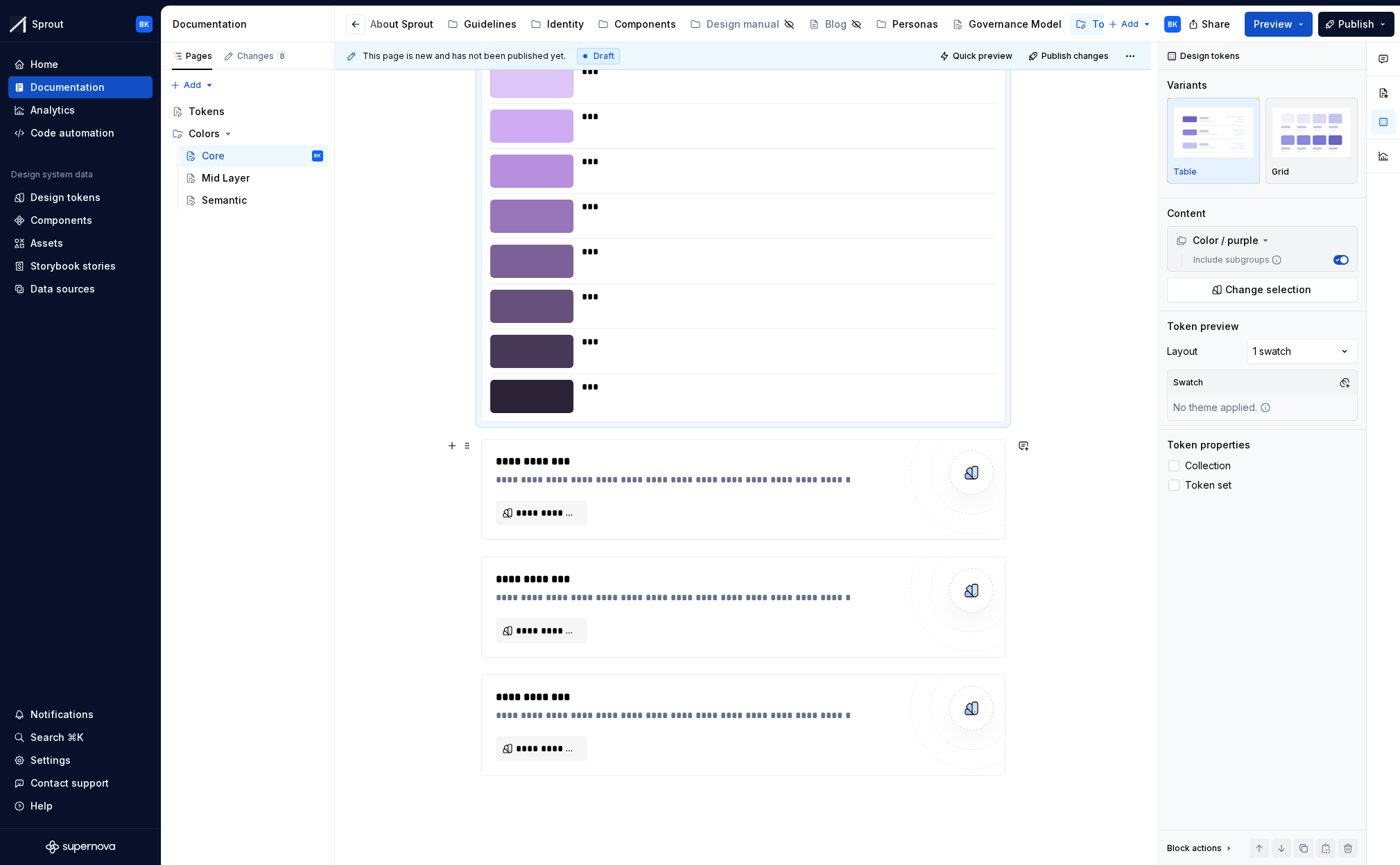
click at [529, 496] on div "**********" at bounding box center [697, 488] width 403 height 72
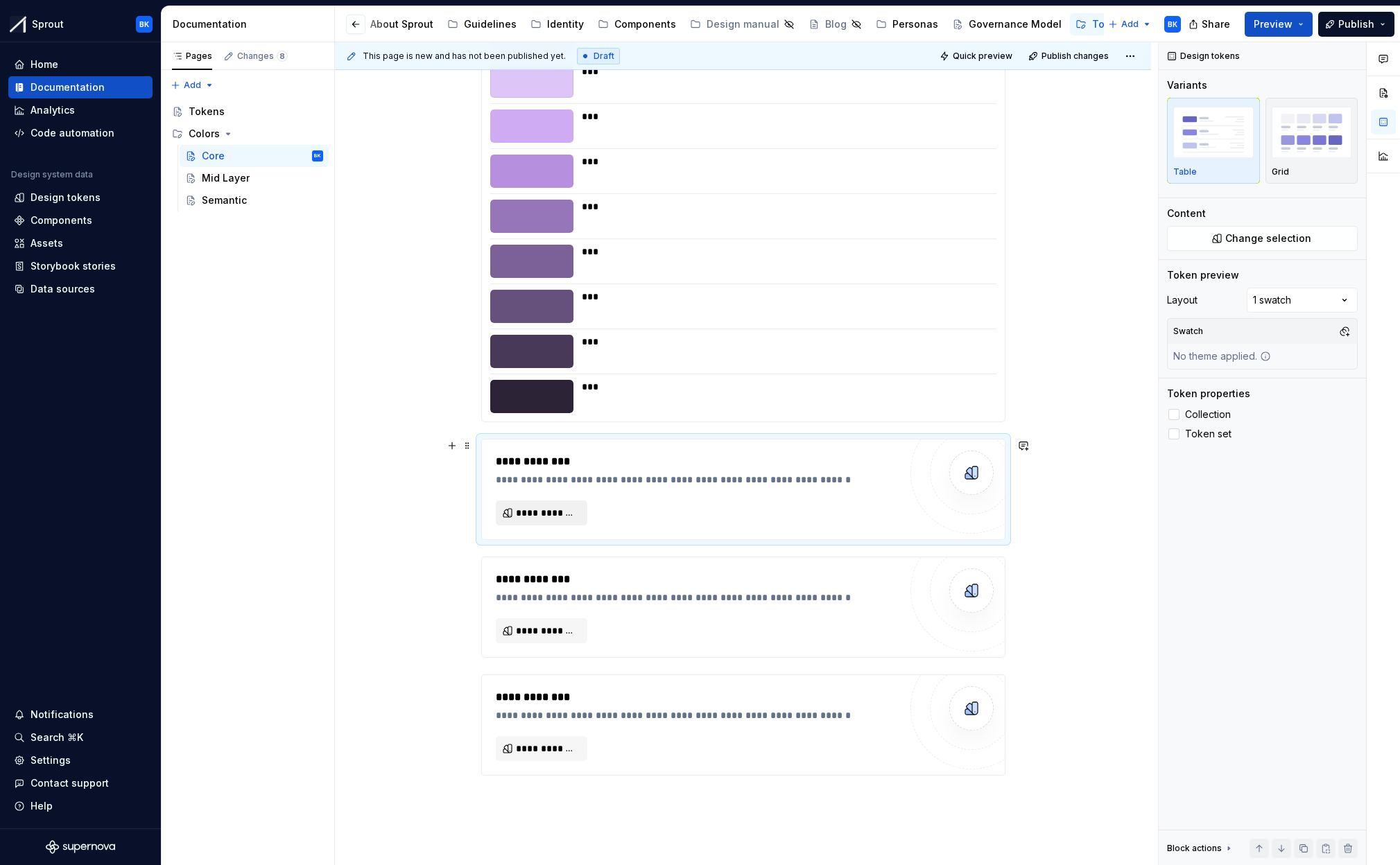
click at [530, 509] on span "**********" at bounding box center [547, 513] width 62 height 14
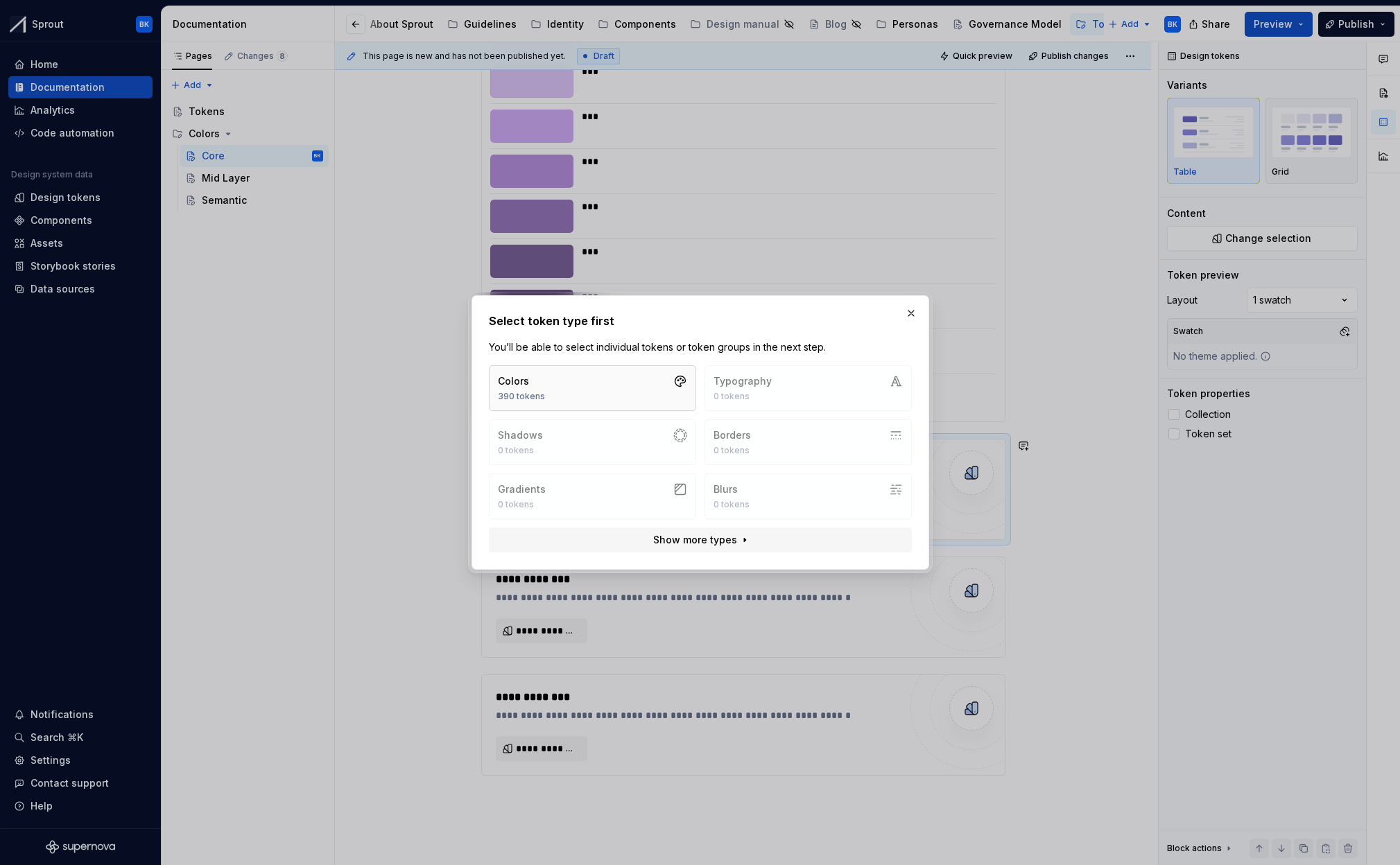
click at [561, 383] on button "Colors 390 tokens" at bounding box center [592, 388] width 207 height 46
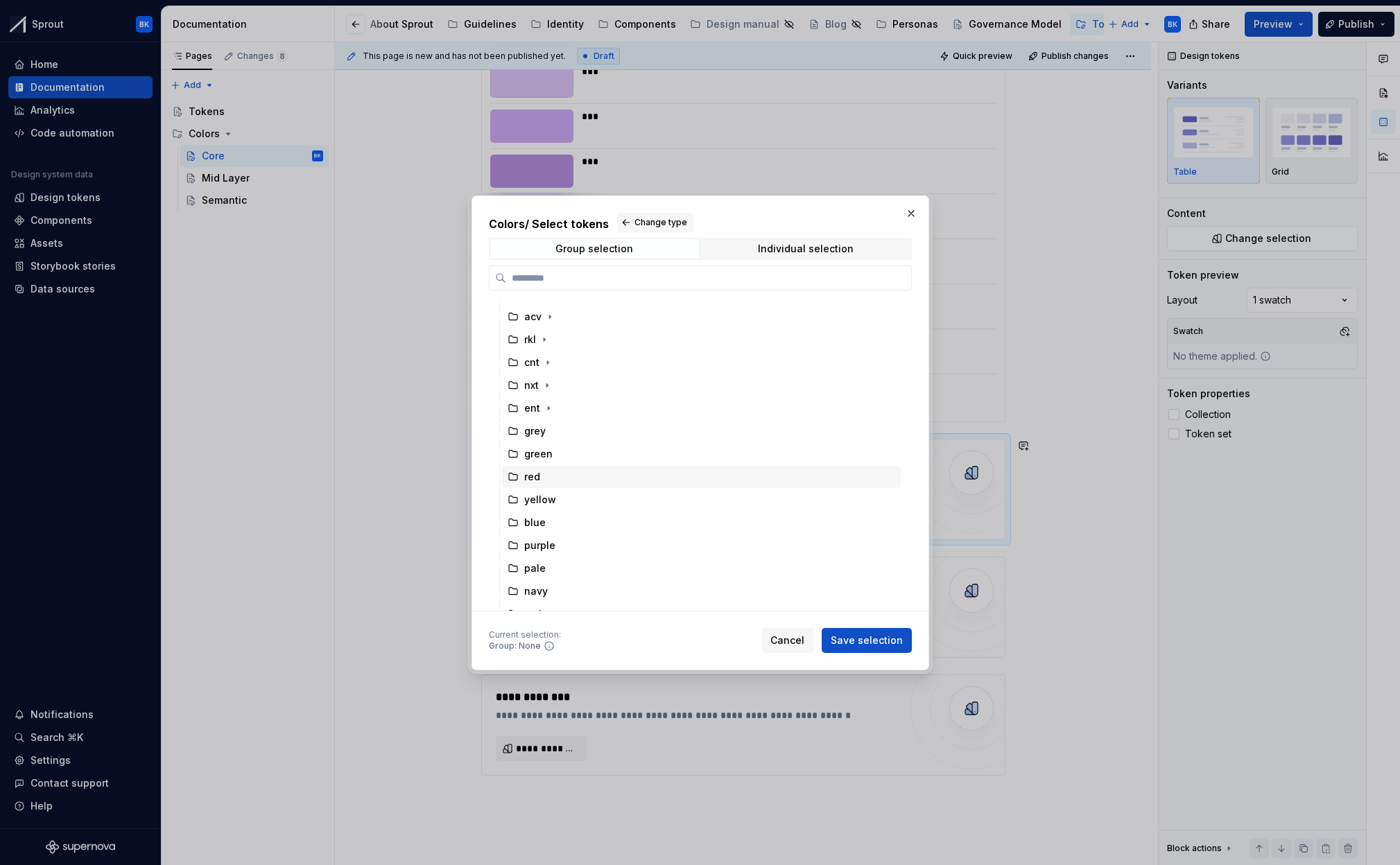
scroll to position [58, 0]
click at [563, 547] on div "pale" at bounding box center [701, 550] width 399 height 22
click at [859, 644] on span "Save selection" at bounding box center [866, 640] width 72 height 14
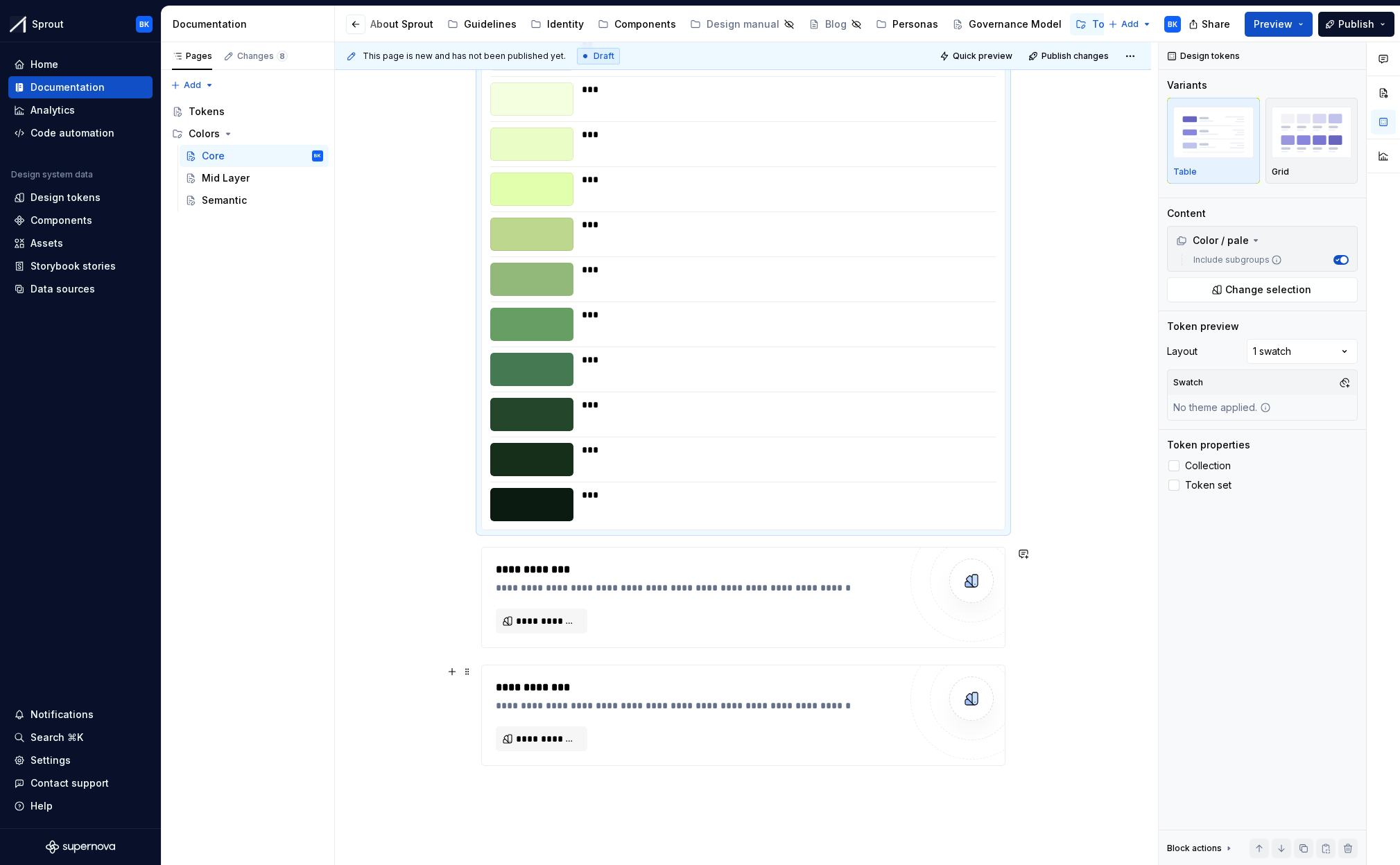
scroll to position [4099, 0]
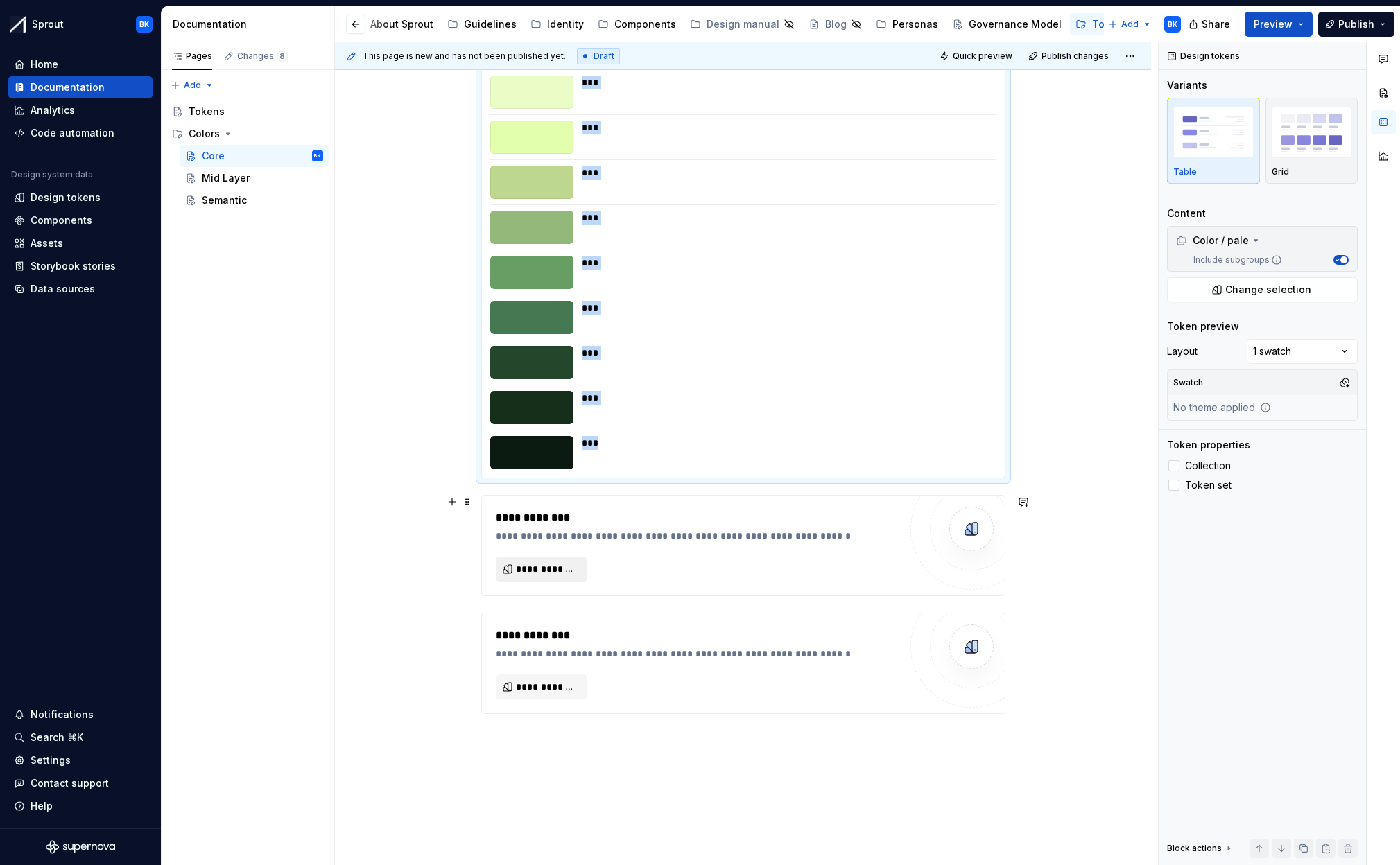
click at [535, 576] on button "**********" at bounding box center [542, 569] width 92 height 25
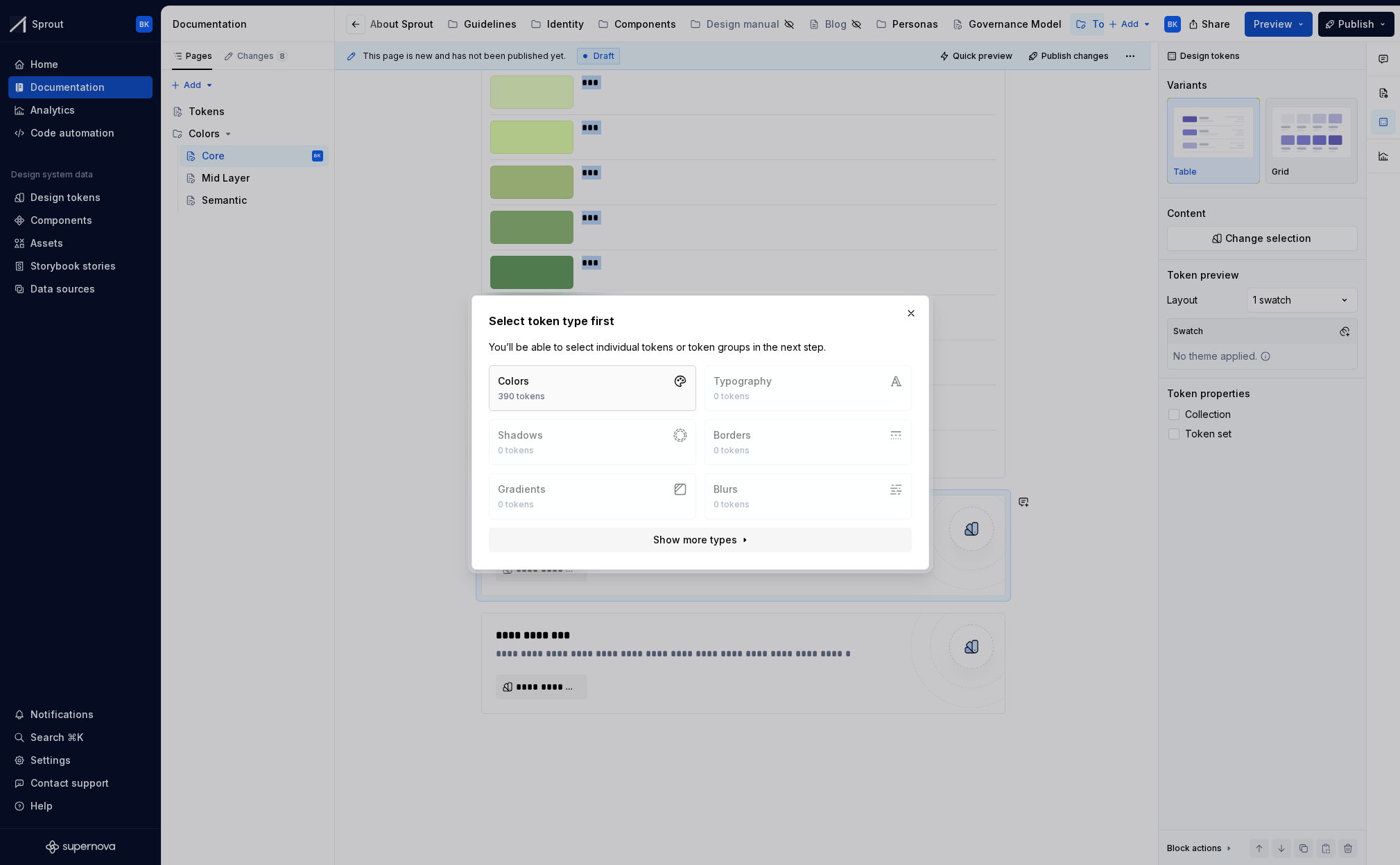
click at [589, 384] on button "Colors 390 tokens" at bounding box center [592, 388] width 207 height 46
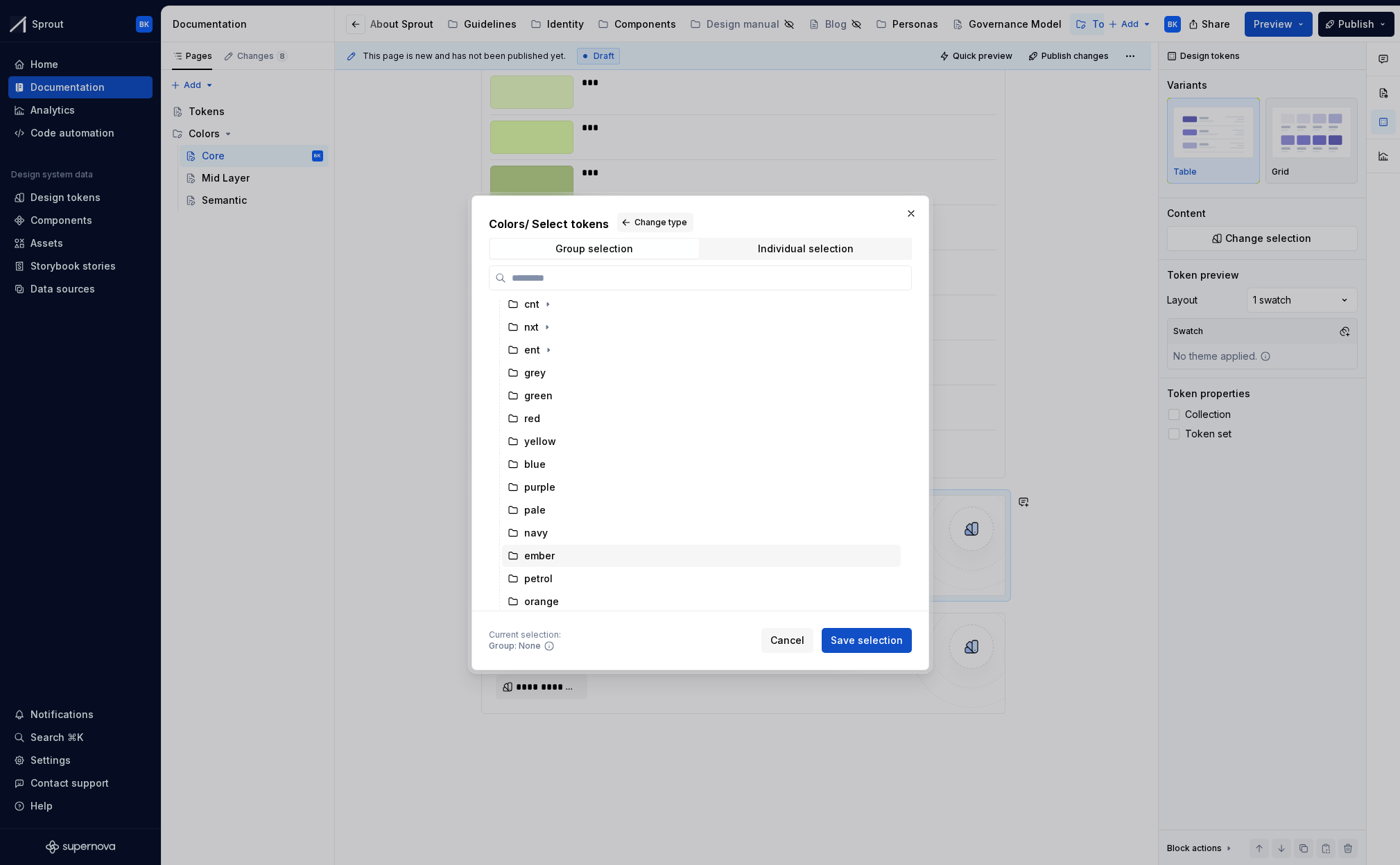
scroll to position [96, 0]
click at [587, 516] on div "pale" at bounding box center [701, 511] width 399 height 22
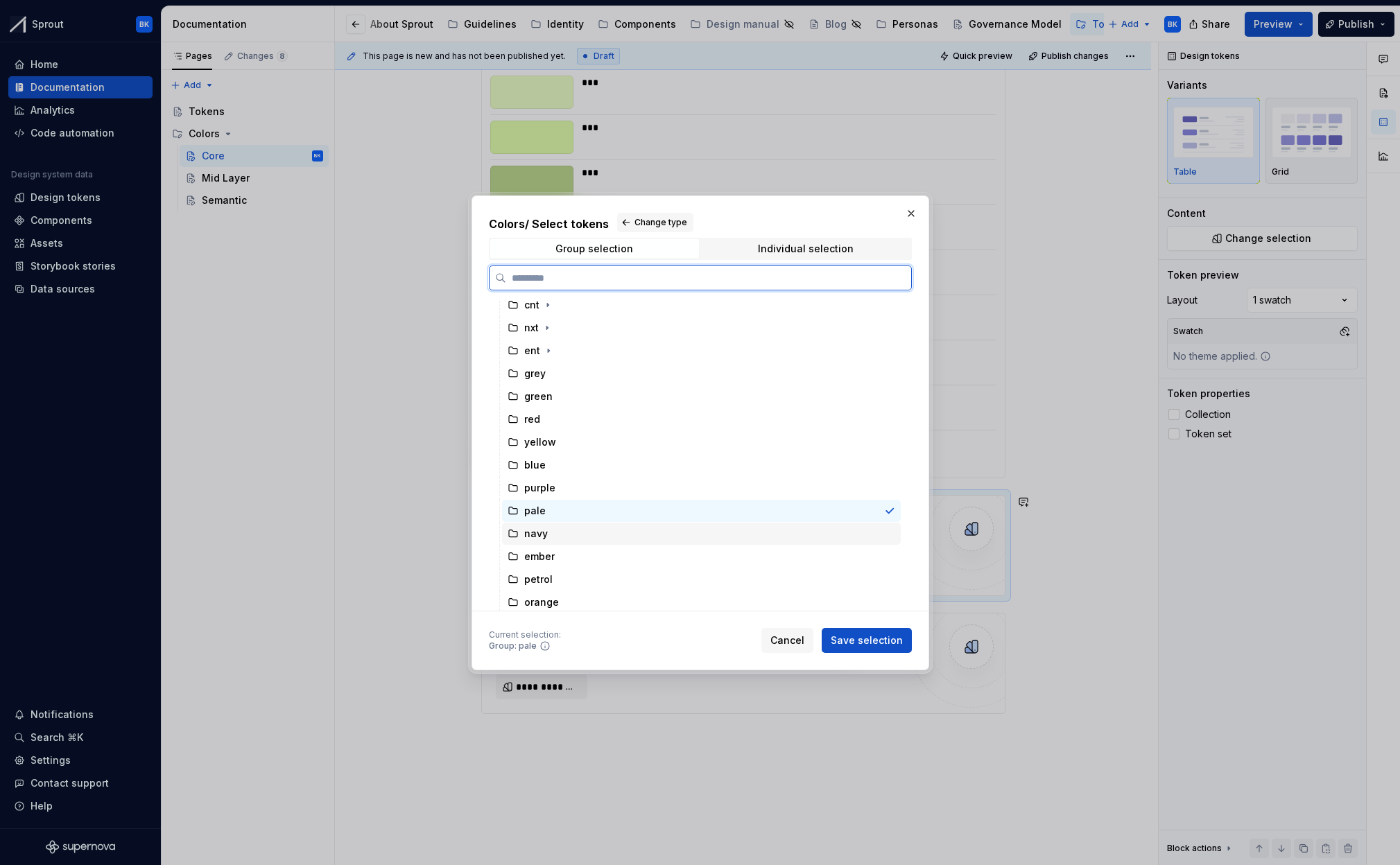
click at [595, 525] on div "navy" at bounding box center [701, 534] width 399 height 22
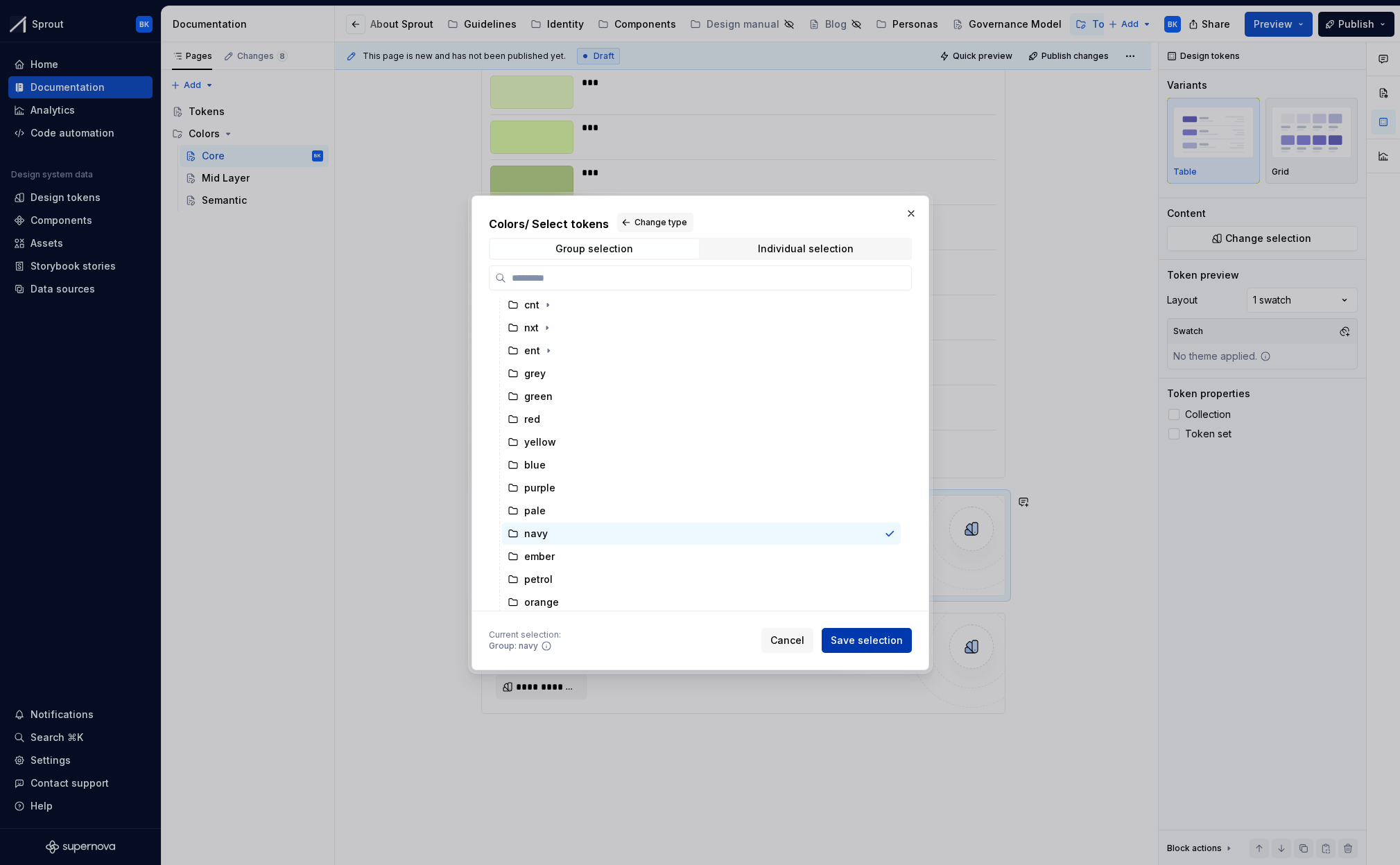
click at [900, 647] on span "Save selection" at bounding box center [866, 640] width 72 height 14
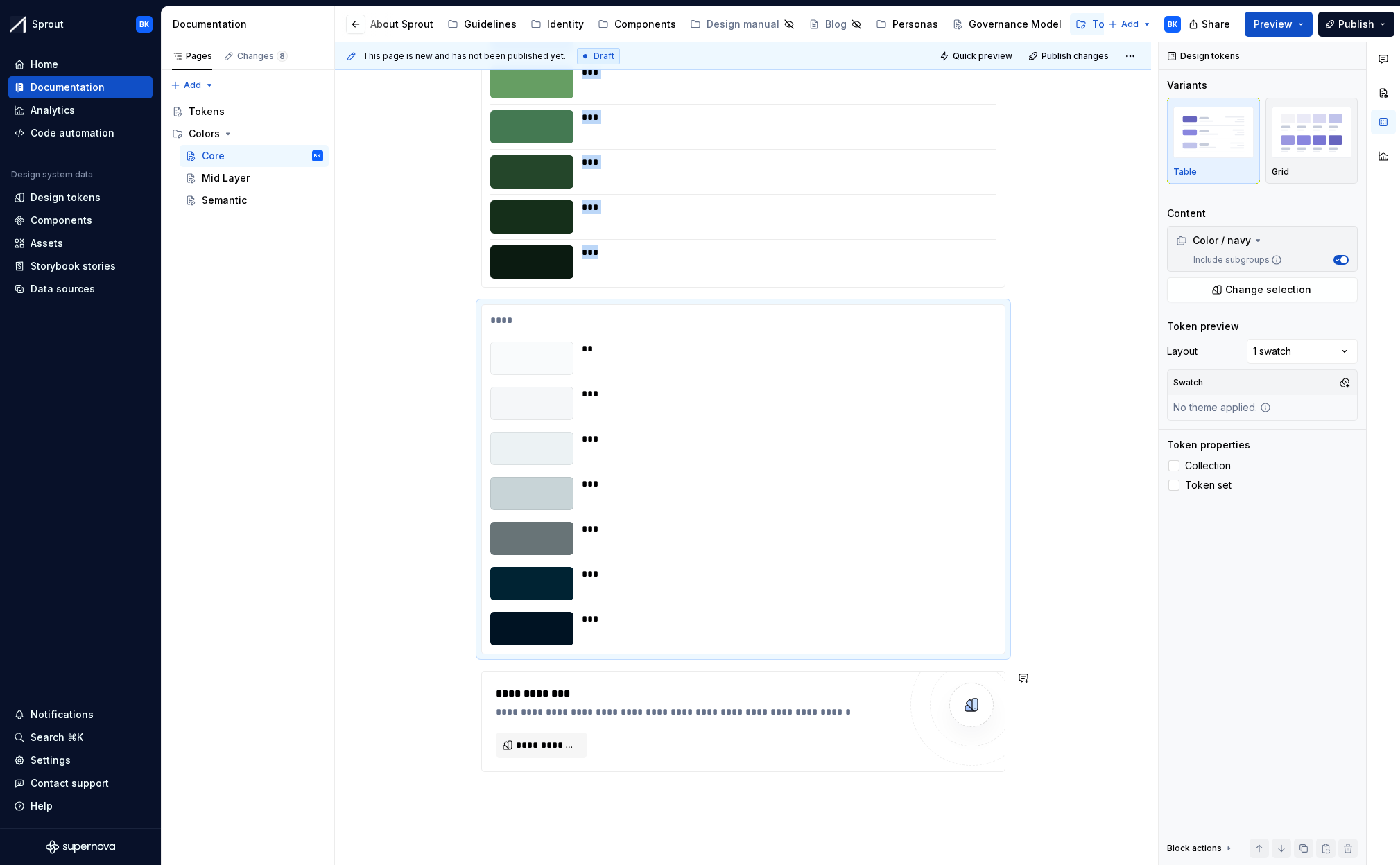
scroll to position [4387, 0]
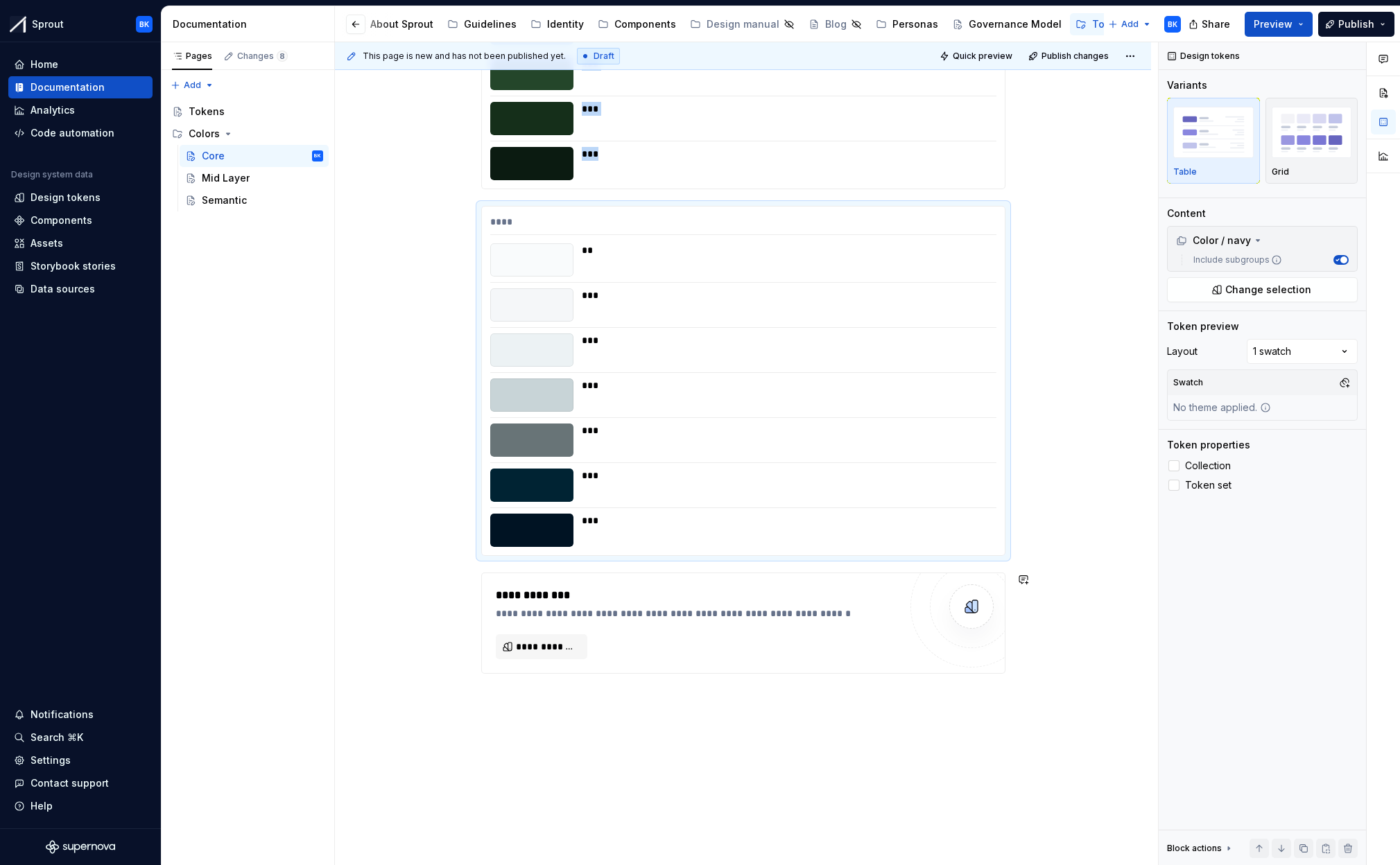
drag, startPoint x: 643, startPoint y: 779, endPoint x: 643, endPoint y: 772, distance: 7.0
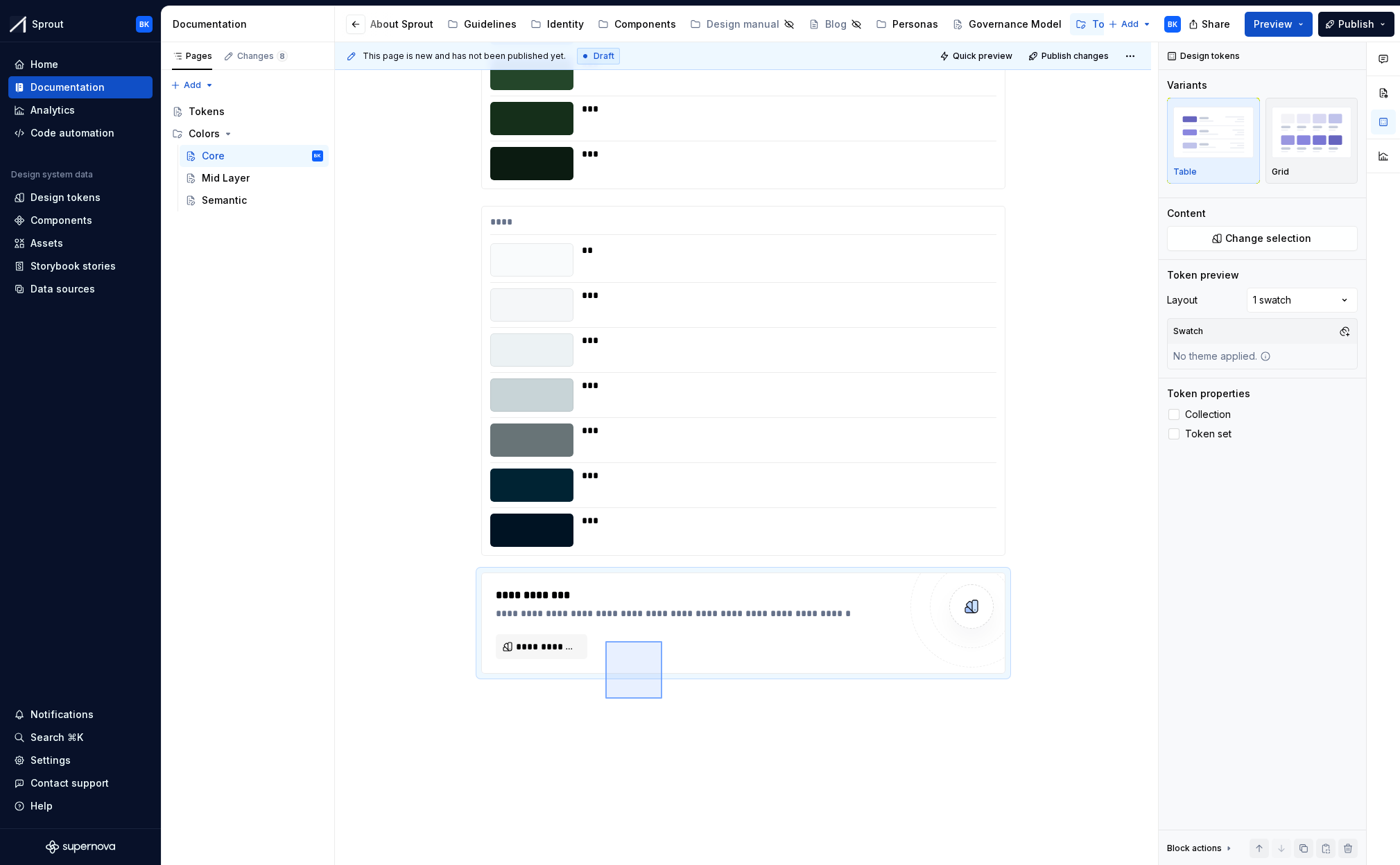
drag, startPoint x: 662, startPoint y: 699, endPoint x: 606, endPoint y: 641, distance: 80.6
click at [606, 641] on div "**********" at bounding box center [746, 454] width 823 height 824
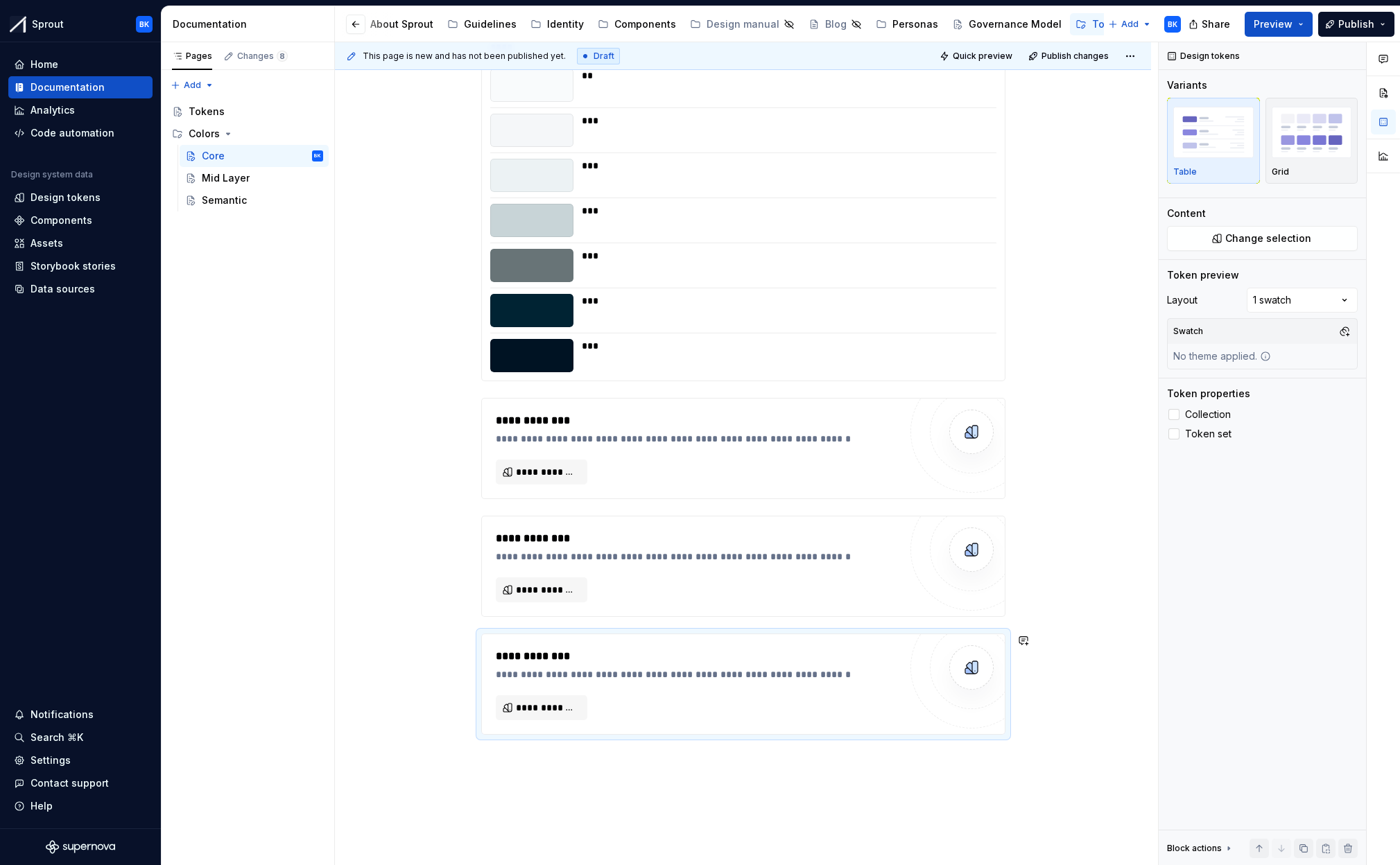
scroll to position [4667, 0]
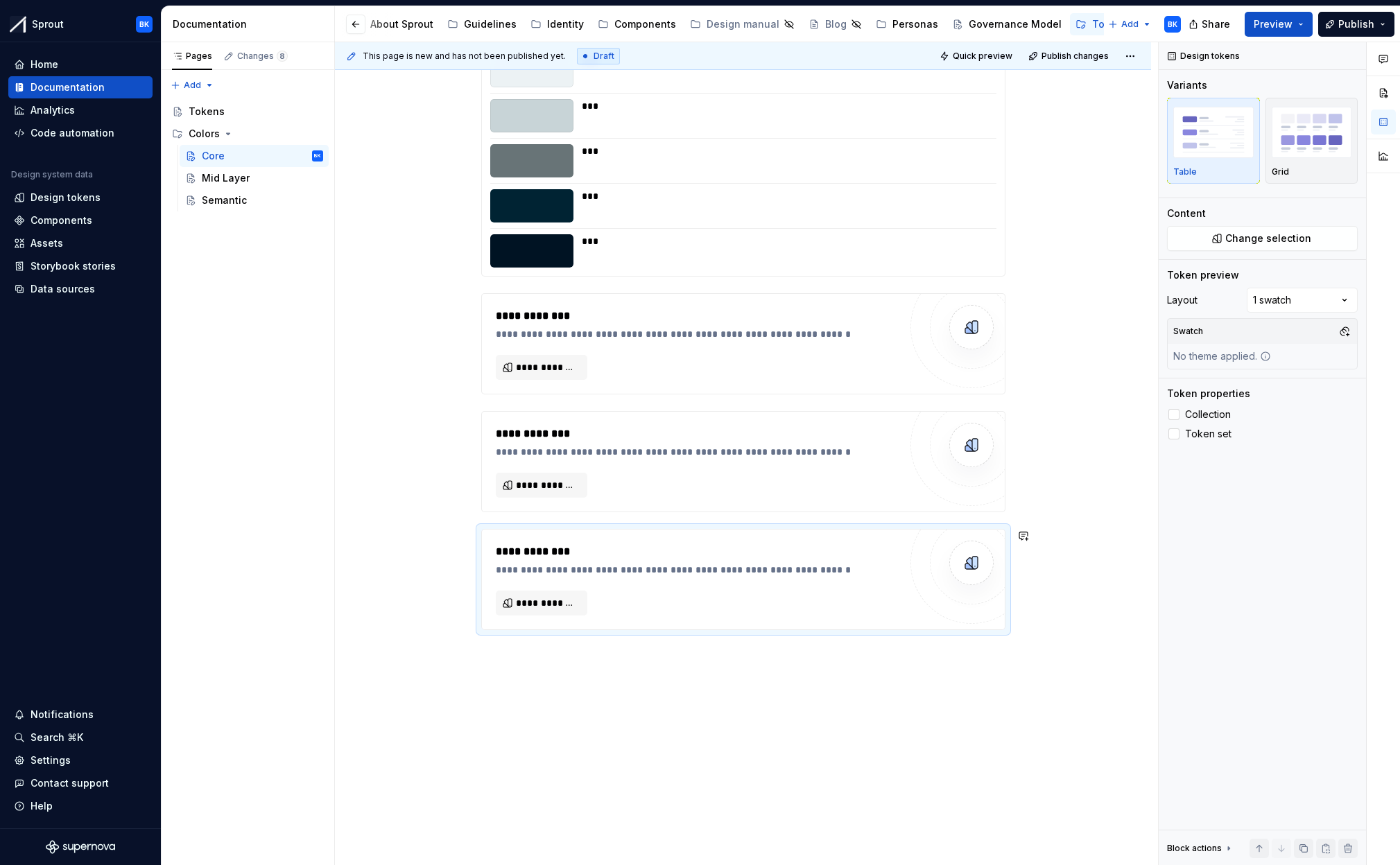
click at [546, 380] on div "**********" at bounding box center [743, 343] width 523 height 100
click at [552, 369] on span "**********" at bounding box center [547, 367] width 62 height 14
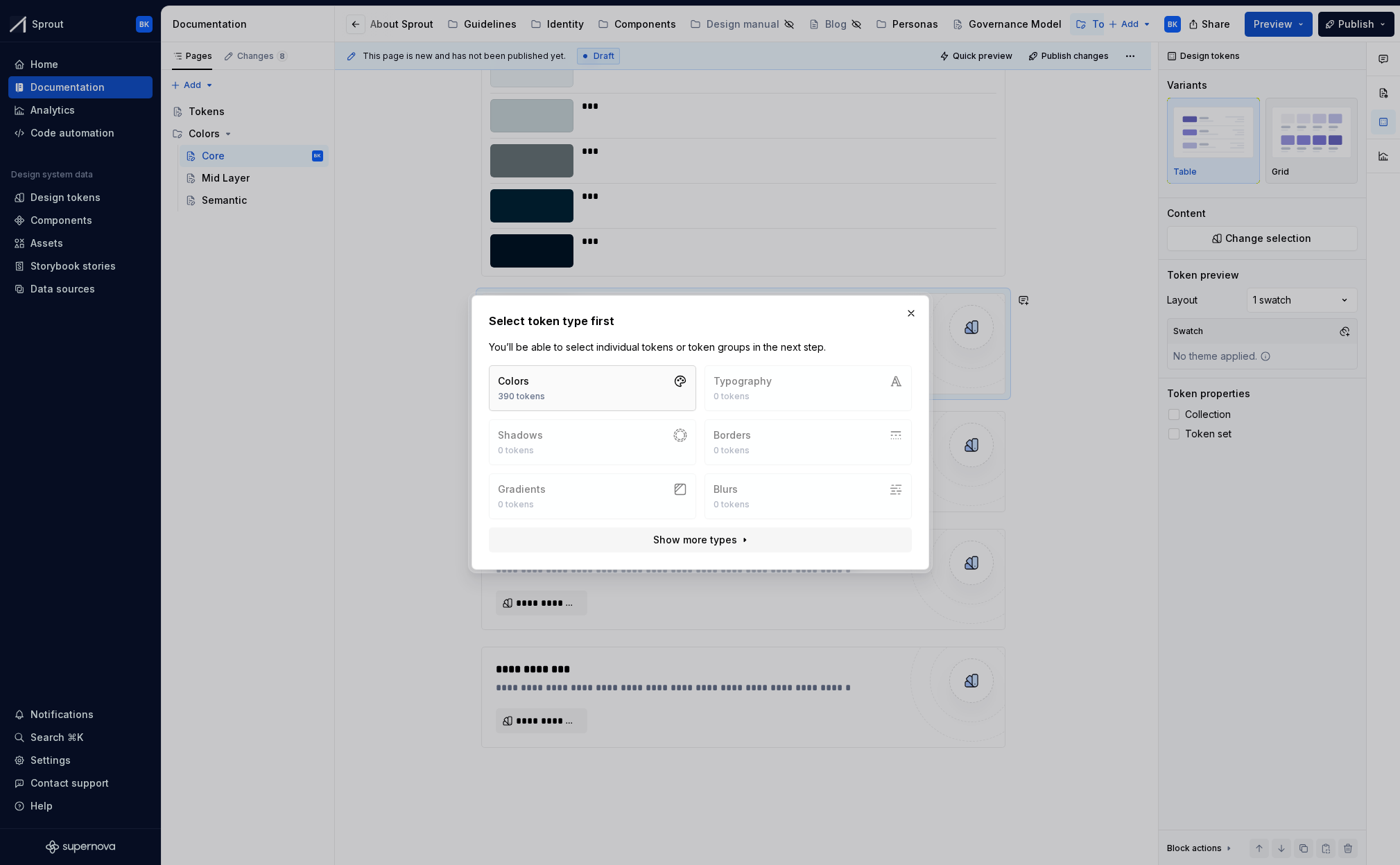
click at [600, 399] on button "Colors 390 tokens" at bounding box center [592, 388] width 207 height 46
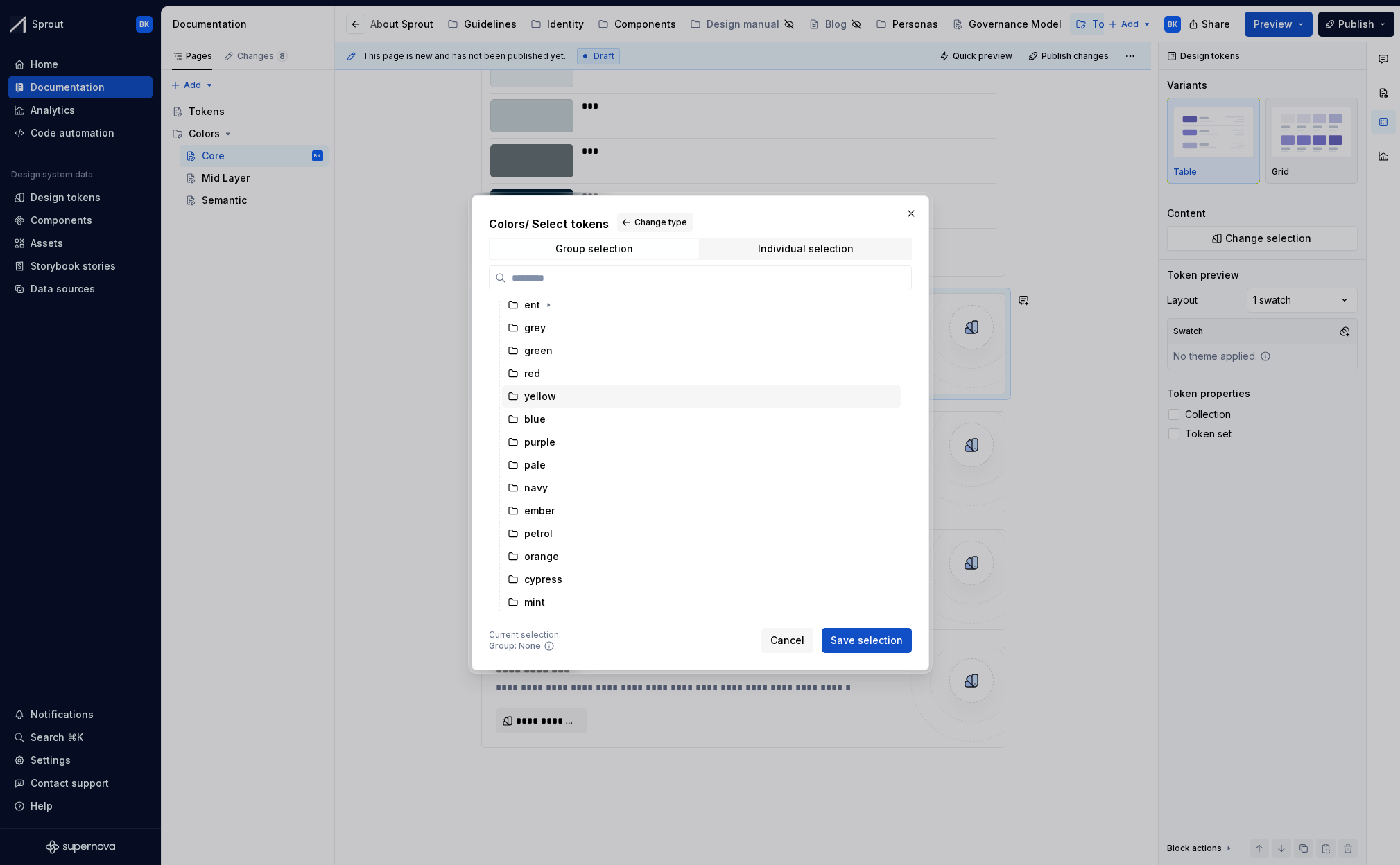
scroll to position [141, 0]
click at [559, 488] on div "navy" at bounding box center [701, 488] width 399 height 22
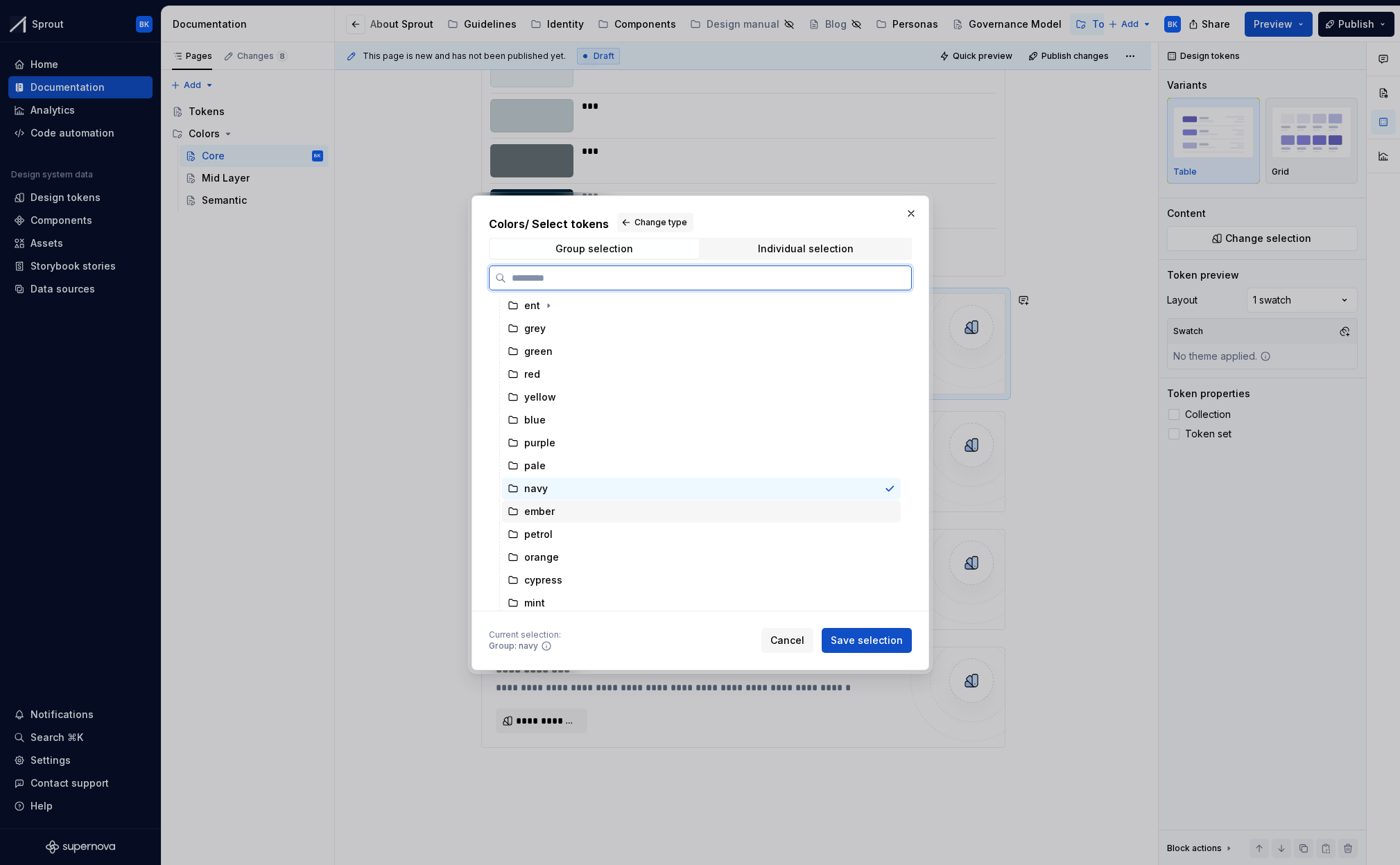
click at [558, 522] on div "ember" at bounding box center [701, 511] width 399 height 22
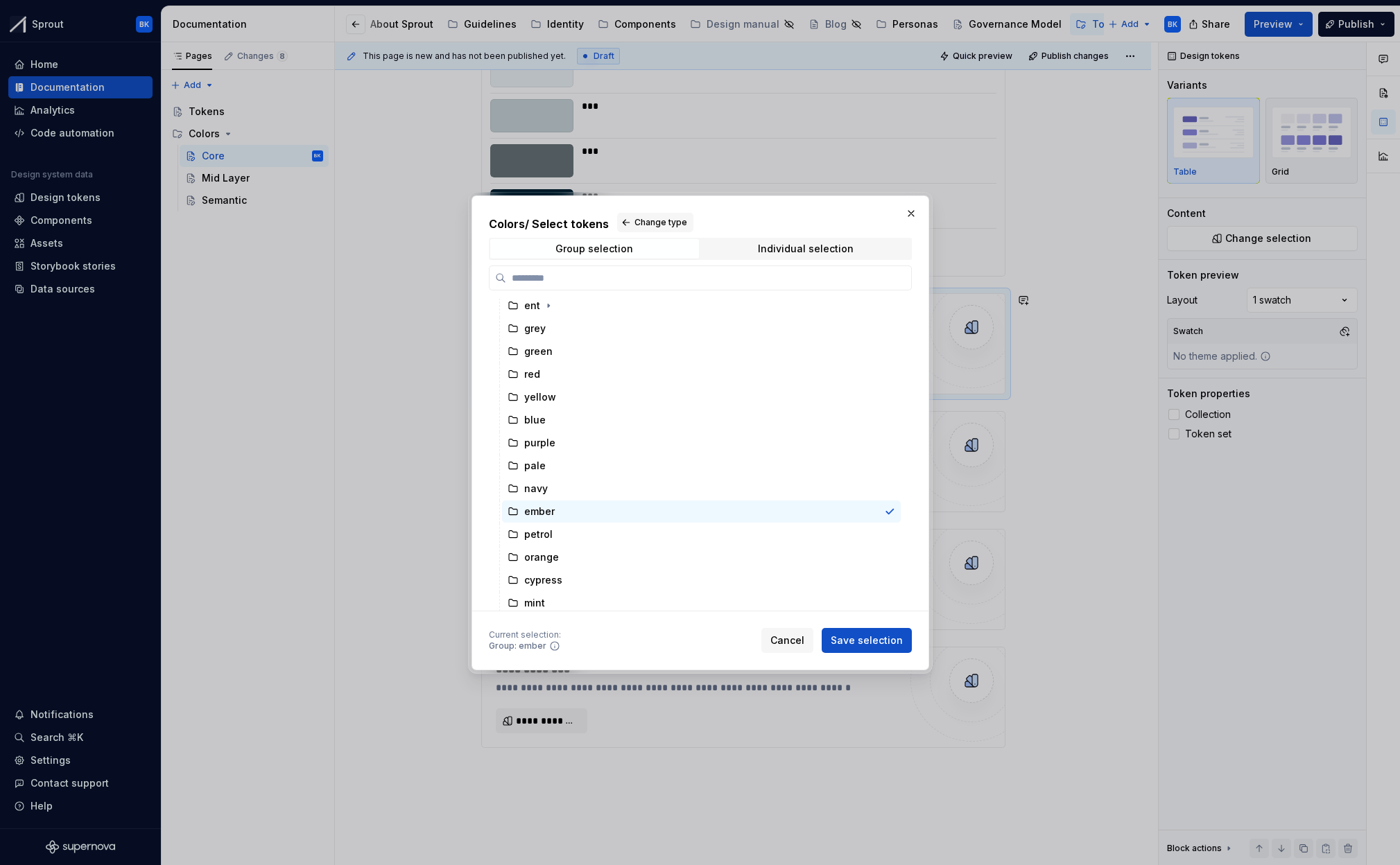
click at [854, 654] on div "Colors / Select tokens Change type Group selection Individual selection All col…" at bounding box center [700, 433] width 458 height 475
click at [865, 640] on span "Save selection" at bounding box center [866, 640] width 72 height 14
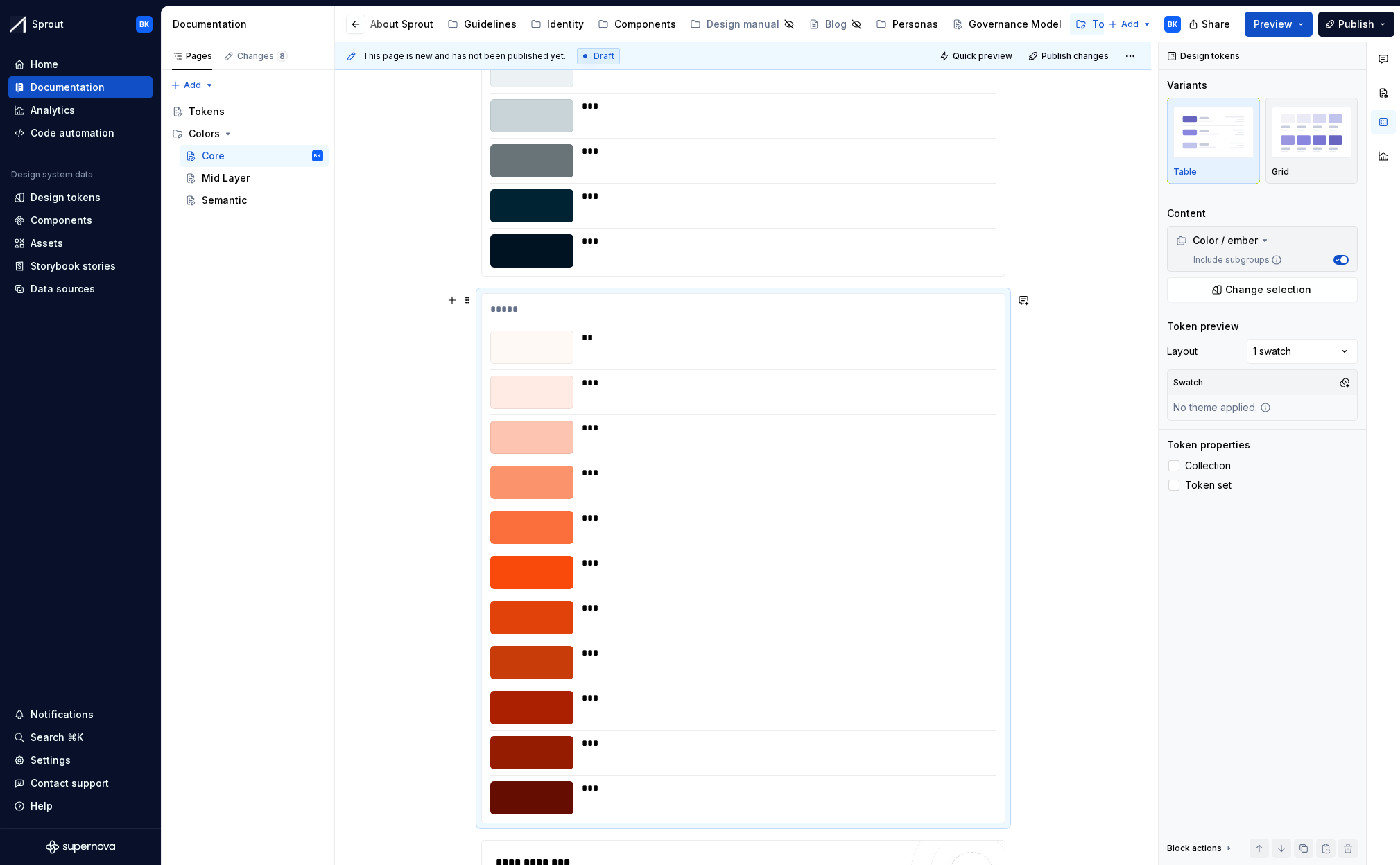
click at [627, 295] on div "***** ** *** *** *** *** *** *** *** *** *** ***" at bounding box center [743, 558] width 523 height 529
click at [598, 309] on div "*****" at bounding box center [743, 312] width 506 height 20
click at [529, 304] on div "*****" at bounding box center [743, 312] width 506 height 20
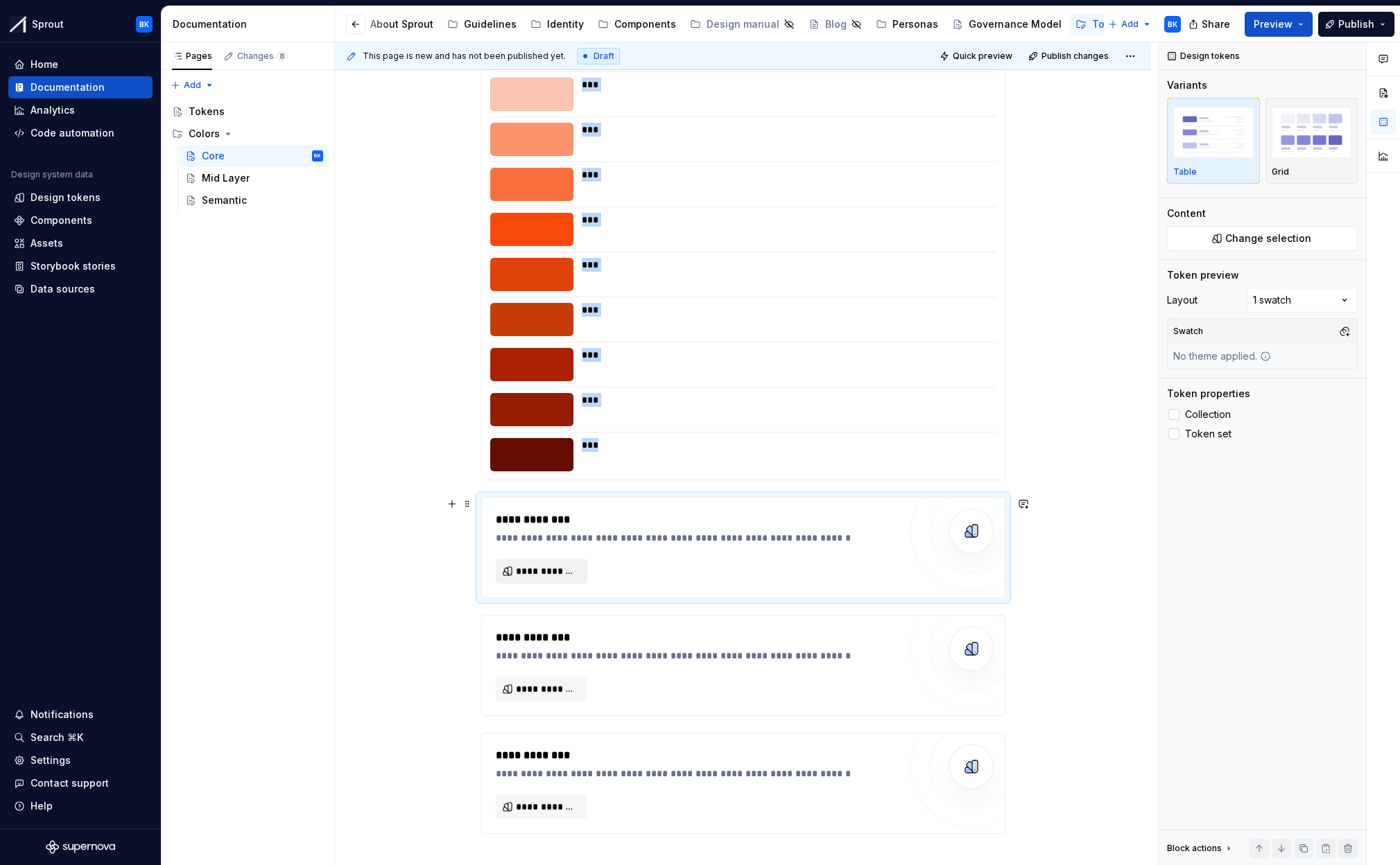
click at [582, 564] on button "**********" at bounding box center [542, 571] width 92 height 25
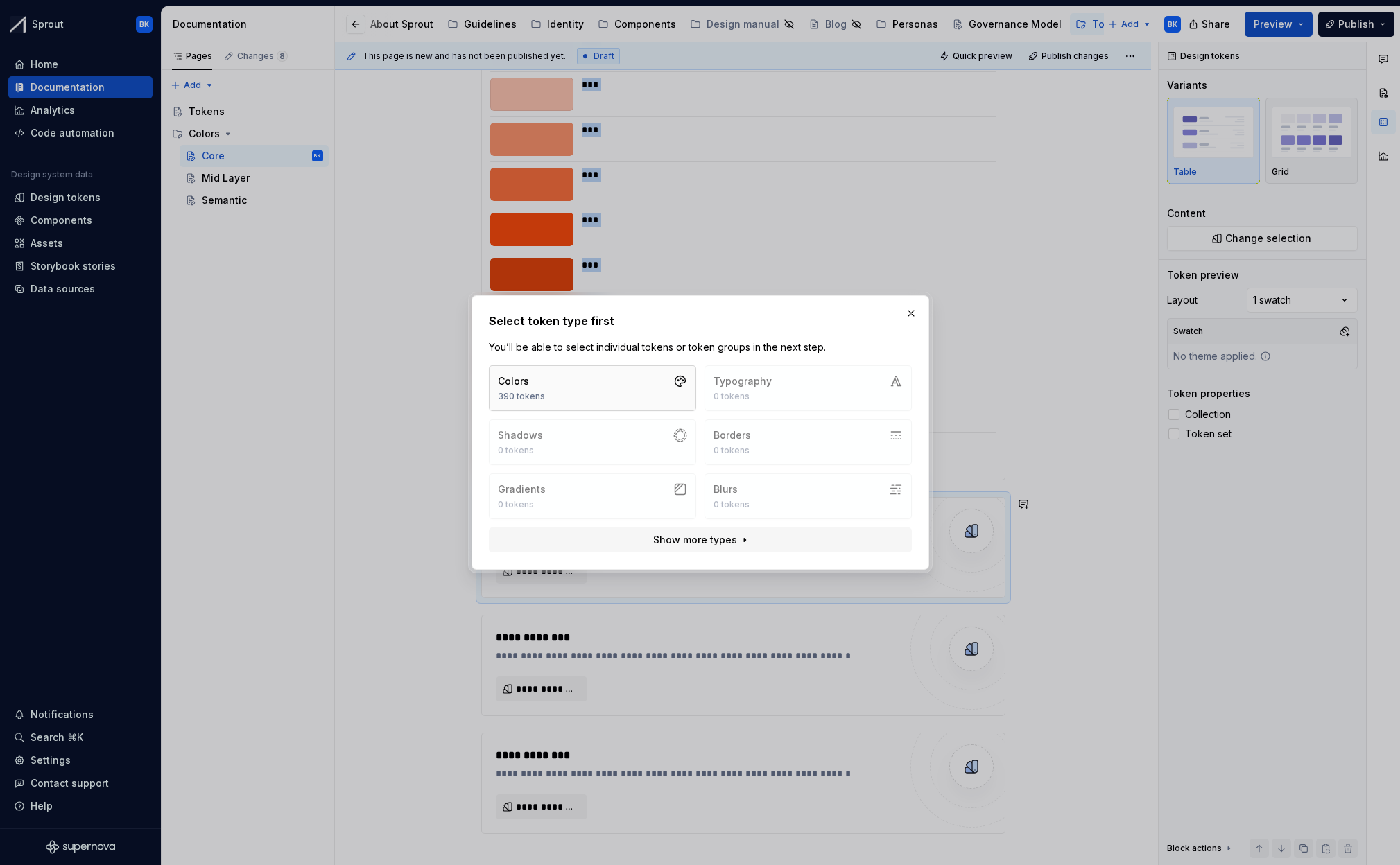
click at [609, 407] on button "Colors 390 tokens" at bounding box center [592, 388] width 207 height 46
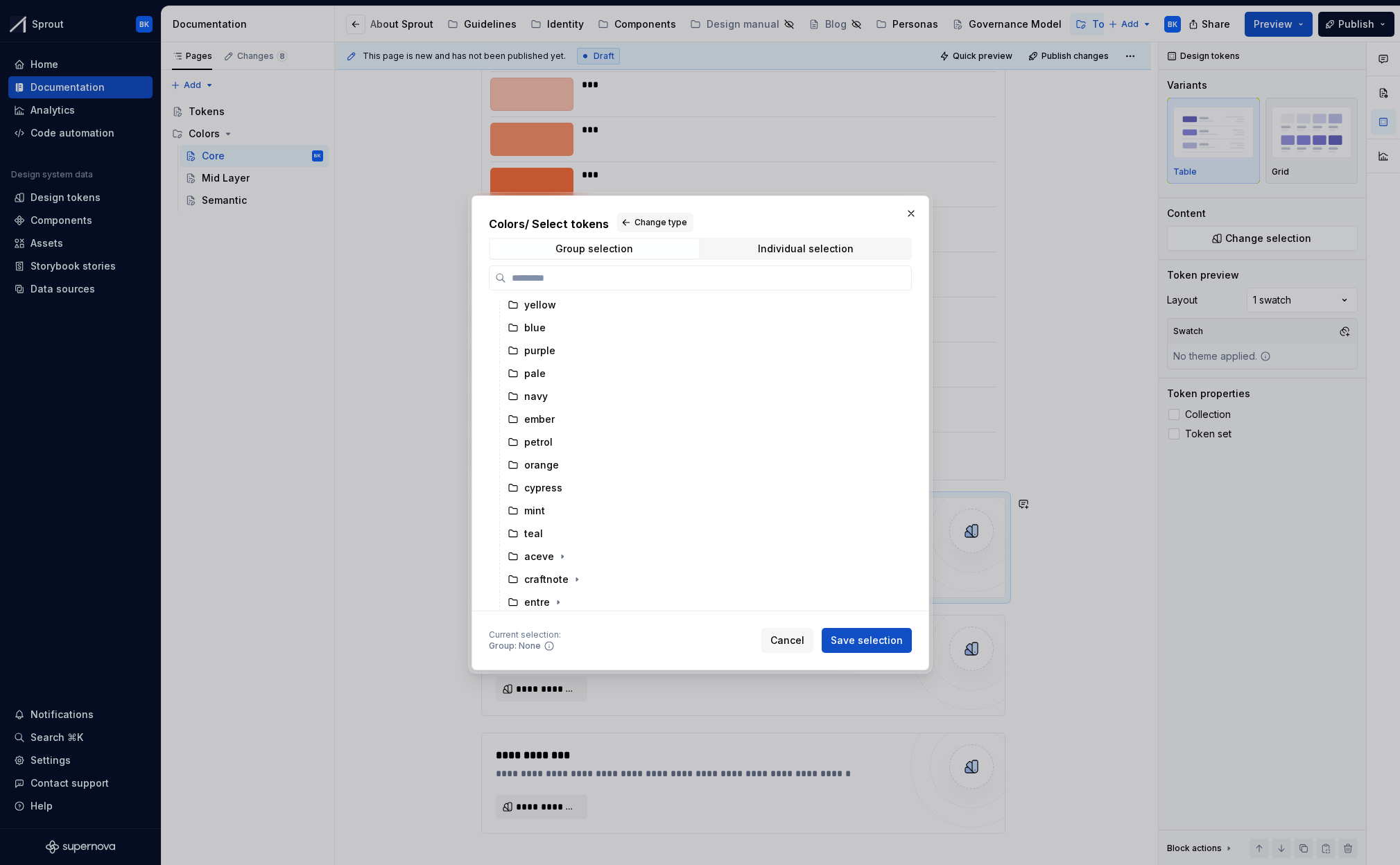
scroll to position [233, 0]
click at [564, 438] on div "petrol" at bounding box center [701, 442] width 399 height 22
click at [868, 644] on span "Save selection" at bounding box center [866, 640] width 72 height 14
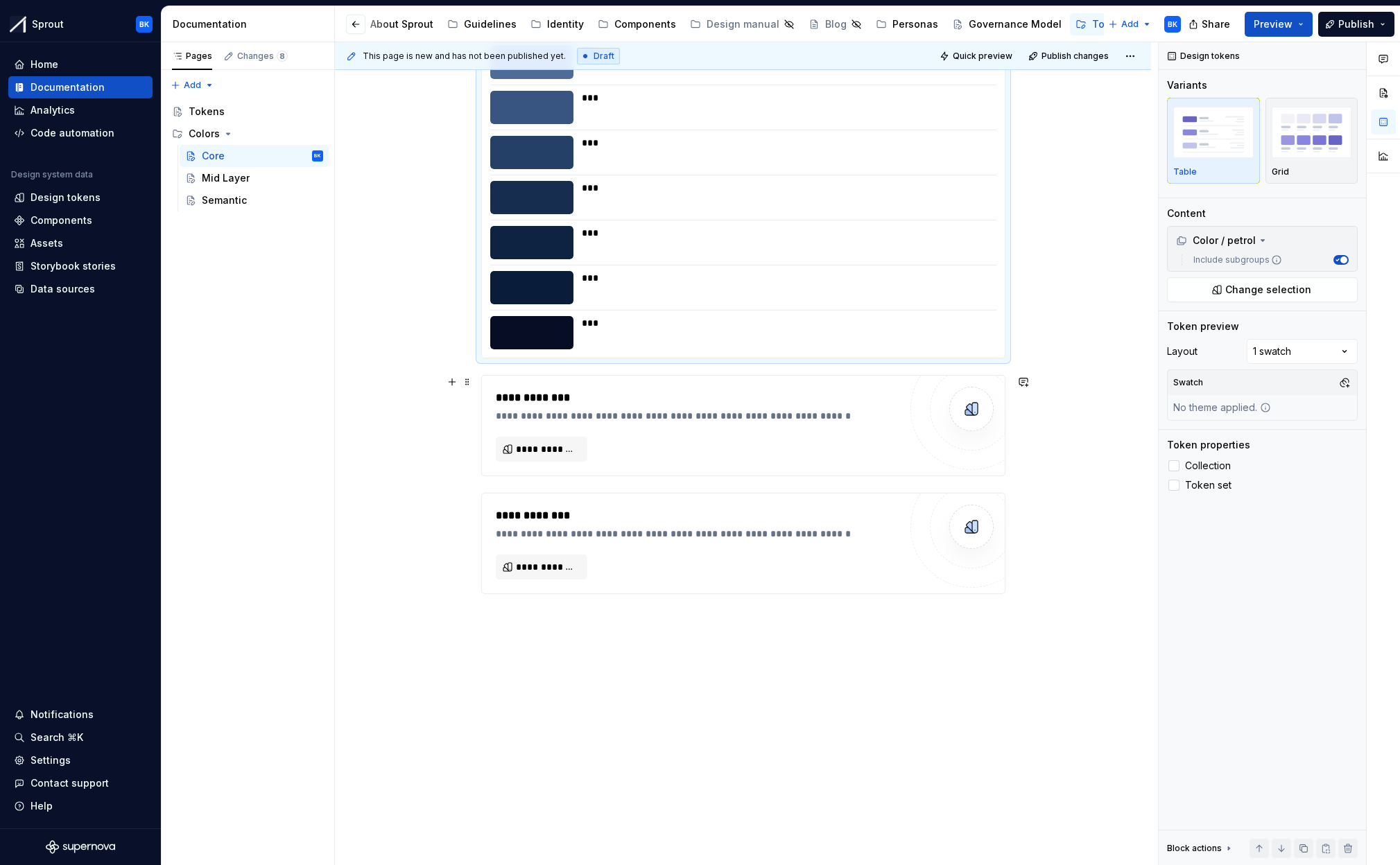
scroll to position [5682, 0]
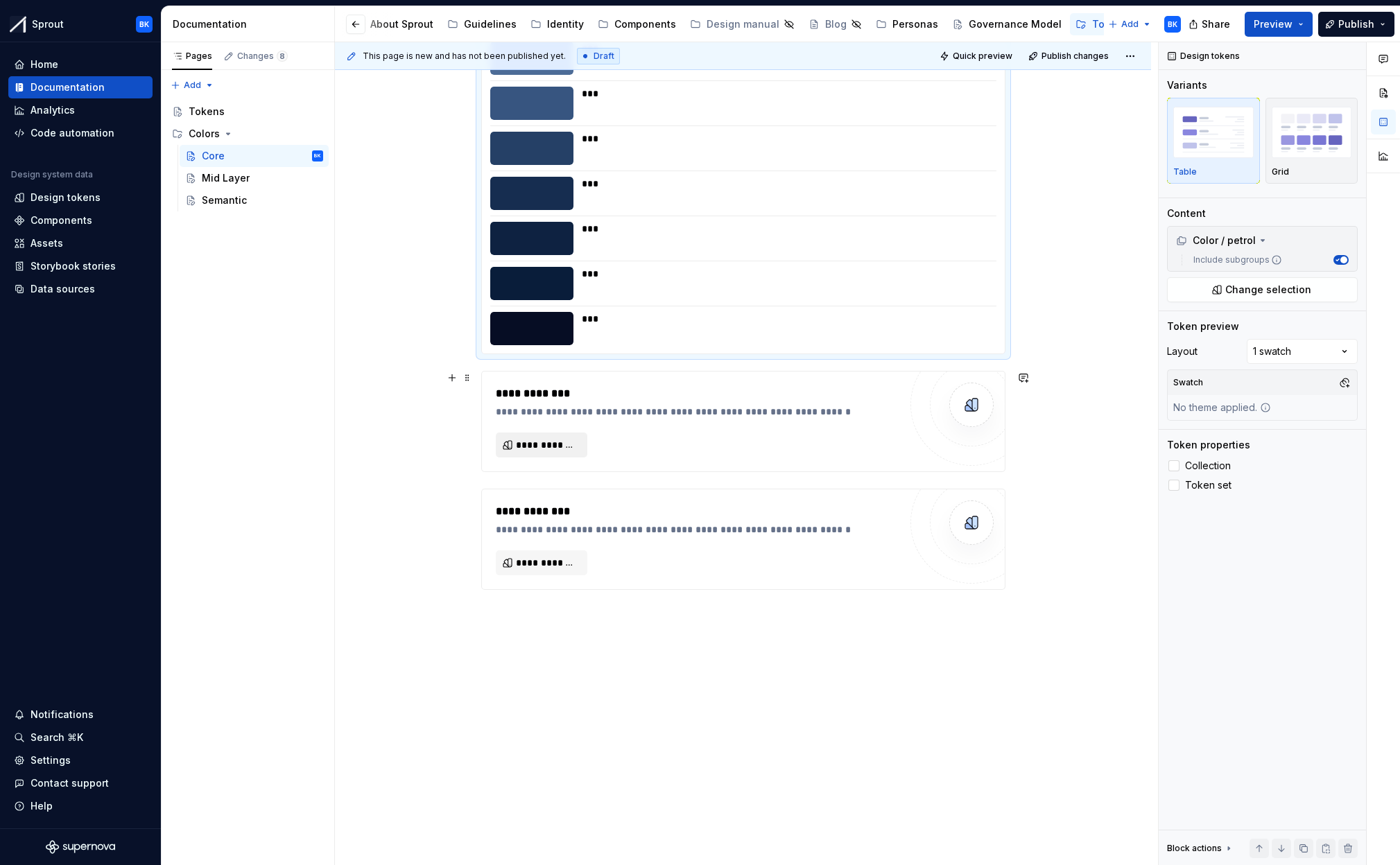
click at [546, 442] on span "**********" at bounding box center [547, 445] width 62 height 14
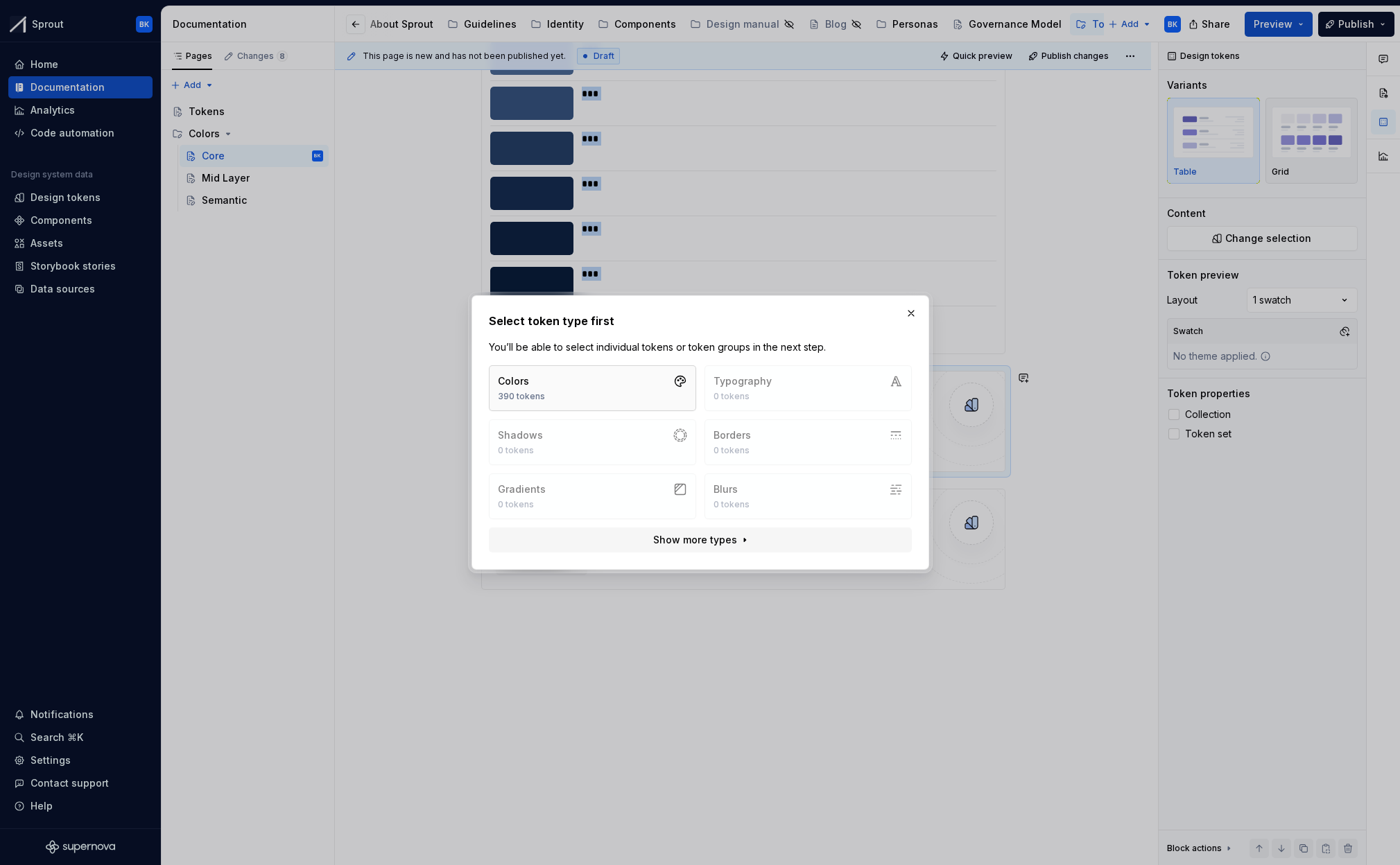
click at [549, 380] on button "Colors 390 tokens" at bounding box center [592, 388] width 207 height 46
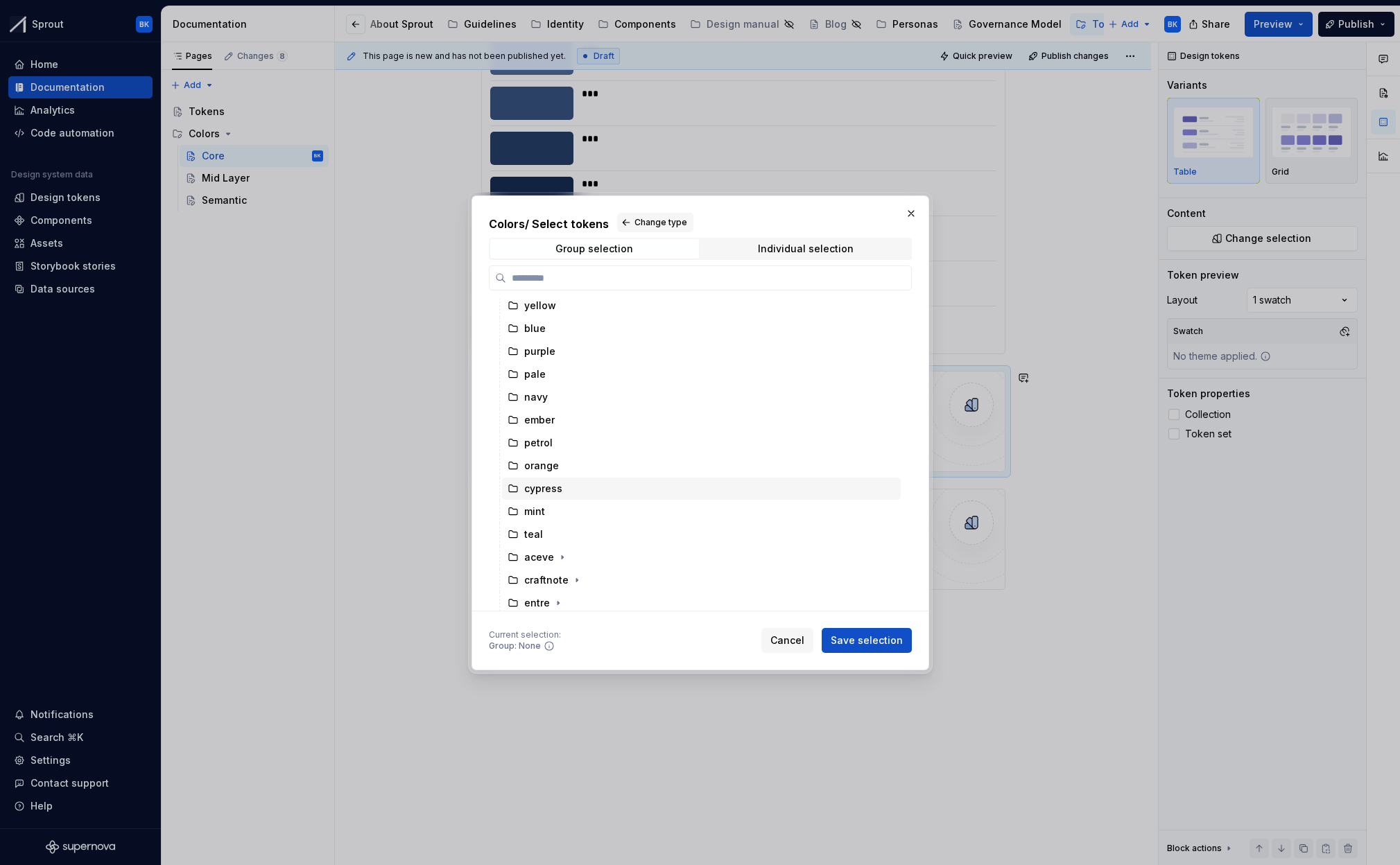
scroll to position [219, 0]
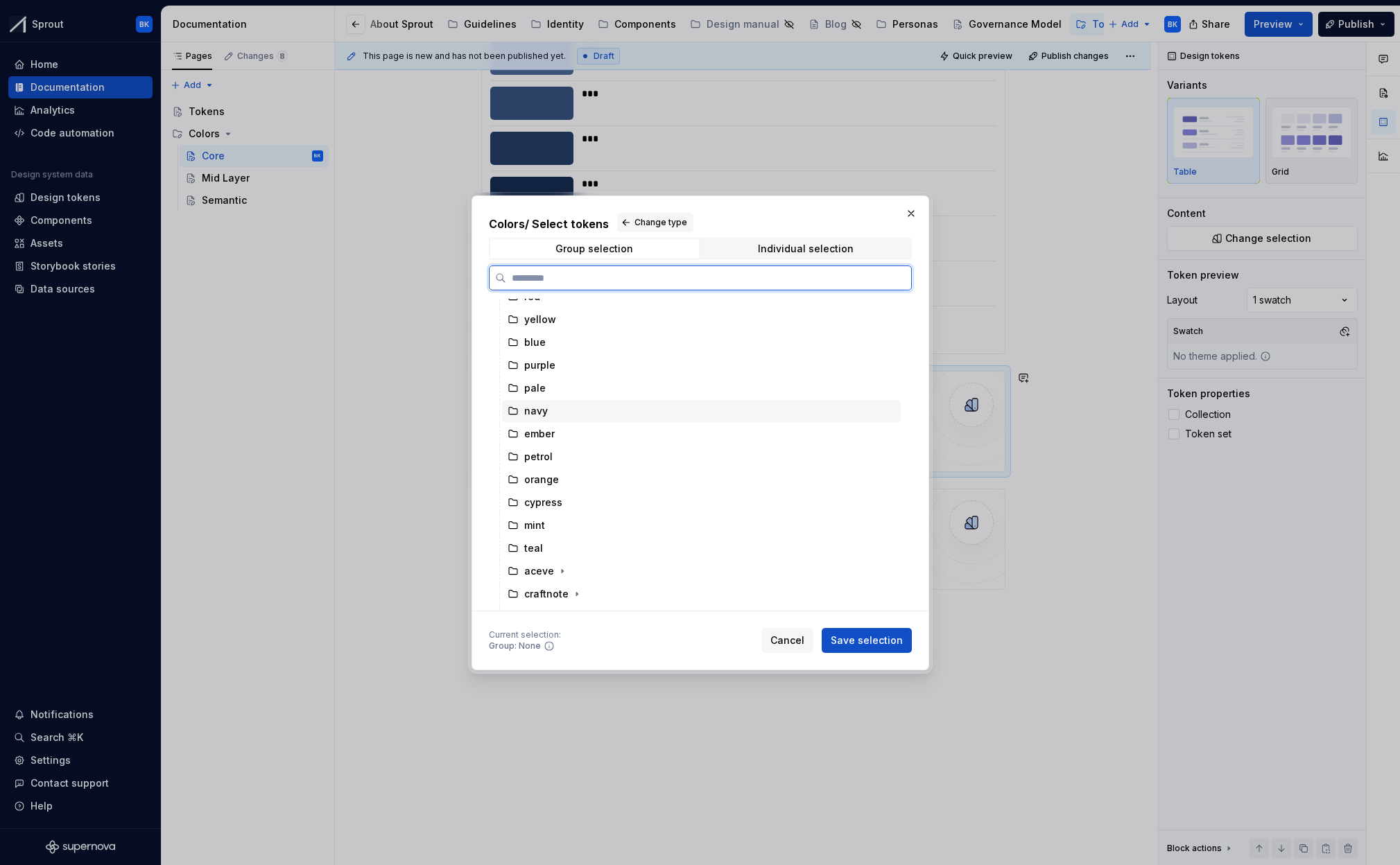
click at [586, 414] on div "navy" at bounding box center [701, 411] width 399 height 22
click at [857, 644] on span "Save selection" at bounding box center [866, 640] width 72 height 14
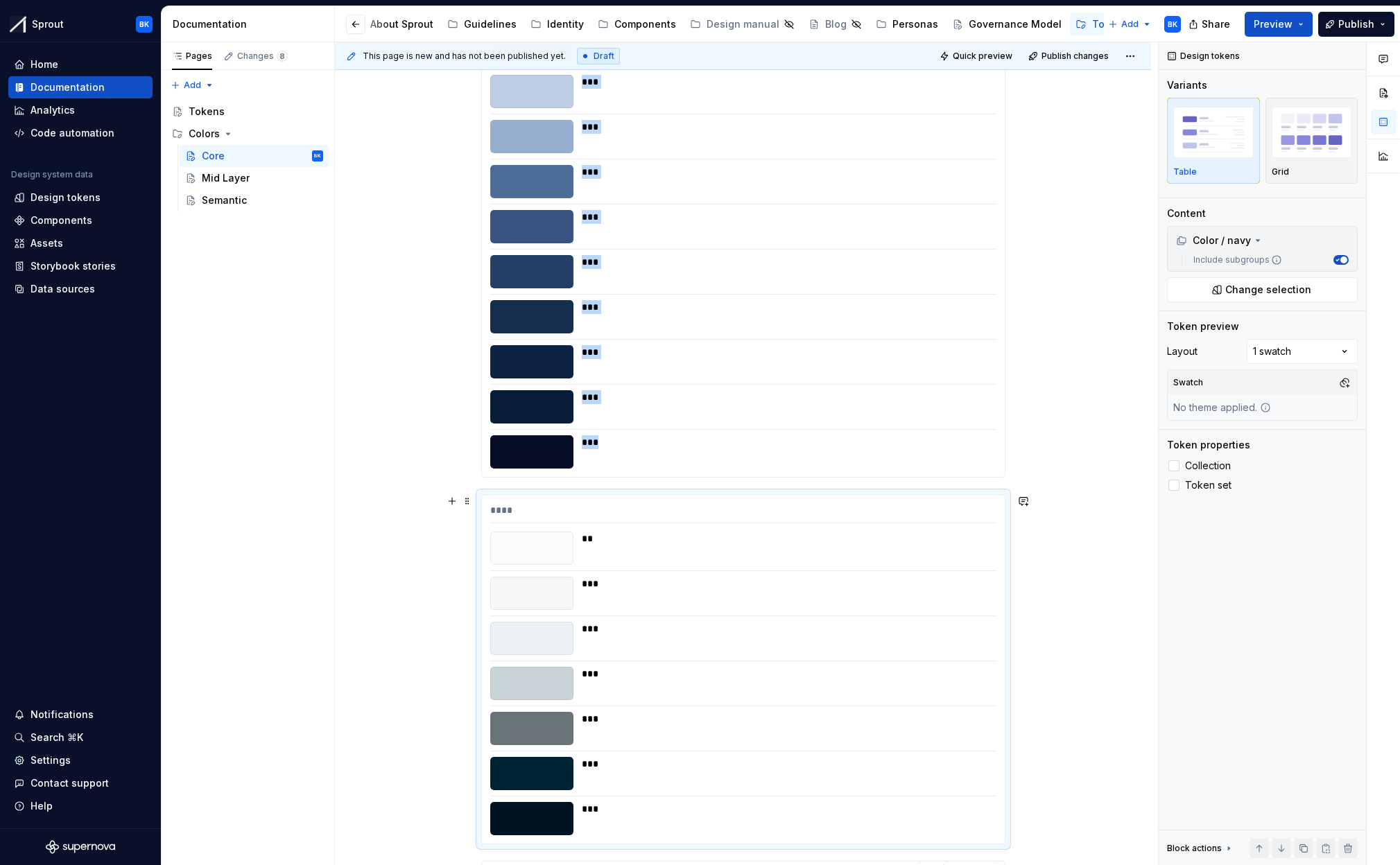
scroll to position [5612, 0]
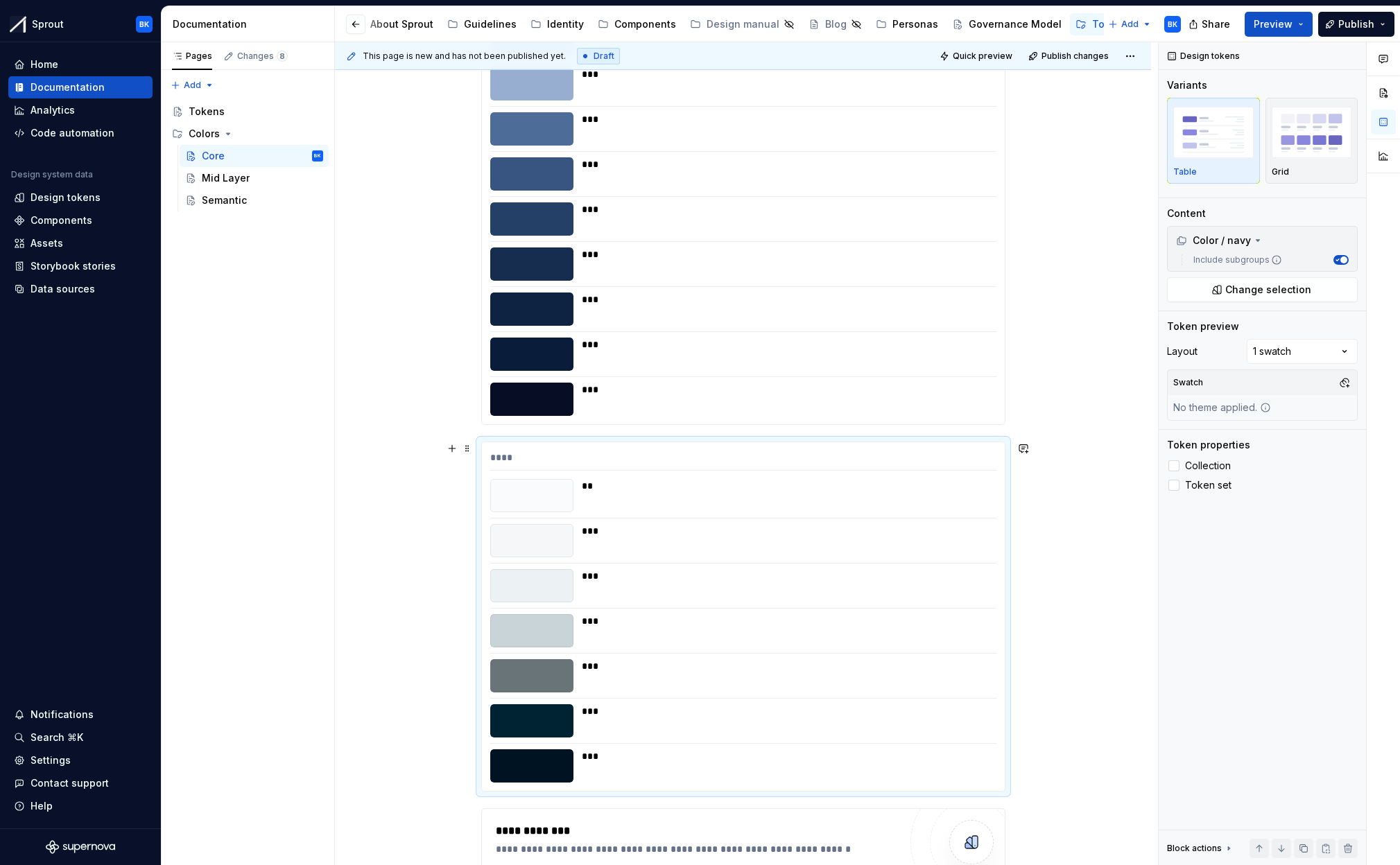
click at [499, 455] on div "****" at bounding box center [743, 460] width 506 height 20
click at [473, 451] on span at bounding box center [467, 448] width 11 height 19
click at [527, 568] on div "Delete" at bounding box center [536, 571] width 90 height 14
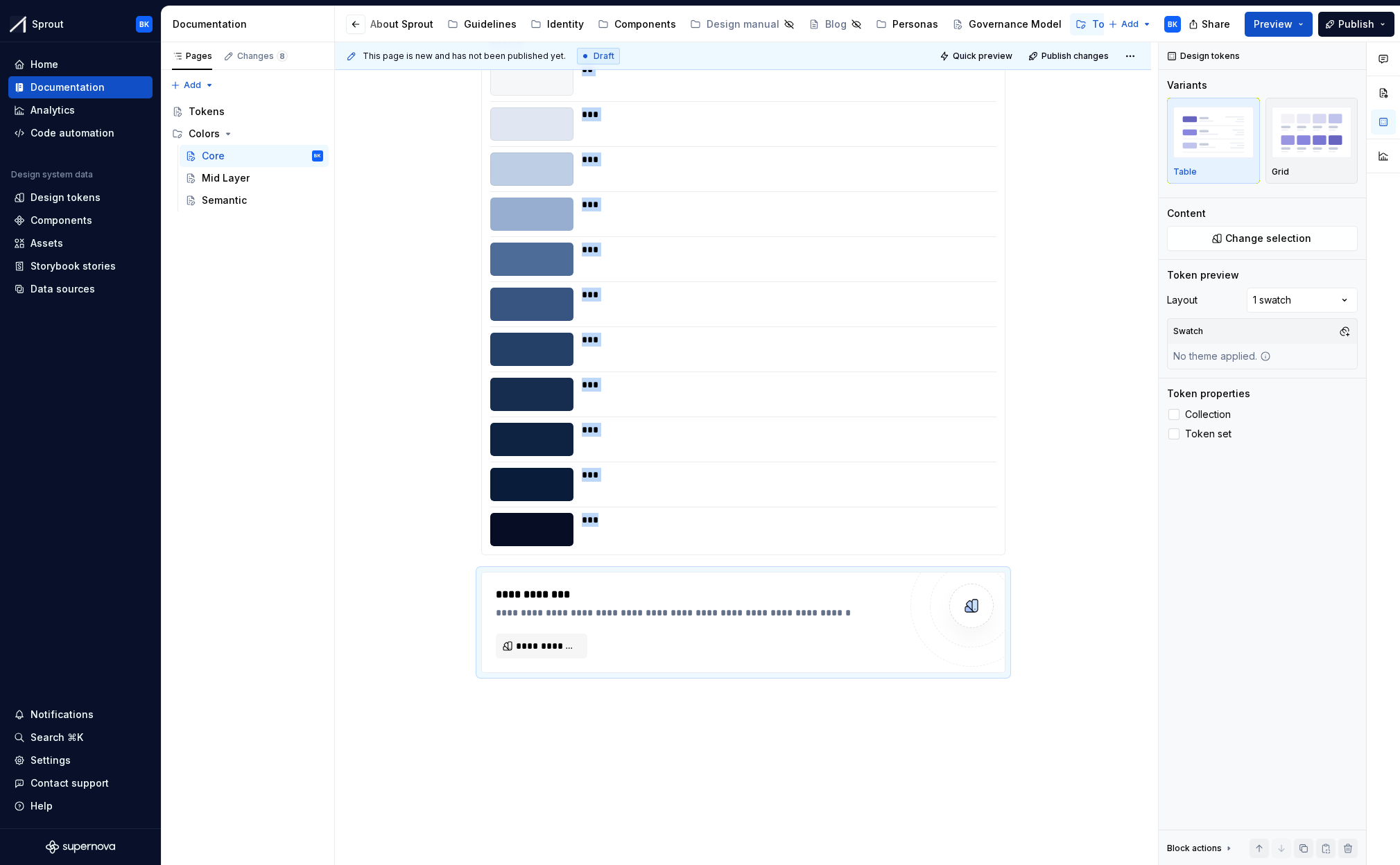
scroll to position [5561, 0]
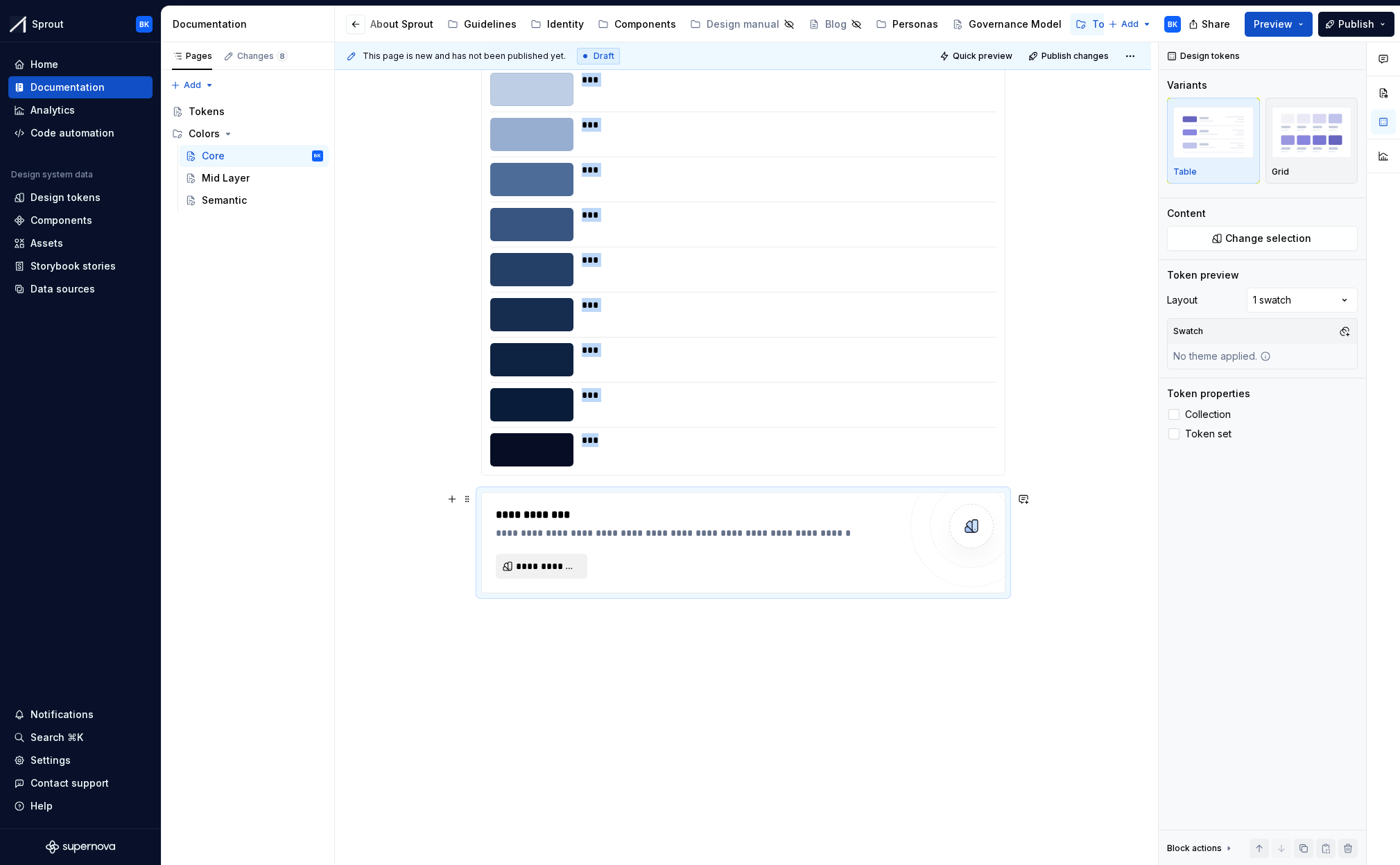
click at [537, 562] on span "**********" at bounding box center [547, 566] width 62 height 14
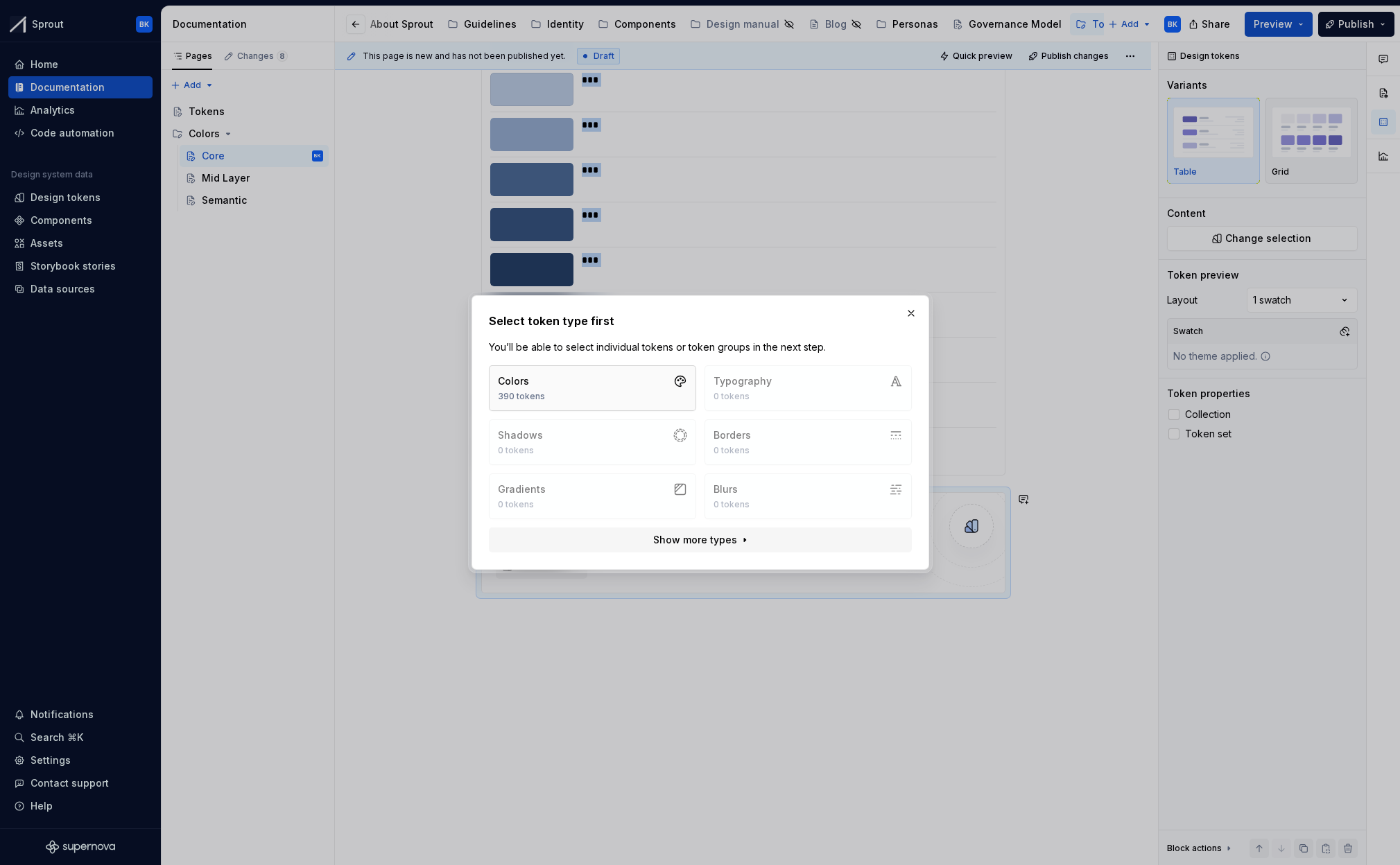
click at [545, 391] on button "Colors 390 tokens" at bounding box center [592, 388] width 207 height 46
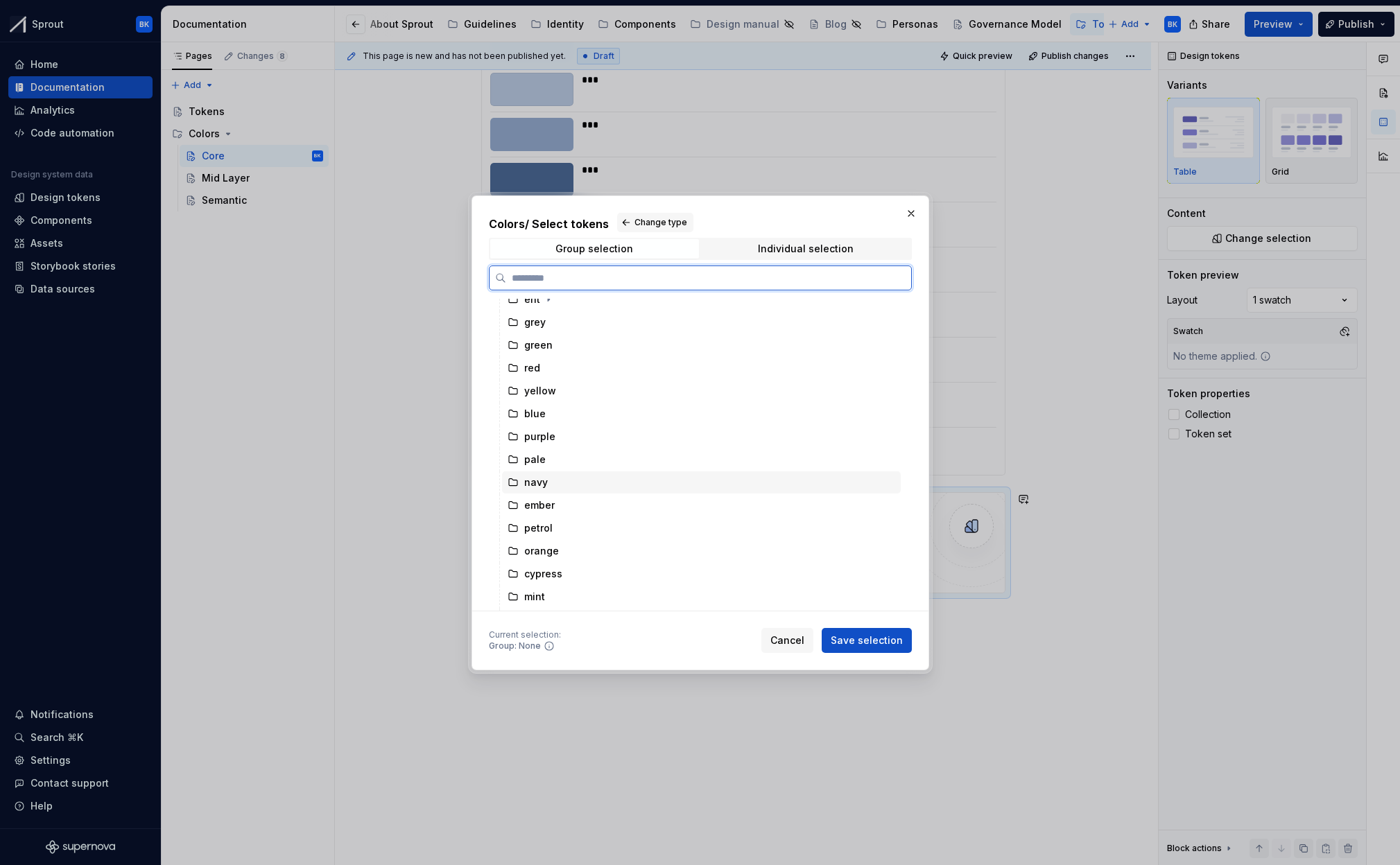
scroll to position [149, 0]
click at [564, 550] on div "orange" at bounding box center [701, 549] width 399 height 22
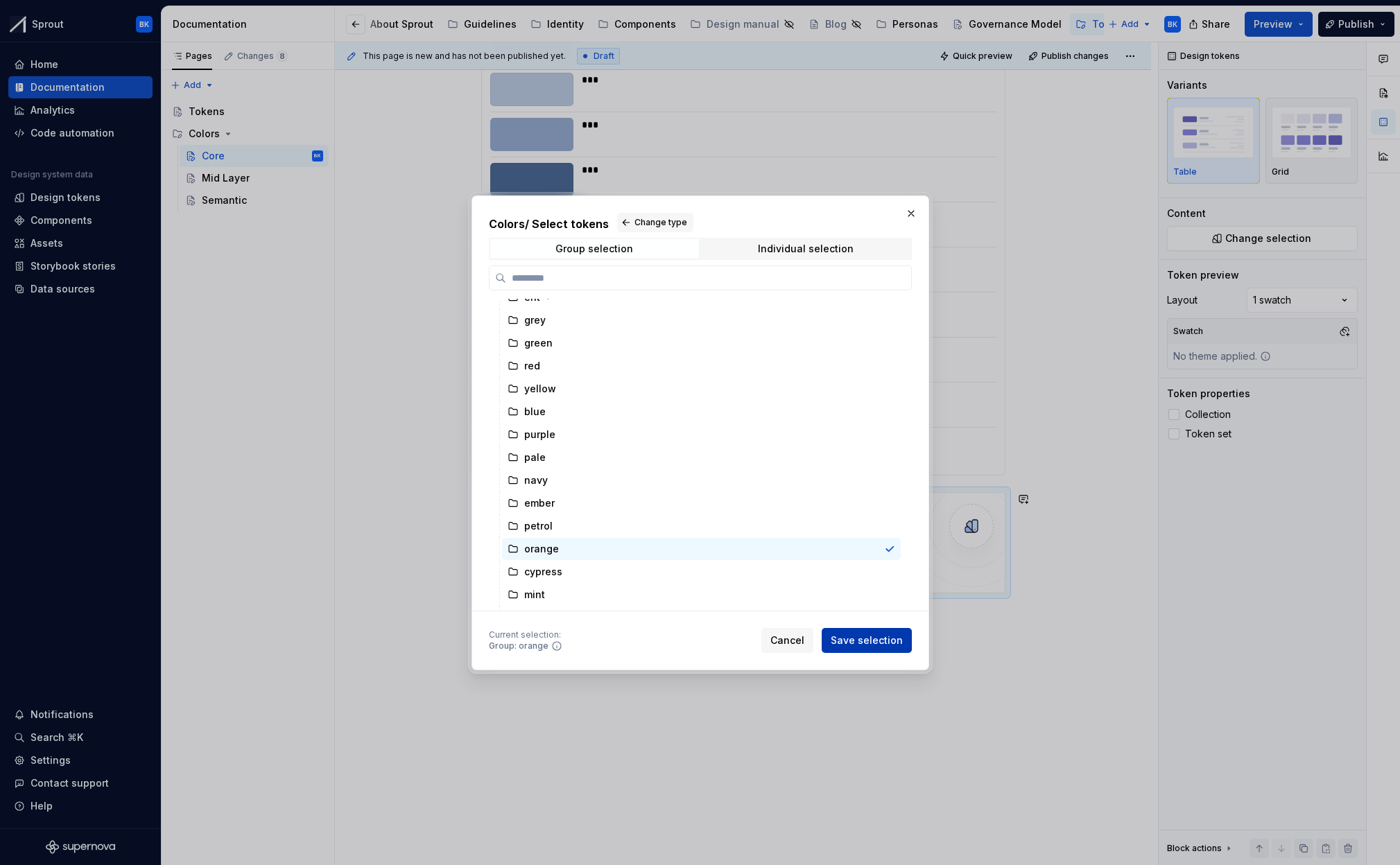
click at [857, 639] on span "Save selection" at bounding box center [866, 640] width 72 height 14
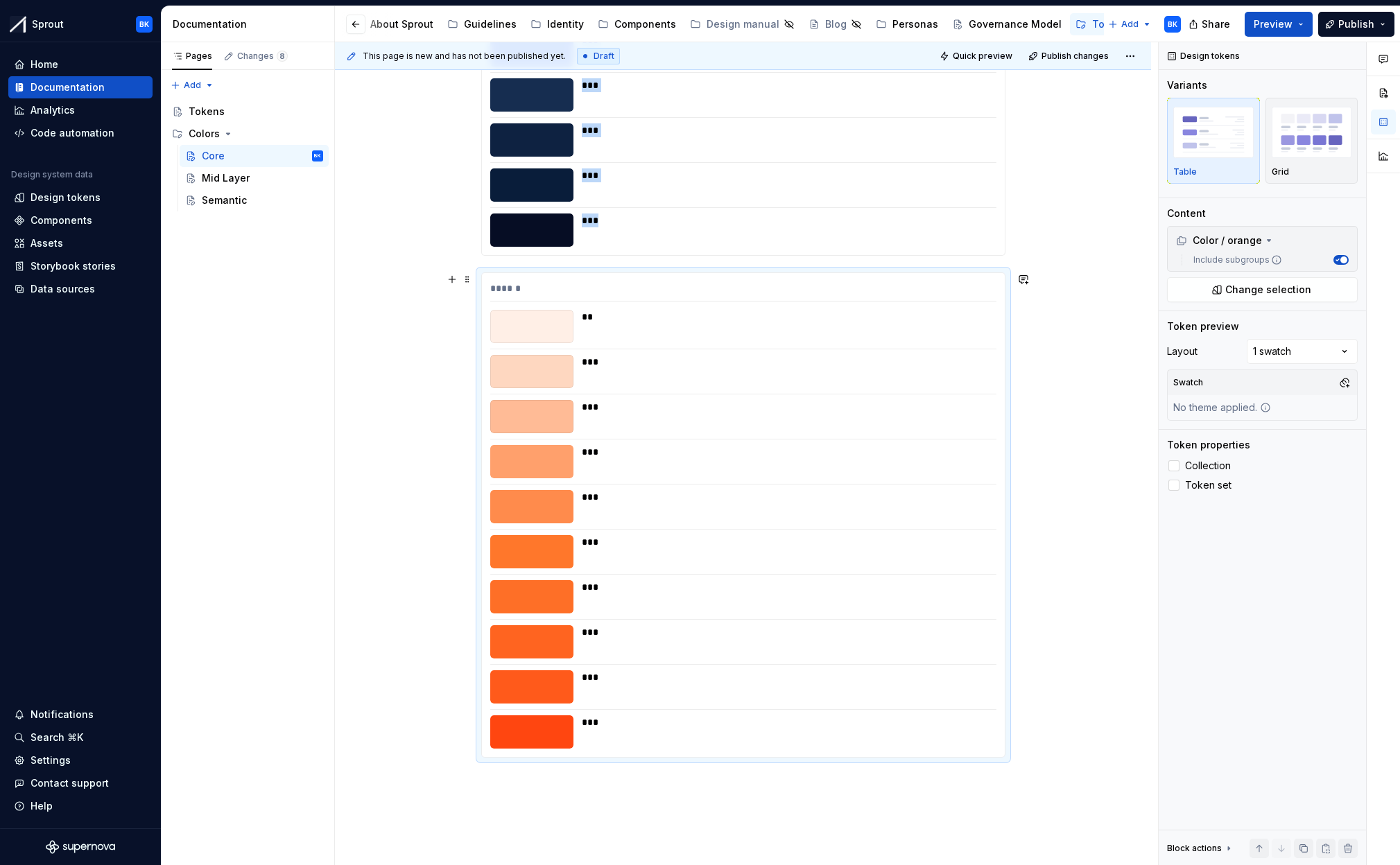
scroll to position [5948, 0]
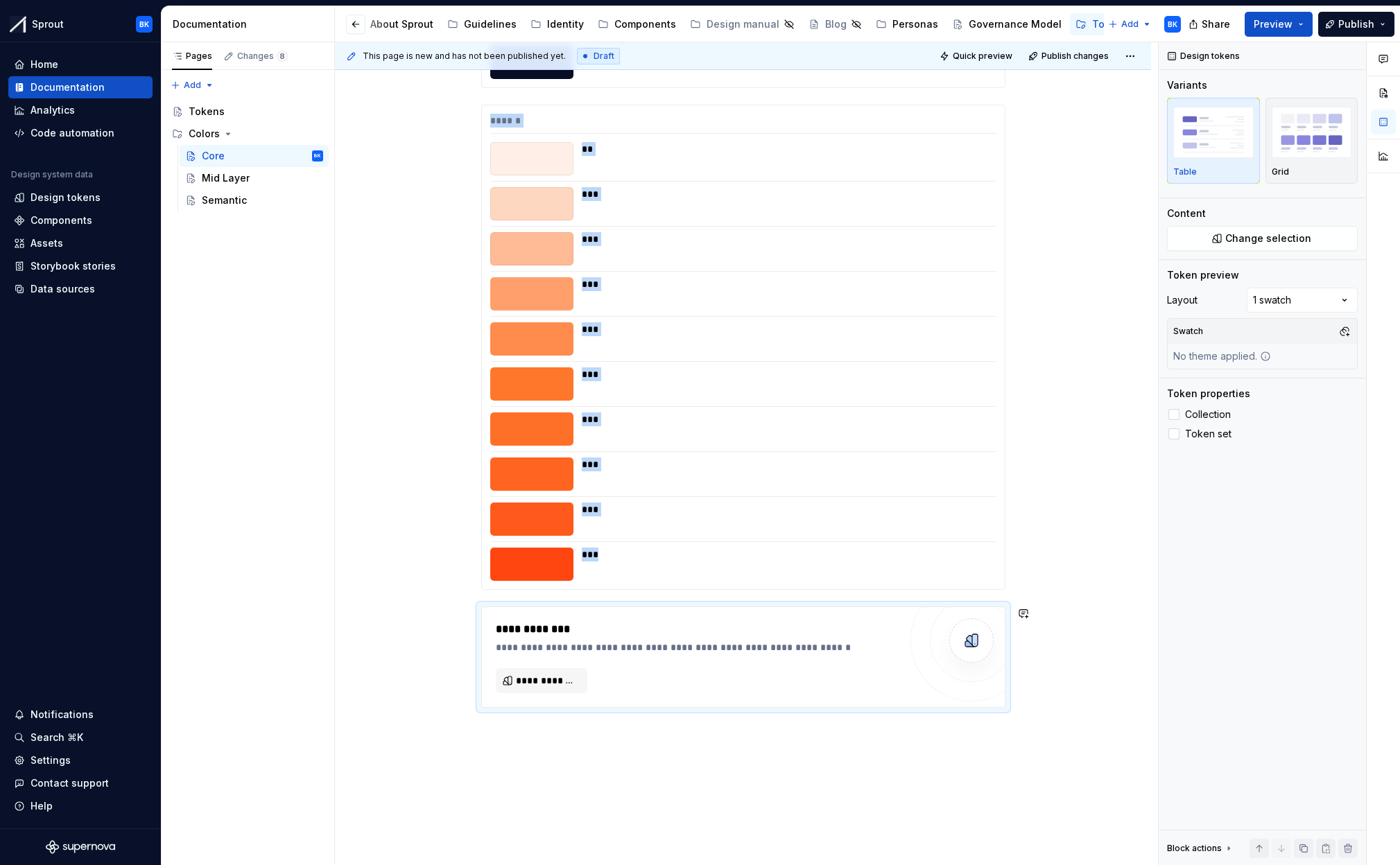
drag, startPoint x: 691, startPoint y: 754, endPoint x: 683, endPoint y: 761, distance: 10.6
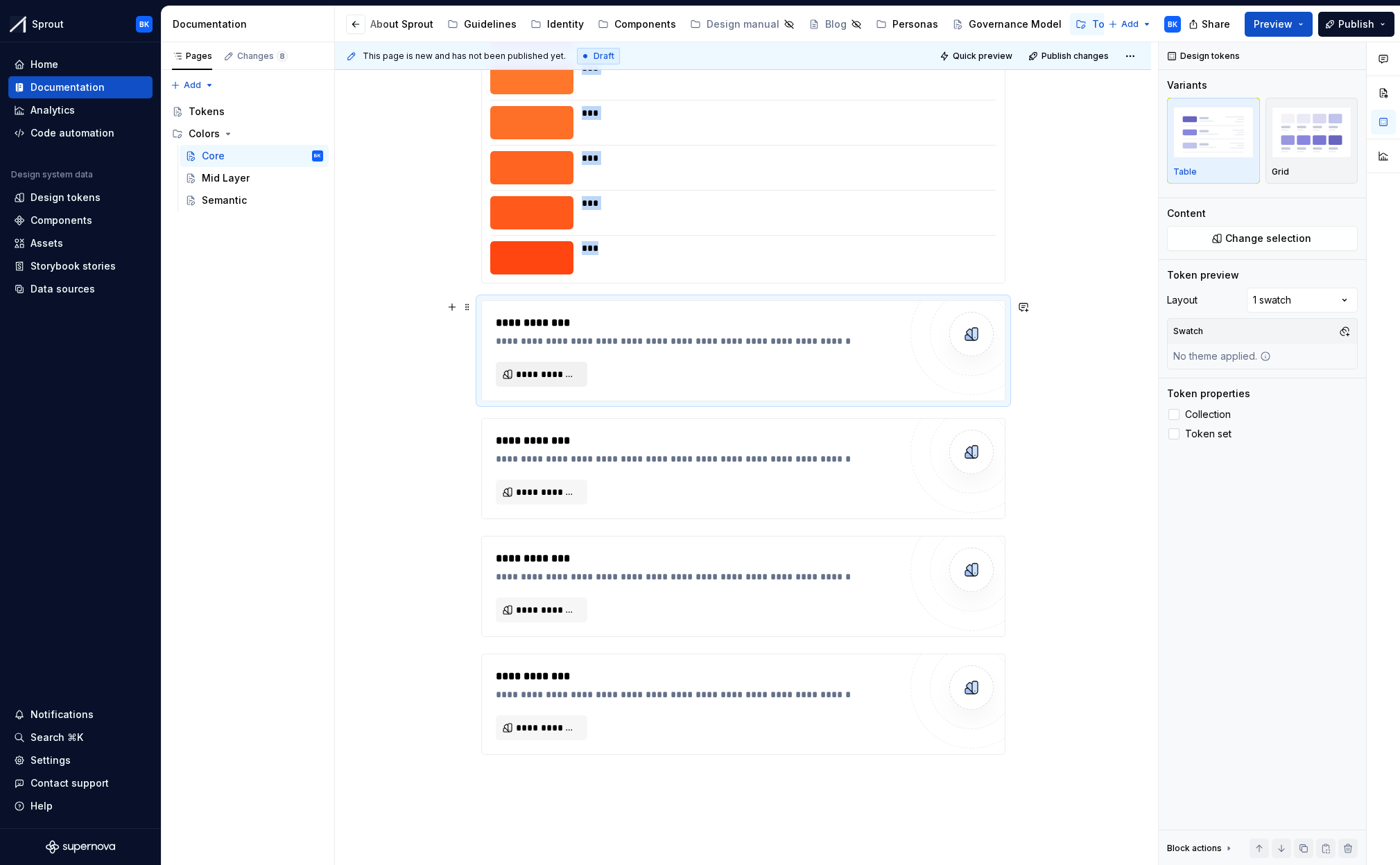
click at [558, 377] on span "**********" at bounding box center [547, 374] width 62 height 14
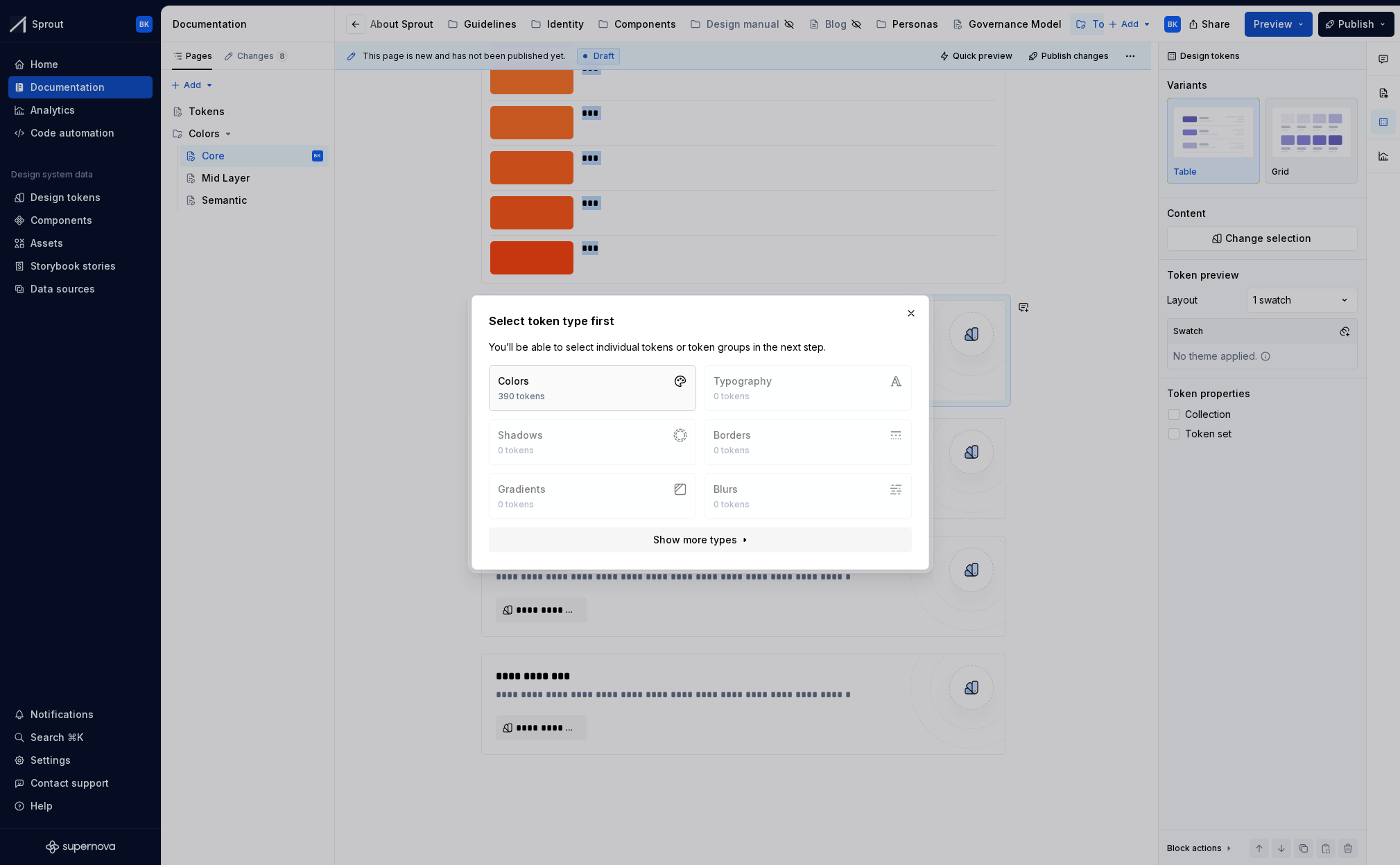
click at [599, 405] on button "Colors 390 tokens" at bounding box center [592, 388] width 207 height 46
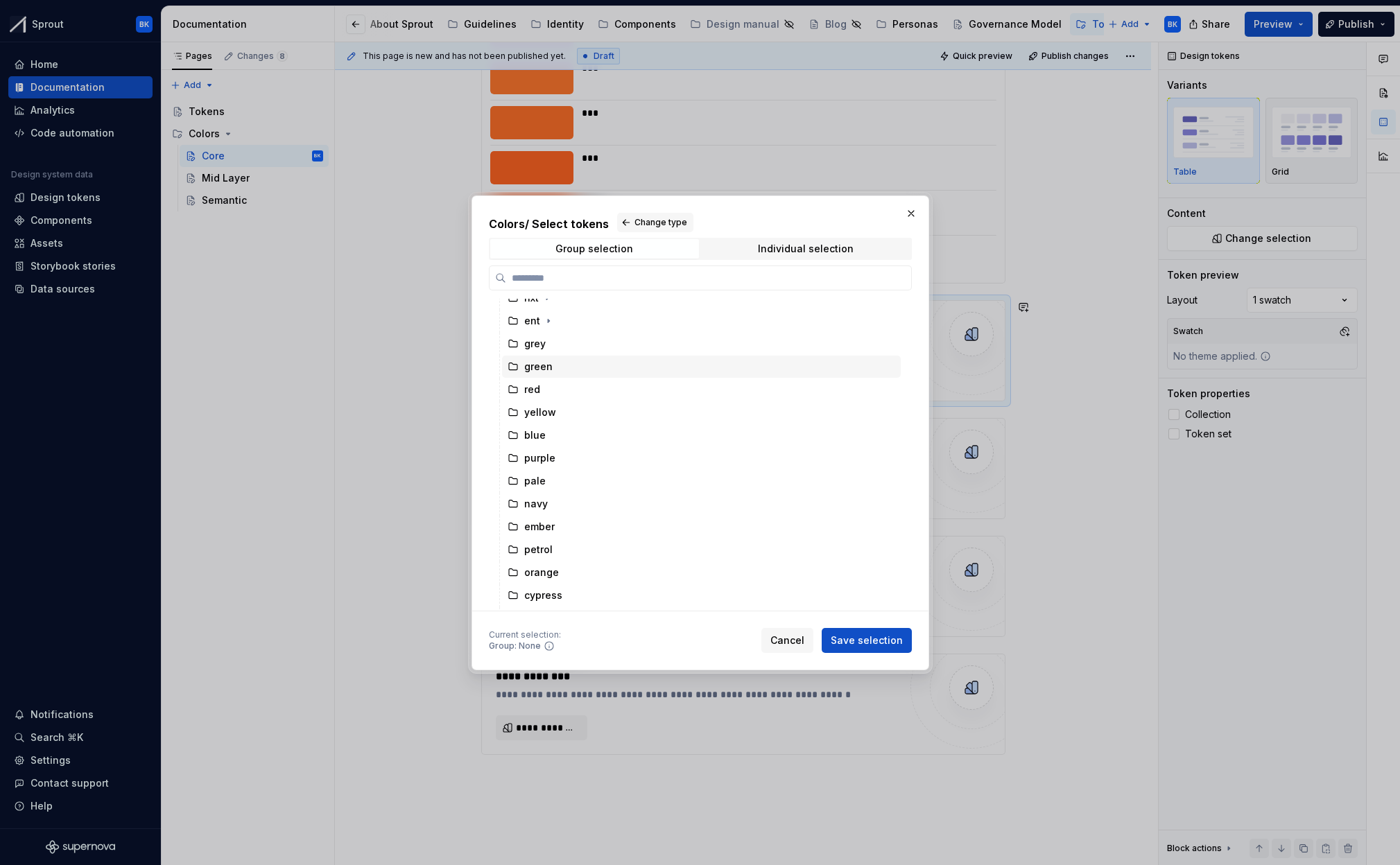
scroll to position [146, 0]
click at [555, 573] on div "cypress" at bounding box center [543, 576] width 38 height 14
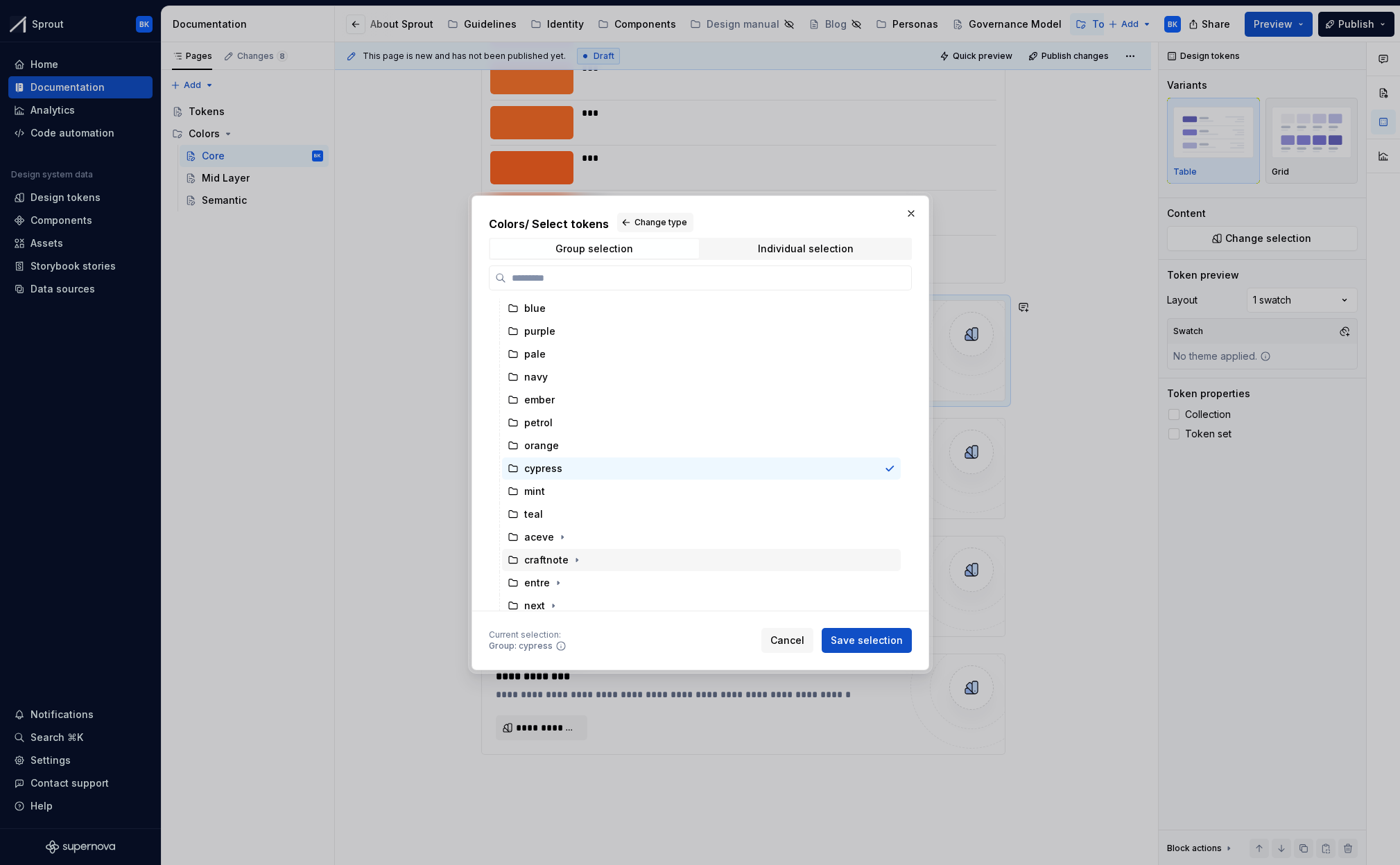
scroll to position [260, 0]
click at [851, 637] on span "Save selection" at bounding box center [866, 640] width 72 height 14
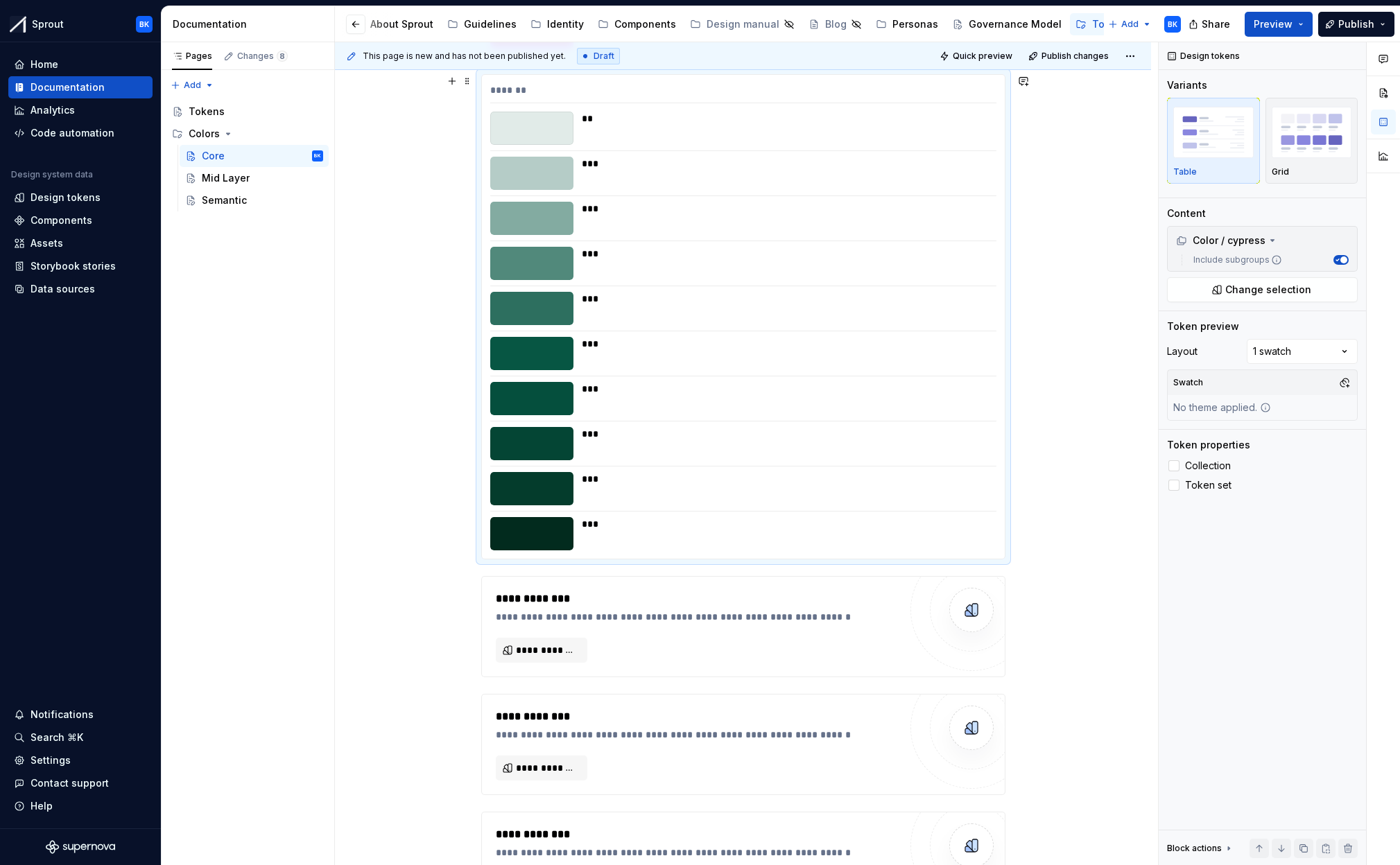
scroll to position [6684, 0]
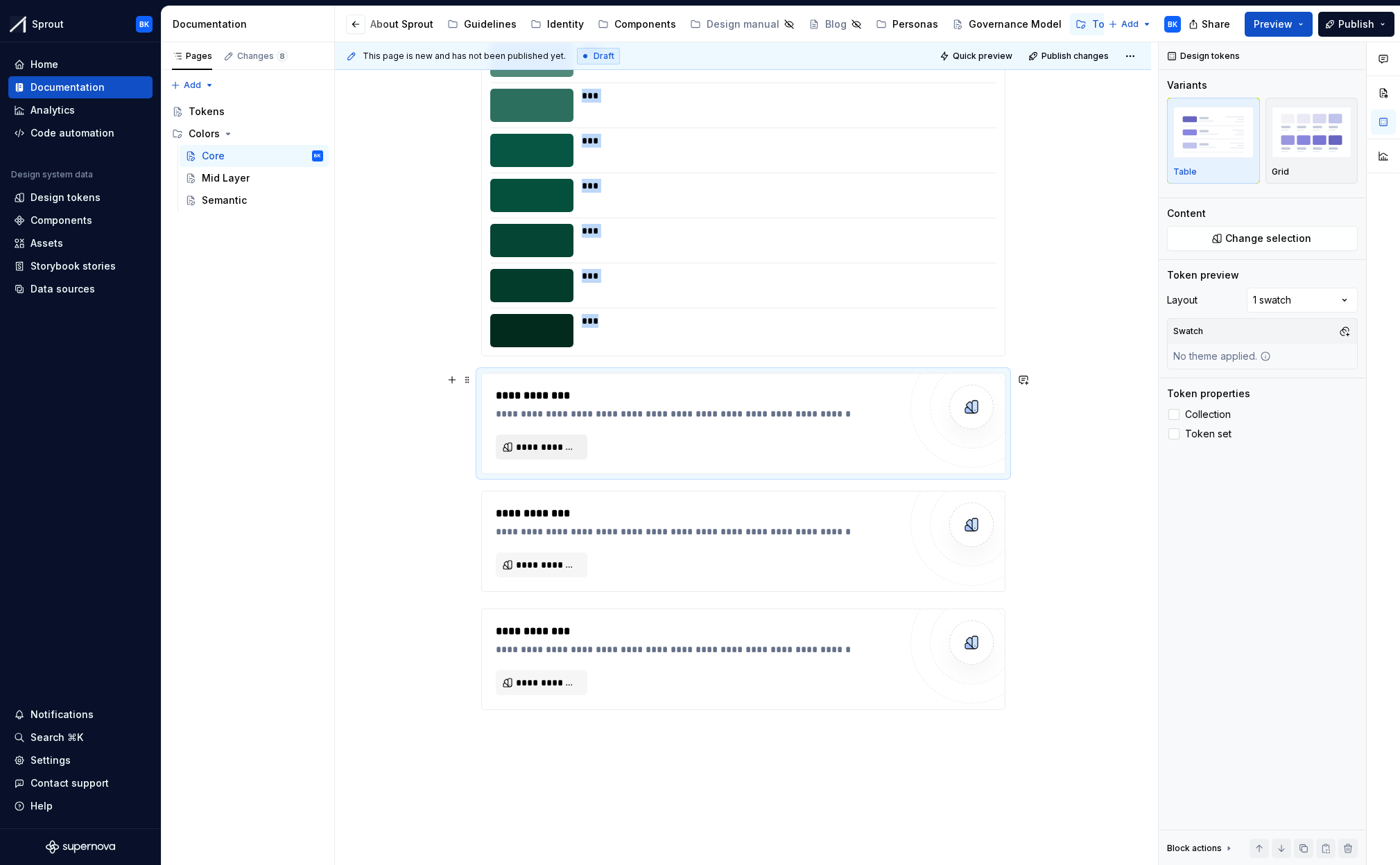
click at [526, 444] on span "**********" at bounding box center [547, 447] width 62 height 14
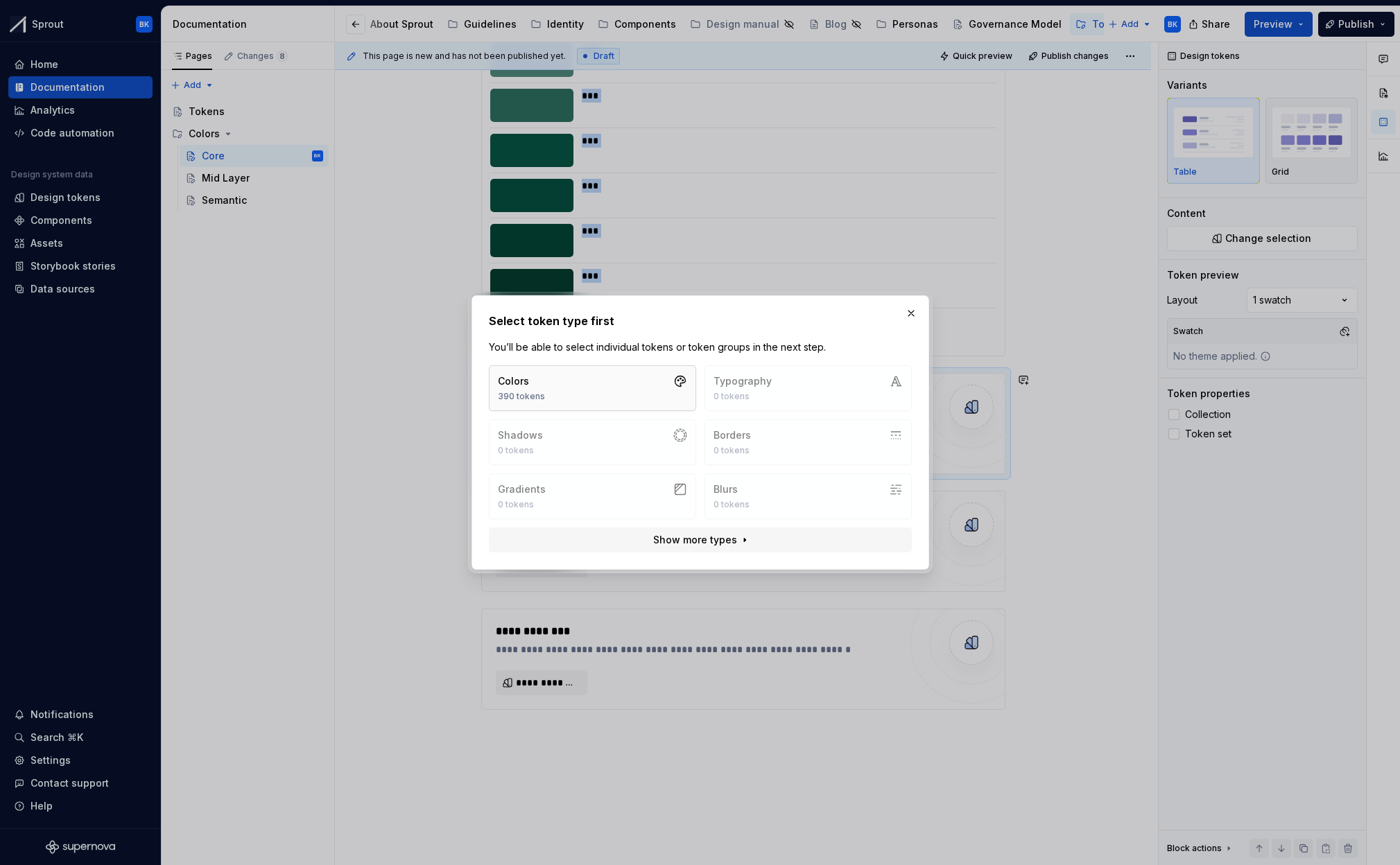
click at [569, 380] on button "Colors 390 tokens" at bounding box center [592, 388] width 207 height 46
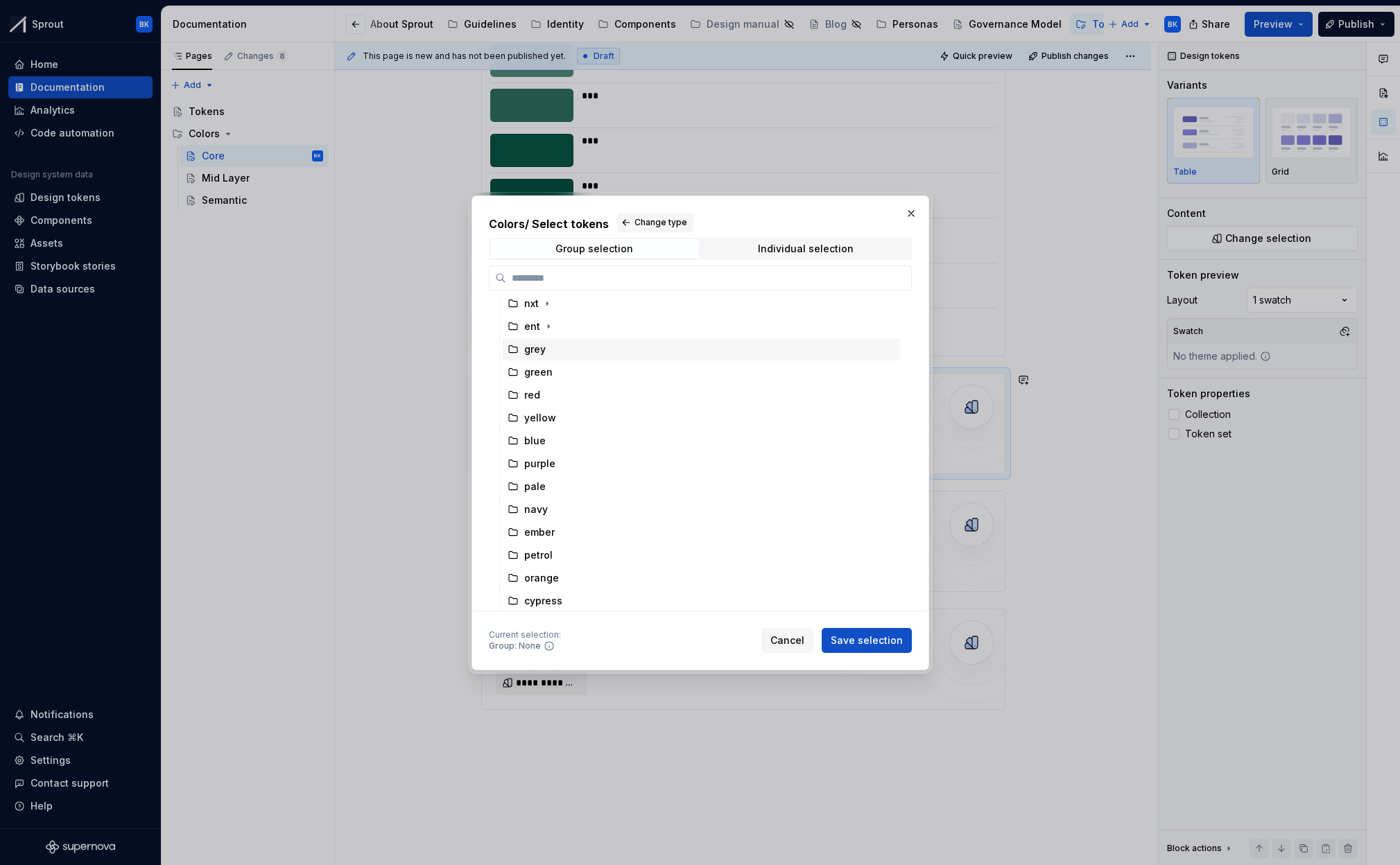
scroll to position [260, 0]
click at [560, 480] on div "mint" at bounding box center [701, 485] width 399 height 22
click at [857, 647] on button "Save selection" at bounding box center [867, 640] width 90 height 25
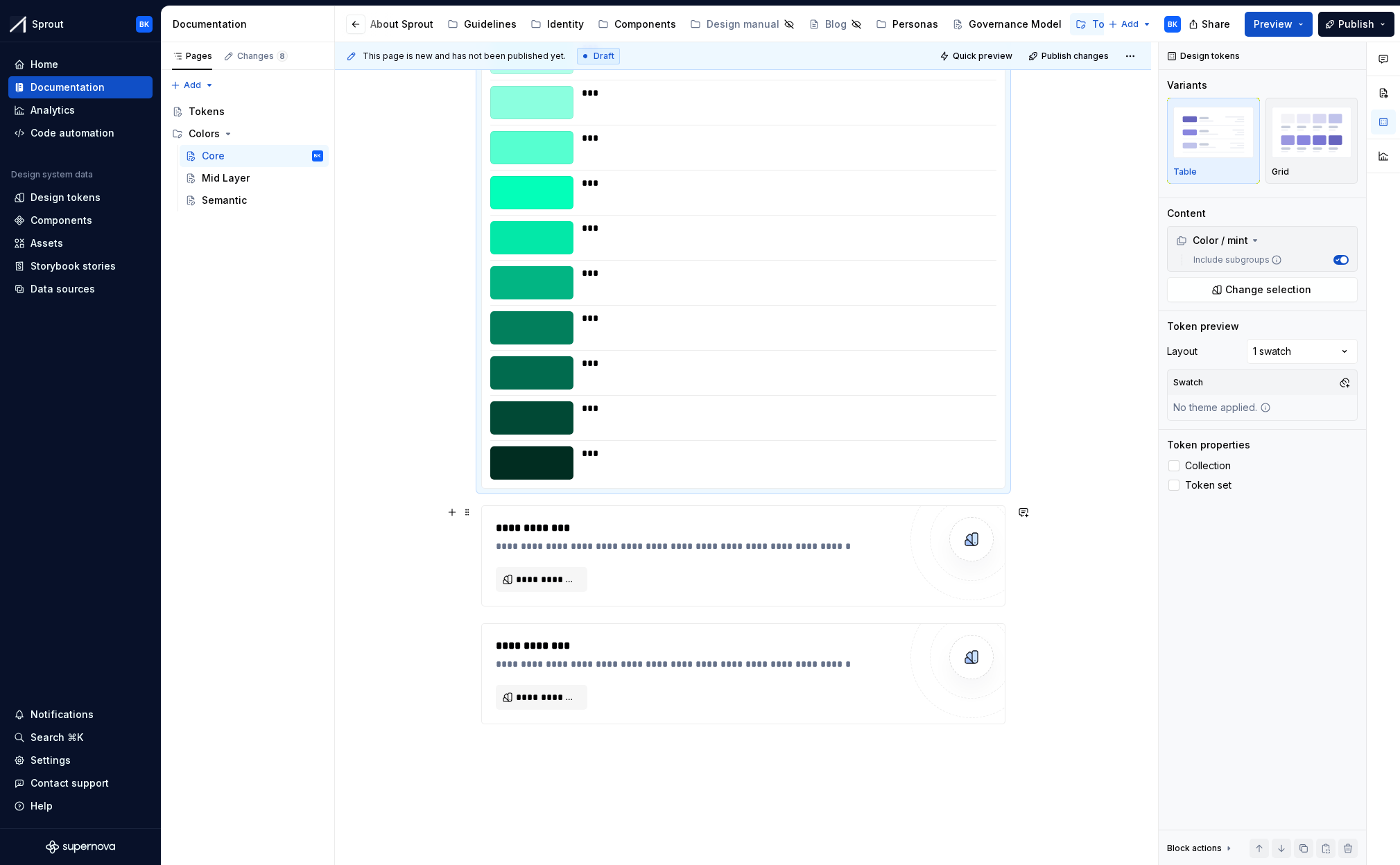
scroll to position [7121, 0]
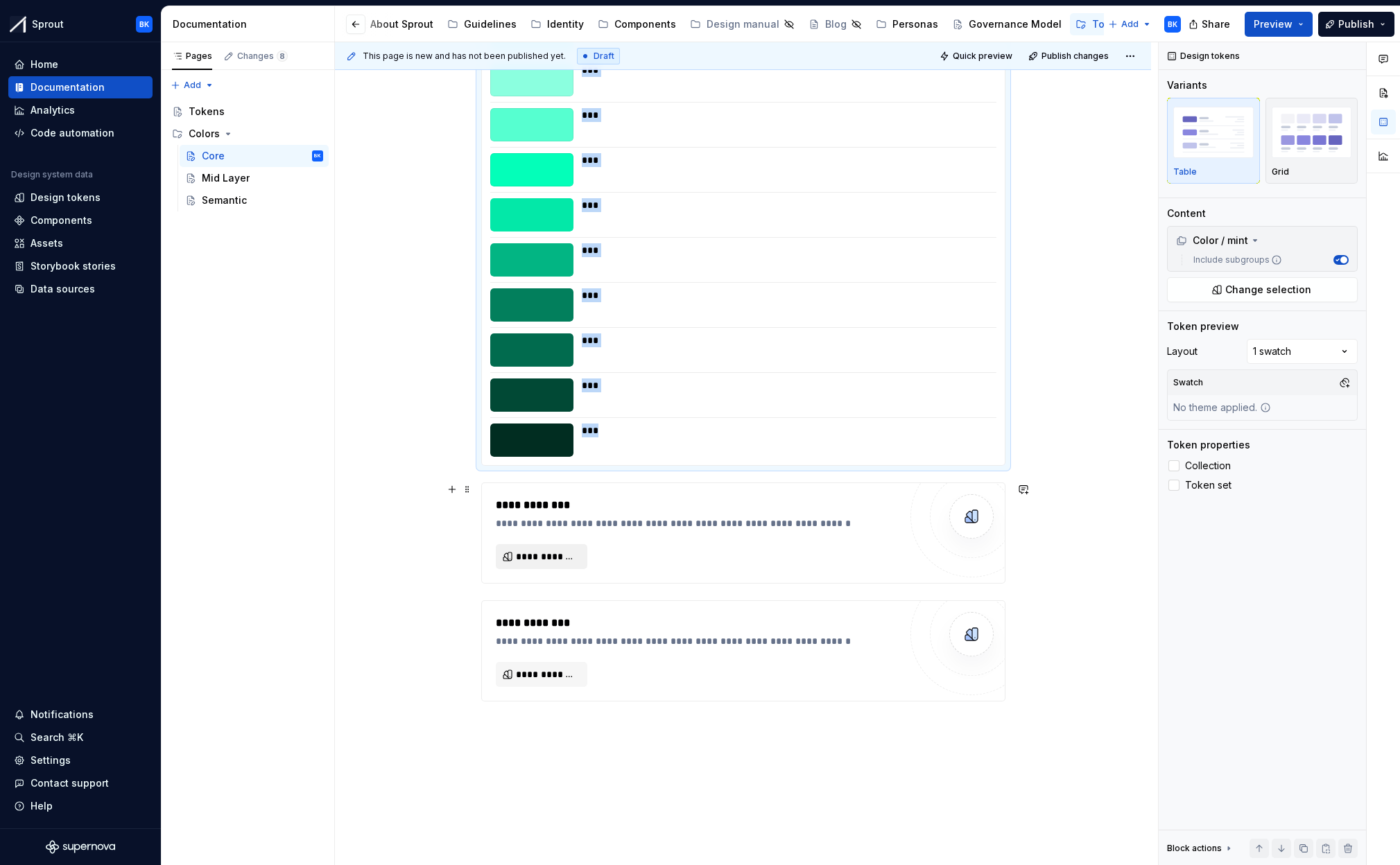
click at [548, 568] on button "**********" at bounding box center [542, 556] width 92 height 25
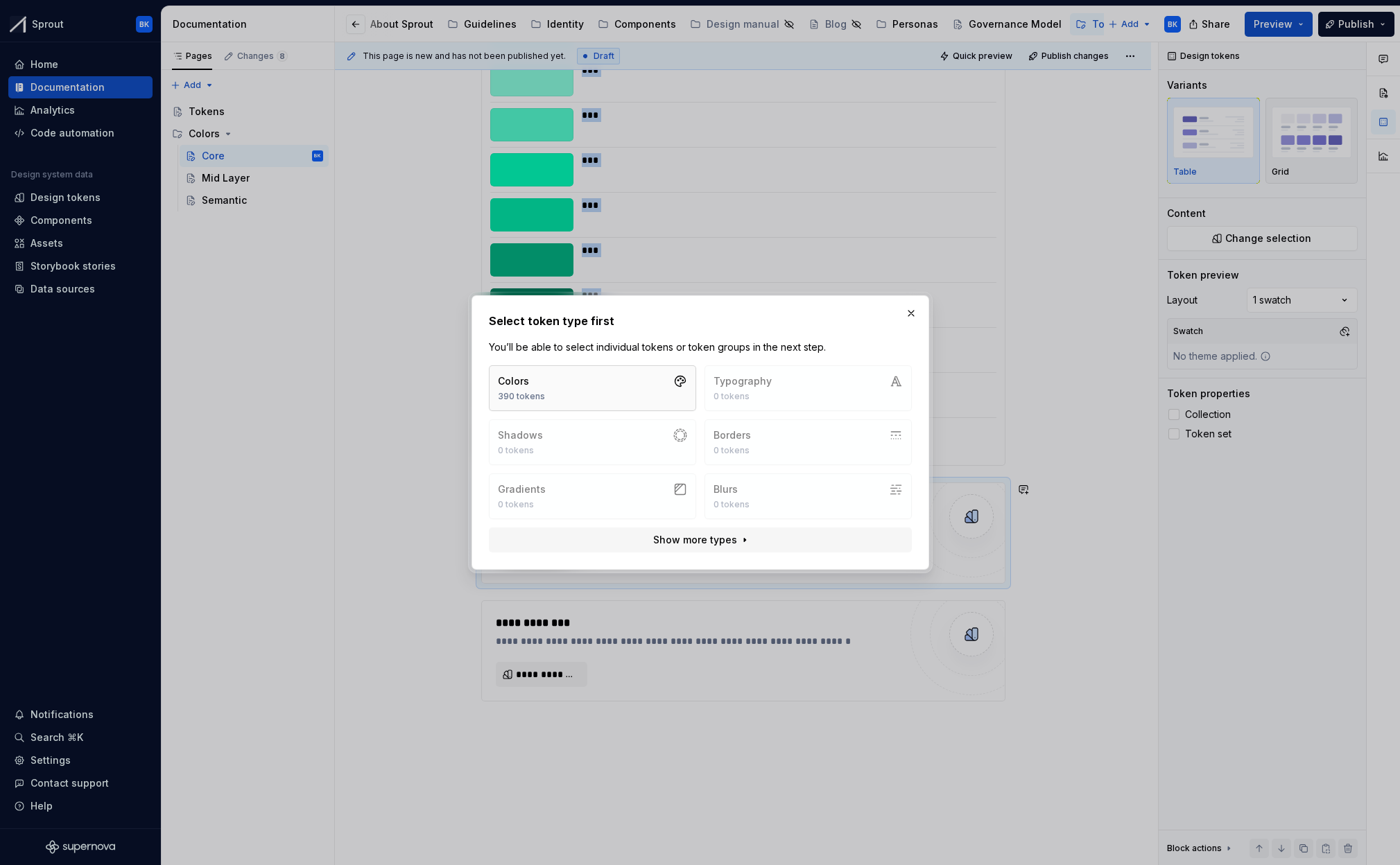
click at [612, 392] on button "Colors 390 tokens" at bounding box center [592, 388] width 207 height 46
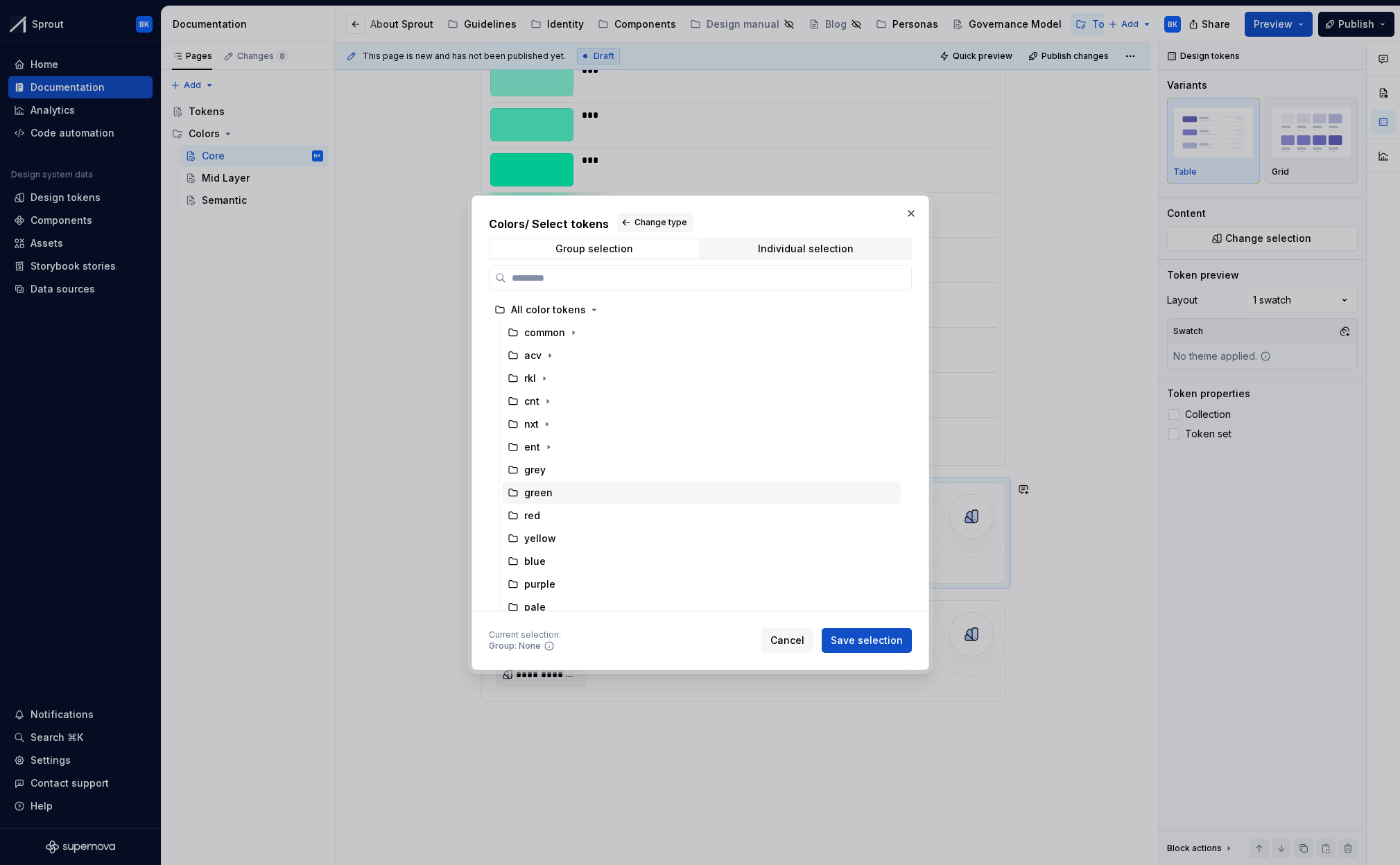
scroll to position [260, 0]
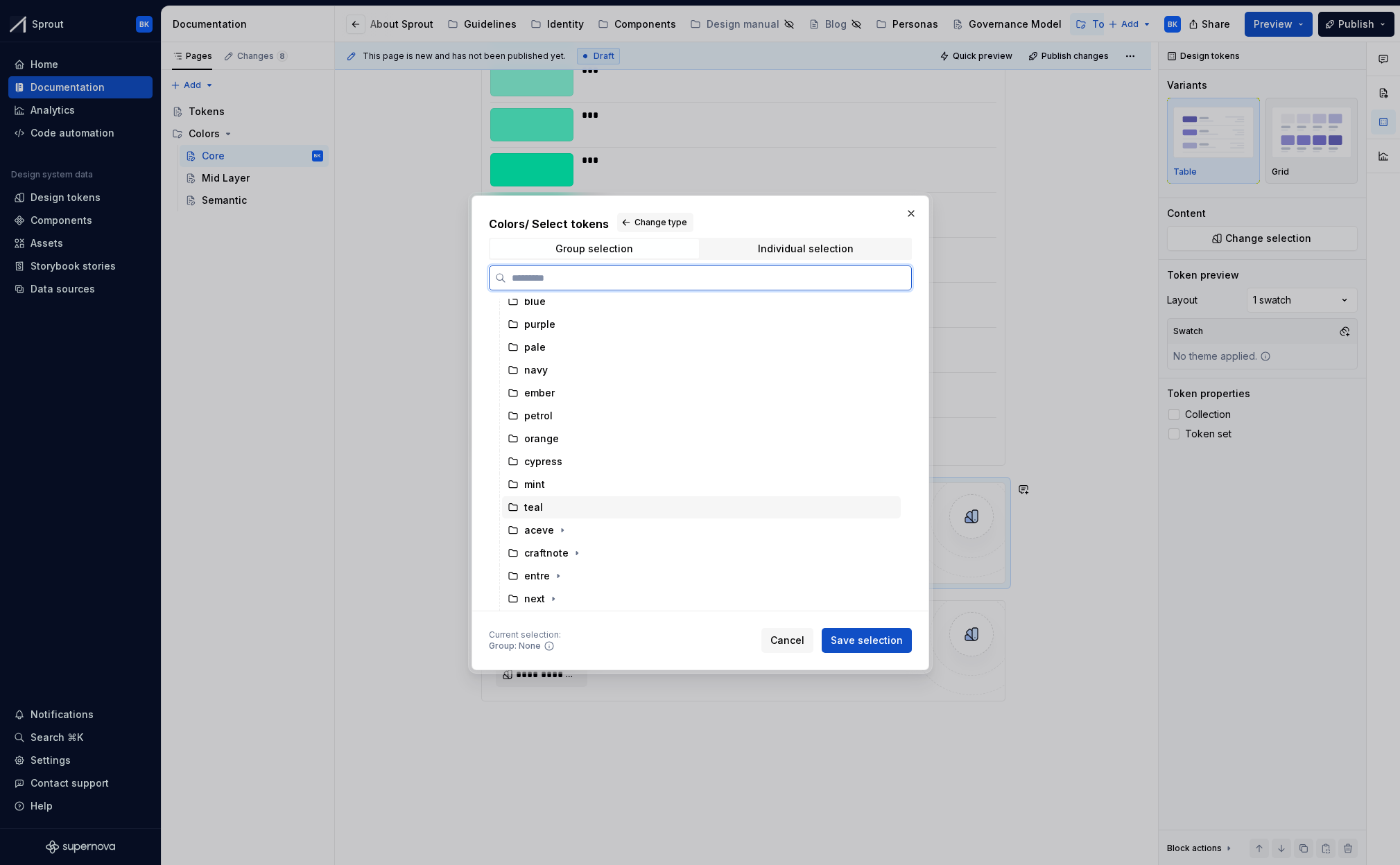
click at [542, 501] on div "teal" at bounding box center [701, 508] width 399 height 22
click at [852, 636] on span "Save selection" at bounding box center [866, 640] width 72 height 14
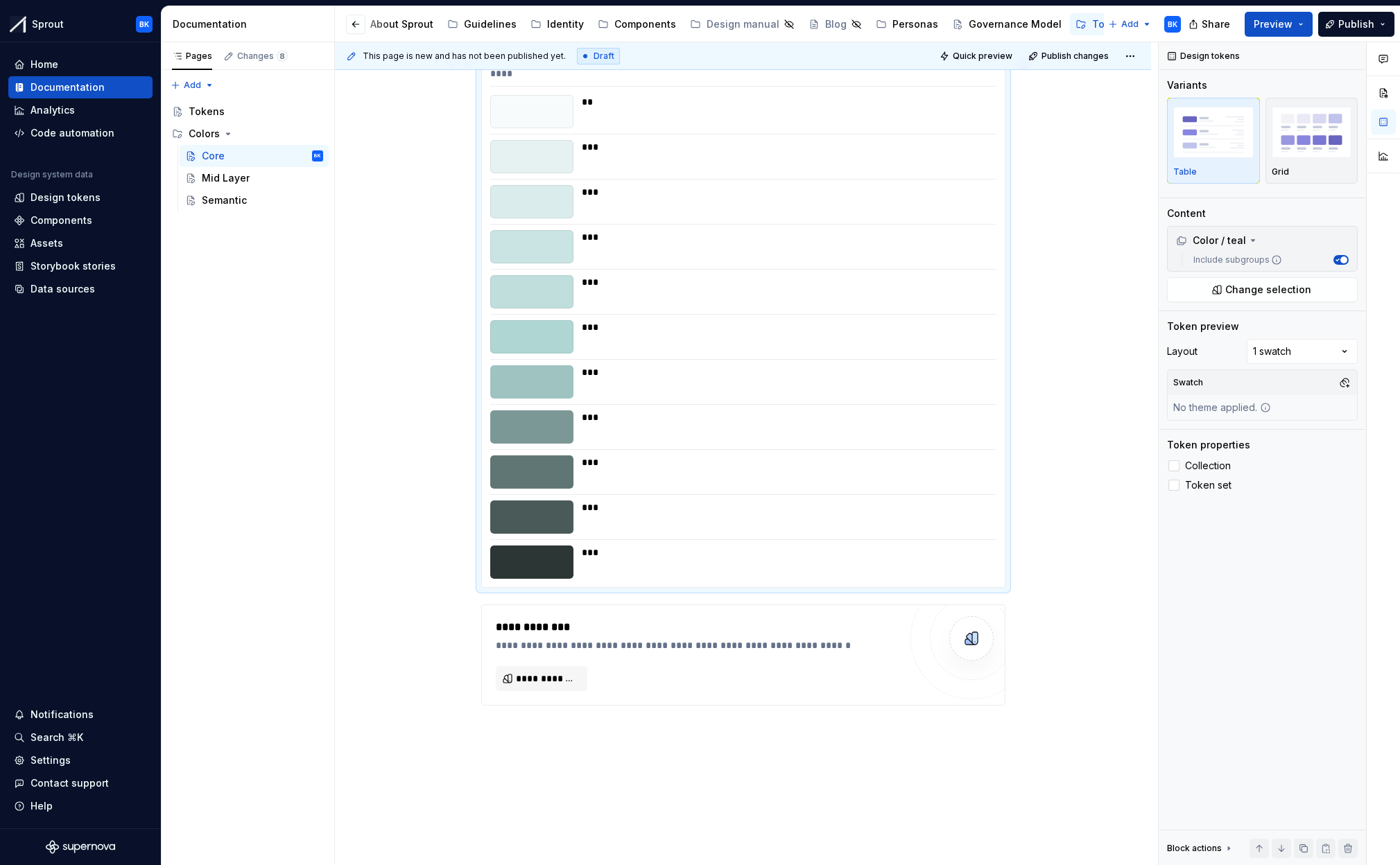
scroll to position [7661, 0]
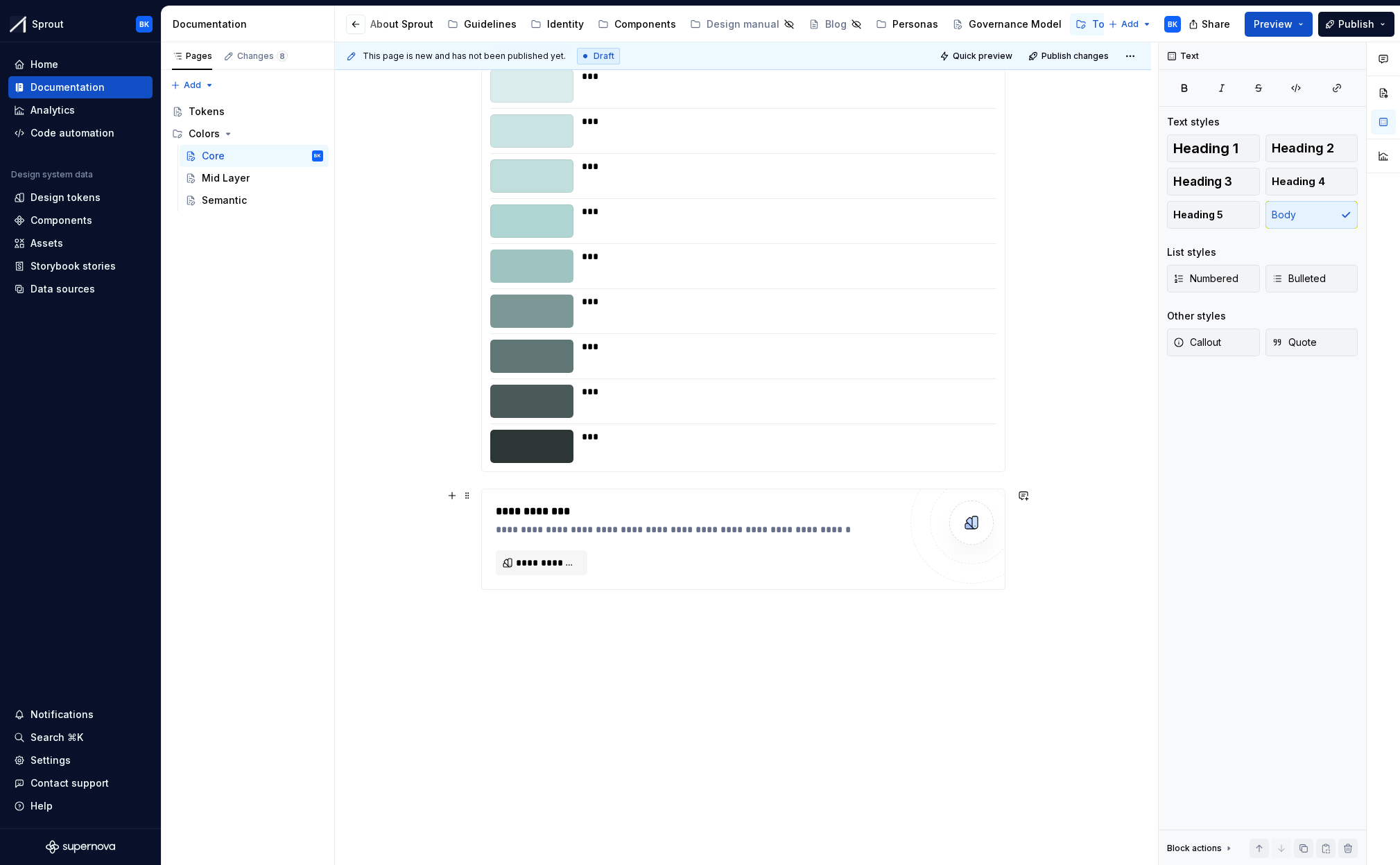
click at [966, 548] on div at bounding box center [971, 522] width 83 height 83
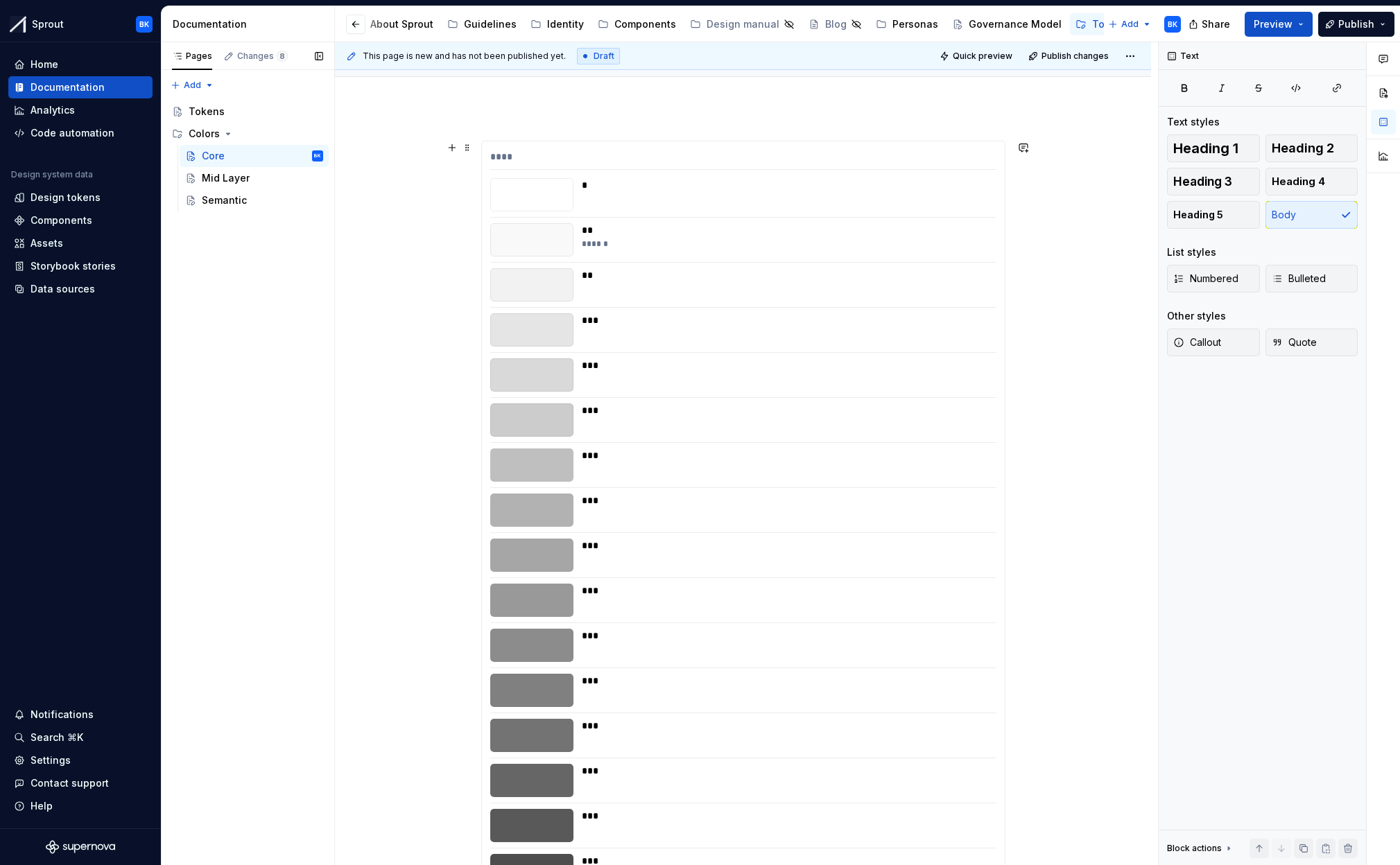
scroll to position [125, 0]
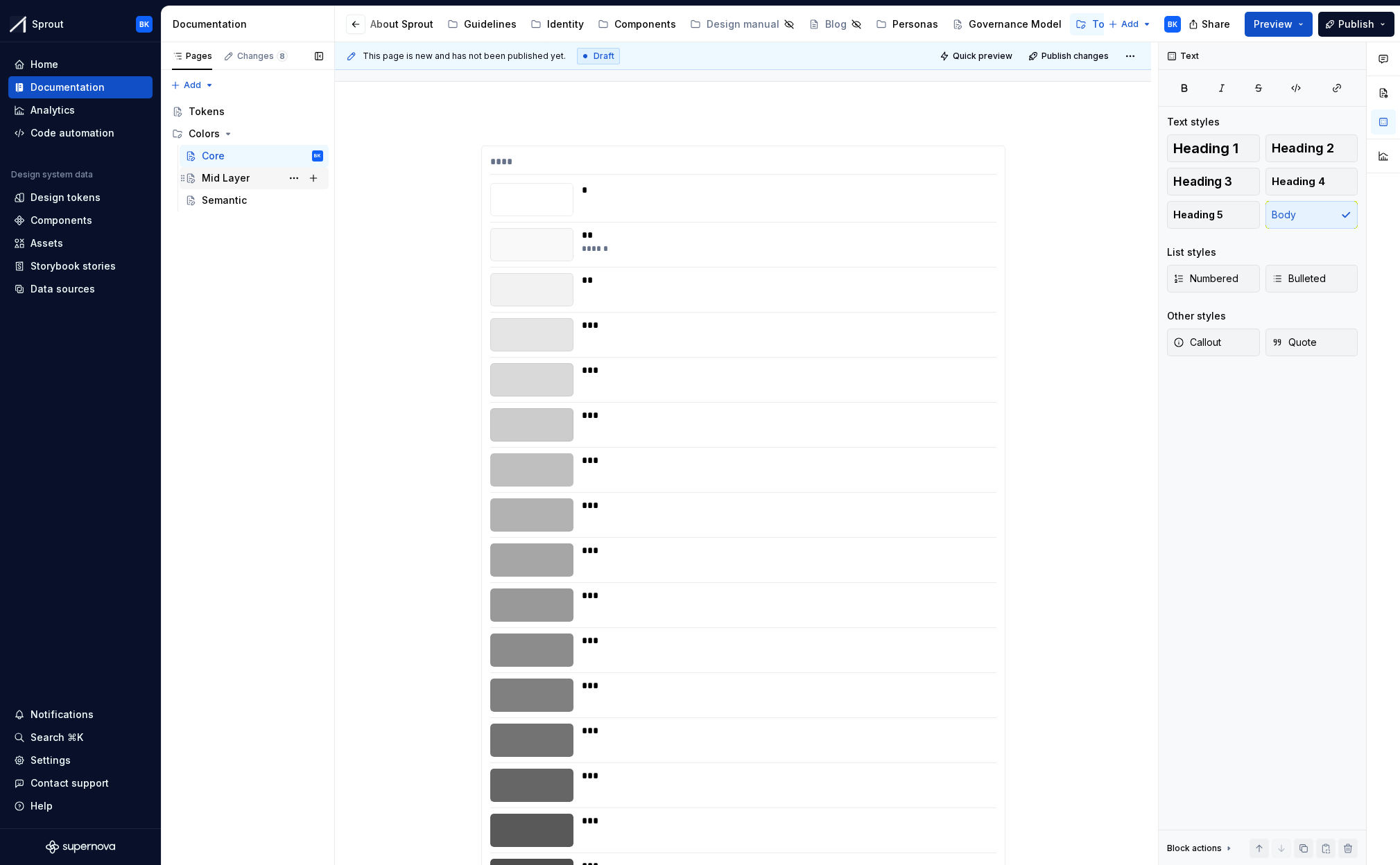
click at [230, 175] on div "Mid Layer" at bounding box center [226, 178] width 48 height 14
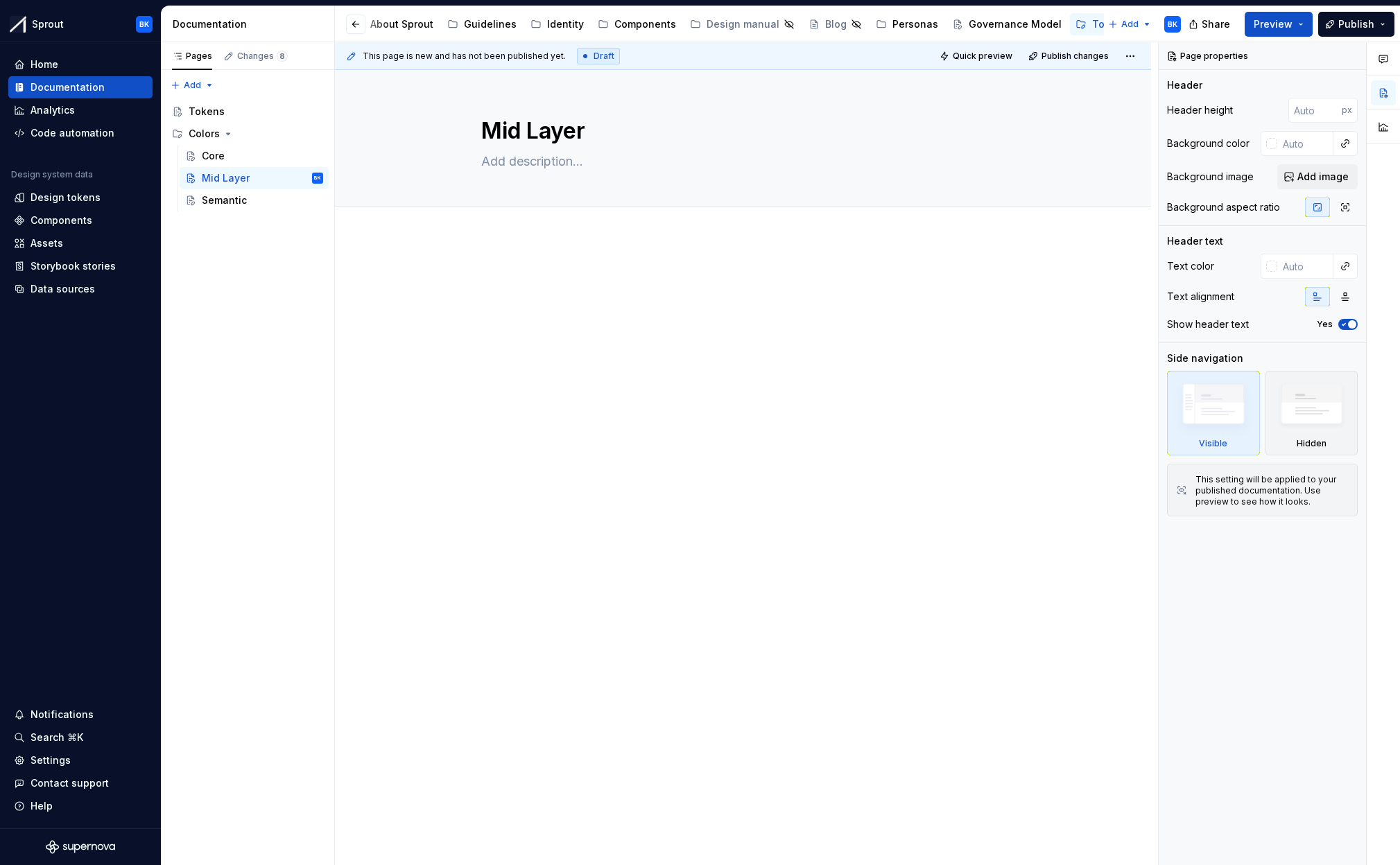
click at [514, 307] on div at bounding box center [743, 296] width 524 height 53
click at [242, 201] on div "Semantic" at bounding box center [224, 200] width 45 height 14
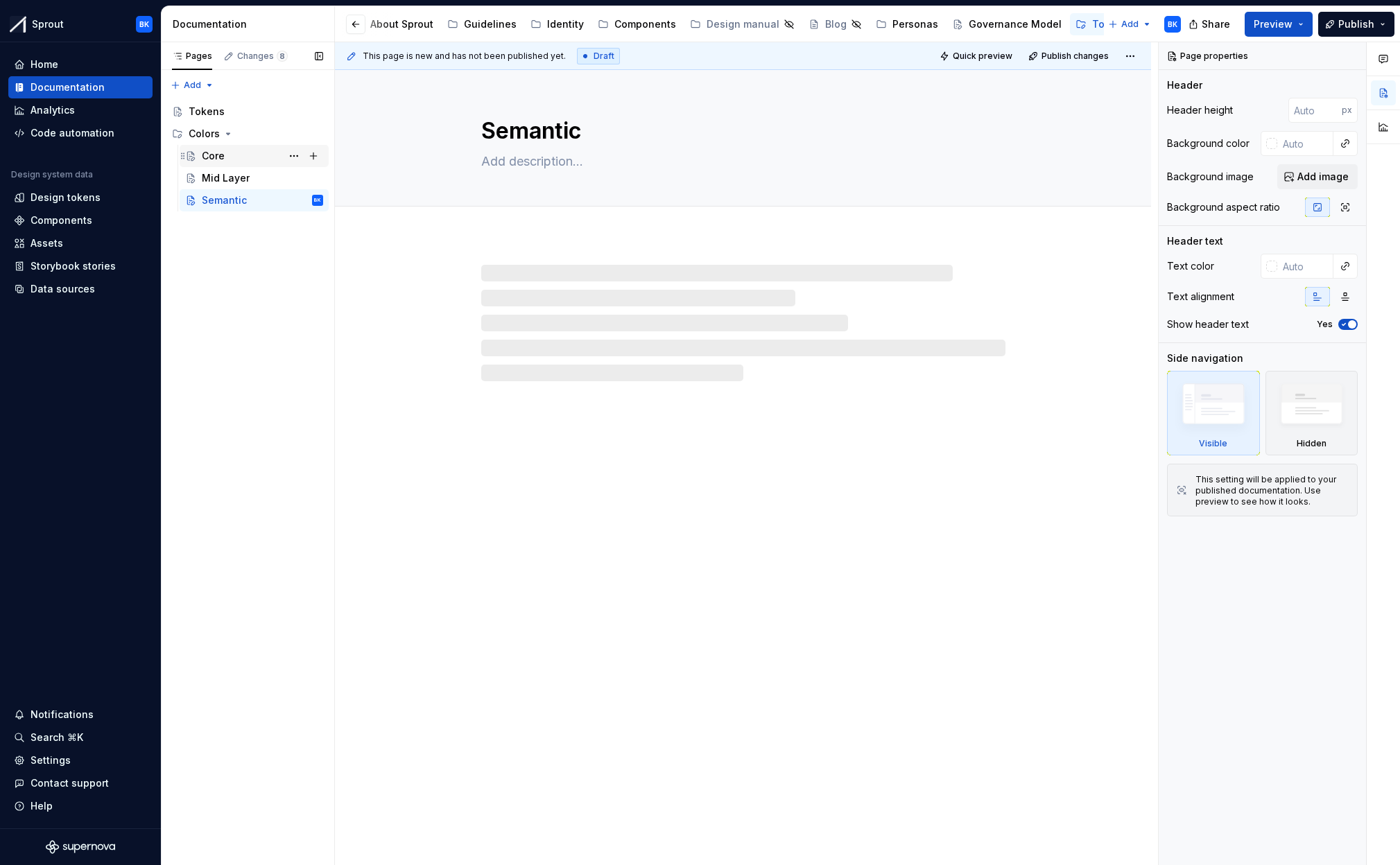
click at [249, 158] on div "Core" at bounding box center [263, 156] width 121 height 19
type textarea "*"
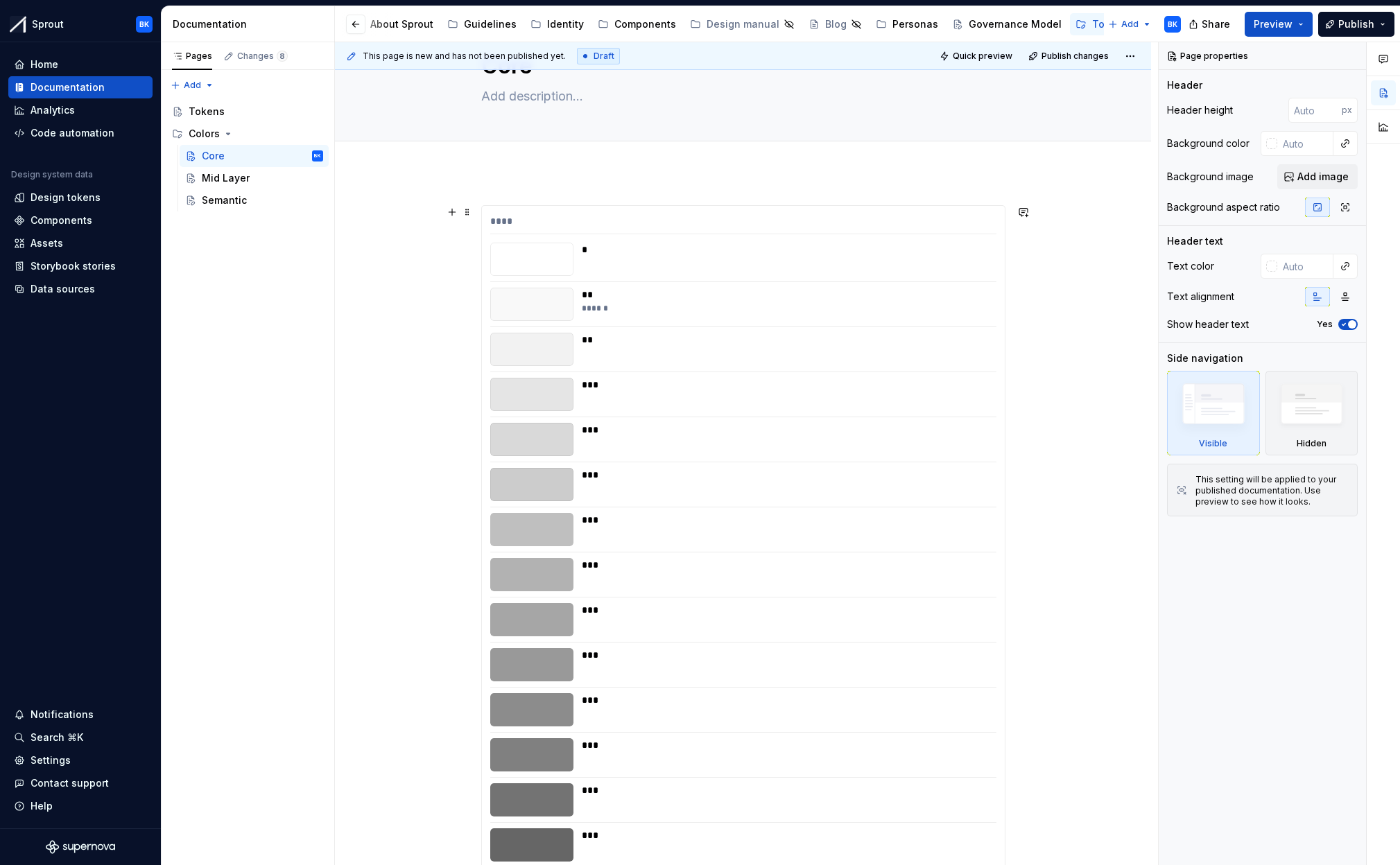
scroll to position [77, 0]
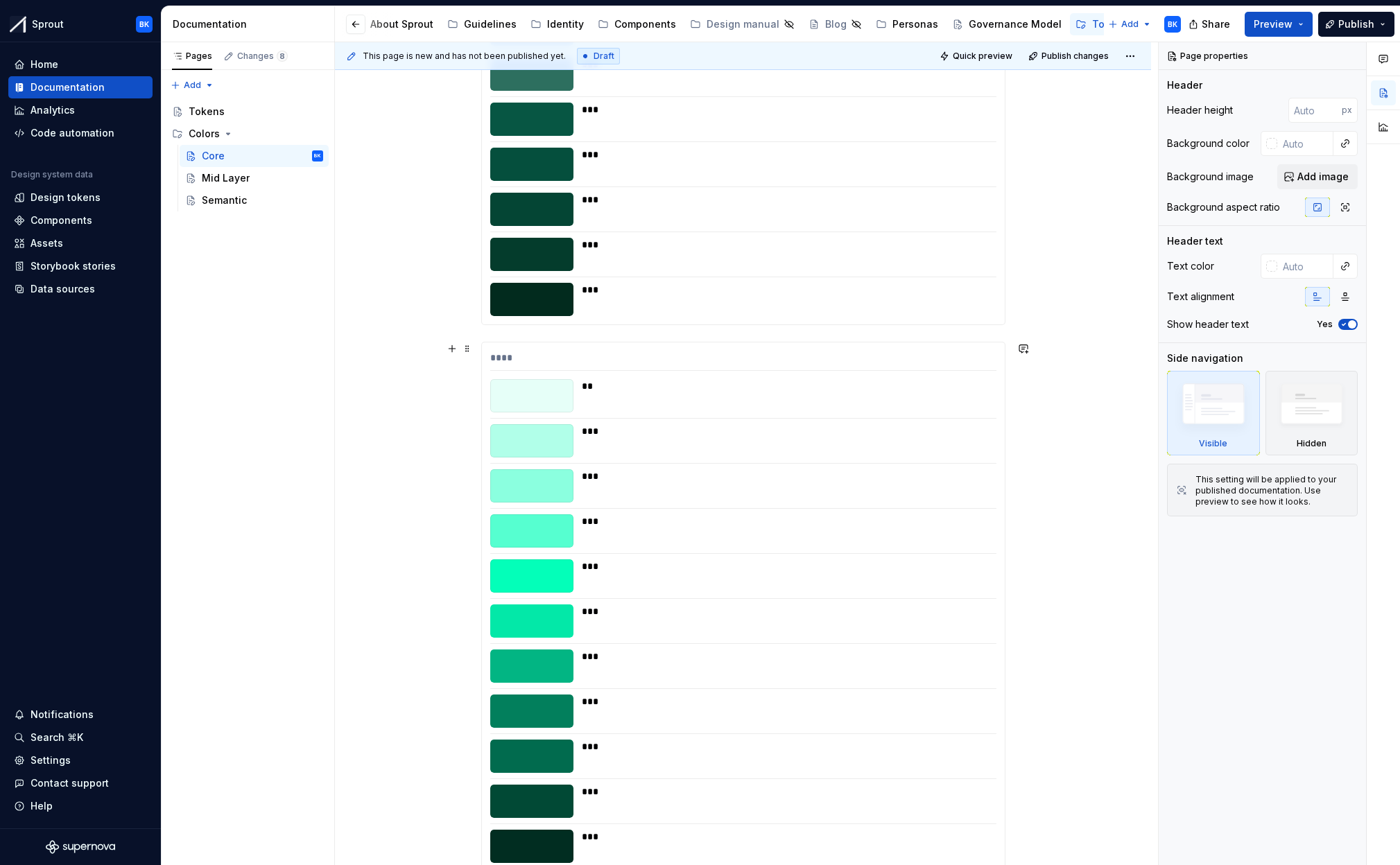
scroll to position [6733, 0]
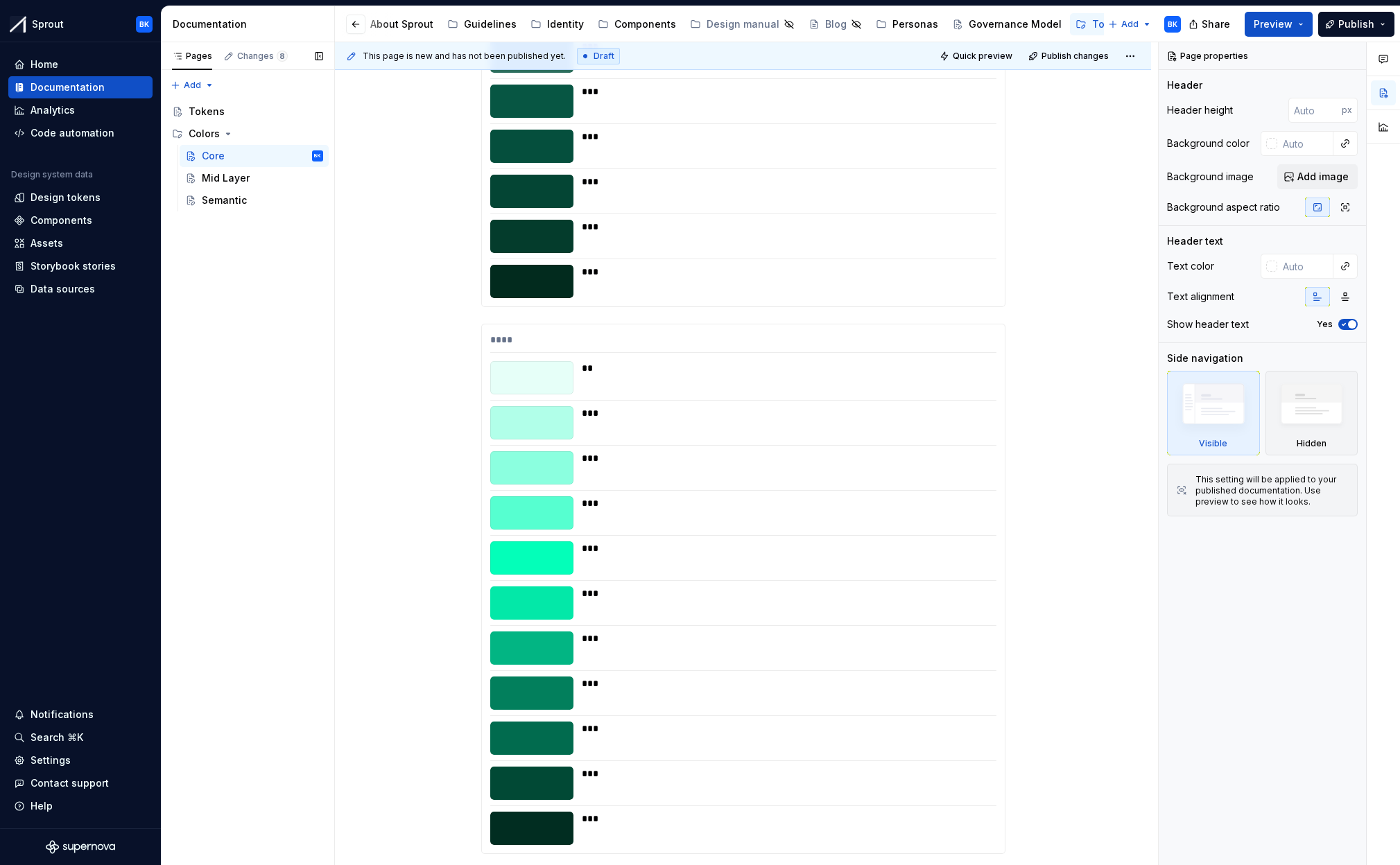
drag, startPoint x: 289, startPoint y: 173, endPoint x: 255, endPoint y: 181, distance: 34.9
click at [0, 0] on button "Page tree" at bounding box center [0, 0] width 0 height 0
click at [267, 175] on div "Pages Changes 8 Add Accessibility guide for tree Page tree. Navigate the tree w…" at bounding box center [247, 454] width 173 height 824
click at [255, 181] on div "Mid Layer" at bounding box center [263, 178] width 121 height 19
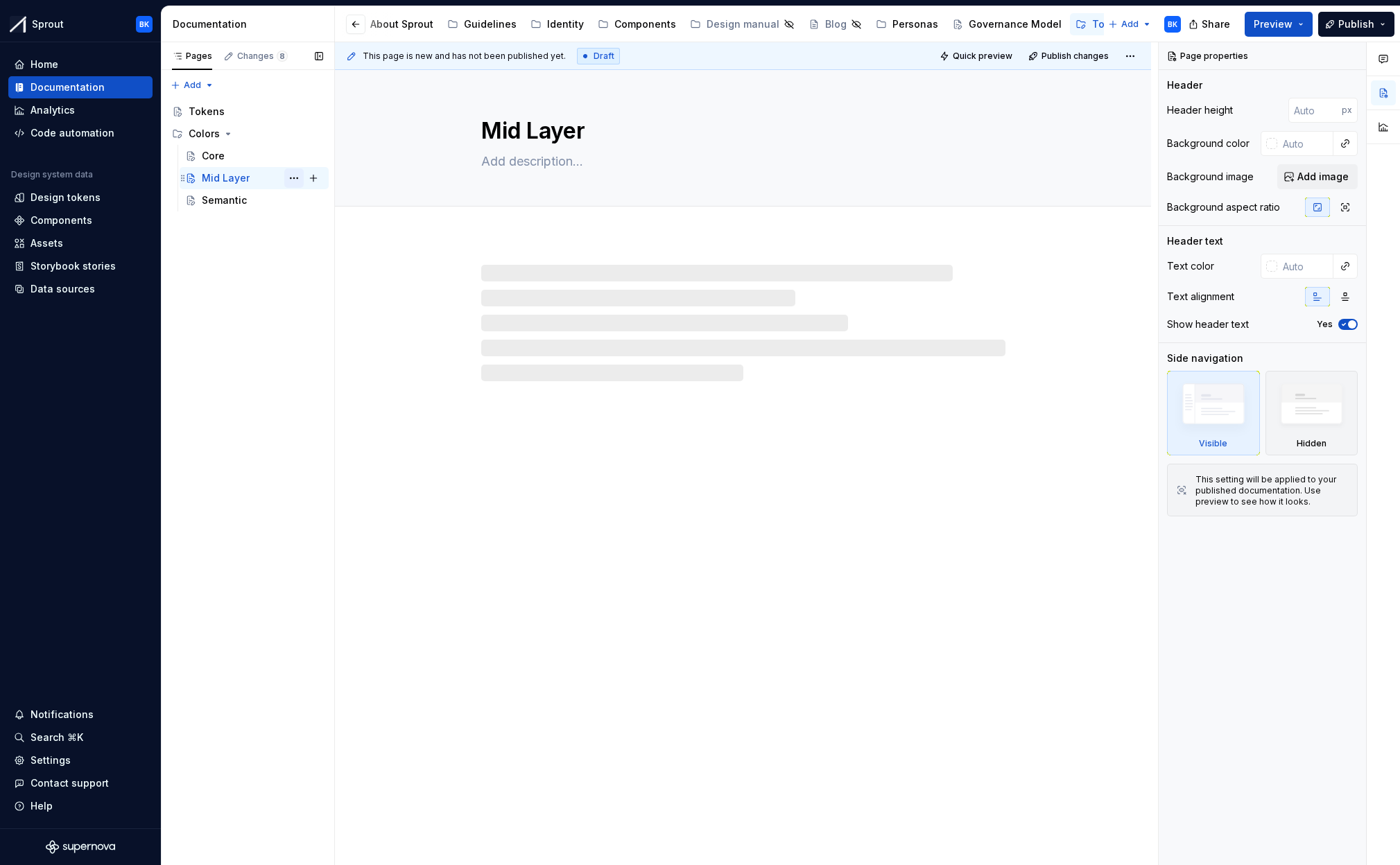
click at [289, 178] on button "Page tree" at bounding box center [294, 178] width 19 height 19
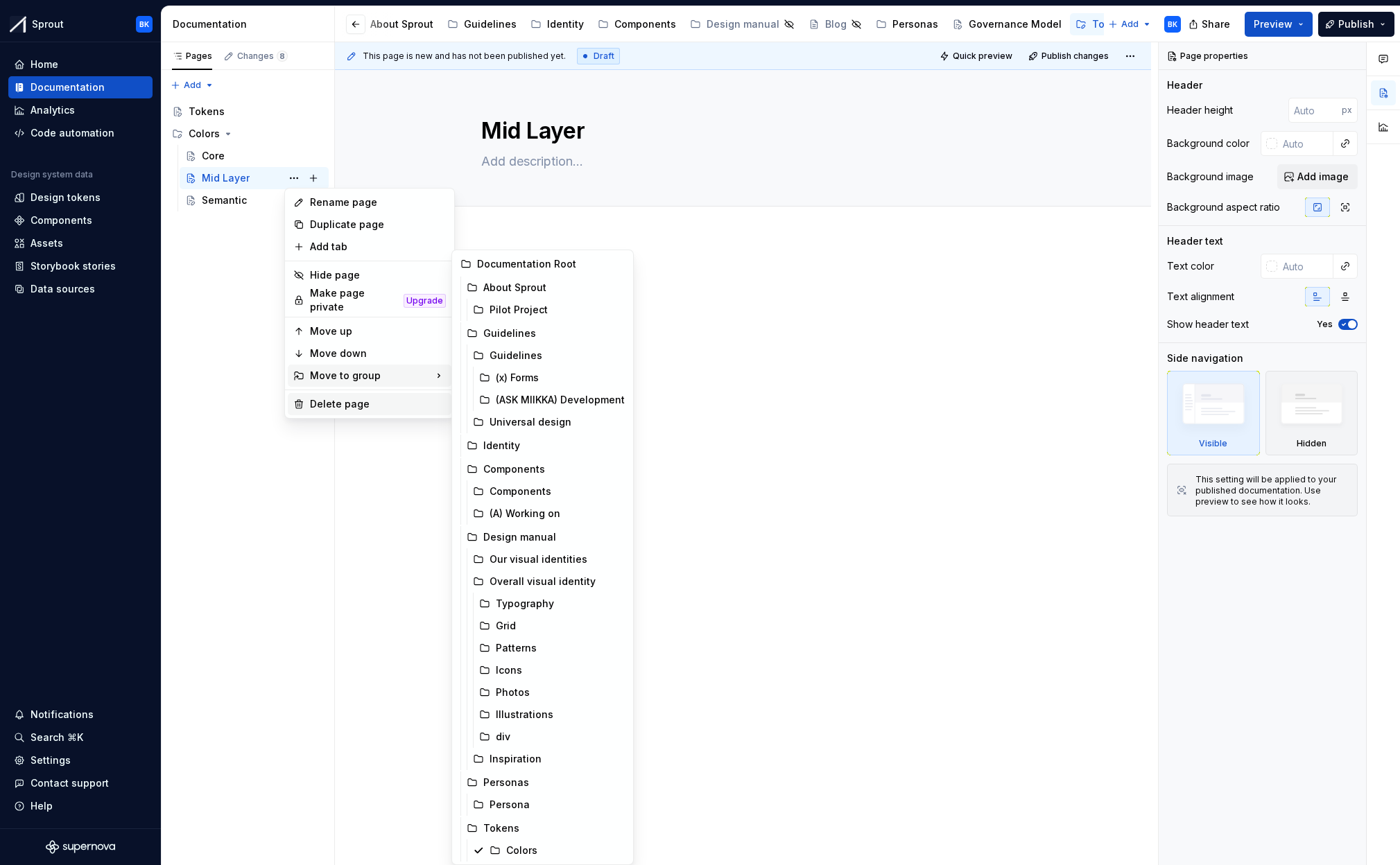
click at [338, 397] on div "Delete page" at bounding box center [378, 404] width 136 height 14
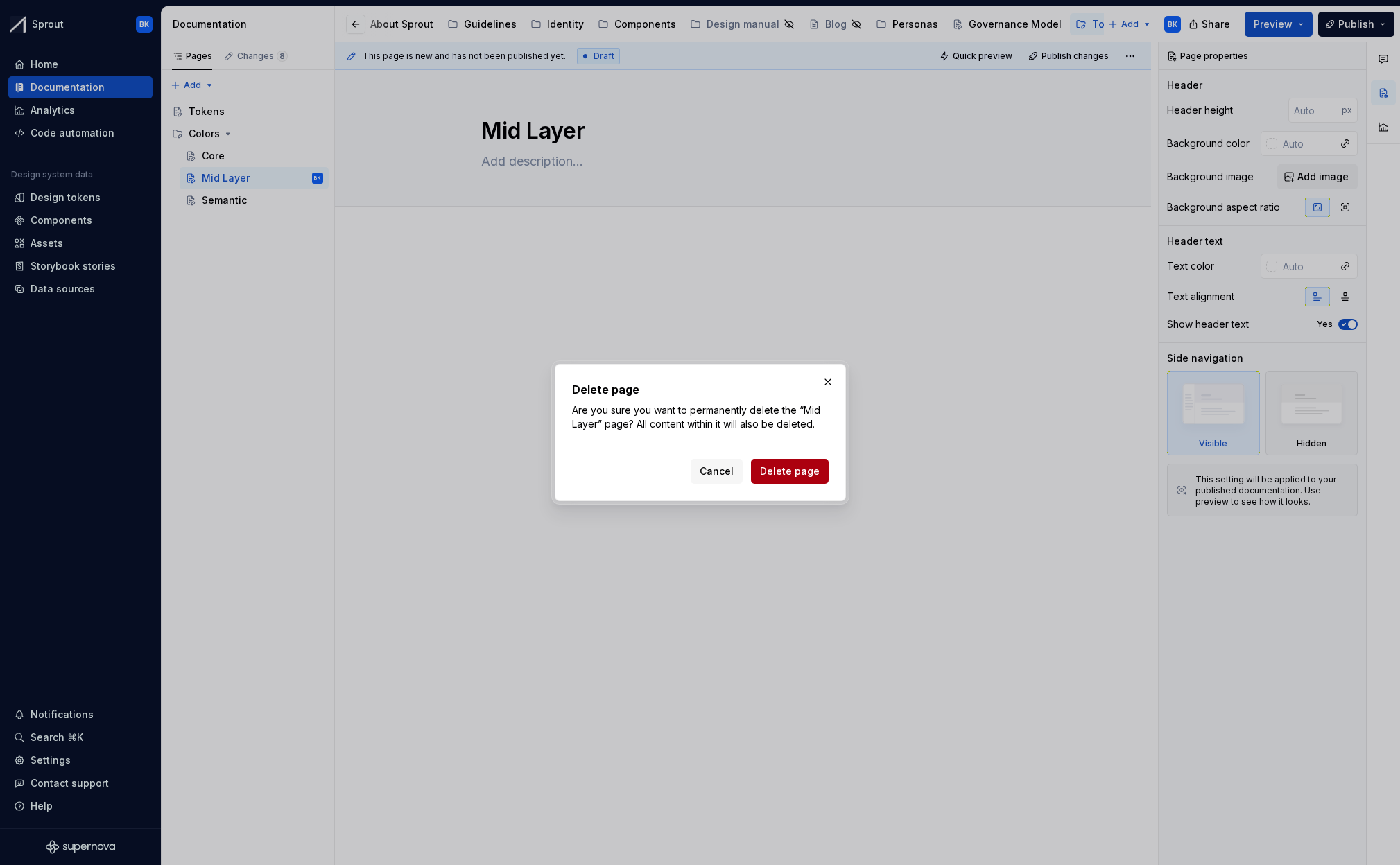
click at [779, 466] on span "Delete page" at bounding box center [789, 471] width 60 height 14
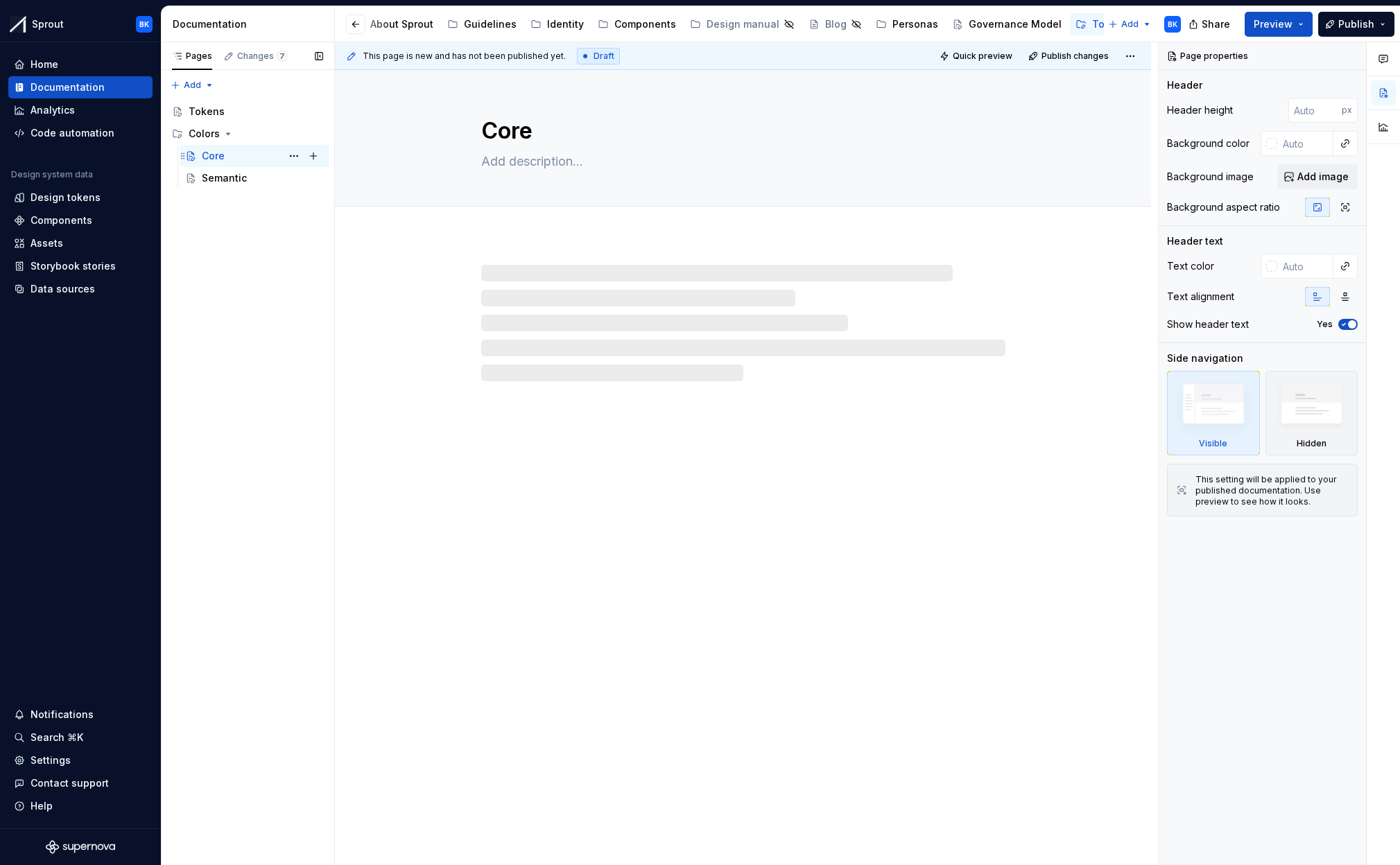
click at [249, 159] on div "Core BK" at bounding box center [263, 156] width 121 height 19
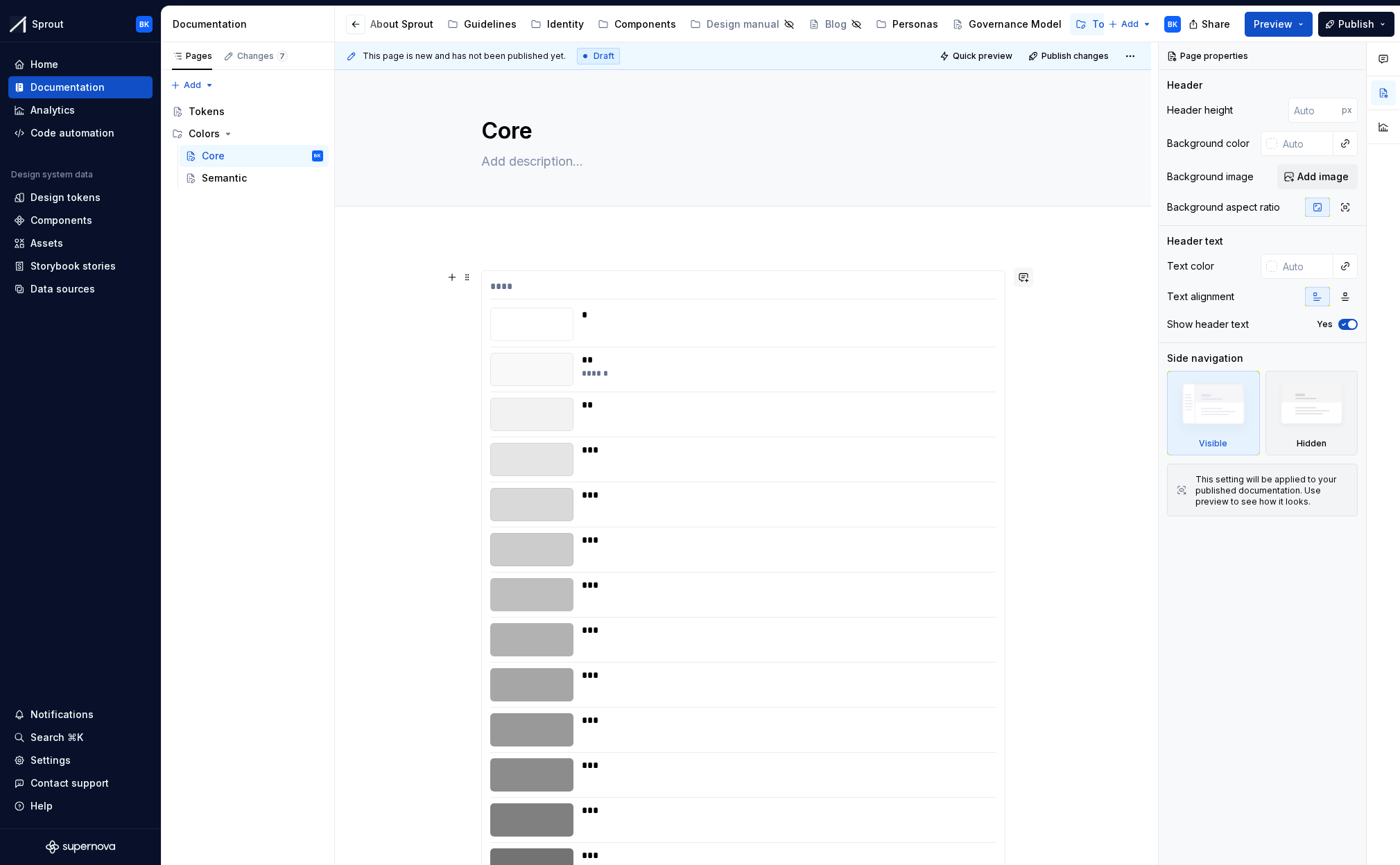
type textarea "*"
click at [1031, 276] on button "button" at bounding box center [1023, 277] width 19 height 19
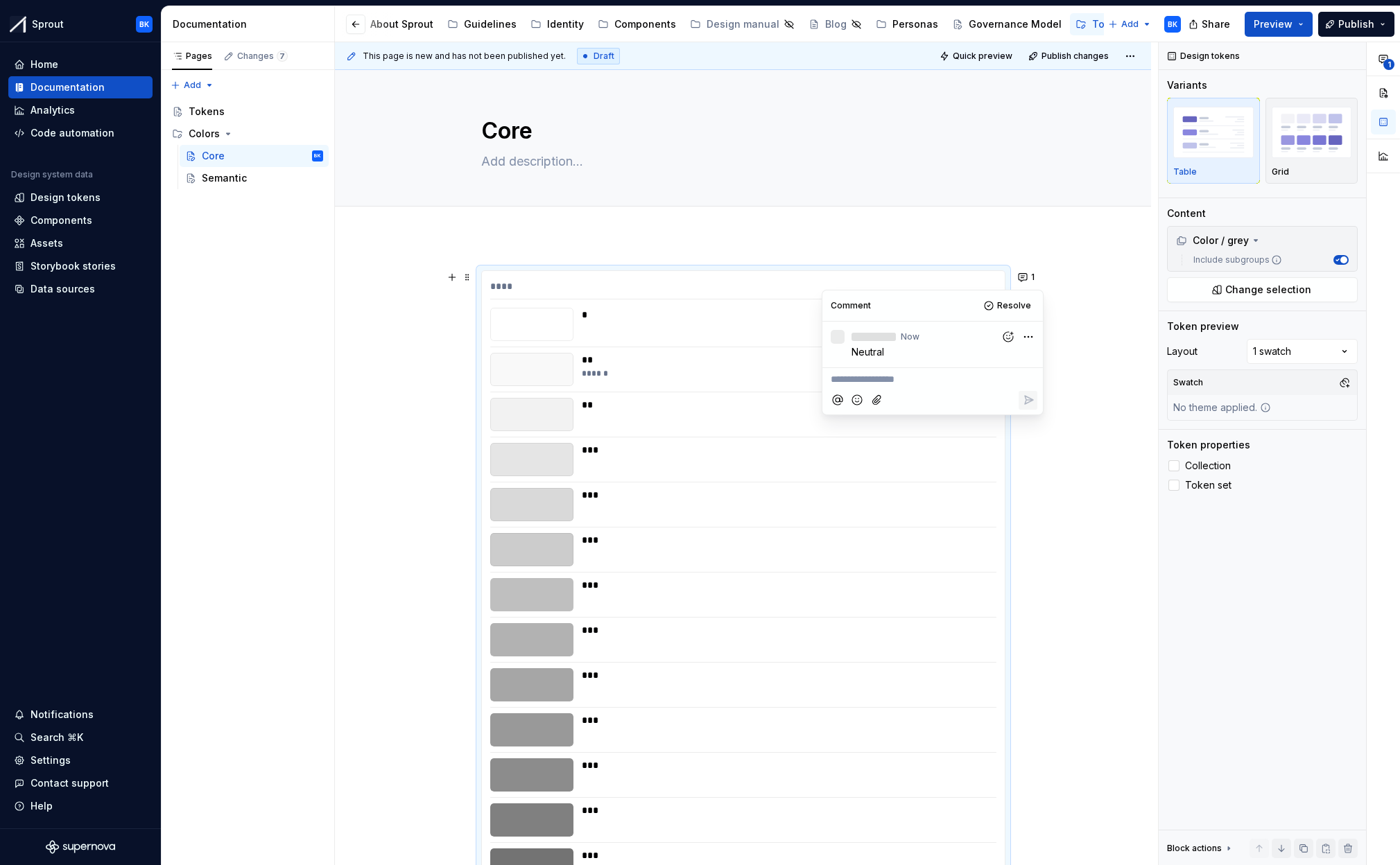
type textarea "*"
click at [1031, 272] on button "1" at bounding box center [1027, 277] width 27 height 19
click at [1011, 309] on span "Resolve" at bounding box center [1014, 306] width 34 height 11
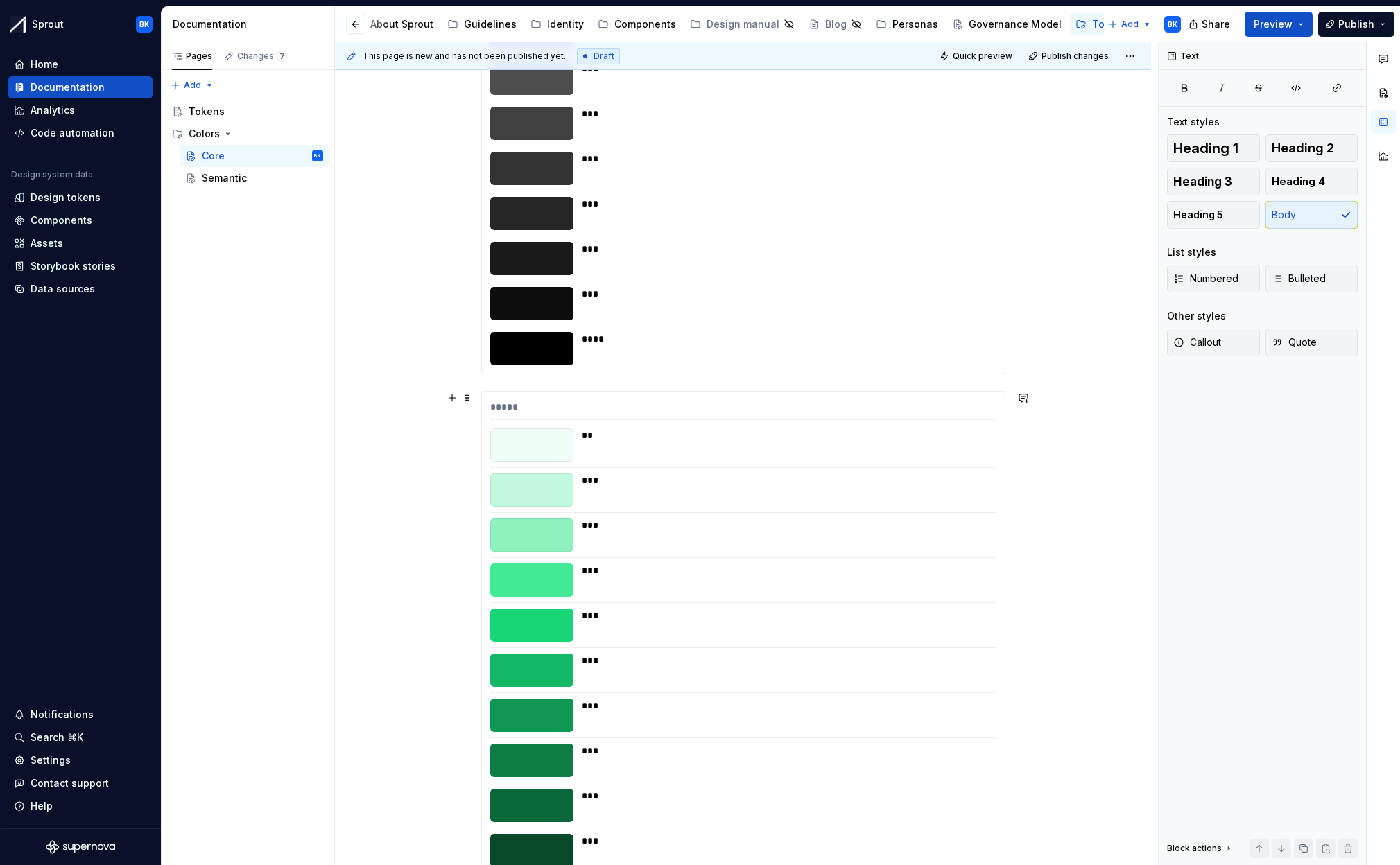
scroll to position [940, 0]
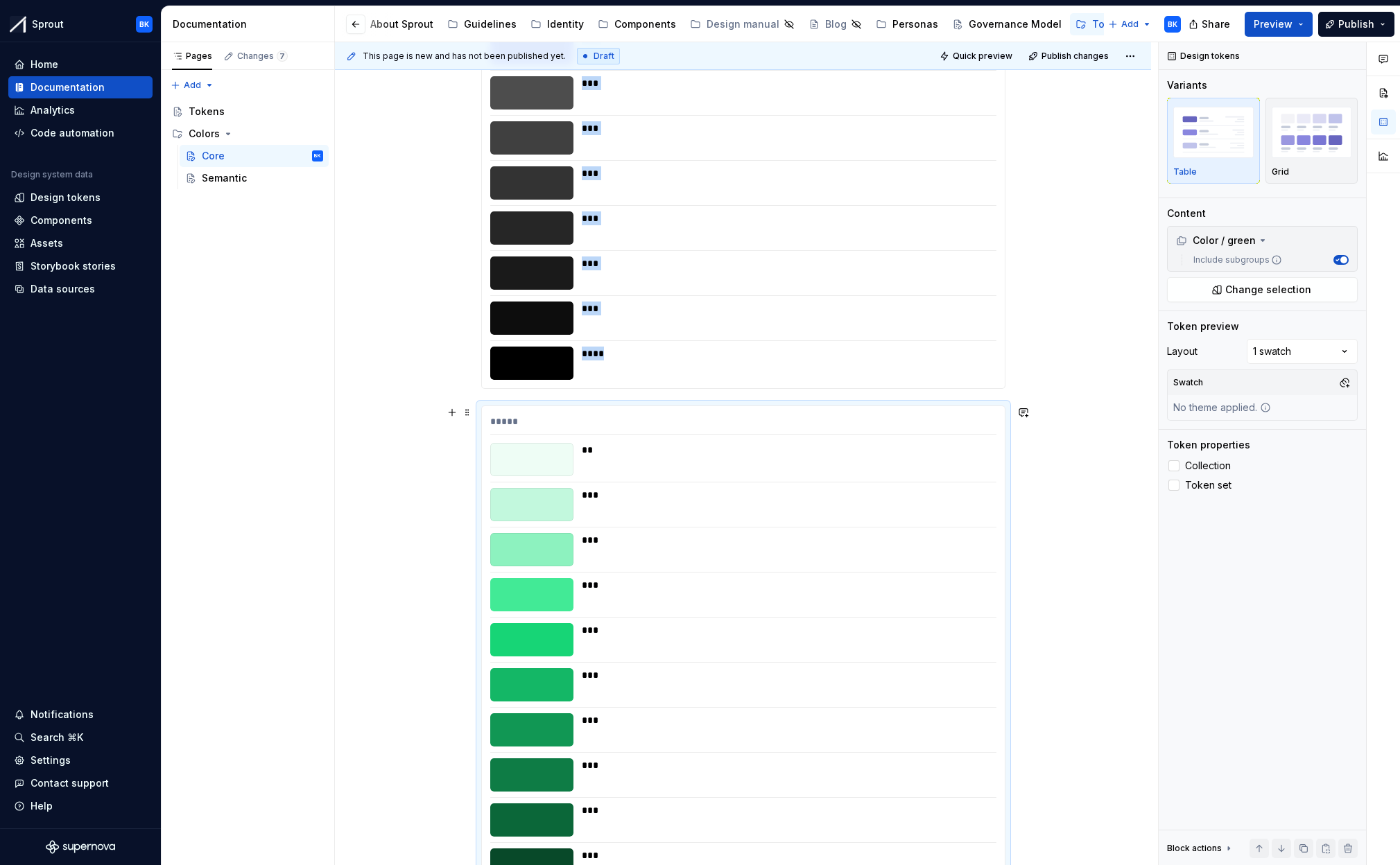
scroll to position [1010, 0]
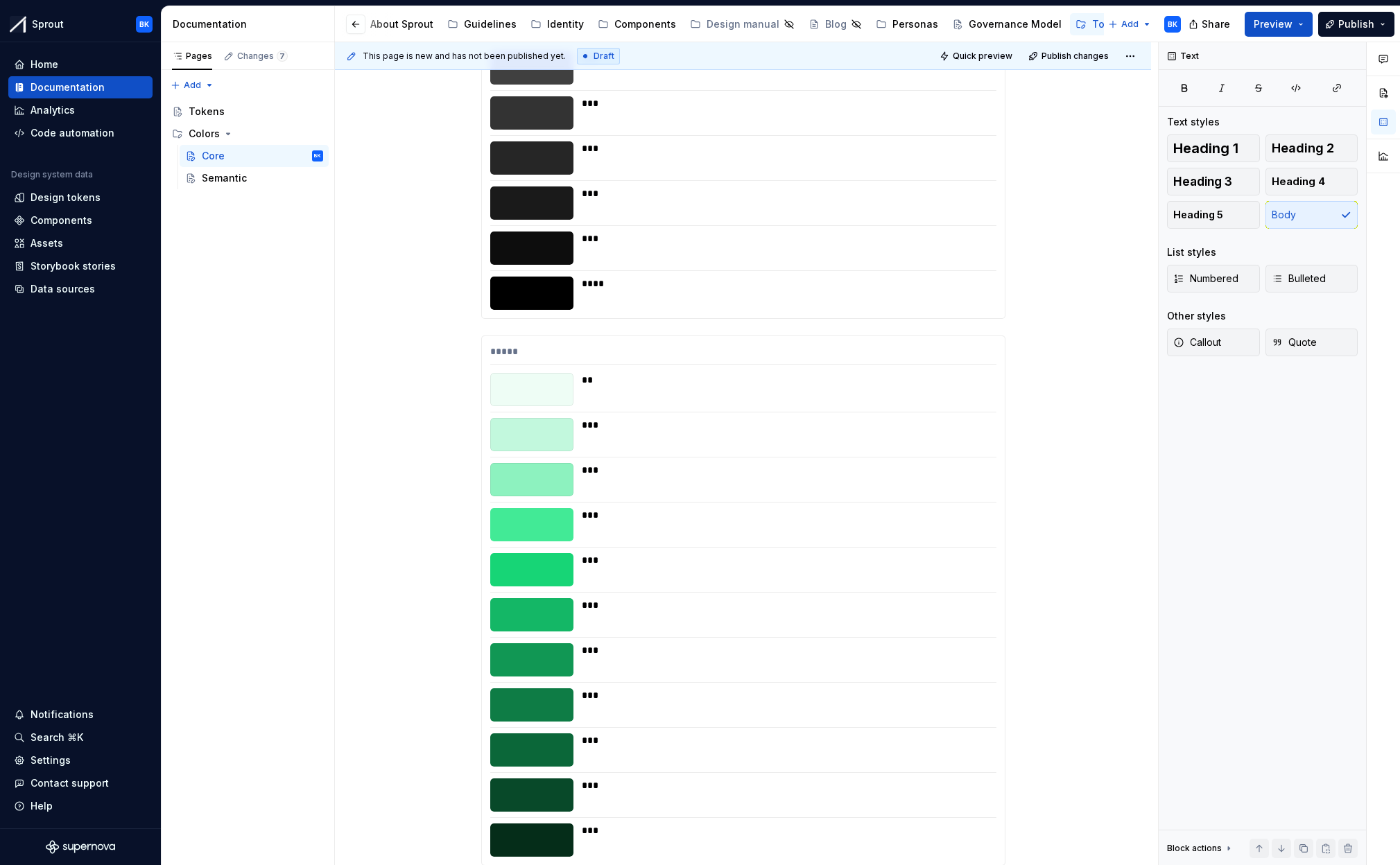
scroll to position [1046, 0]
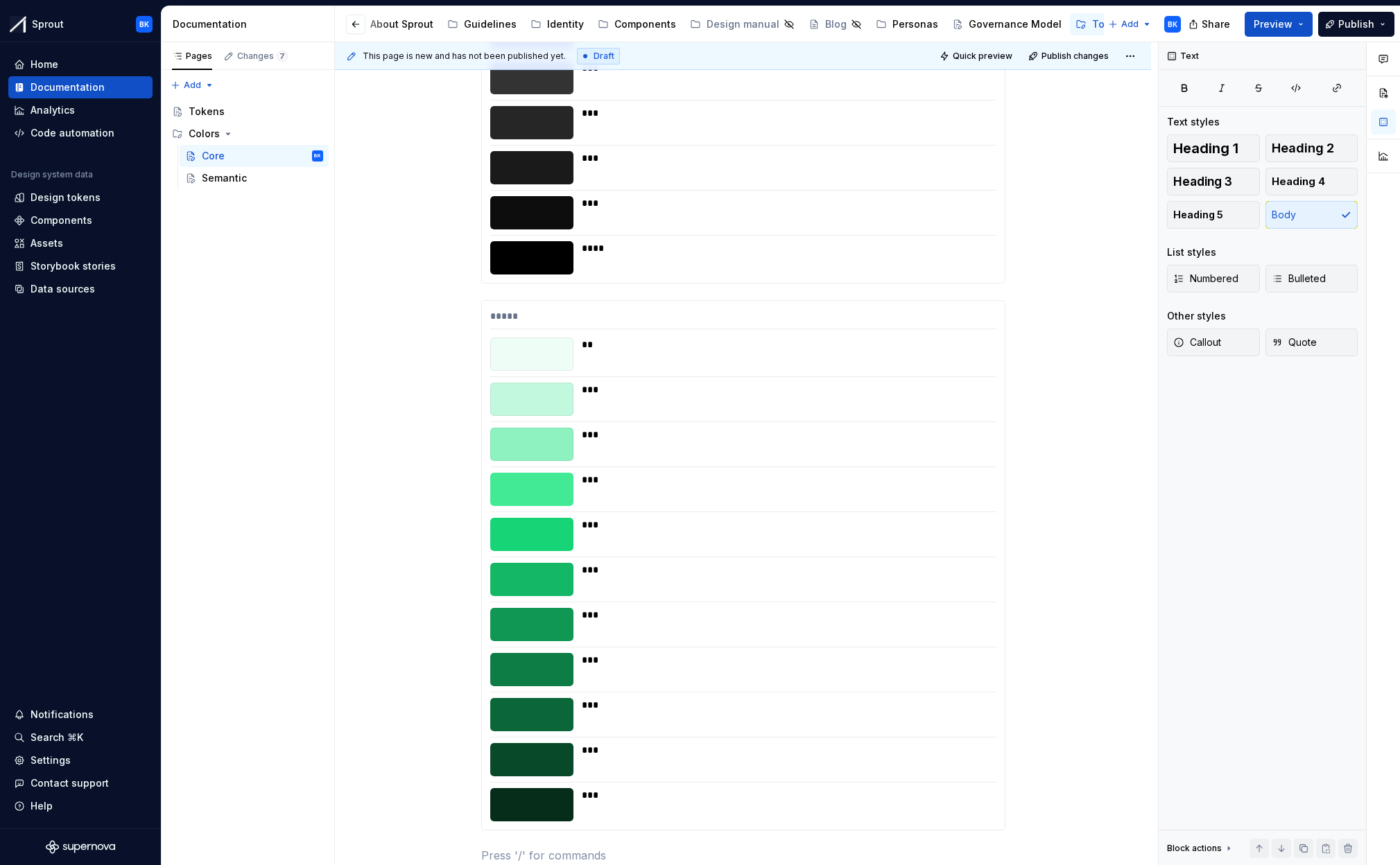
click at [948, 218] on div "***" at bounding box center [785, 212] width 406 height 33
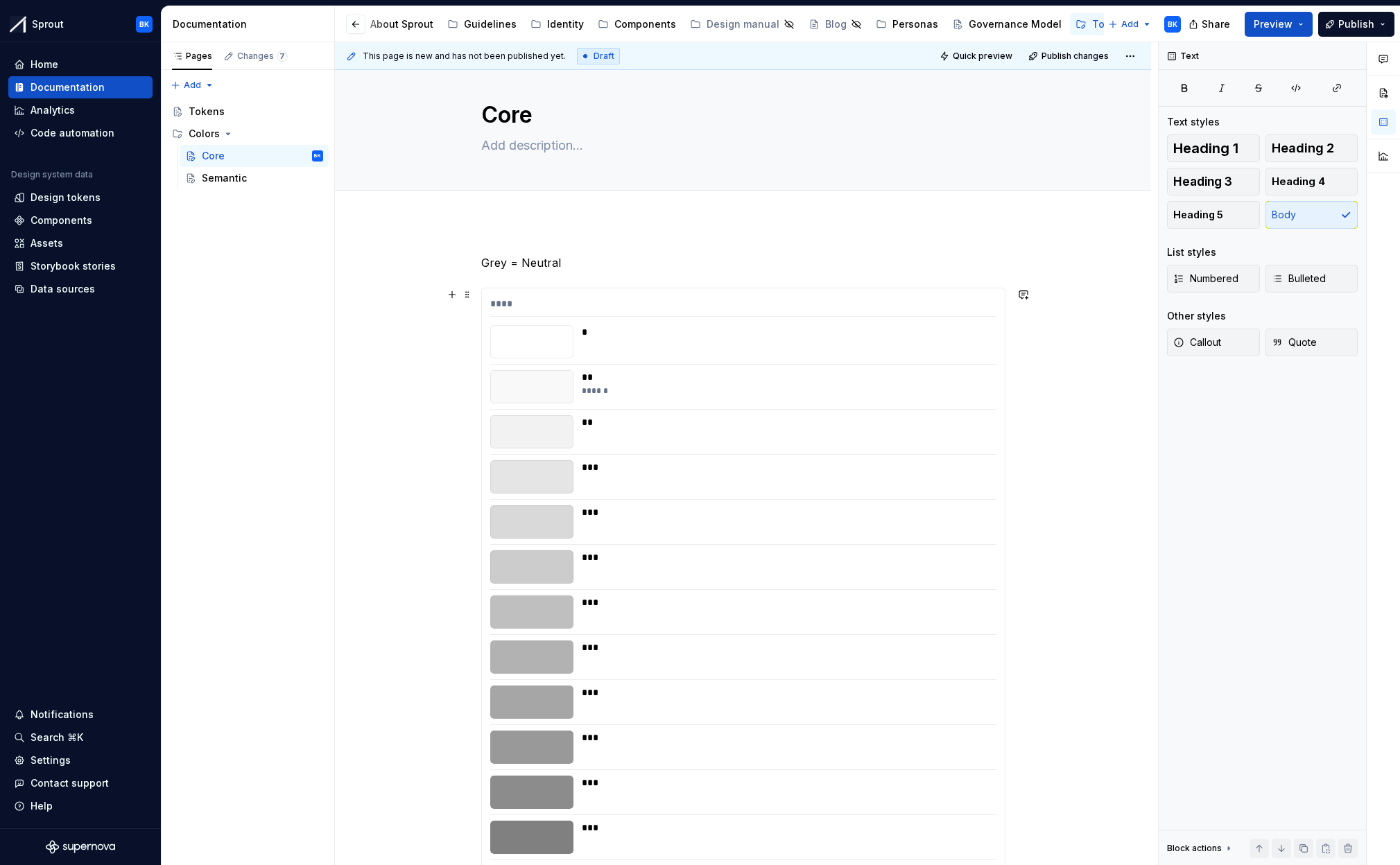
scroll to position [0, 0]
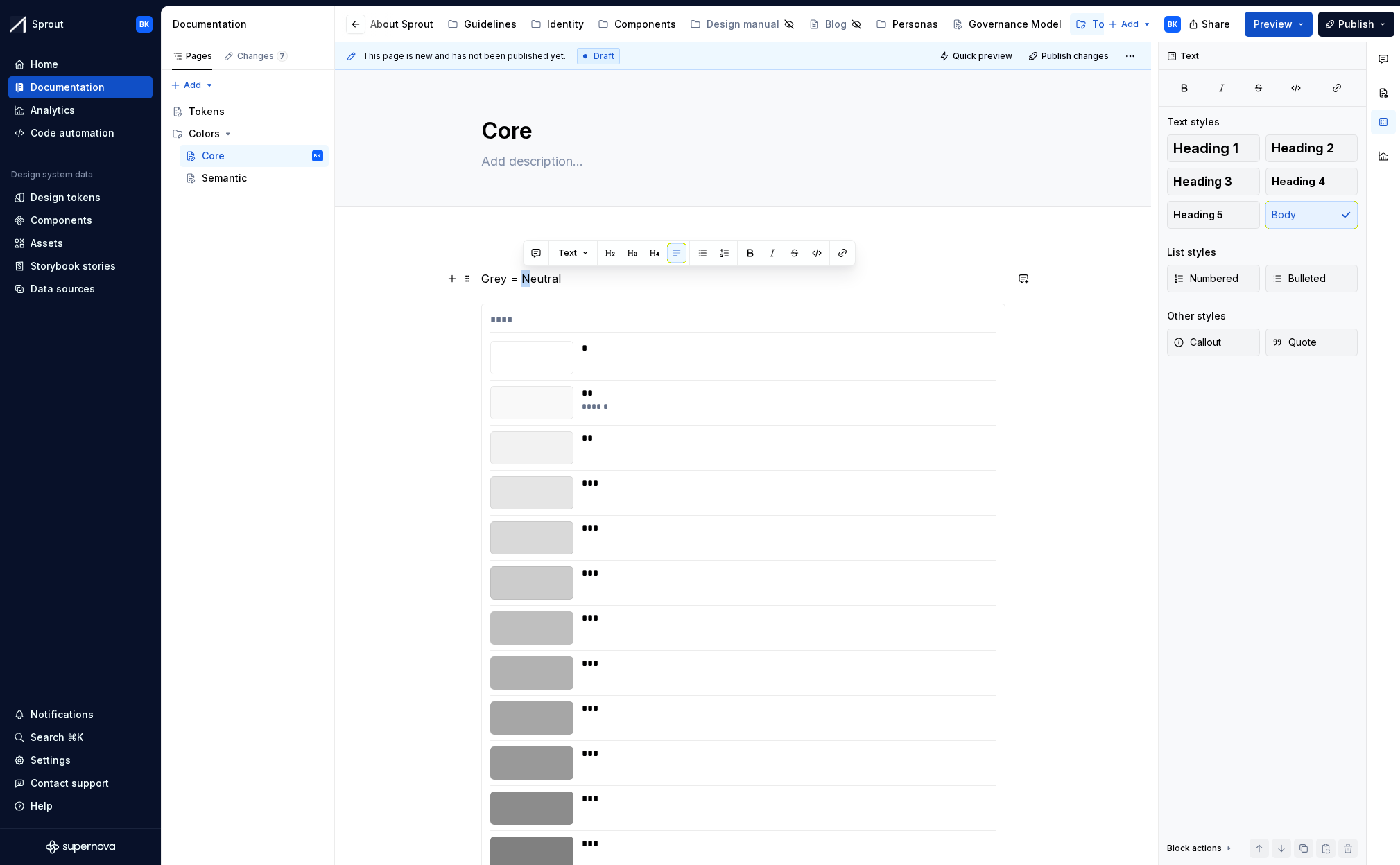
click at [526, 281] on p "Grey = Neutral" at bounding box center [743, 278] width 524 height 16
drag, startPoint x: 492, startPoint y: 280, endPoint x: 485, endPoint y: 282, distance: 7.3
click at [485, 282] on p "Grey = neutral" at bounding box center [743, 278] width 524 height 16
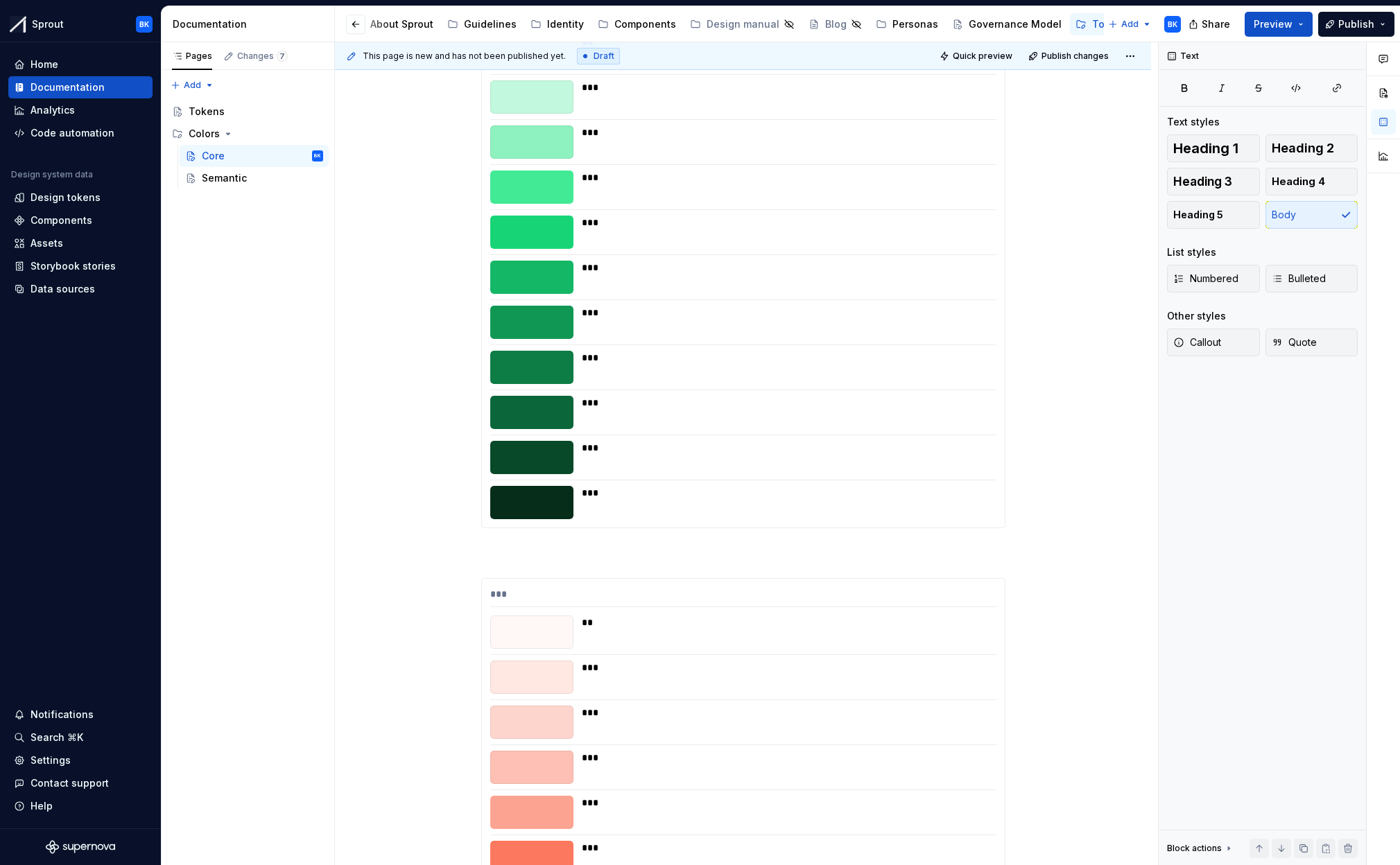
scroll to position [1553, 0]
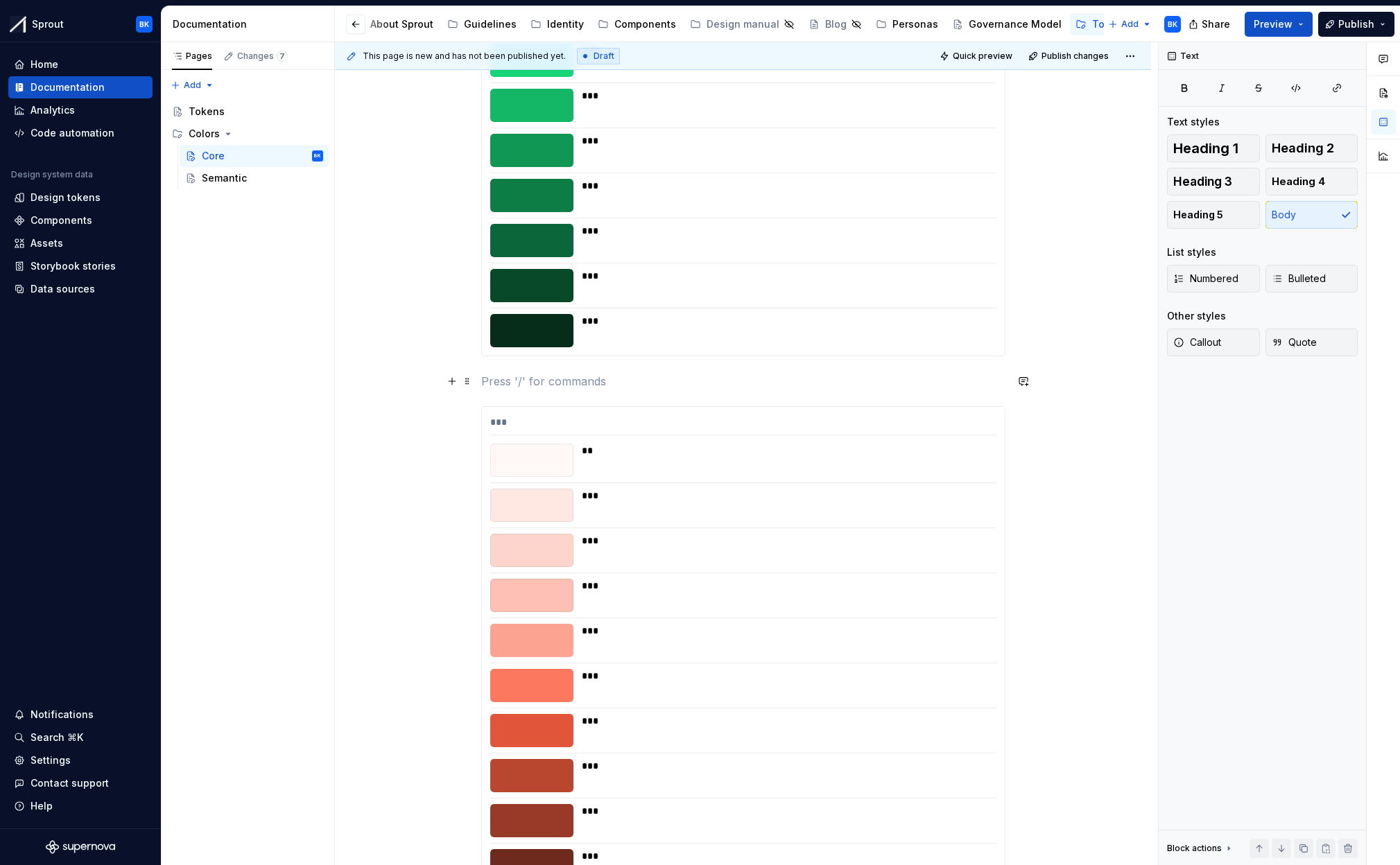
click at [624, 388] on p at bounding box center [743, 381] width 524 height 16
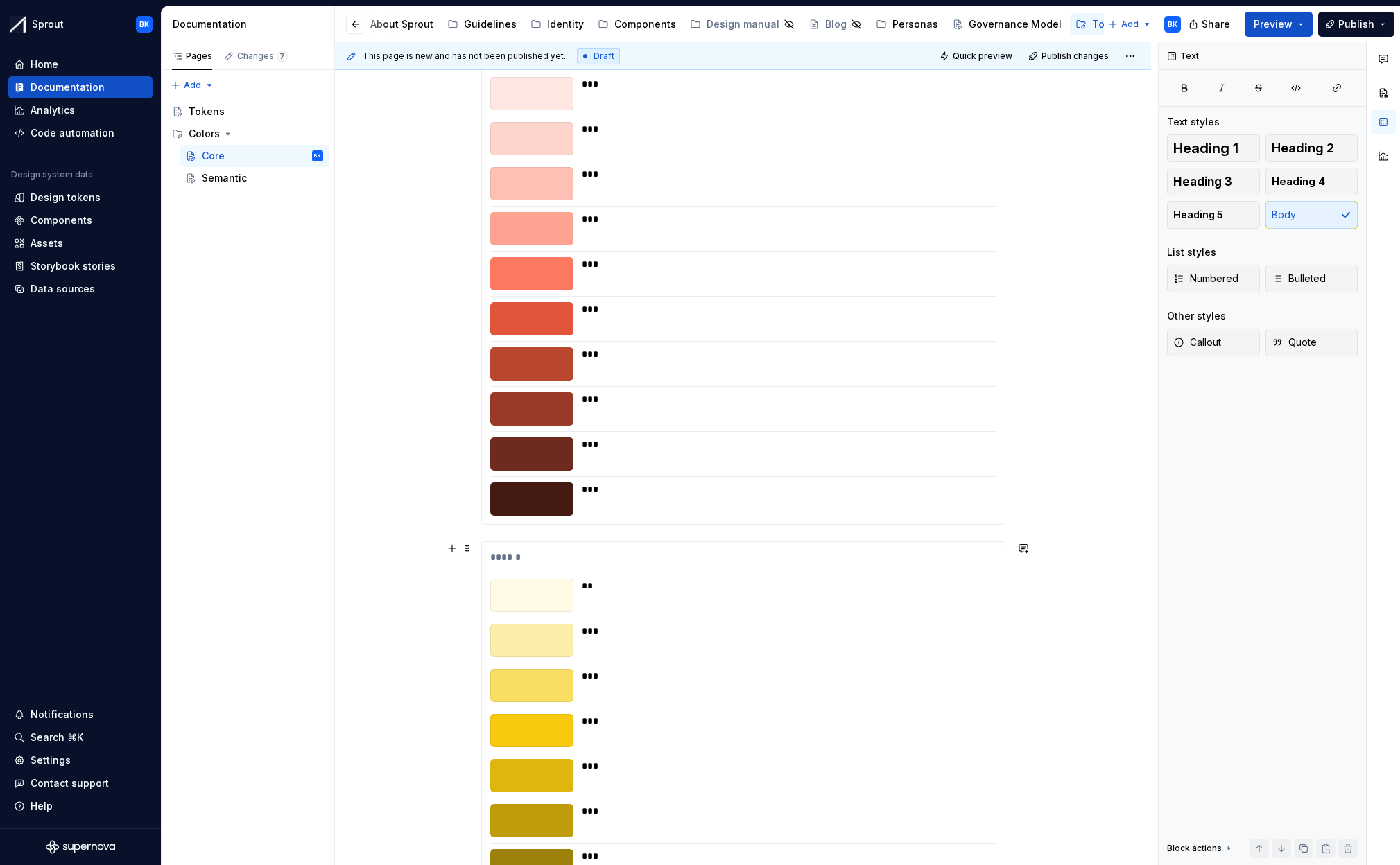
scroll to position [1968, 0]
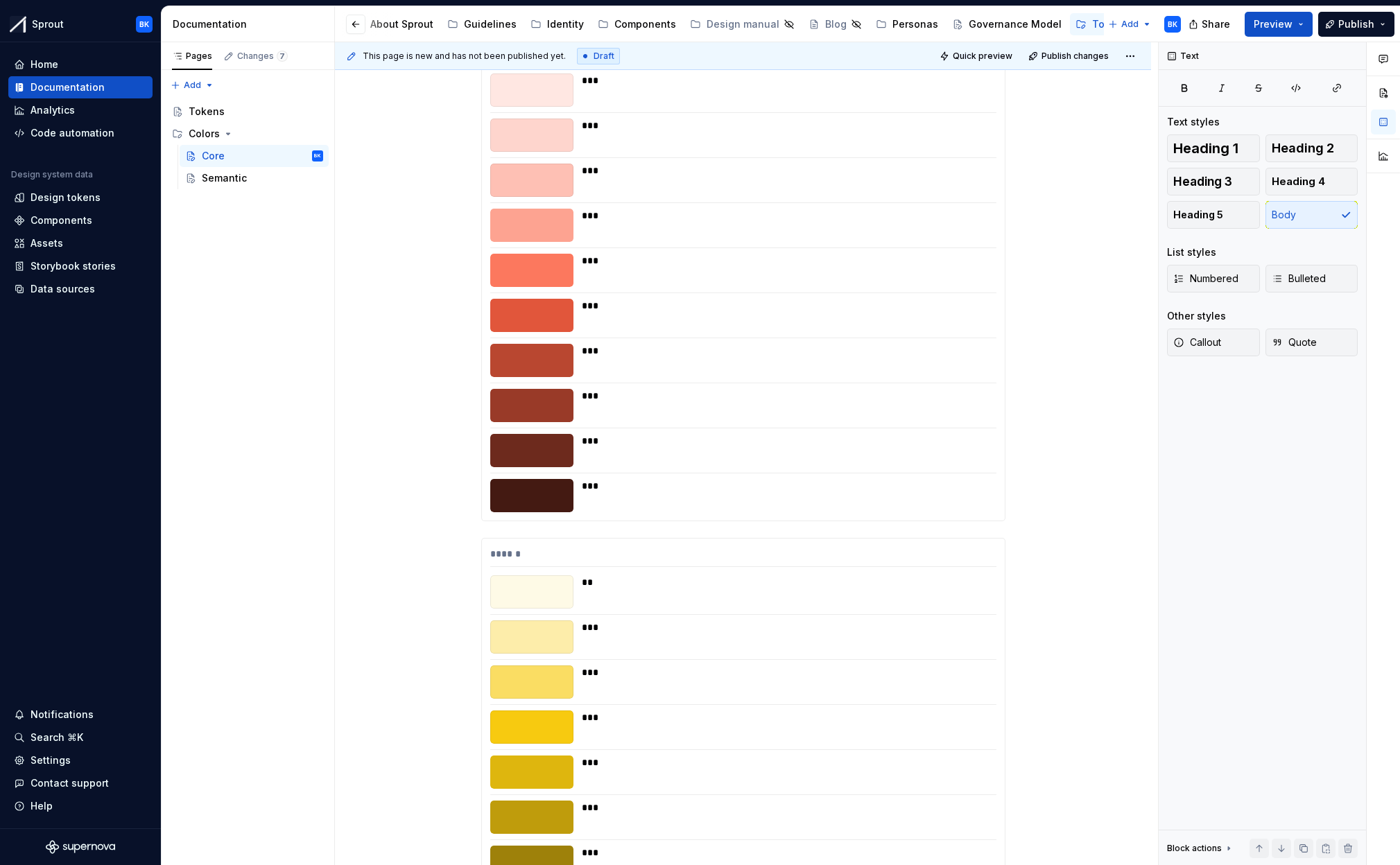
click at [556, 516] on div "*** ** *** *** *** *** *** *** *** *** *** ***" at bounding box center [743, 256] width 523 height 529
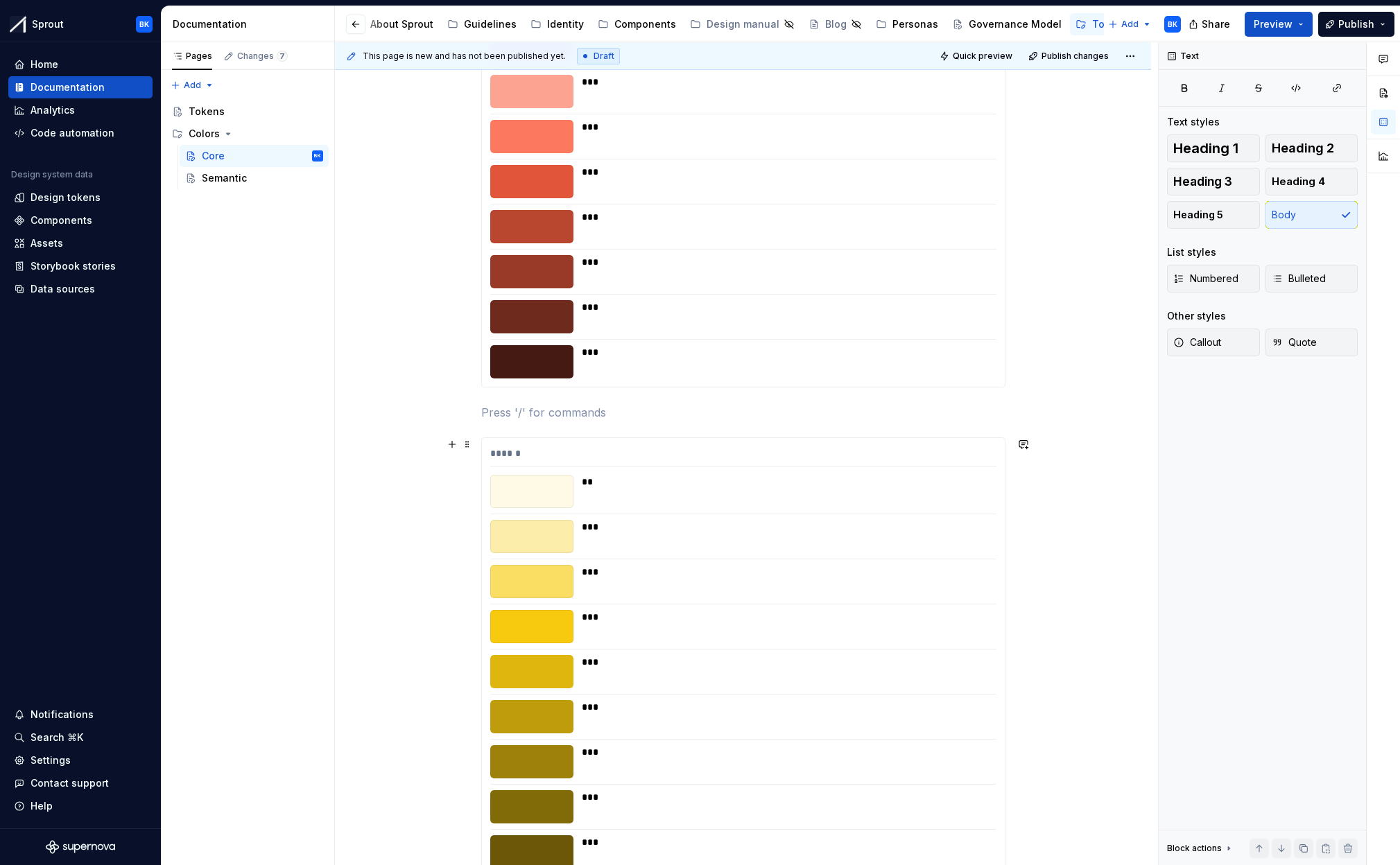
click at [628, 665] on div "***" at bounding box center [785, 662] width 406 height 14
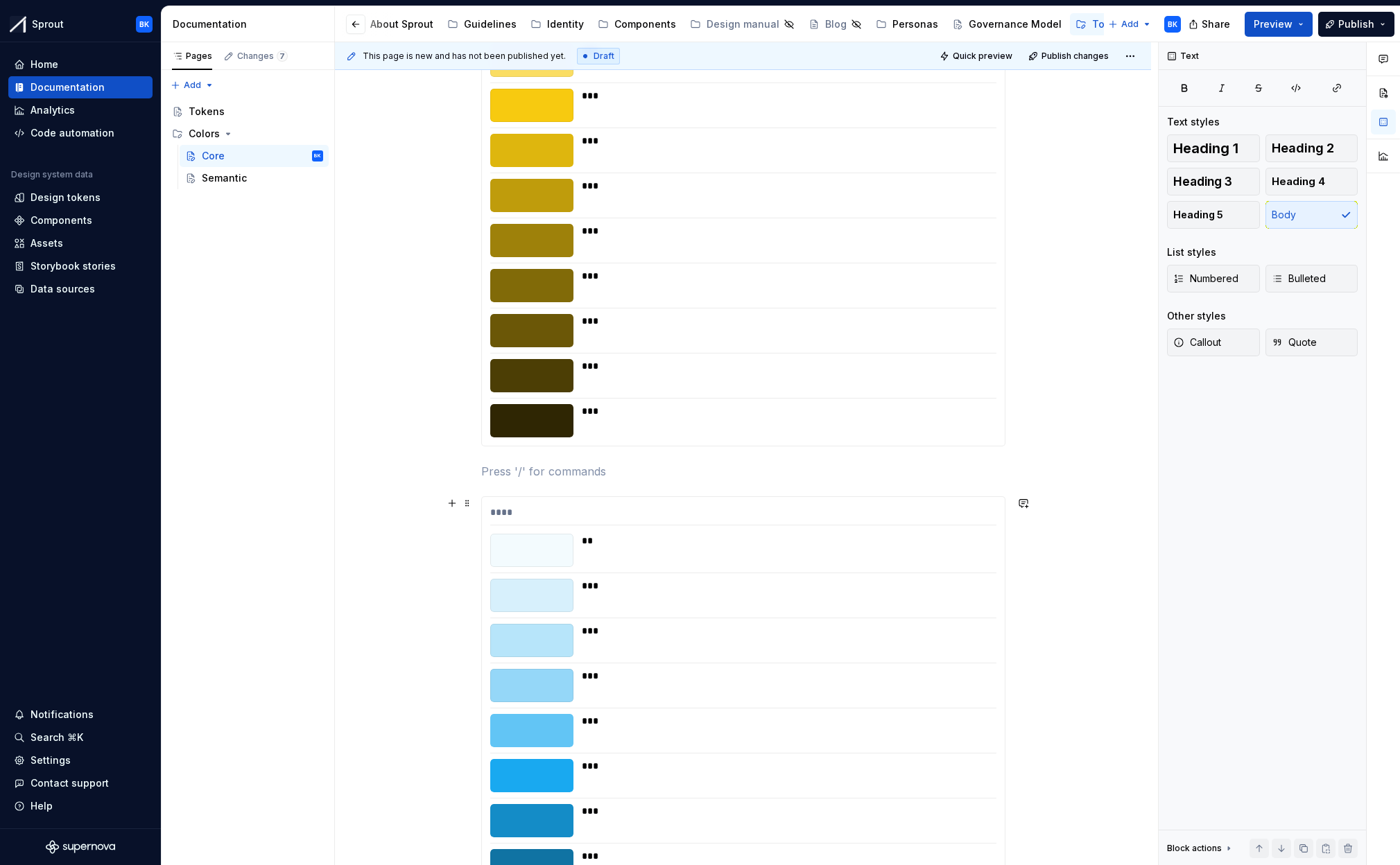
click at [631, 657] on div "**** ** *** *** *** *** *** *** *** *** *** ***" at bounding box center [743, 761] width 523 height 529
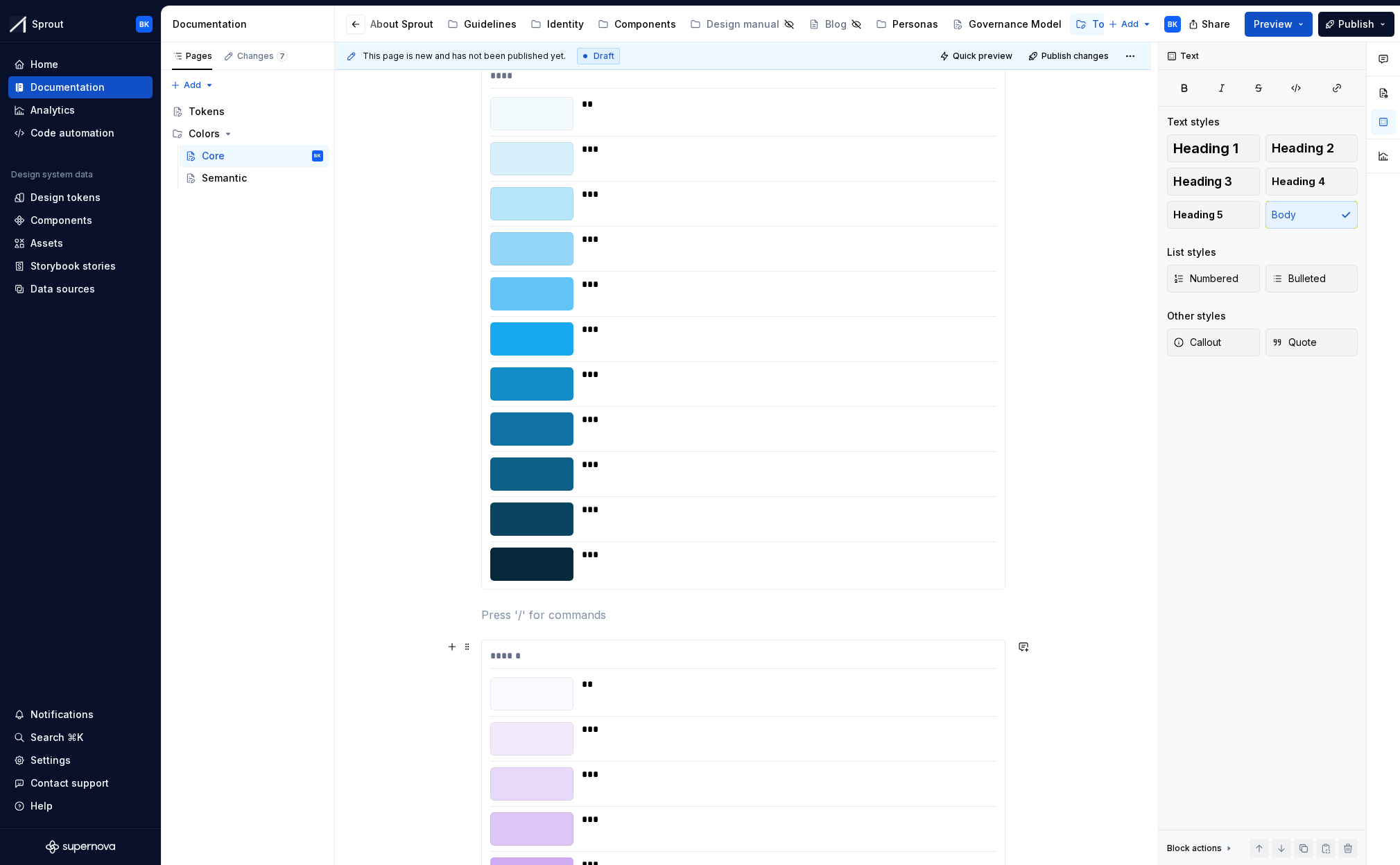
click at [614, 688] on div "**" at bounding box center [785, 684] width 406 height 14
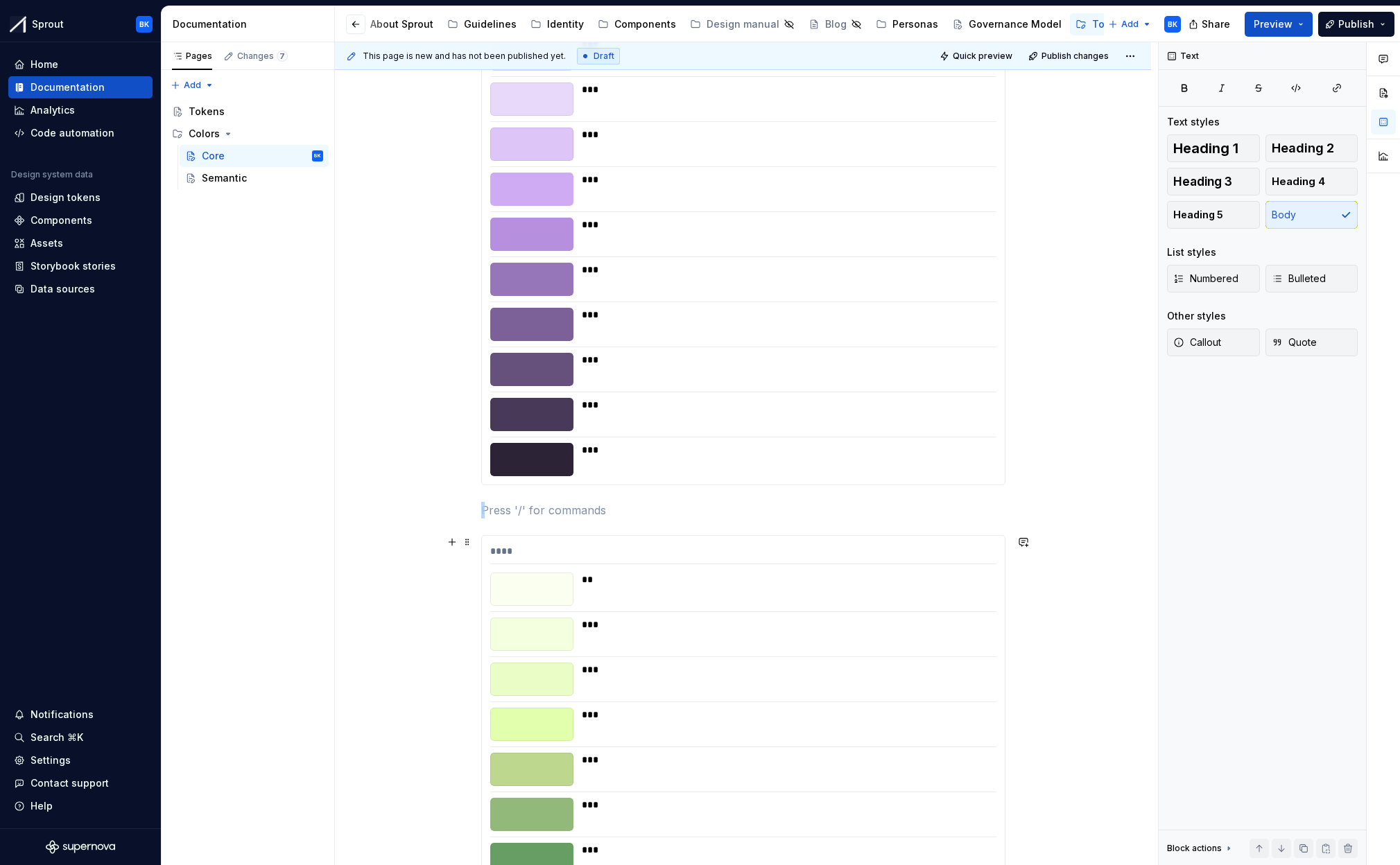
click at [614, 688] on div "***" at bounding box center [785, 679] width 406 height 33
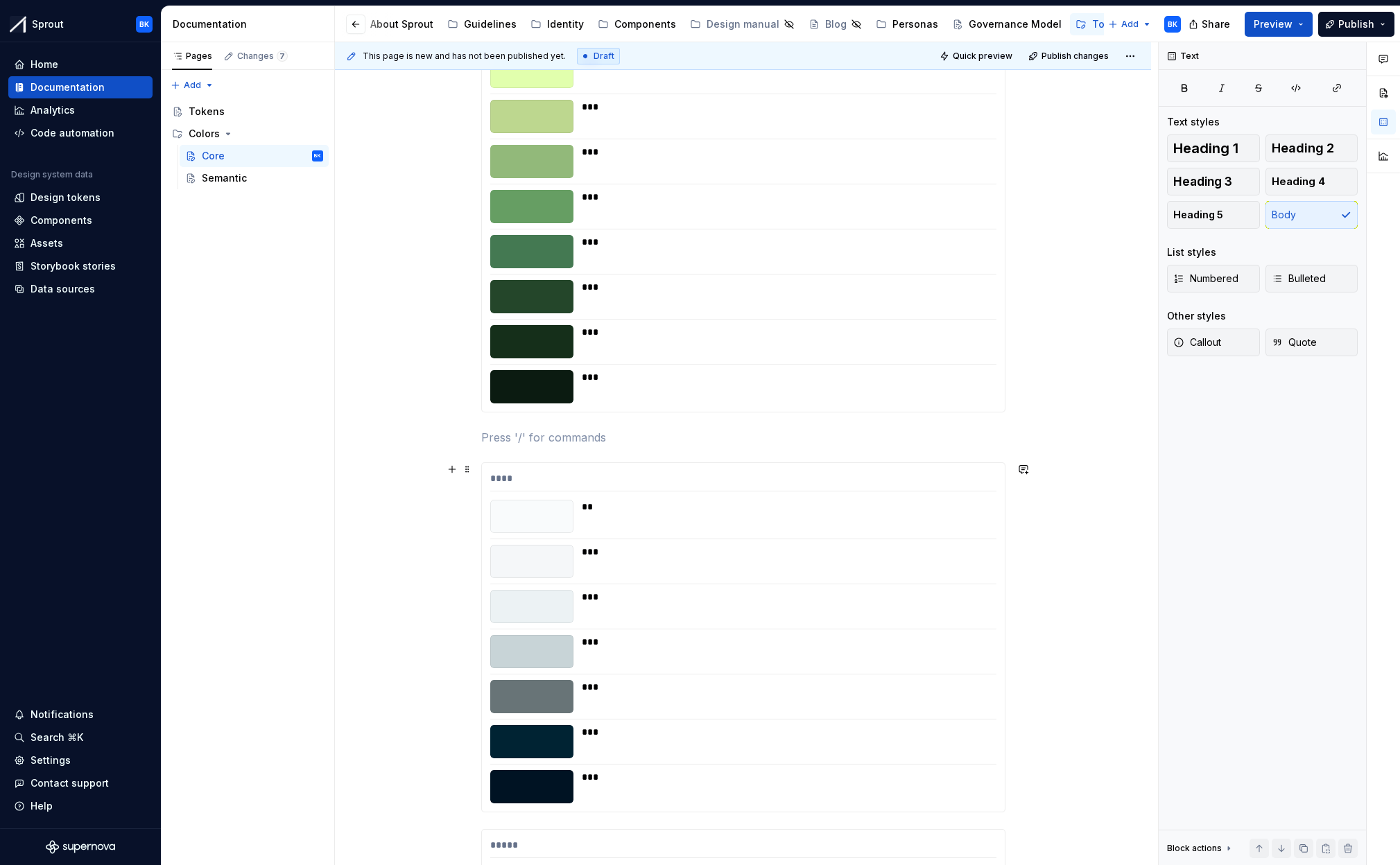
click at [616, 684] on div "***" at bounding box center [785, 687] width 406 height 14
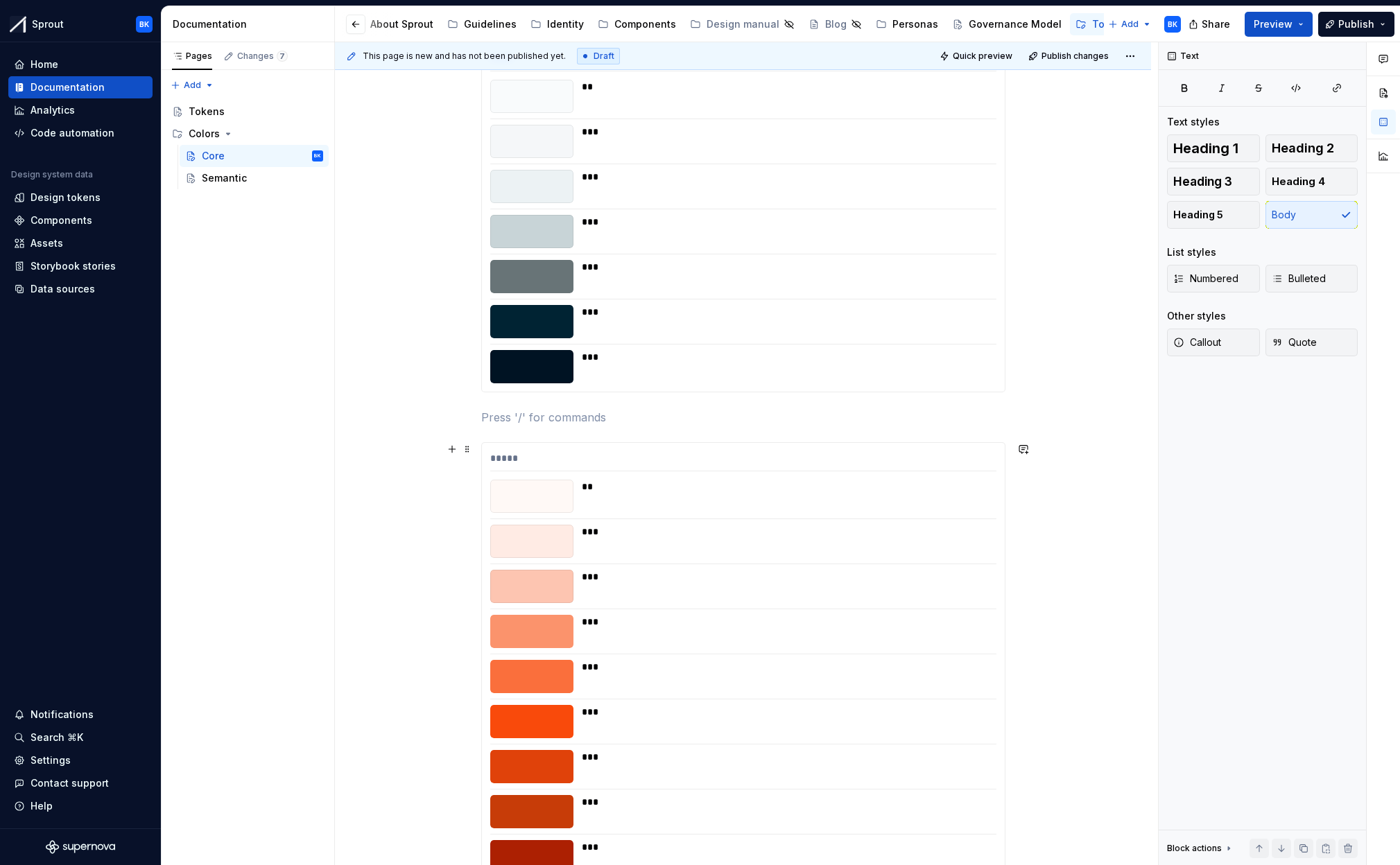
click at [616, 684] on div "***" at bounding box center [785, 676] width 406 height 33
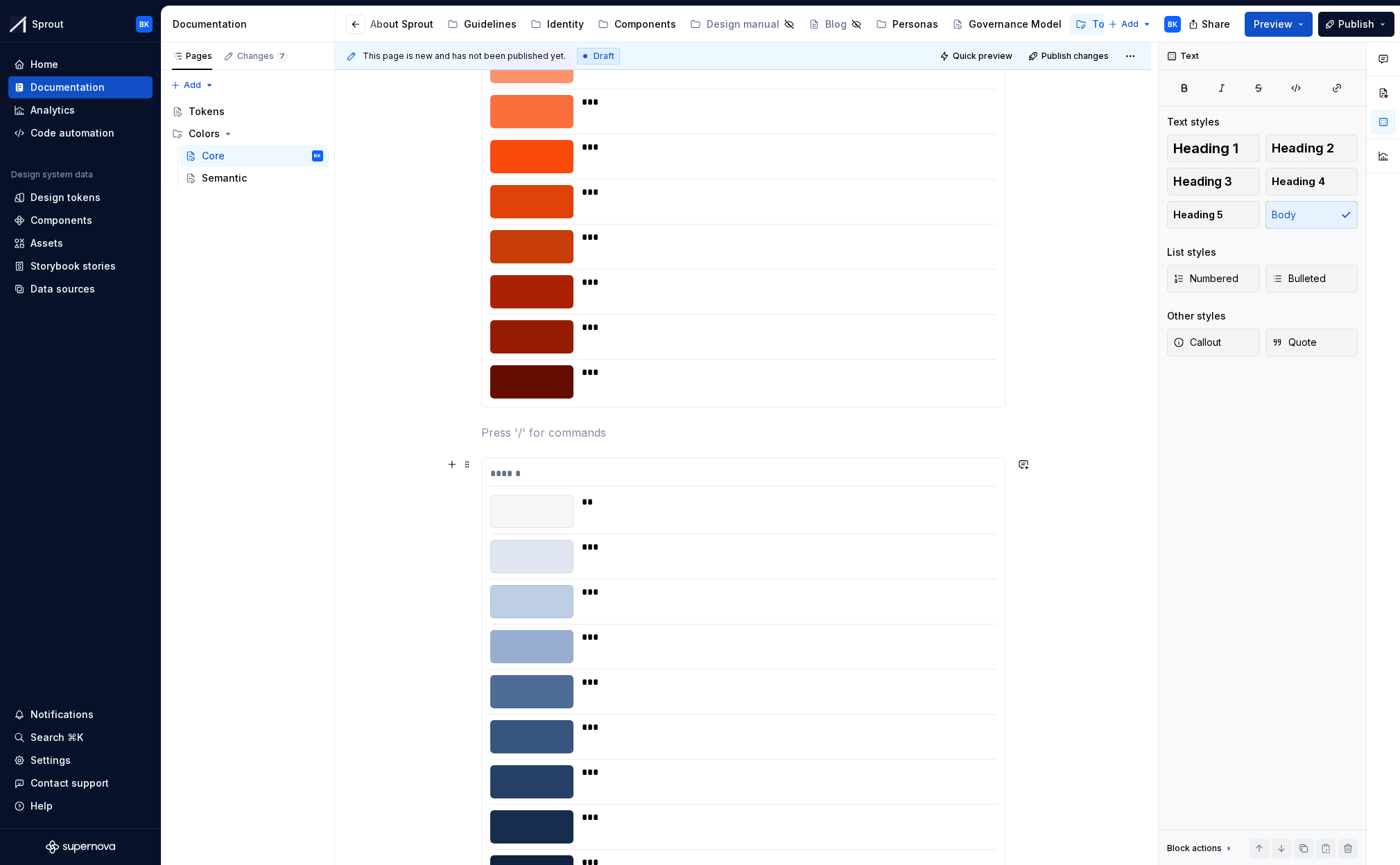
click at [616, 684] on div "***" at bounding box center [785, 681] width 406 height 14
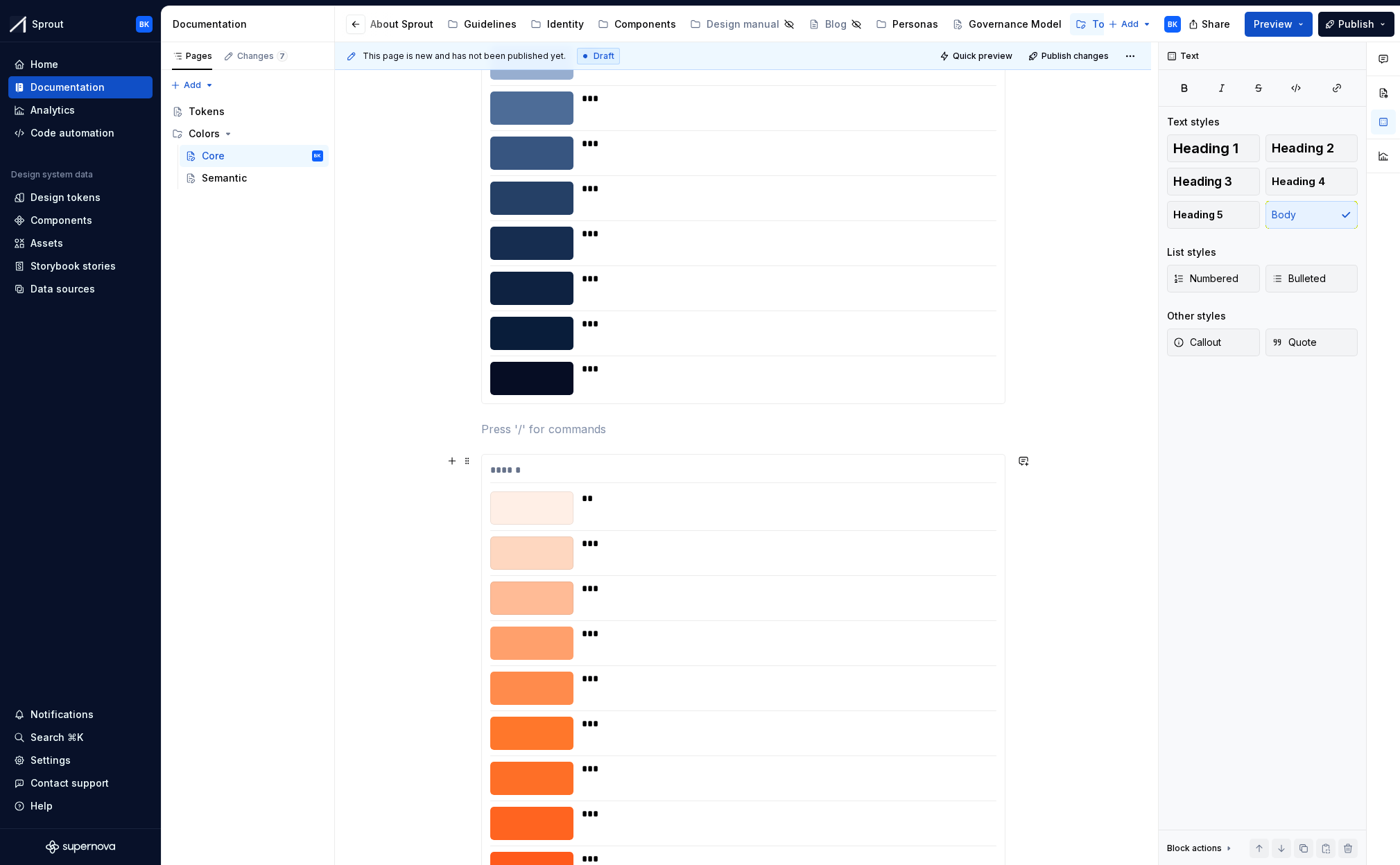
click at [649, 588] on div "***" at bounding box center [785, 588] width 406 height 14
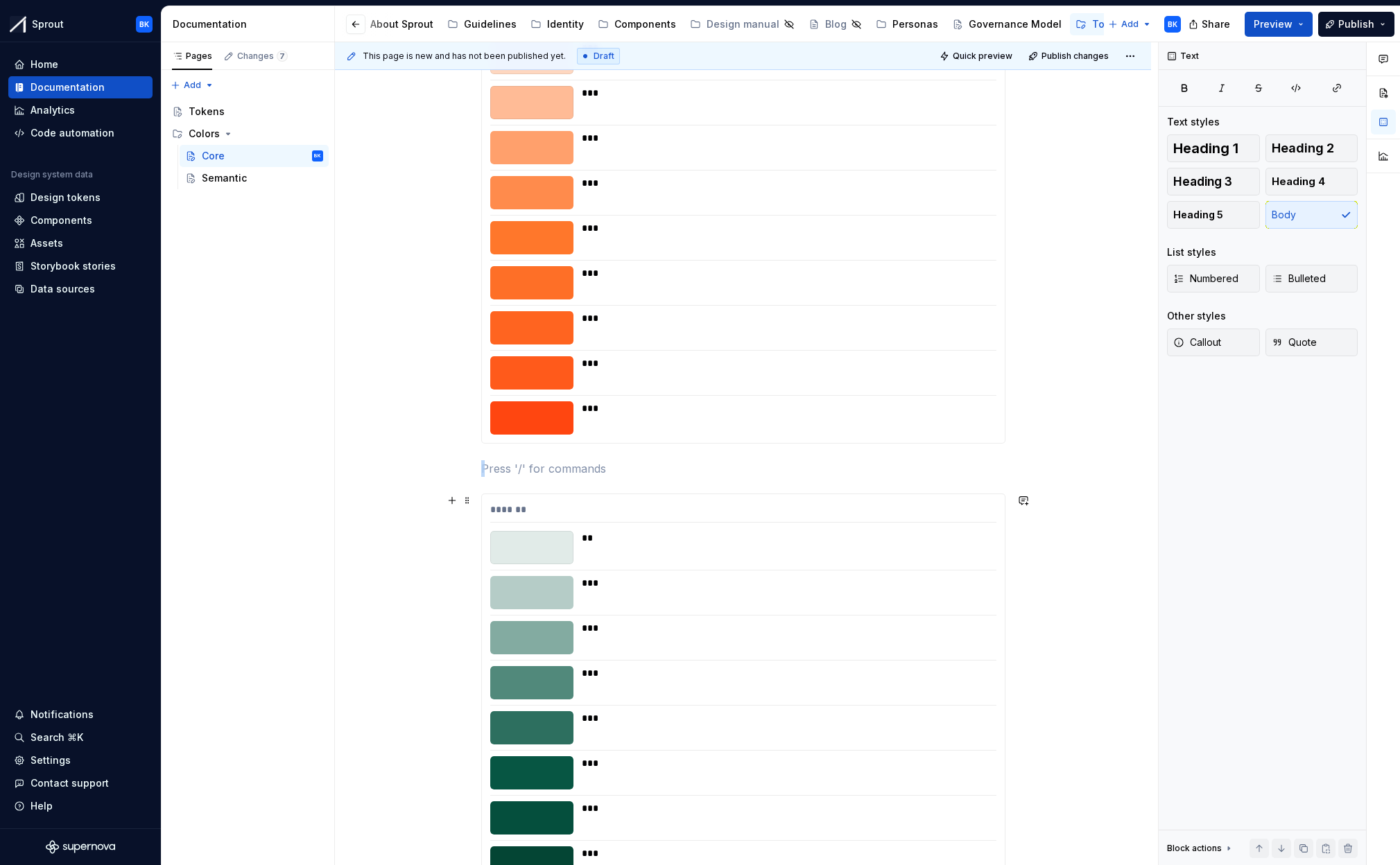
click at [650, 601] on div "***" at bounding box center [785, 592] width 406 height 33
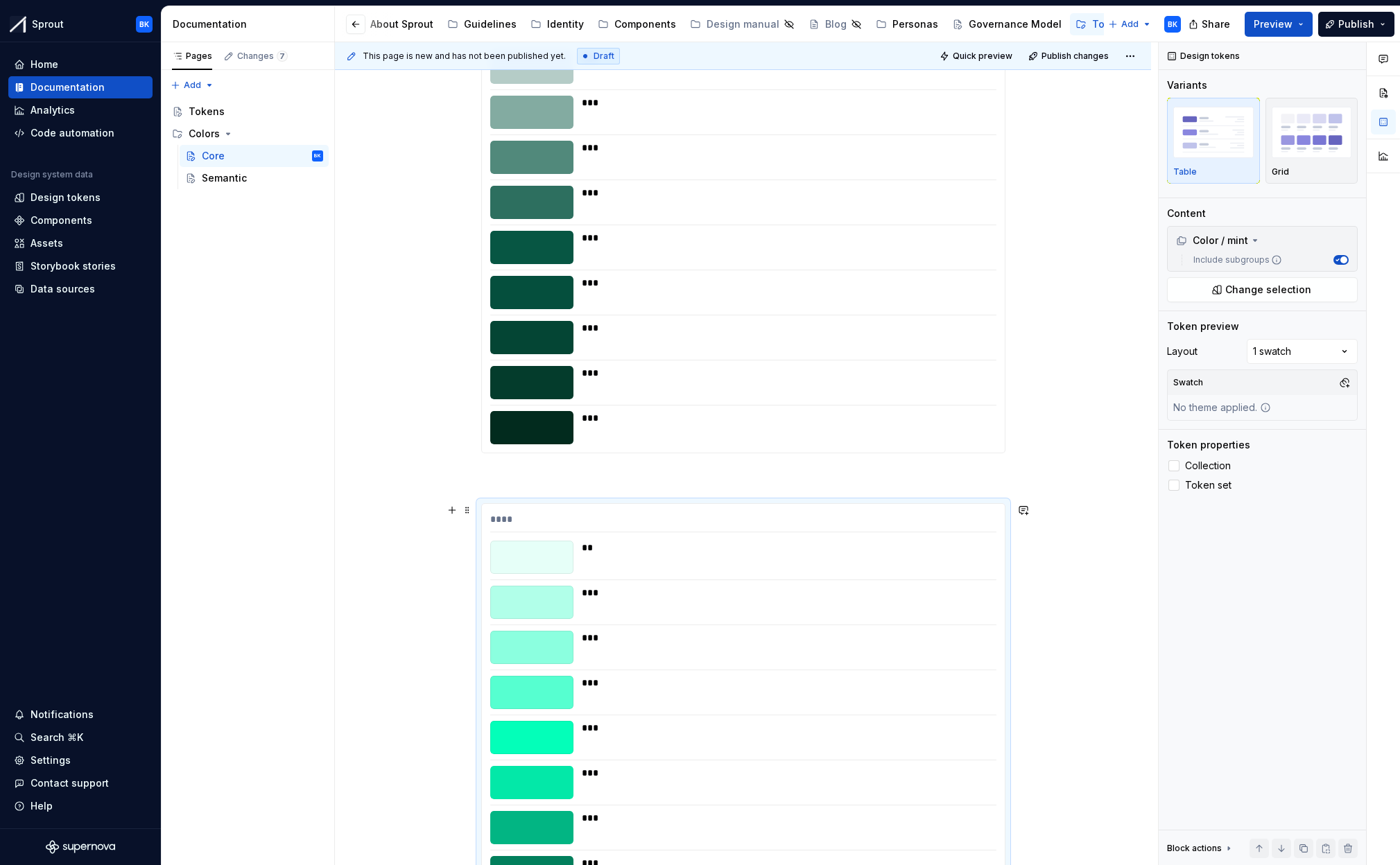
click at [650, 601] on div "***" at bounding box center [785, 602] width 406 height 33
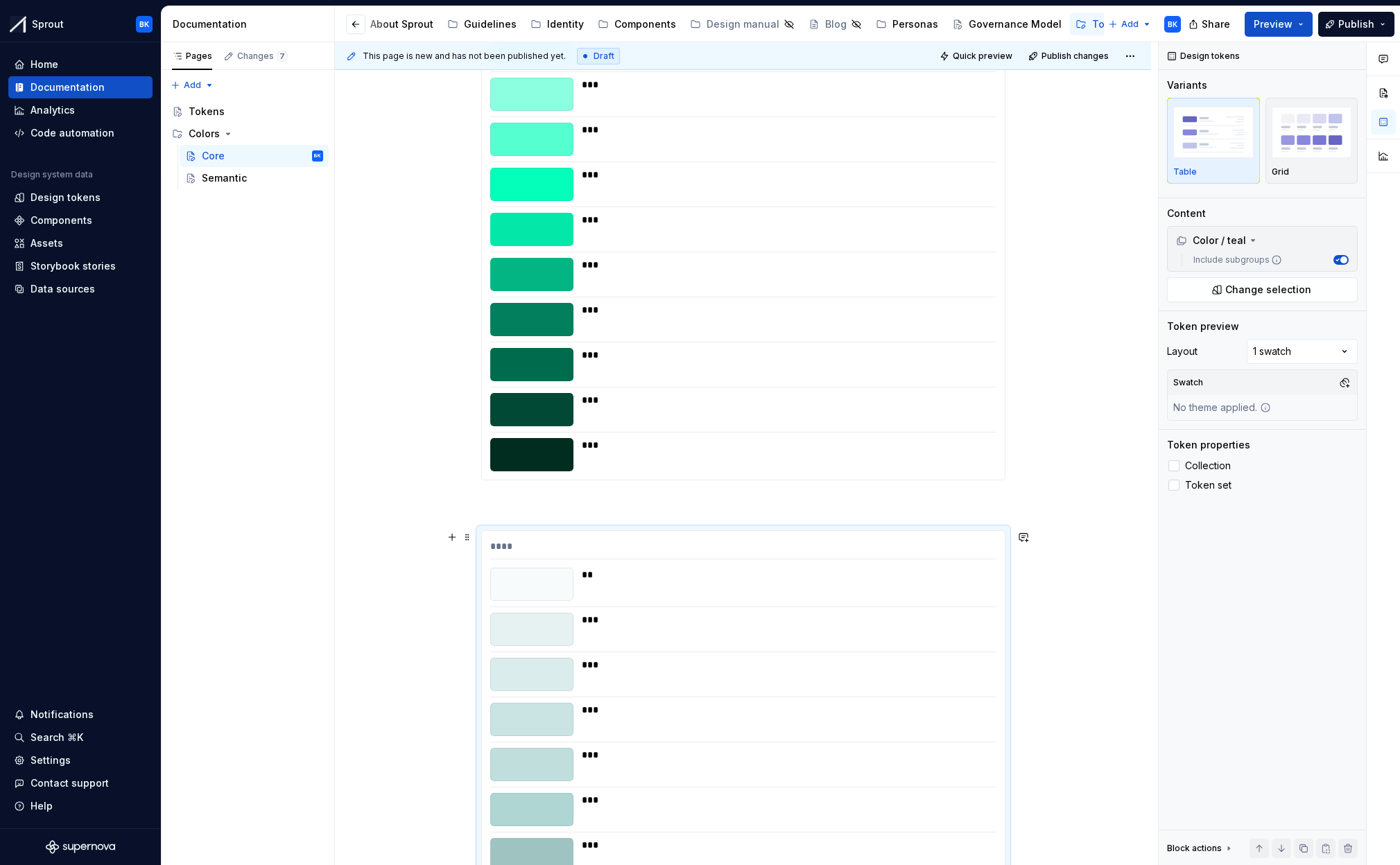
click at [650, 601] on div "**** ** *** *** *** *** *** *** *** *** *** ***" at bounding box center [743, 795] width 523 height 529
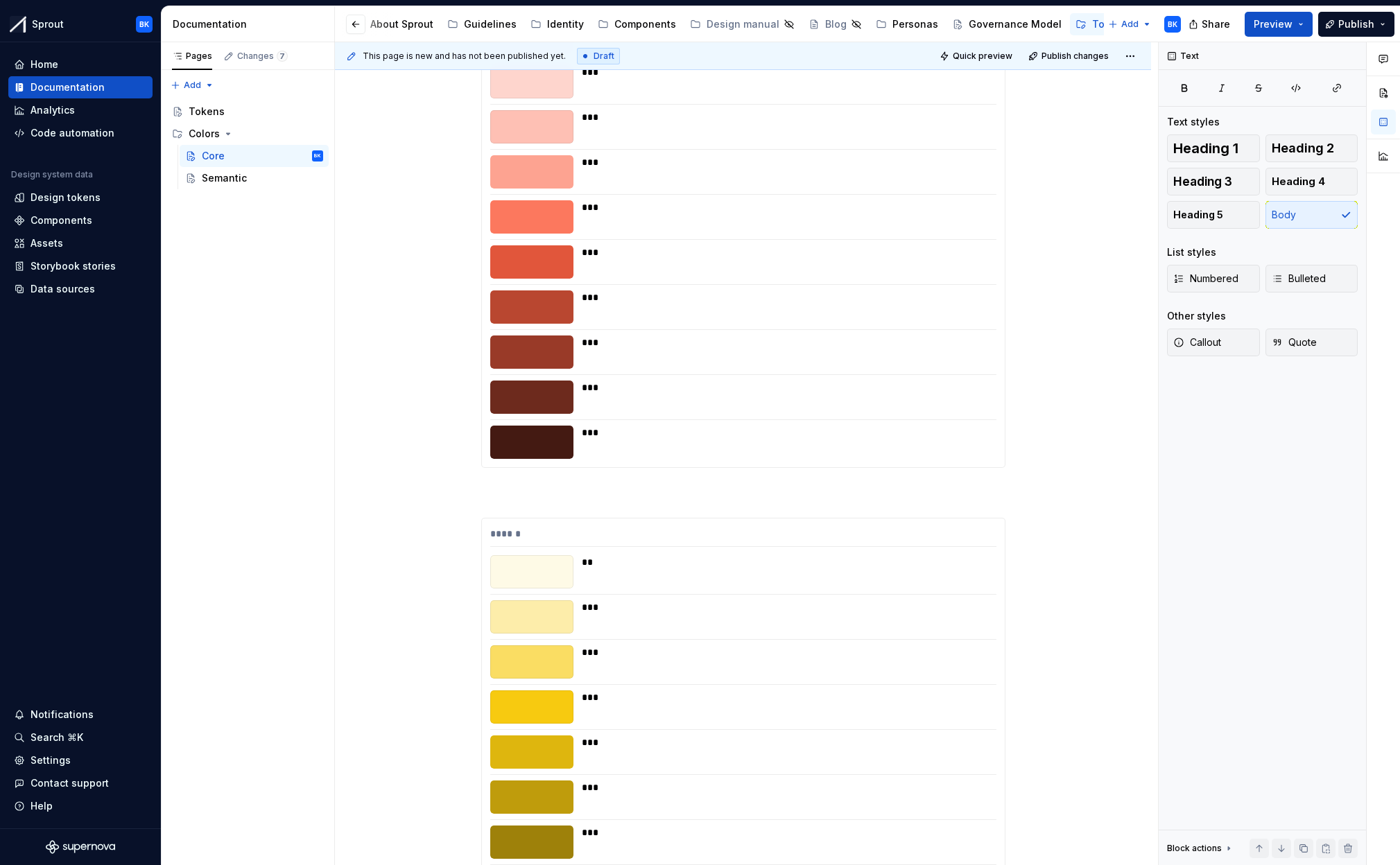
scroll to position [2039, 0]
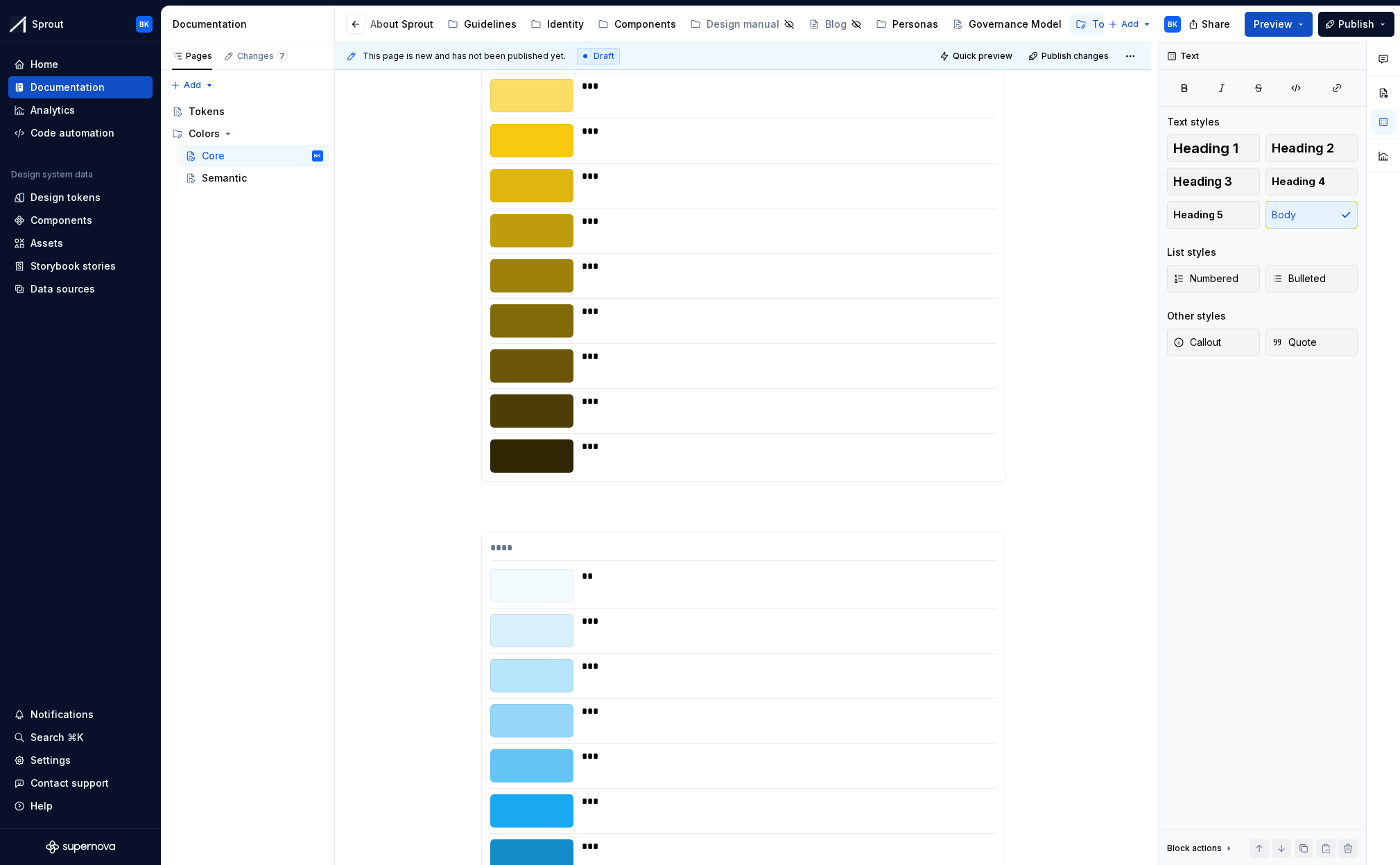
scroll to position [2679, 0]
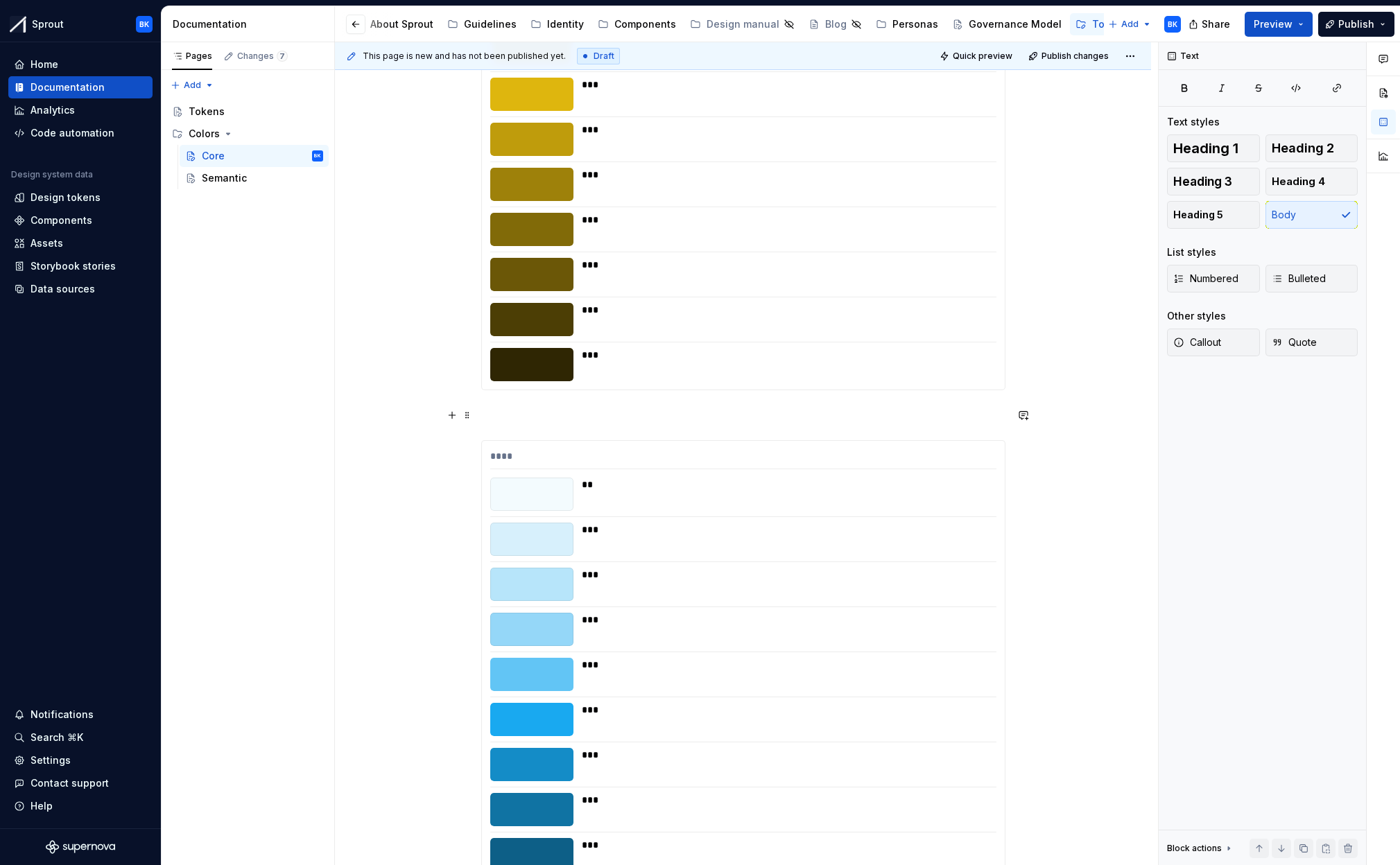
click at [547, 417] on p at bounding box center [743, 415] width 524 height 16
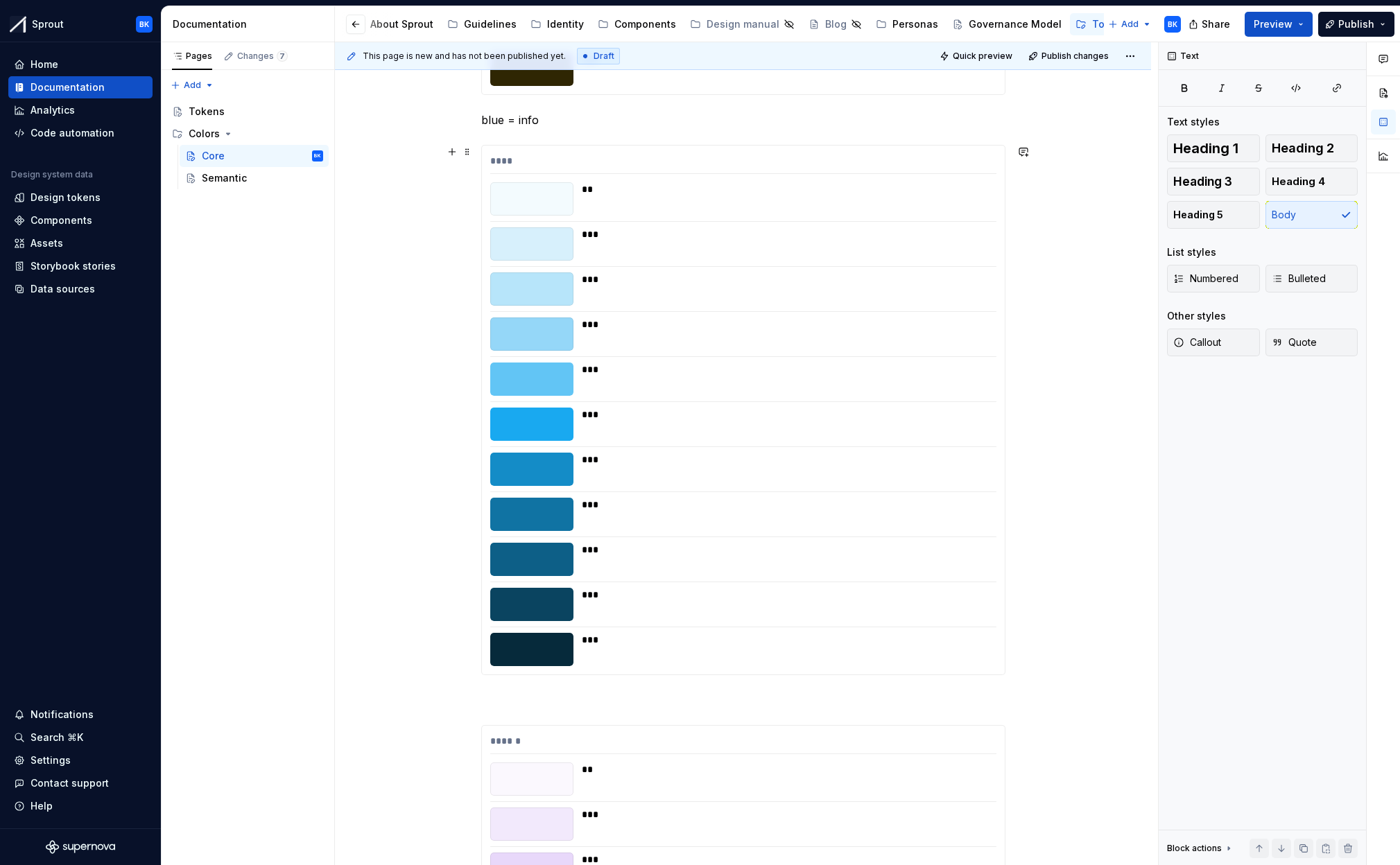
scroll to position [3387, 0]
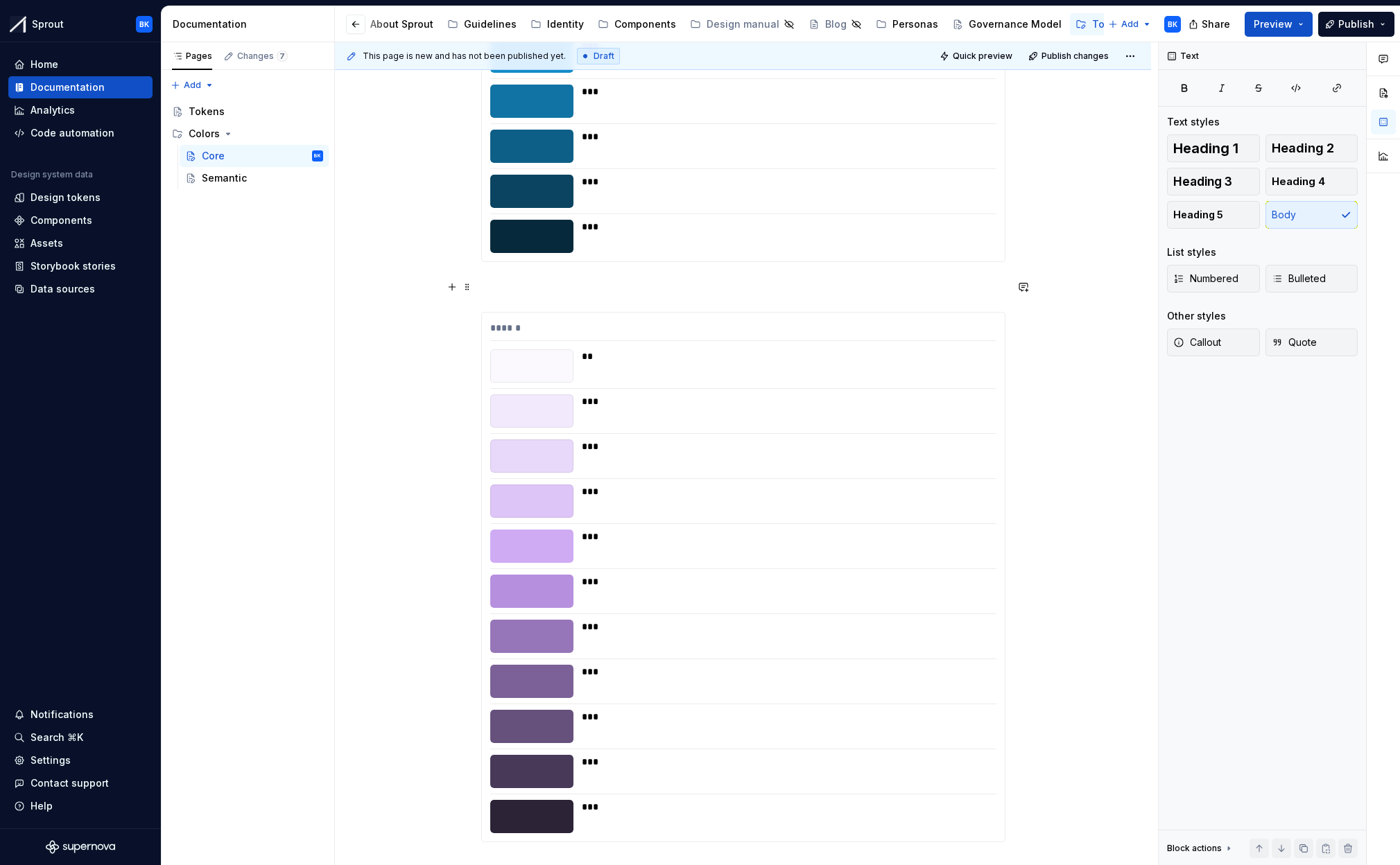
click at [559, 289] on p at bounding box center [743, 286] width 524 height 16
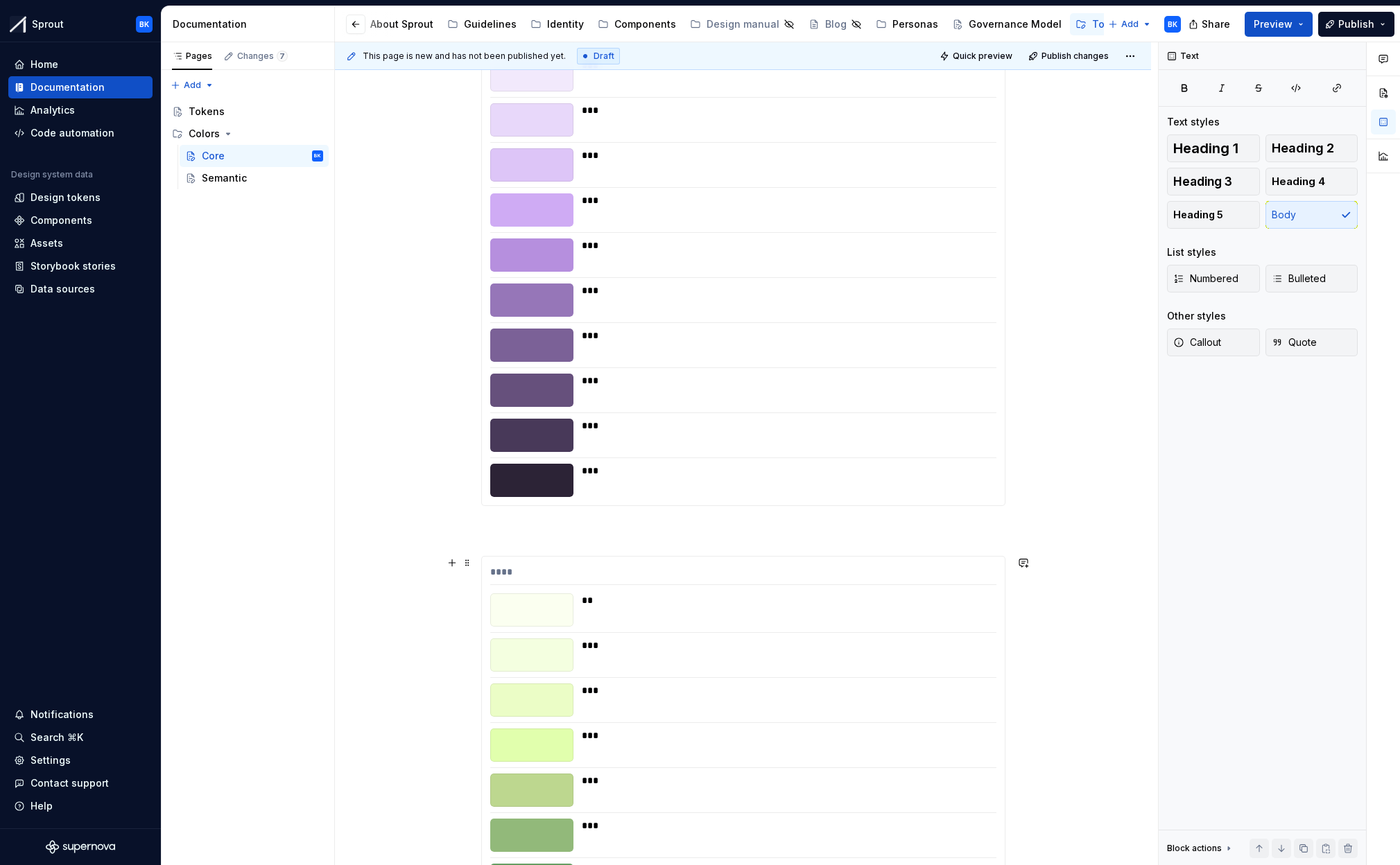
scroll to position [3983, 0]
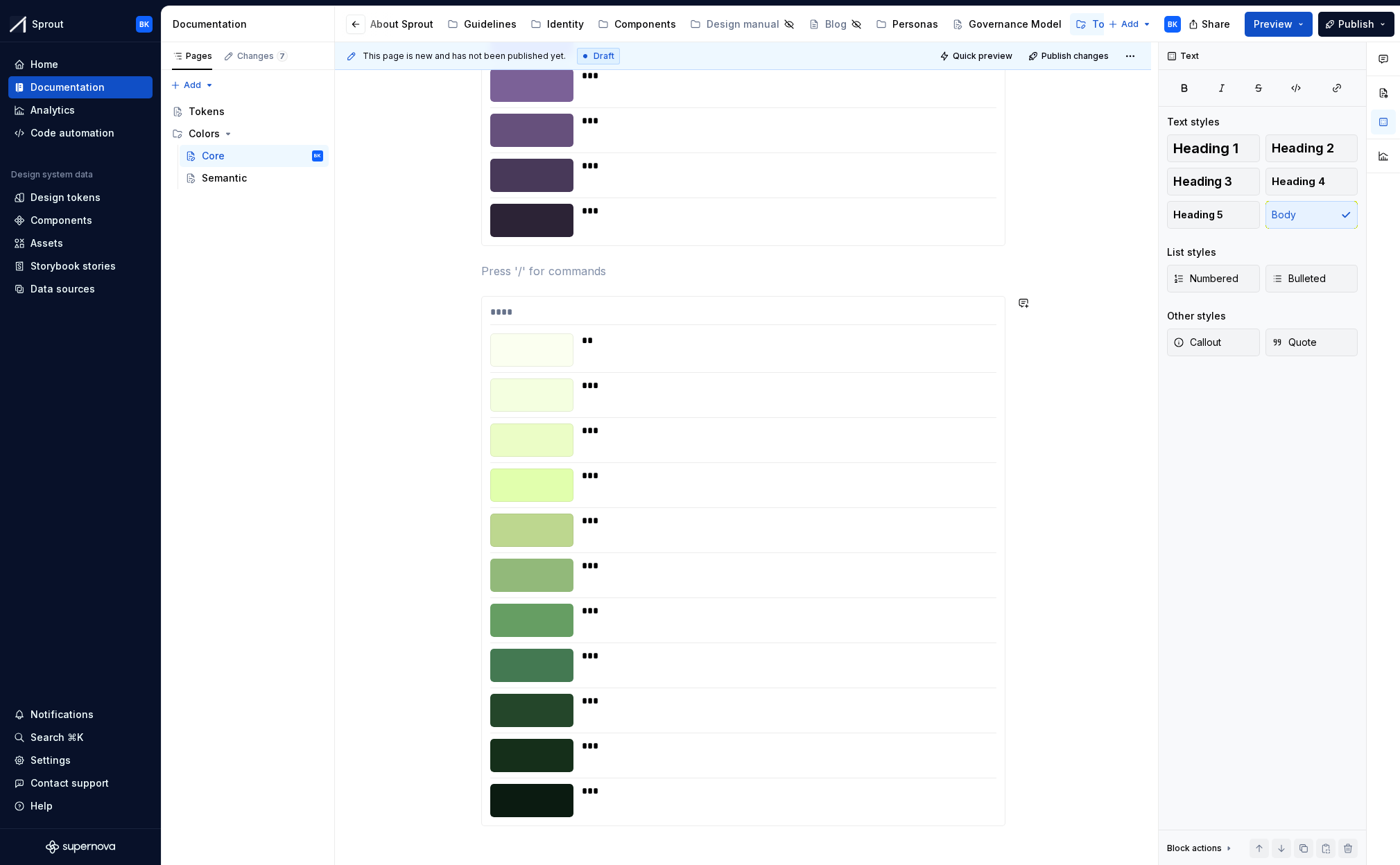
click at [589, 280] on div "grey = neutral **** * ** ****** ** *** *** *** *** *** *** *** *** *** *** *** …" at bounding box center [743, 480] width 524 height 8387
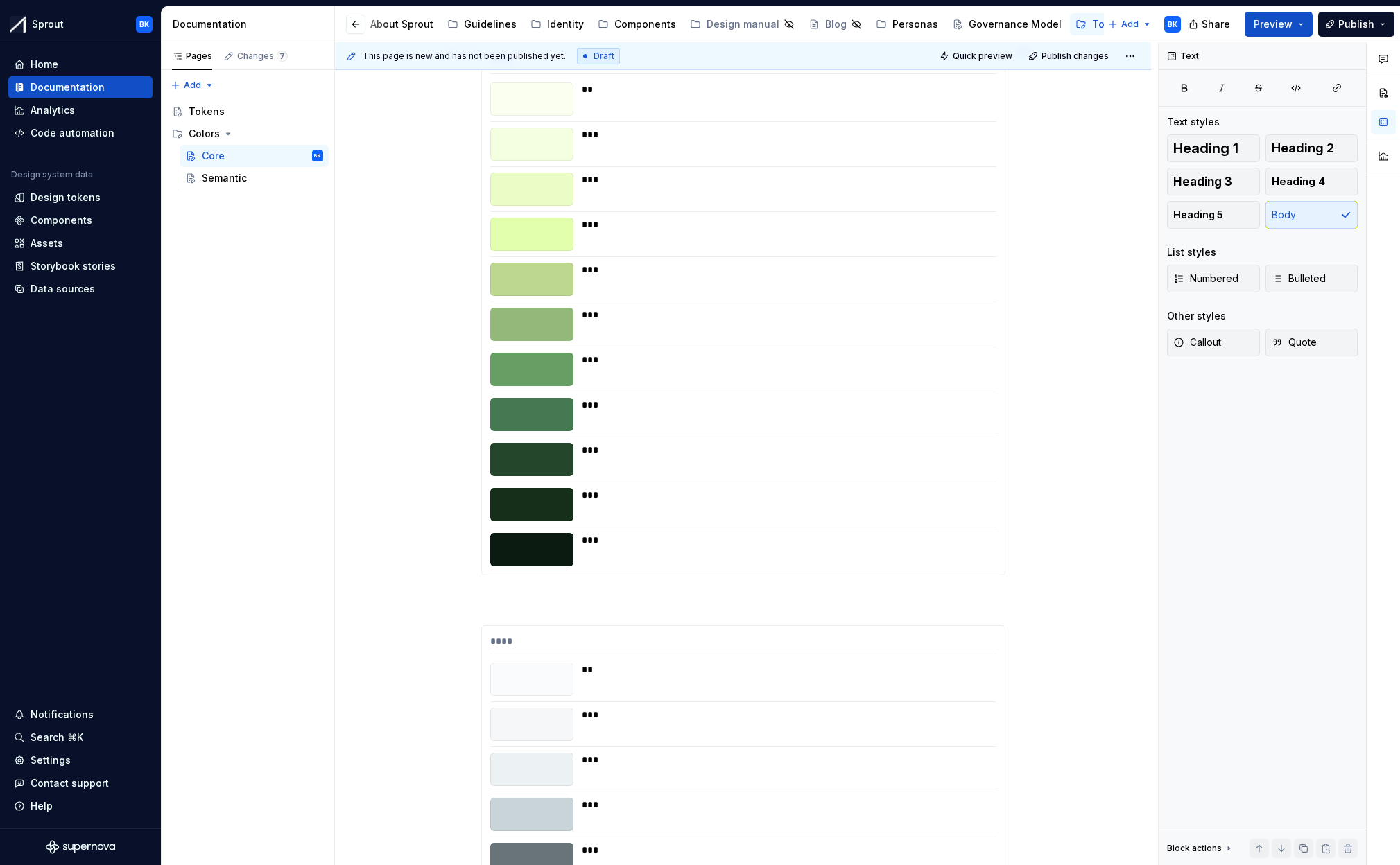
scroll to position [4235, 0]
click at [572, 609] on div "grey = neutral **** * ** ****** ** *** *** *** *** *** *** *** *** *** *** *** …" at bounding box center [743, 229] width 524 height 8387
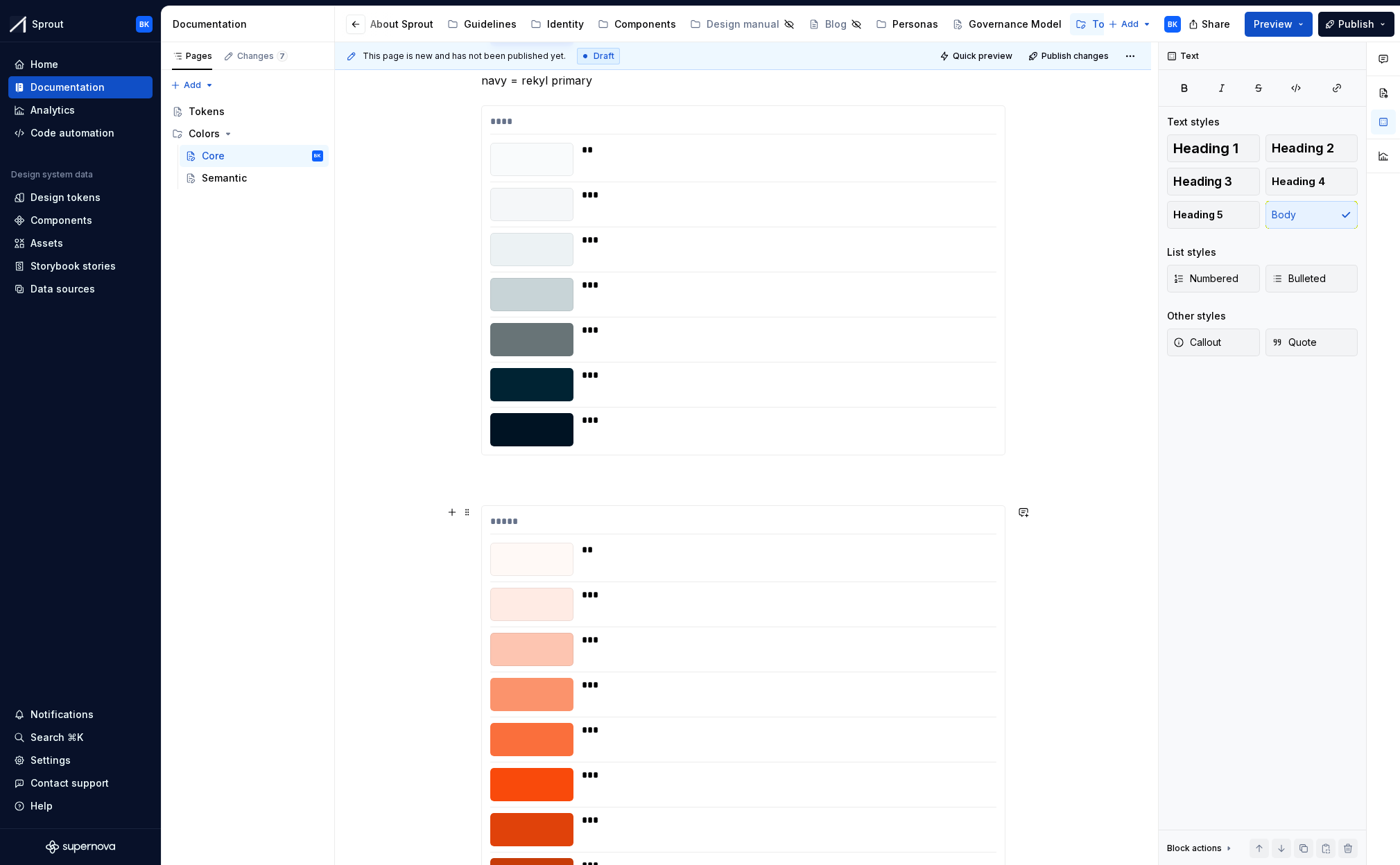
scroll to position [4842, 0]
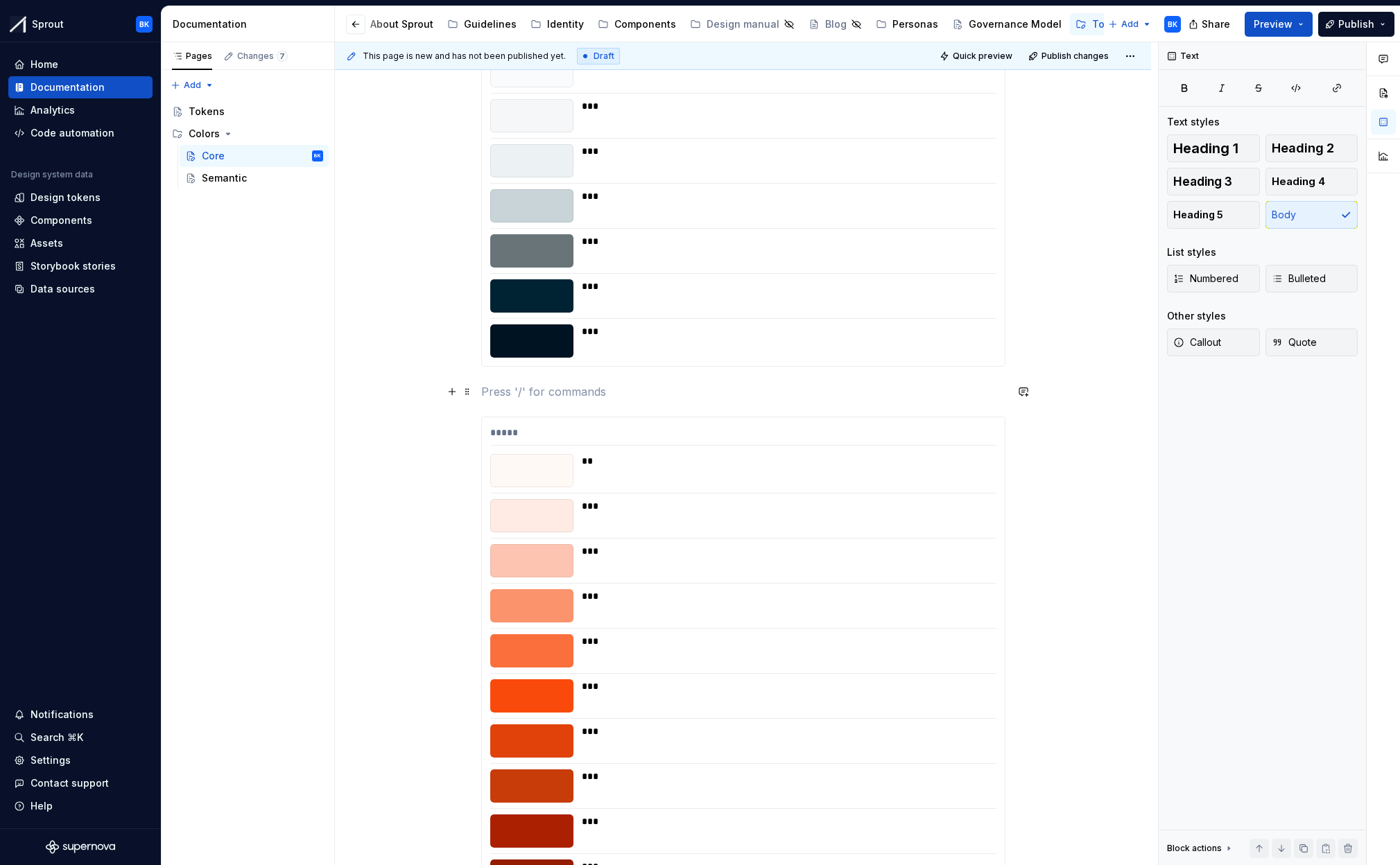
click at [546, 388] on p at bounding box center [743, 391] width 524 height 16
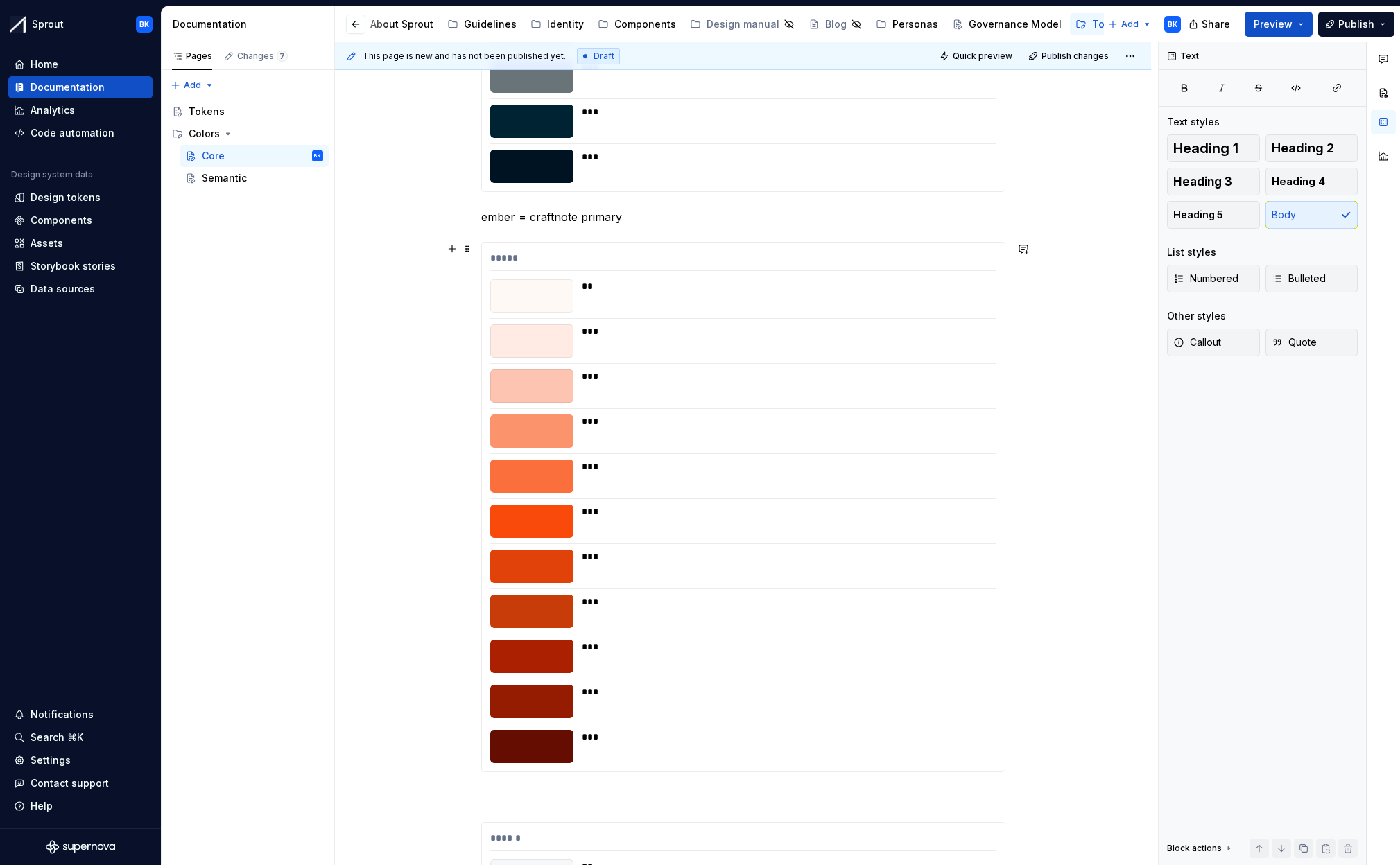
scroll to position [5383, 0]
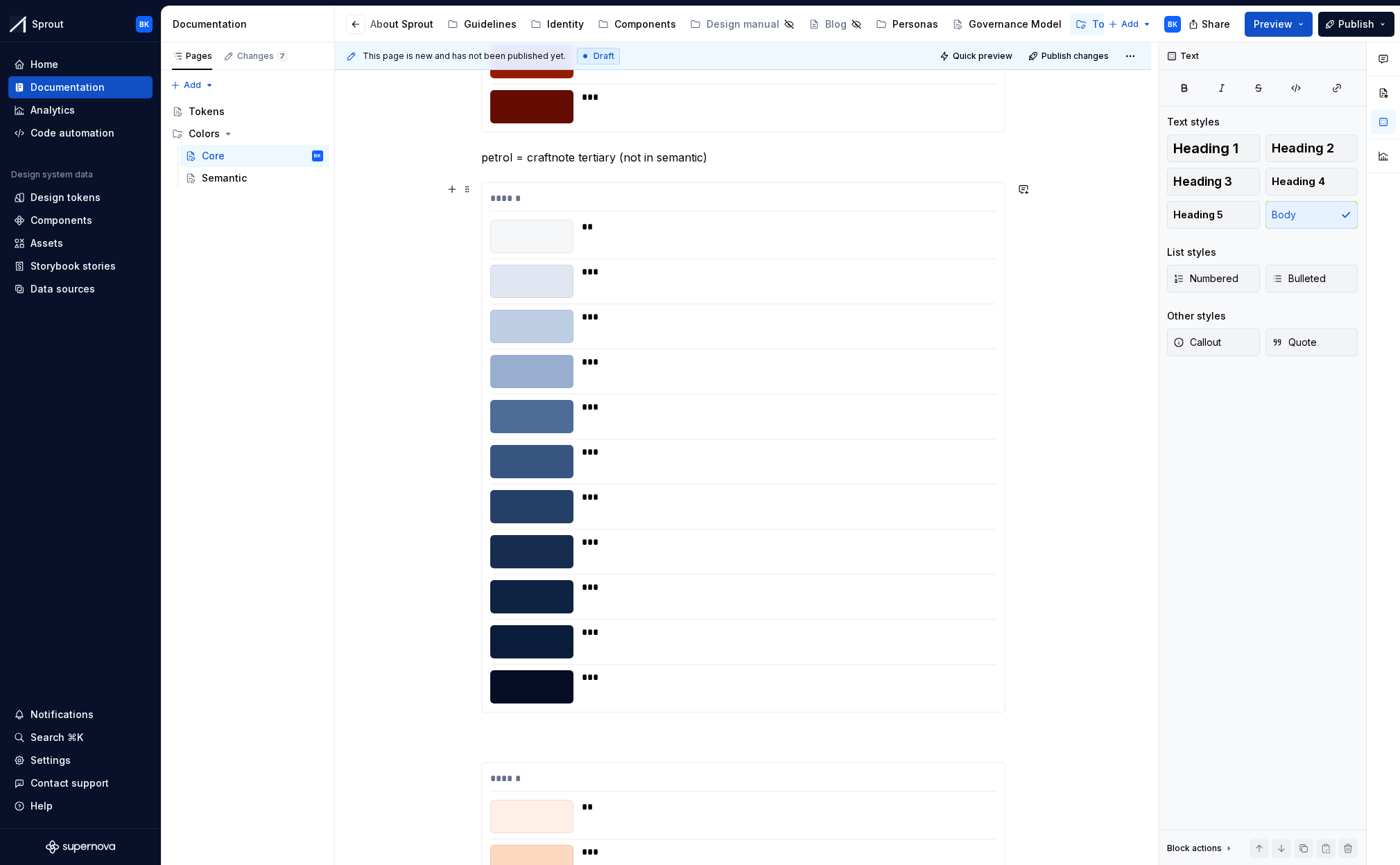
scroll to position [5817, 0]
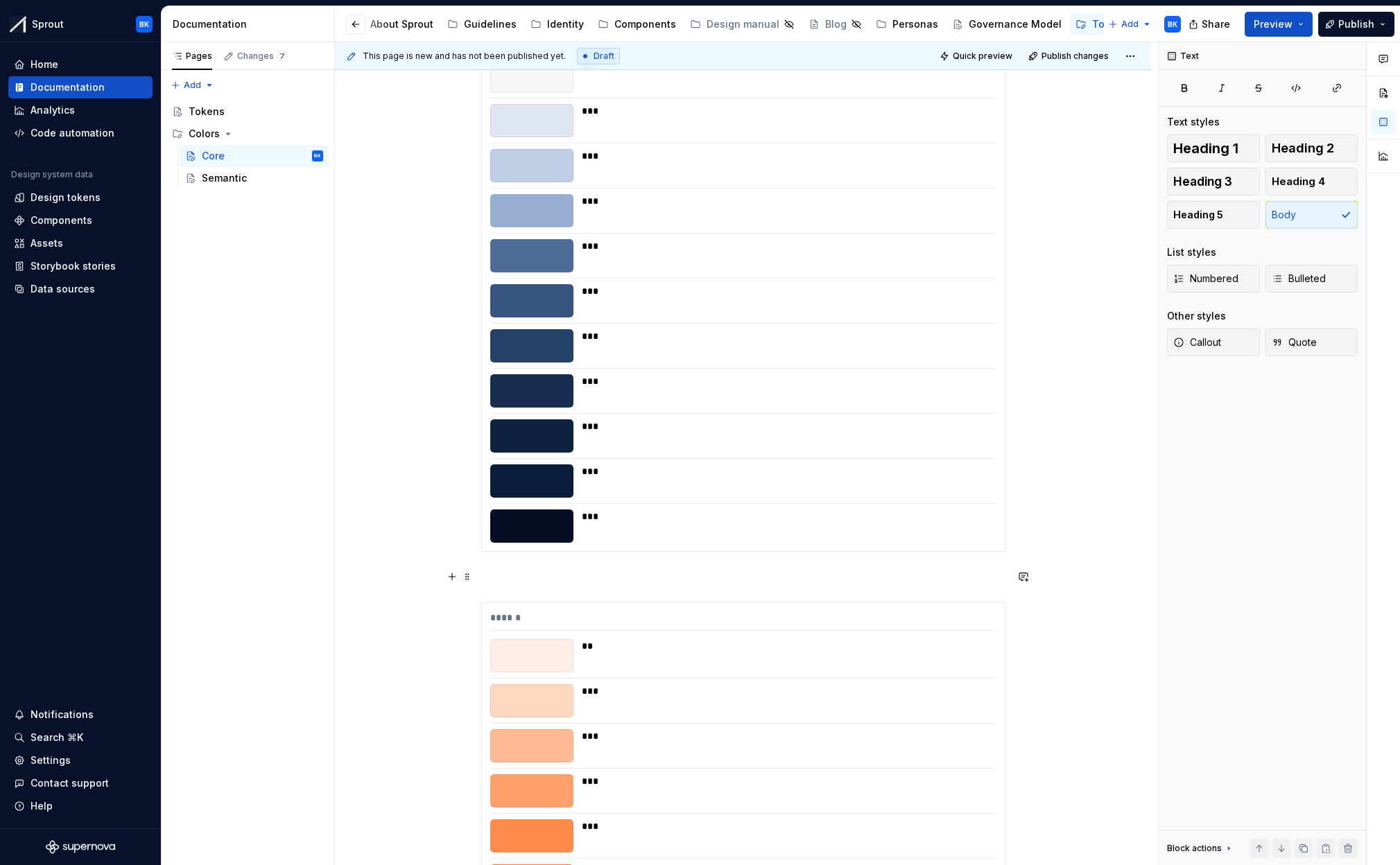
click at [523, 574] on p at bounding box center [743, 576] width 524 height 16
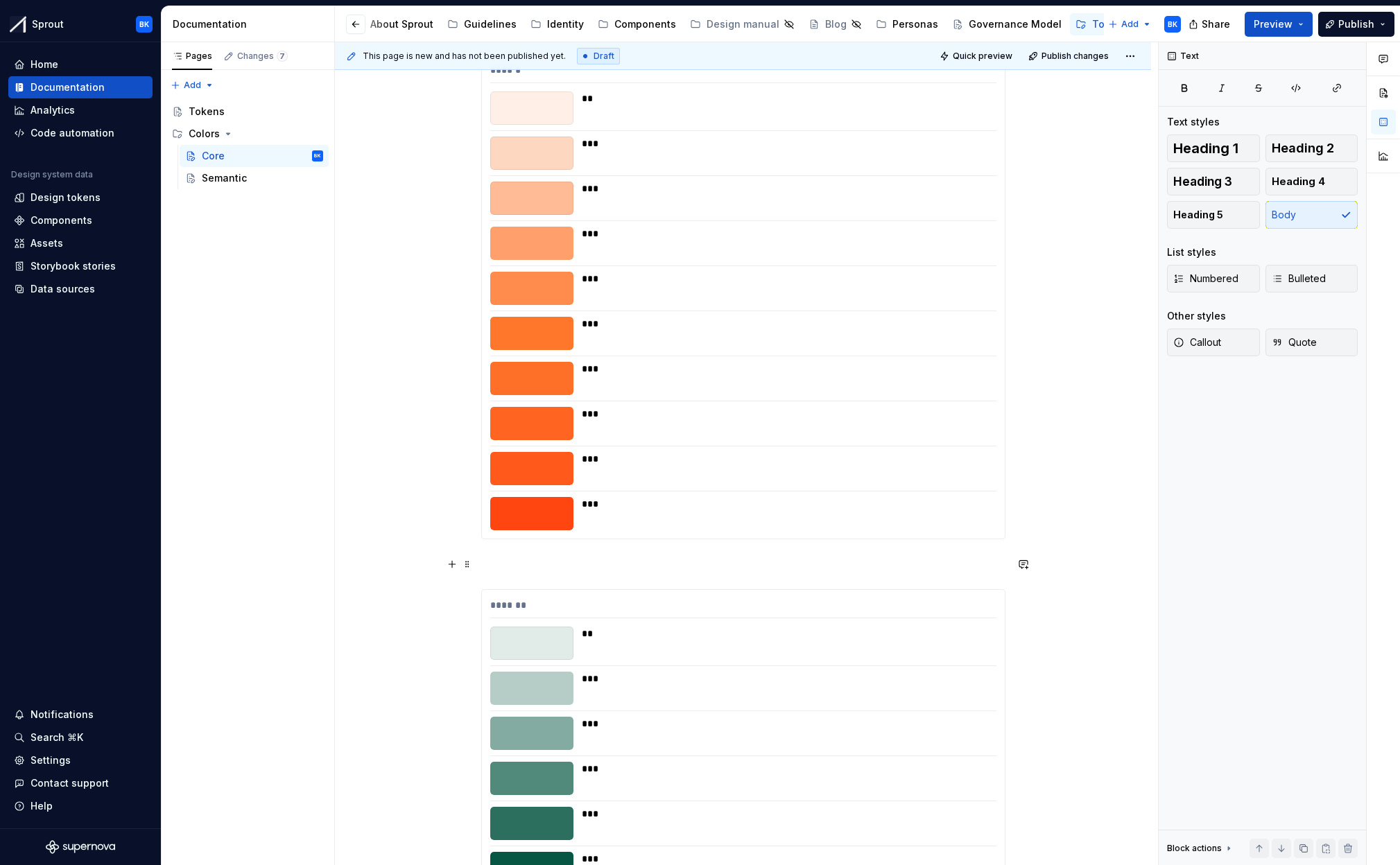
scroll to position [6371, 0]
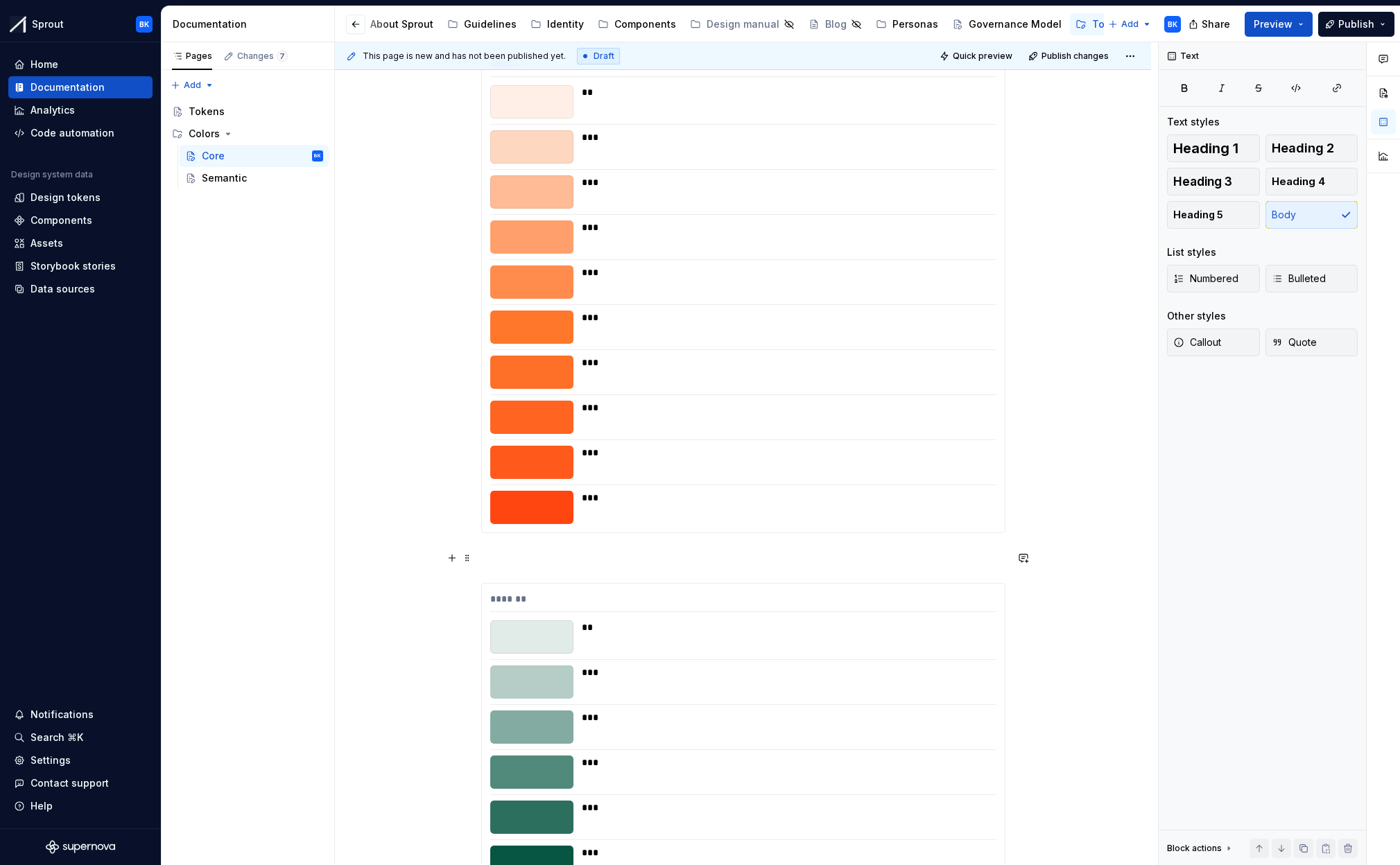
click at [569, 553] on p at bounding box center [743, 558] width 524 height 16
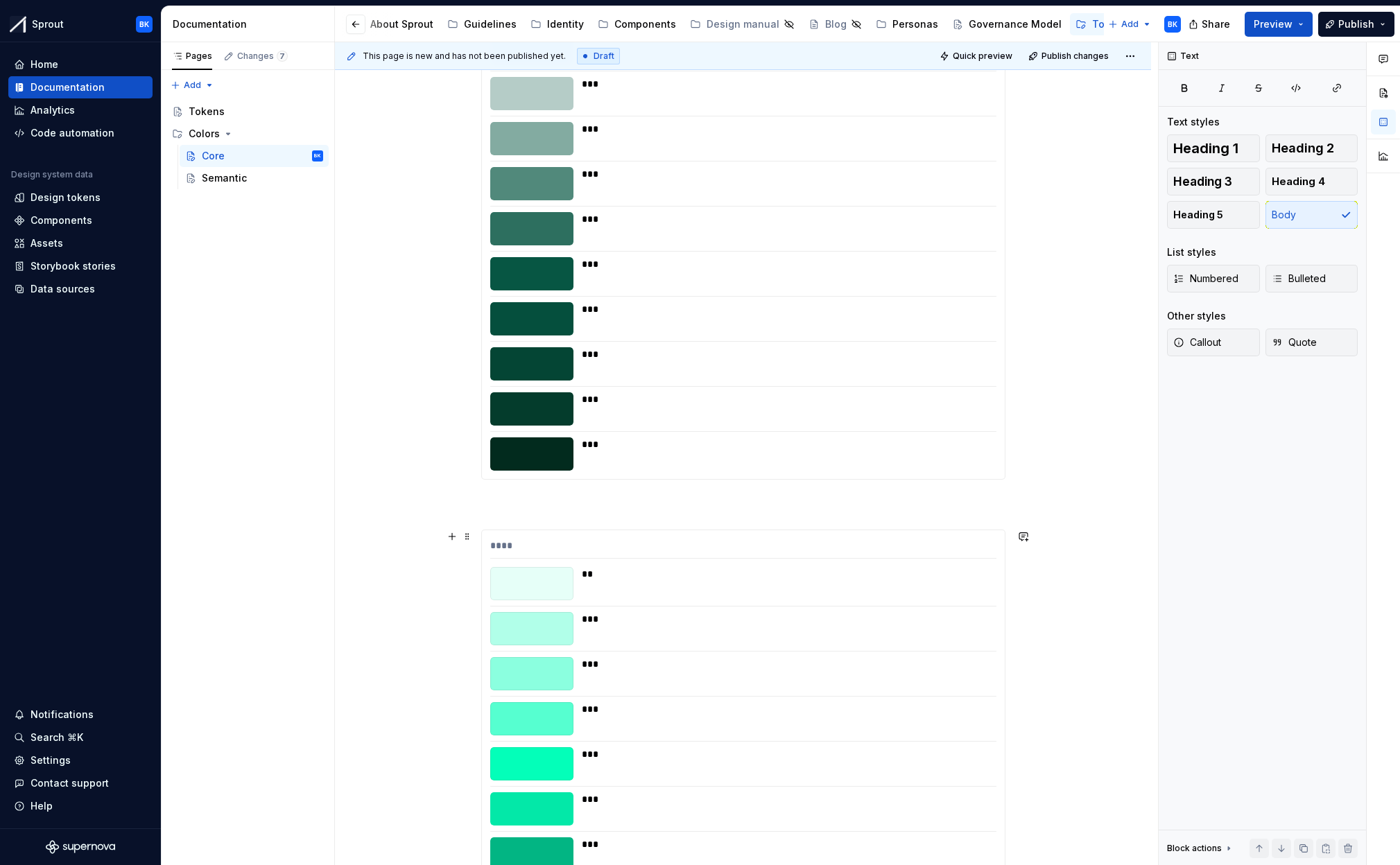
scroll to position [6985, 0]
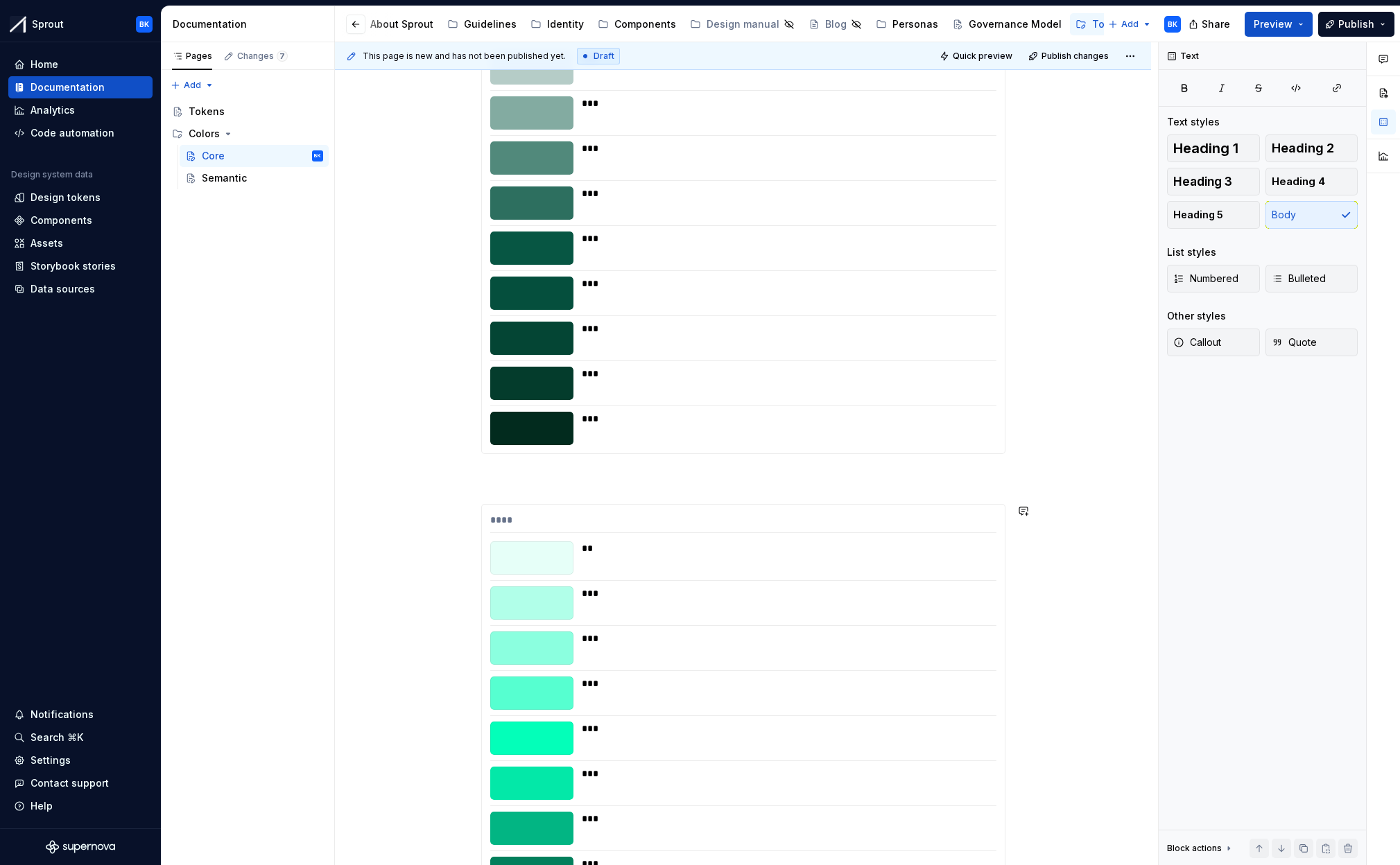
click at [628, 485] on p at bounding box center [743, 479] width 524 height 16
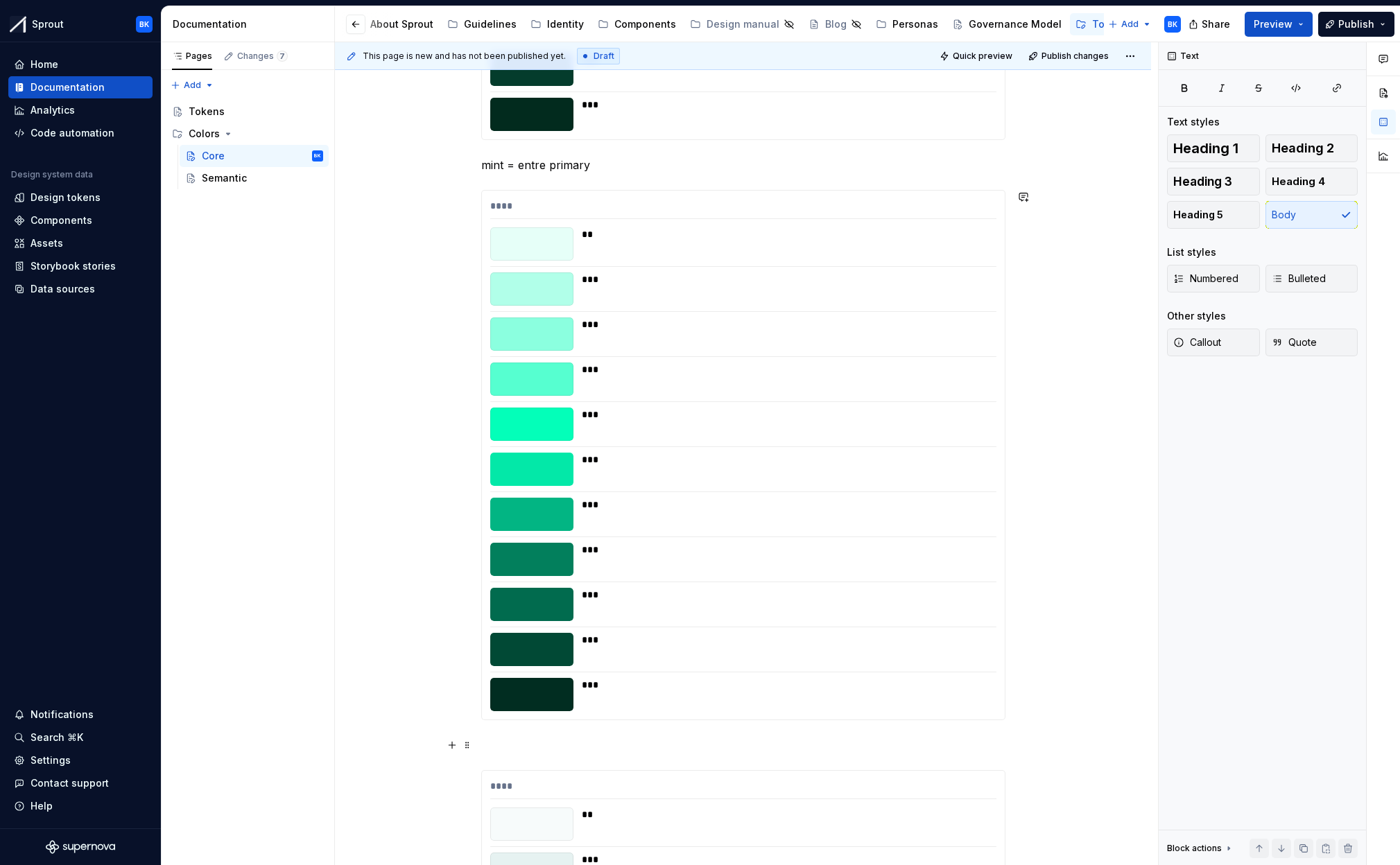
scroll to position [7655, 0]
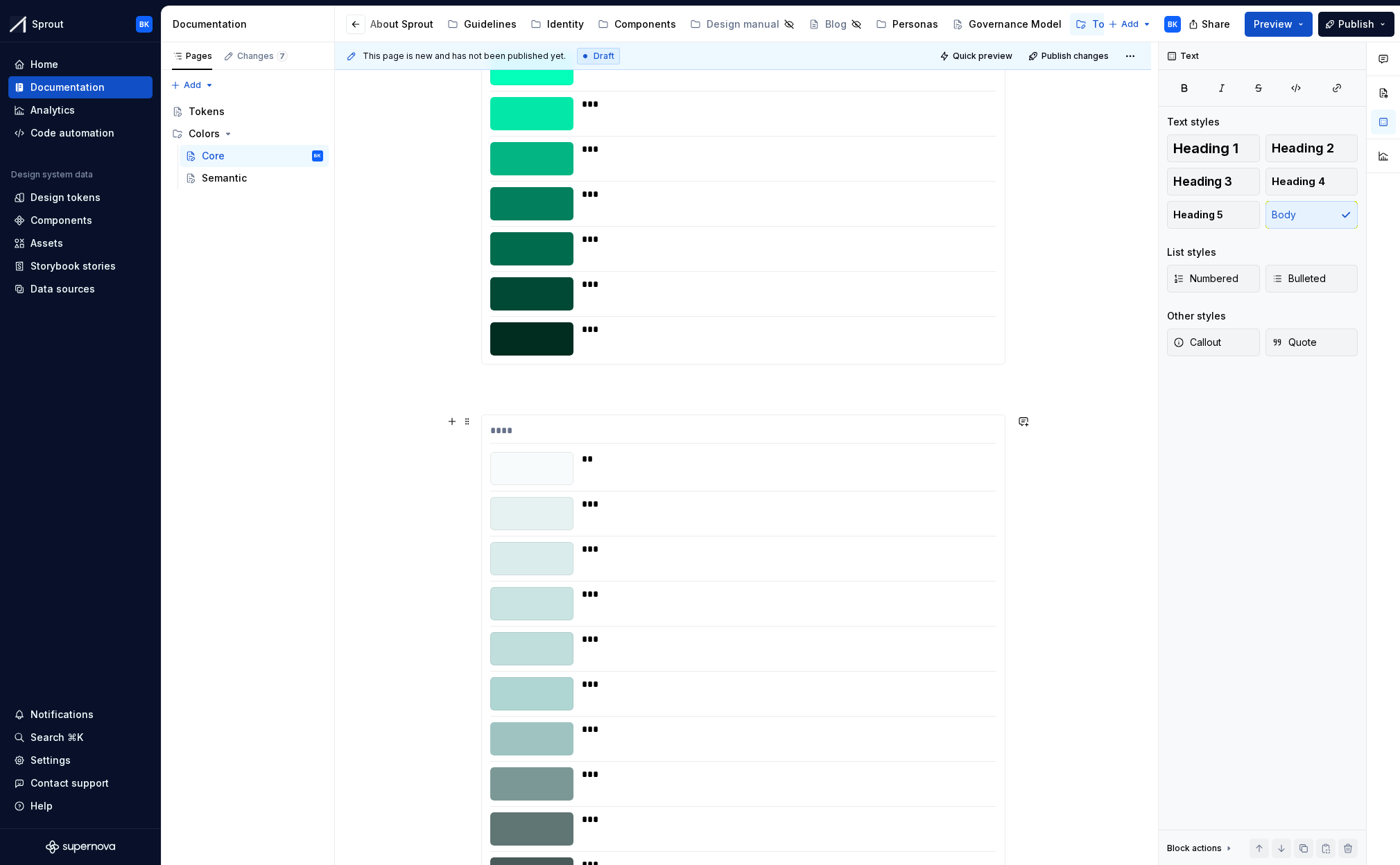
click at [530, 391] on p "teal = next secondary" at bounding box center [743, 389] width 524 height 16
click at [486, 389] on p "teal = entre secondary" at bounding box center [743, 389] width 524 height 16
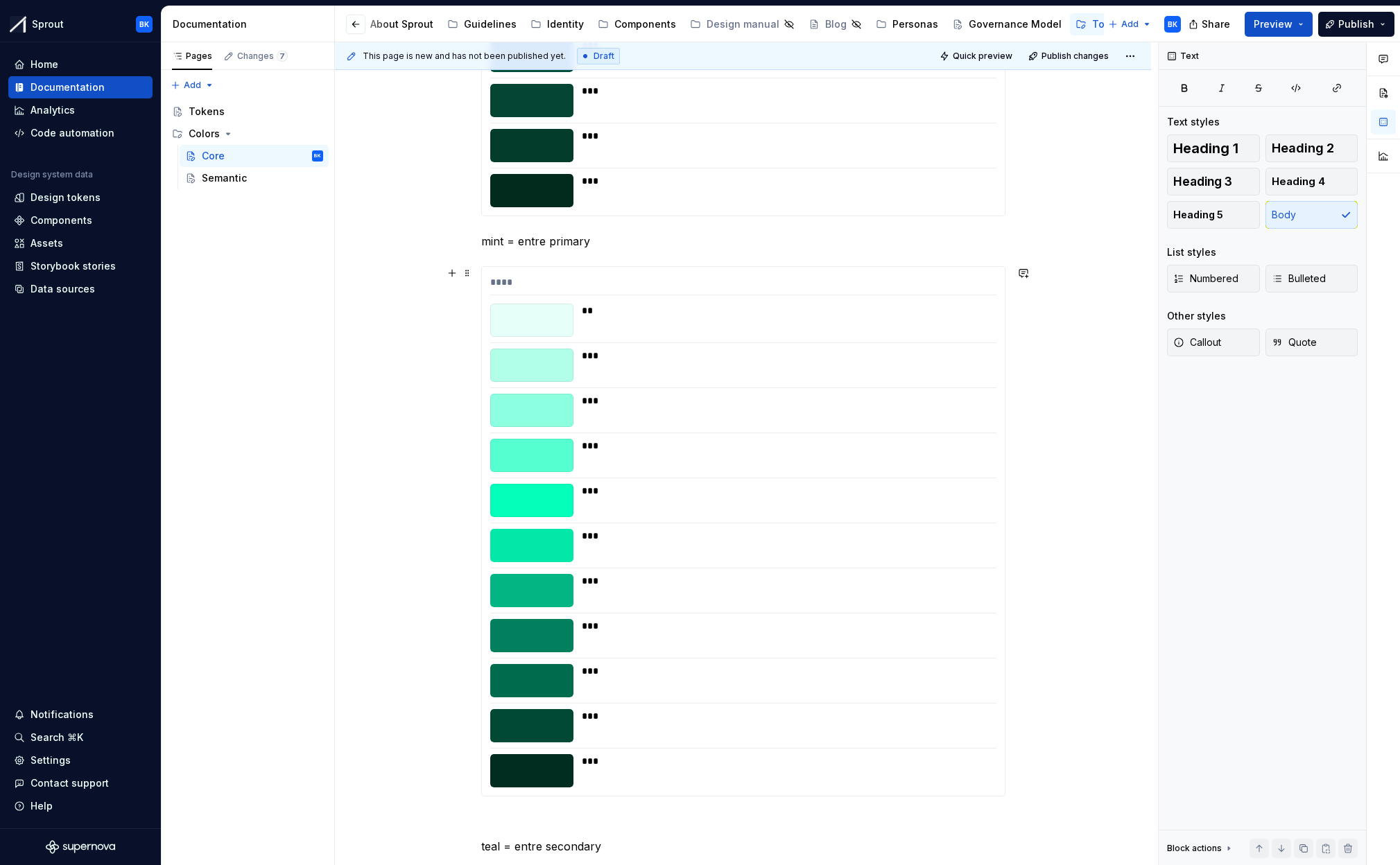
scroll to position [7104, 0]
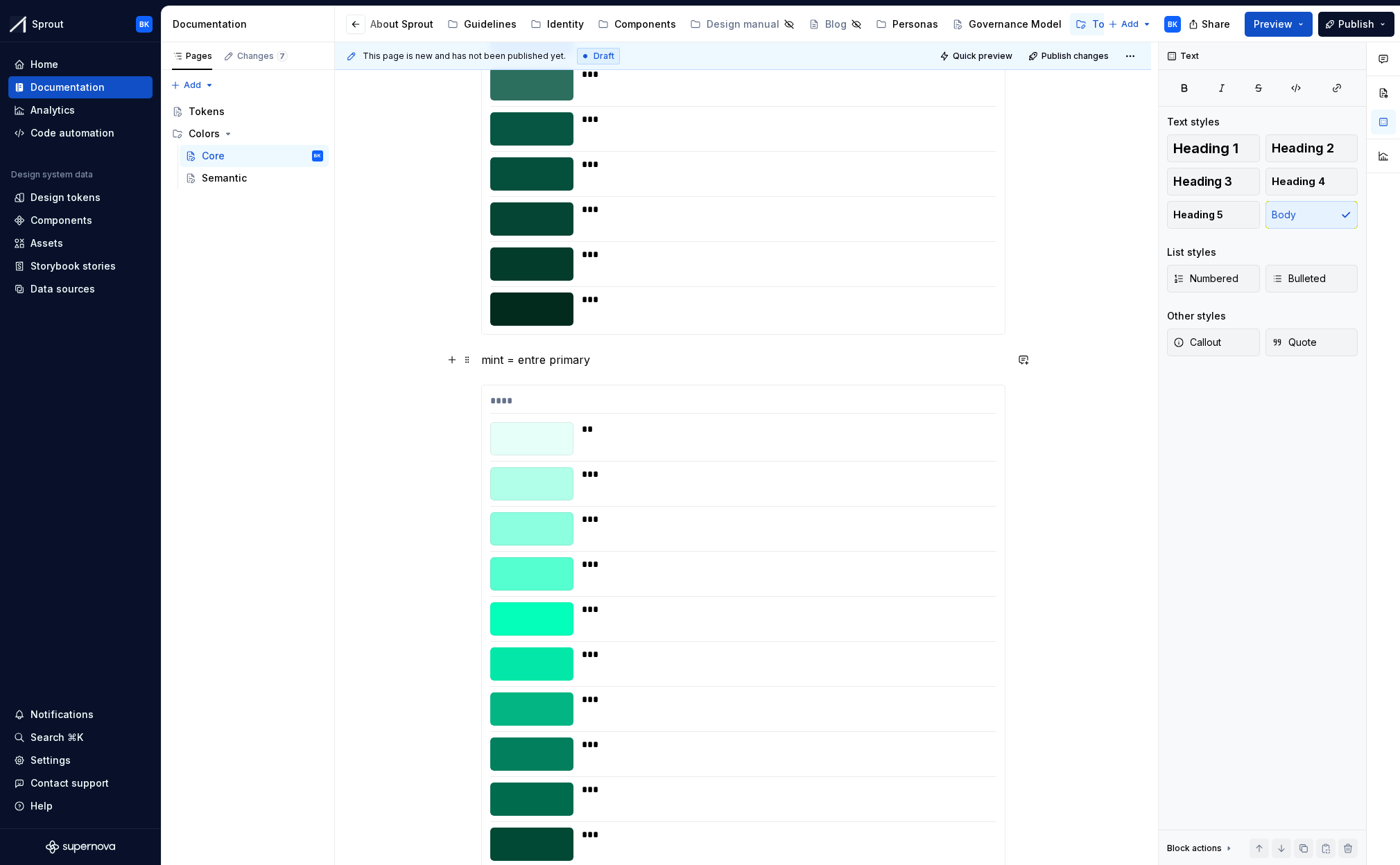
click at [487, 361] on p "mint = entre primary" at bounding box center [743, 360] width 524 height 16
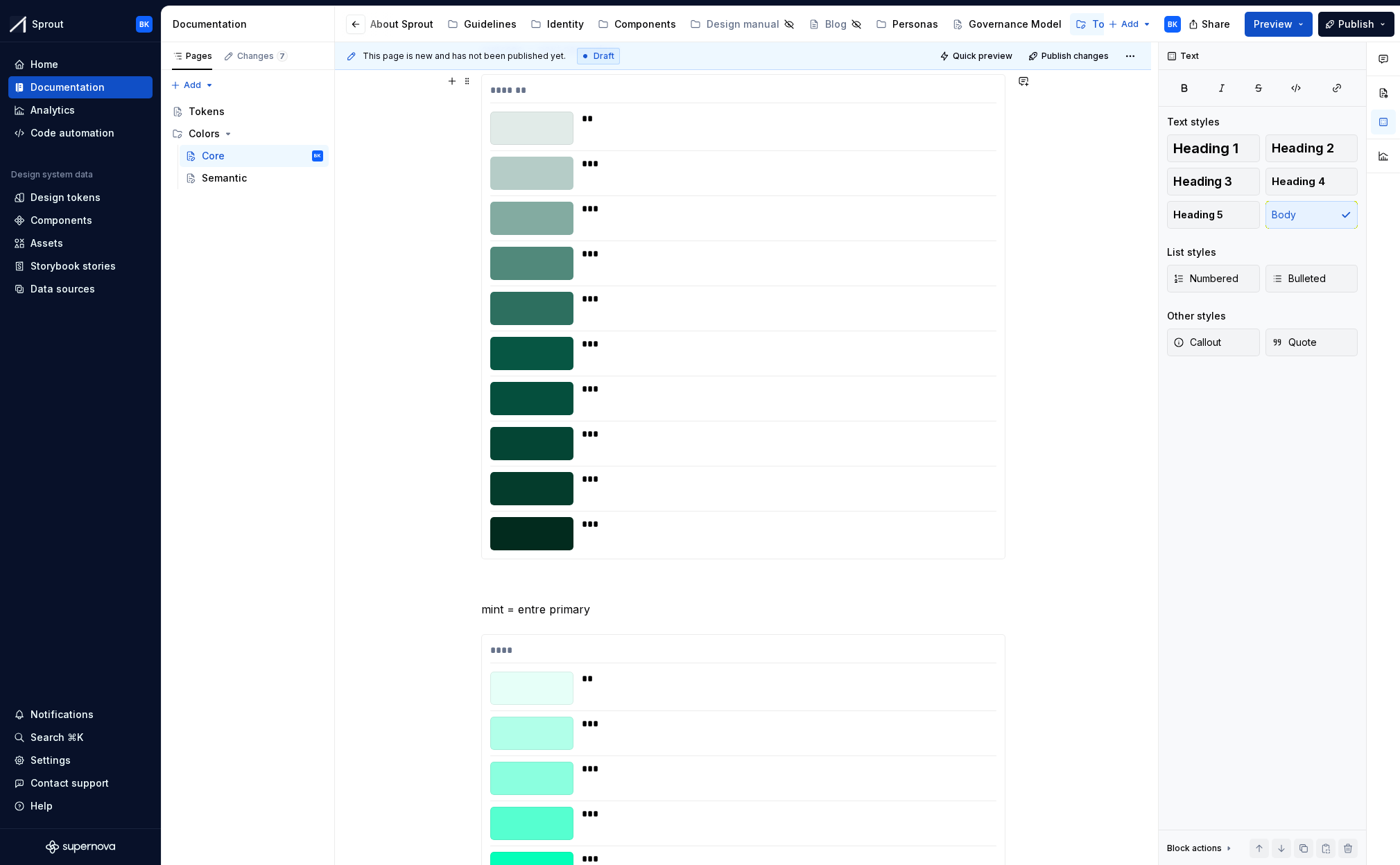
scroll to position [6767, 0]
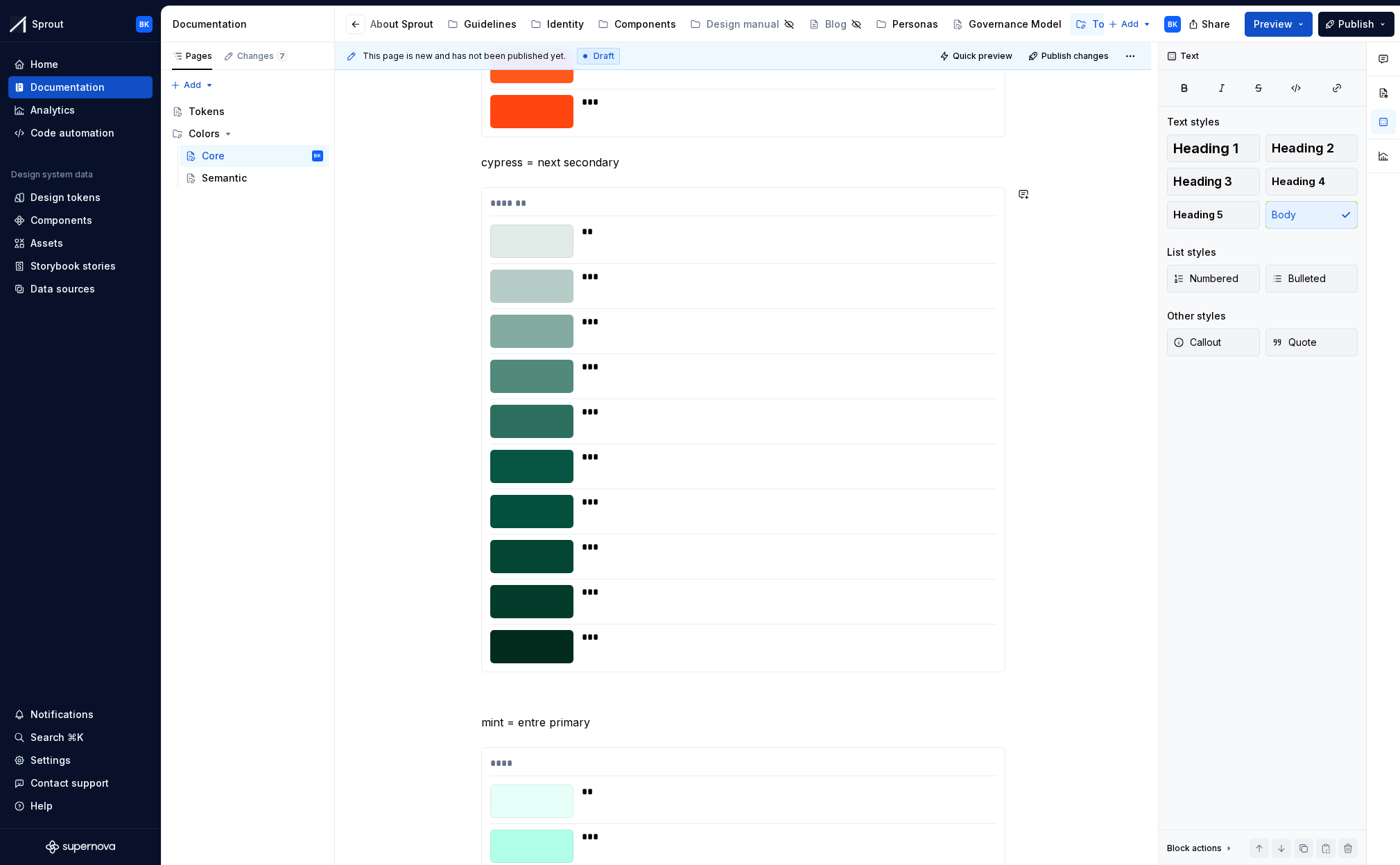
click at [486, 169] on p "cypress = next secondary" at bounding box center [743, 162] width 524 height 16
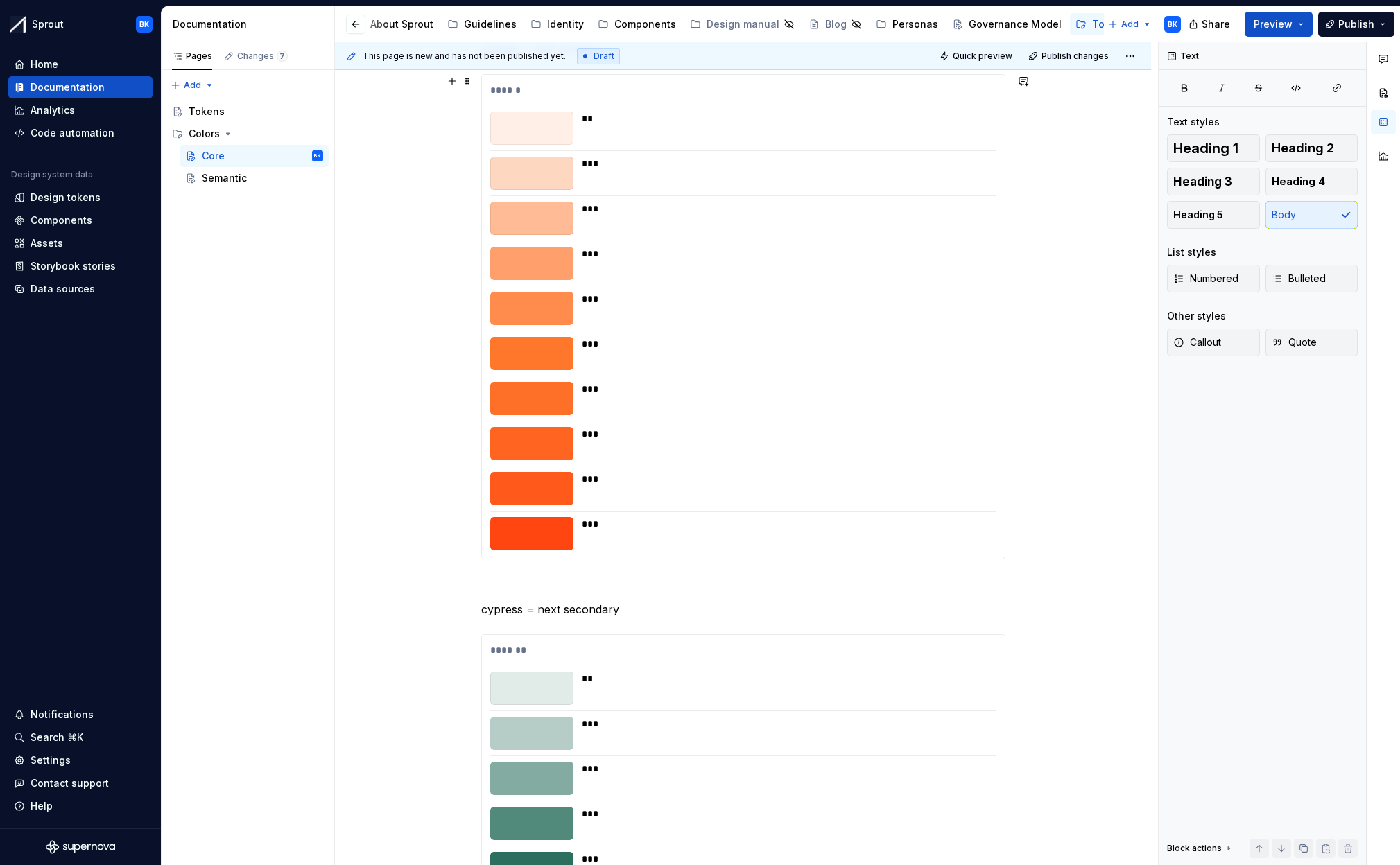
scroll to position [6237, 0]
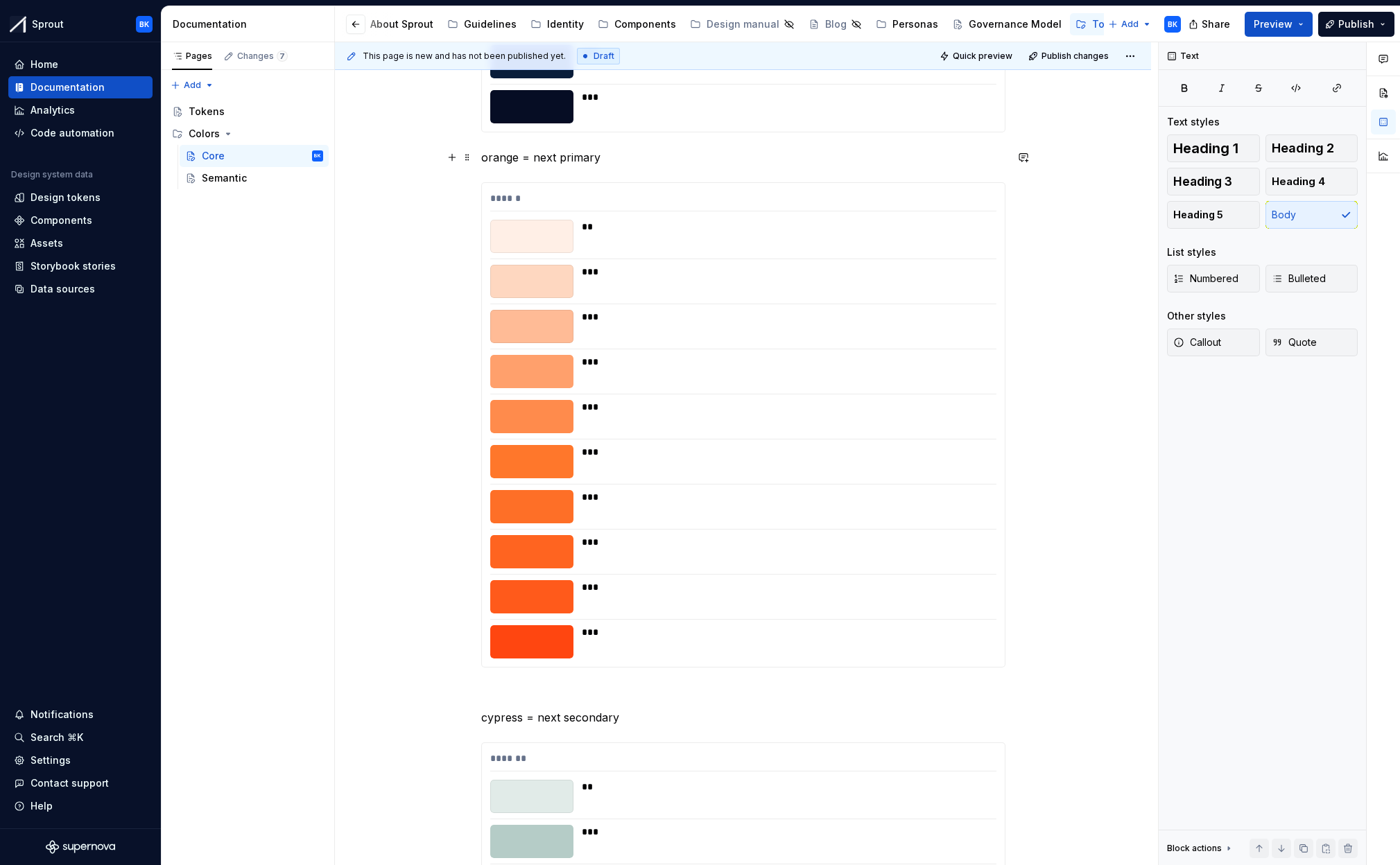
click at [485, 156] on p "orange = next primary" at bounding box center [743, 157] width 524 height 16
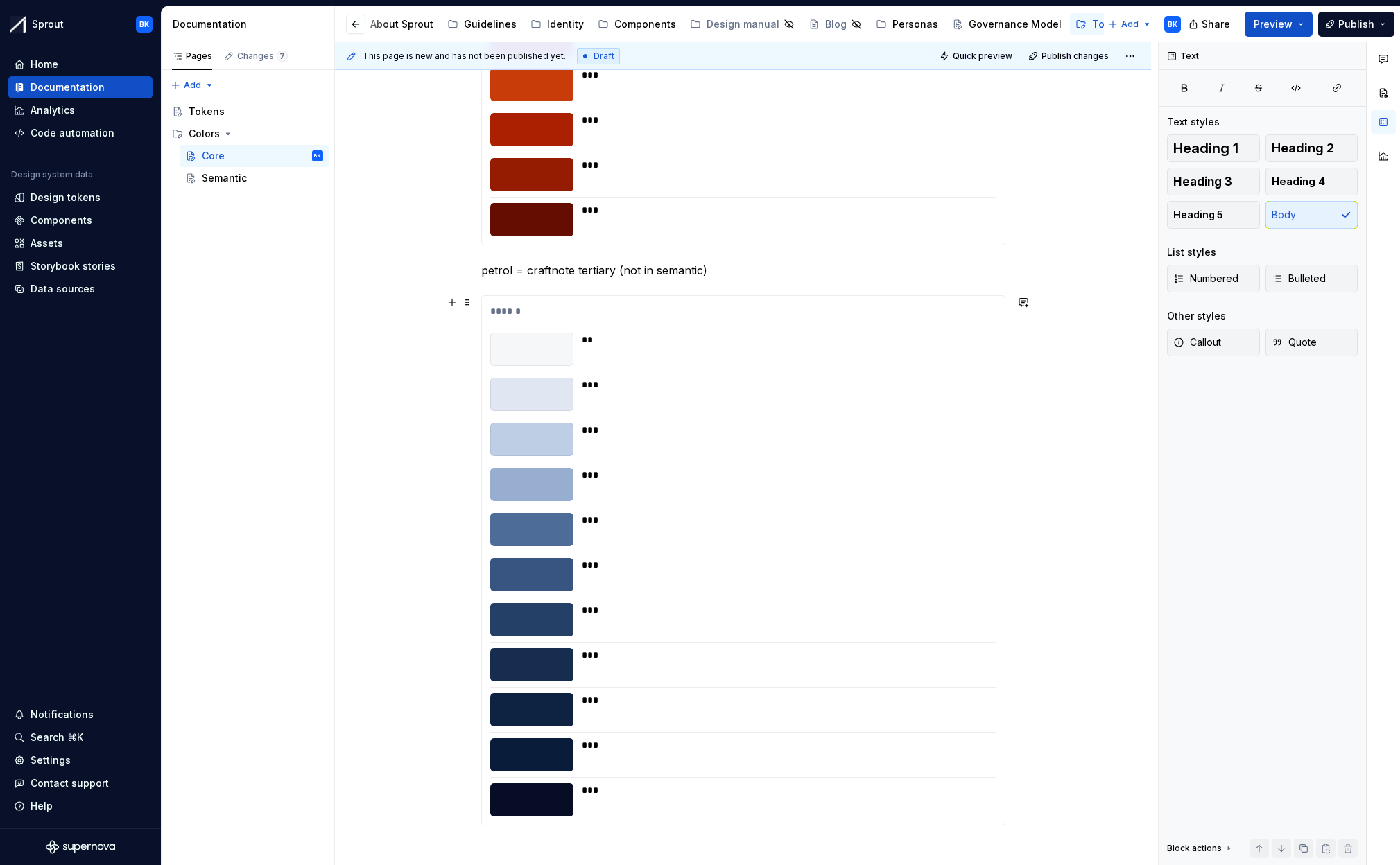
scroll to position [5507, 0]
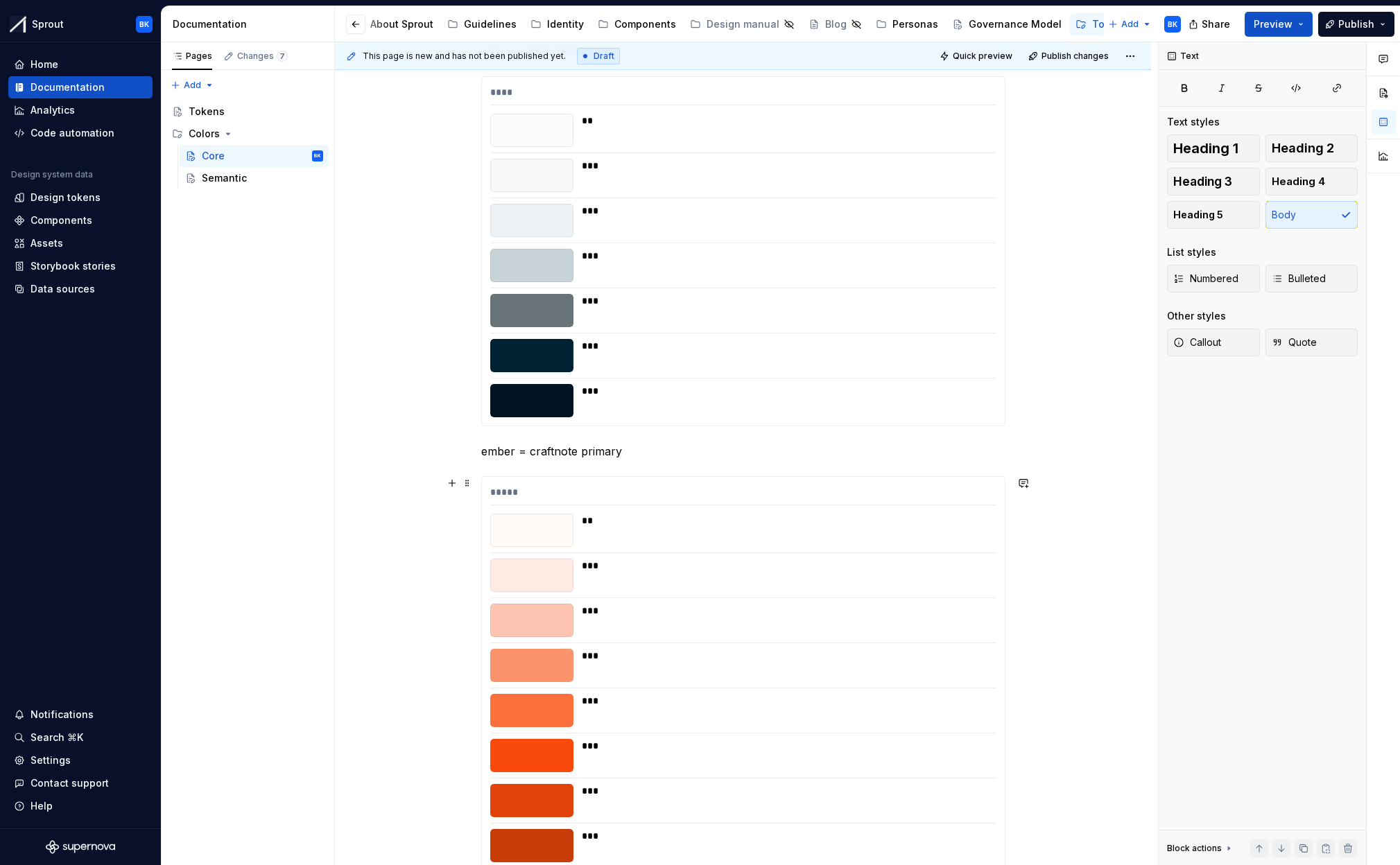
scroll to position [4767, 0]
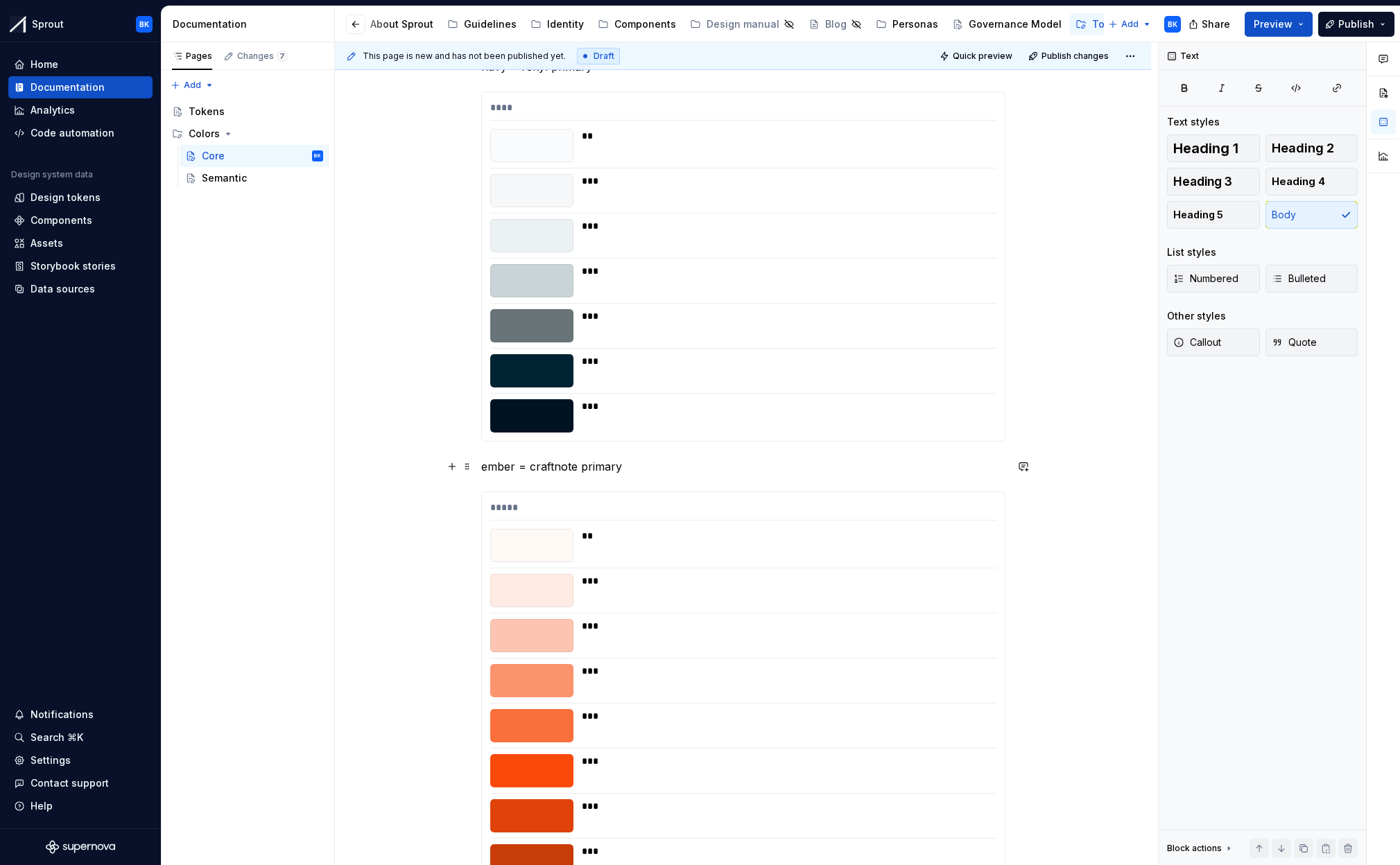
click at [487, 469] on p "ember = craftnote primary" at bounding box center [743, 466] width 524 height 16
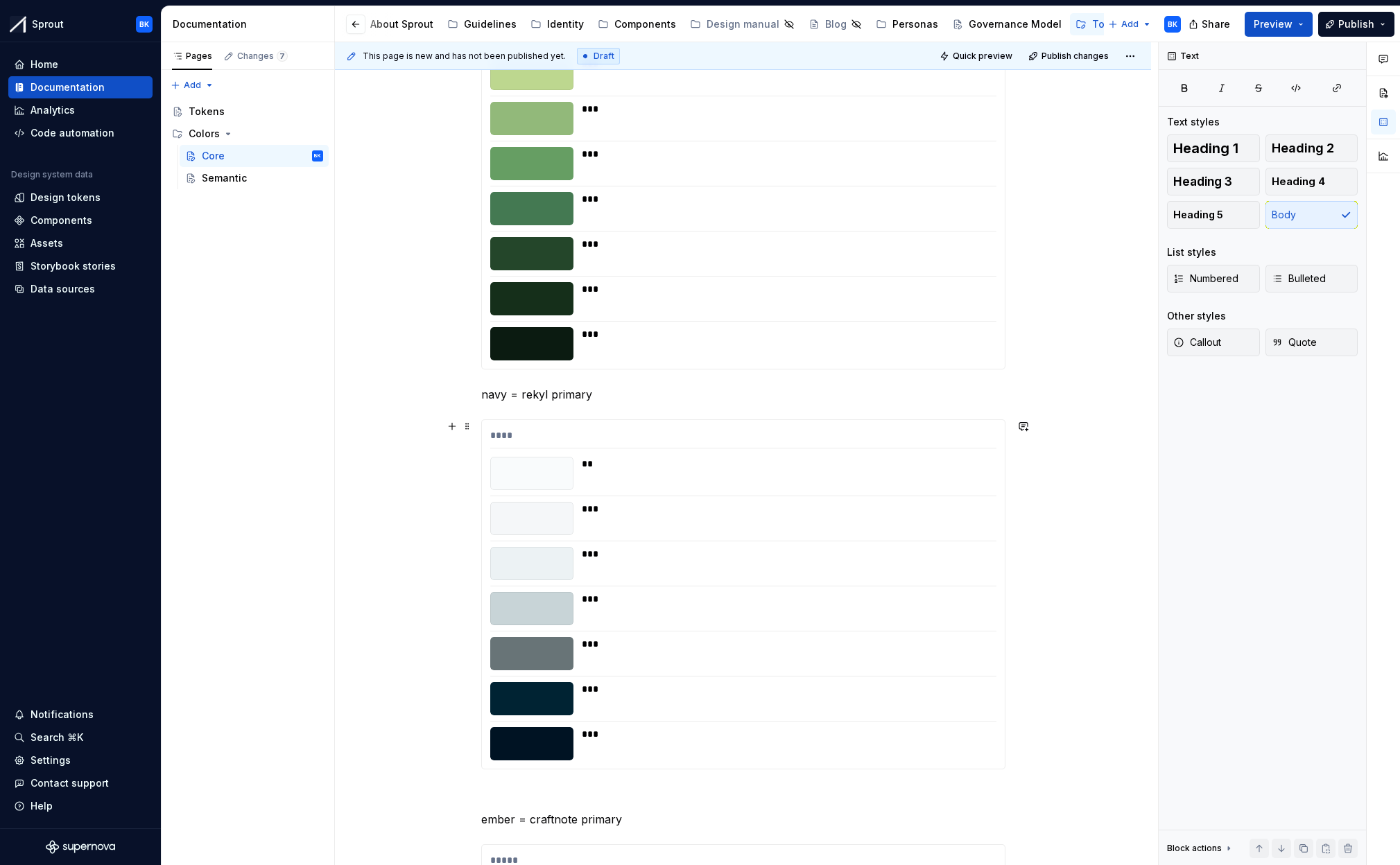
scroll to position [4169, 0]
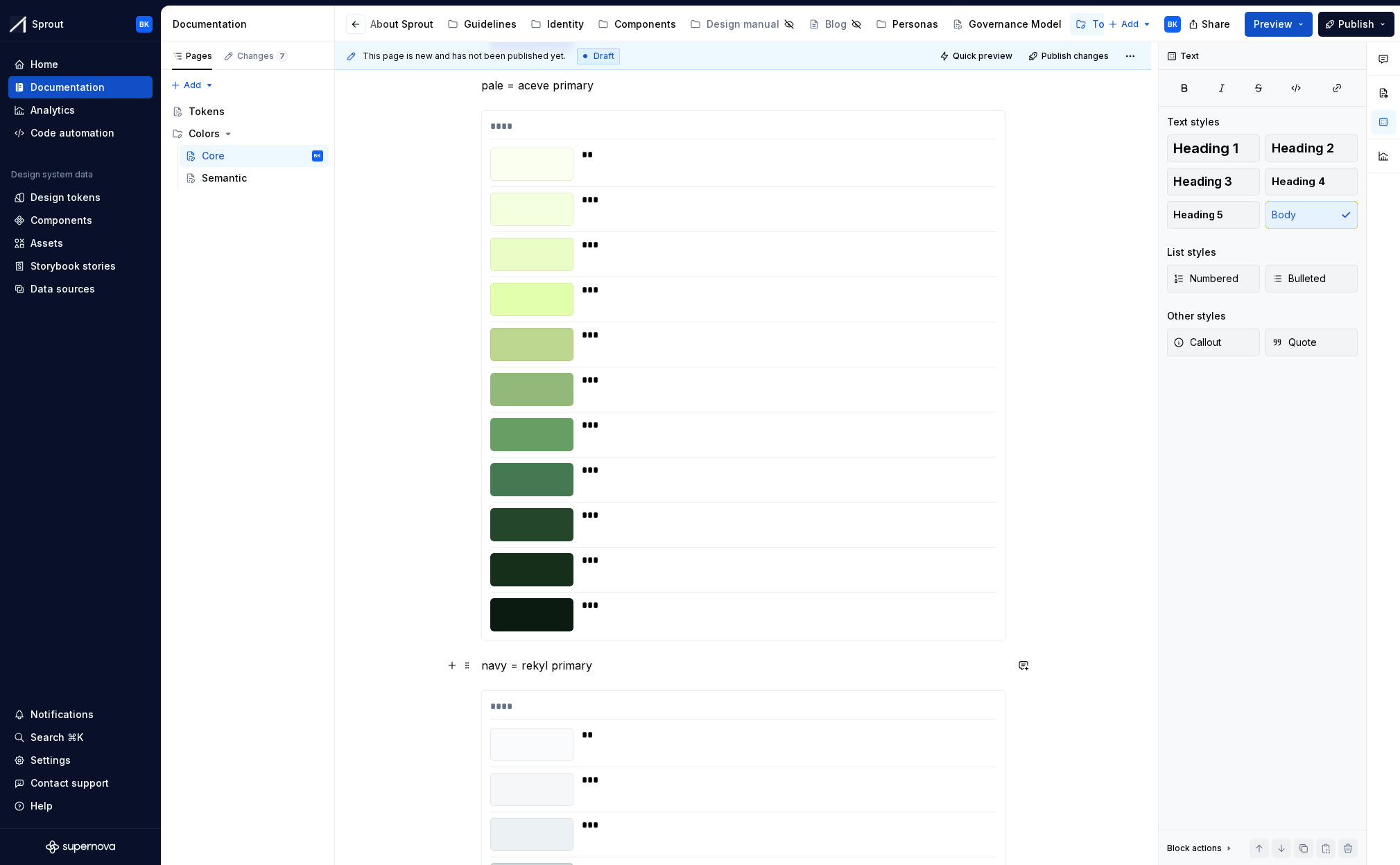
click at [485, 662] on p "navy = rekyl primary" at bounding box center [743, 665] width 524 height 16
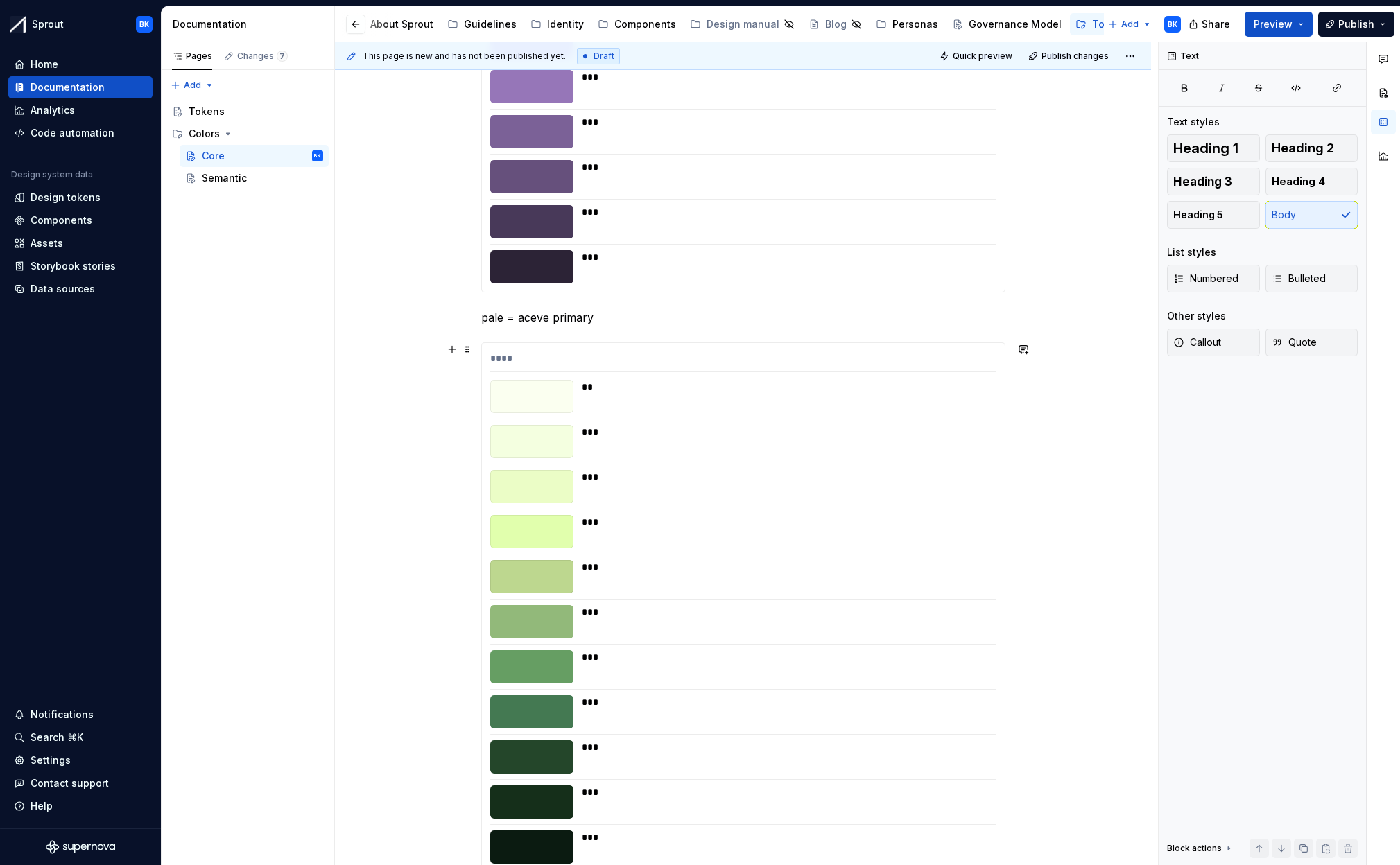
scroll to position [3789, 0]
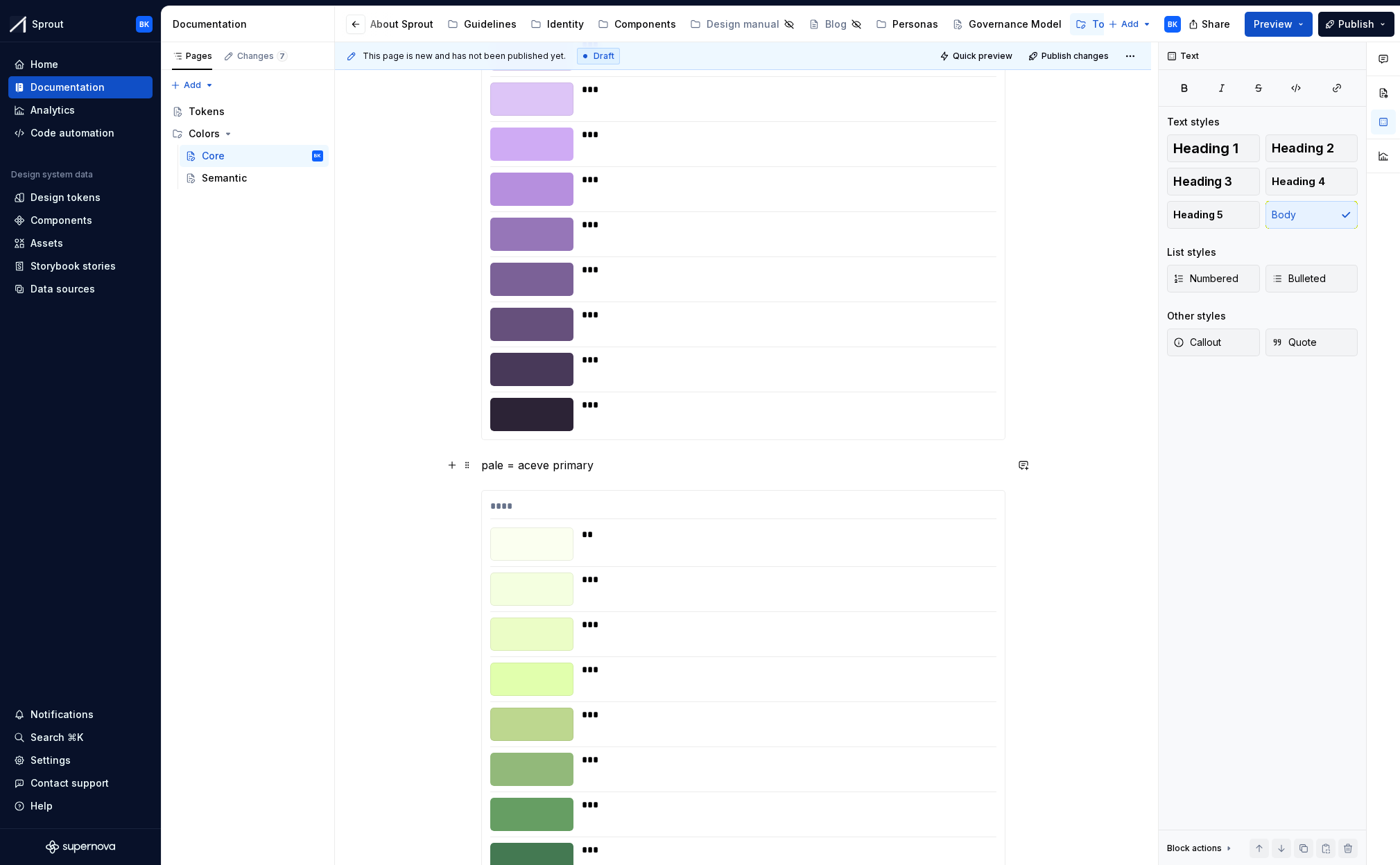
click at [486, 464] on p "pale = aceve primary" at bounding box center [743, 465] width 524 height 16
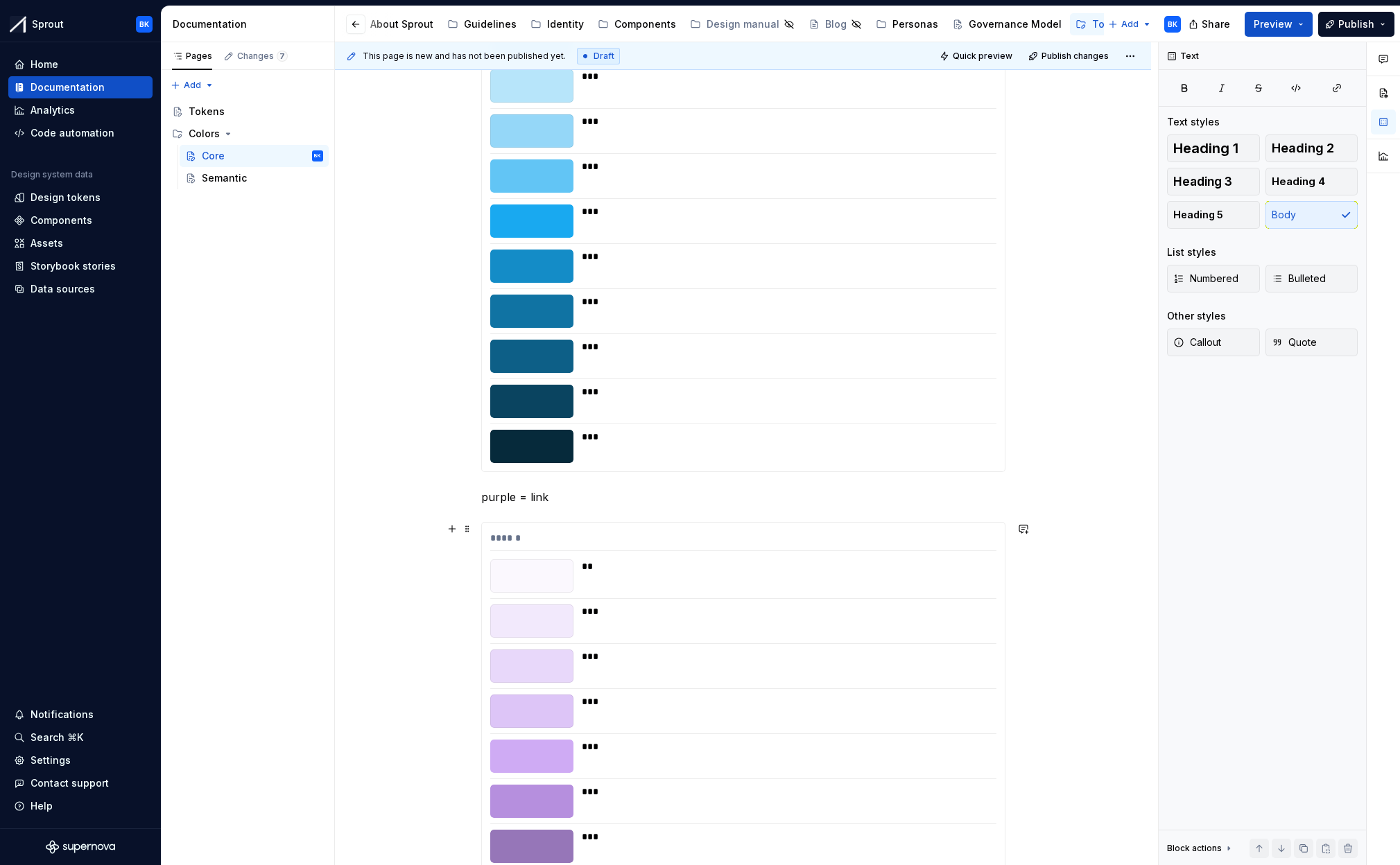
scroll to position [3159, 0]
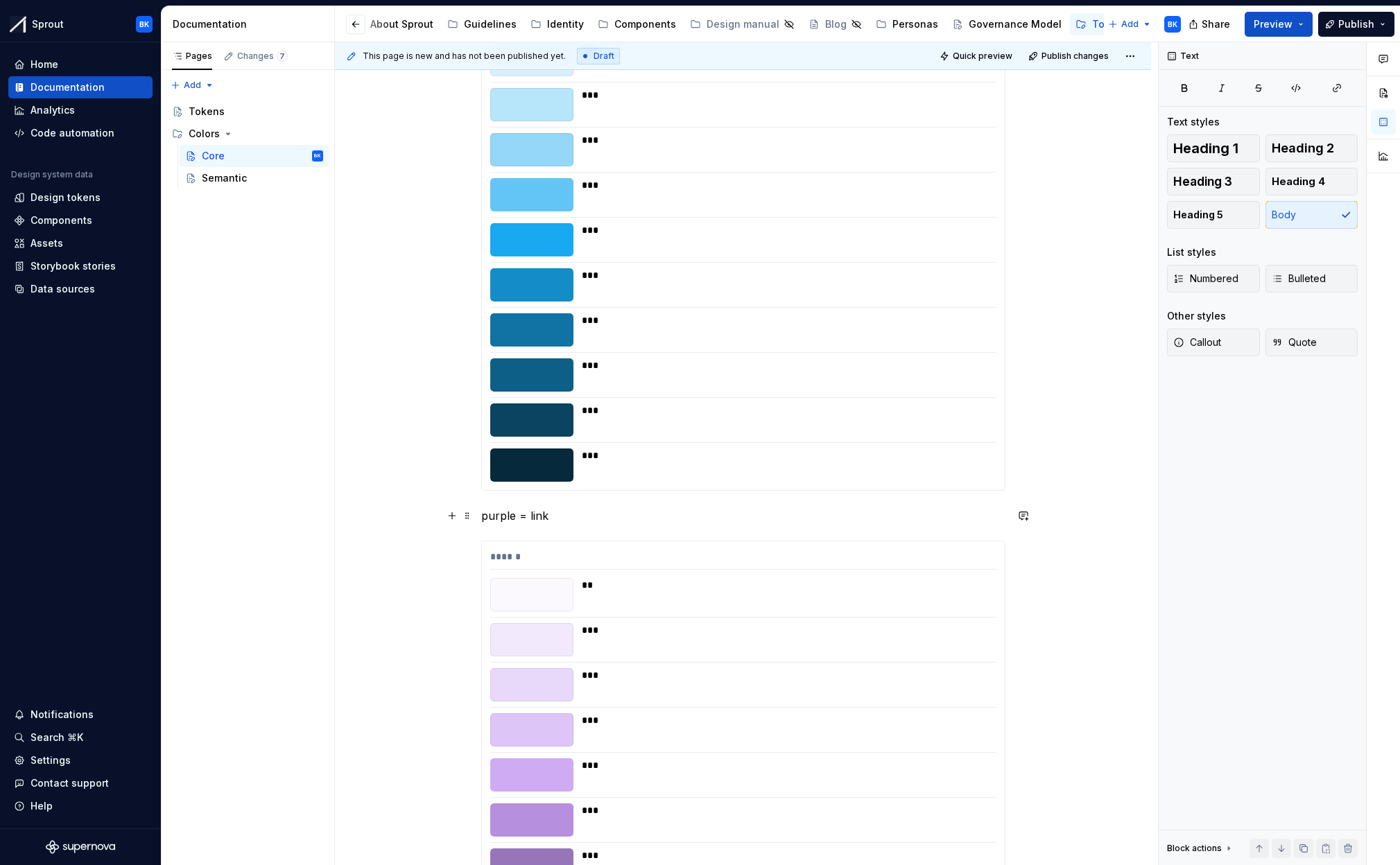
click at [487, 519] on p "purple = link" at bounding box center [743, 516] width 524 height 16
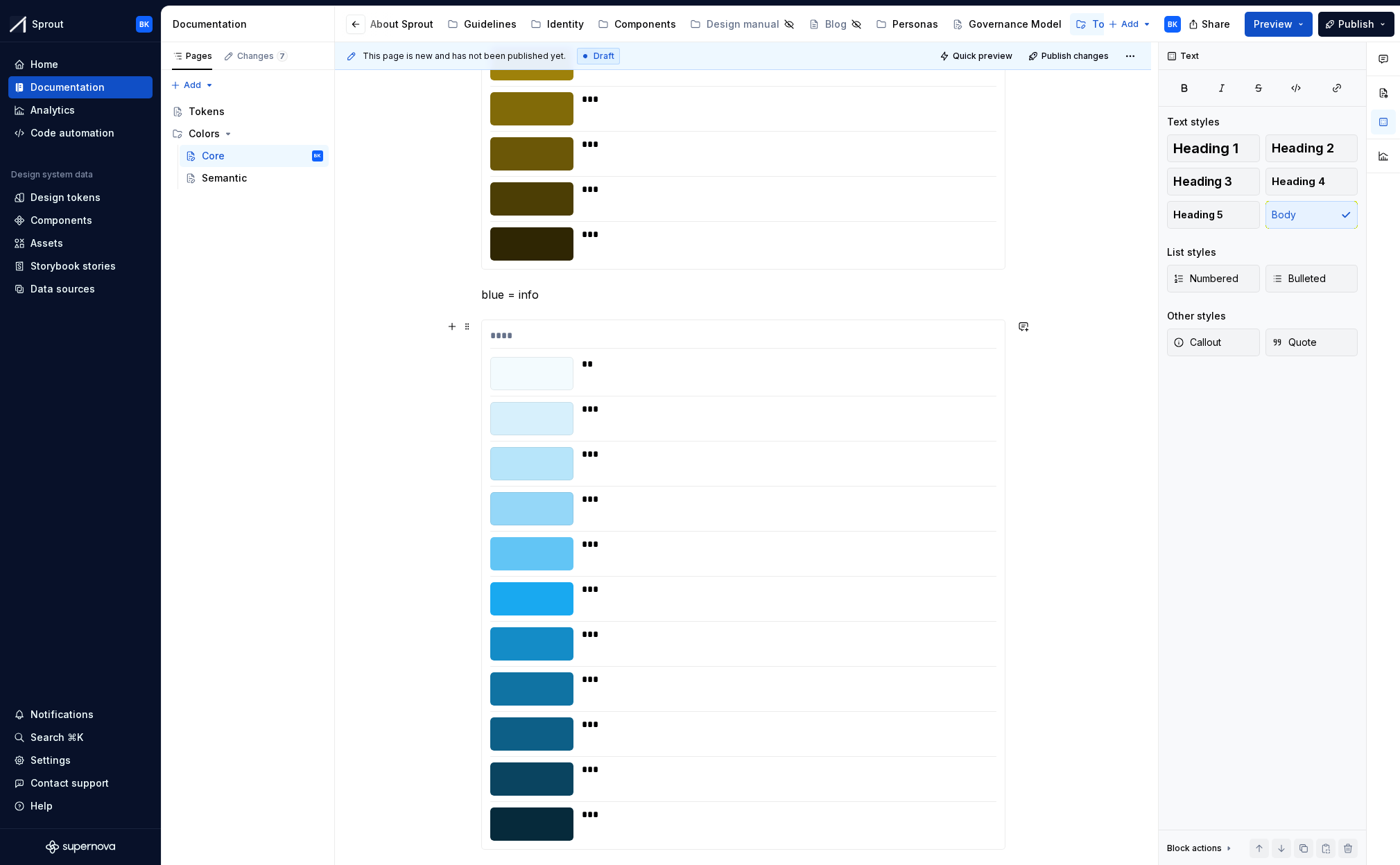
scroll to position [2794, 0]
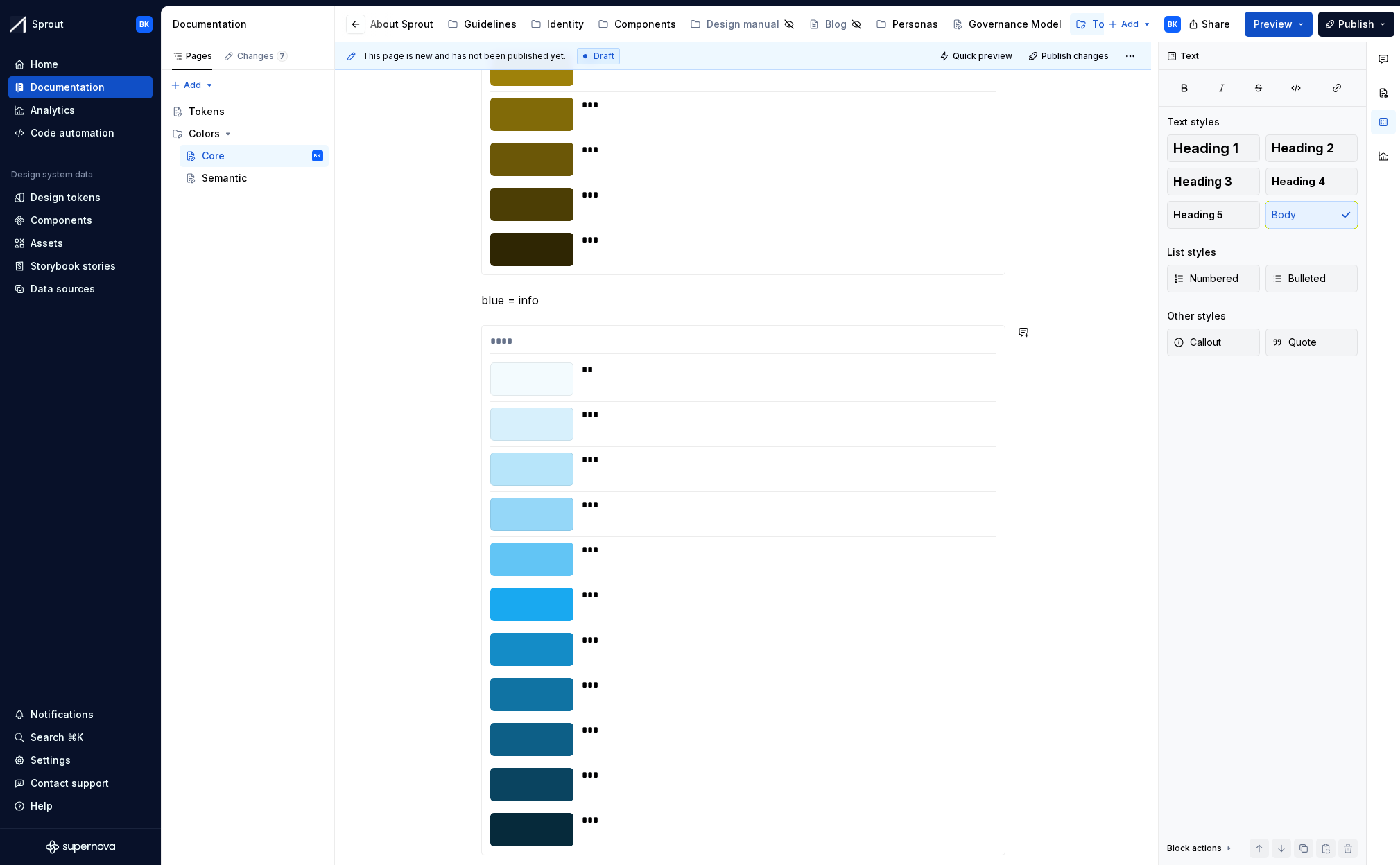
click at [486, 307] on p "blue = info" at bounding box center [743, 300] width 524 height 16
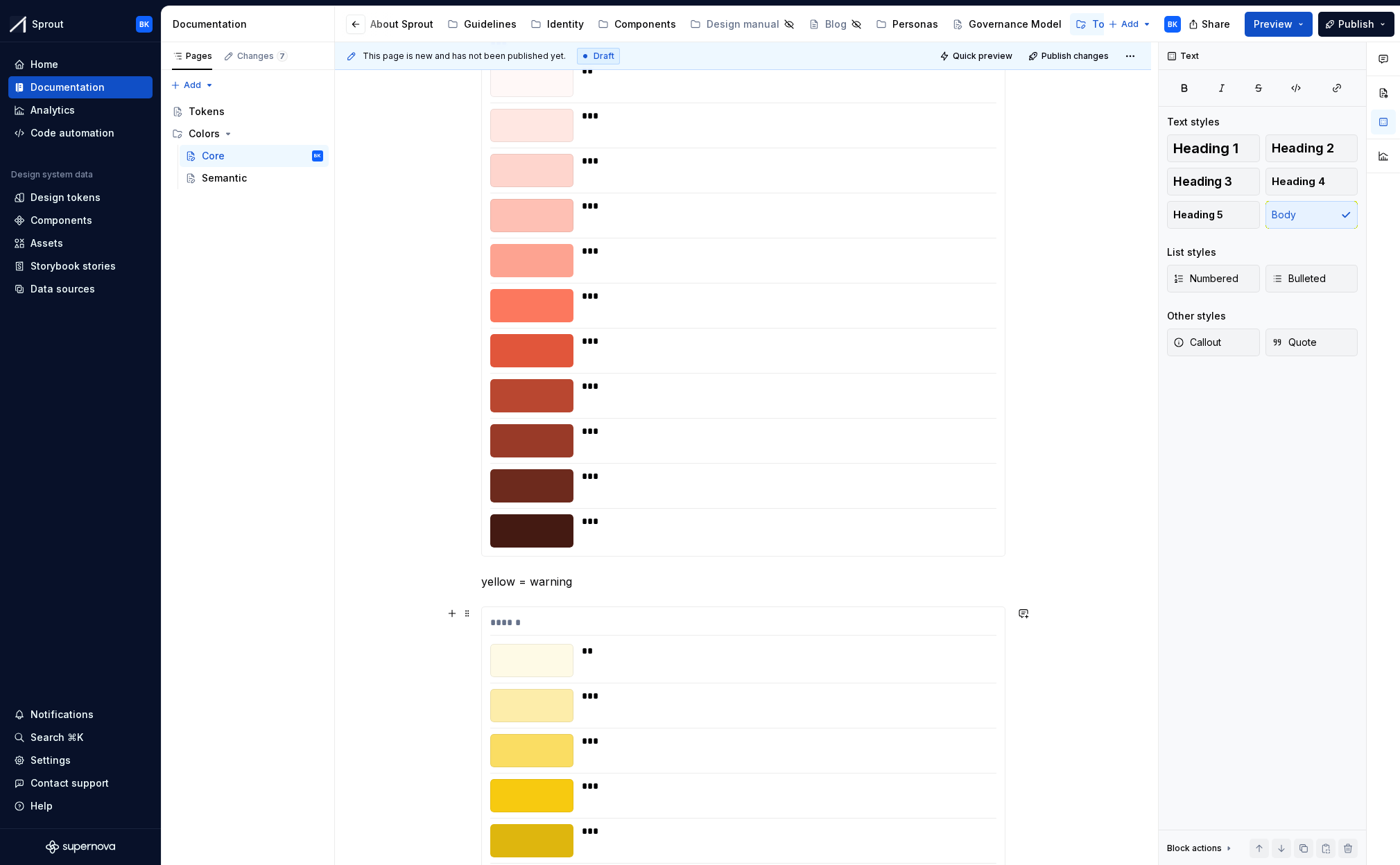
scroll to position [1905, 0]
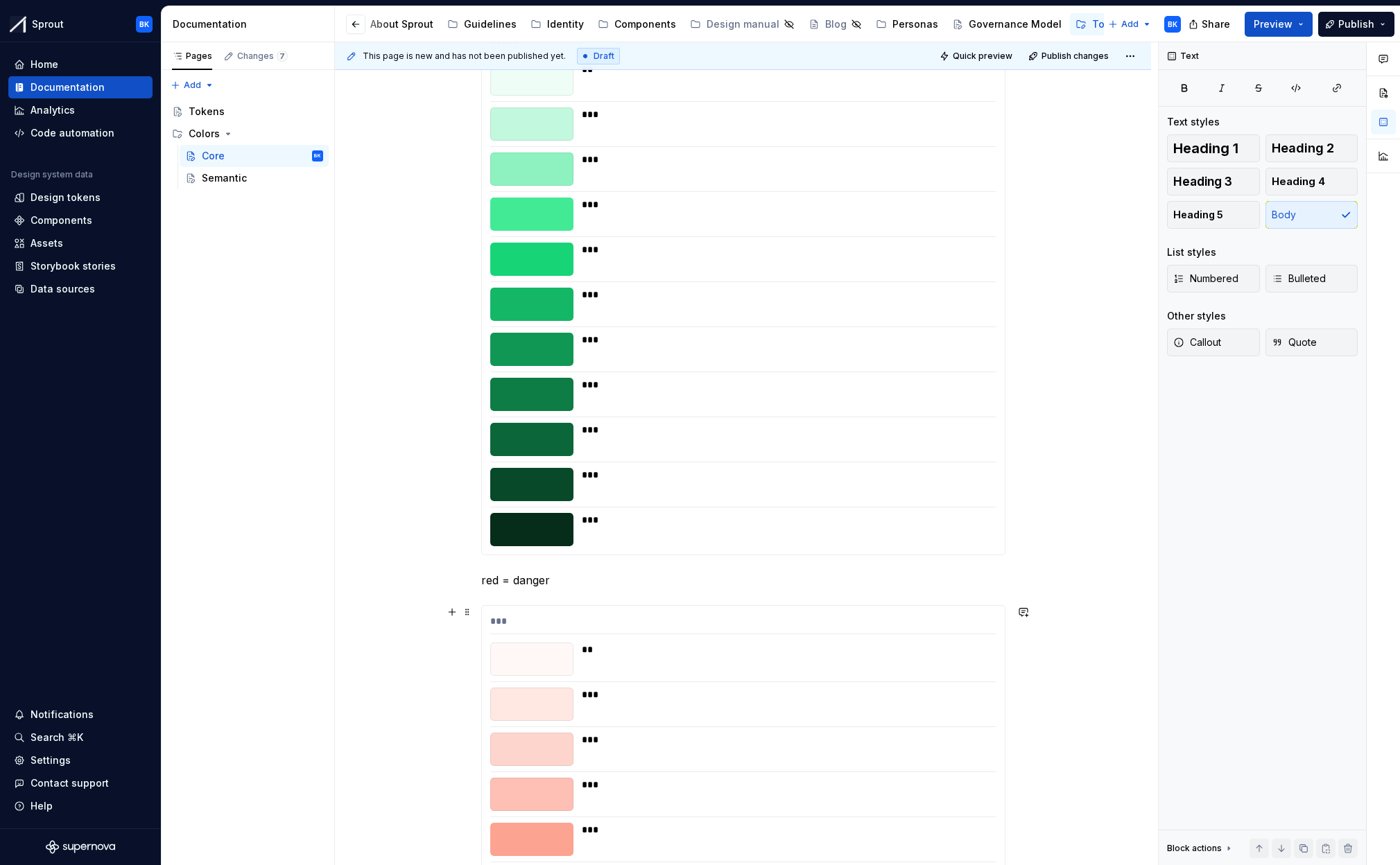
scroll to position [1270, 0]
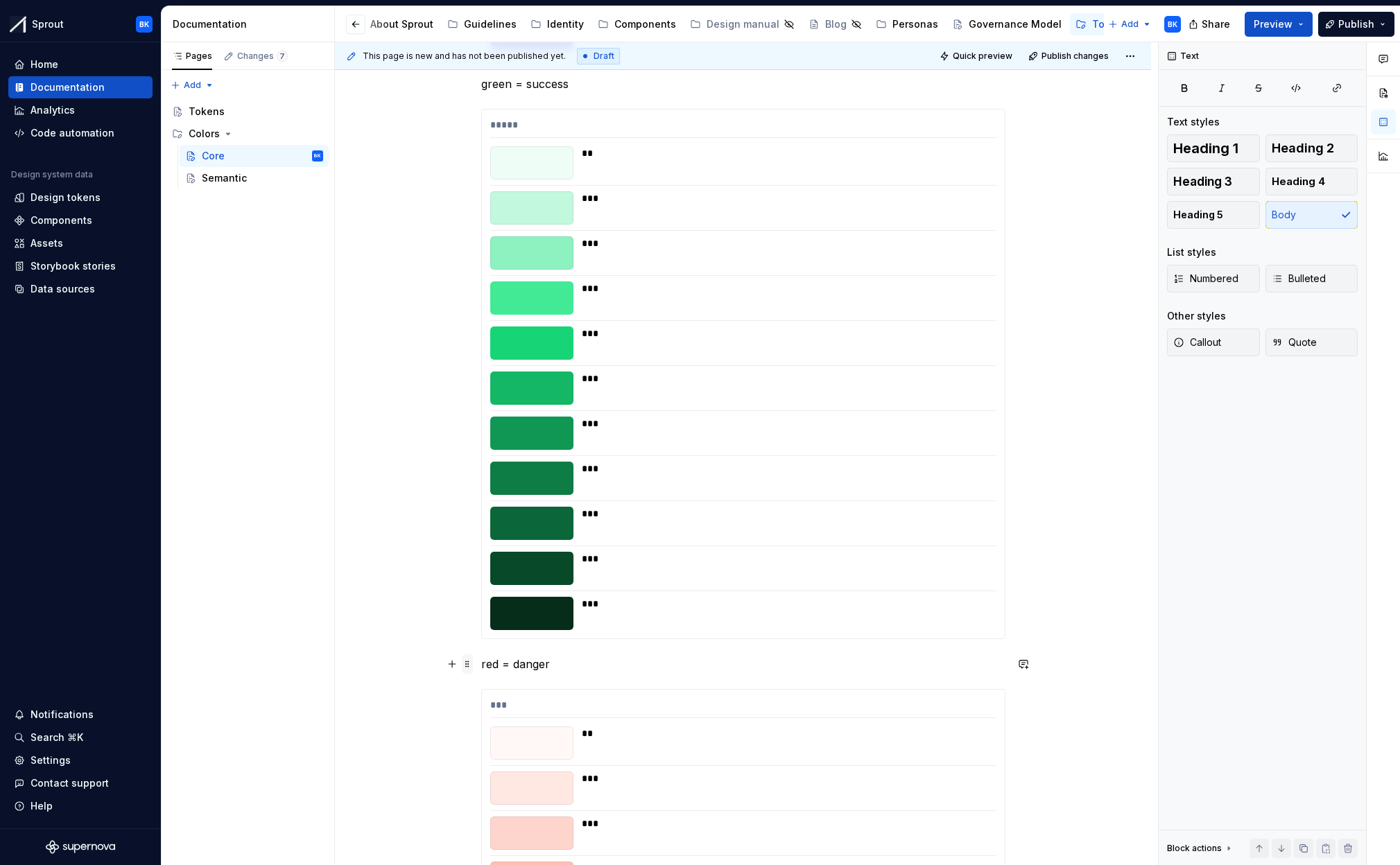
click at [473, 669] on span at bounding box center [467, 664] width 11 height 19
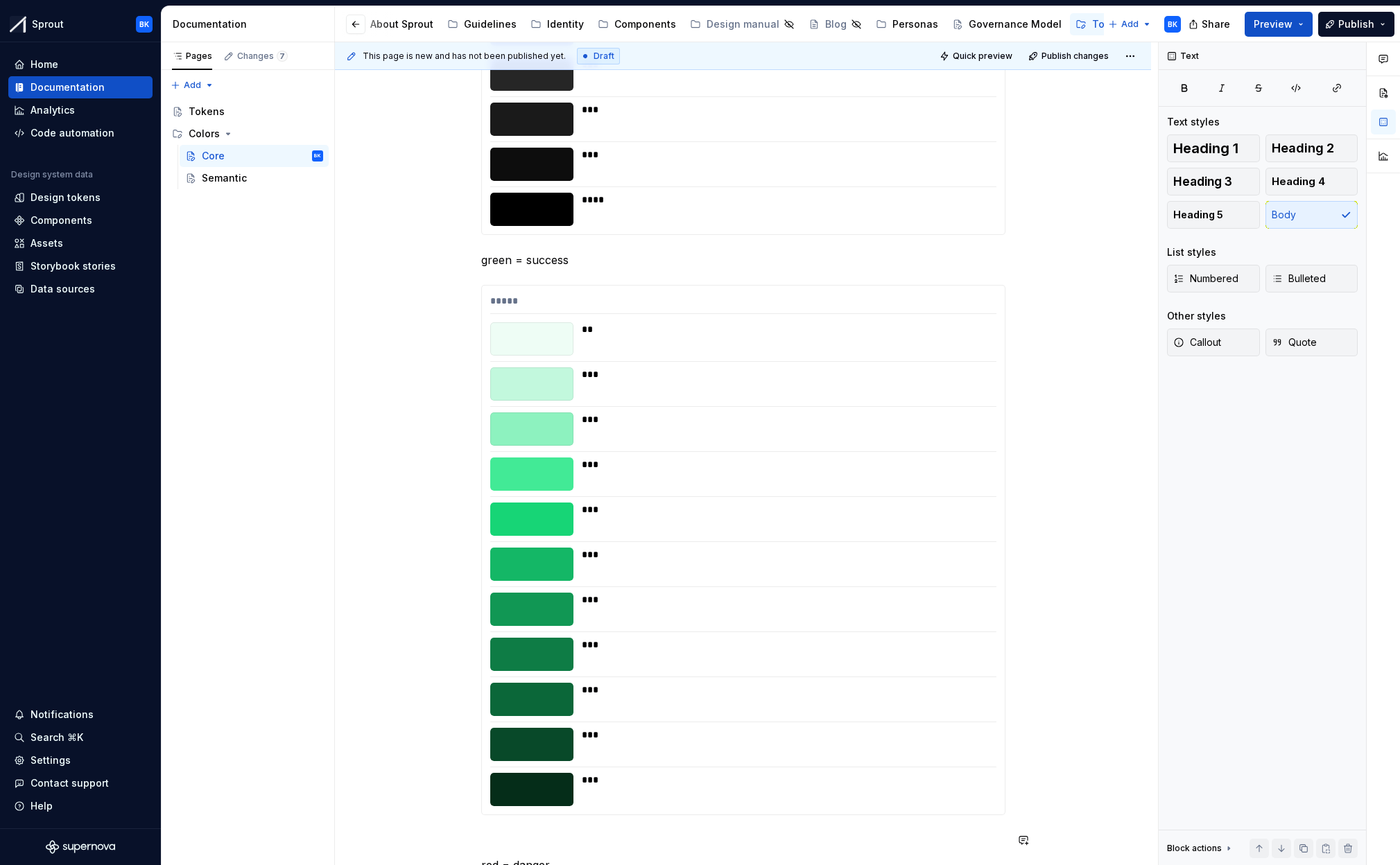
scroll to position [929, 0]
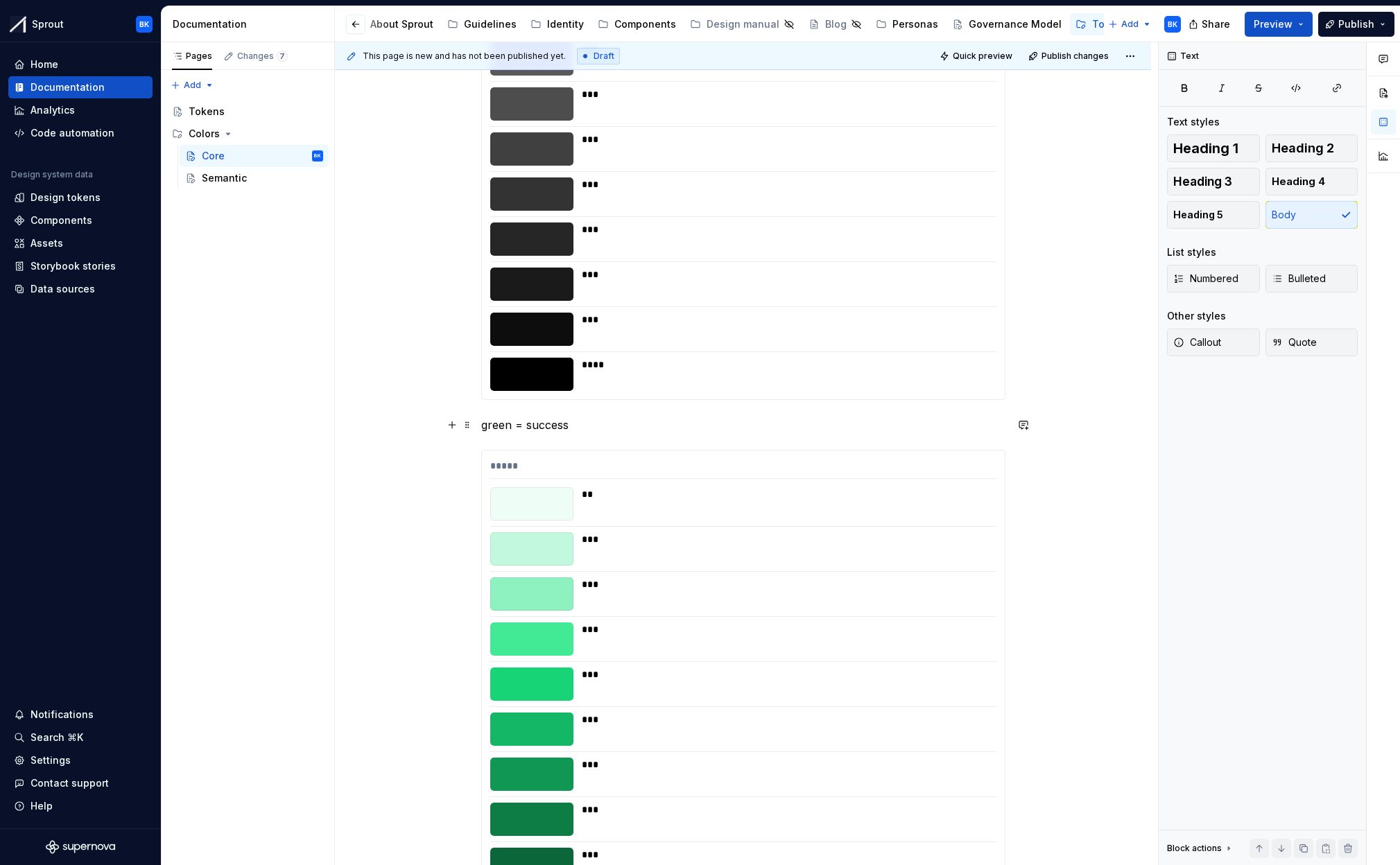
click at [483, 423] on p "green = success" at bounding box center [743, 425] width 524 height 16
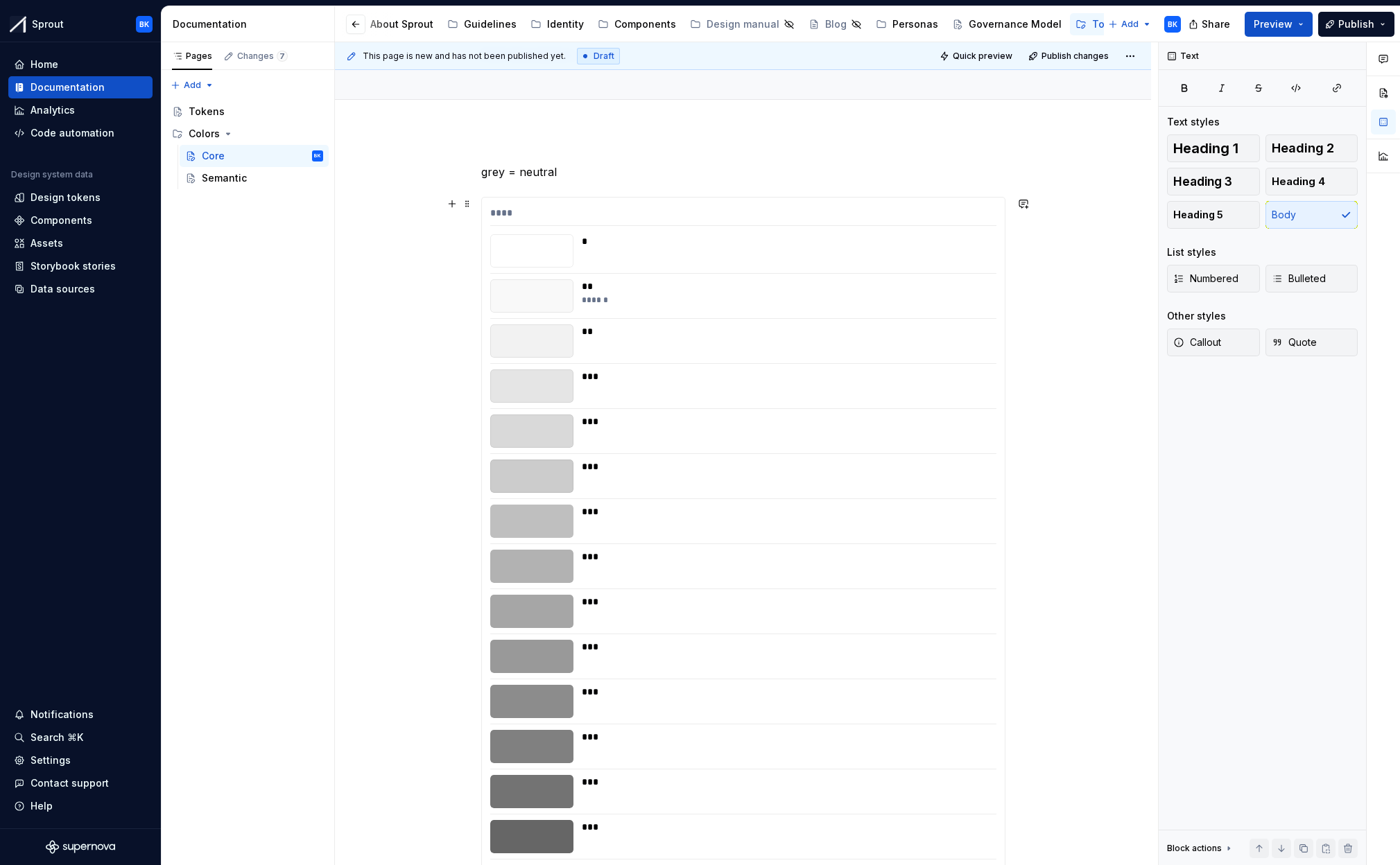
scroll to position [0, 0]
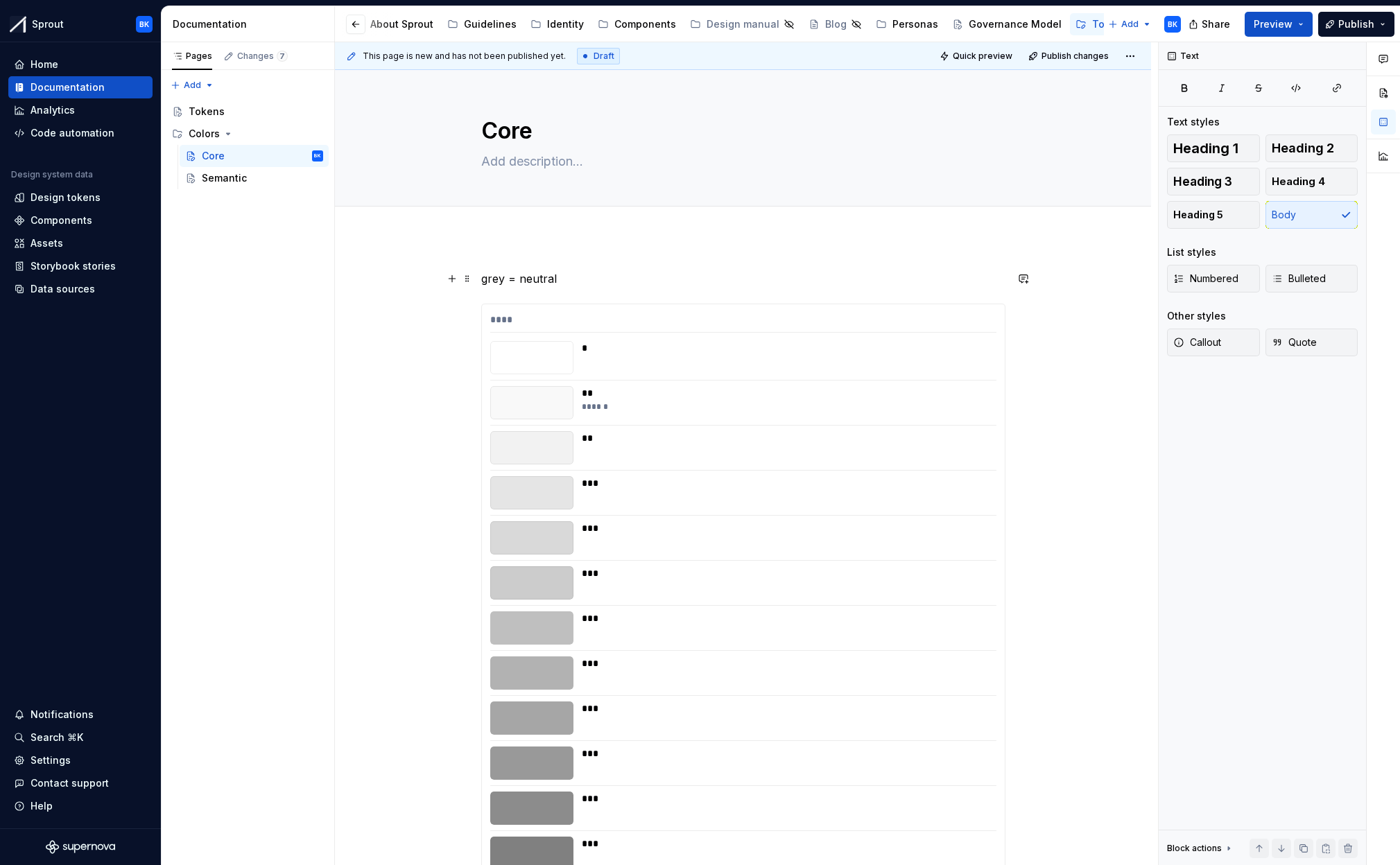
click at [484, 281] on p "grey = neutral" at bounding box center [743, 278] width 524 height 16
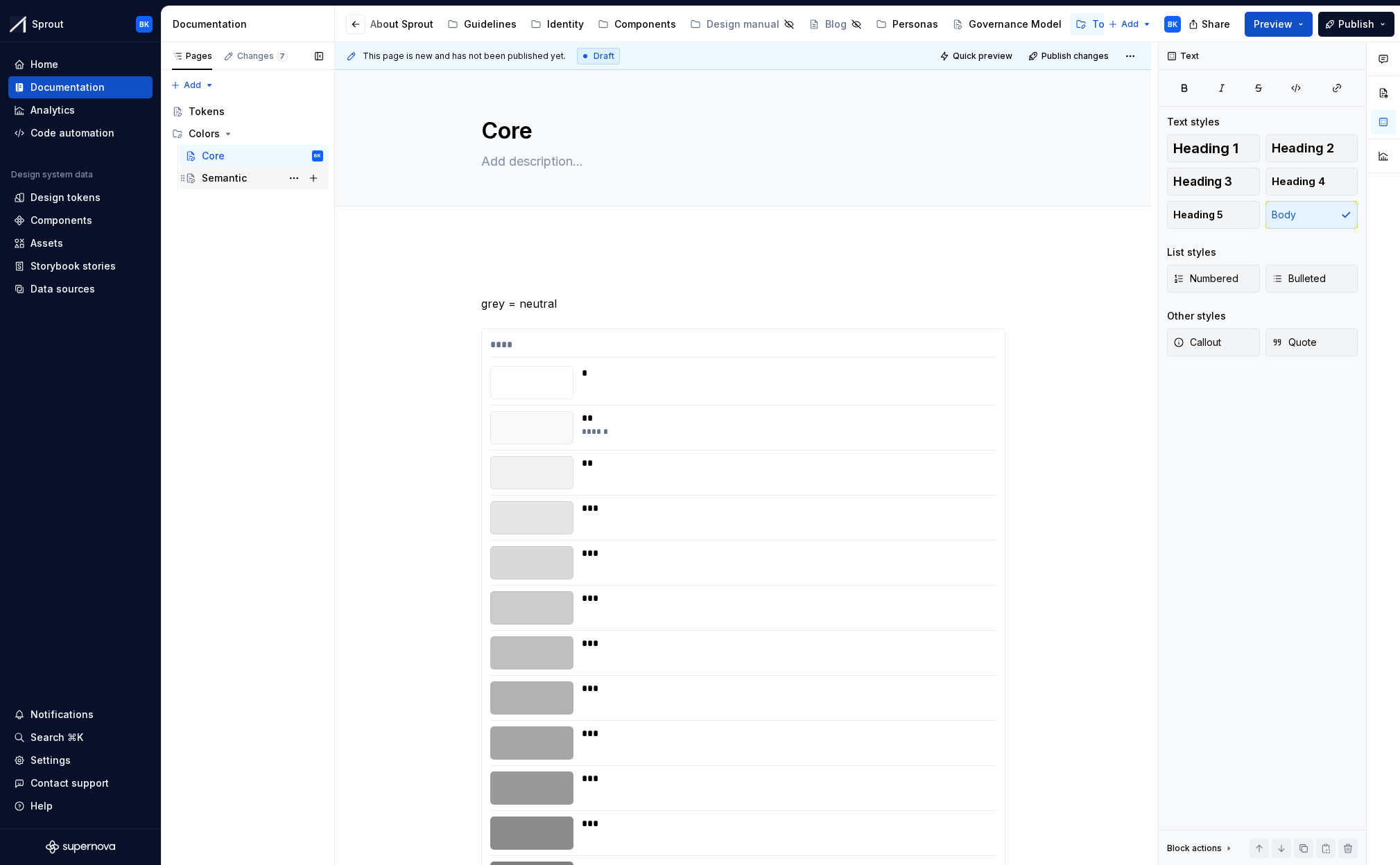
click at [246, 176] on div "Semantic" at bounding box center [263, 178] width 121 height 19
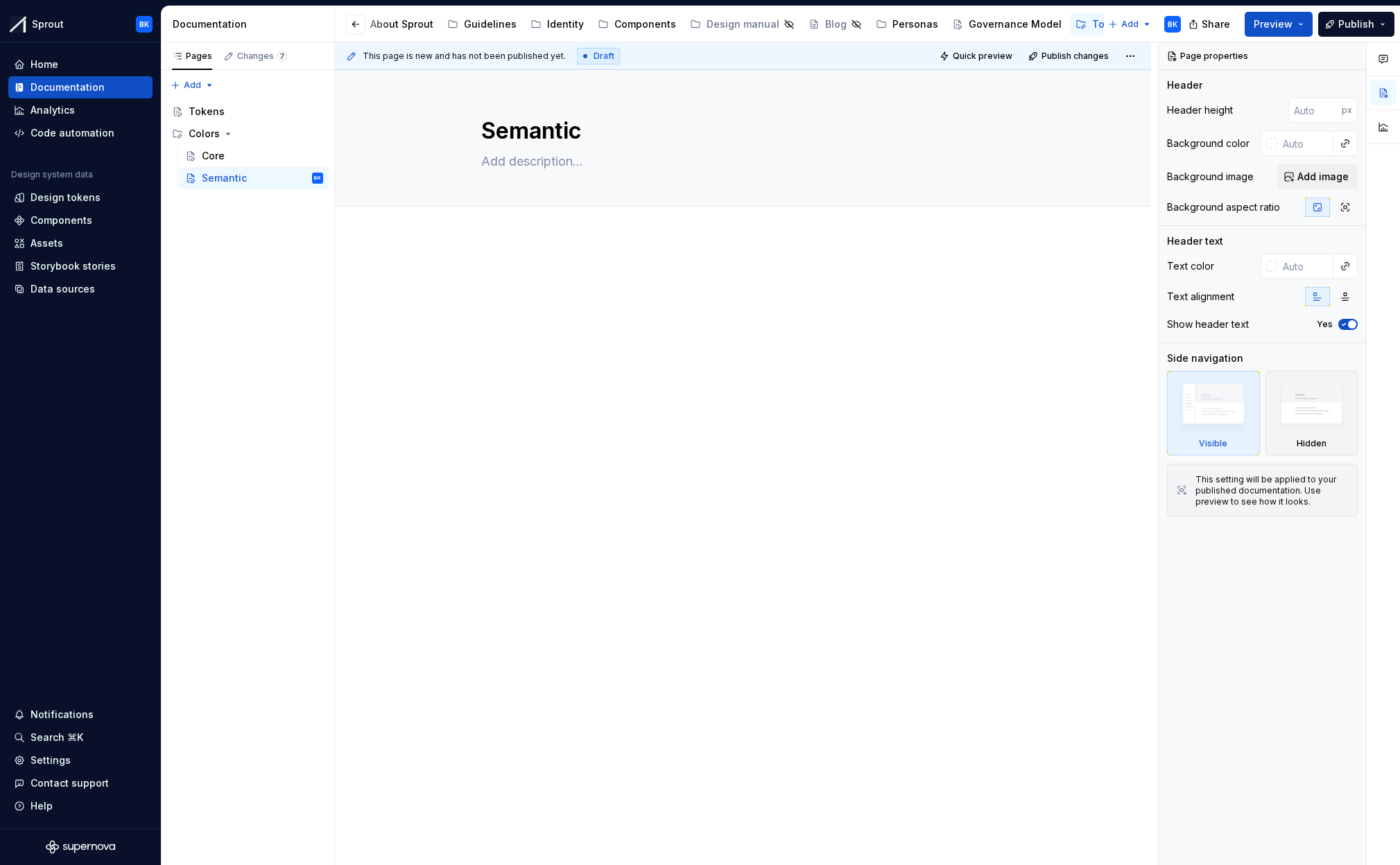
type textarea "*"
click at [652, 311] on div at bounding box center [743, 296] width 524 height 53
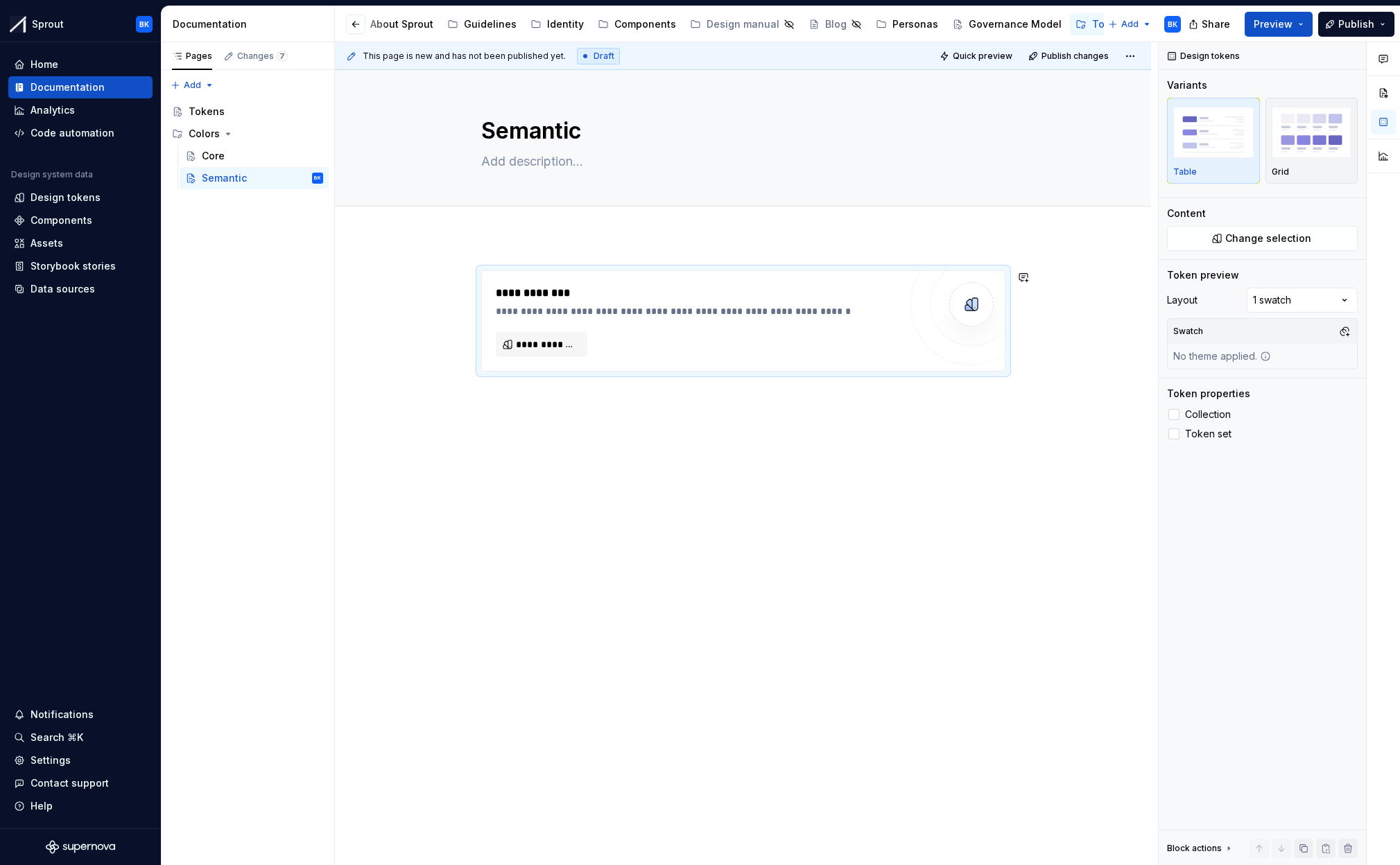
click at [734, 454] on div "**********" at bounding box center [743, 442] width 816 height 410
click at [643, 596] on div "**********" at bounding box center [746, 454] width 823 height 824
click at [609, 535] on div "**********" at bounding box center [746, 454] width 823 height 824
click at [614, 536] on div "**********" at bounding box center [743, 501] width 816 height 528
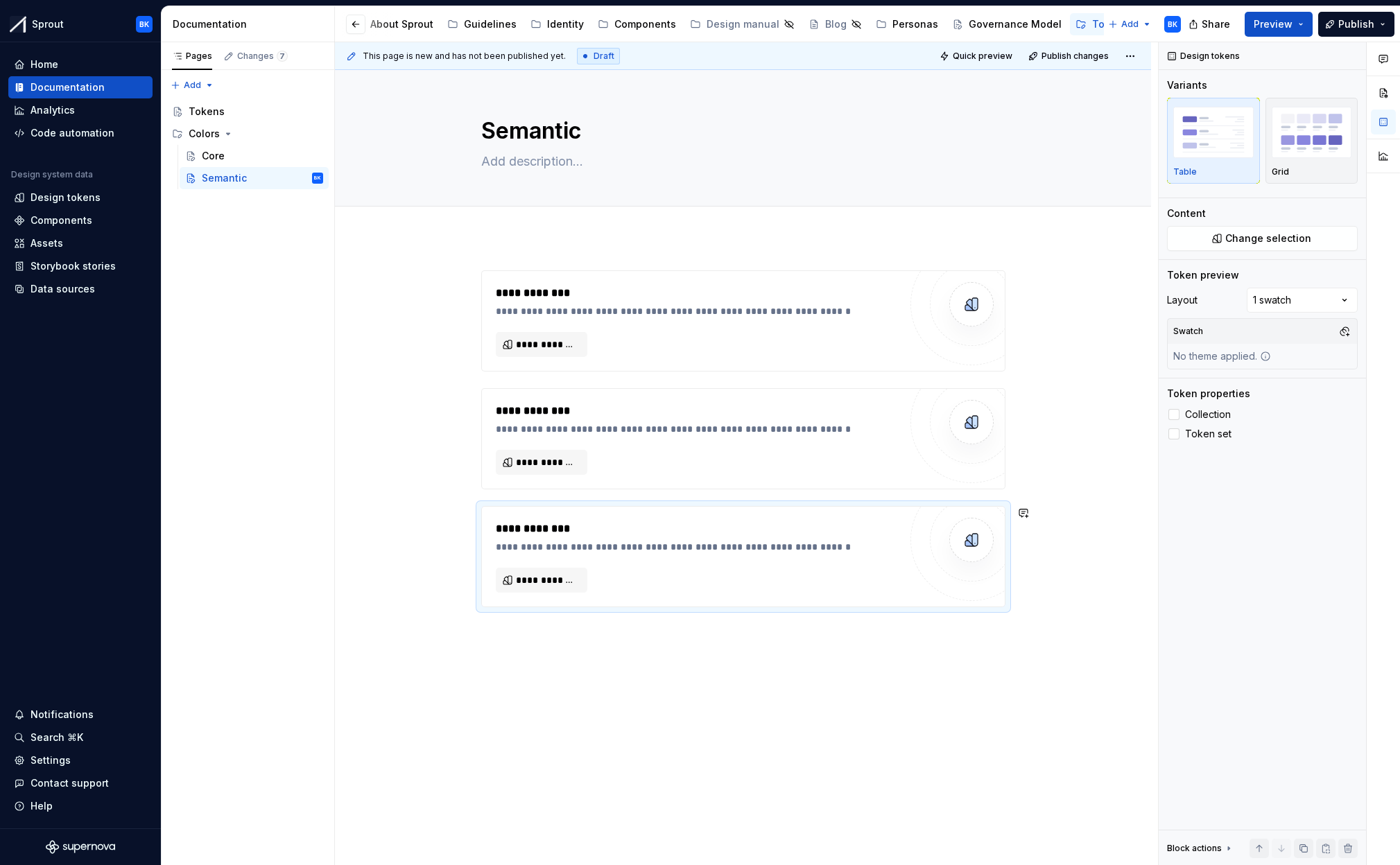
click at [606, 617] on div "**********" at bounding box center [743, 447] width 524 height 354
click at [606, 667] on div "**********" at bounding box center [746, 454] width 823 height 824
click at [607, 661] on div "**********" at bounding box center [743, 559] width 816 height 646
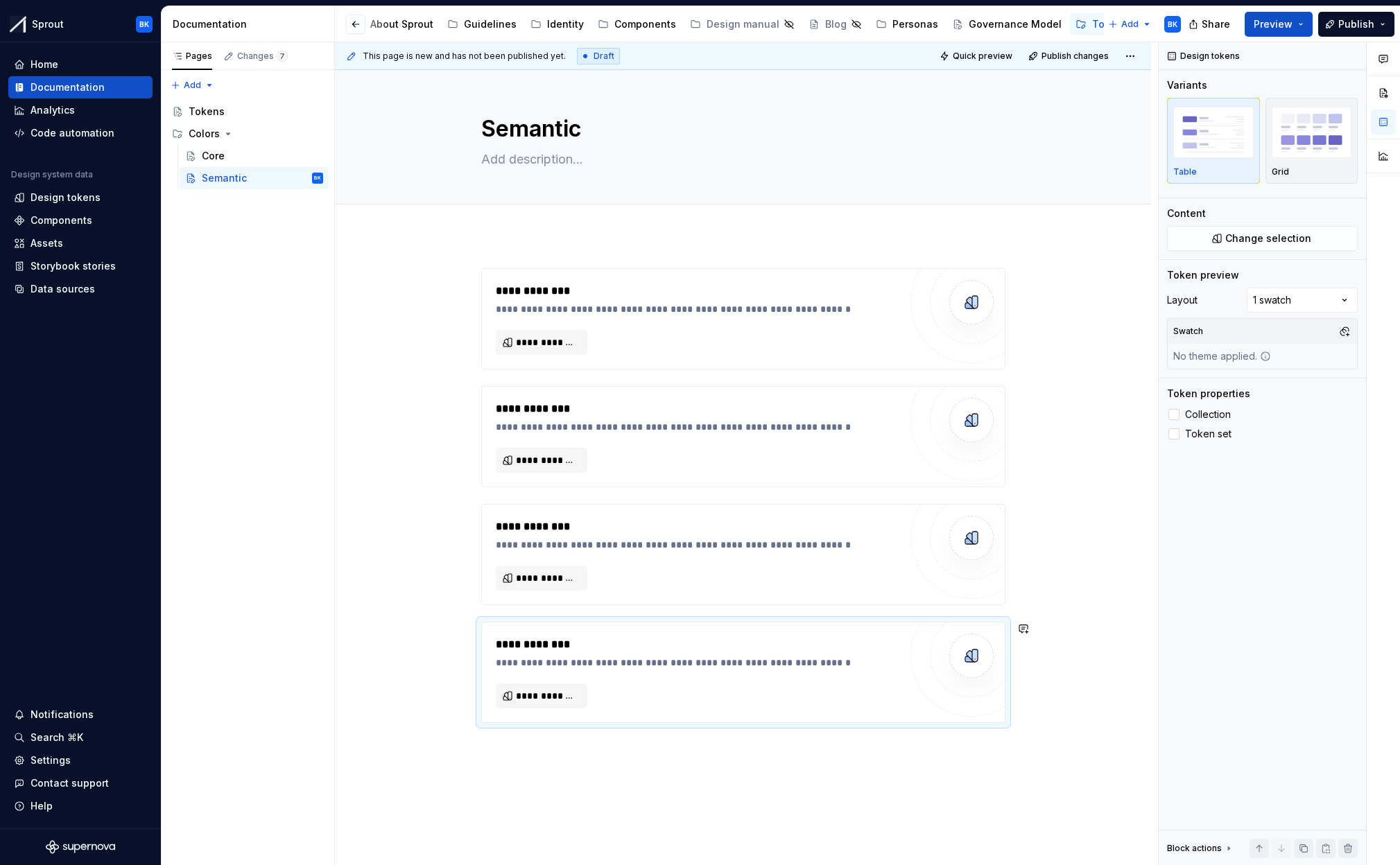
click at [651, 755] on div "**********" at bounding box center [746, 454] width 823 height 824
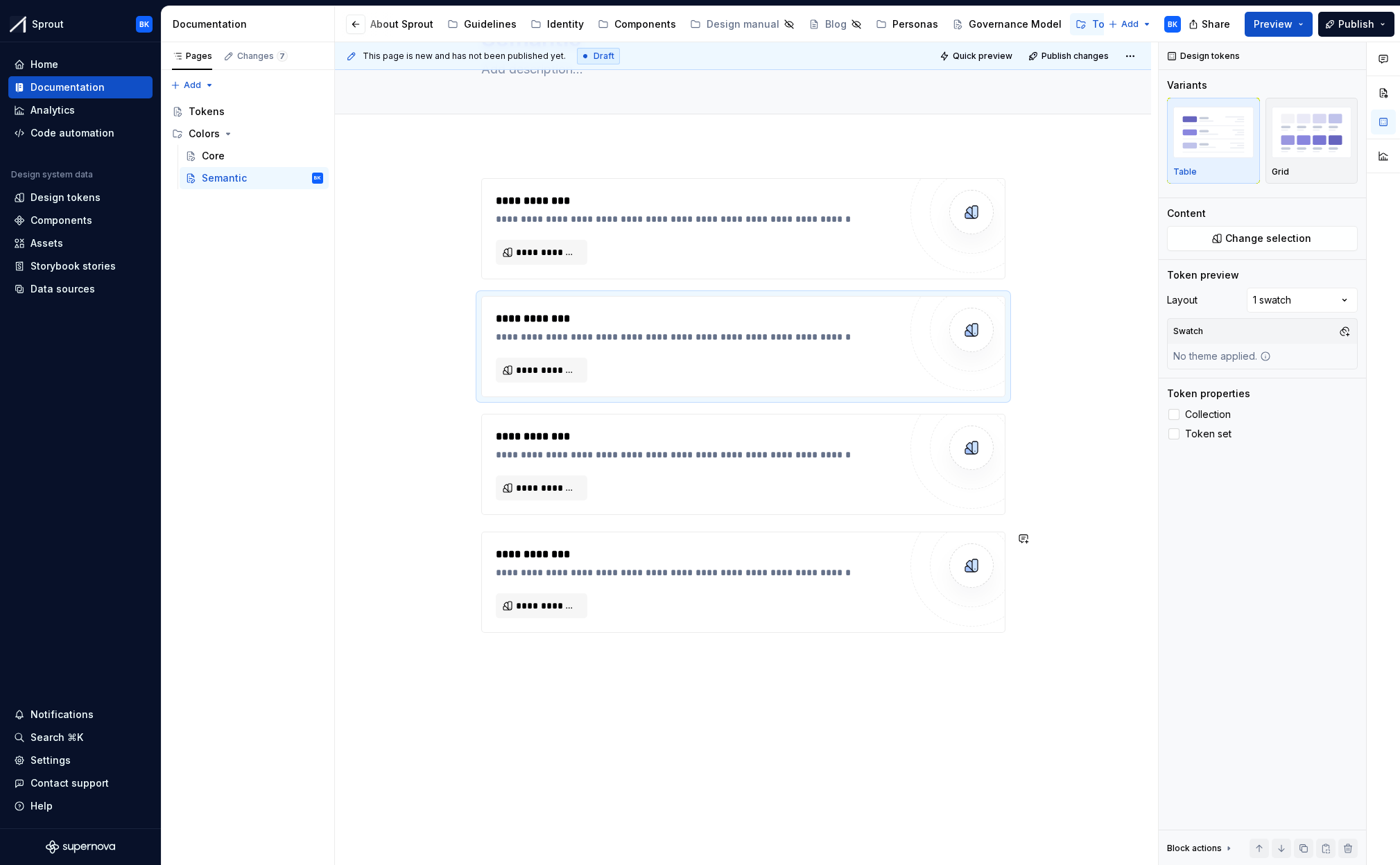
scroll to position [92, 0]
click at [550, 256] on span "**********" at bounding box center [547, 252] width 62 height 14
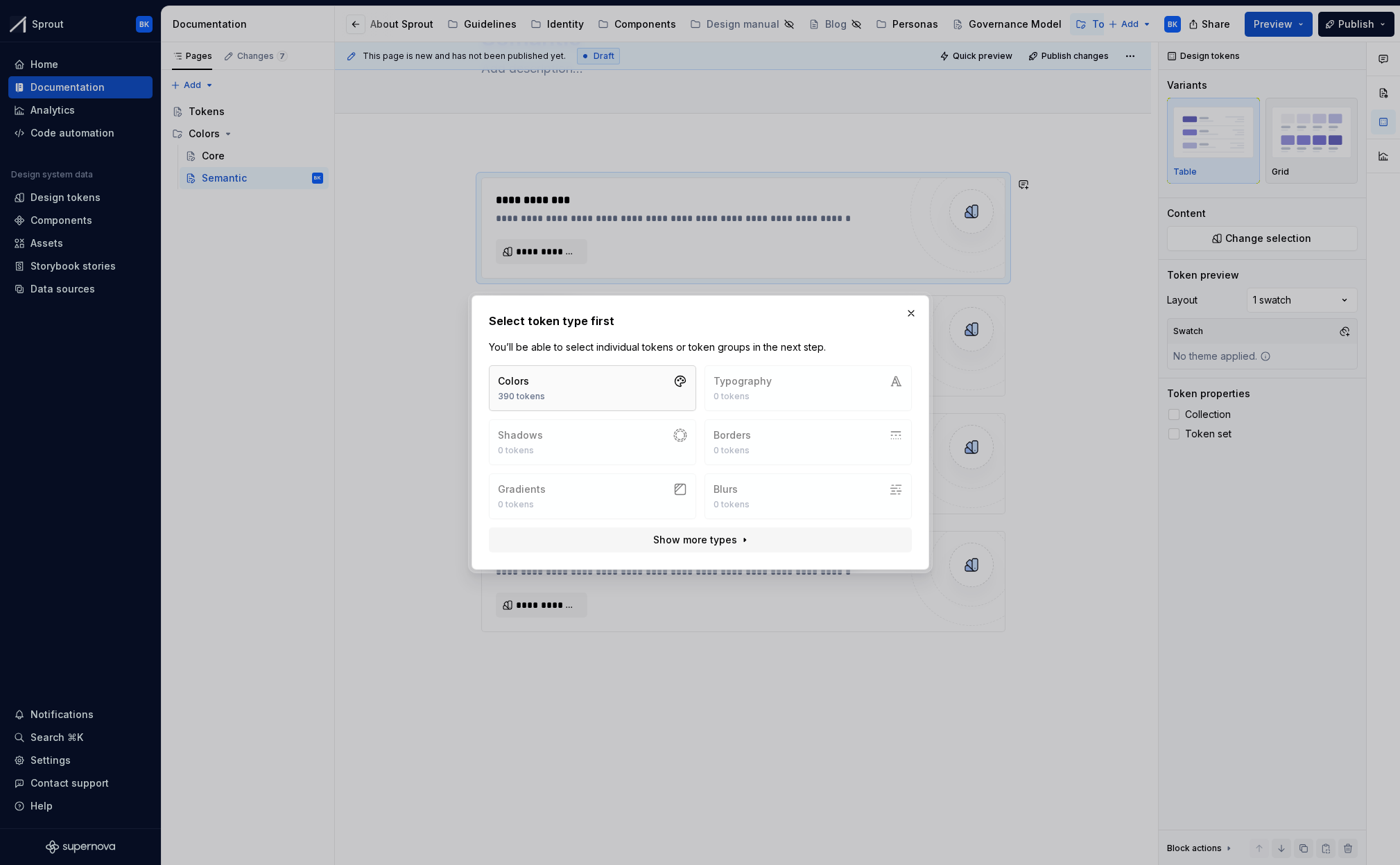
click at [573, 403] on button "Colors 390 tokens" at bounding box center [592, 388] width 207 height 46
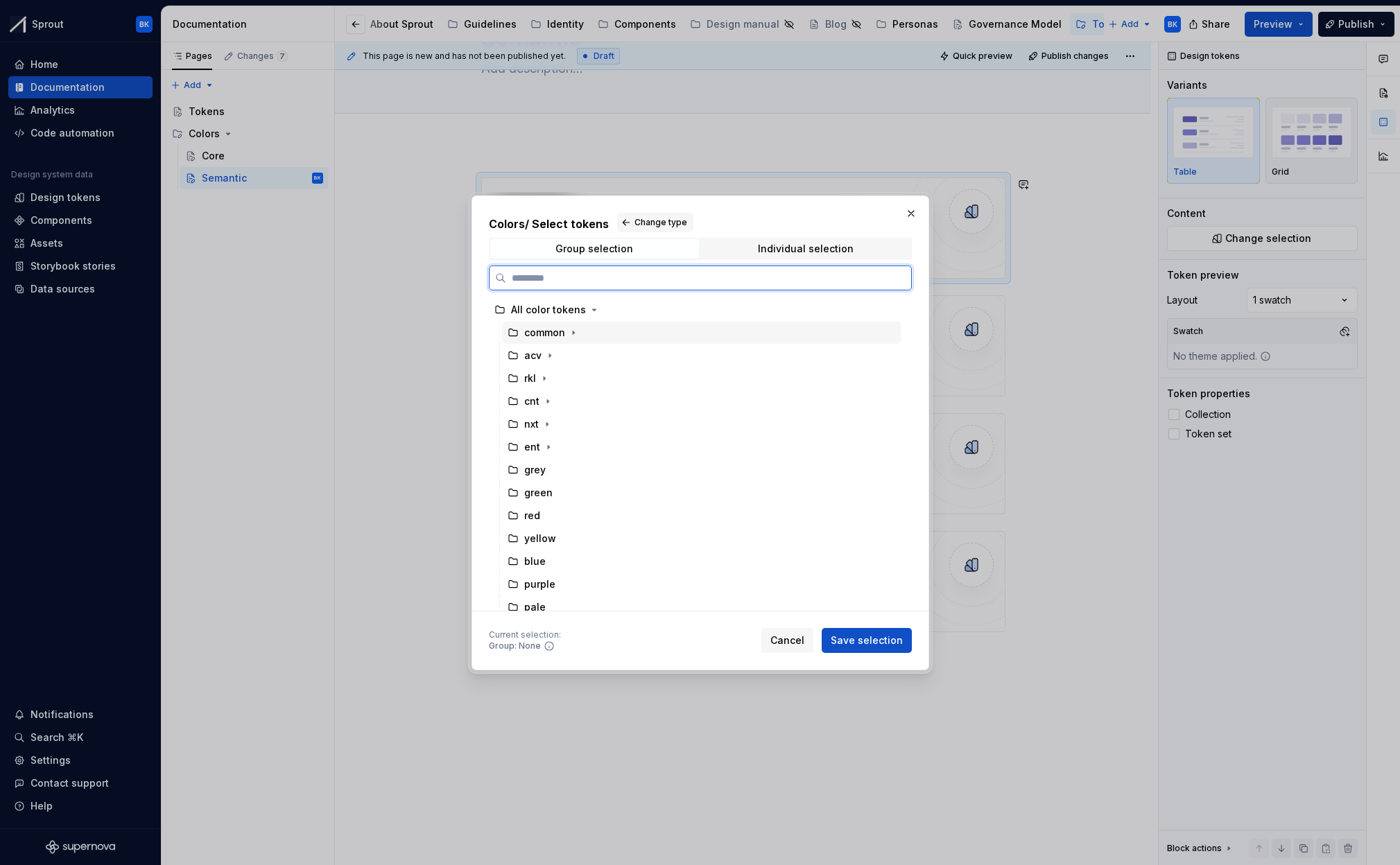
click at [612, 333] on div "common" at bounding box center [701, 333] width 399 height 22
click at [574, 334] on icon "button" at bounding box center [573, 332] width 11 height 11
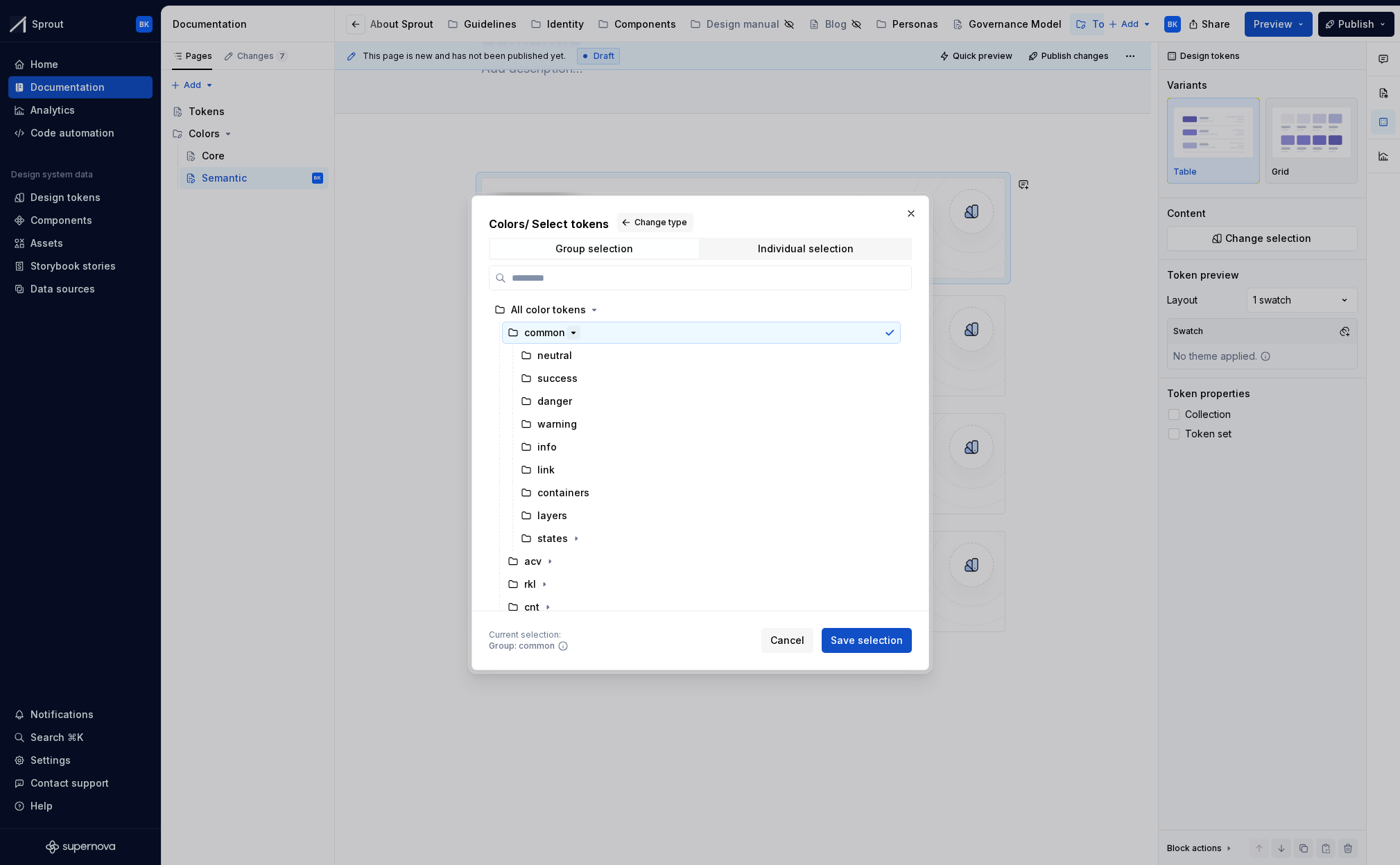
click at [574, 334] on icon "button" at bounding box center [573, 332] width 11 height 11
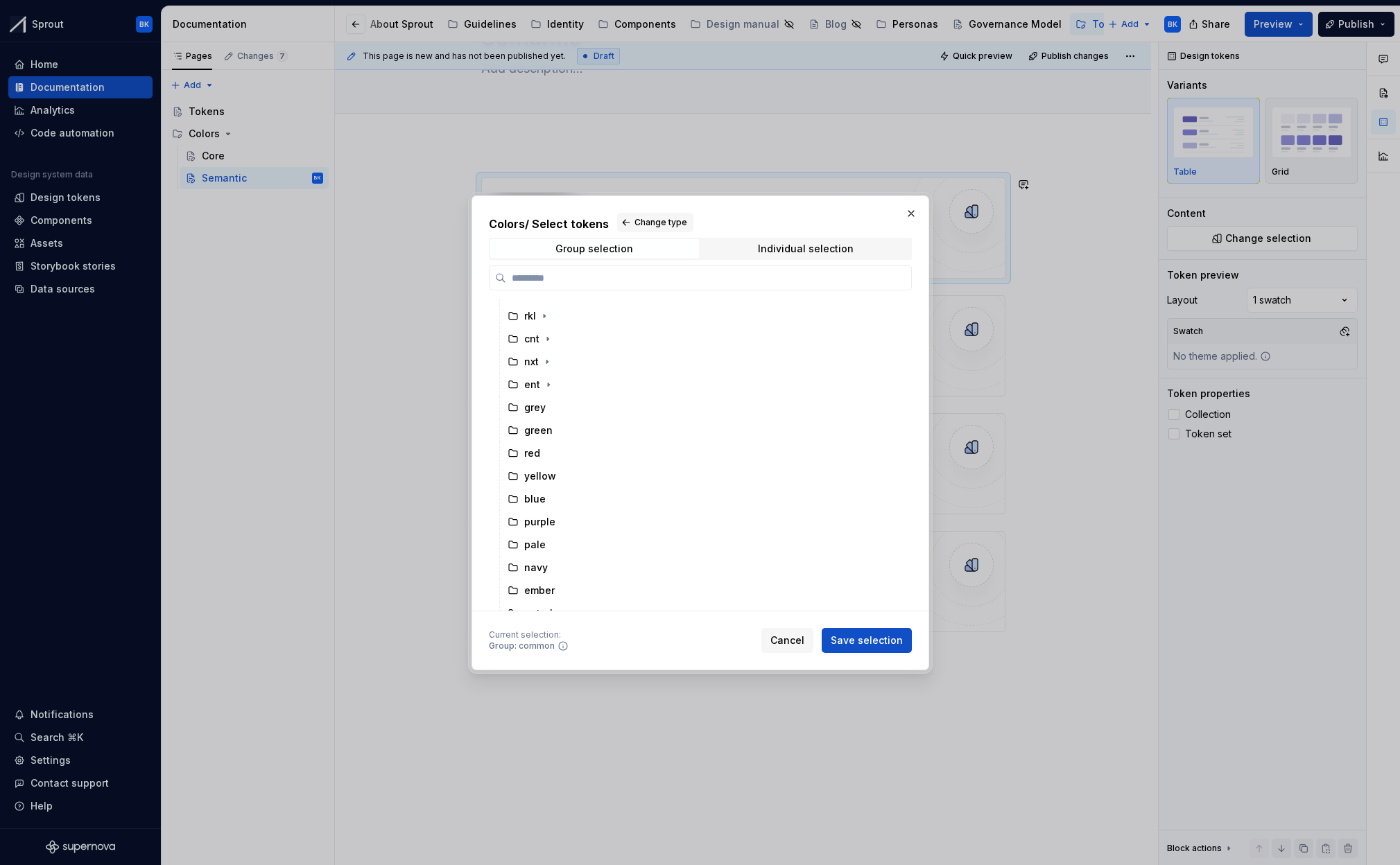
scroll to position [0, 0]
click at [571, 334] on icon "button" at bounding box center [573, 332] width 11 height 11
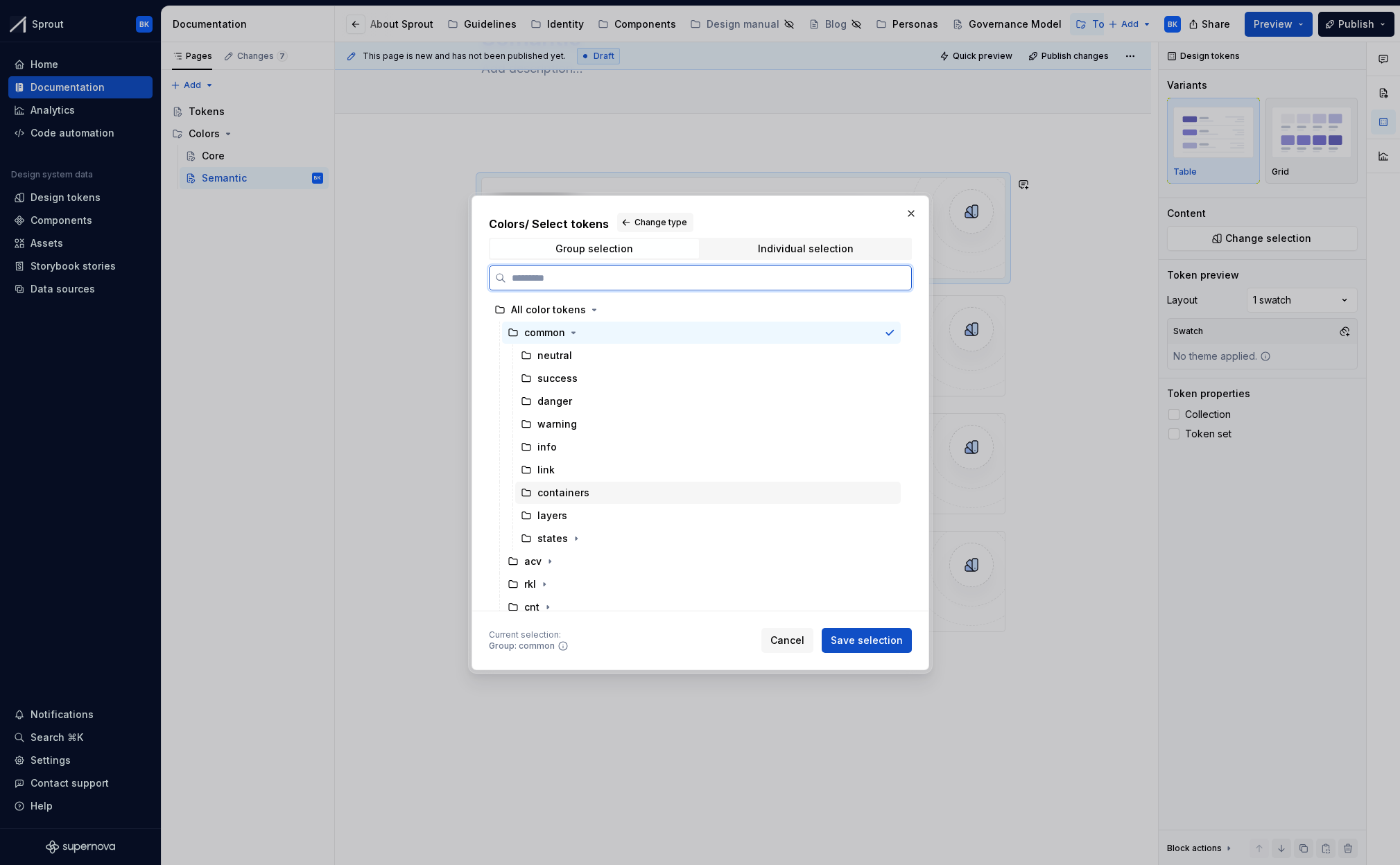
click at [600, 497] on div "containers" at bounding box center [708, 493] width 386 height 22
click at [589, 518] on div "layers" at bounding box center [708, 516] width 386 height 22
click at [581, 537] on div "states" at bounding box center [708, 539] width 386 height 22
drag, startPoint x: 582, startPoint y: 514, endPoint x: 583, endPoint y: 501, distance: 13.0
click at [582, 514] on div "layers" at bounding box center [708, 516] width 386 height 22
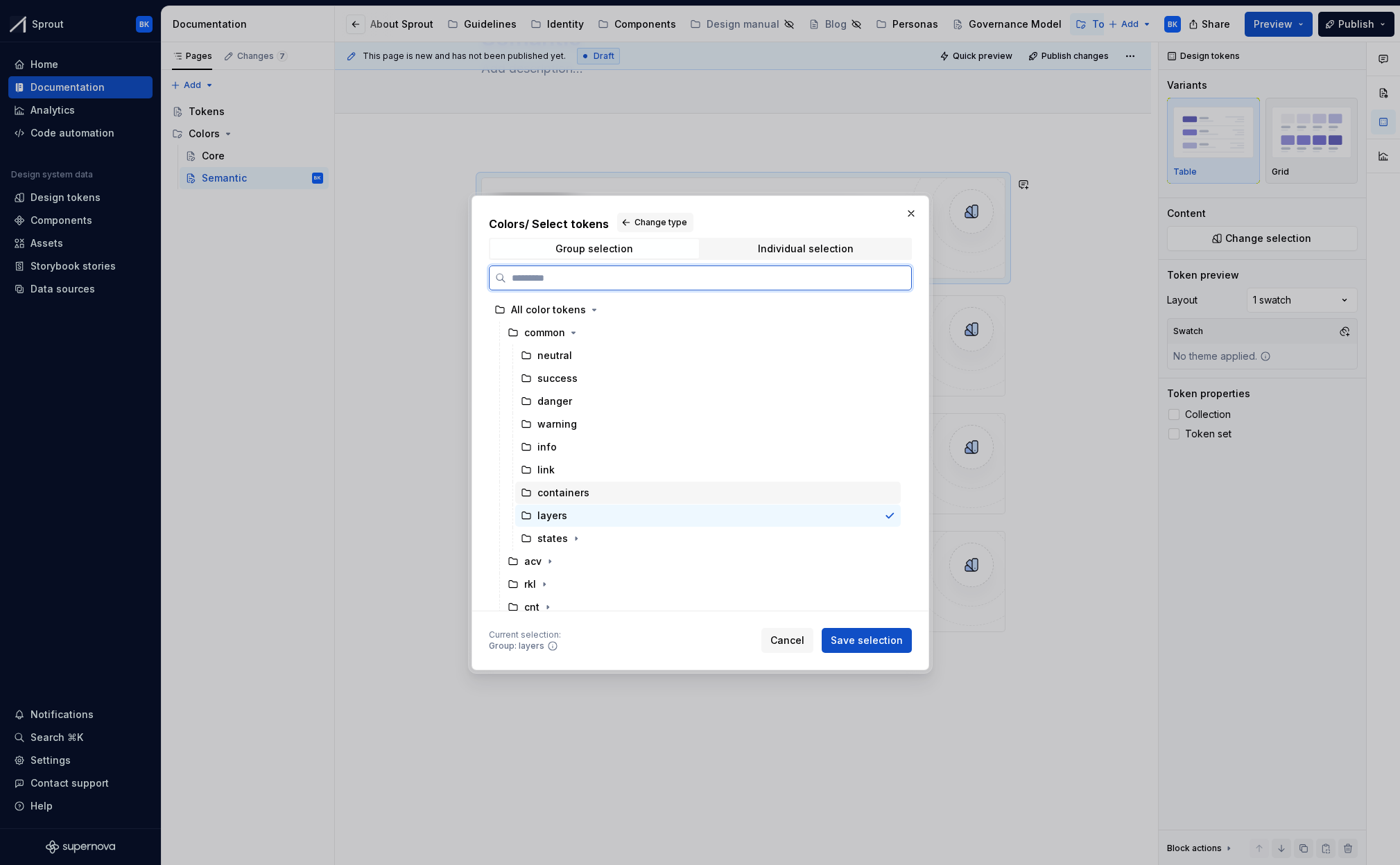
click at [581, 491] on div "containers" at bounding box center [563, 493] width 52 height 14
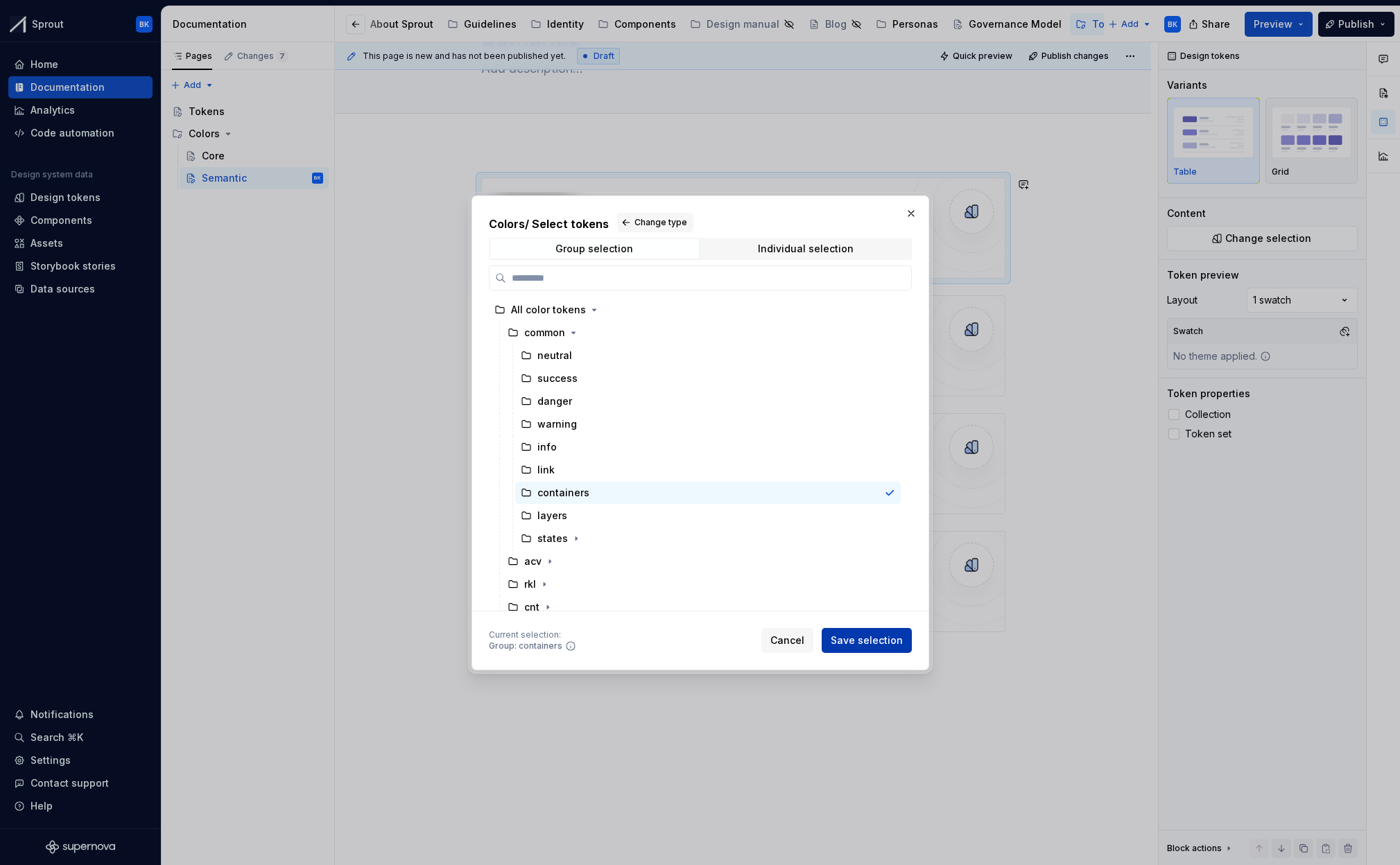
click at [897, 637] on span "Save selection" at bounding box center [866, 640] width 72 height 14
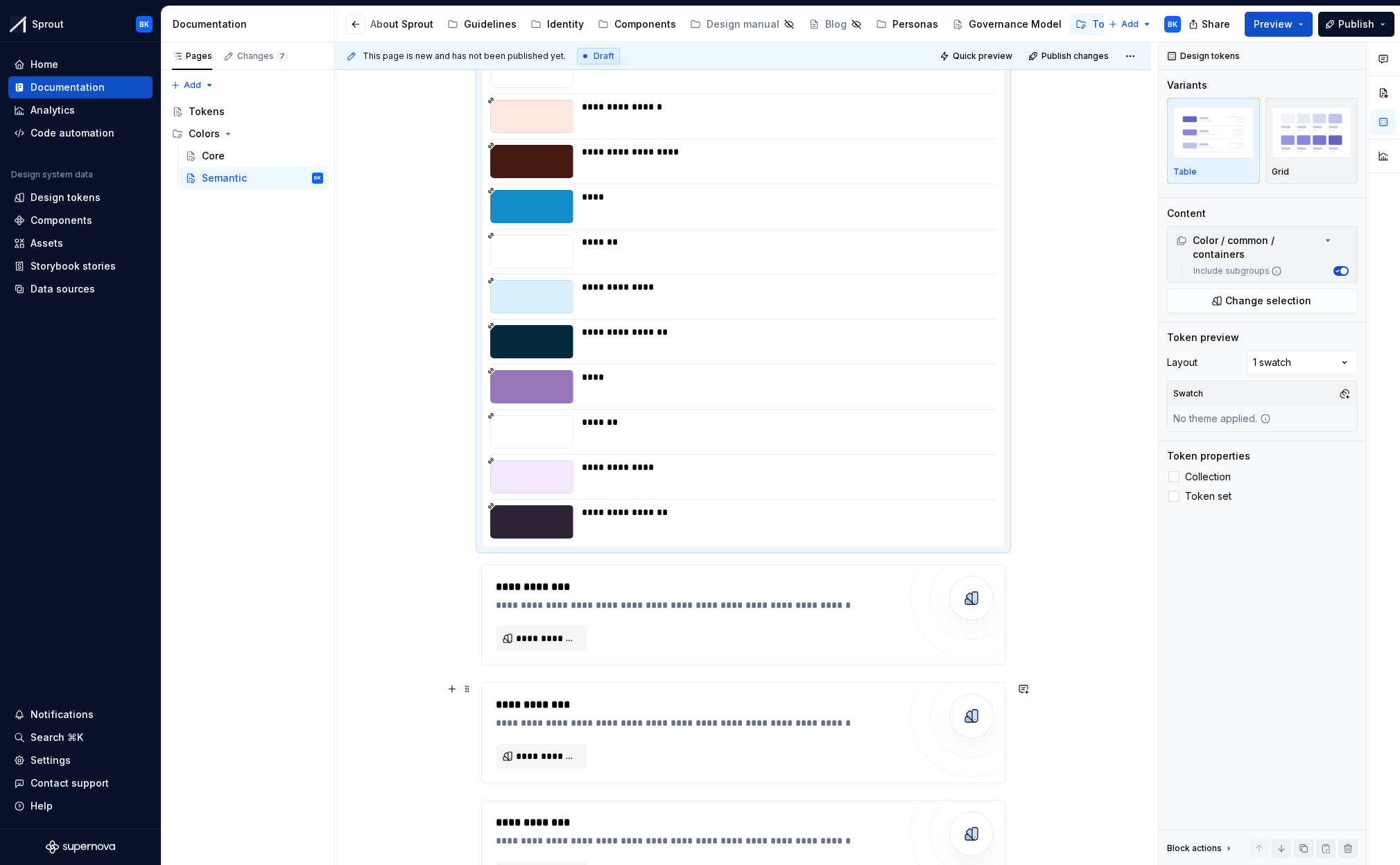
scroll to position [976, 0]
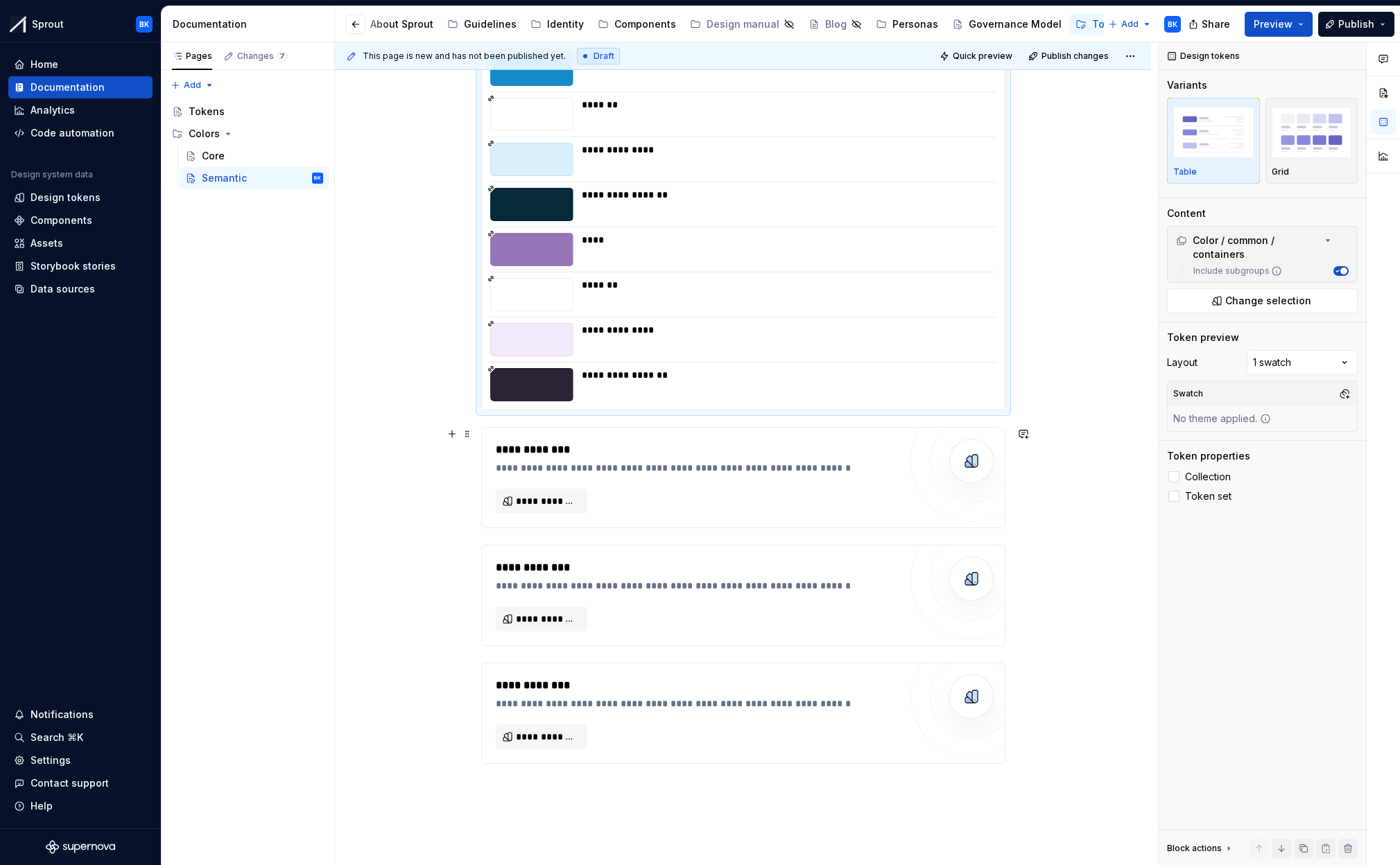
click at [560, 516] on div "**********" at bounding box center [743, 477] width 523 height 100
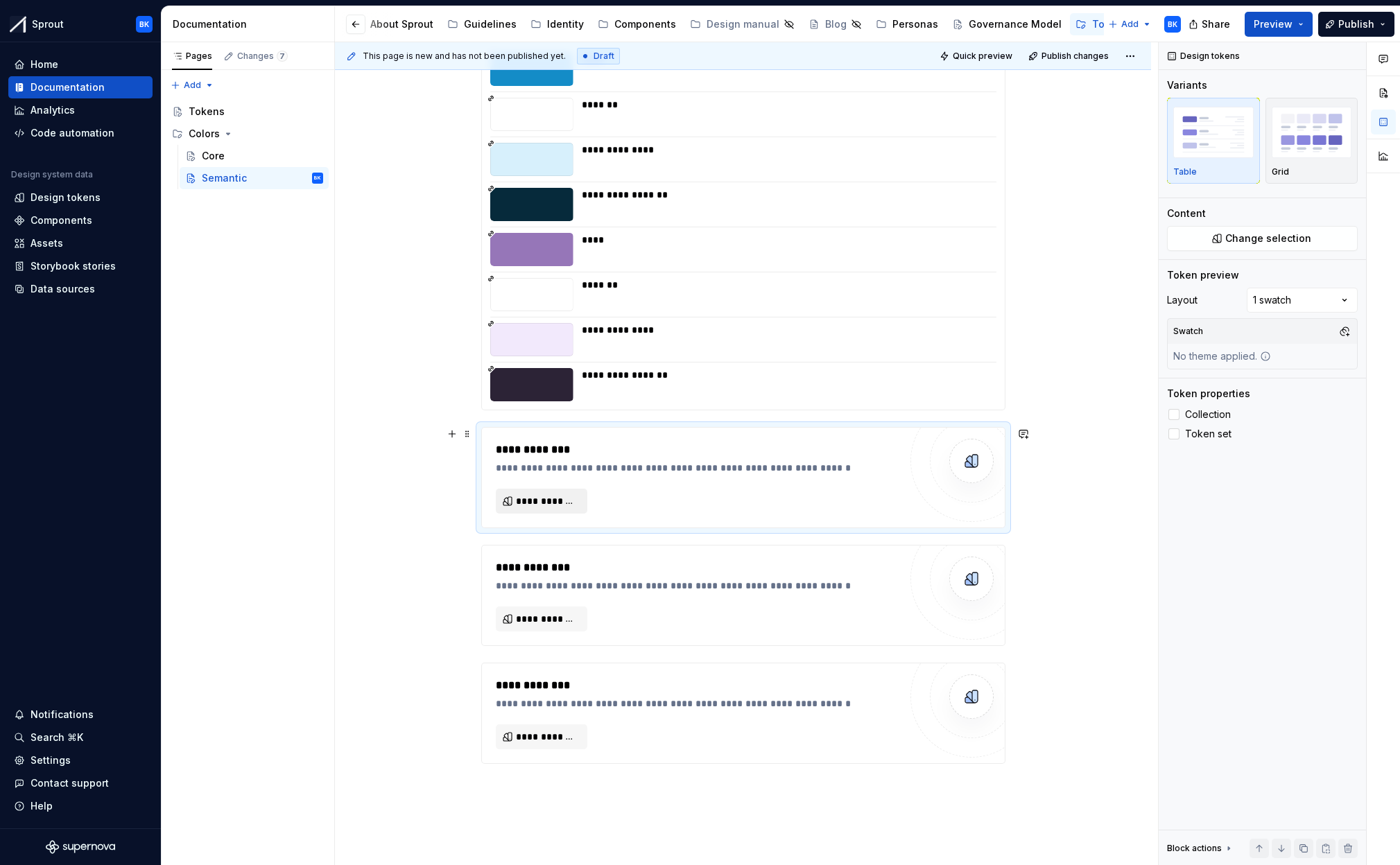
click at [557, 505] on span "**********" at bounding box center [547, 501] width 62 height 14
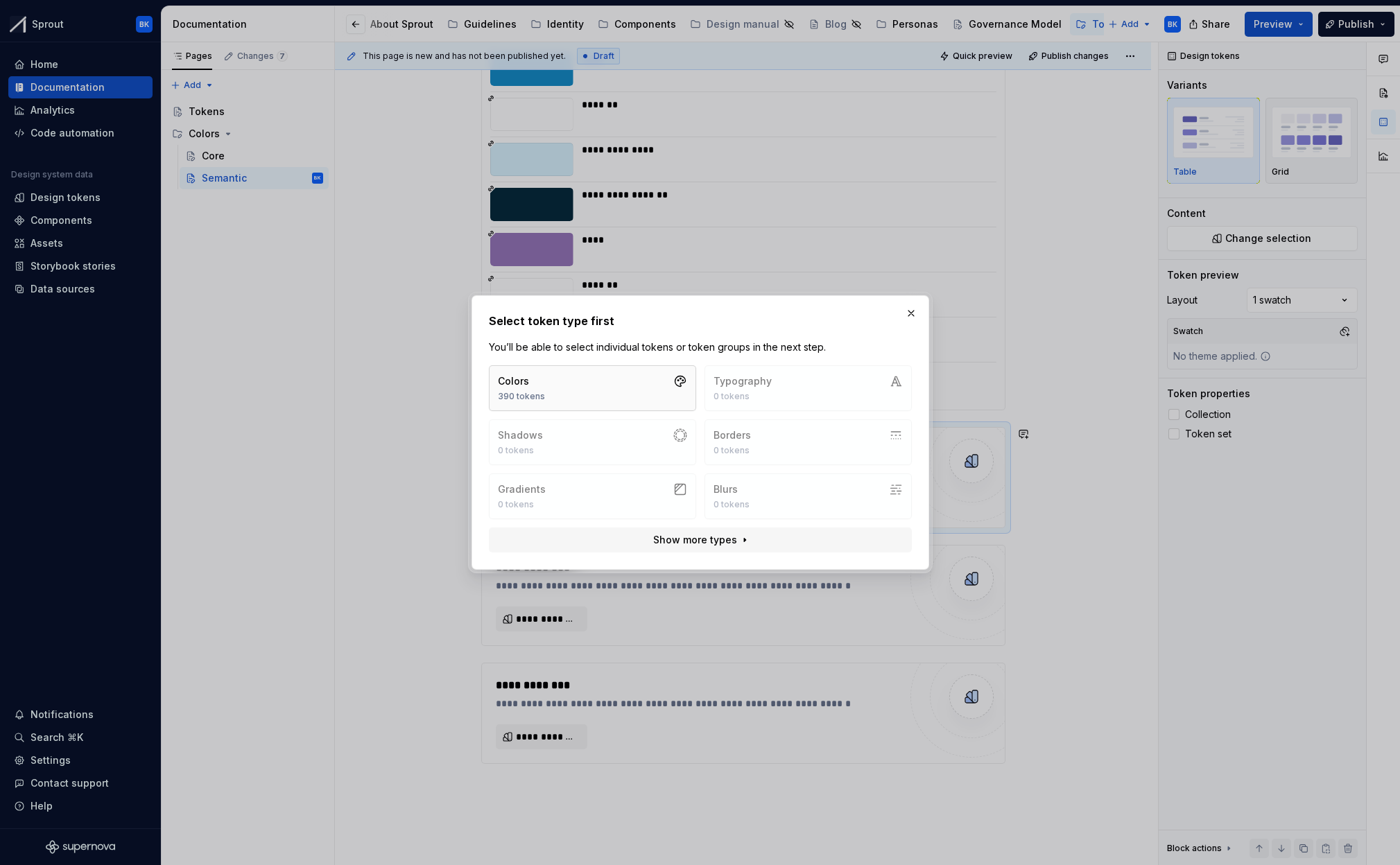
click at [567, 386] on button "Colors 390 tokens" at bounding box center [592, 388] width 207 height 46
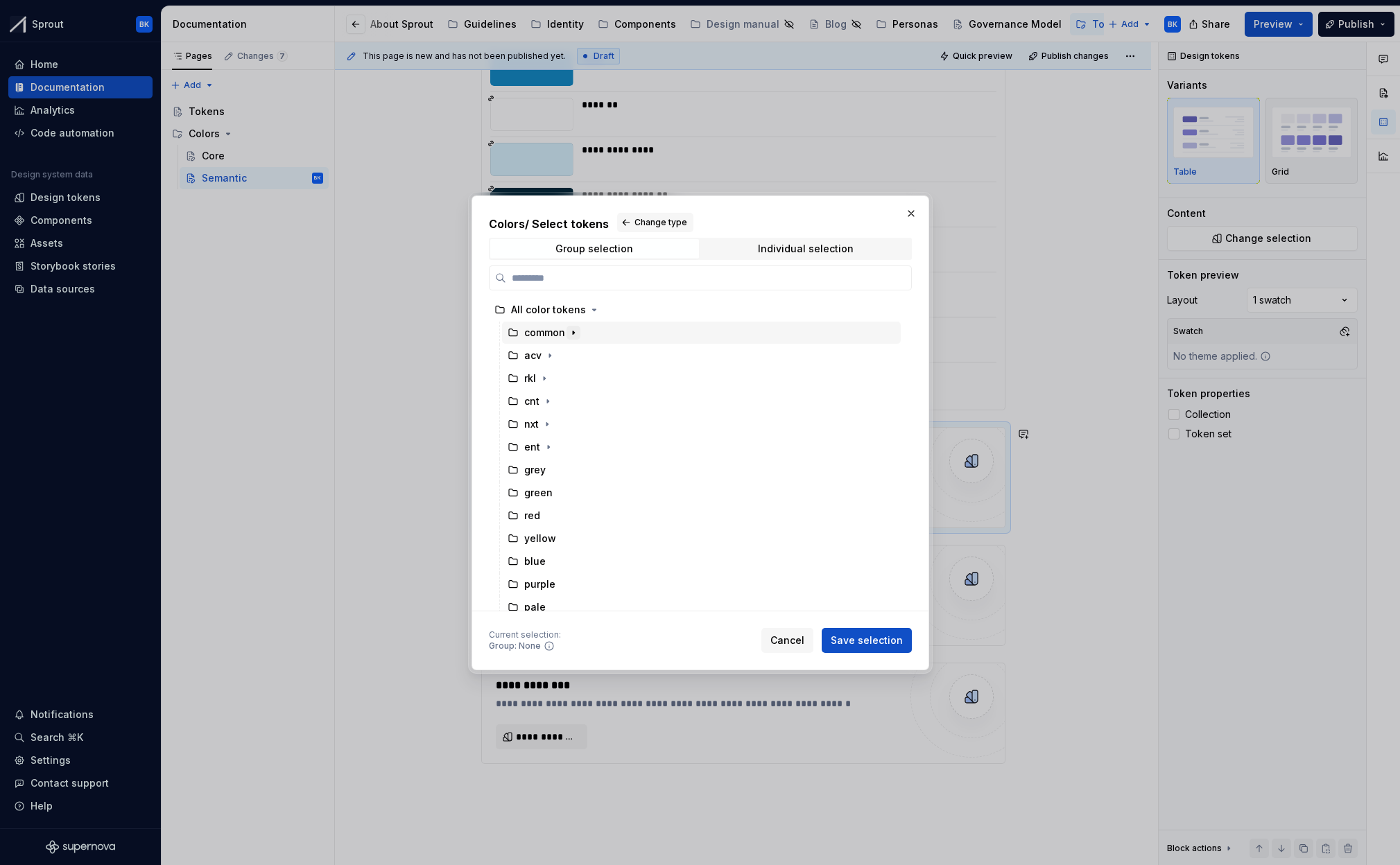
click at [574, 333] on icon "button" at bounding box center [573, 332] width 11 height 11
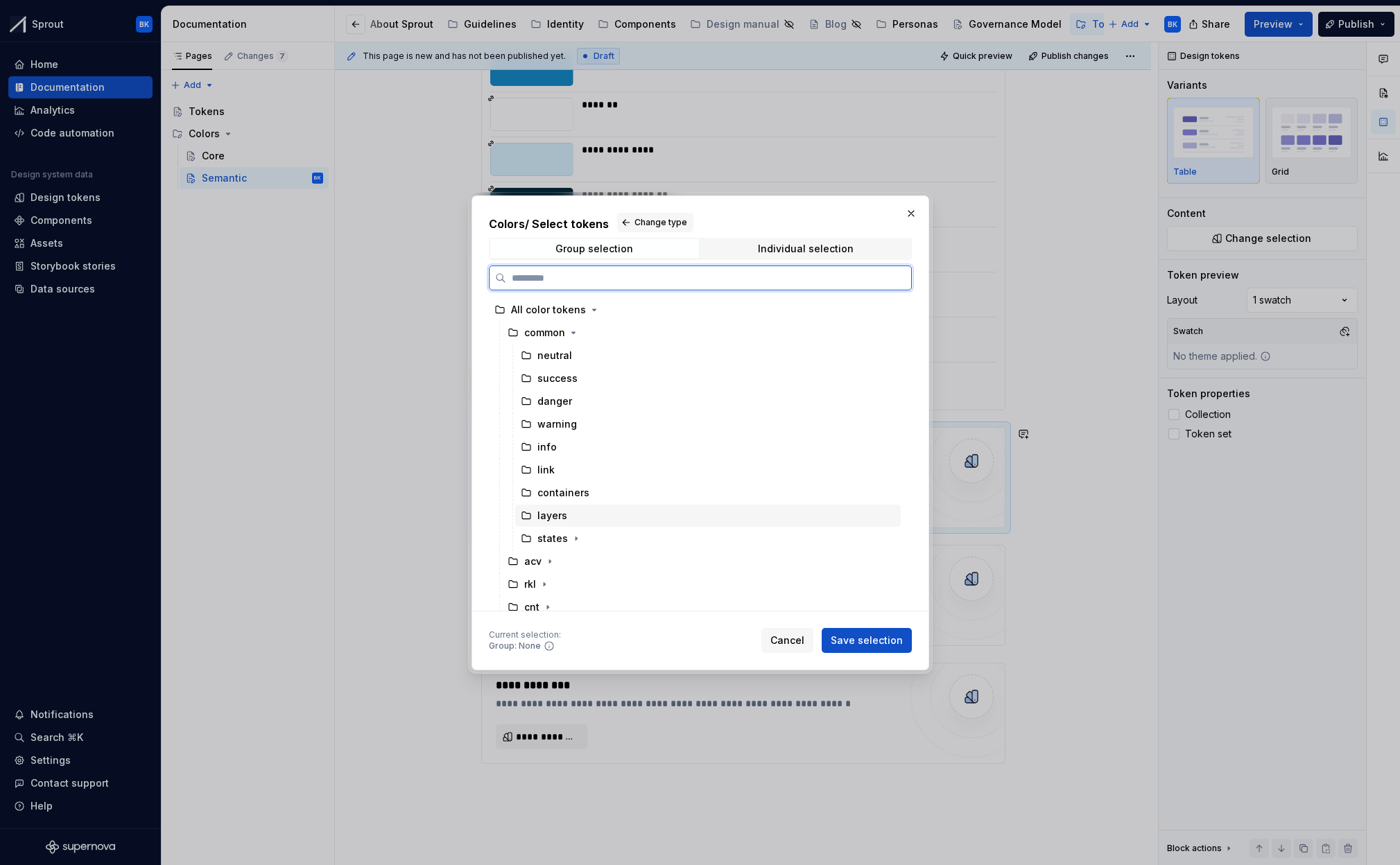
click at [602, 511] on div "layers" at bounding box center [708, 516] width 386 height 22
click at [862, 633] on span "Save selection" at bounding box center [866, 640] width 72 height 14
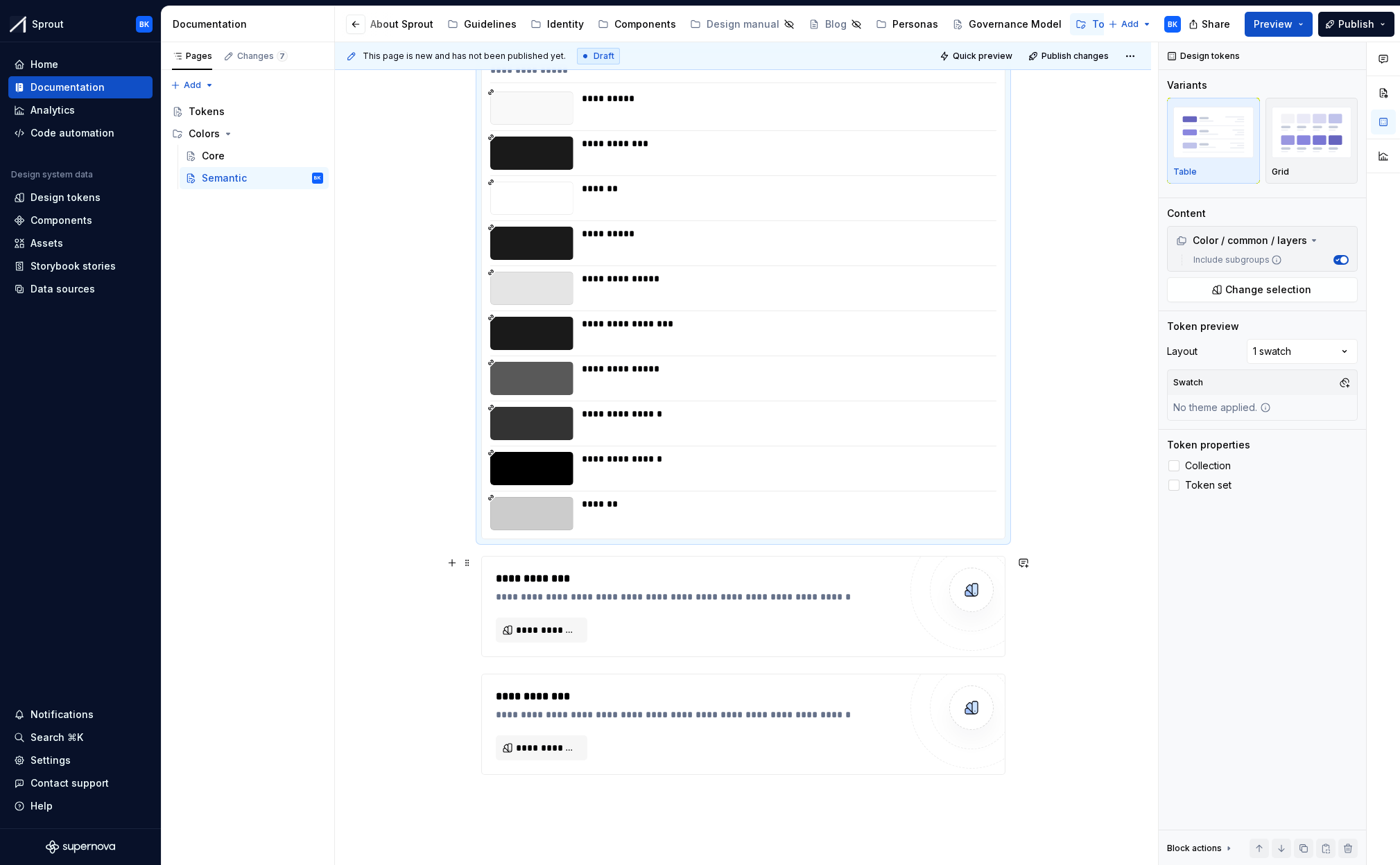
scroll to position [1396, 0]
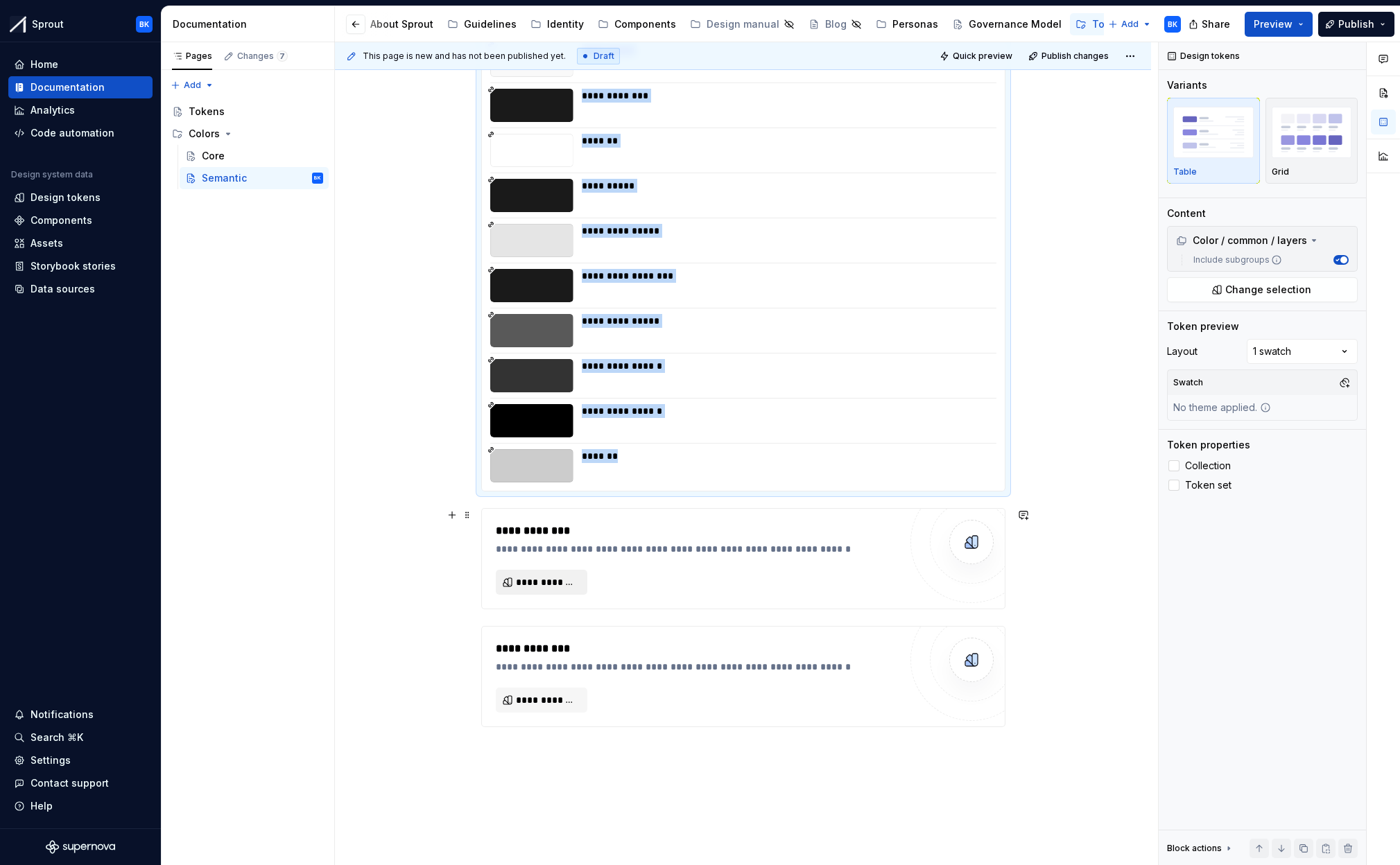
click at [550, 573] on button "**********" at bounding box center [542, 582] width 92 height 25
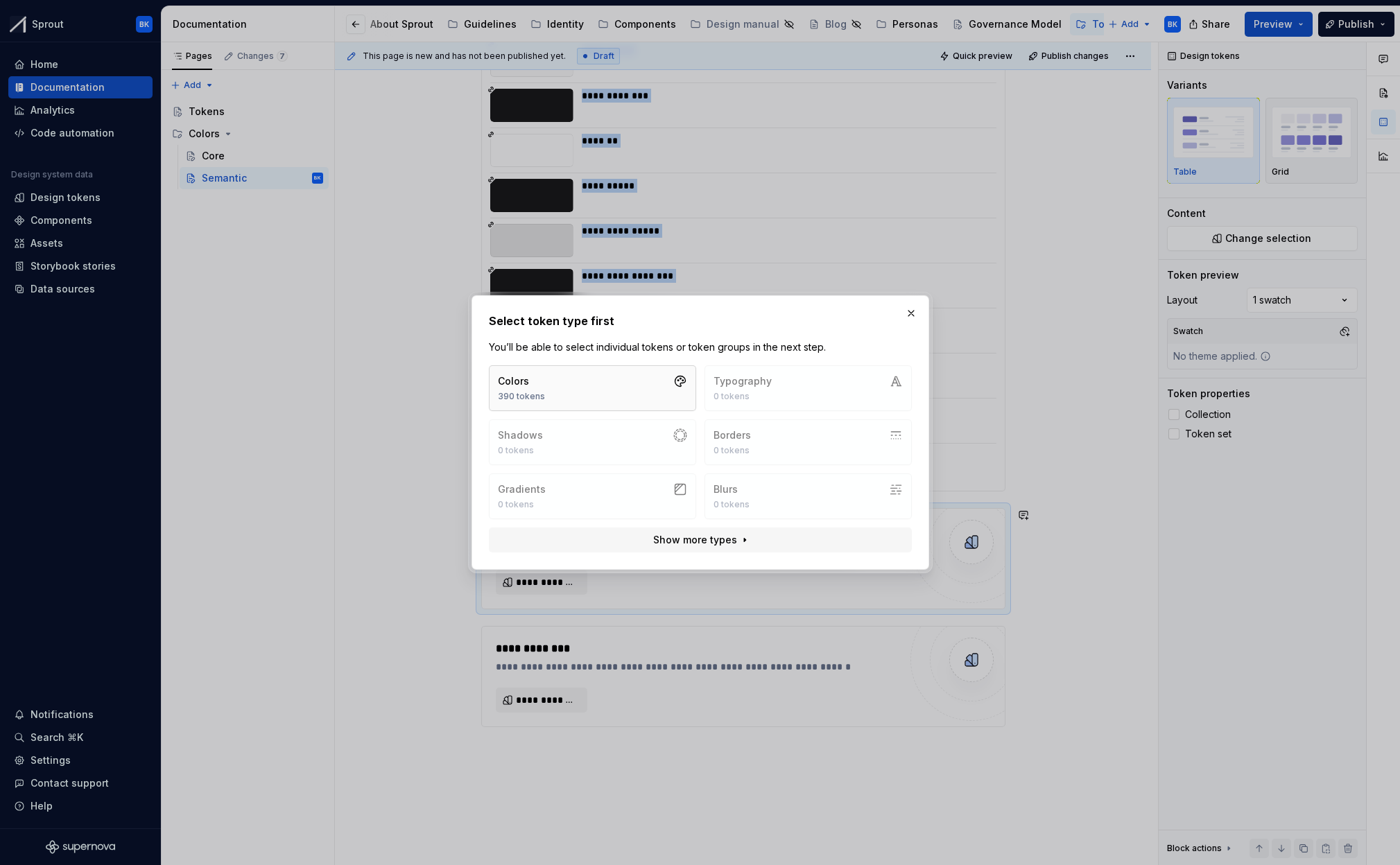
click at [589, 385] on button "Colors 390 tokens" at bounding box center [592, 388] width 207 height 46
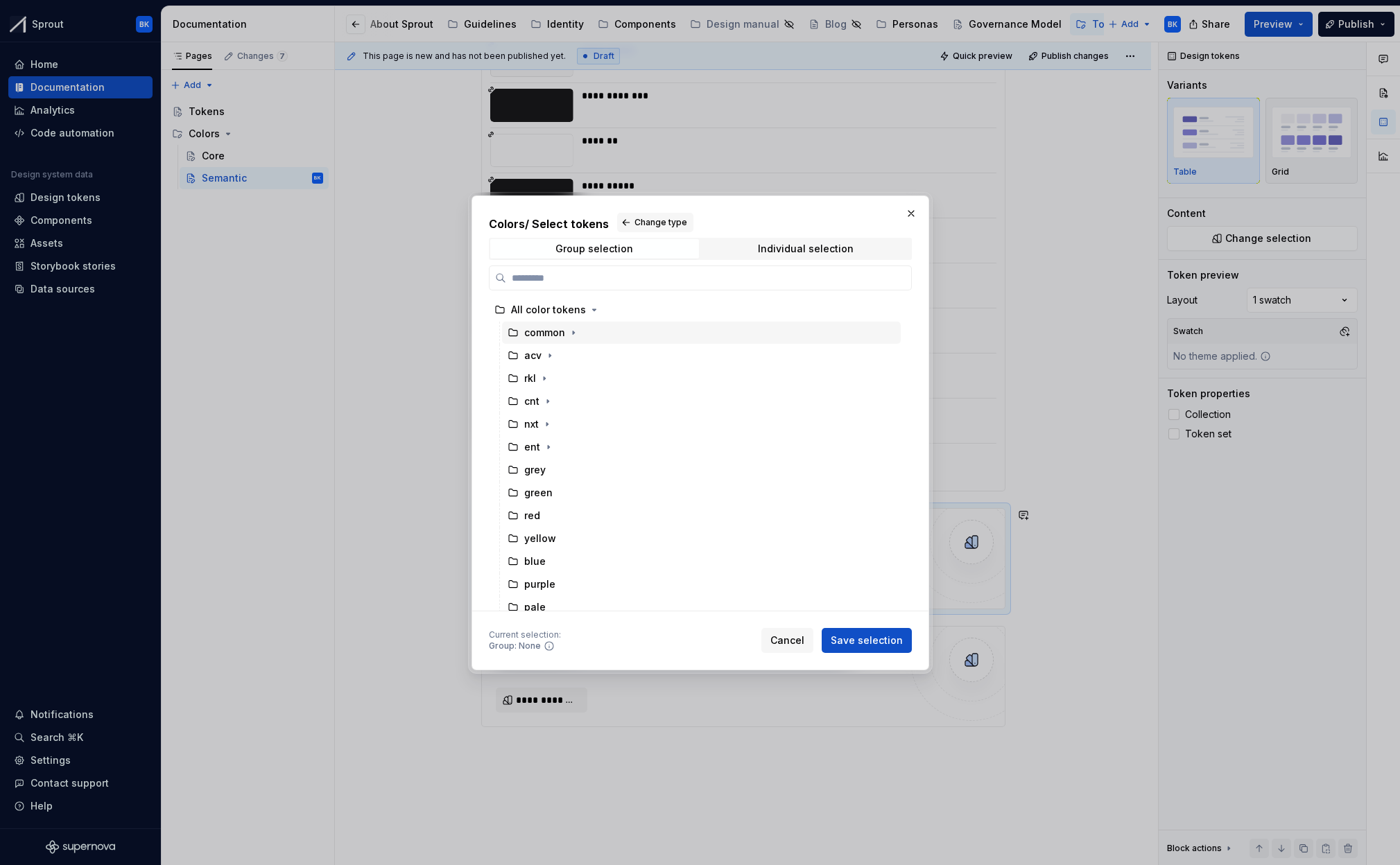
drag, startPoint x: 571, startPoint y: 335, endPoint x: 567, endPoint y: 343, distance: 8.9
click at [571, 335] on icon "button" at bounding box center [573, 332] width 11 height 11
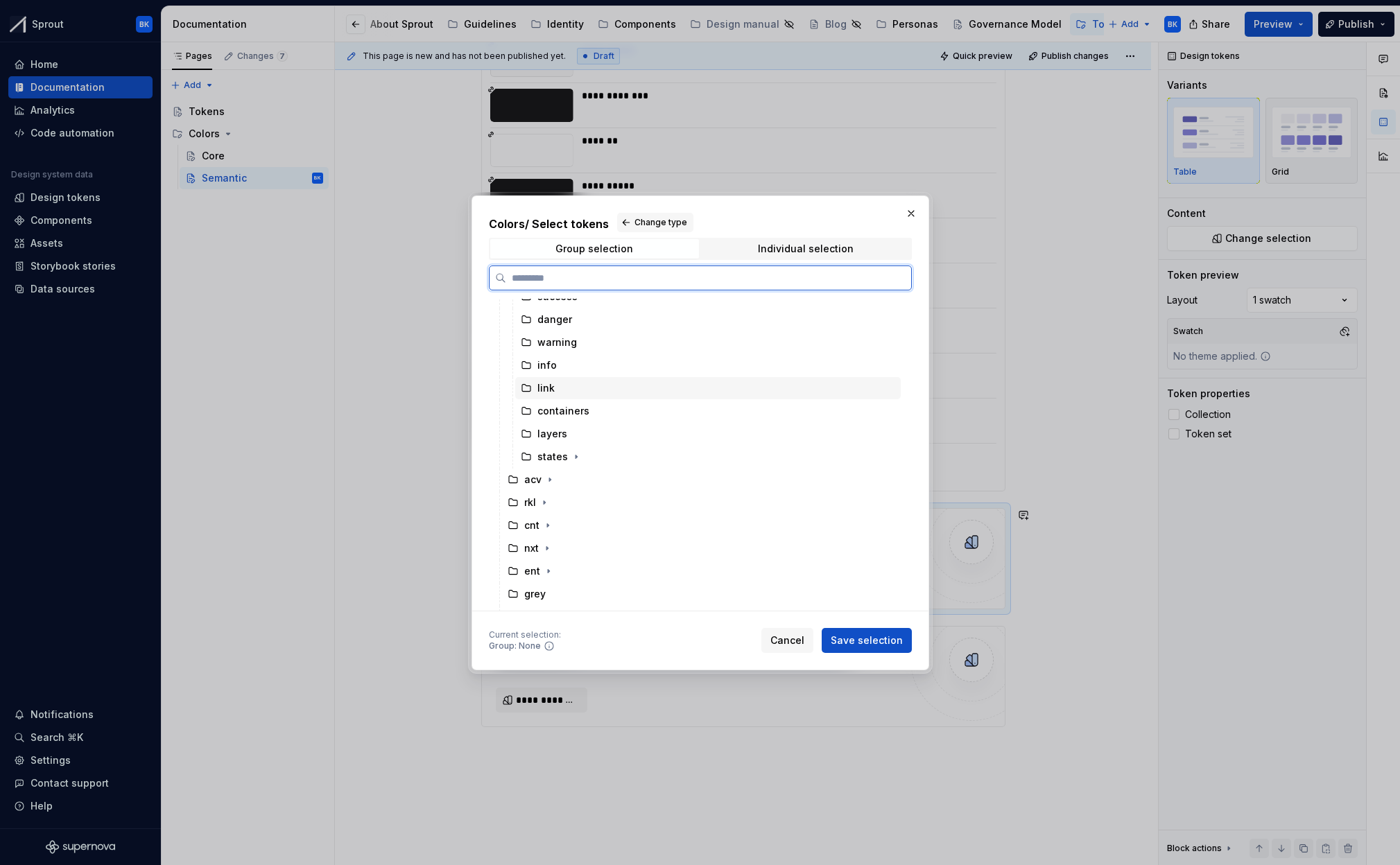
scroll to position [82, 0]
click at [587, 457] on div "states" at bounding box center [708, 456] width 386 height 22
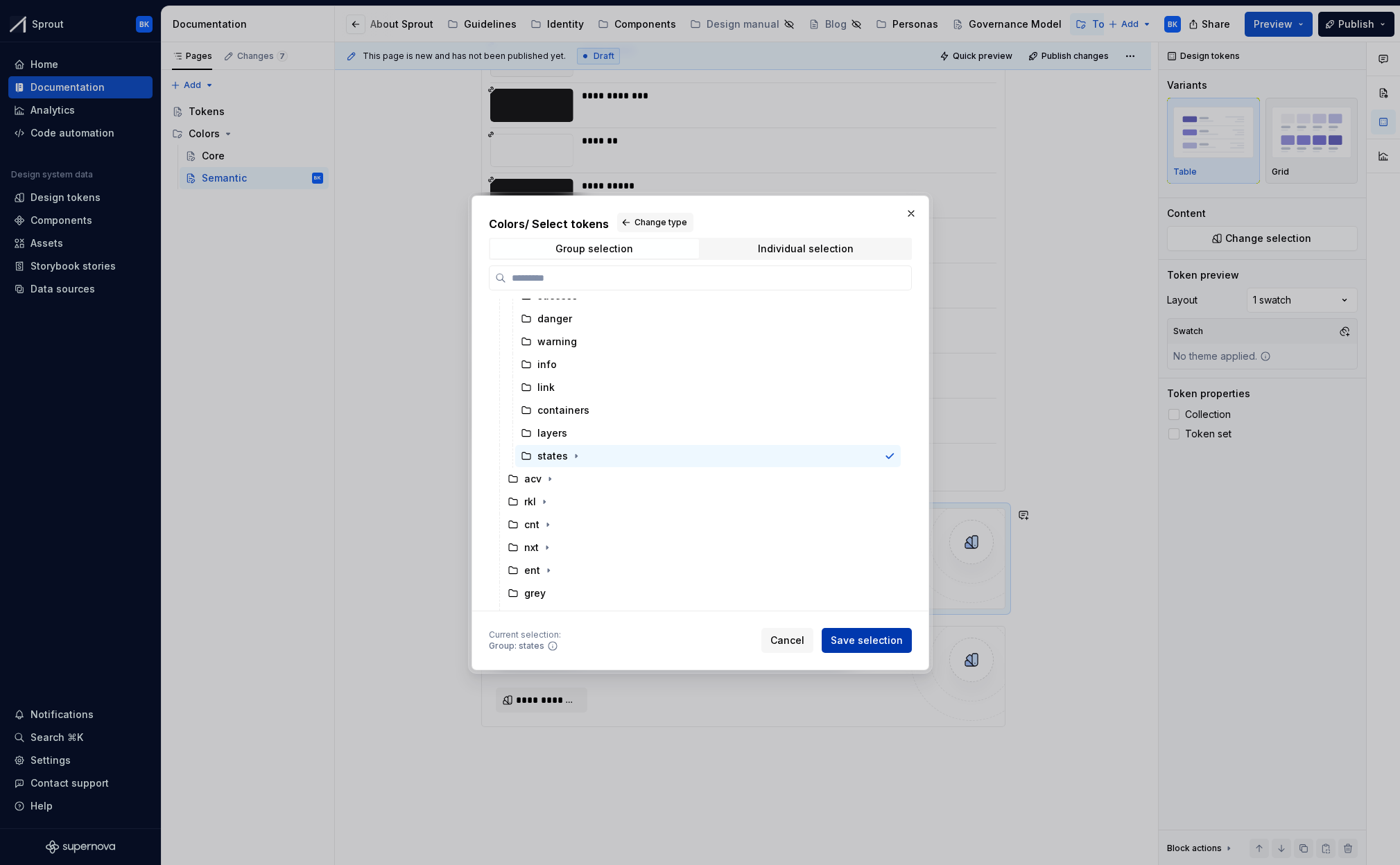
click at [846, 645] on span "Save selection" at bounding box center [866, 640] width 72 height 14
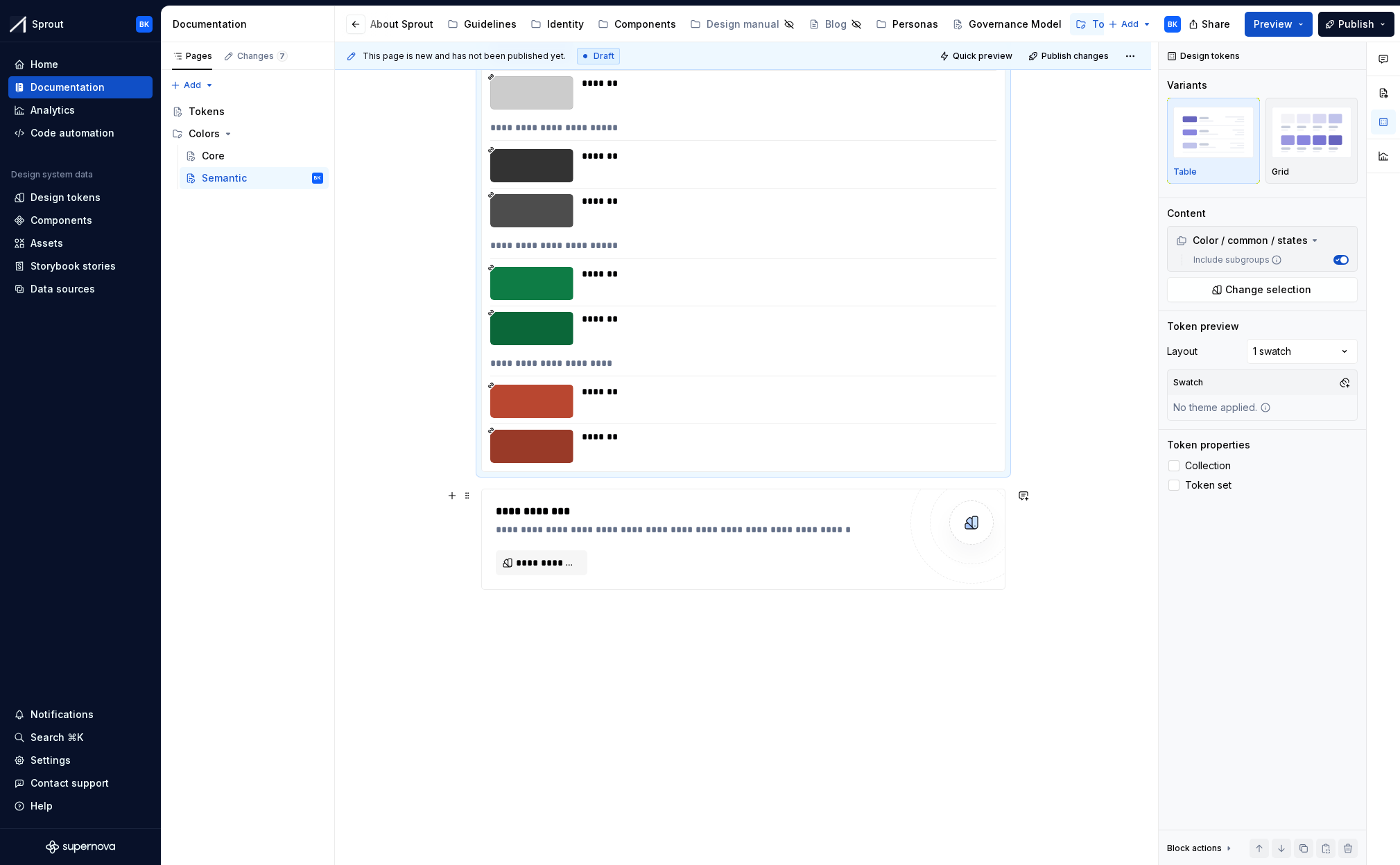
scroll to position [1977, 0]
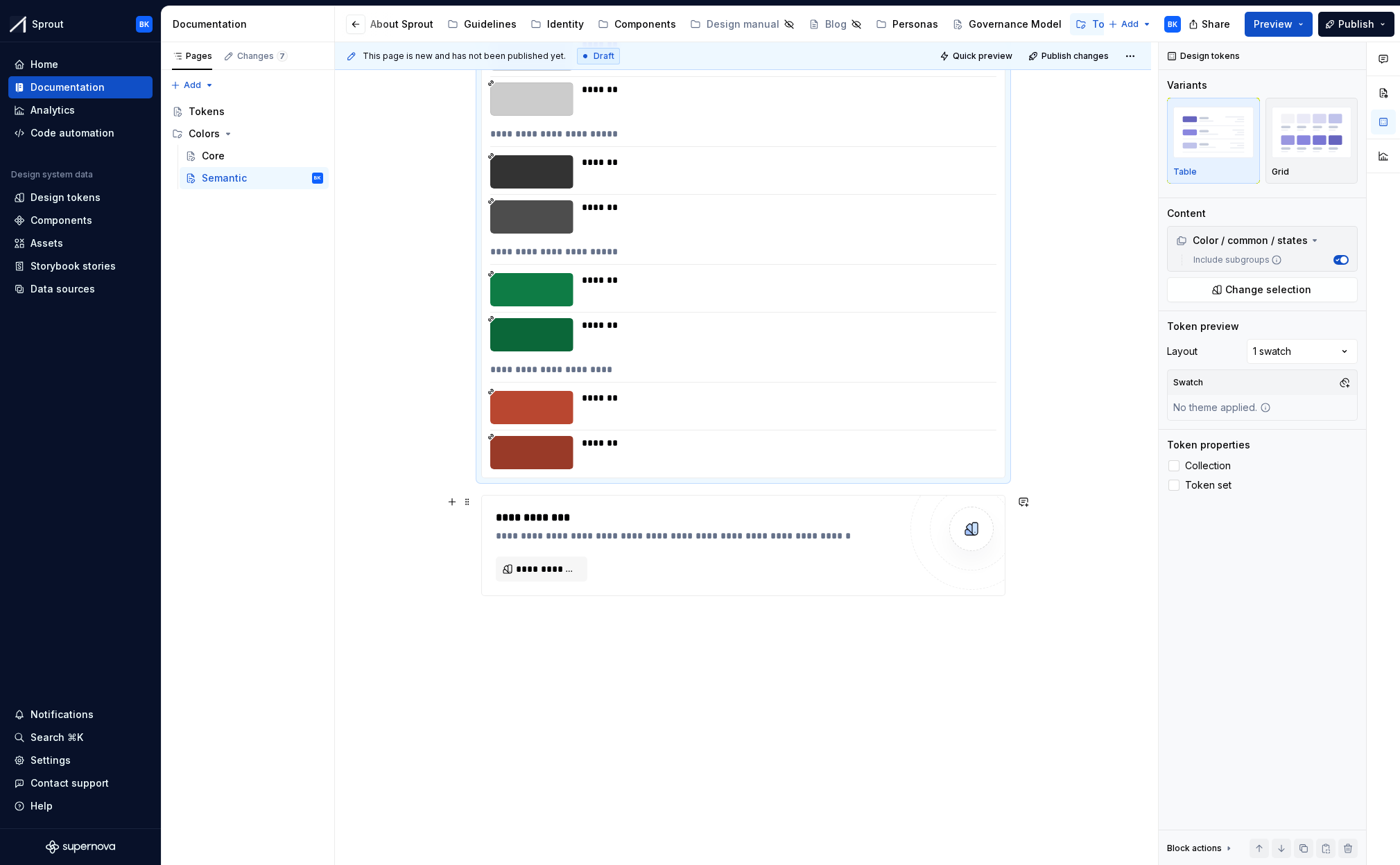
click at [691, 573] on div "**********" at bounding box center [697, 545] width 403 height 72
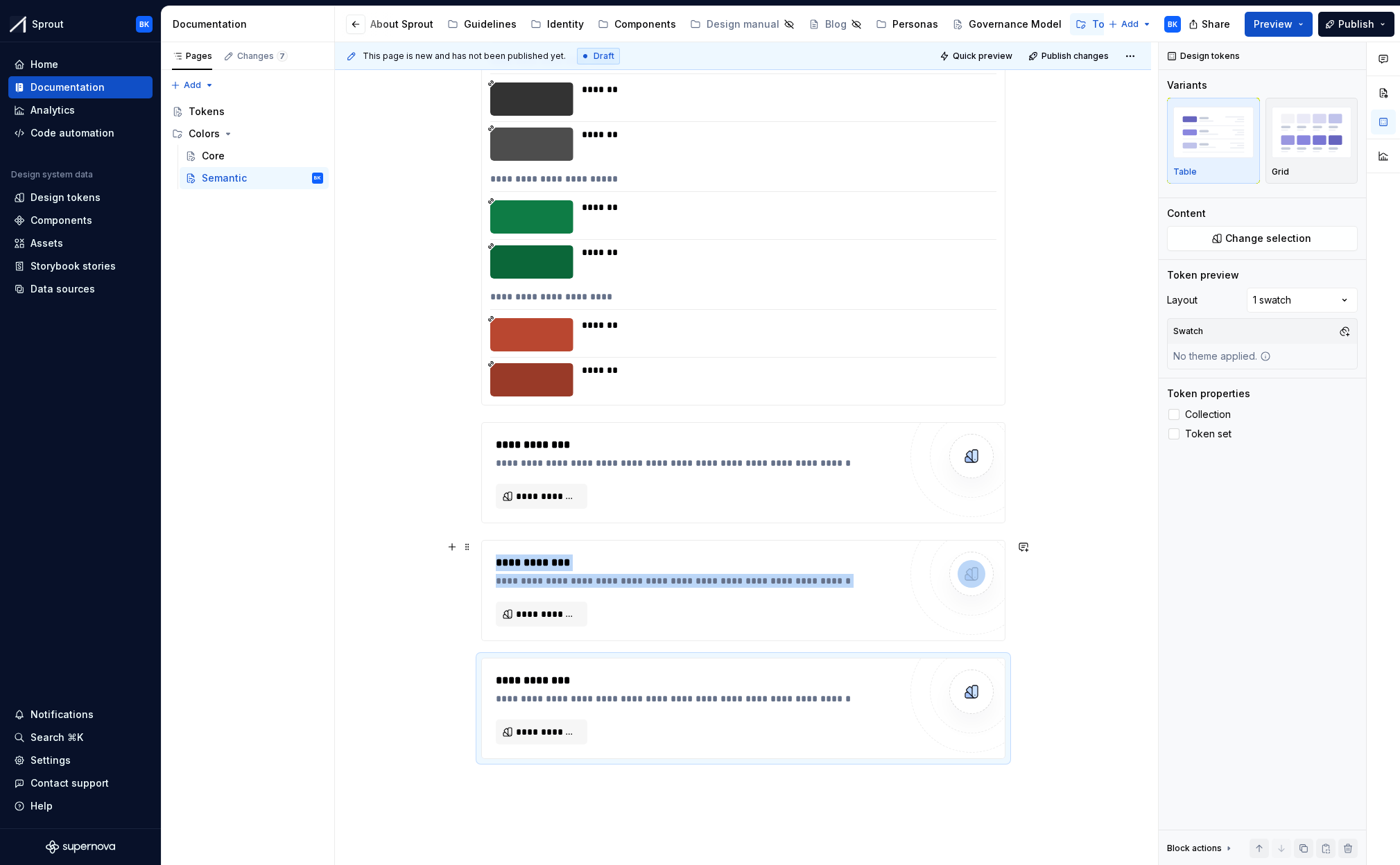
scroll to position [2063, 0]
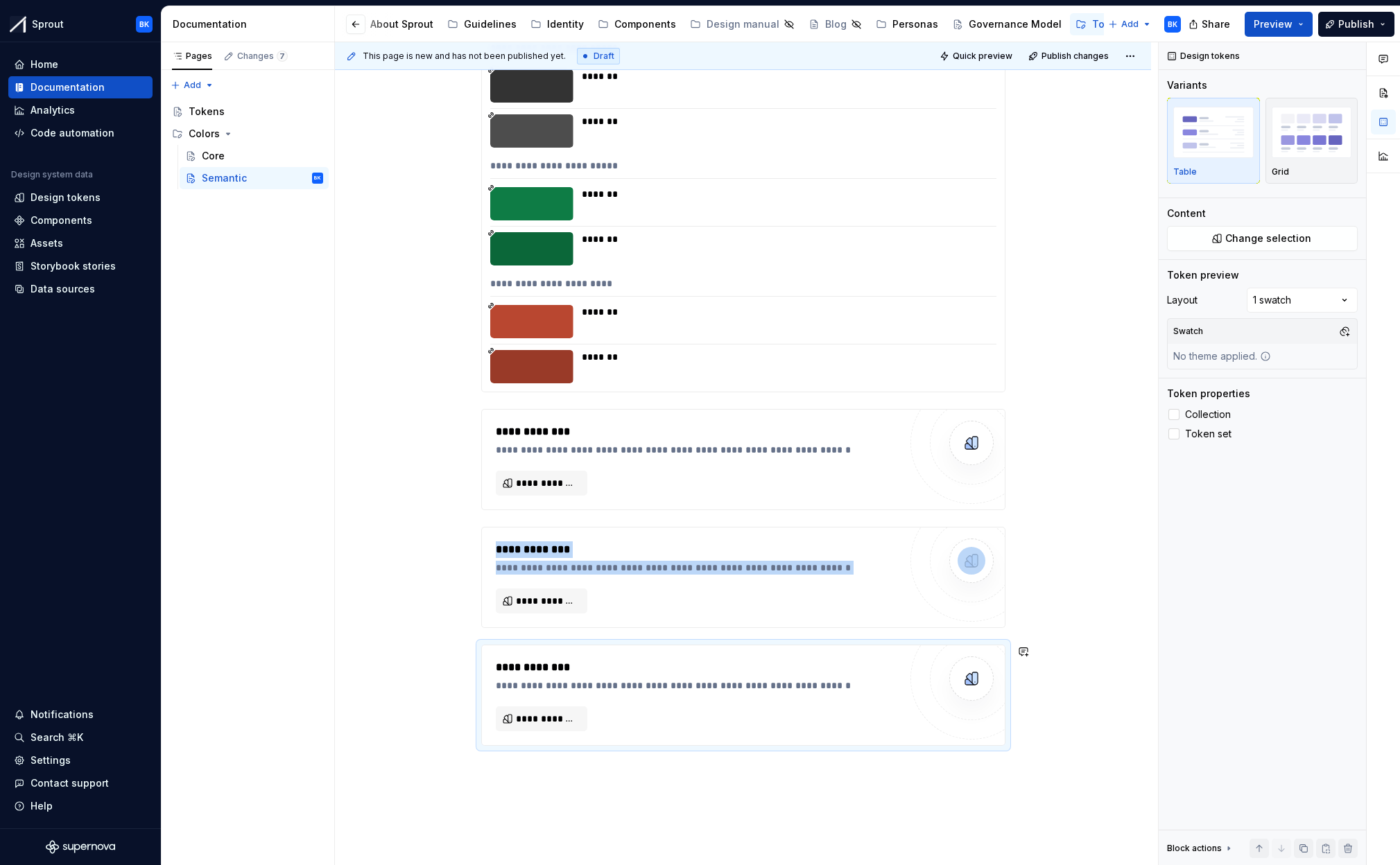
click at [554, 821] on div "**********" at bounding box center [746, 454] width 823 height 824
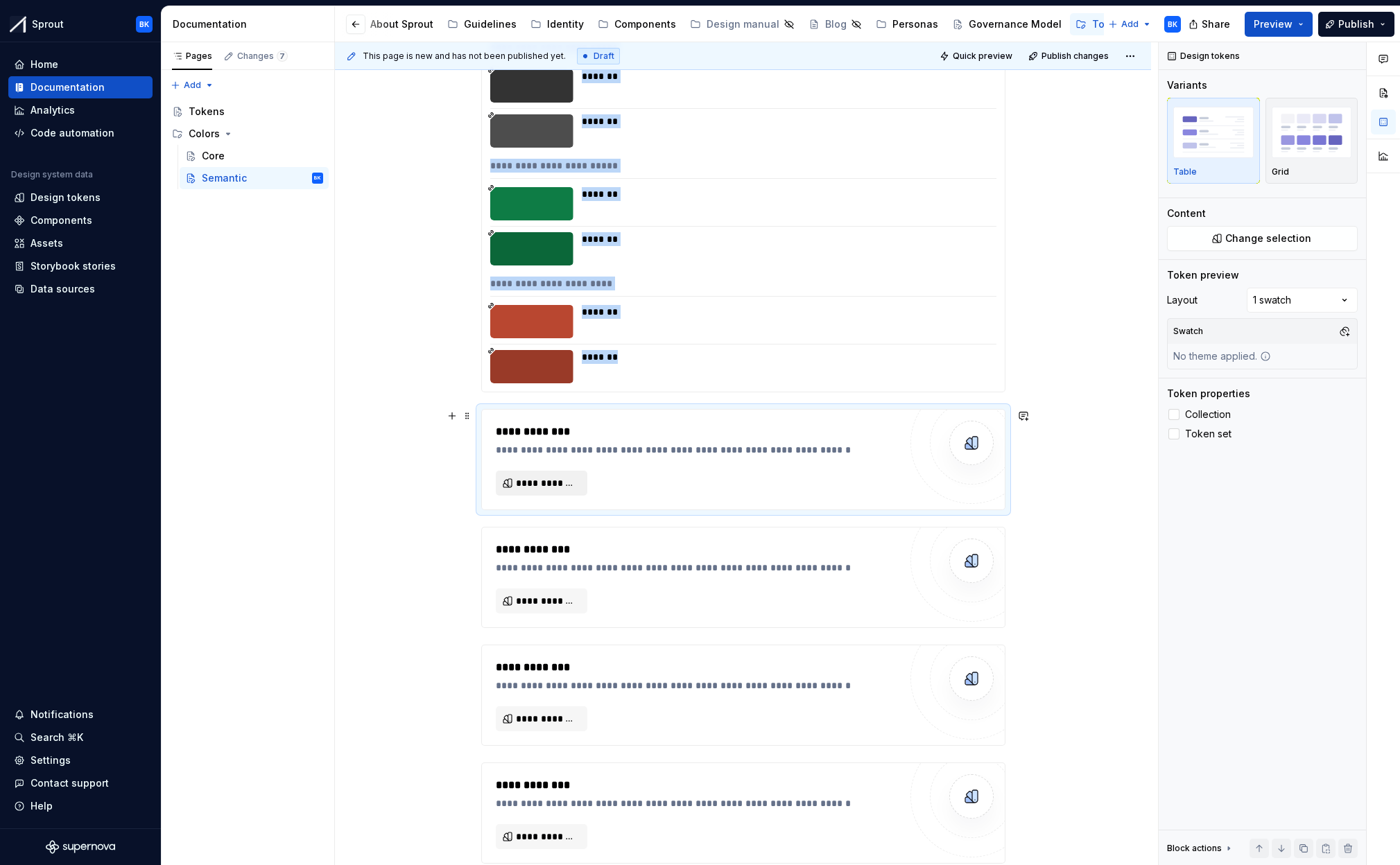
click at [550, 494] on button "**********" at bounding box center [542, 483] width 92 height 25
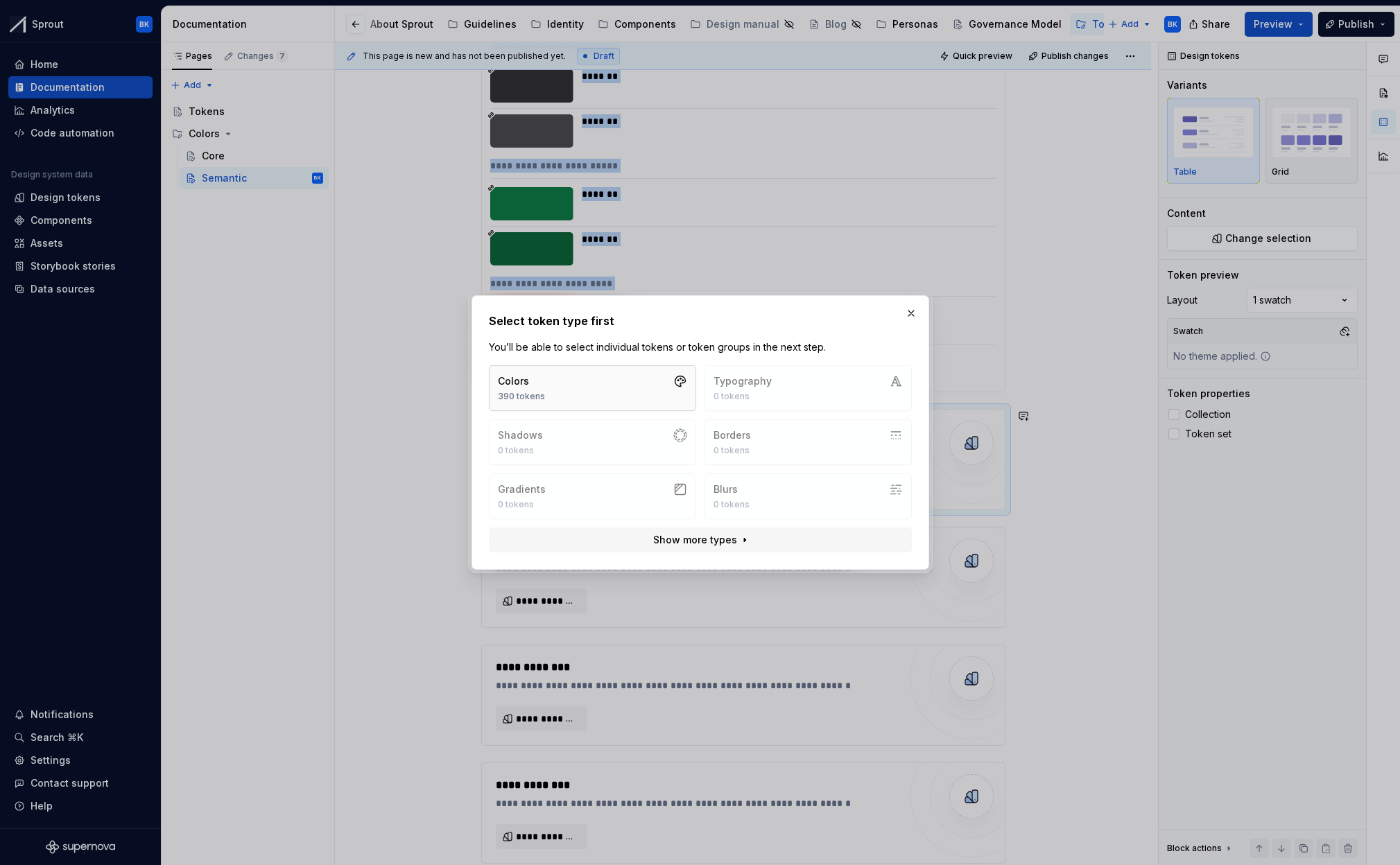
click at [597, 391] on button "Colors 390 tokens" at bounding box center [592, 388] width 207 height 46
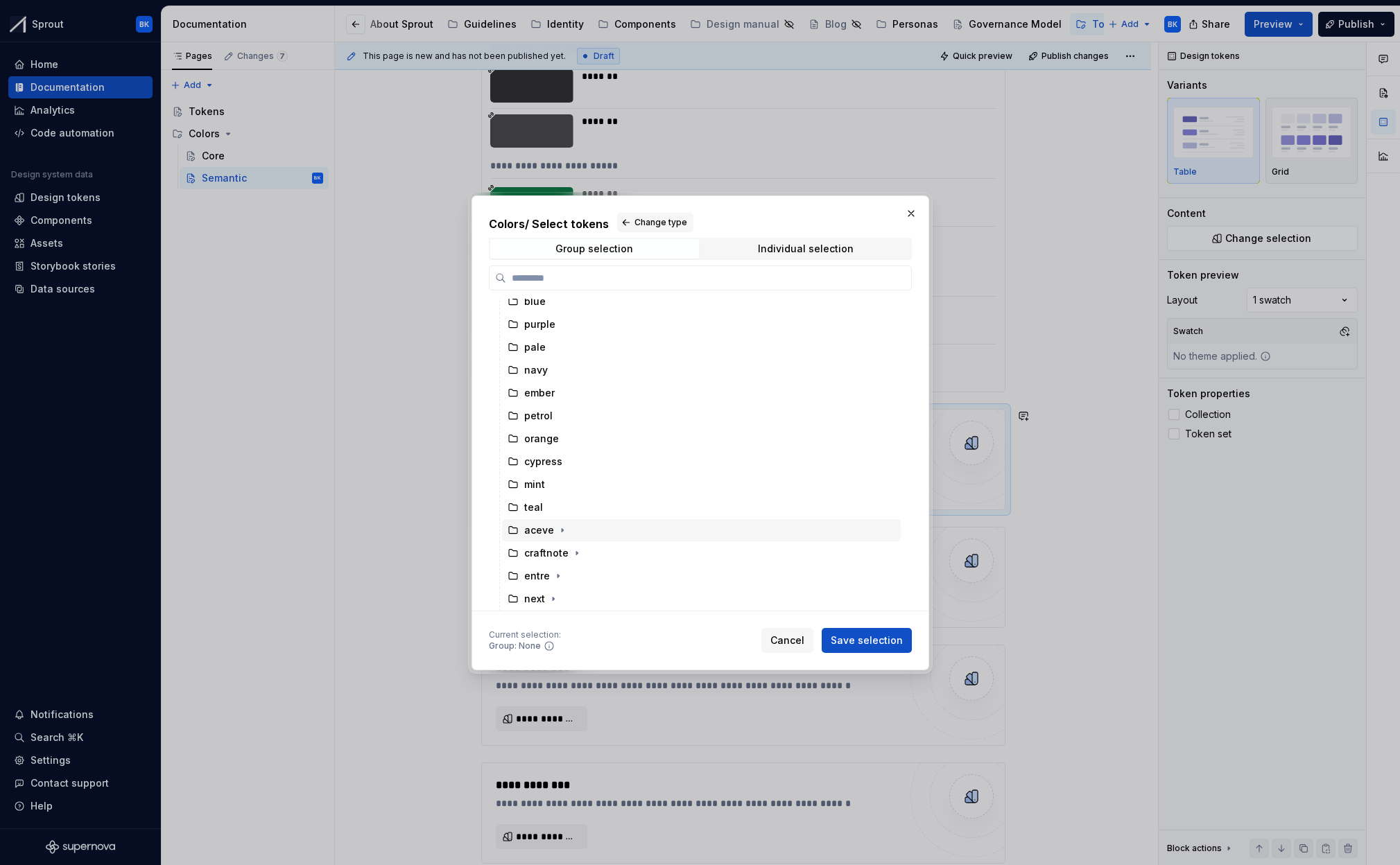
scroll to position [259, 0]
click at [628, 536] on div "aceve" at bounding box center [701, 531] width 399 height 22
click at [875, 642] on span "Save selection" at bounding box center [866, 640] width 72 height 14
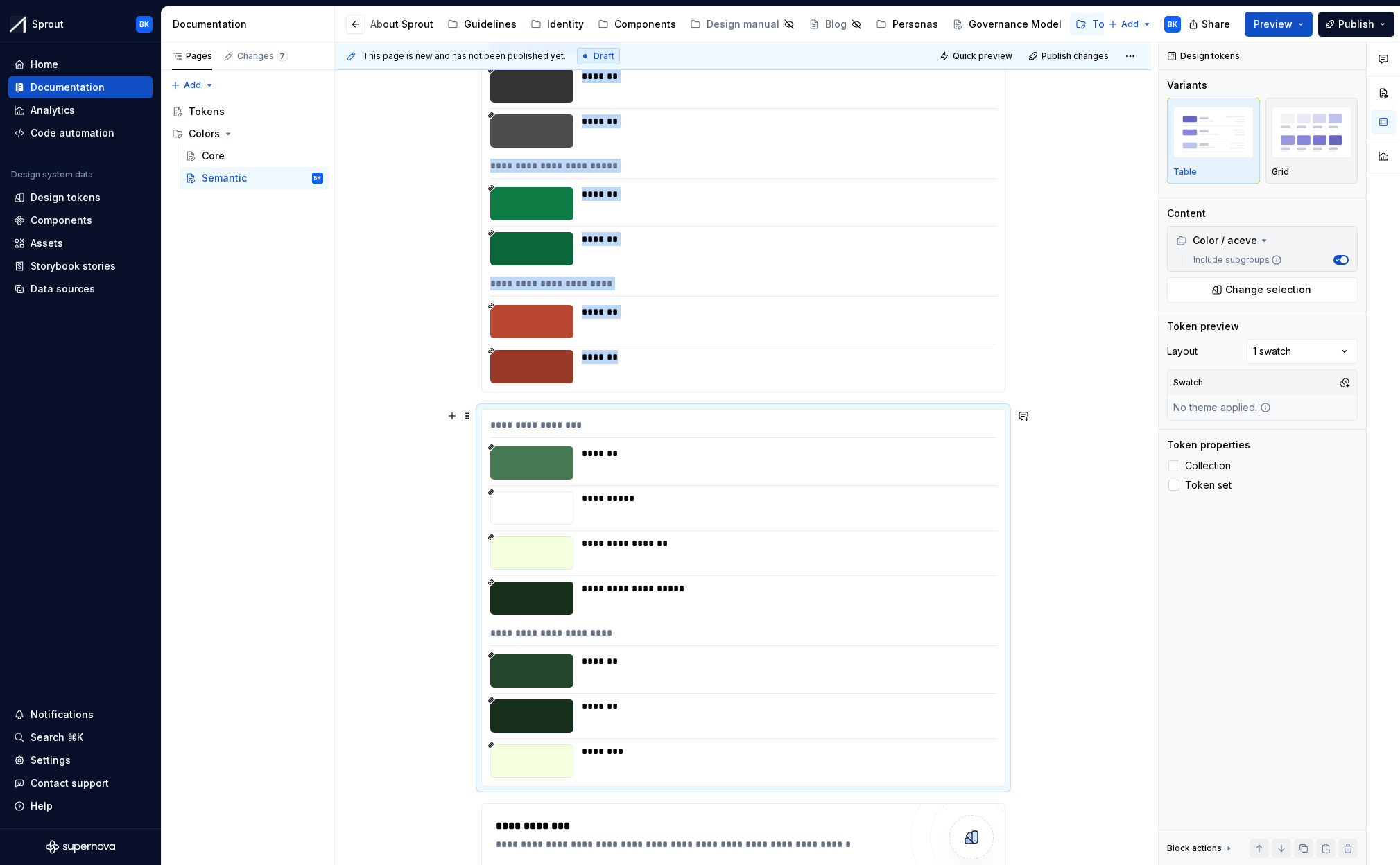
scroll to position [2362, 0]
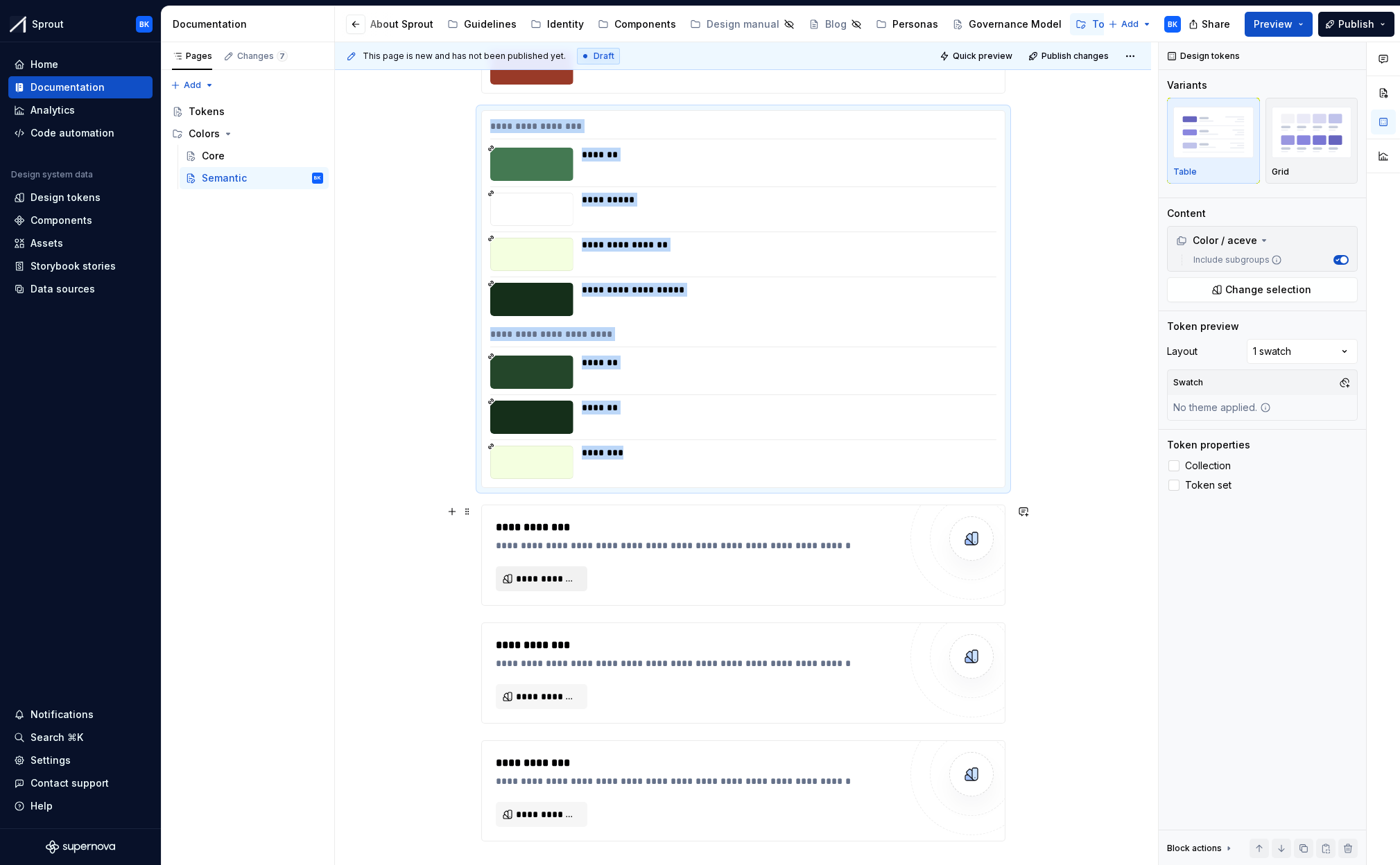
click at [557, 577] on span "**********" at bounding box center [547, 579] width 62 height 14
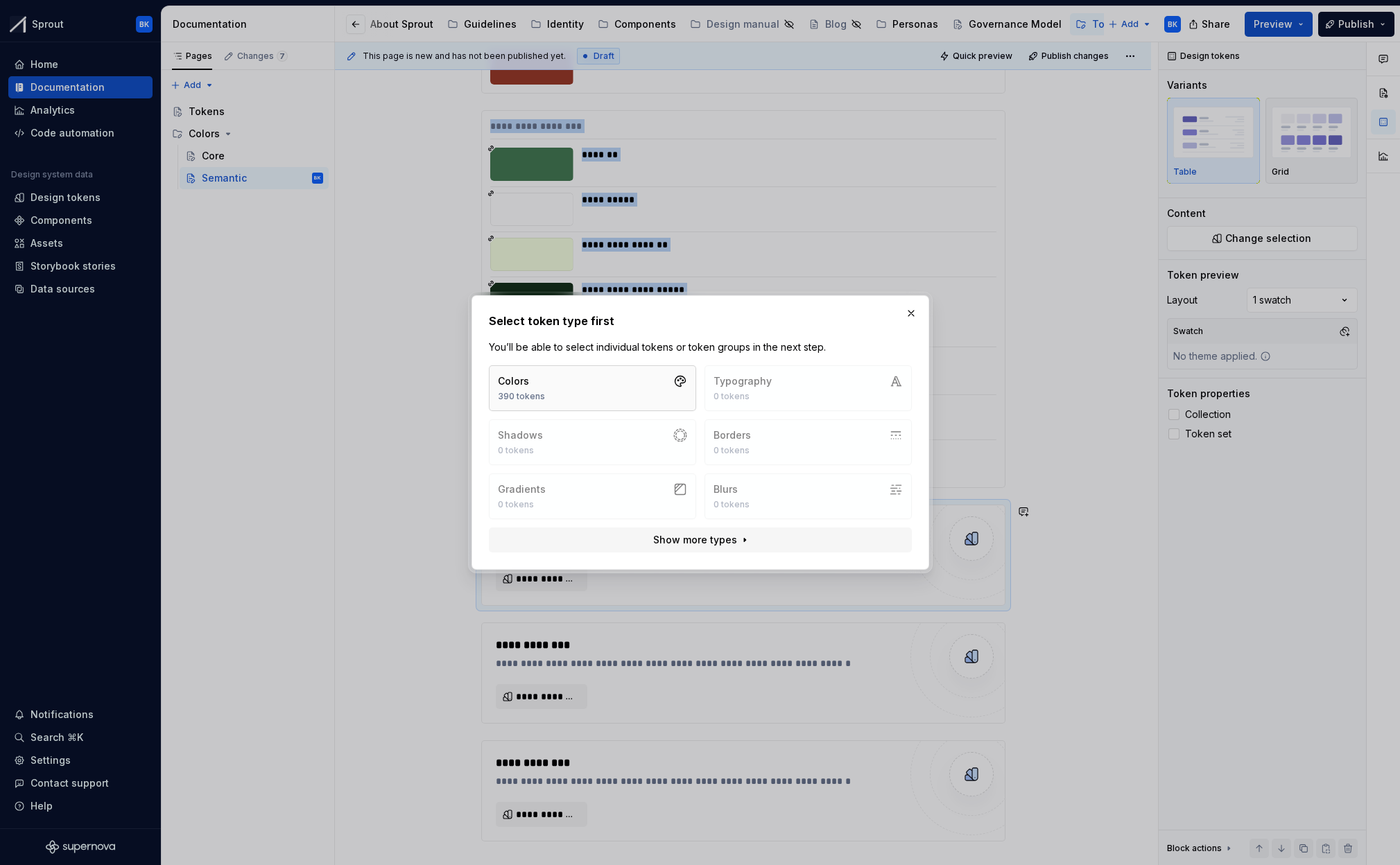
click at [634, 394] on button "Colors 390 tokens" at bounding box center [592, 388] width 207 height 46
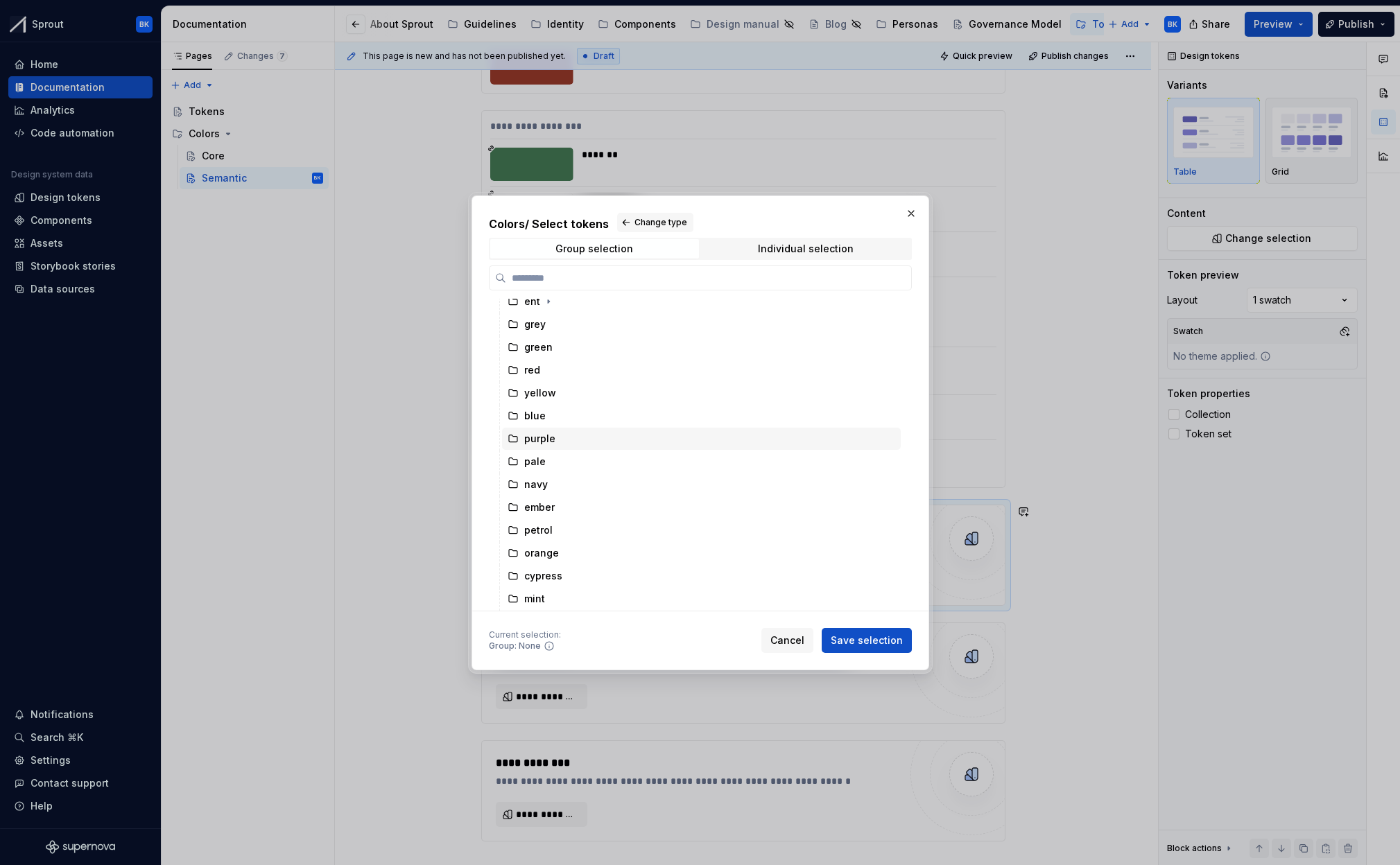
scroll to position [260, 0]
click at [584, 551] on div "craftnote" at bounding box center [701, 553] width 399 height 22
click at [863, 633] on span "Save selection" at bounding box center [866, 640] width 72 height 14
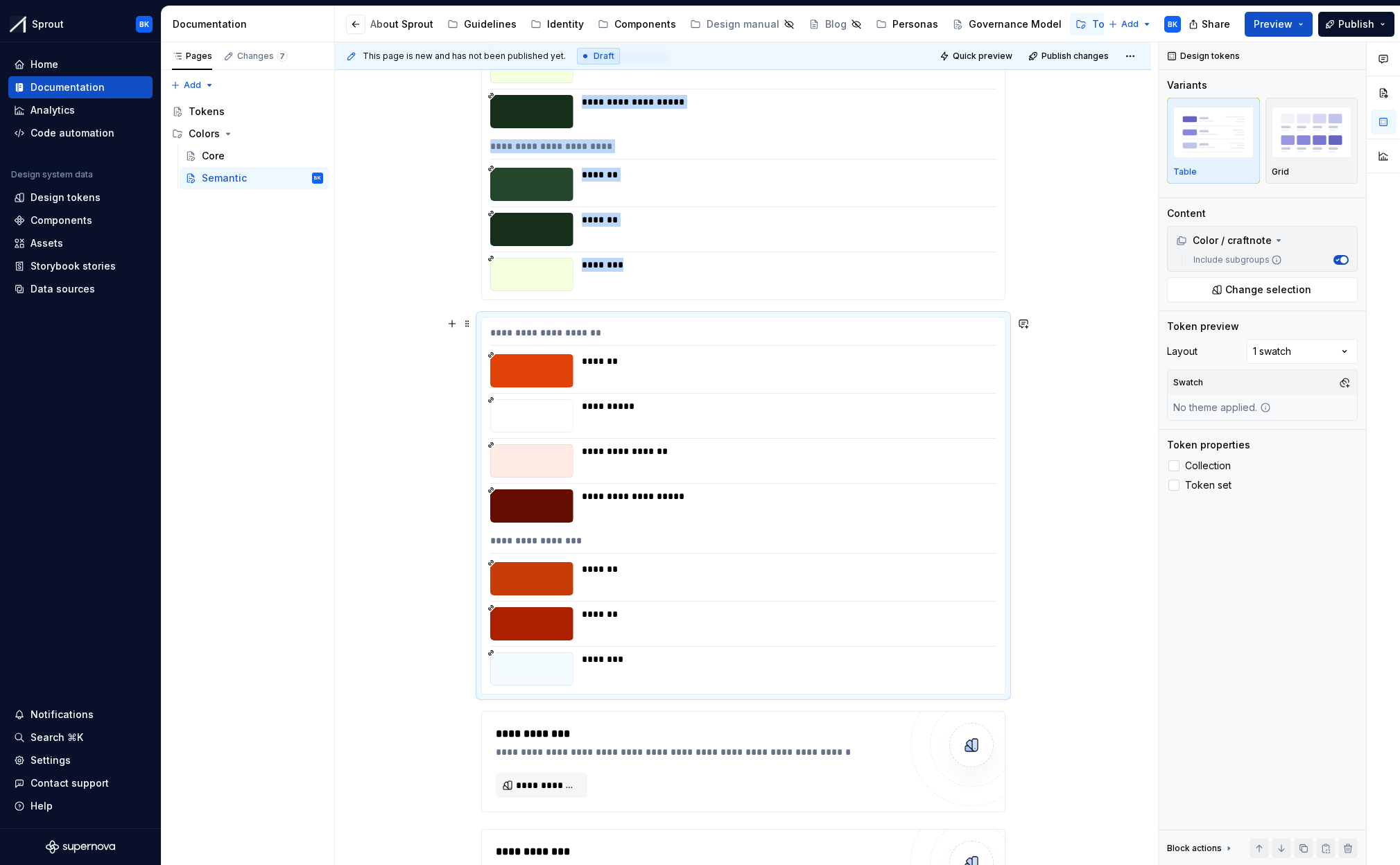
scroll to position [2682, 0]
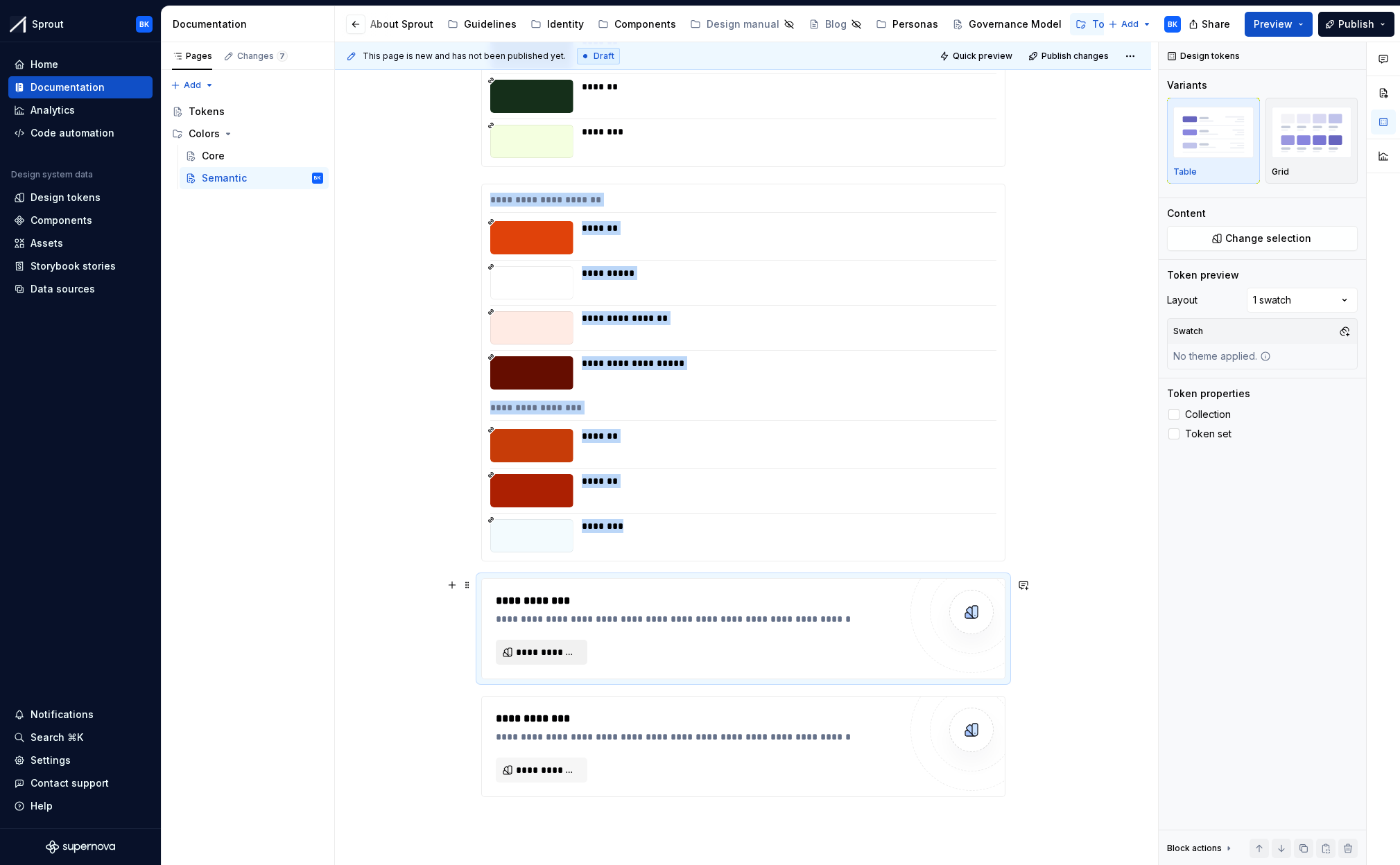
click at [563, 647] on span "**********" at bounding box center [547, 652] width 62 height 14
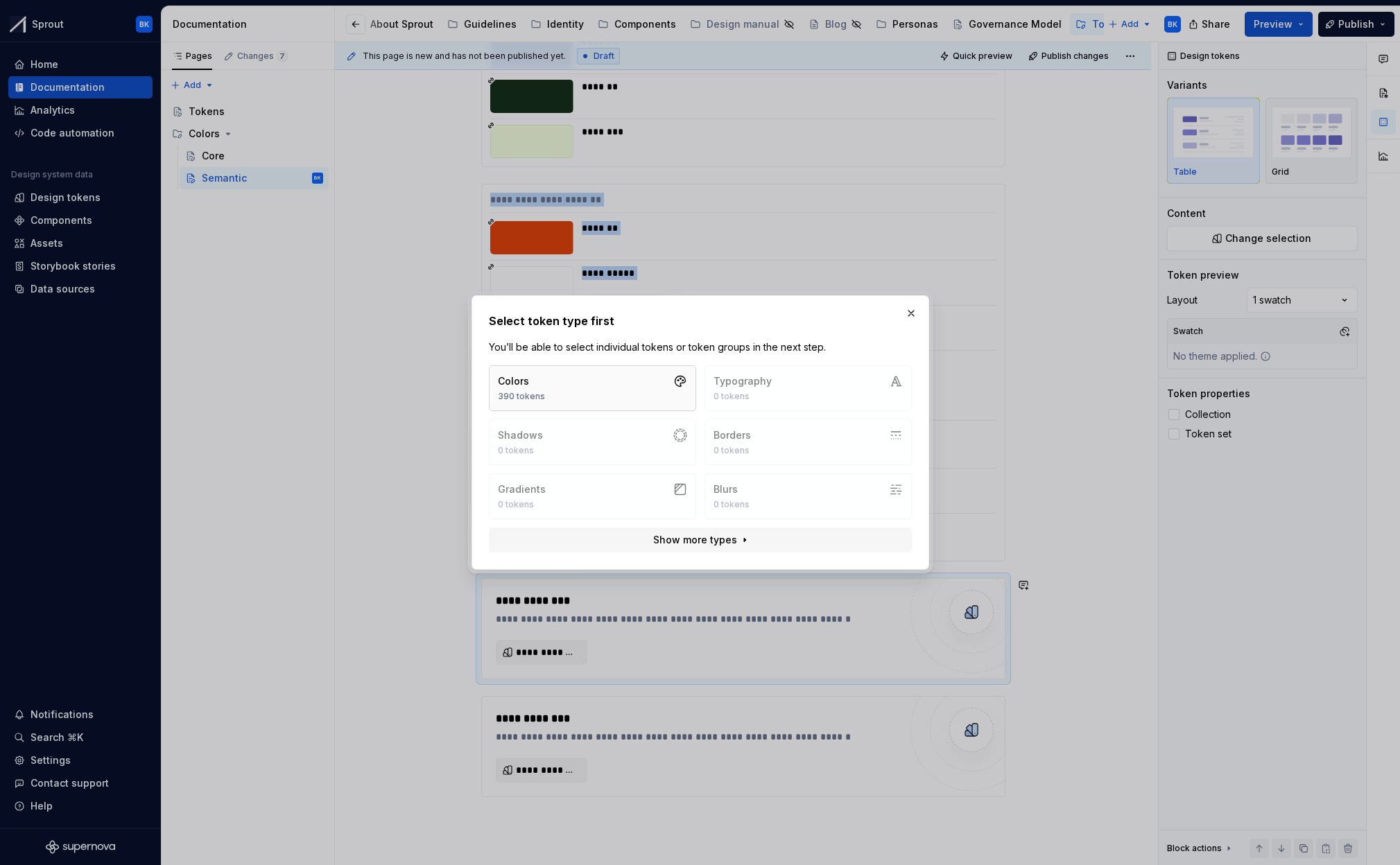
click at [627, 405] on button "Colors 390 tokens" at bounding box center [592, 388] width 207 height 46
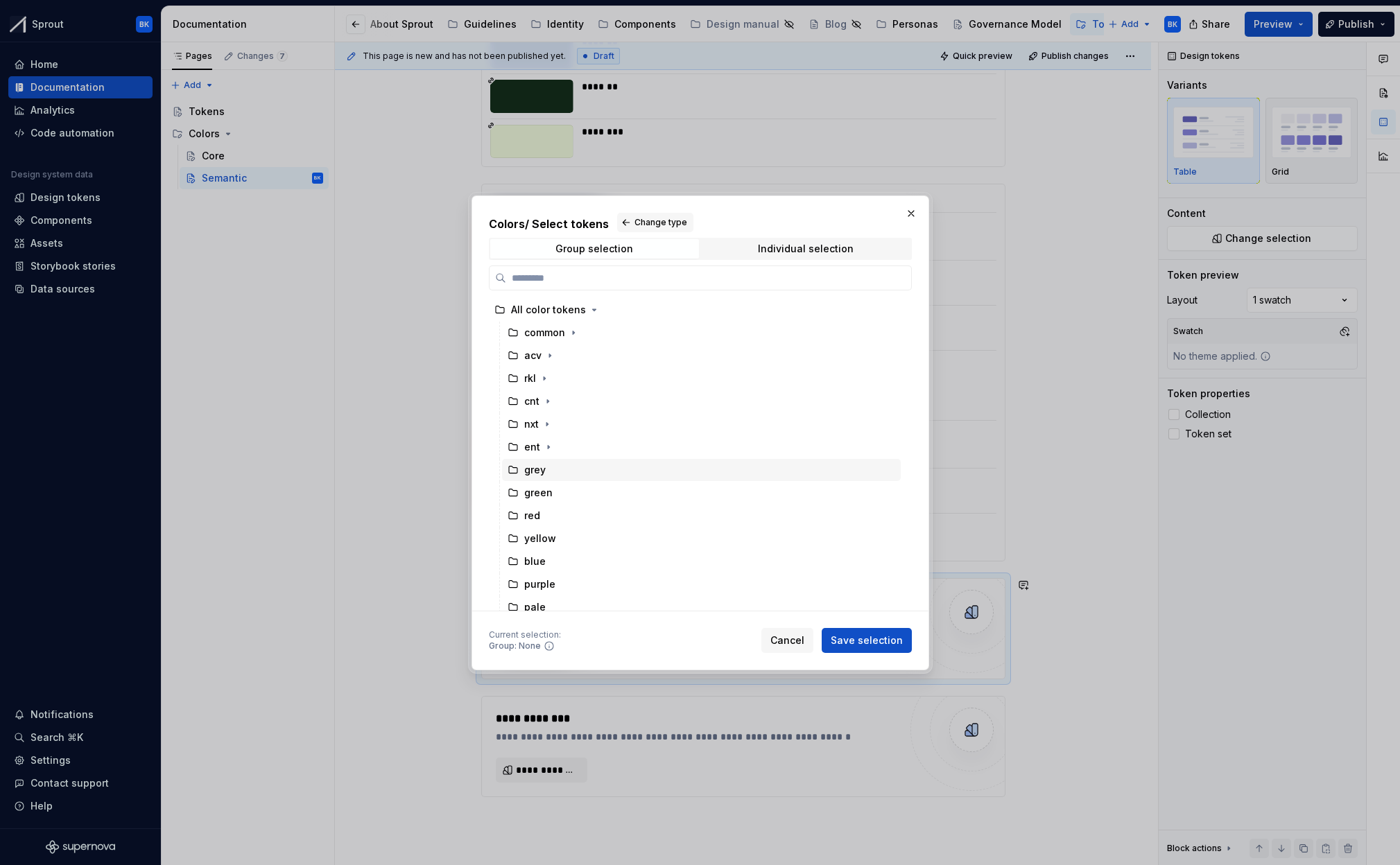
scroll to position [260, 0]
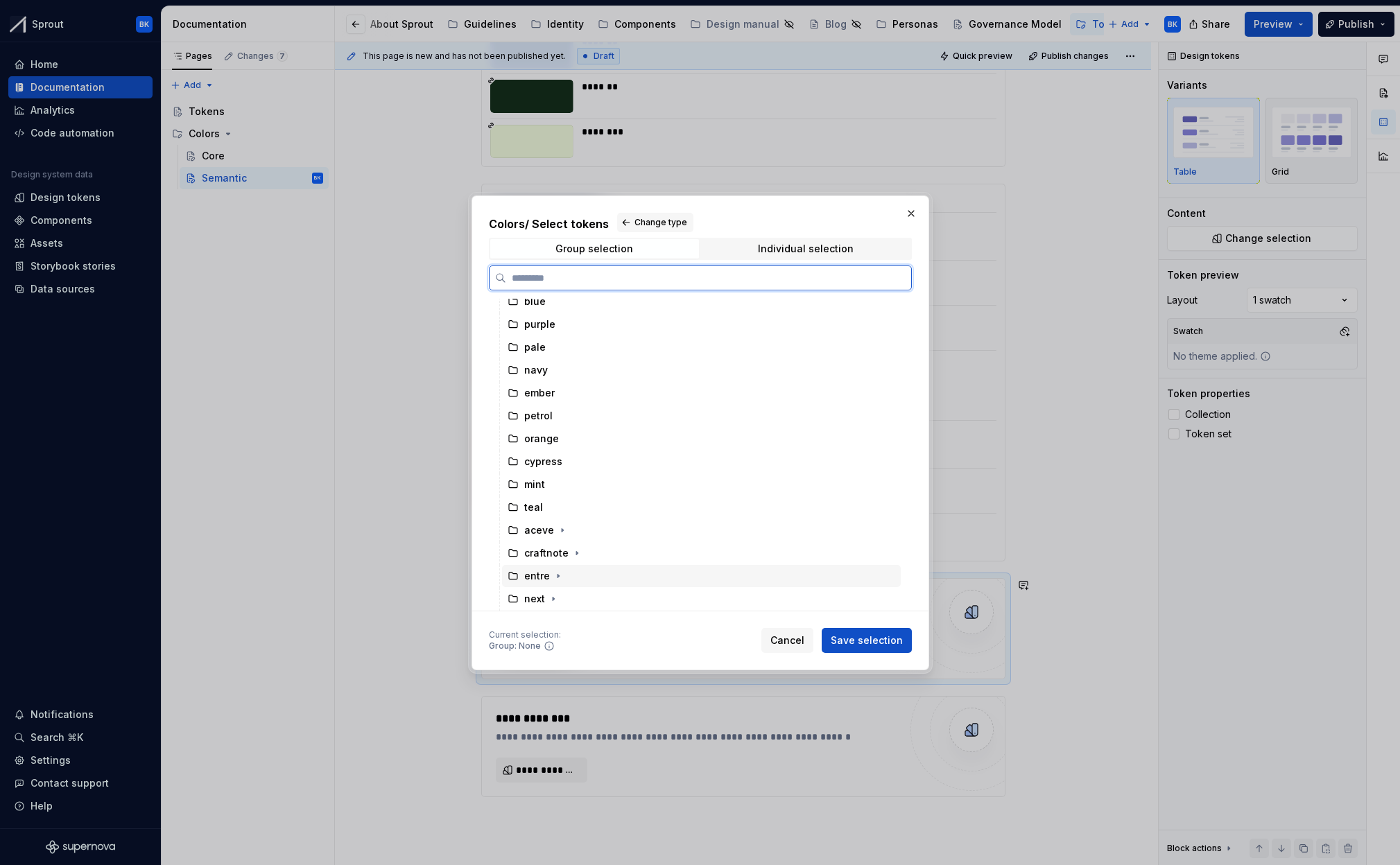
drag, startPoint x: 589, startPoint y: 569, endPoint x: 659, endPoint y: 586, distance: 72.0
click at [589, 569] on div "entre" at bounding box center [701, 576] width 399 height 22
click at [868, 642] on span "Save selection" at bounding box center [866, 640] width 72 height 14
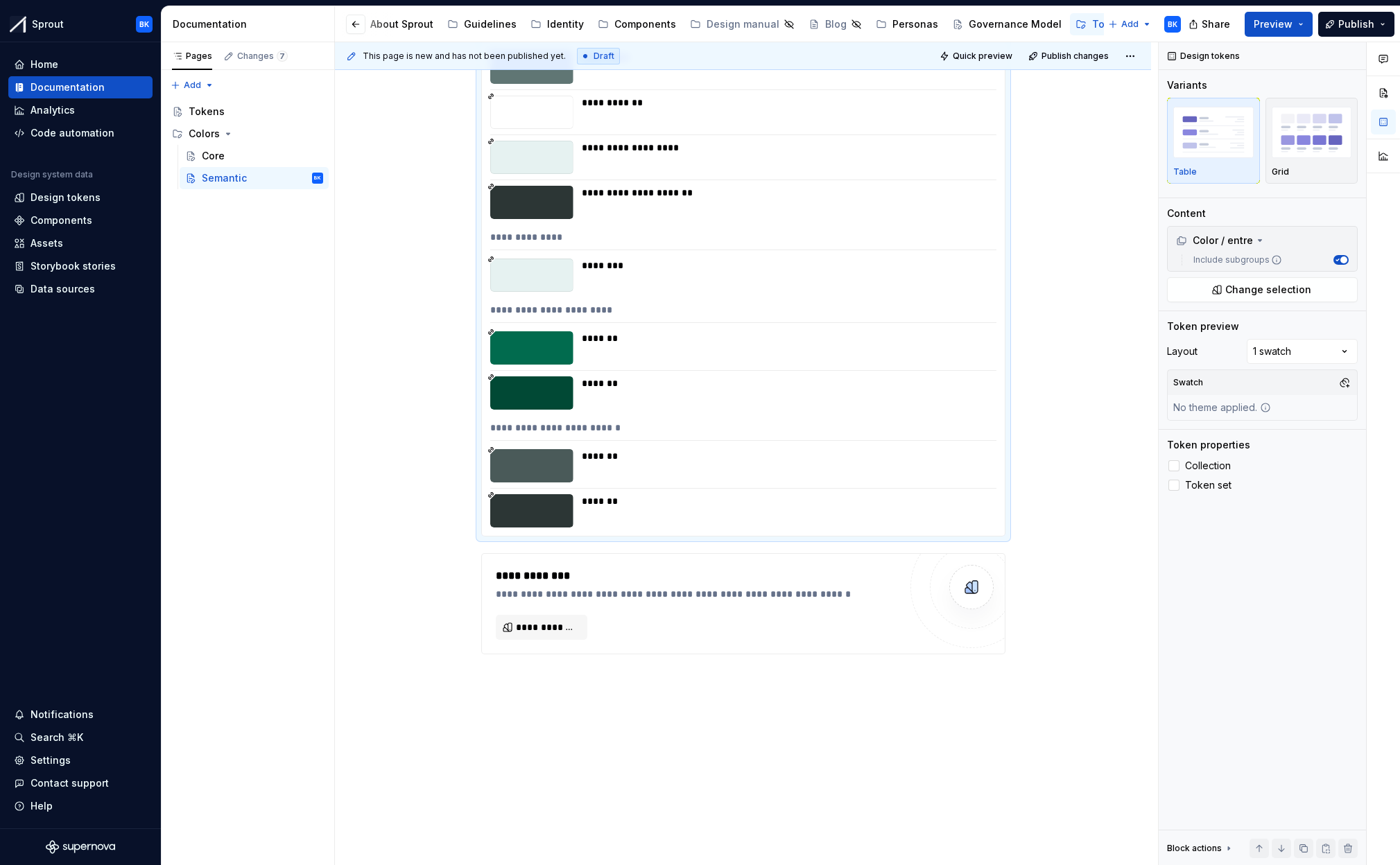
scroll to position [3492, 0]
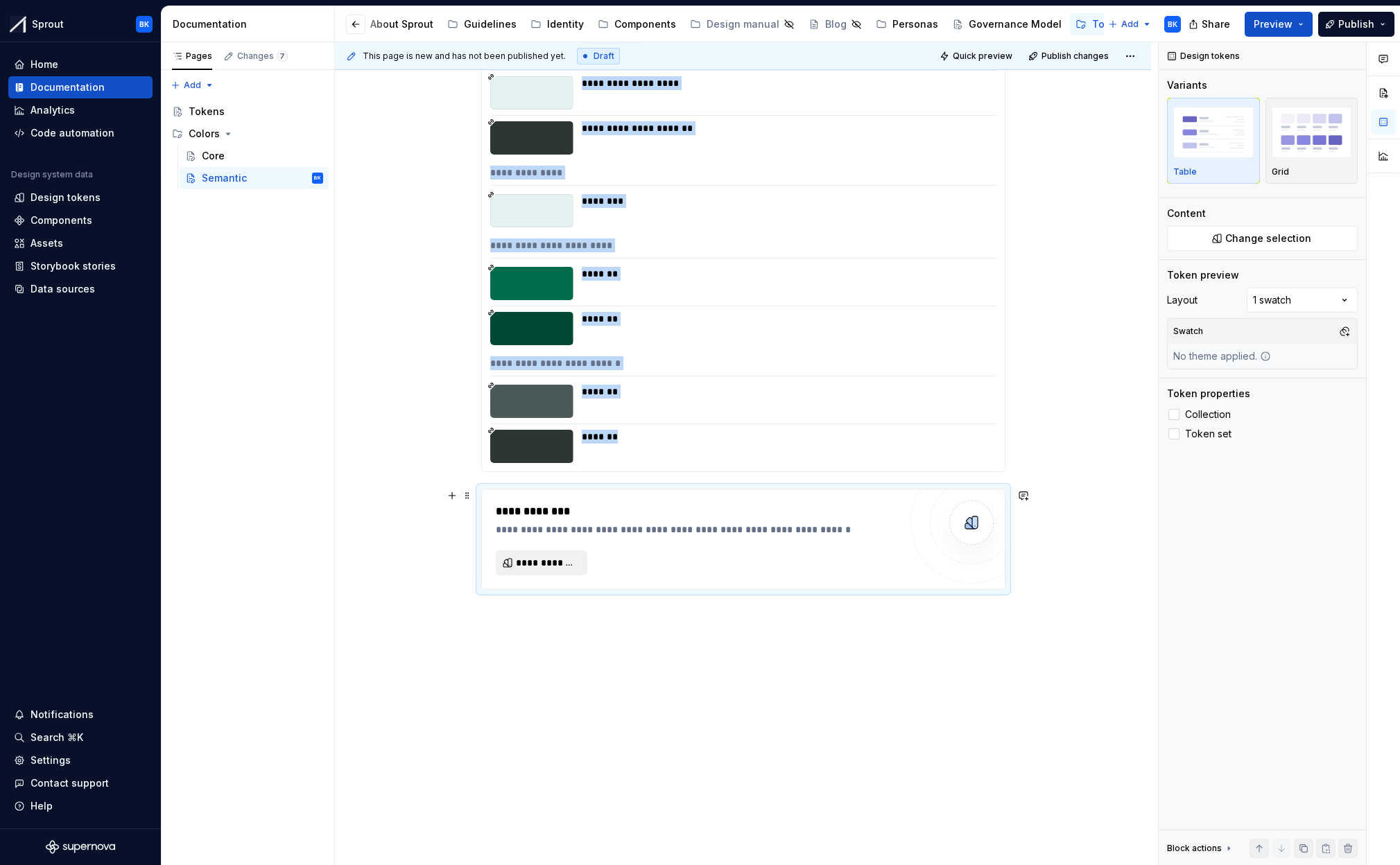
click at [584, 573] on button "**********" at bounding box center [542, 563] width 92 height 25
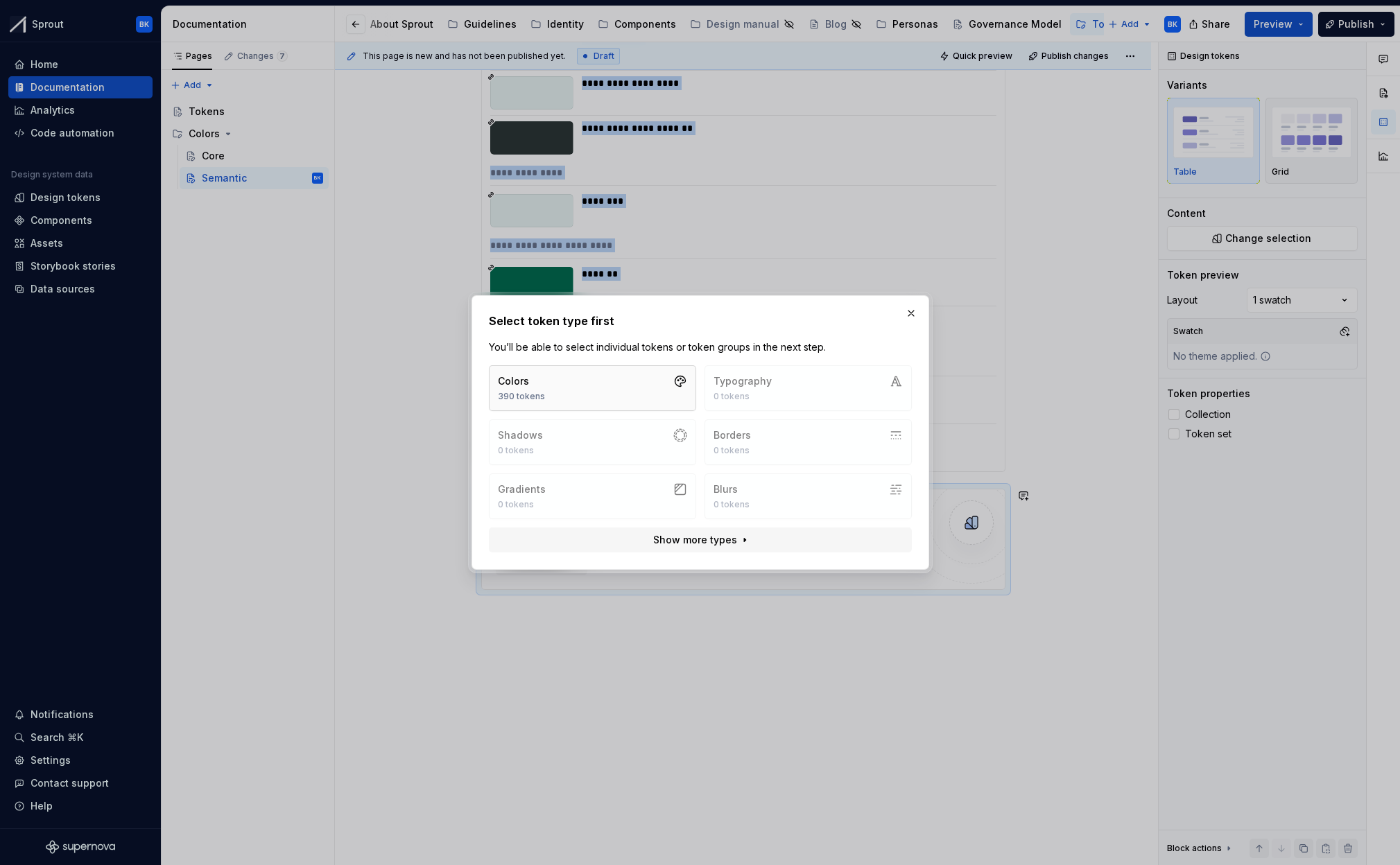
click at [629, 400] on button "Colors 390 tokens" at bounding box center [592, 388] width 207 height 46
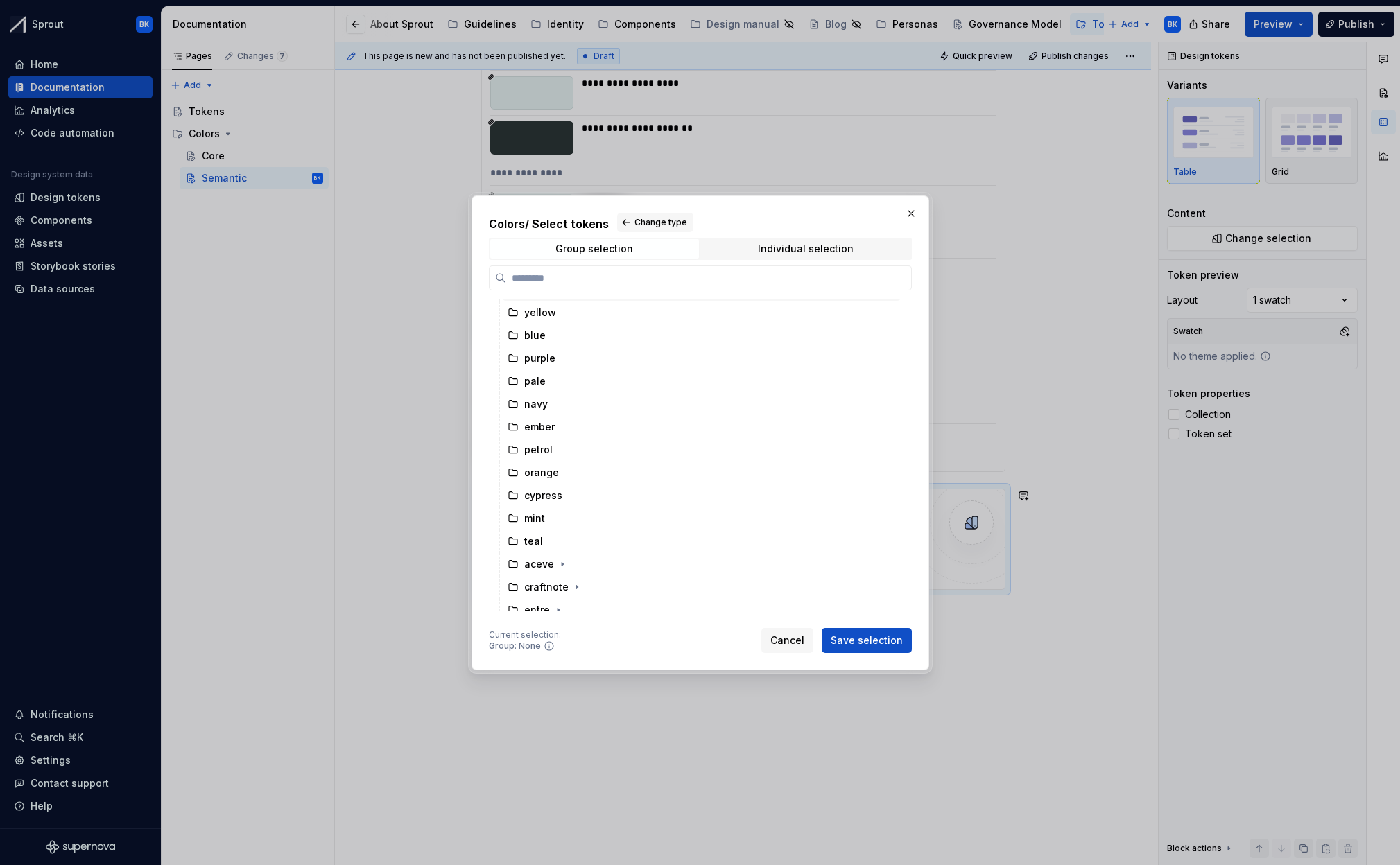
scroll to position [260, 0]
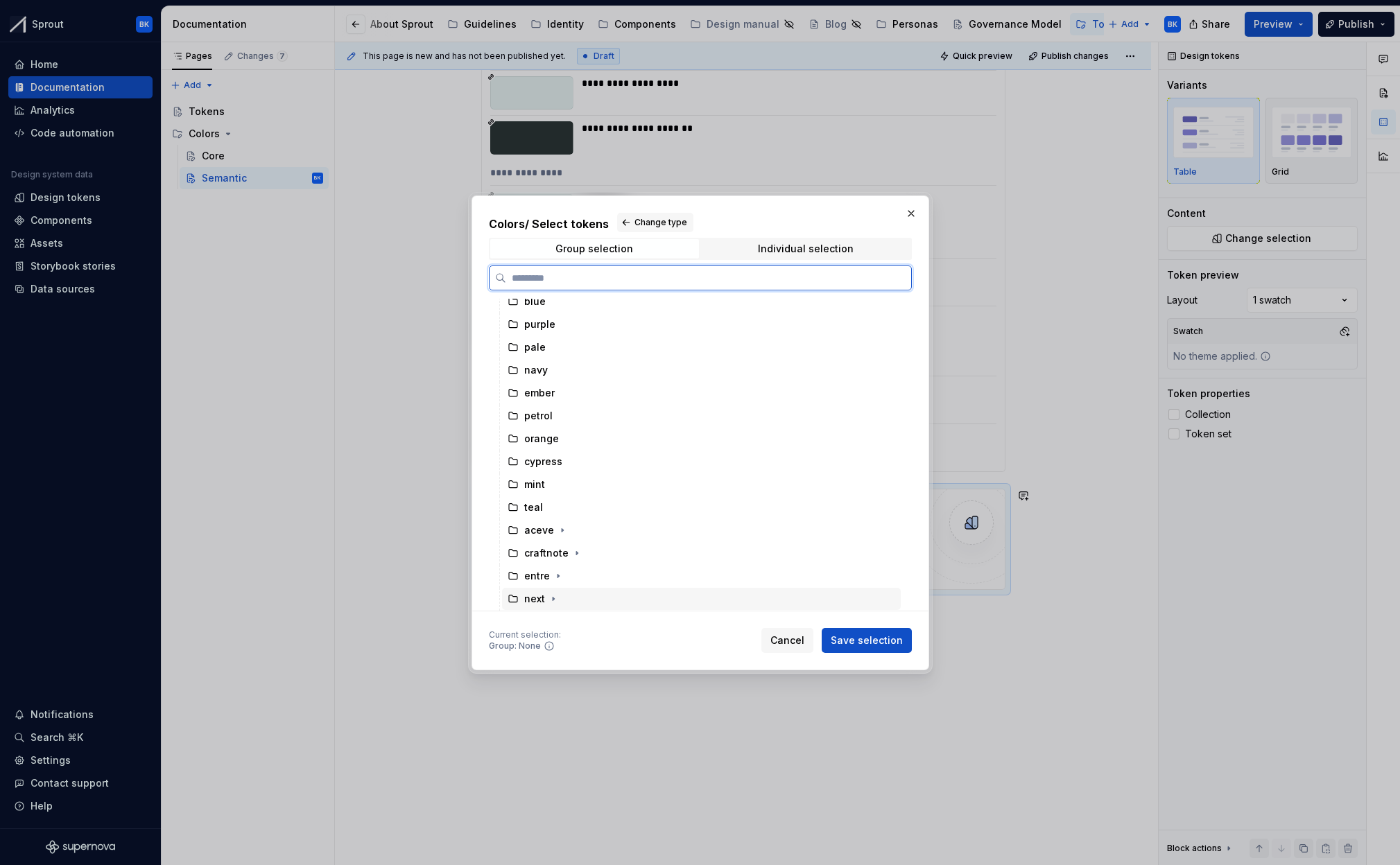
click at [612, 594] on div "next" at bounding box center [701, 599] width 399 height 22
click at [875, 644] on span "Save selection" at bounding box center [866, 640] width 72 height 14
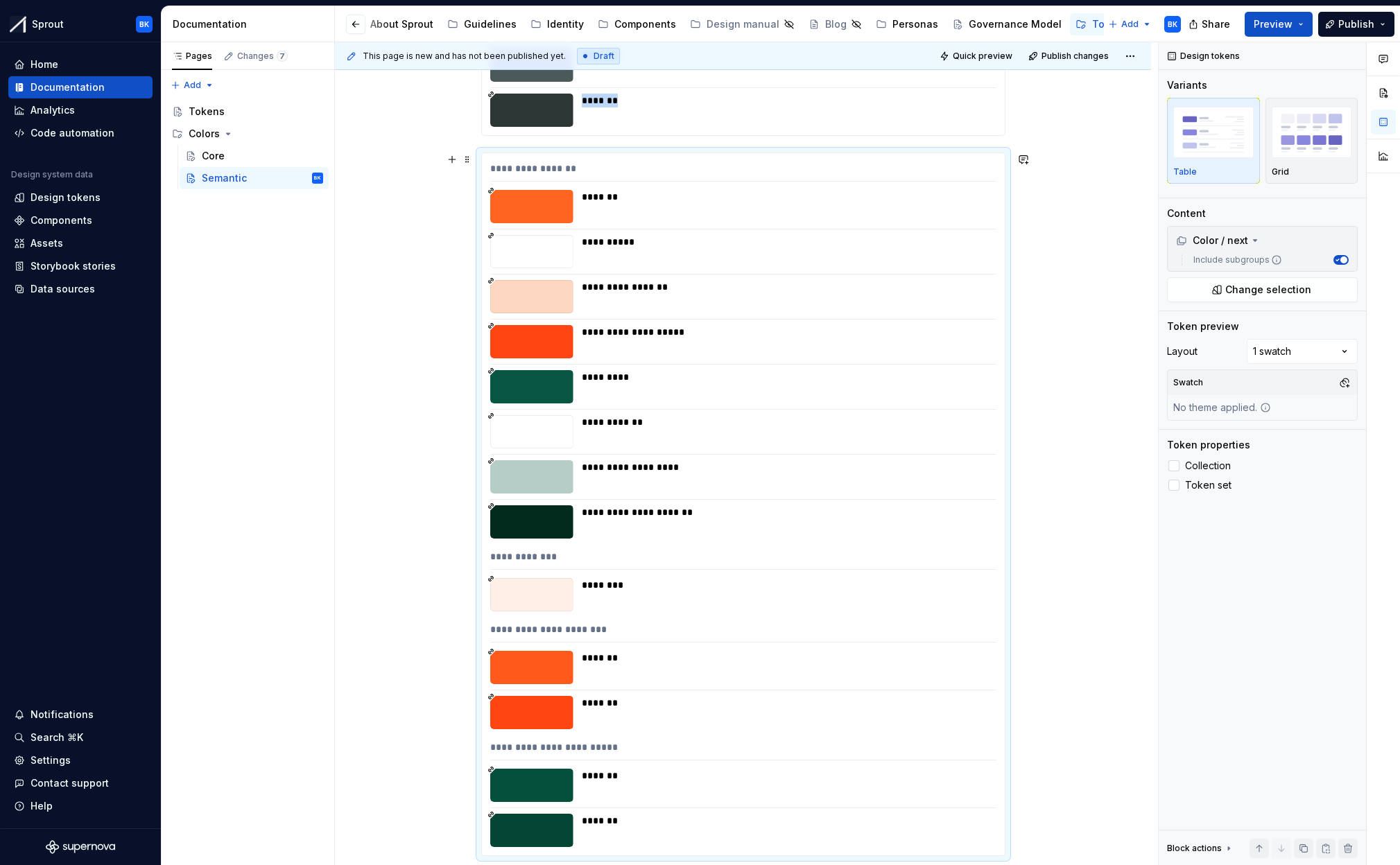
scroll to position [3683, 0]
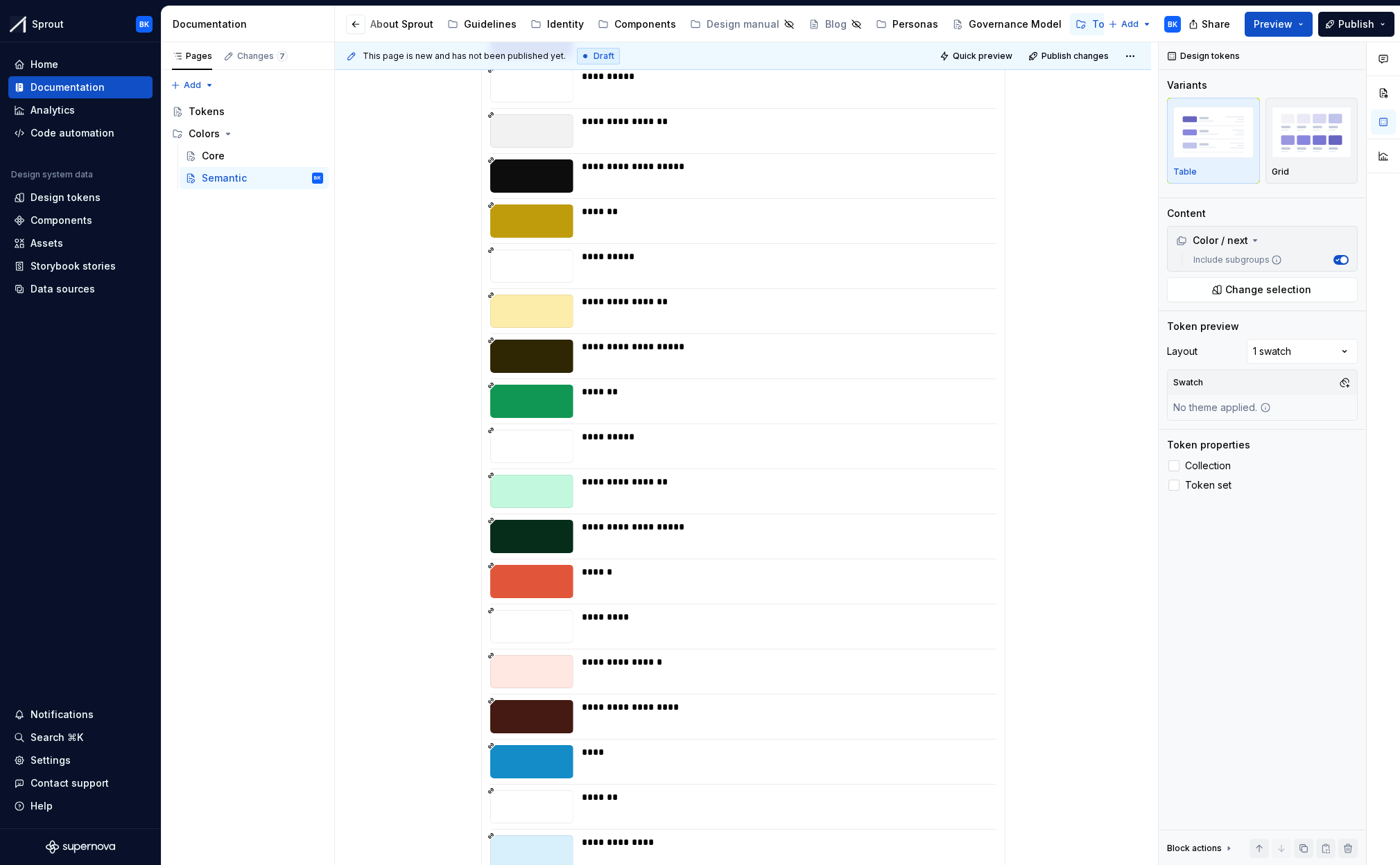
scroll to position [0, 0]
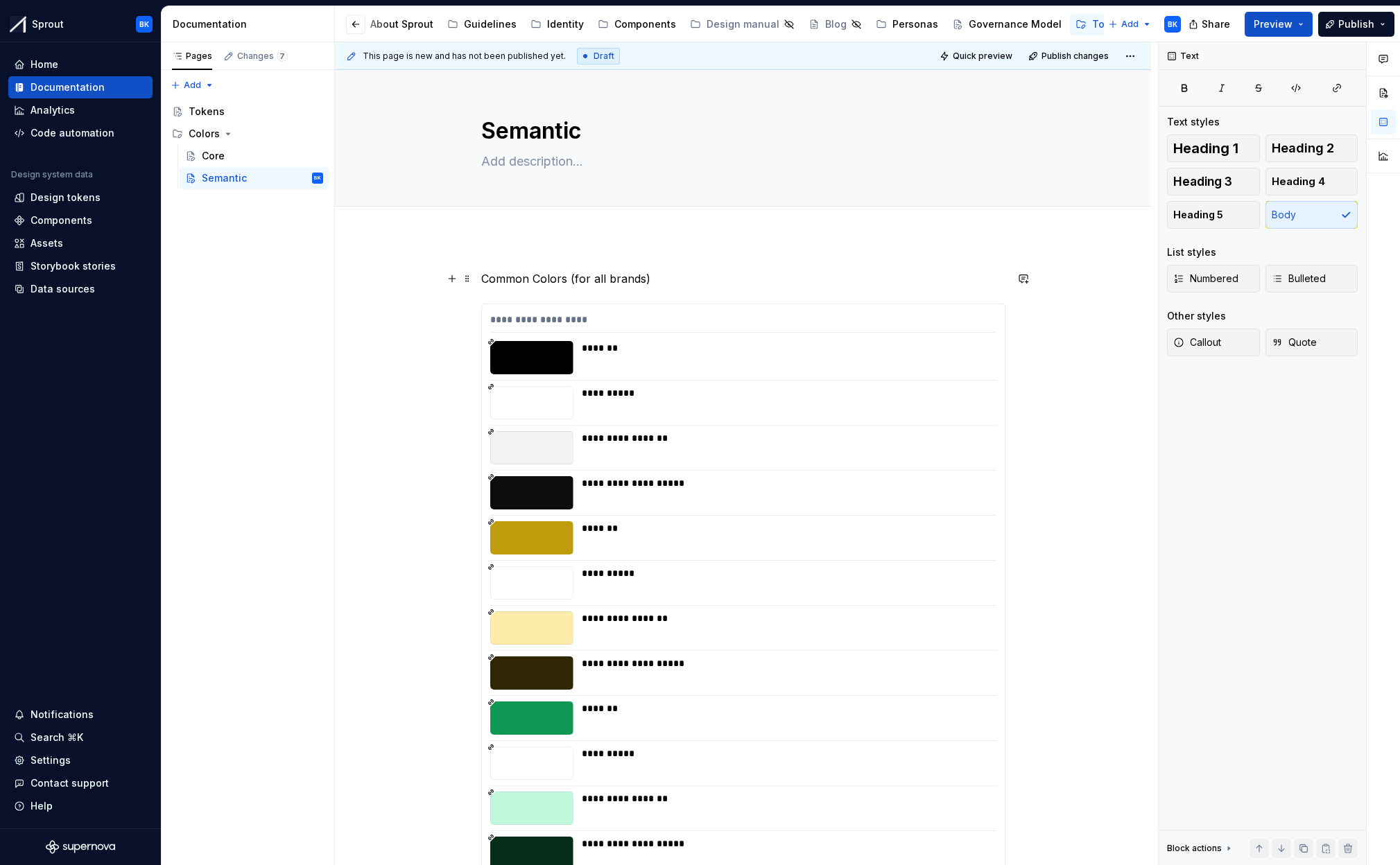
click at [633, 277] on p "Common Colors (for all brands)" at bounding box center [743, 278] width 524 height 16
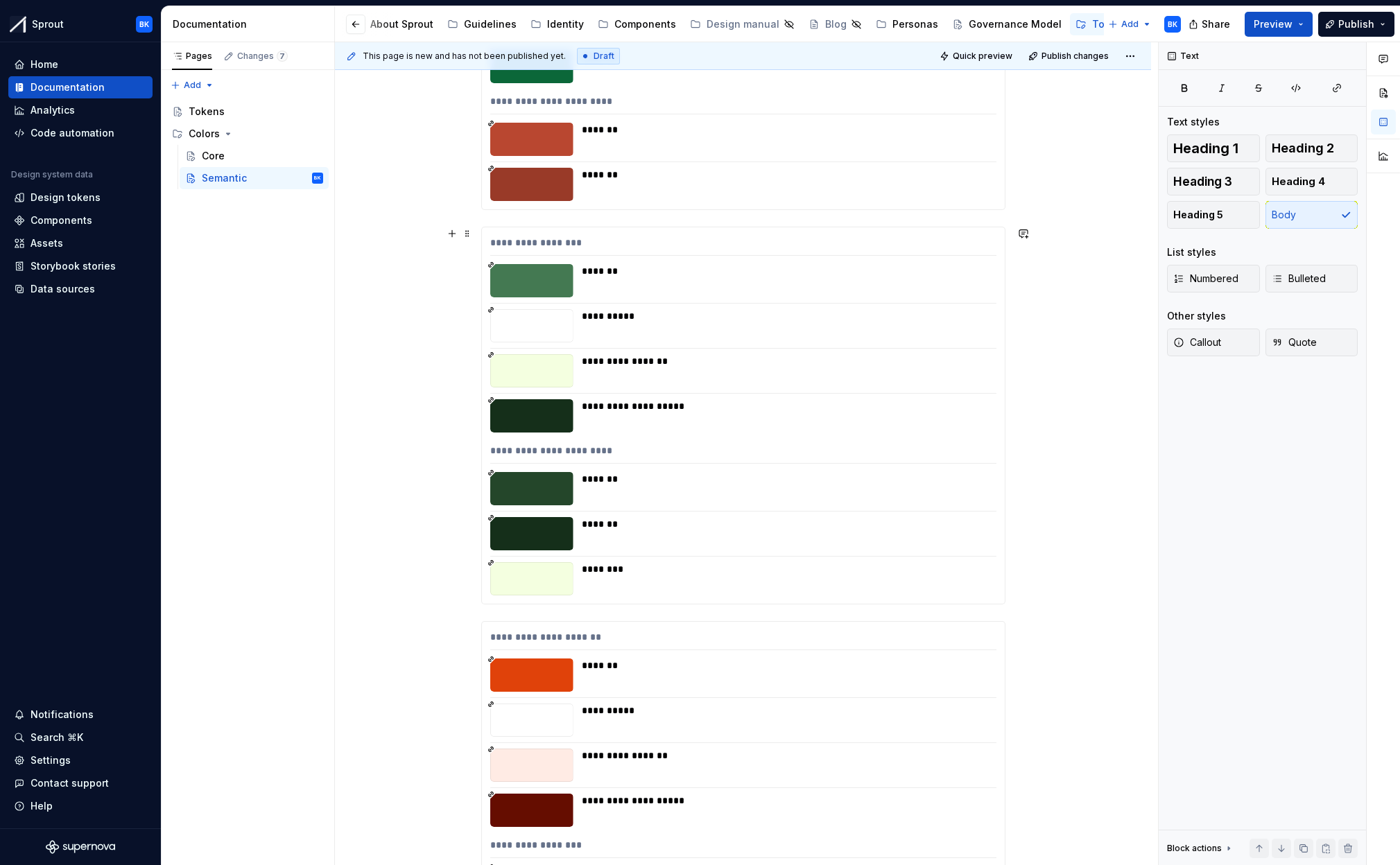
scroll to position [1974, 0]
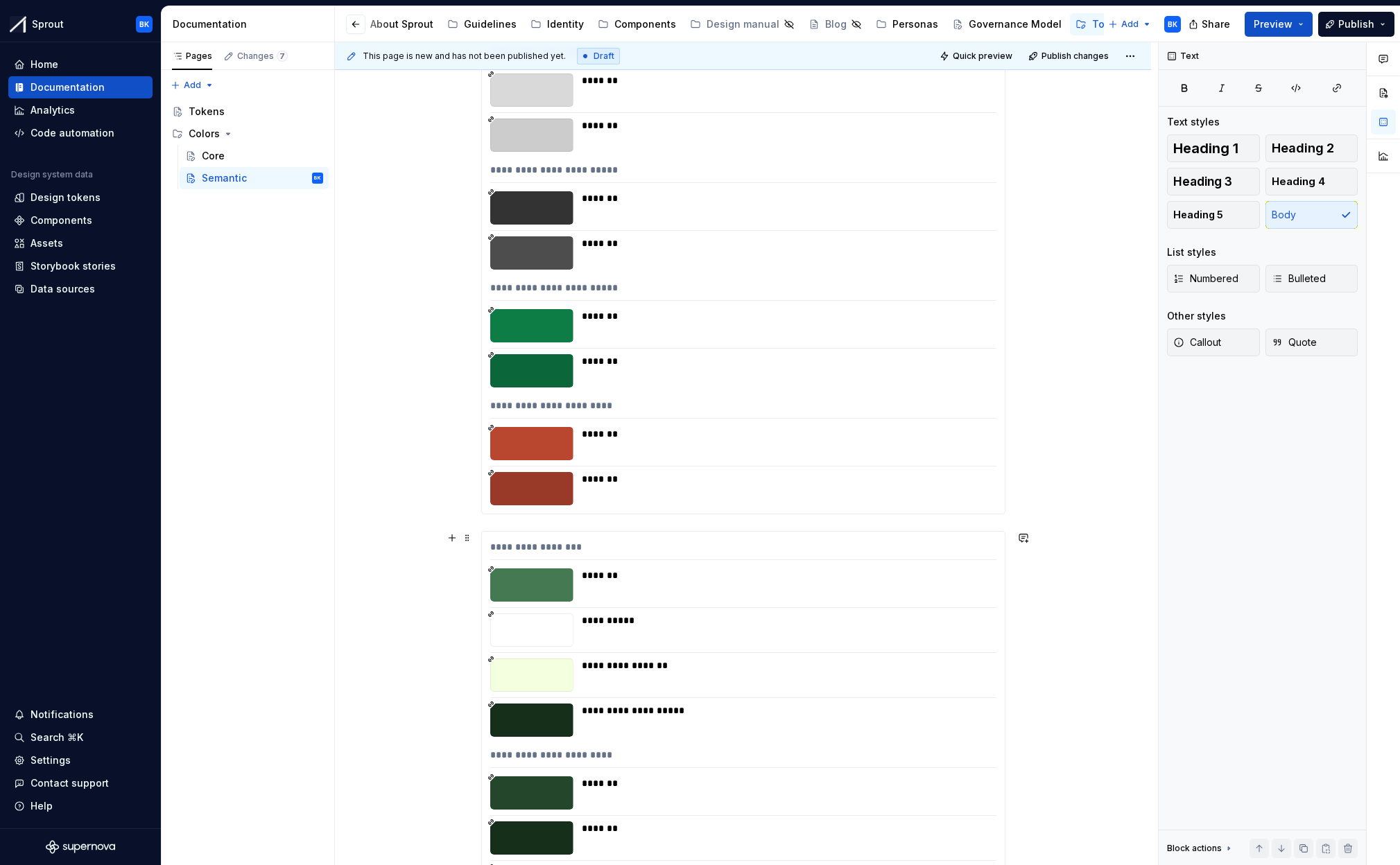
click at [934, 485] on div "*******" at bounding box center [785, 479] width 406 height 14
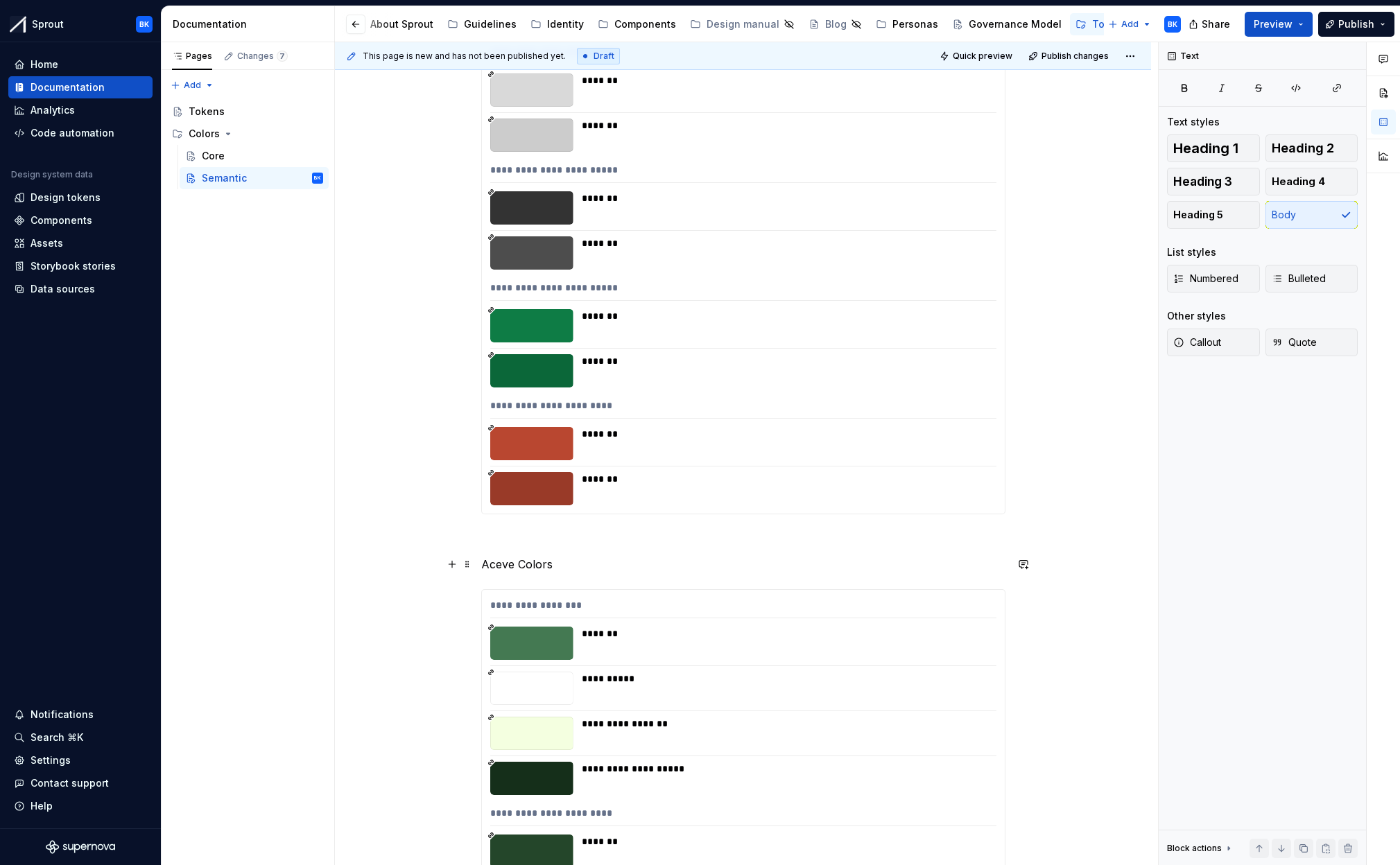
click at [523, 567] on p "Aceve Colors" at bounding box center [743, 564] width 524 height 16
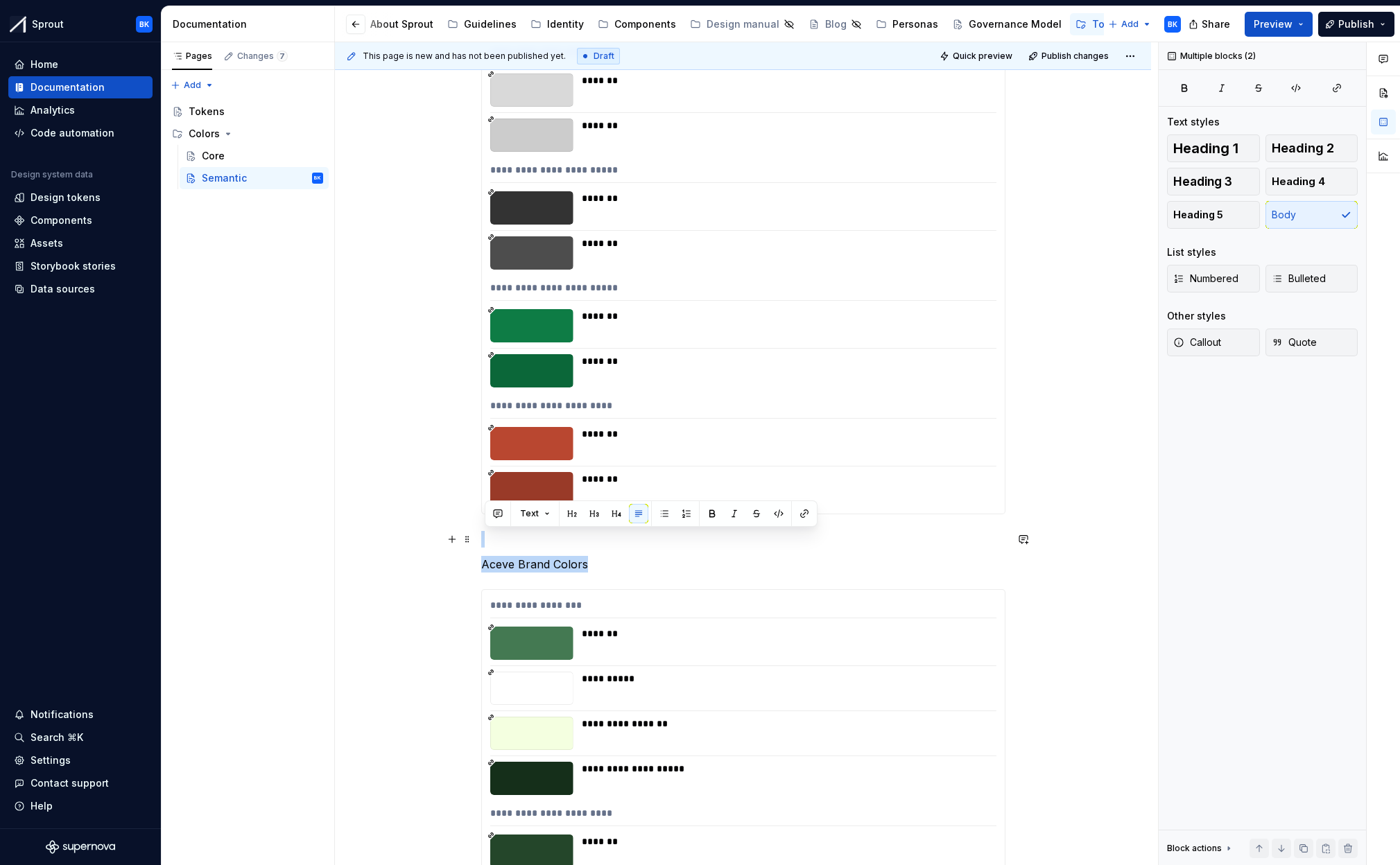
drag, startPoint x: 606, startPoint y: 562, endPoint x: 484, endPoint y: 535, distance: 125.0
click at [484, 535] on div "**********" at bounding box center [743, 548] width 524 height 4505
copy div "Aceve Brand Colors"
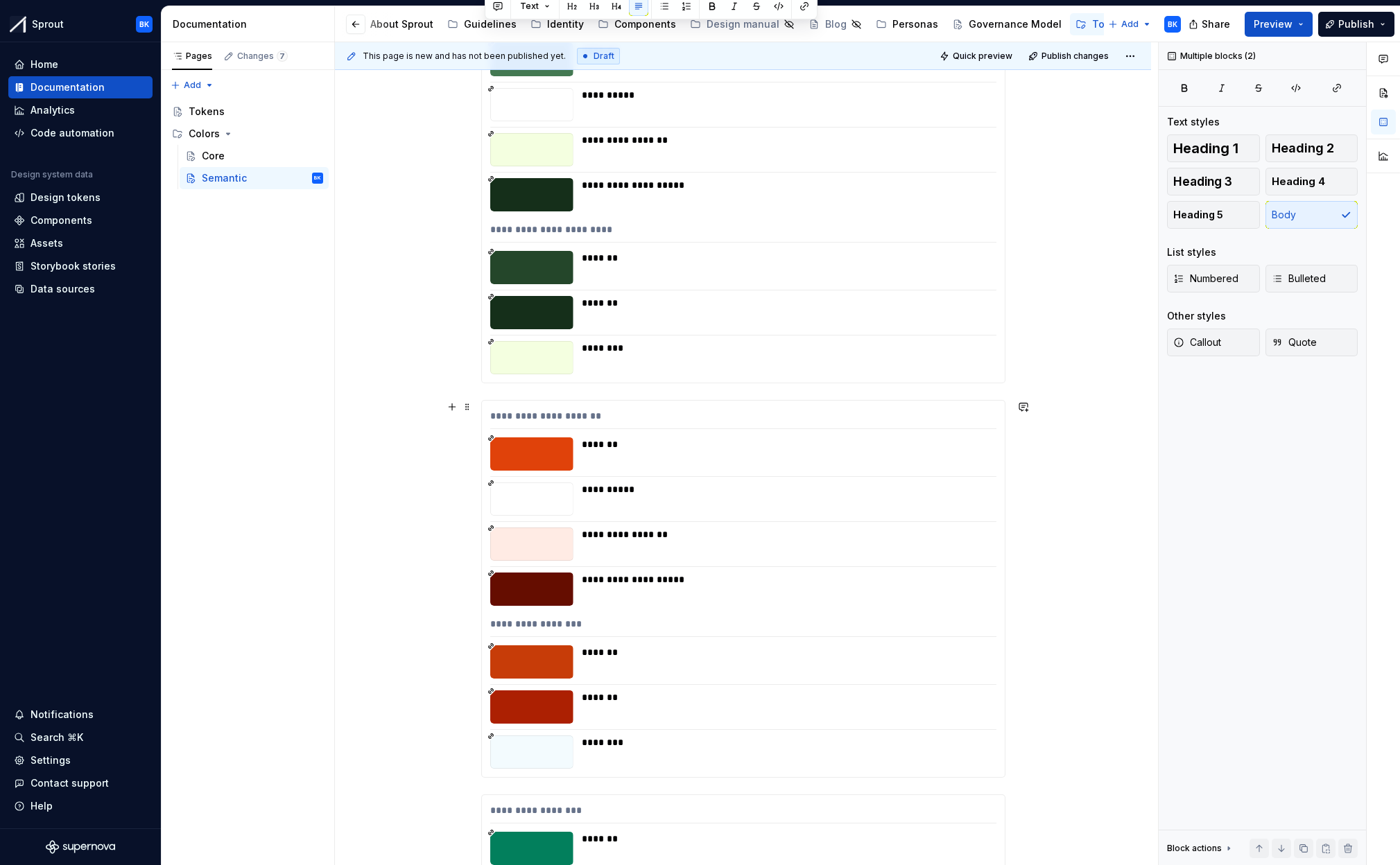
scroll to position [2495, 0]
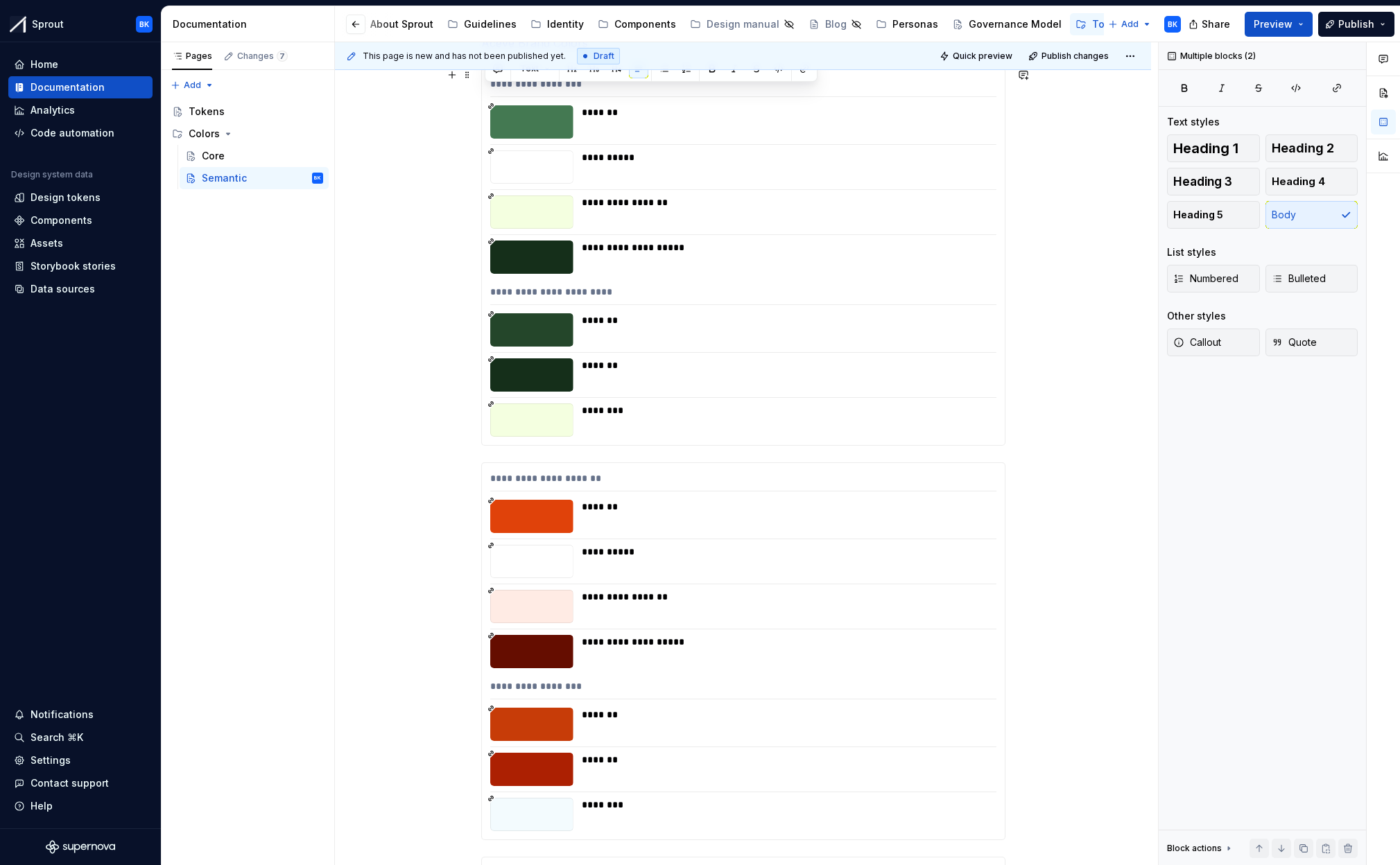
click at [771, 402] on div "**********" at bounding box center [743, 257] width 523 height 377
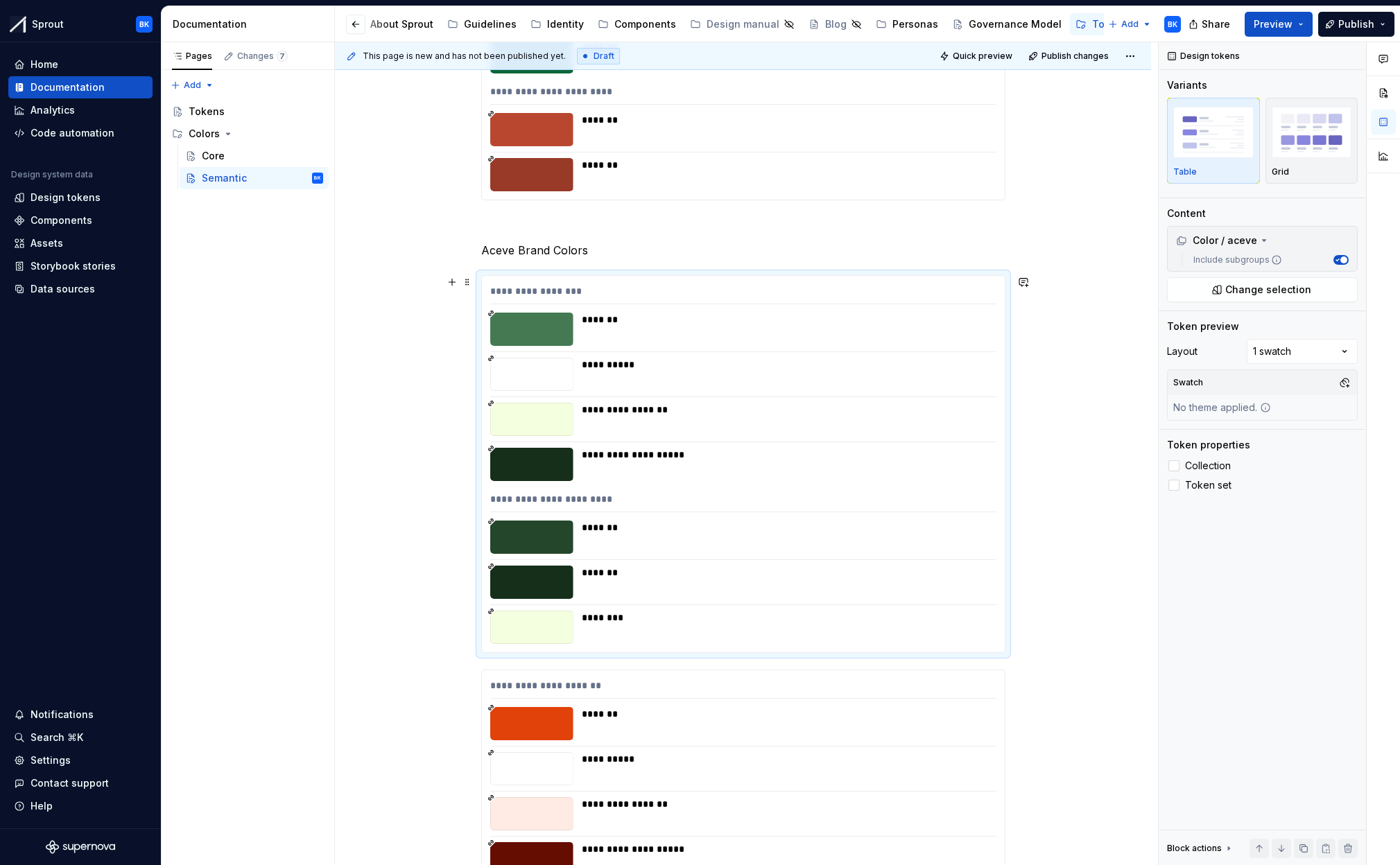
scroll to position [2261, 0]
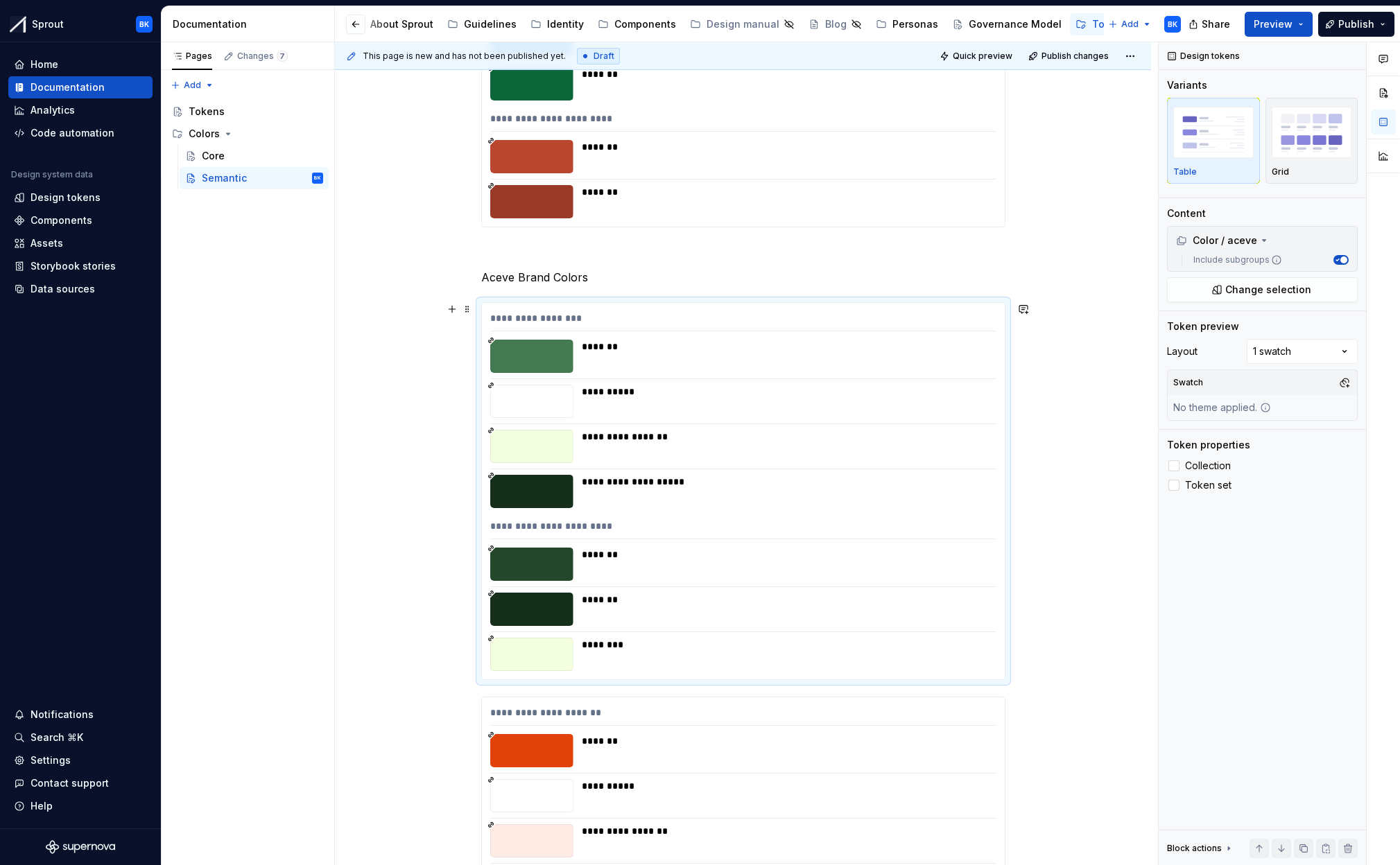
click at [1034, 587] on div "**********" at bounding box center [743, 383] width 816 height 4814
click at [1003, 600] on div "**********" at bounding box center [743, 491] width 523 height 377
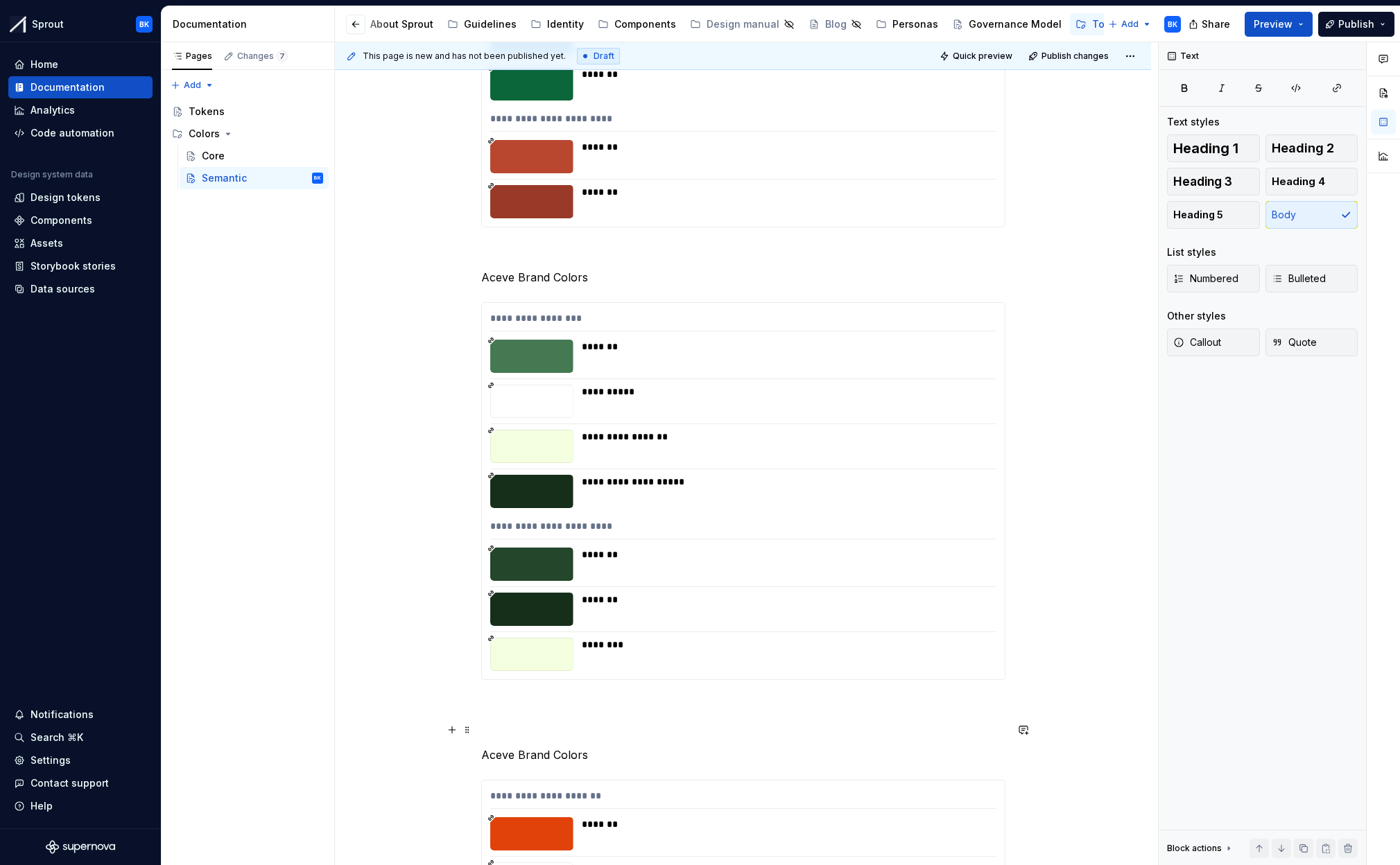
click at [591, 724] on p at bounding box center [743, 730] width 524 height 16
click at [617, 727] on p "Aceve Brand Colors" at bounding box center [743, 730] width 524 height 16
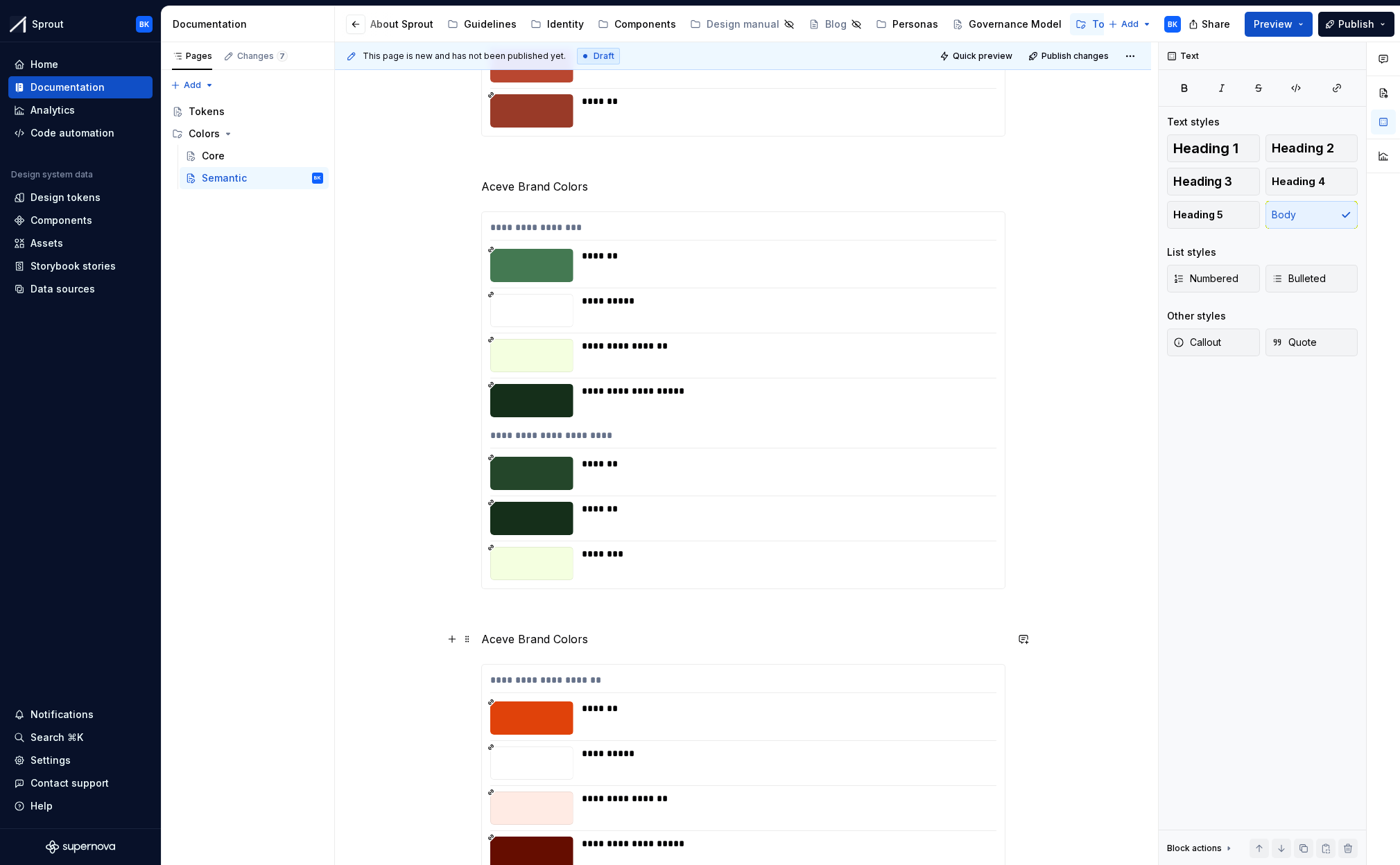
click at [508, 640] on p "Aceve Brand Colors" at bounding box center [743, 639] width 524 height 16
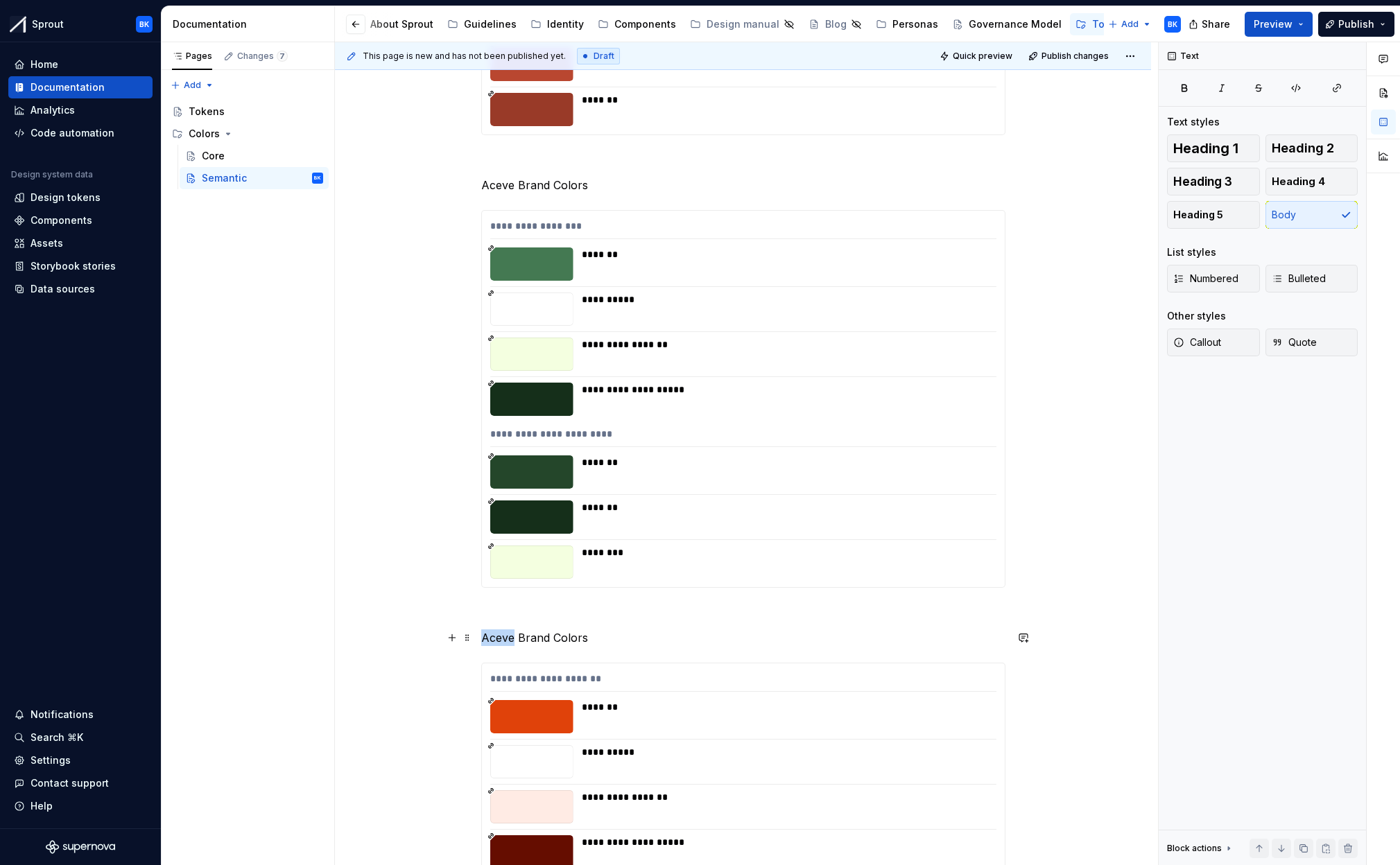
click at [508, 640] on p "Aceve Brand Colors" at bounding box center [743, 637] width 524 height 16
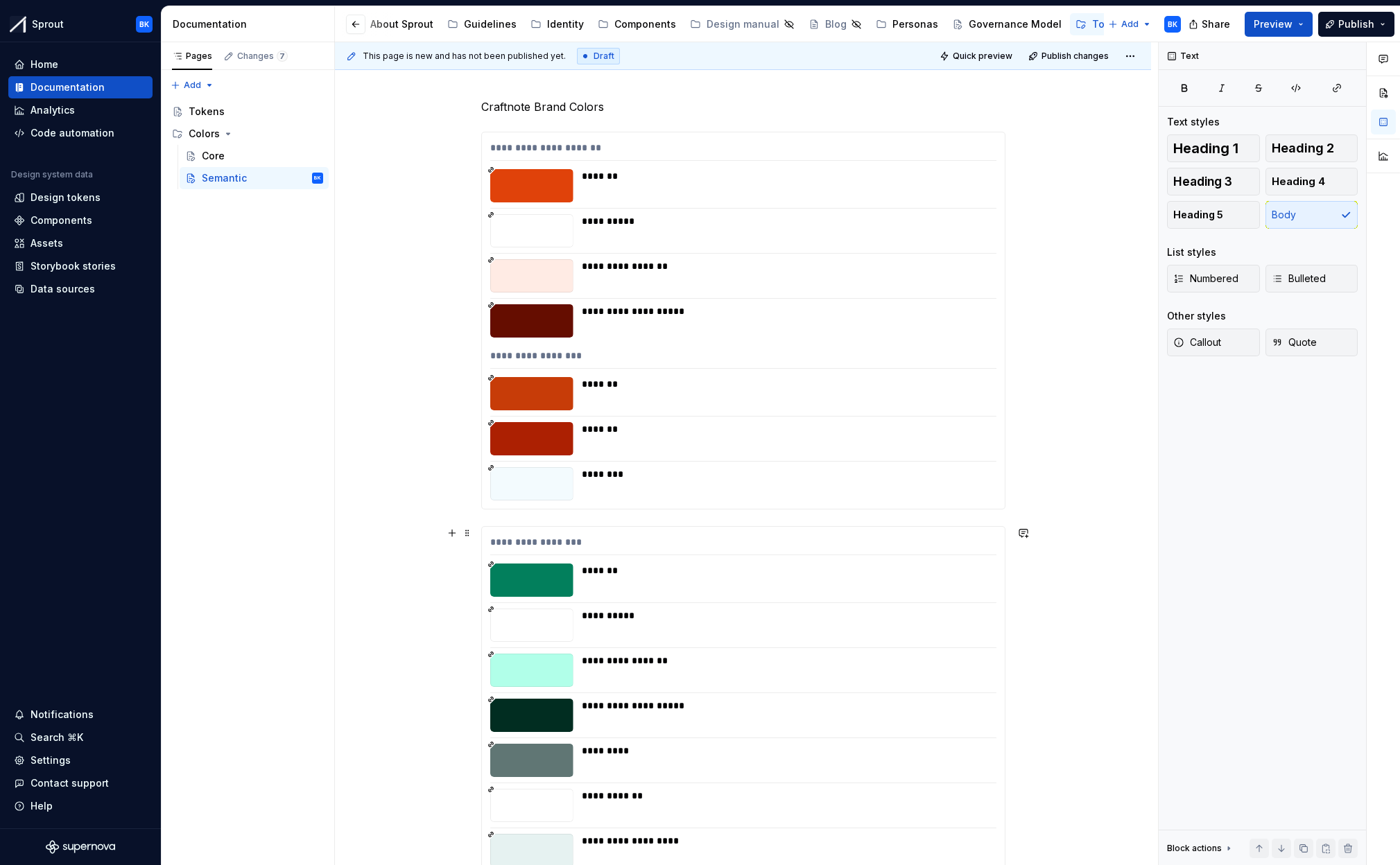
scroll to position [2907, 0]
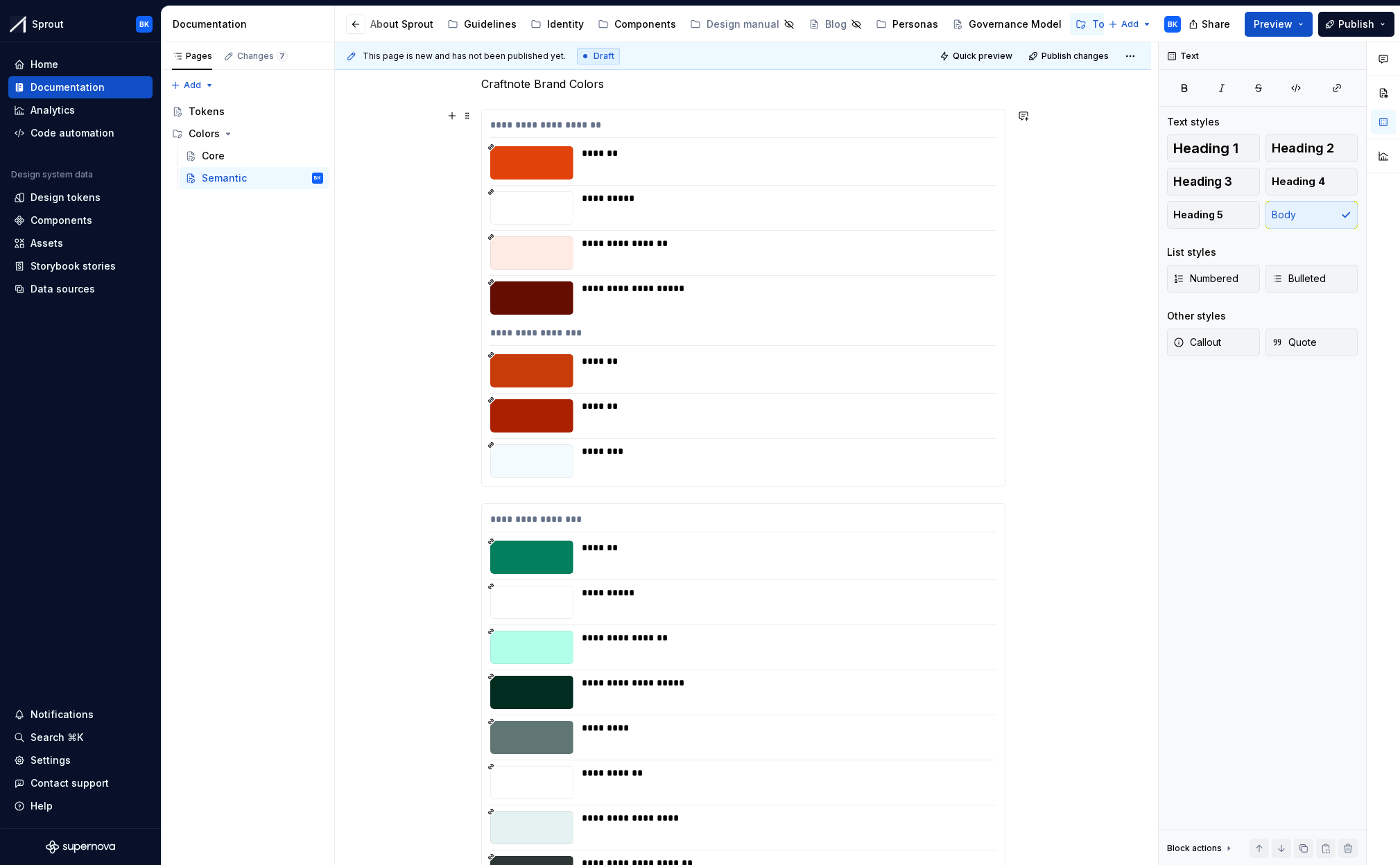
click at [663, 393] on div at bounding box center [743, 393] width 506 height 1
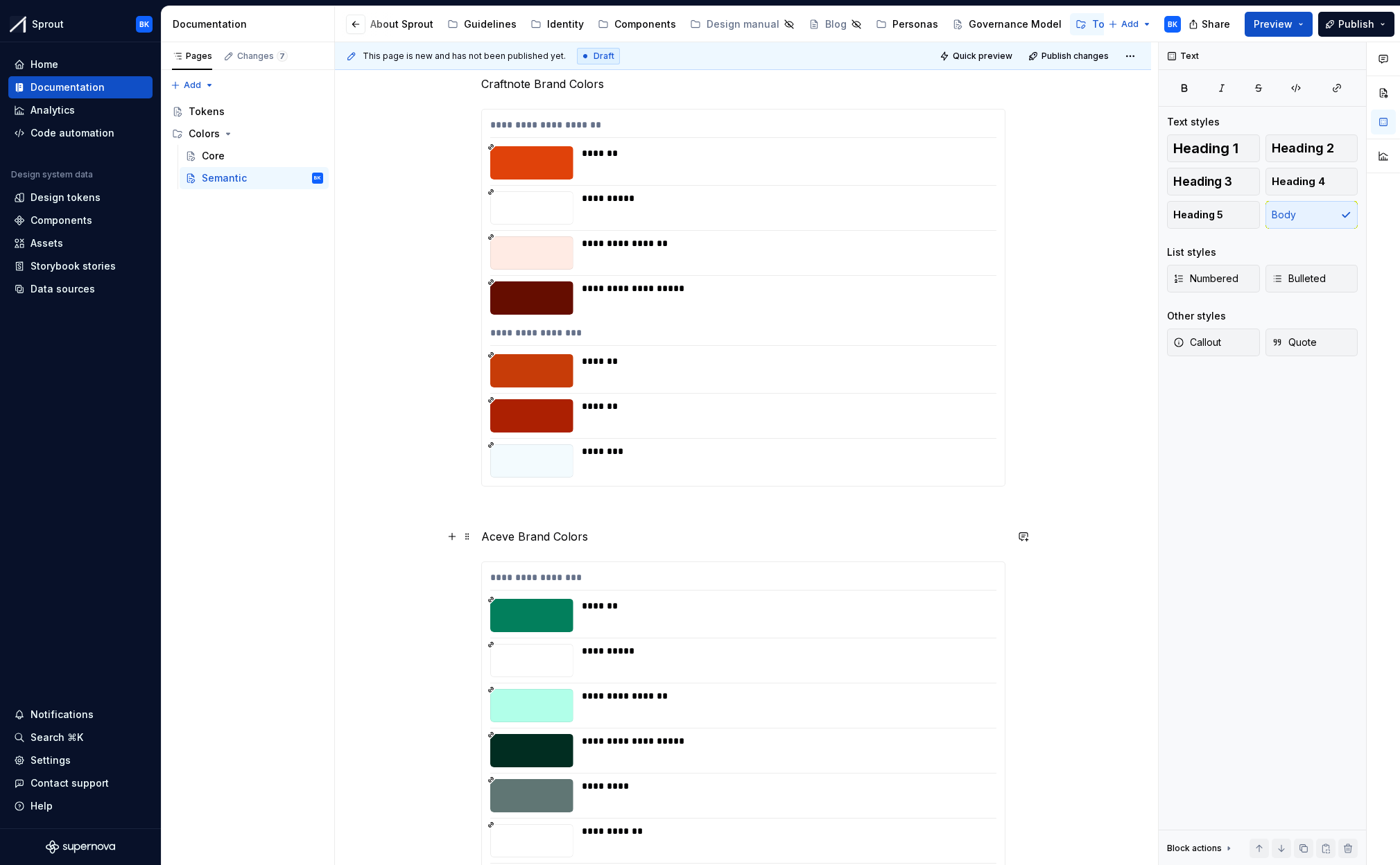
click at [512, 534] on p "Aceve Brand Colors" at bounding box center [743, 536] width 524 height 16
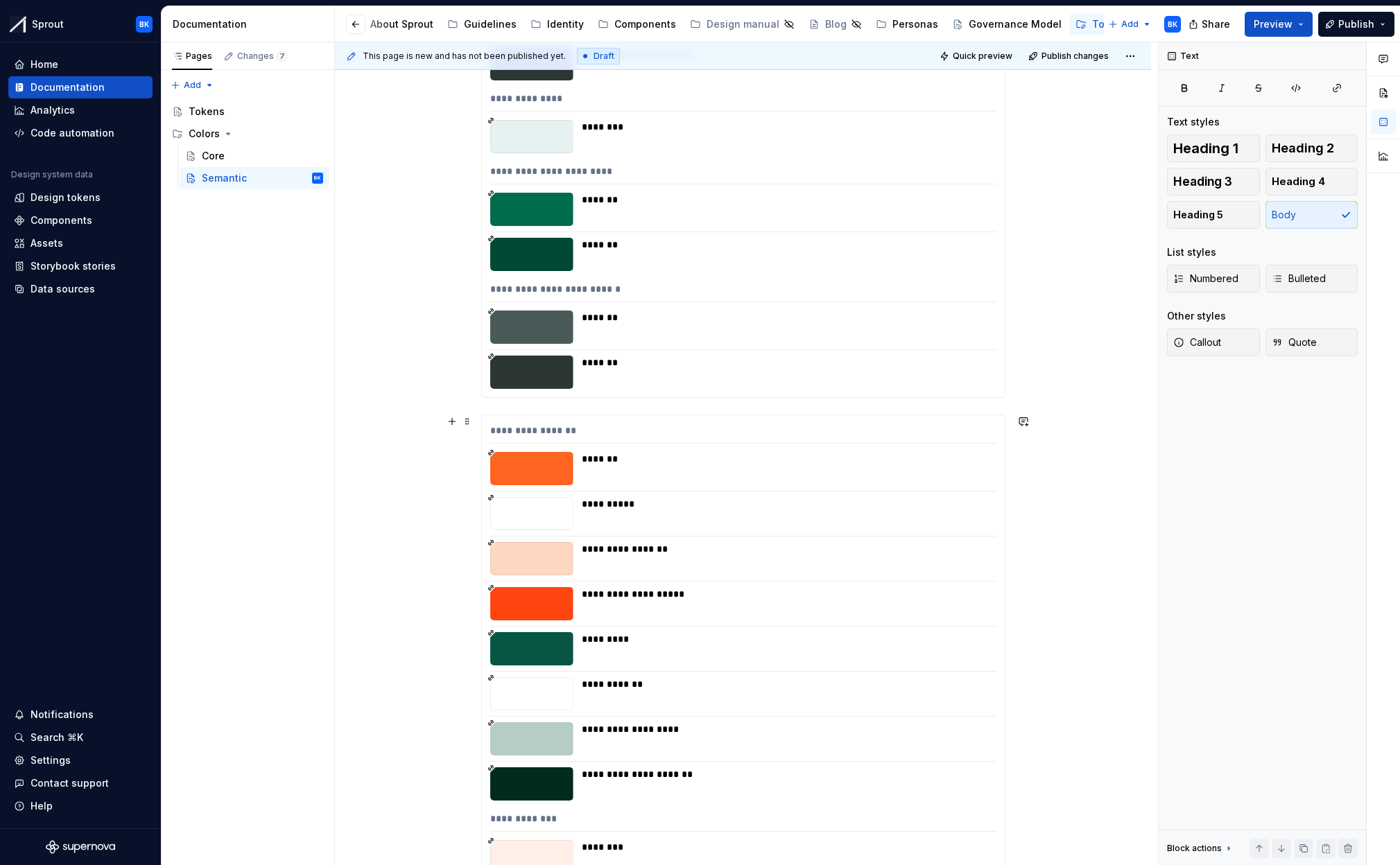
scroll to position [3775, 0]
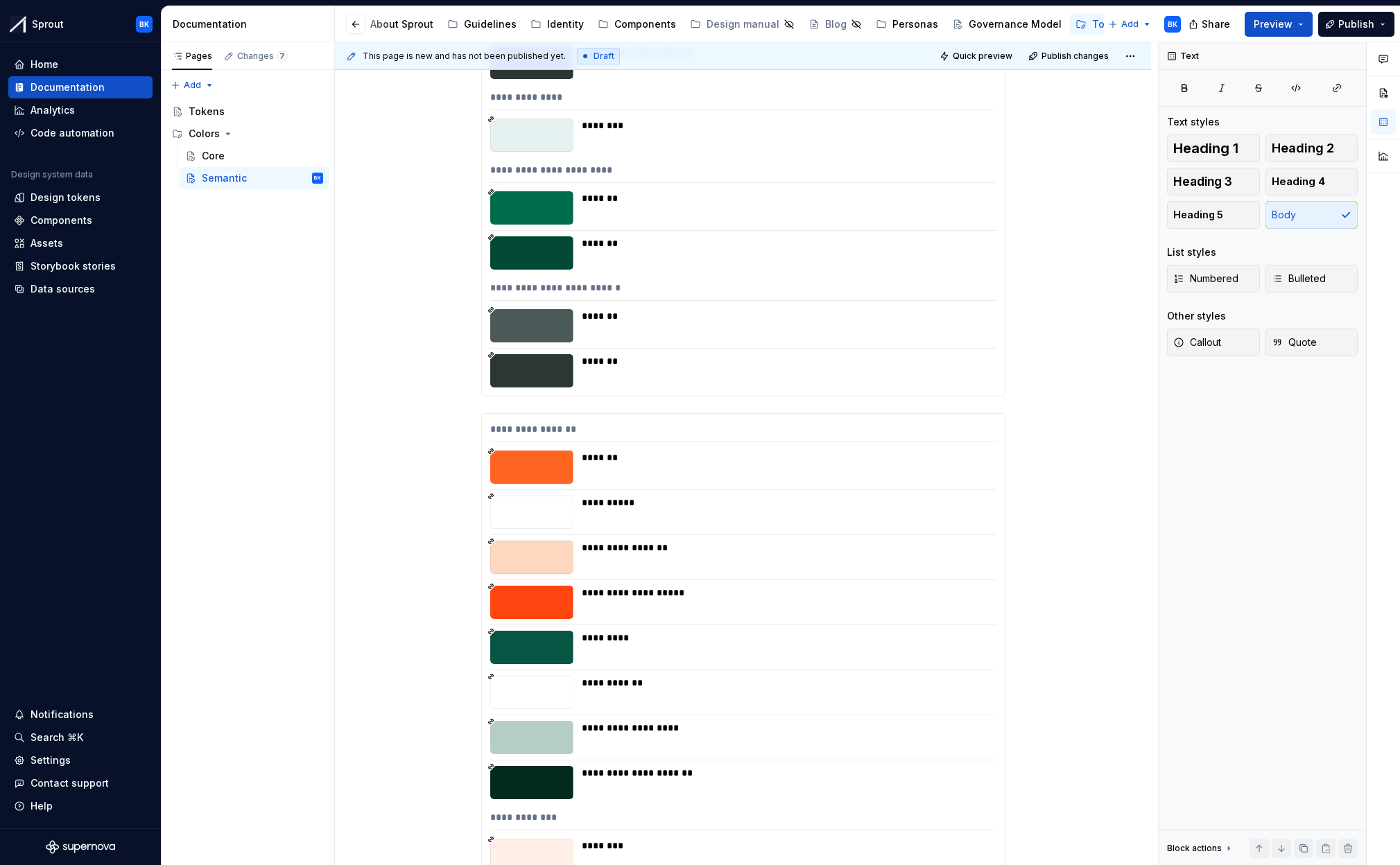
click at [637, 377] on div "*******" at bounding box center [785, 371] width 406 height 33
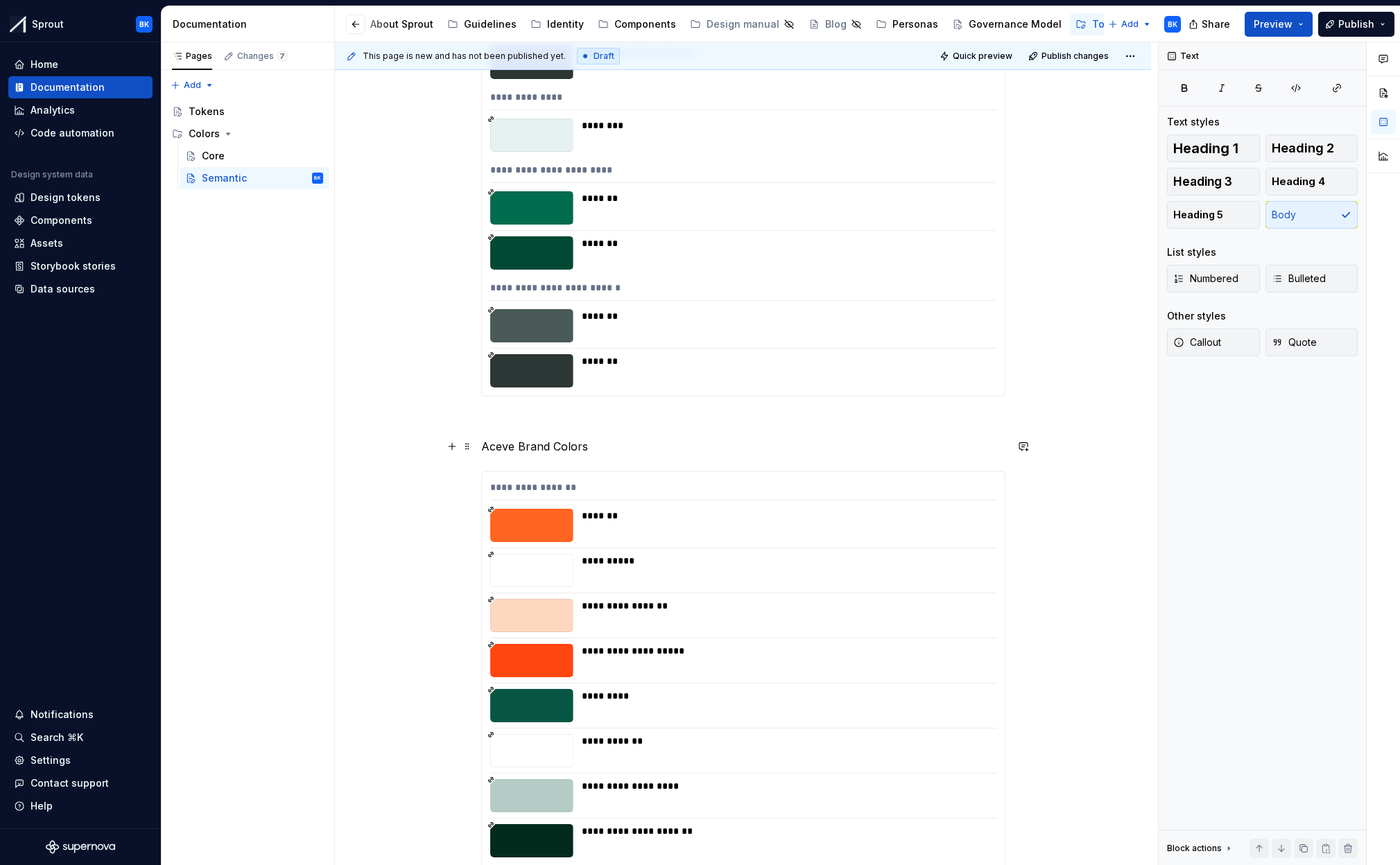
click at [504, 444] on p "Aceve Brand Colors" at bounding box center [743, 446] width 524 height 16
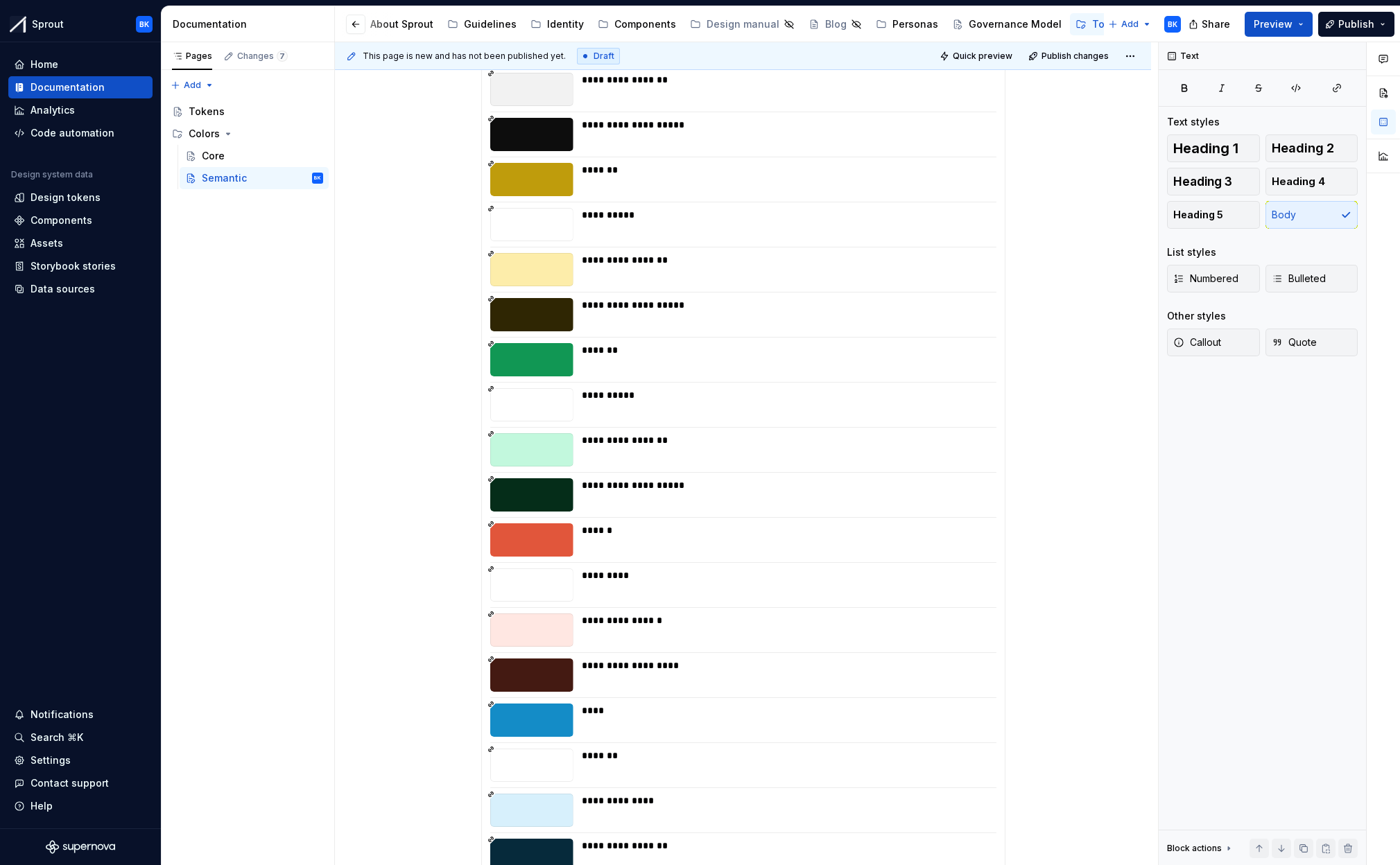
scroll to position [0, 0]
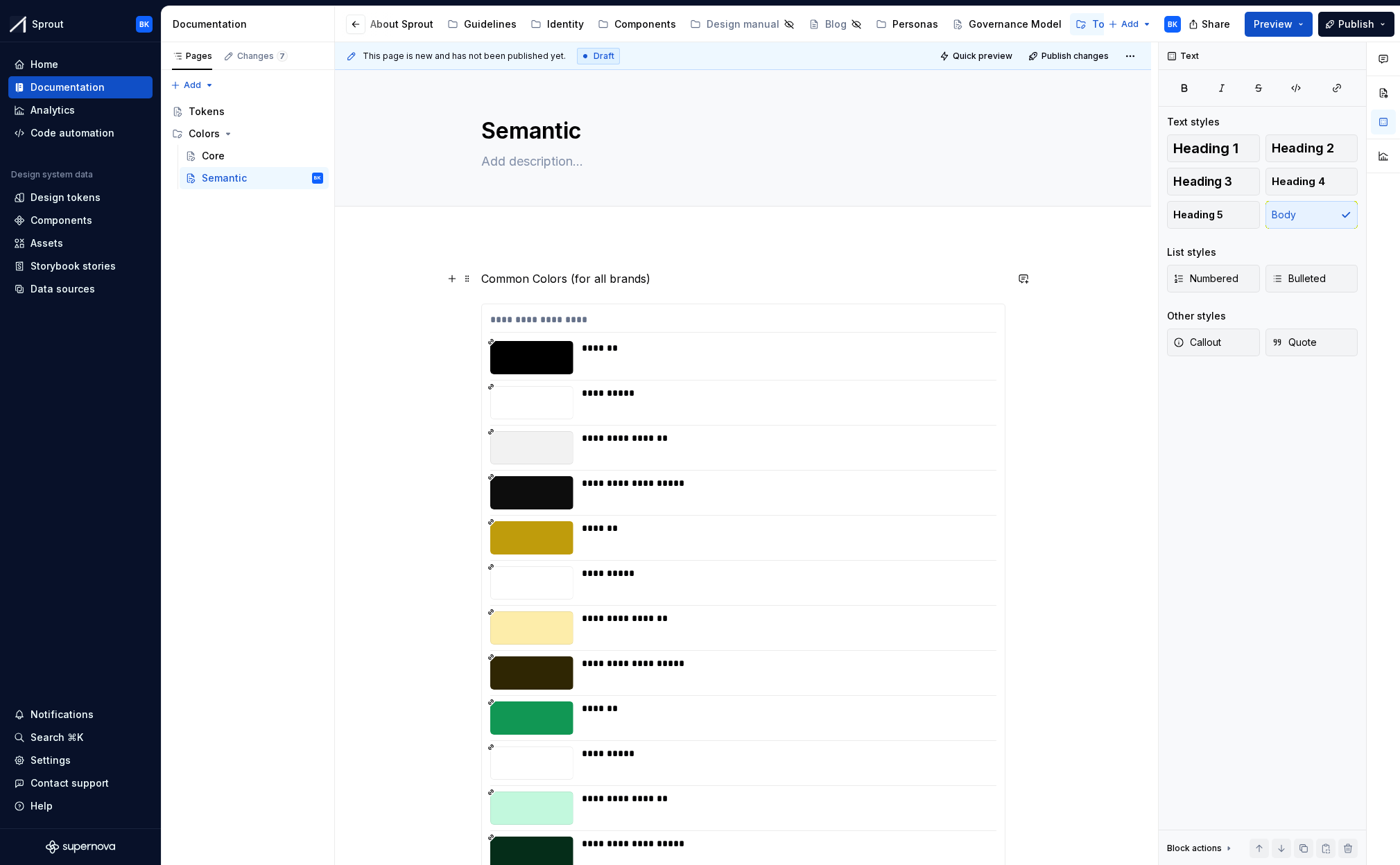
click at [235, 150] on div "Core" at bounding box center [263, 156] width 121 height 19
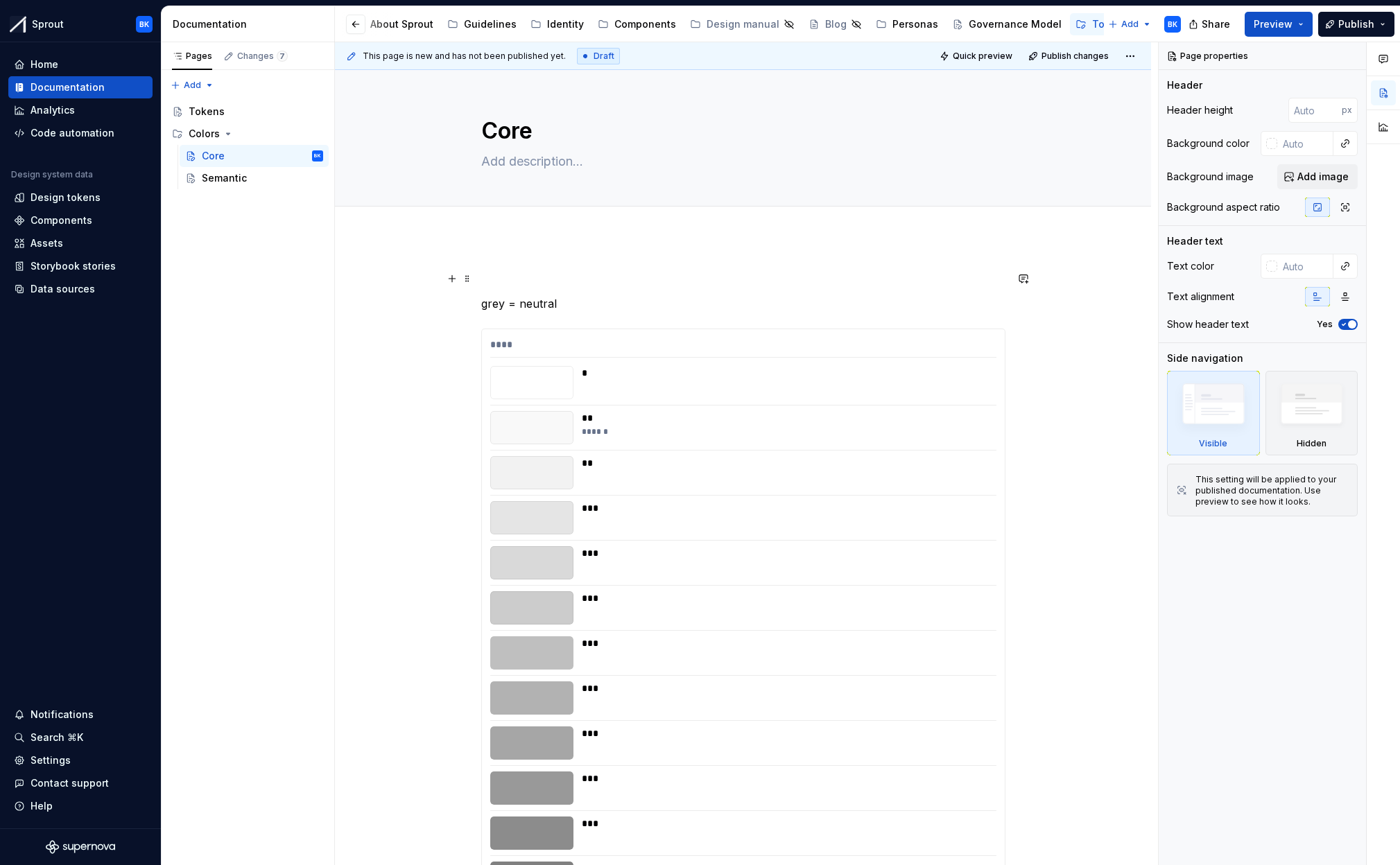
click at [507, 285] on p at bounding box center [743, 278] width 524 height 16
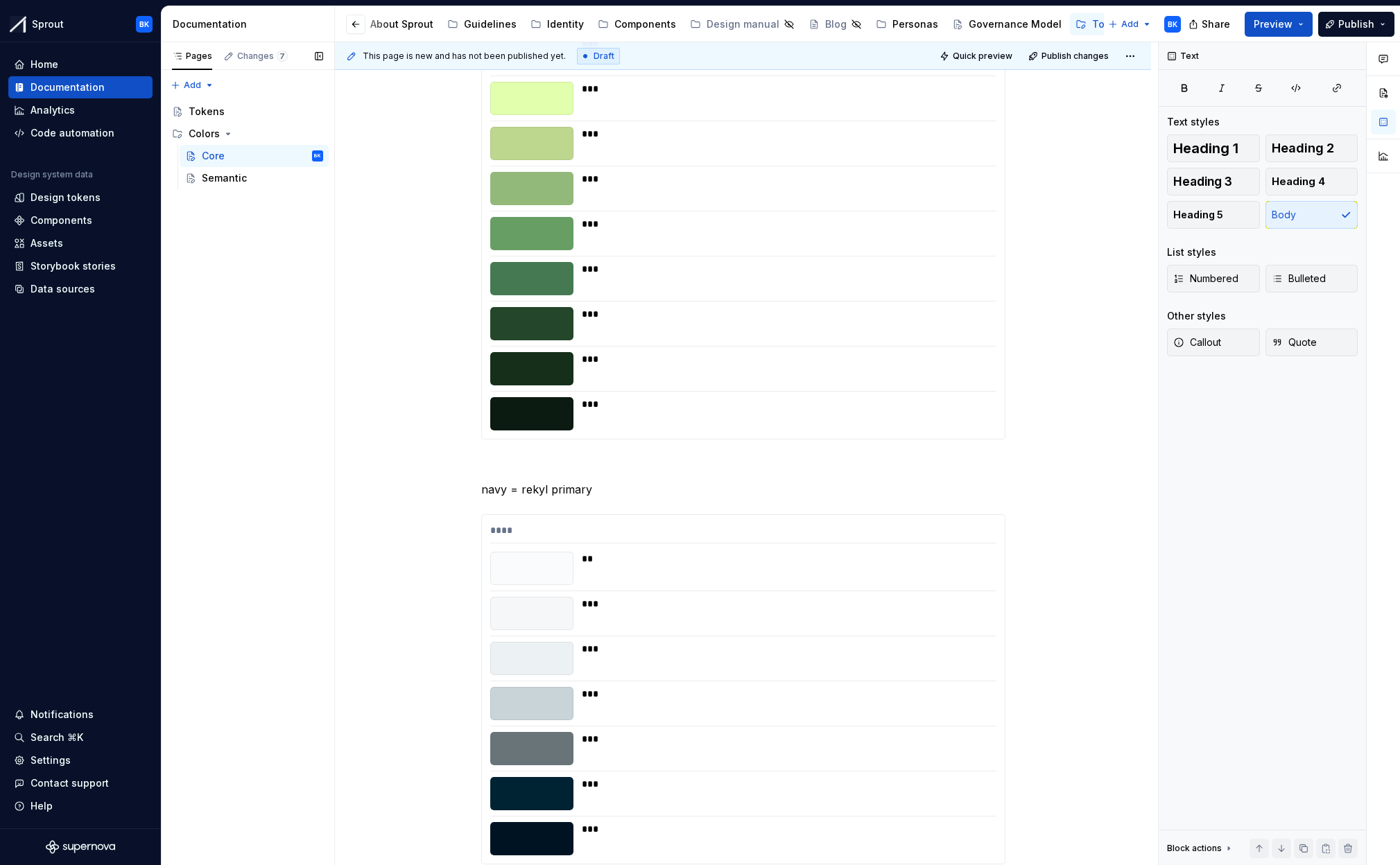
scroll to position [4580, 0]
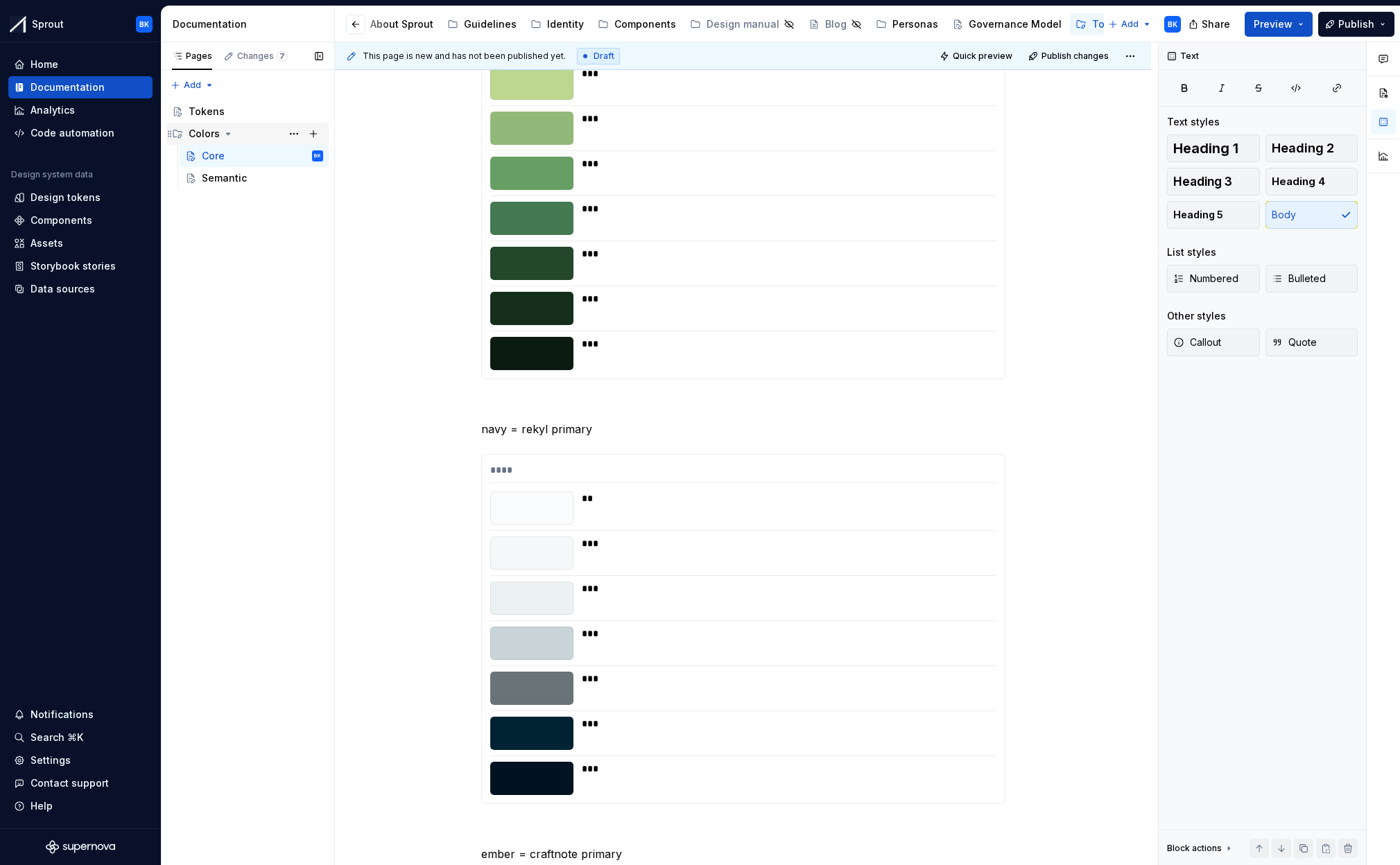
click at [253, 131] on div "Colors" at bounding box center [256, 134] width 135 height 19
click at [238, 137] on div "Colors" at bounding box center [256, 134] width 135 height 19
click at [204, 132] on div "Colors" at bounding box center [204, 133] width 31 height 14
click at [215, 134] on div "Colors" at bounding box center [204, 133] width 31 height 14
click at [201, 136] on div "Colors" at bounding box center [204, 133] width 31 height 14
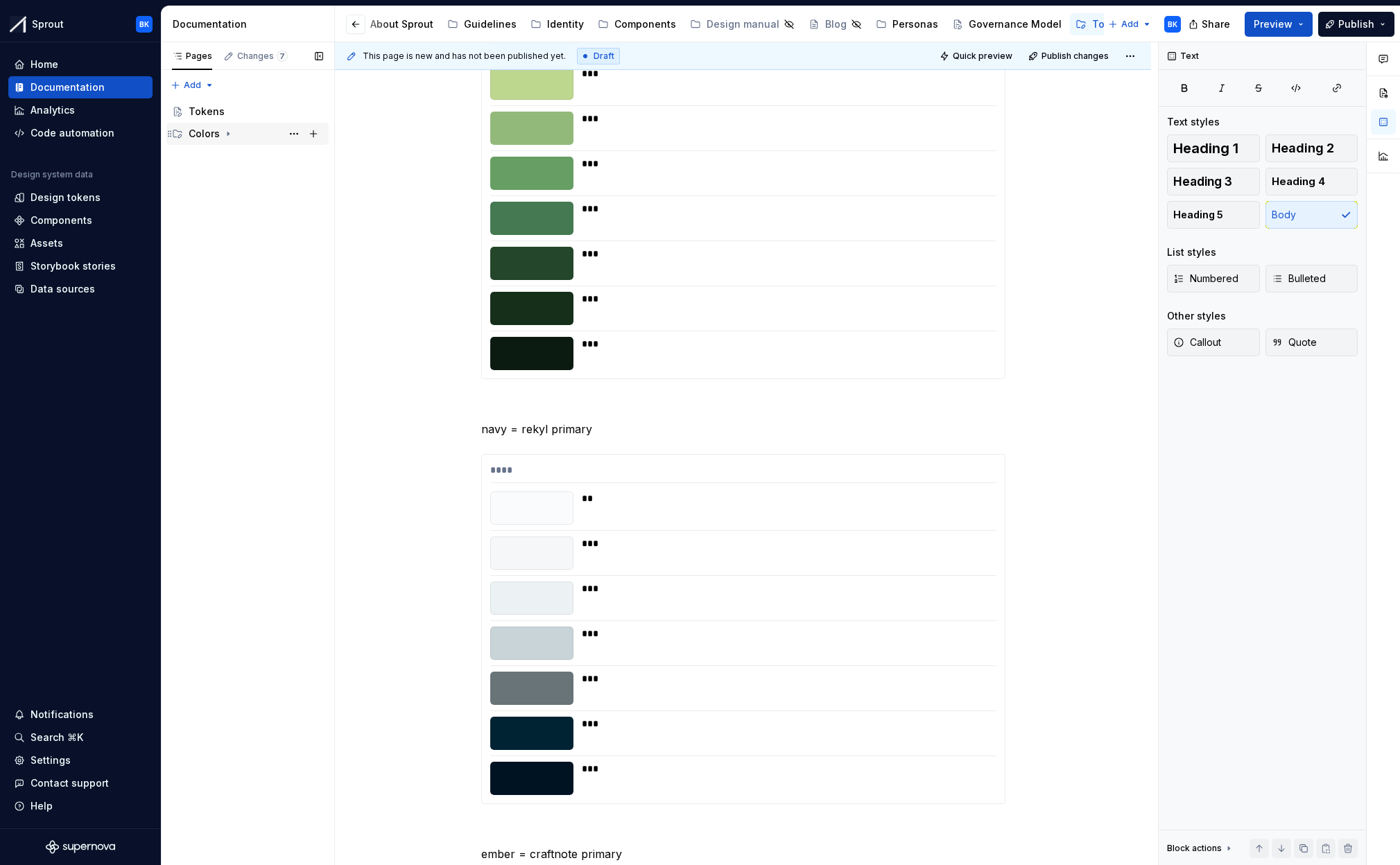
click at [201, 136] on div "Colors" at bounding box center [204, 133] width 31 height 14
click at [252, 134] on div "Colors" at bounding box center [256, 134] width 135 height 19
click at [232, 110] on div "Tokens" at bounding box center [256, 112] width 135 height 19
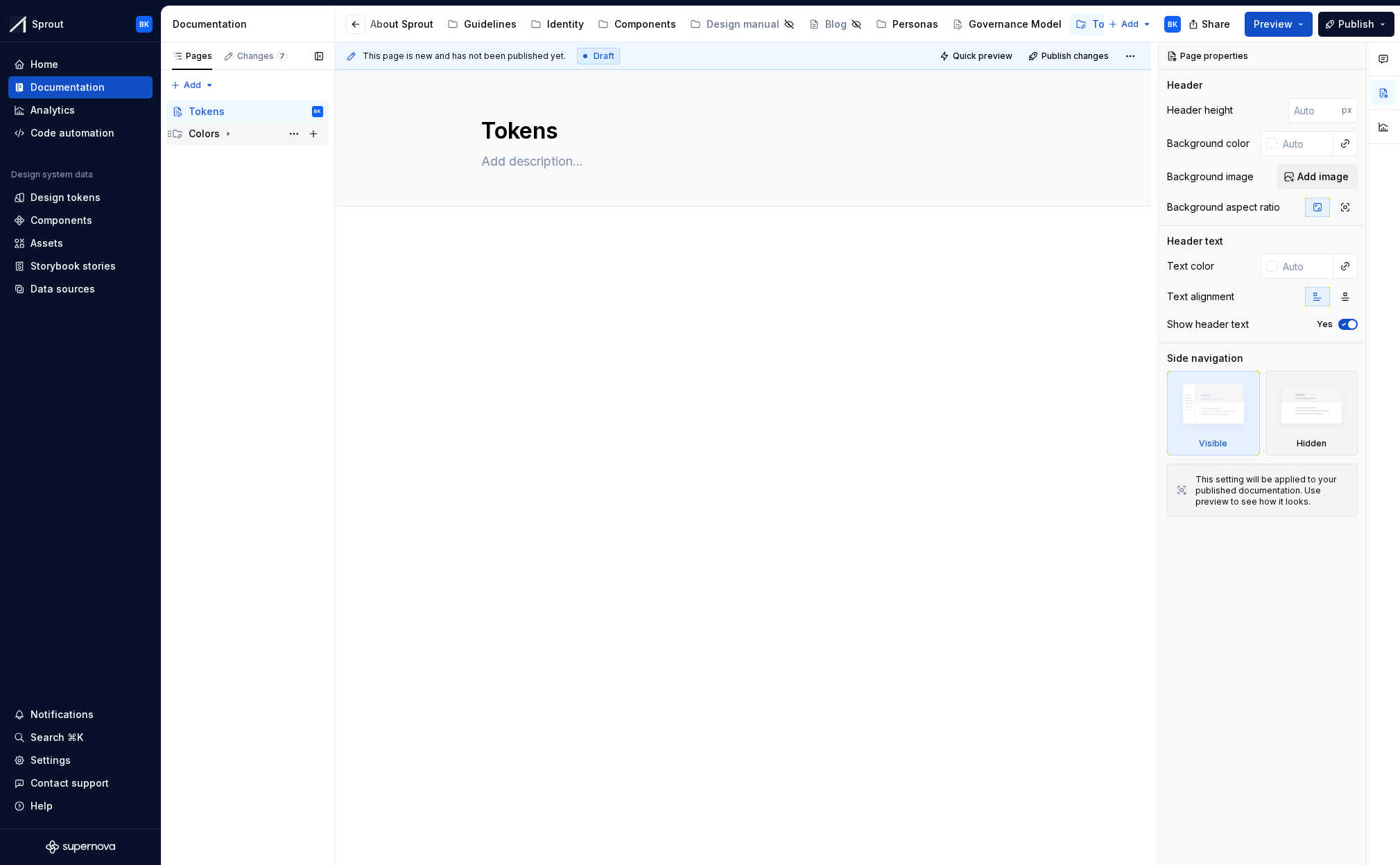
click at [239, 136] on div "Colors" at bounding box center [256, 134] width 135 height 19
click at [247, 136] on div "Colors" at bounding box center [256, 134] width 135 height 19
click at [252, 133] on div "Colors" at bounding box center [256, 134] width 135 height 19
click at [249, 154] on div "Core" at bounding box center [263, 156] width 121 height 19
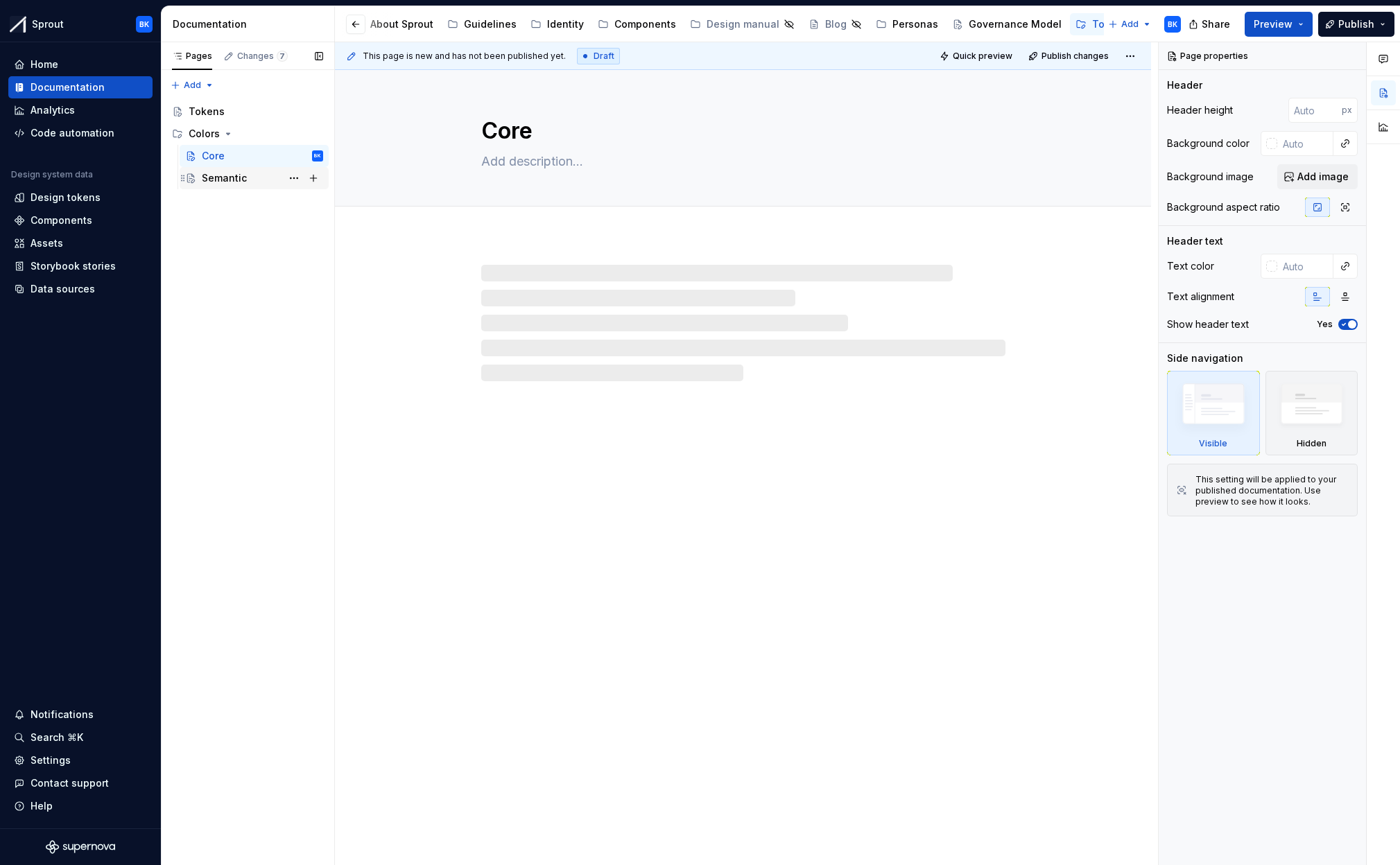
click at [249, 178] on div "Semantic" at bounding box center [263, 178] width 121 height 19
click at [249, 136] on div "Colors" at bounding box center [256, 134] width 135 height 19
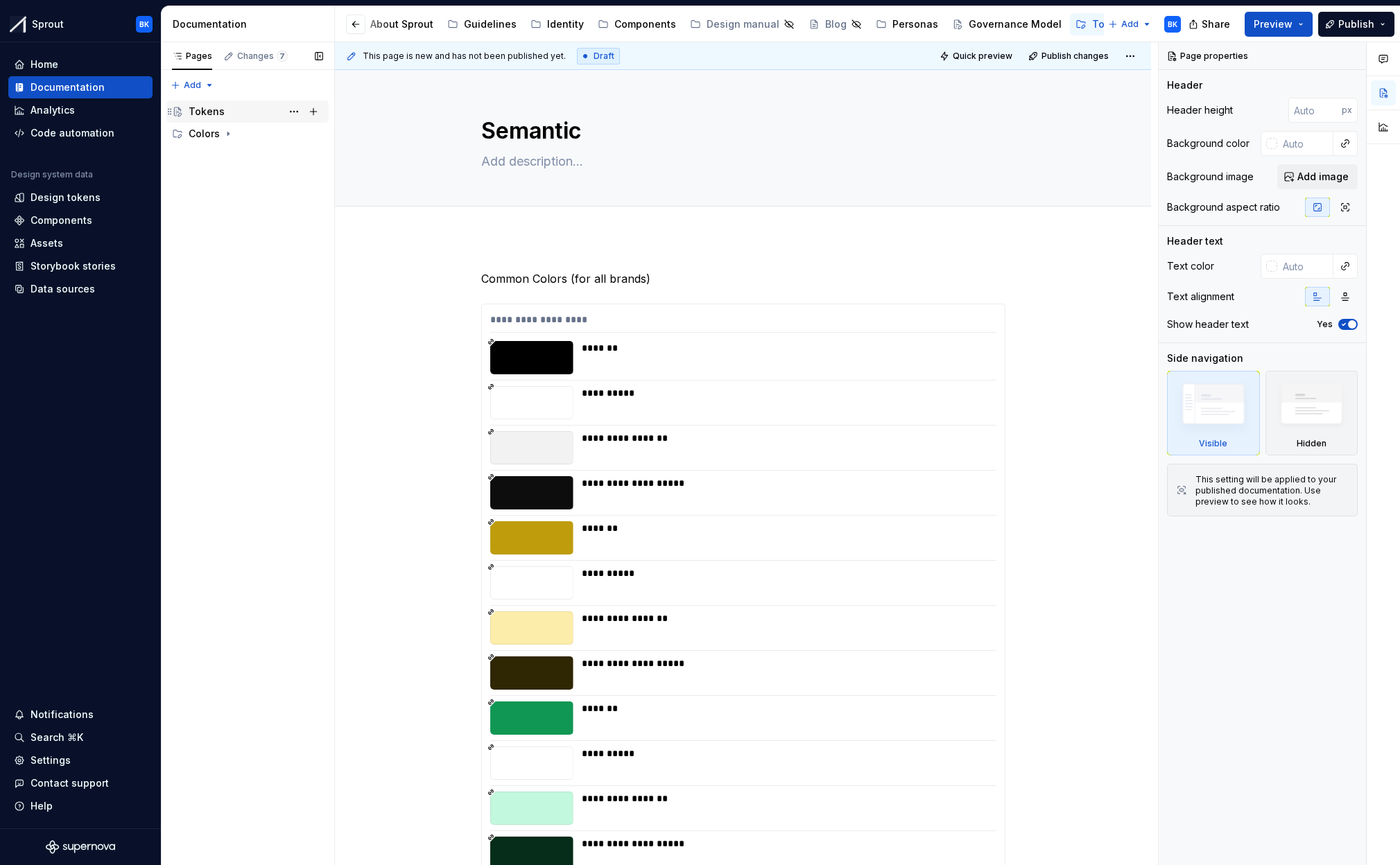
click at [250, 115] on div "Tokens" at bounding box center [256, 112] width 135 height 19
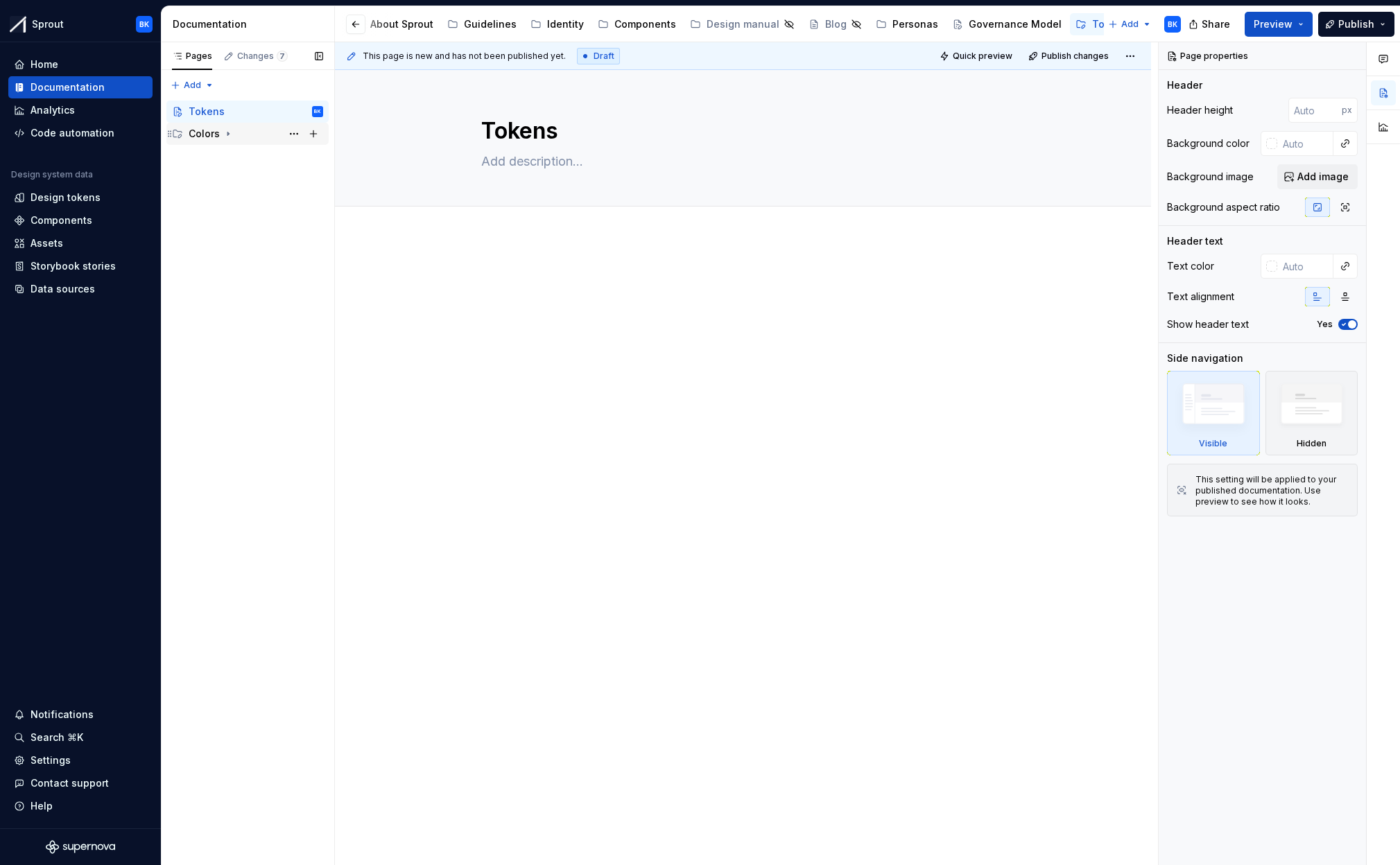
click at [241, 141] on div "Colors" at bounding box center [256, 134] width 135 height 19
click at [246, 115] on div "Tokens BK" at bounding box center [256, 112] width 135 height 19
click at [240, 148] on div "Core" at bounding box center [263, 156] width 121 height 19
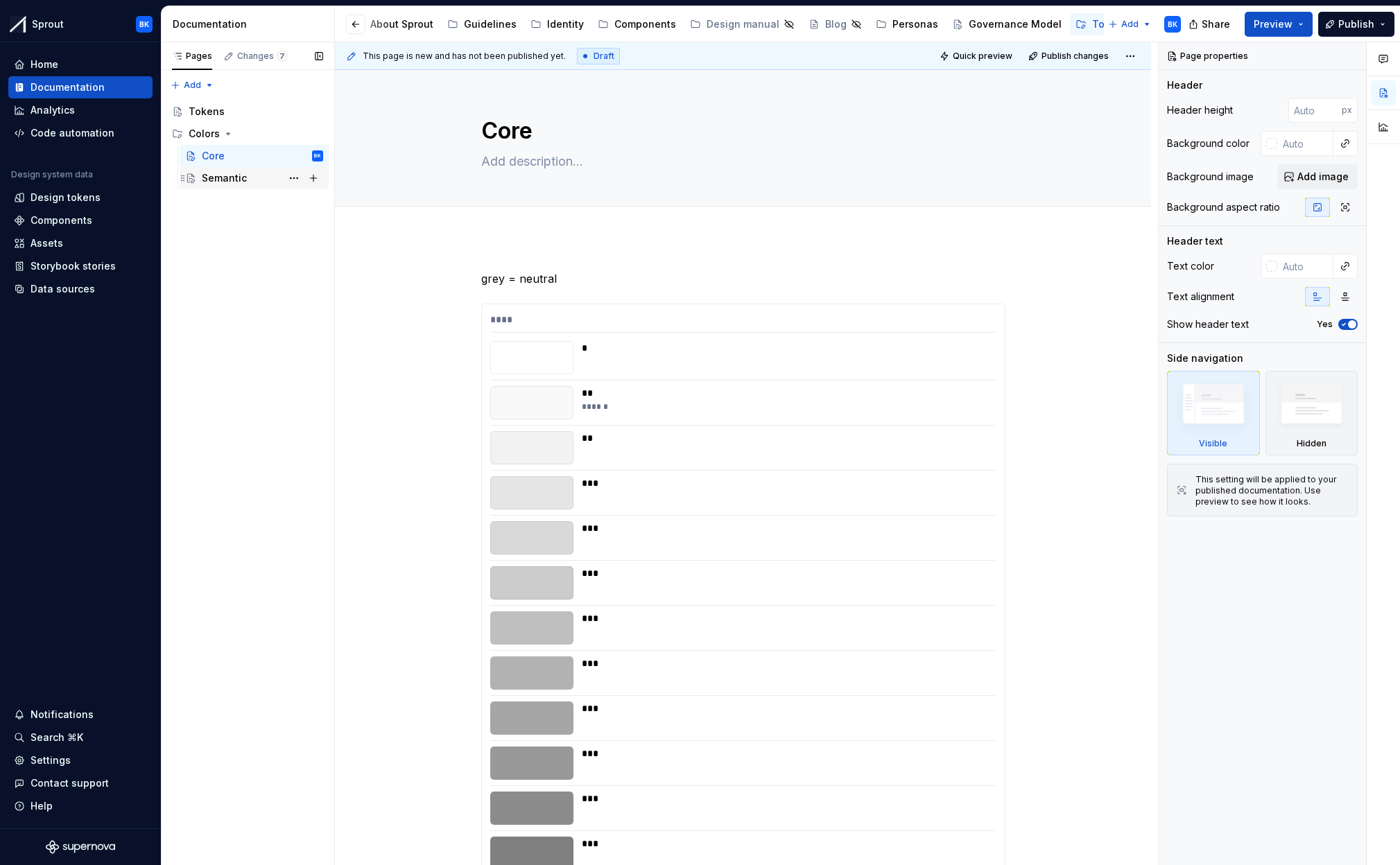
click at [248, 176] on div "Semantic" at bounding box center [263, 178] width 121 height 19
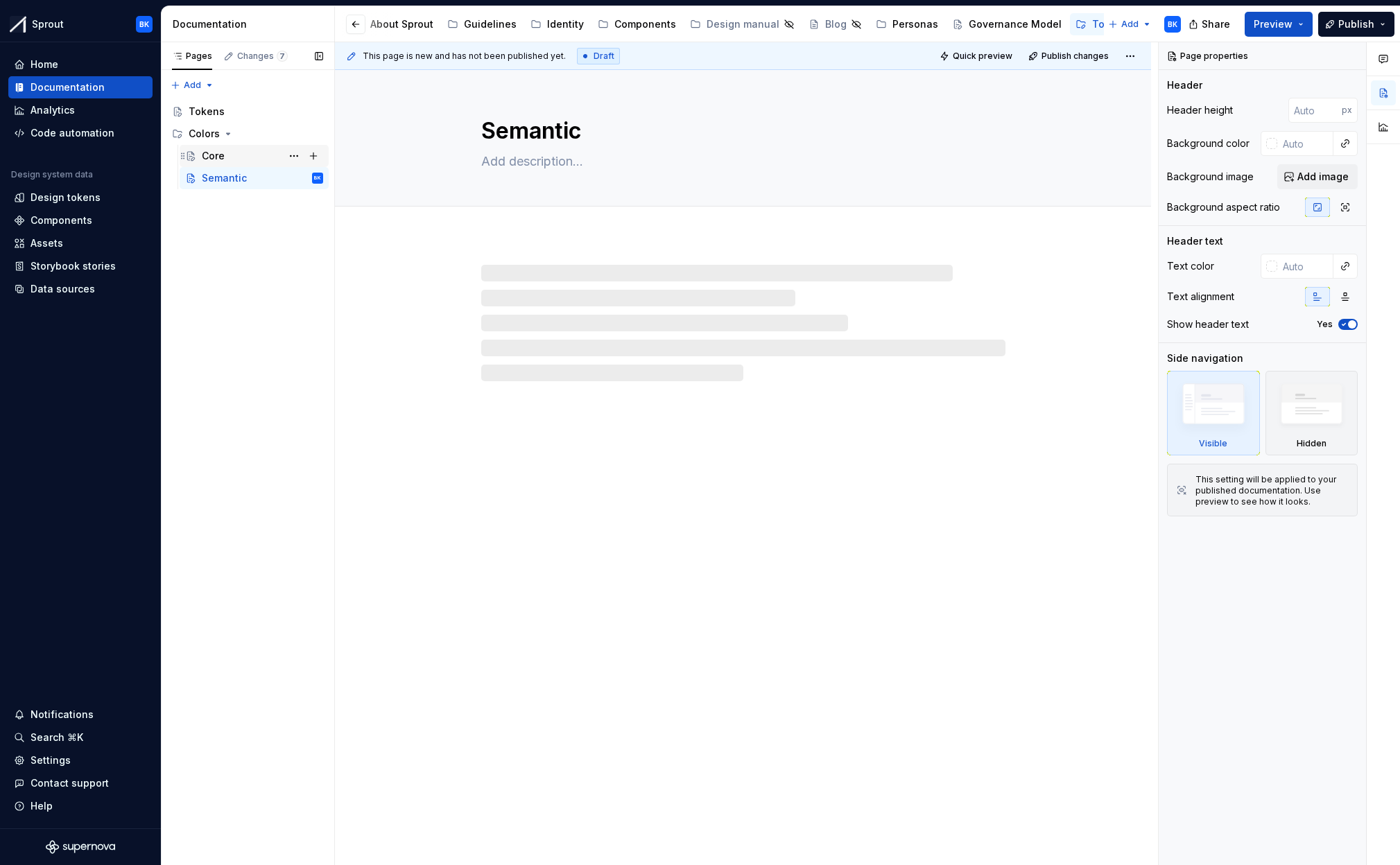
click at [240, 160] on div "Core" at bounding box center [263, 156] width 121 height 19
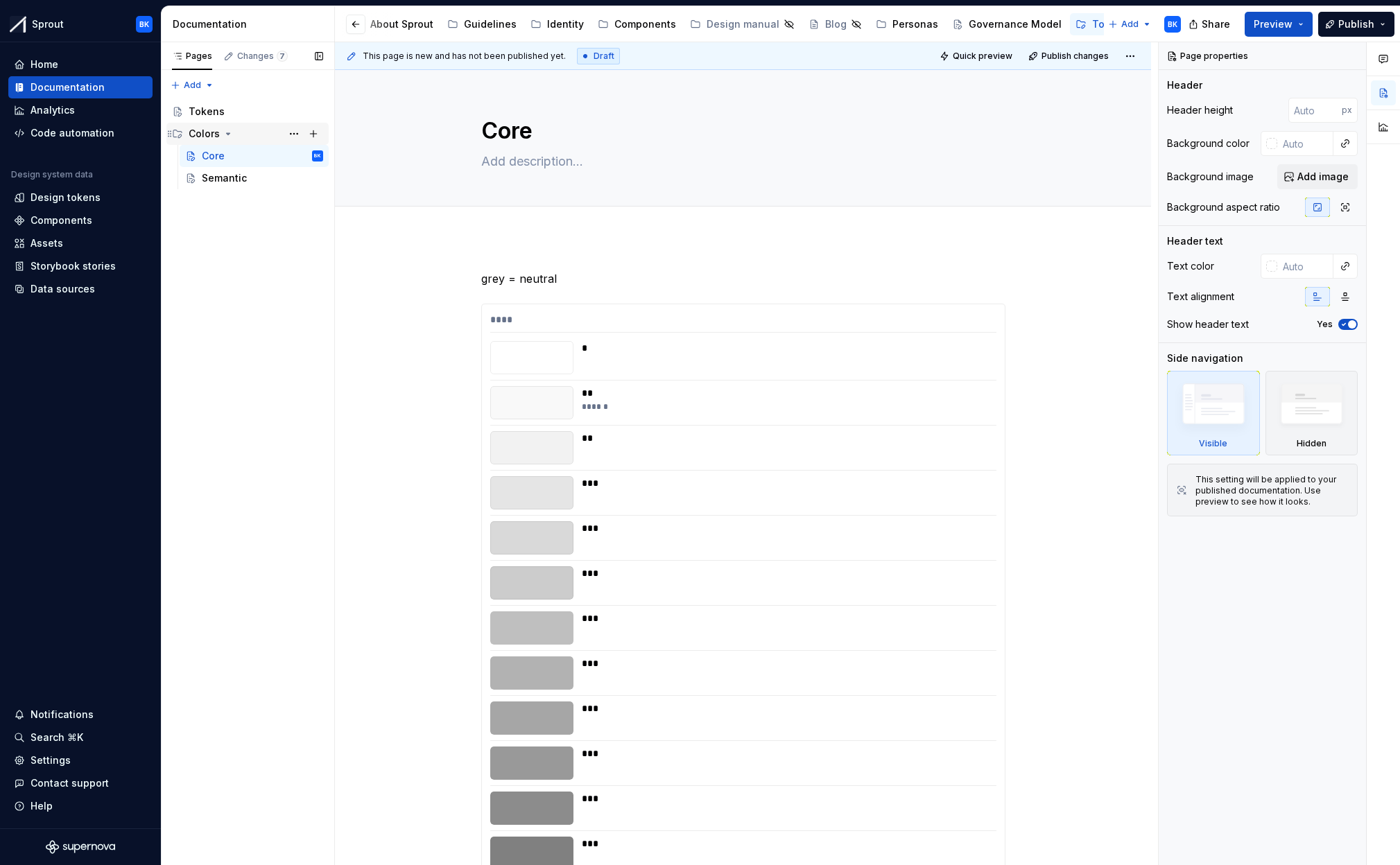
click at [262, 132] on div "Colors" at bounding box center [256, 134] width 135 height 19
click at [315, 137] on button "Page tree" at bounding box center [313, 134] width 19 height 19
type textarea "*"
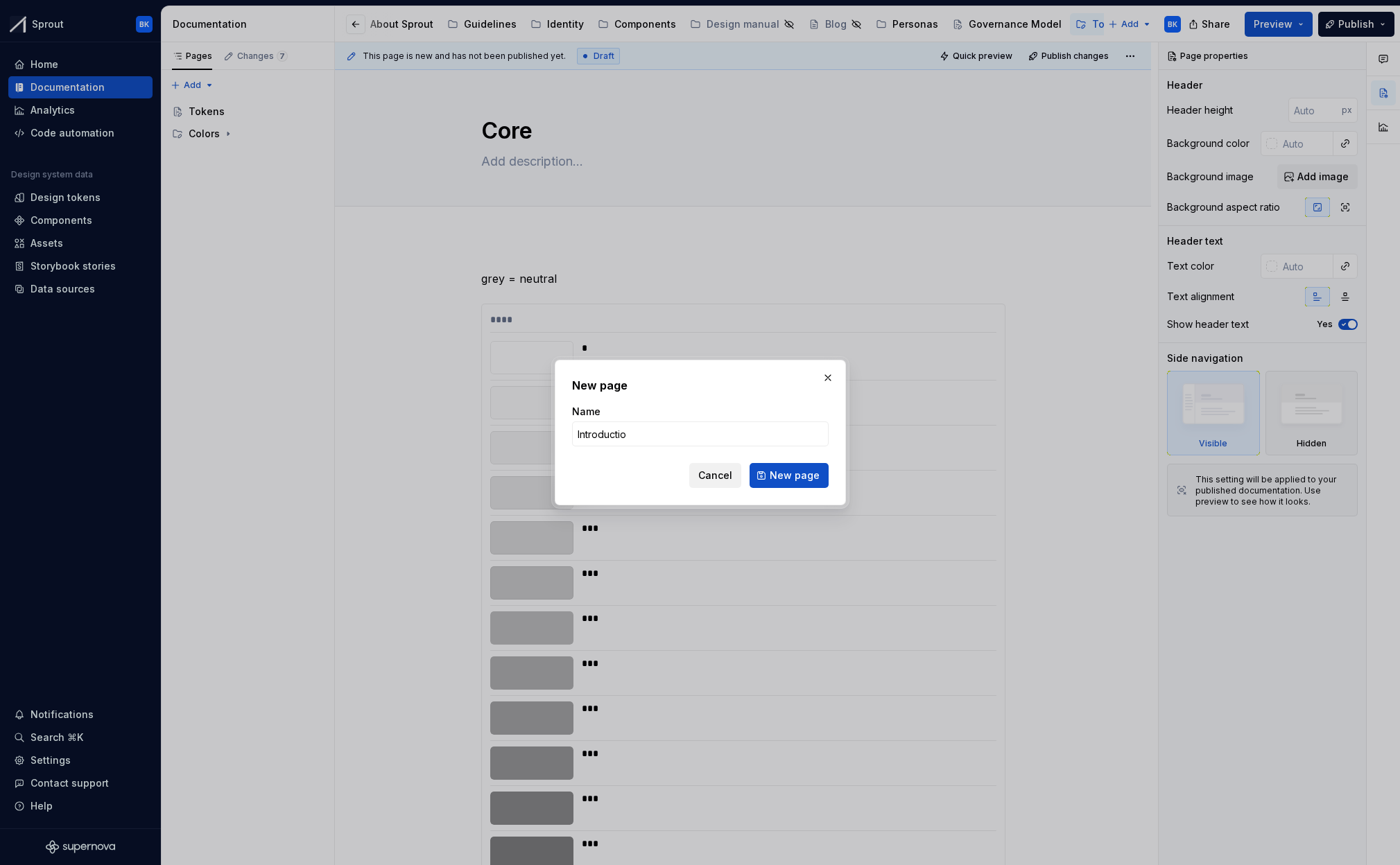
type input "Introduction"
click button "New page" at bounding box center [788, 476] width 79 height 25
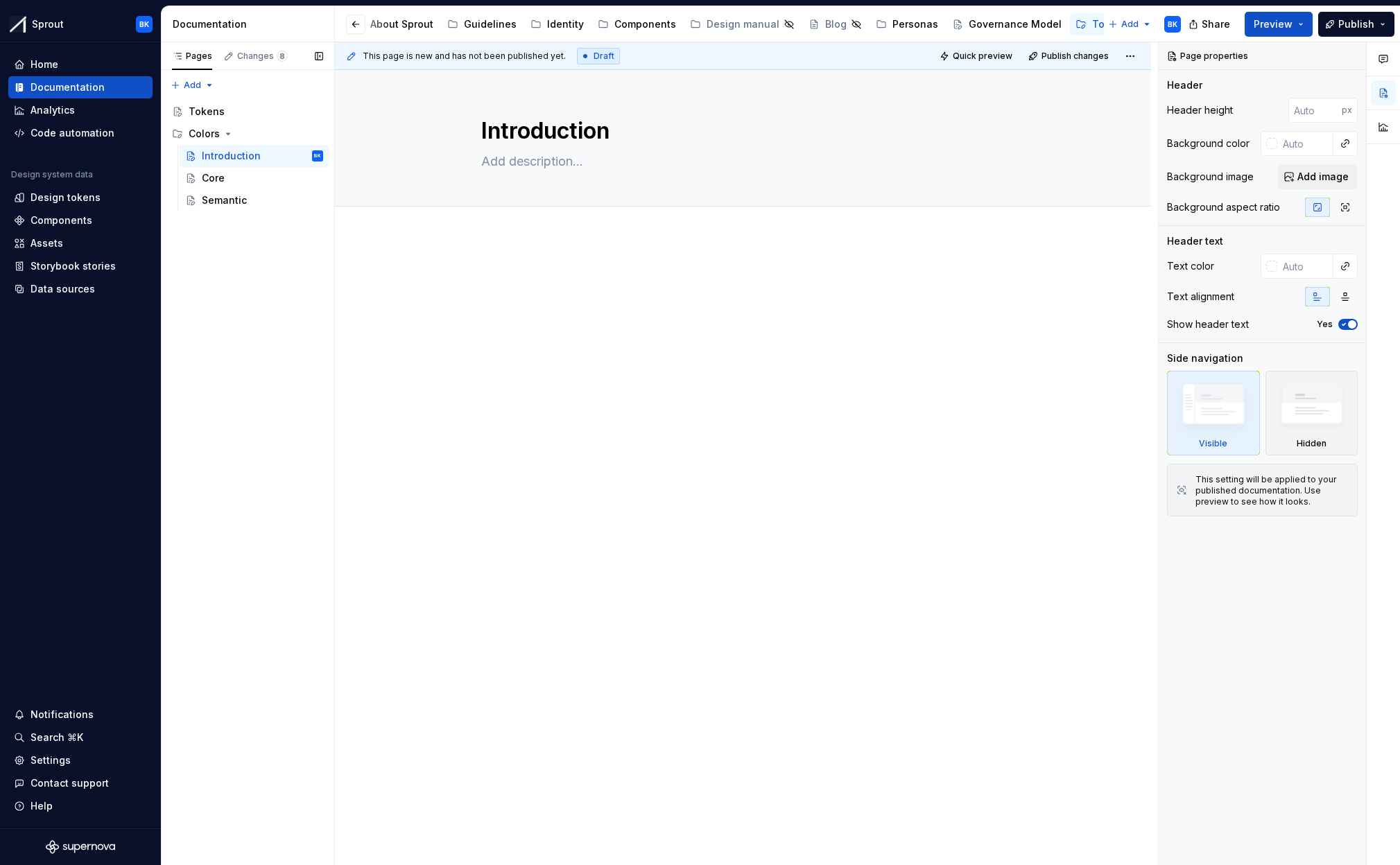
click at [278, 275] on div "Pages Changes 8 Add Accessibility guide for tree Page tree. Navigate the tree w…" at bounding box center [247, 454] width 173 height 824
type textarea "*"
